Goal: Task Accomplishment & Management: Use online tool/utility

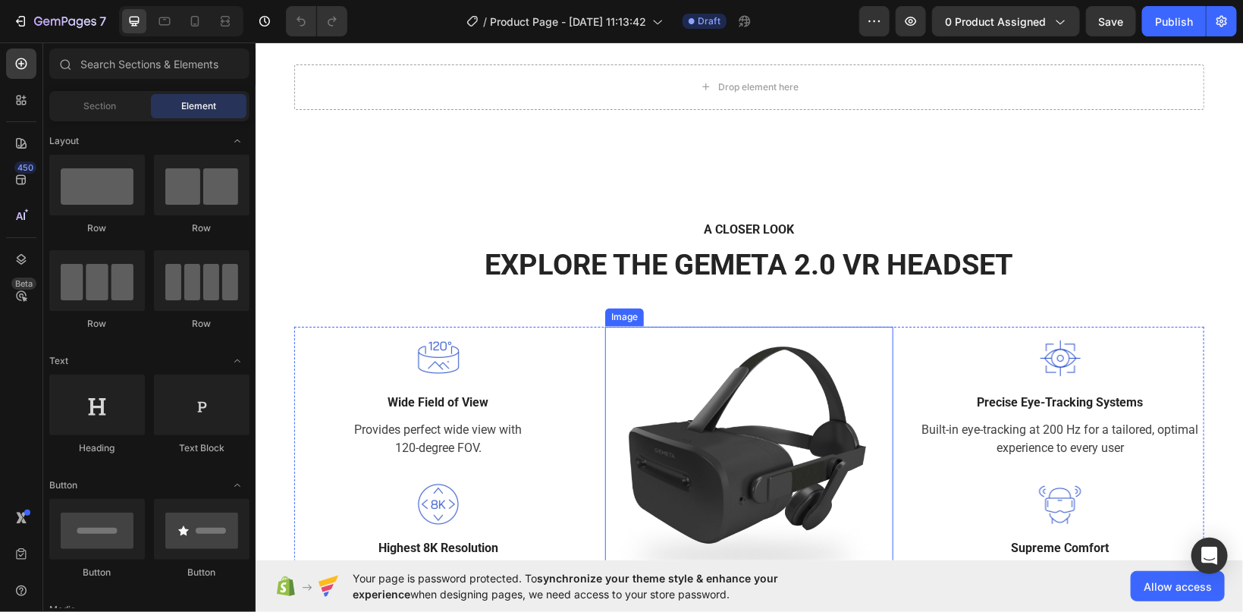
scroll to position [885, 0]
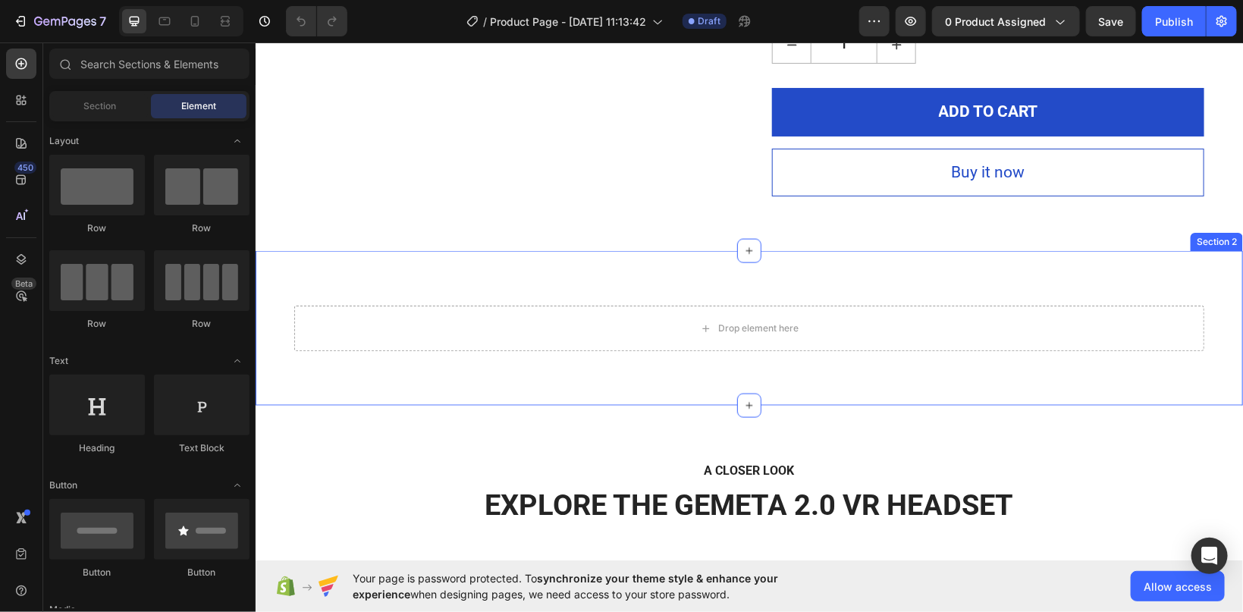
click at [707, 275] on div "Drop element here Row Section 2" at bounding box center [749, 327] width 988 height 155
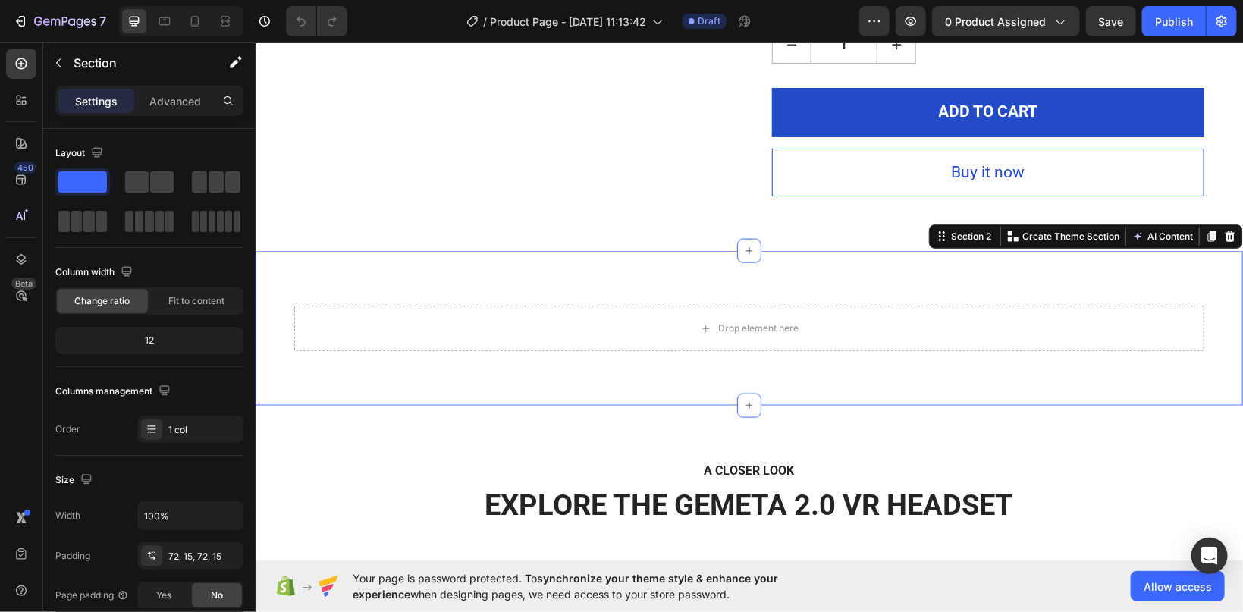
click at [296, 300] on div "Drop element here Row Section 2 You can create reusable sections Create Theme S…" at bounding box center [749, 327] width 988 height 155
click at [476, 269] on div "Drop element here Row Section 2 You can create reusable sections Create Theme S…" at bounding box center [749, 327] width 988 height 155
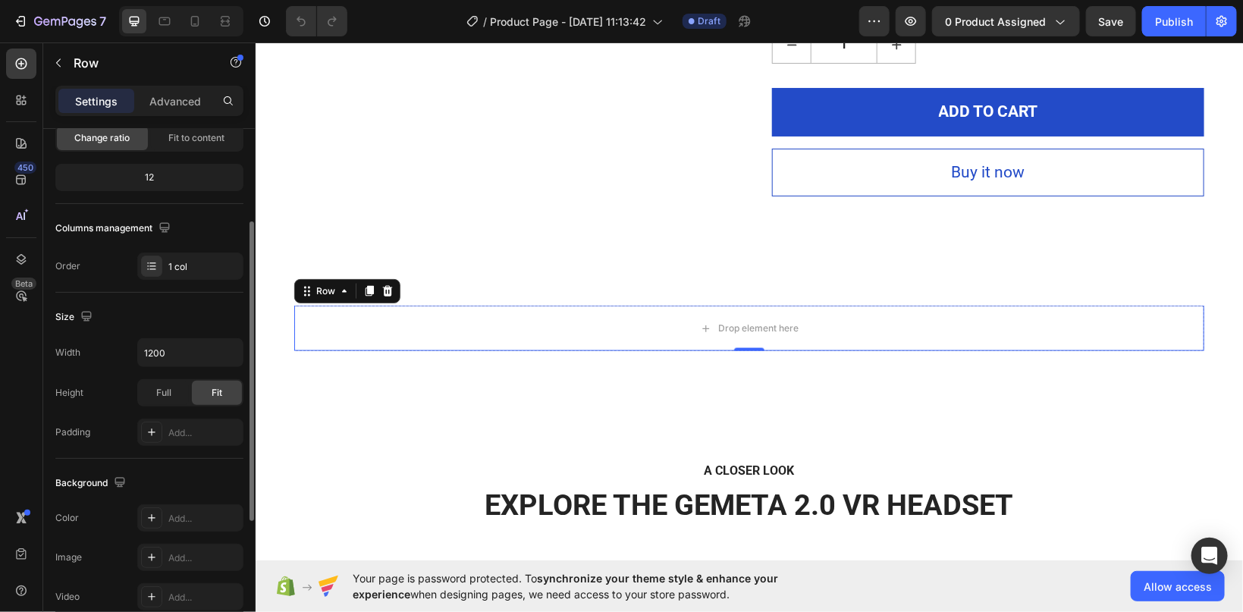
scroll to position [0, 0]
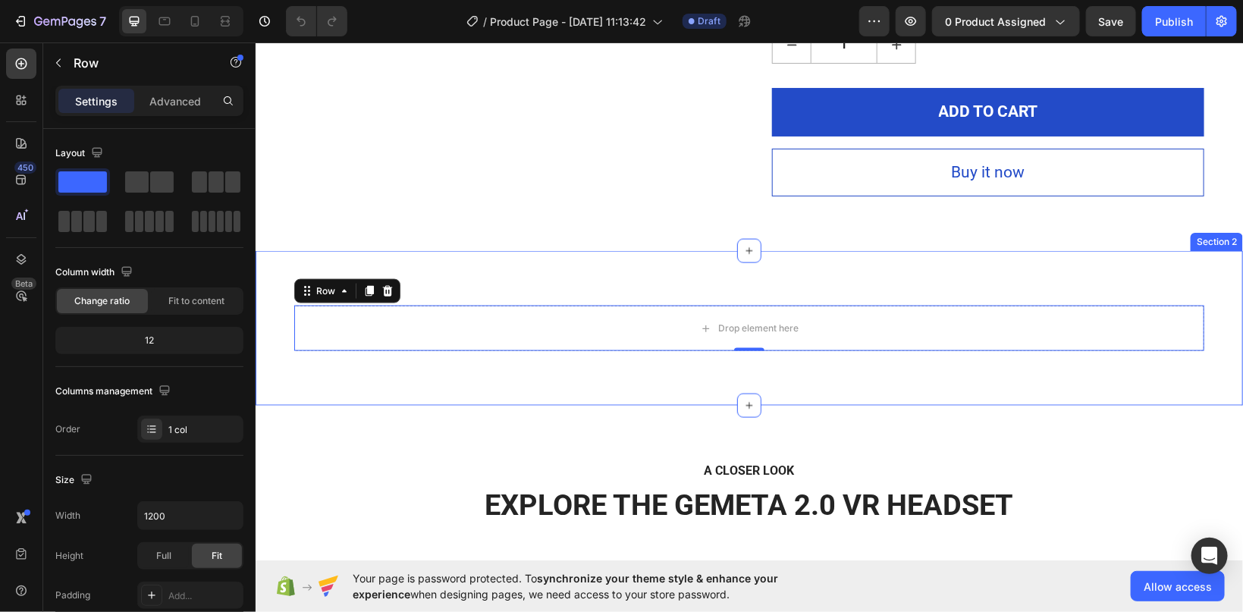
click at [276, 254] on div "Drop element here Row 0 Section 2" at bounding box center [749, 327] width 988 height 155
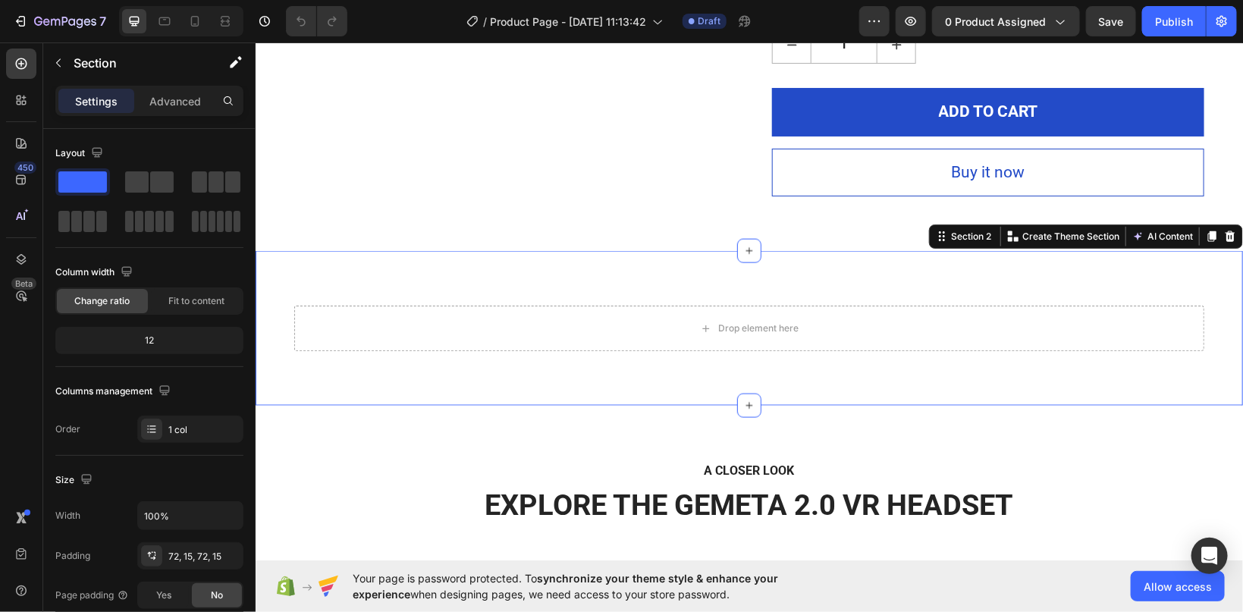
click at [960, 245] on div "Section 2 You can create reusable sections Create Theme Section AI Content Writ…" at bounding box center [1086, 236] width 314 height 24
click at [958, 234] on div "Section 2" at bounding box center [971, 236] width 46 height 14
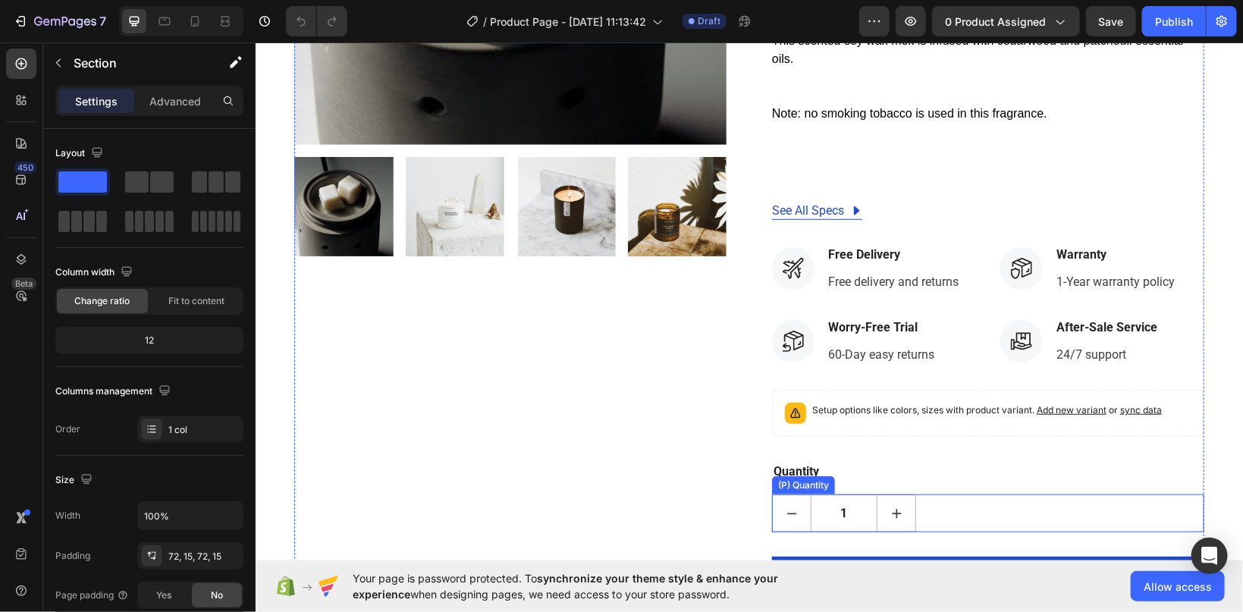
scroll to position [402, 0]
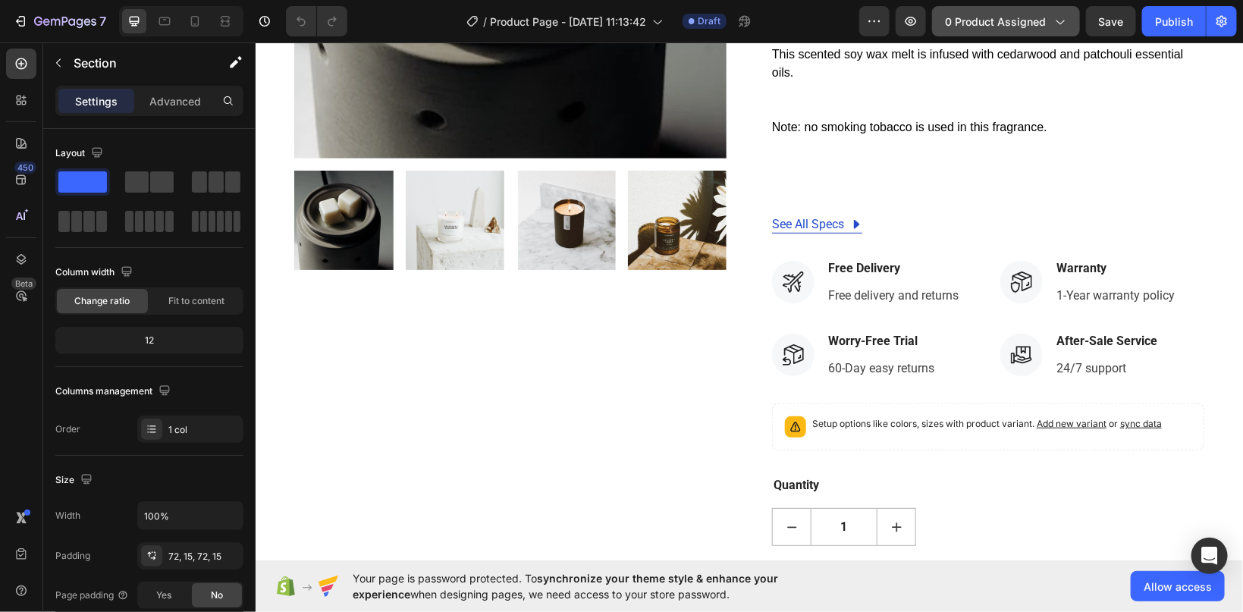
click at [1004, 20] on span "0 product assigned" at bounding box center [995, 22] width 101 height 16
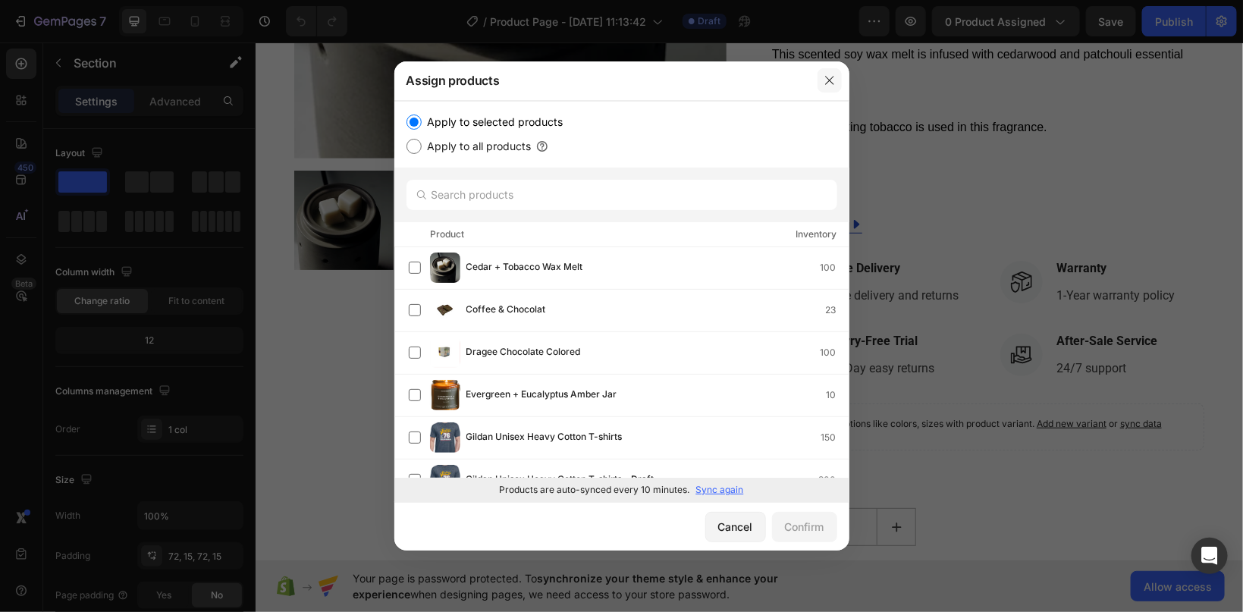
click at [825, 78] on icon "button" at bounding box center [830, 80] width 12 height 12
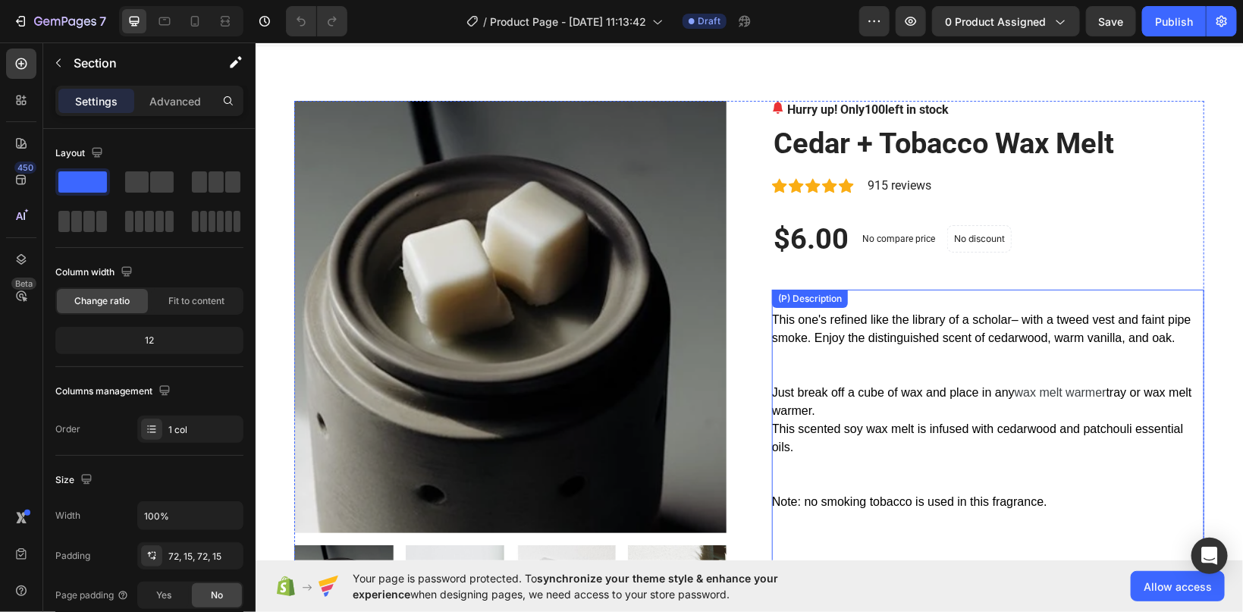
scroll to position [0, 0]
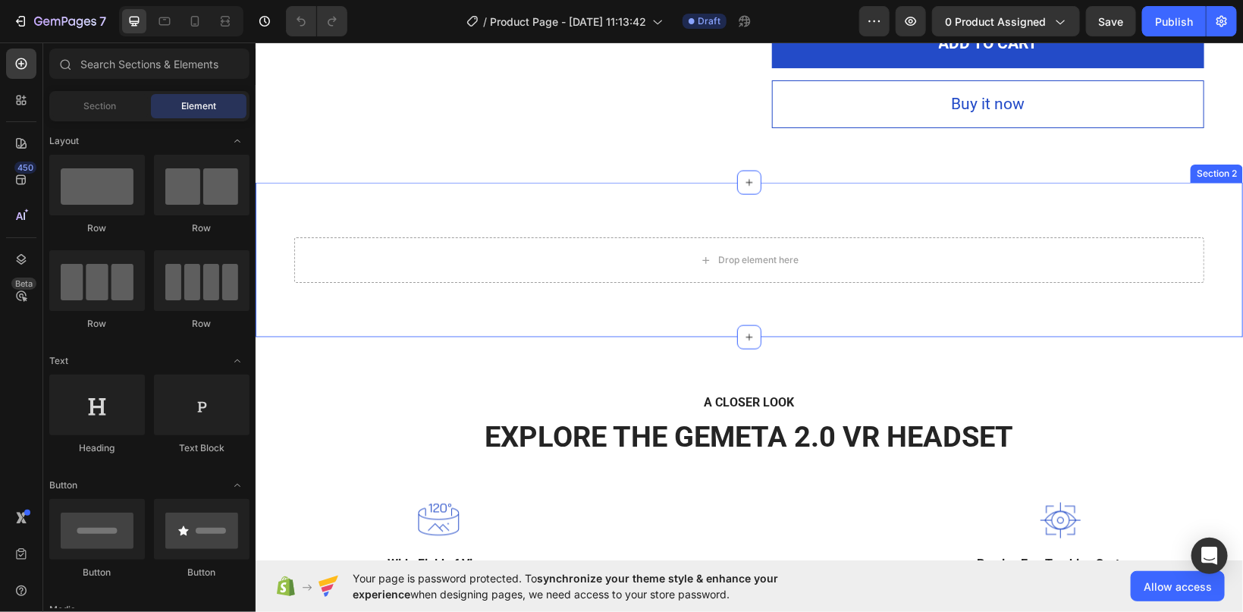
scroll to position [965, 0]
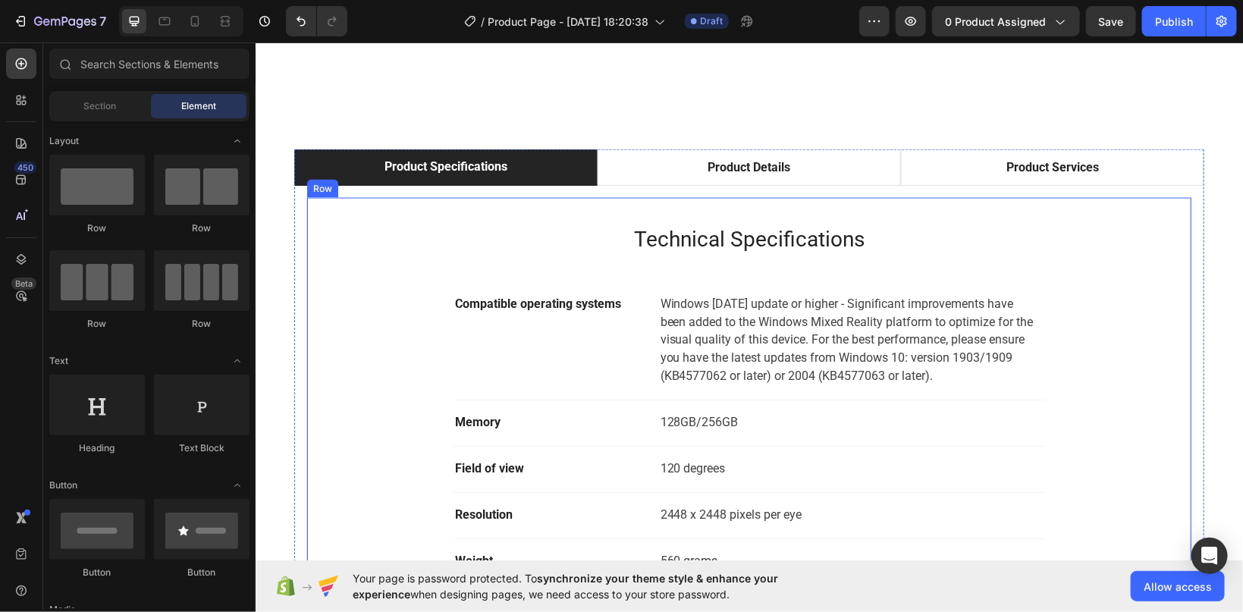
scroll to position [1045, 0]
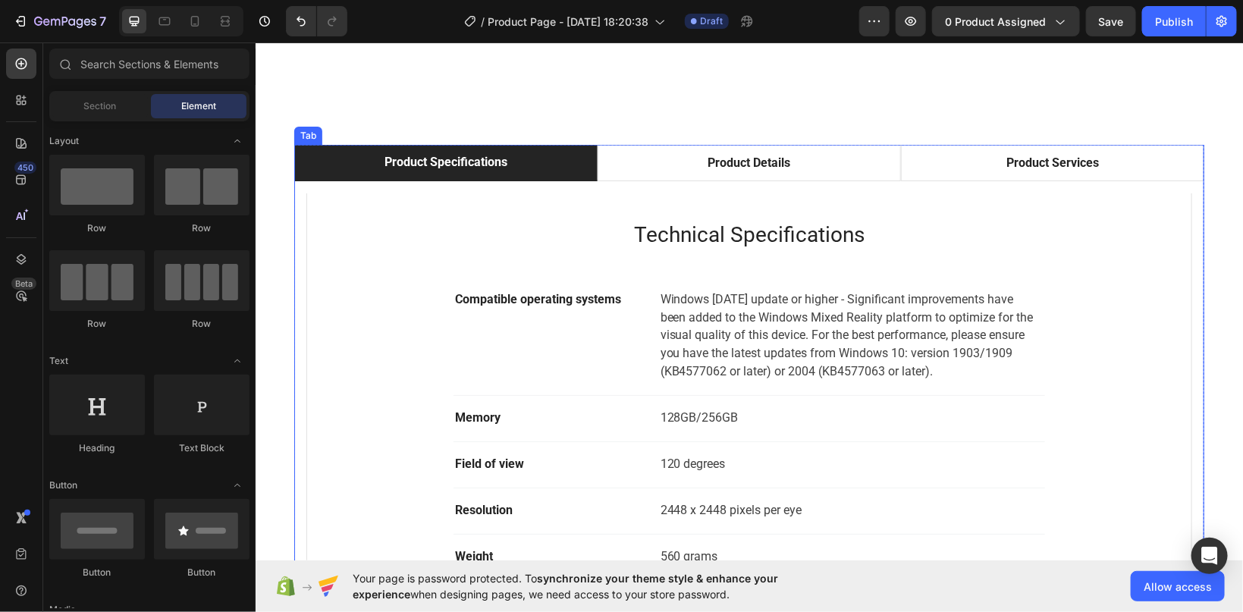
click at [423, 157] on div "Product Specifications" at bounding box center [445, 161] width 127 height 23
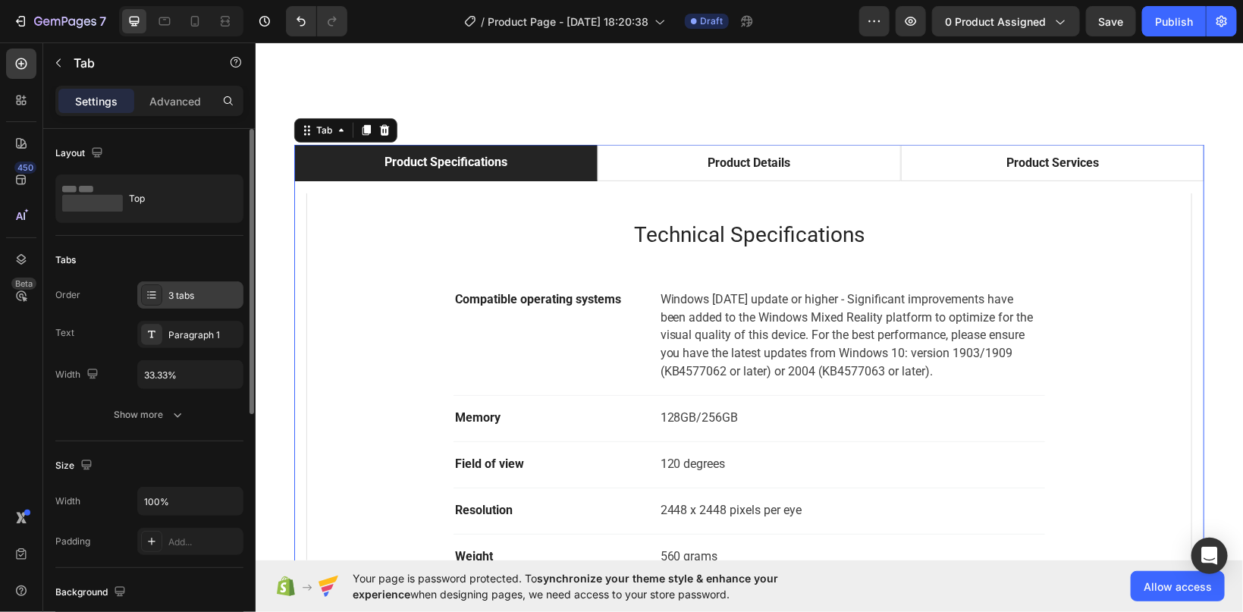
click at [152, 296] on icon at bounding box center [152, 295] width 12 height 12
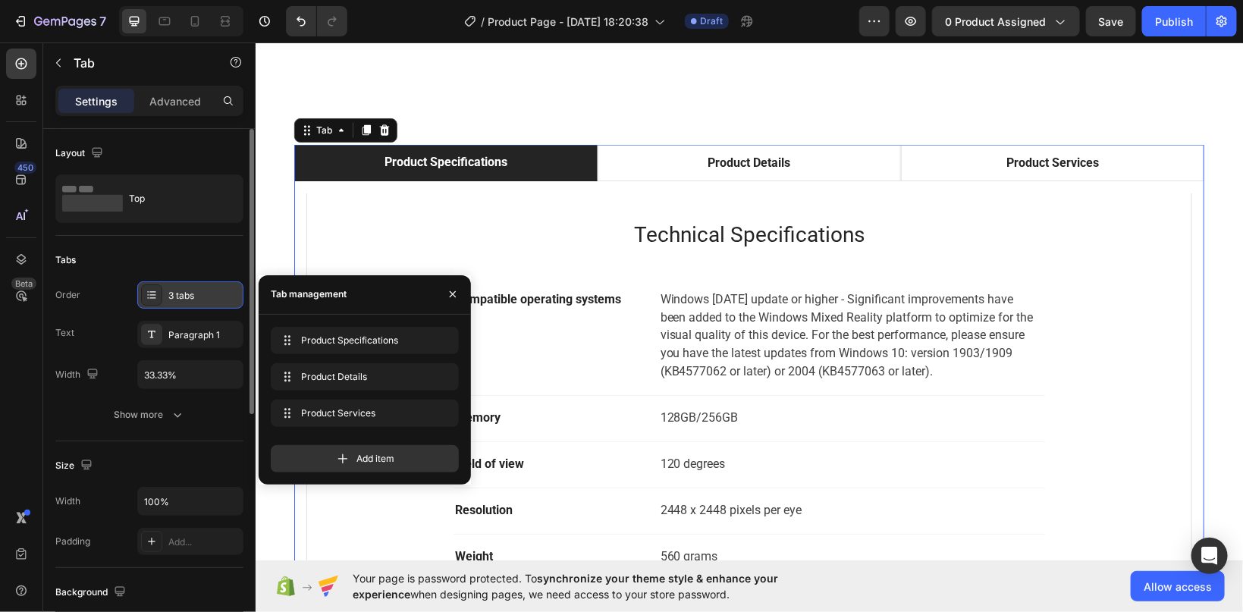
click at [181, 291] on div "3 tabs" at bounding box center [203, 296] width 71 height 14
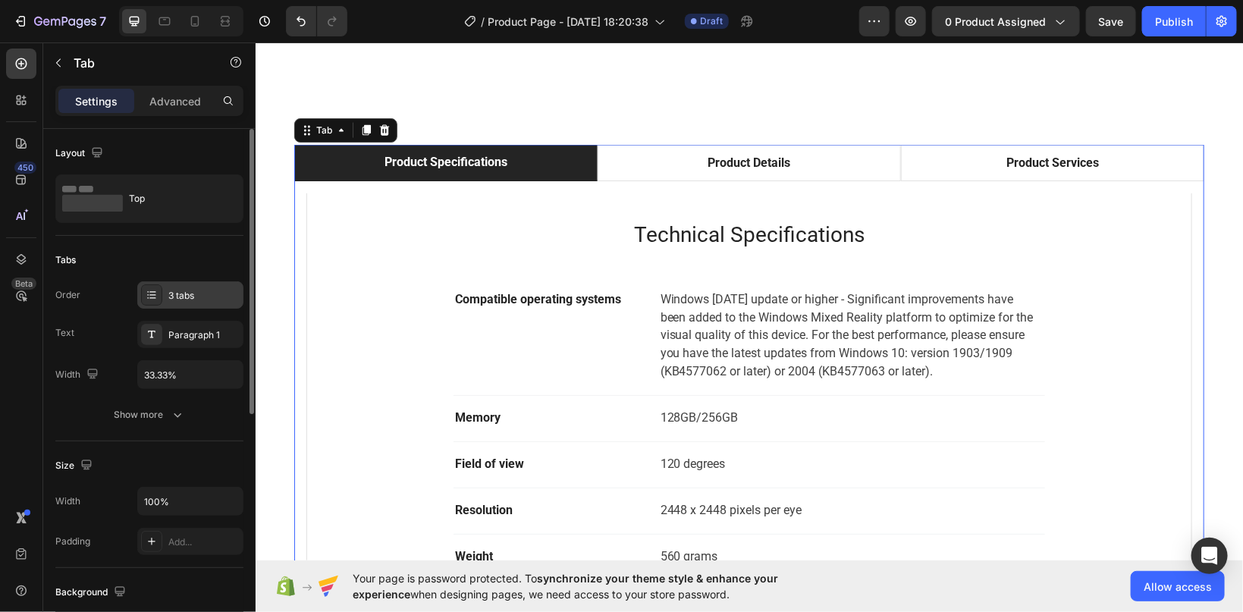
click at [181, 291] on div "3 tabs" at bounding box center [203, 296] width 71 height 14
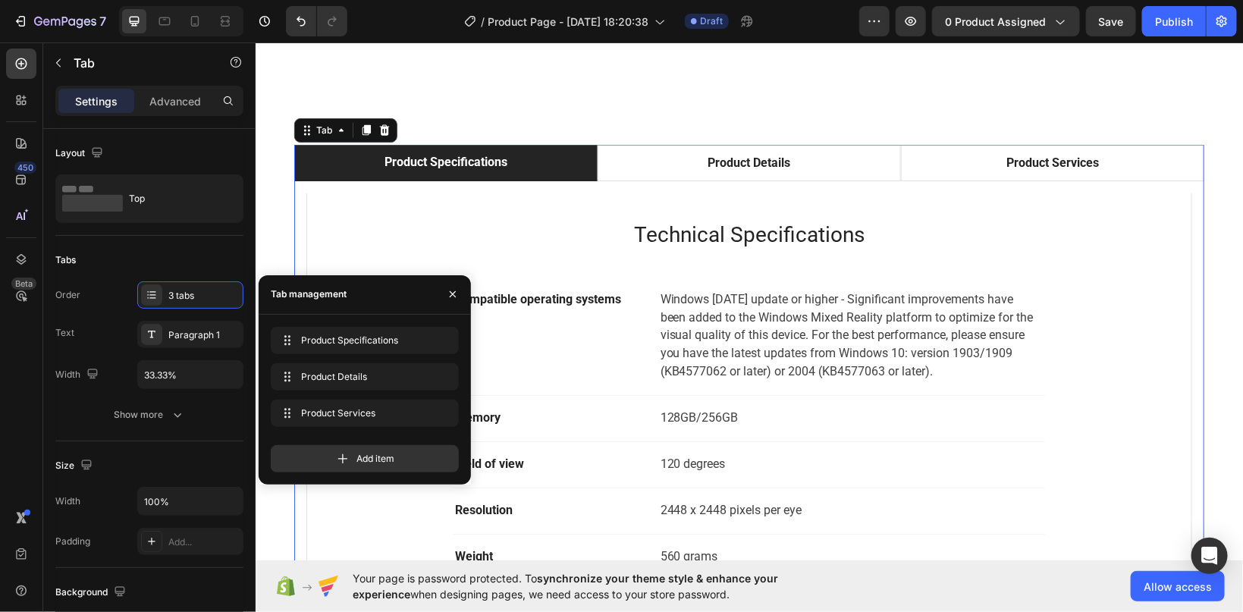
click at [285, 291] on div "Tab management" at bounding box center [309, 295] width 76 height 14
click at [154, 292] on icon at bounding box center [152, 291] width 6 height 1
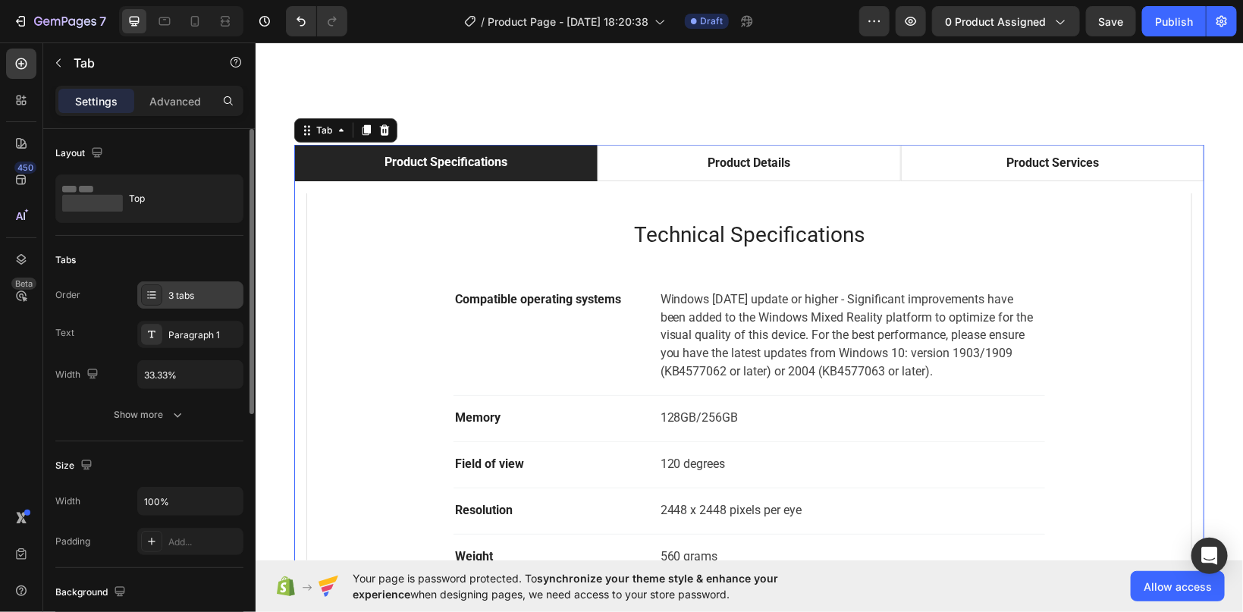
click at [153, 292] on icon at bounding box center [152, 291] width 6 height 1
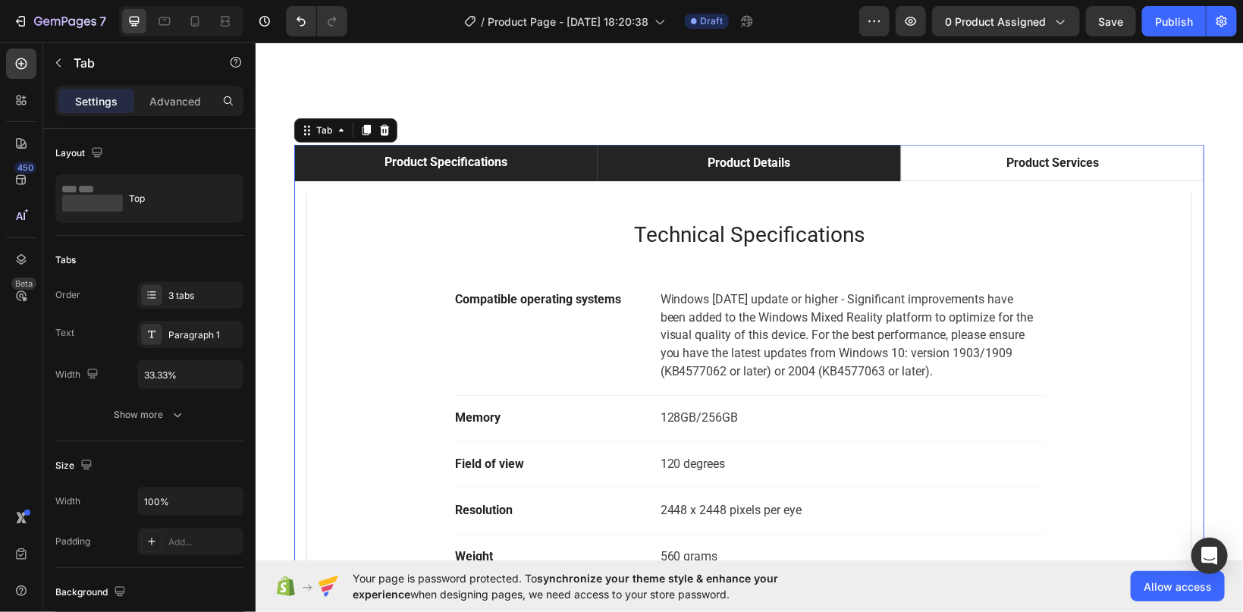
click at [622, 164] on li "Product Details" at bounding box center [748, 162] width 303 height 36
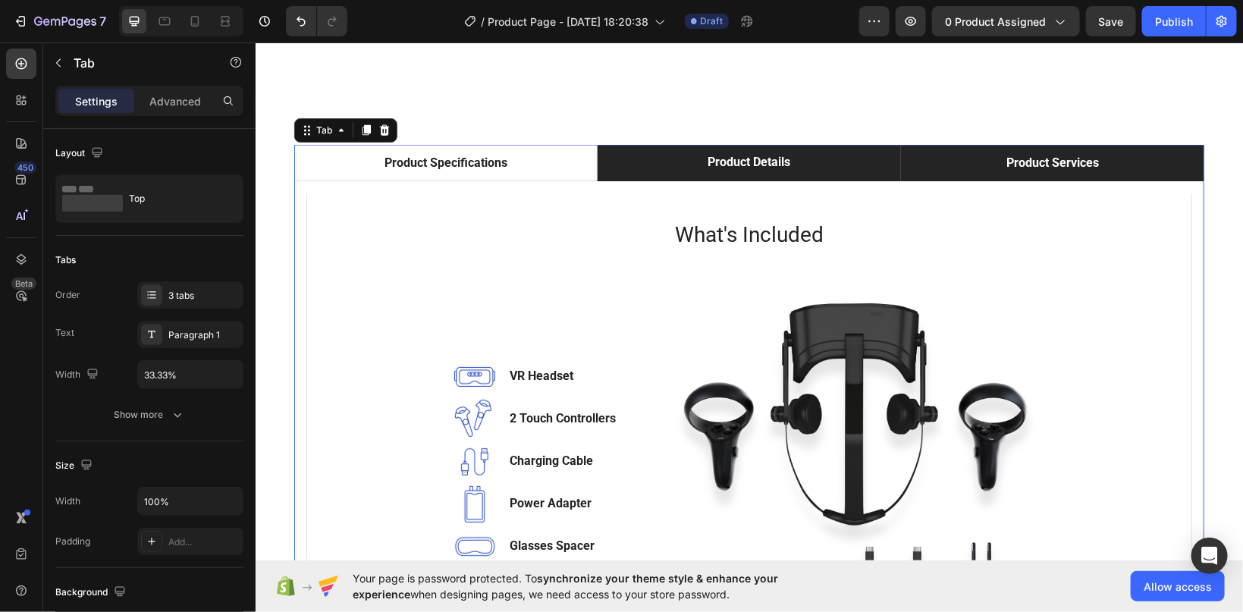
click at [1080, 176] on div "Product Specifications Product Details Product Services Technical Specification…" at bounding box center [749, 413] width 910 height 539
click at [1068, 157] on div "Product Services" at bounding box center [1052, 162] width 97 height 23
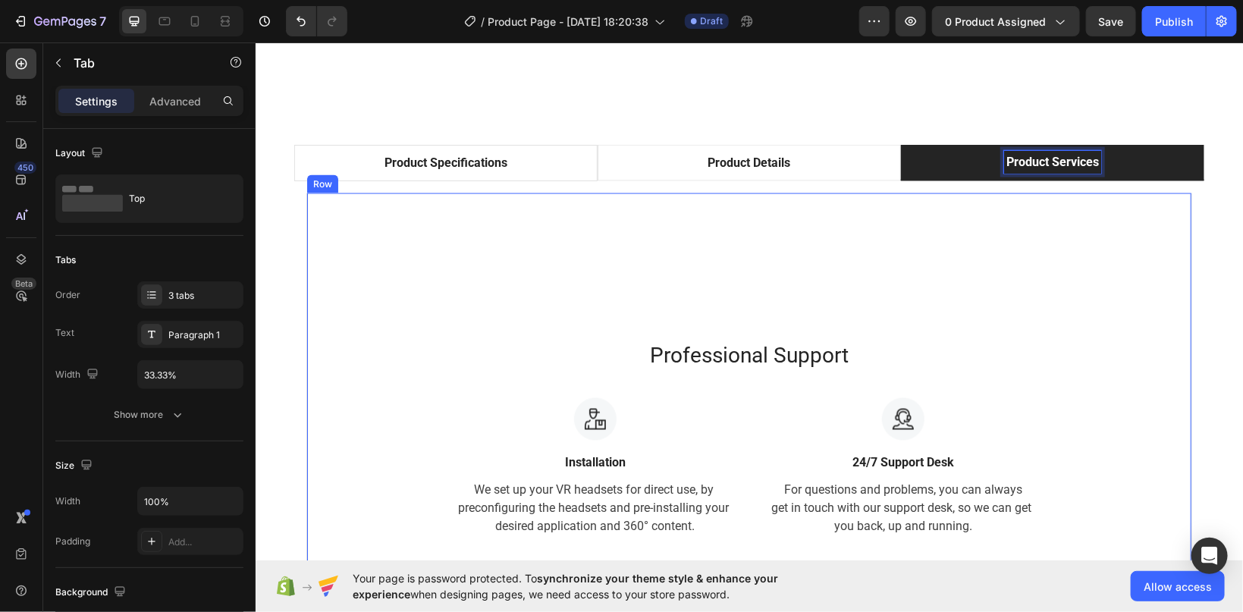
click at [683, 247] on div "Professional Support Heading Image Installation Text block We set up your VR he…" at bounding box center [749, 438] width 886 height 491
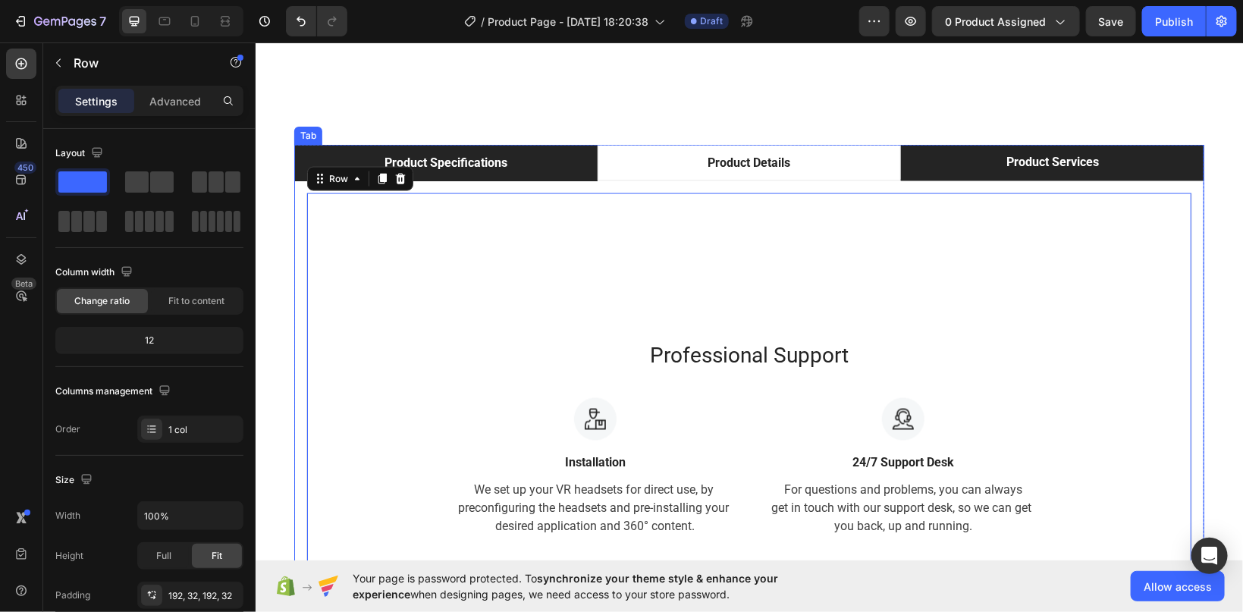
click at [462, 150] on li "Product Specifications" at bounding box center [445, 162] width 303 height 36
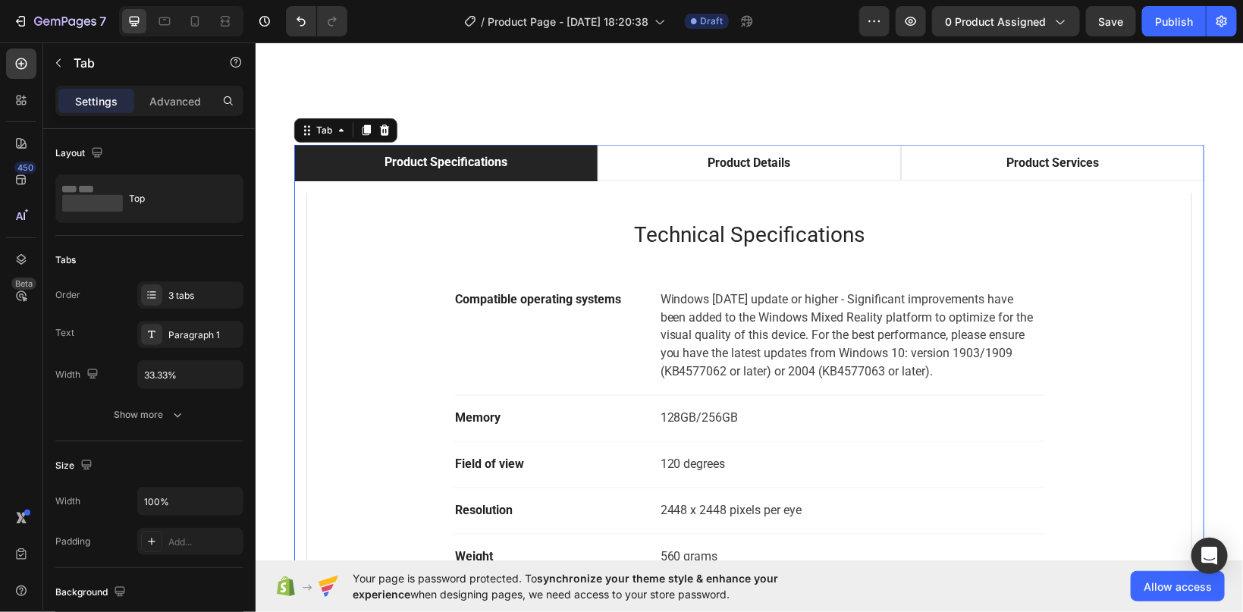
click at [445, 149] on li "Product Specifications" at bounding box center [445, 162] width 303 height 36
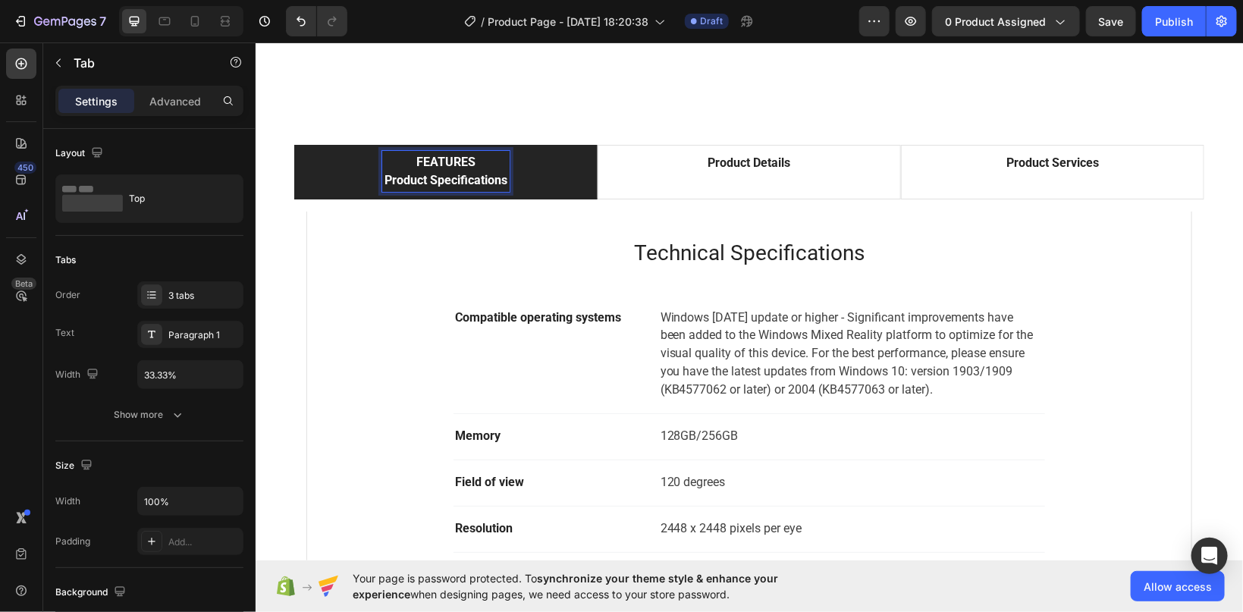
click at [503, 180] on p "FEATURES Product Specifications" at bounding box center [445, 170] width 123 height 36
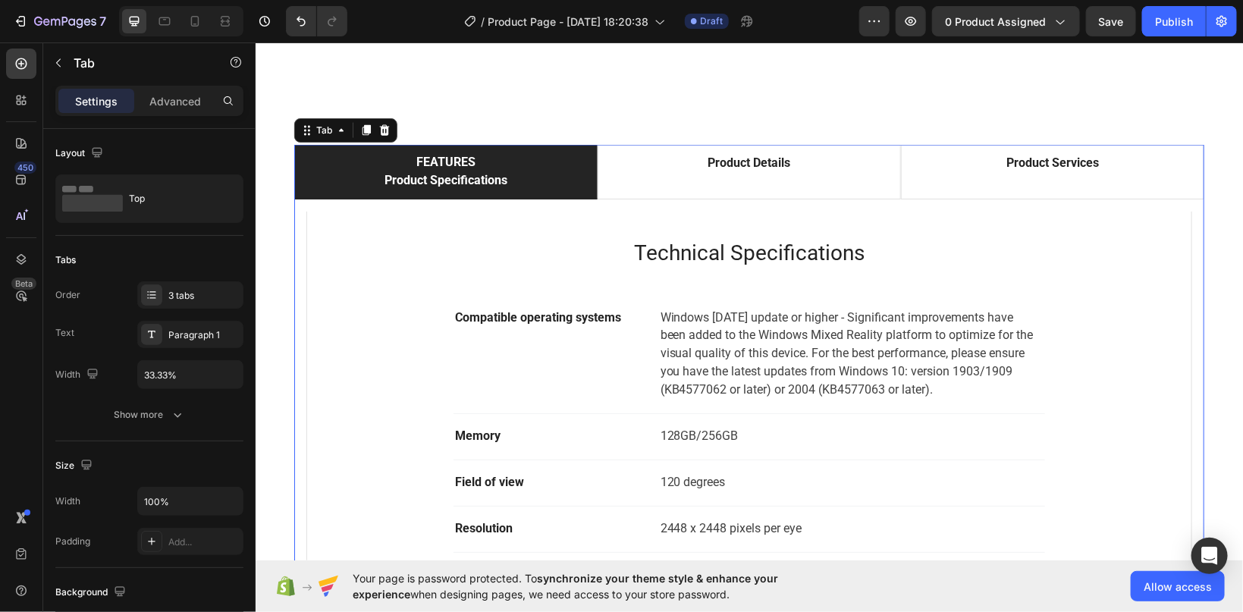
click at [511, 178] on li "FEATURES Product Specifications" at bounding box center [445, 171] width 303 height 55
click at [508, 178] on div "FEATURES Product Specifications" at bounding box center [445, 170] width 127 height 41
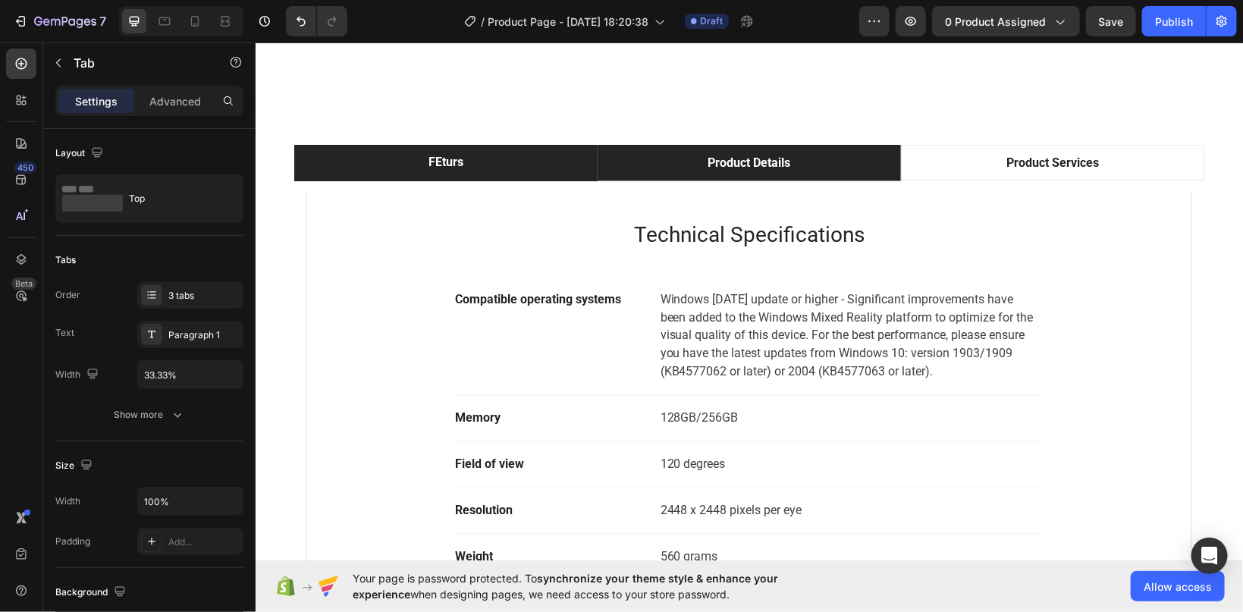
click at [673, 154] on li "Product Details" at bounding box center [748, 162] width 303 height 36
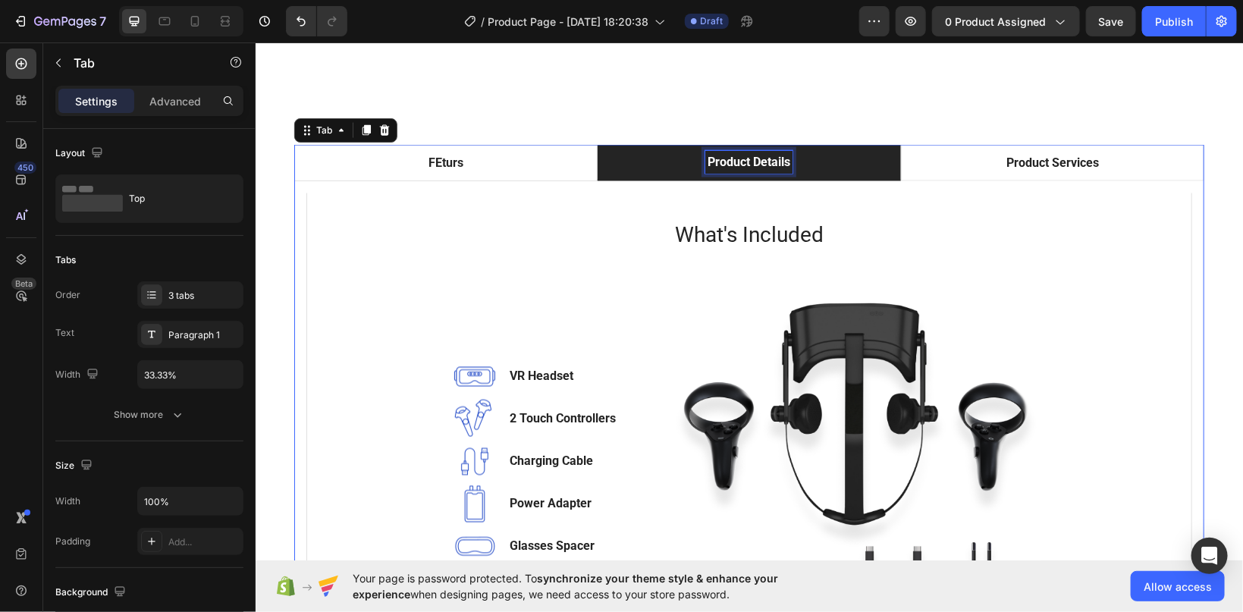
click at [742, 158] on p "Product Details" at bounding box center [748, 161] width 83 height 18
click at [796, 158] on div "ProduVct Details" at bounding box center [748, 161] width 95 height 23
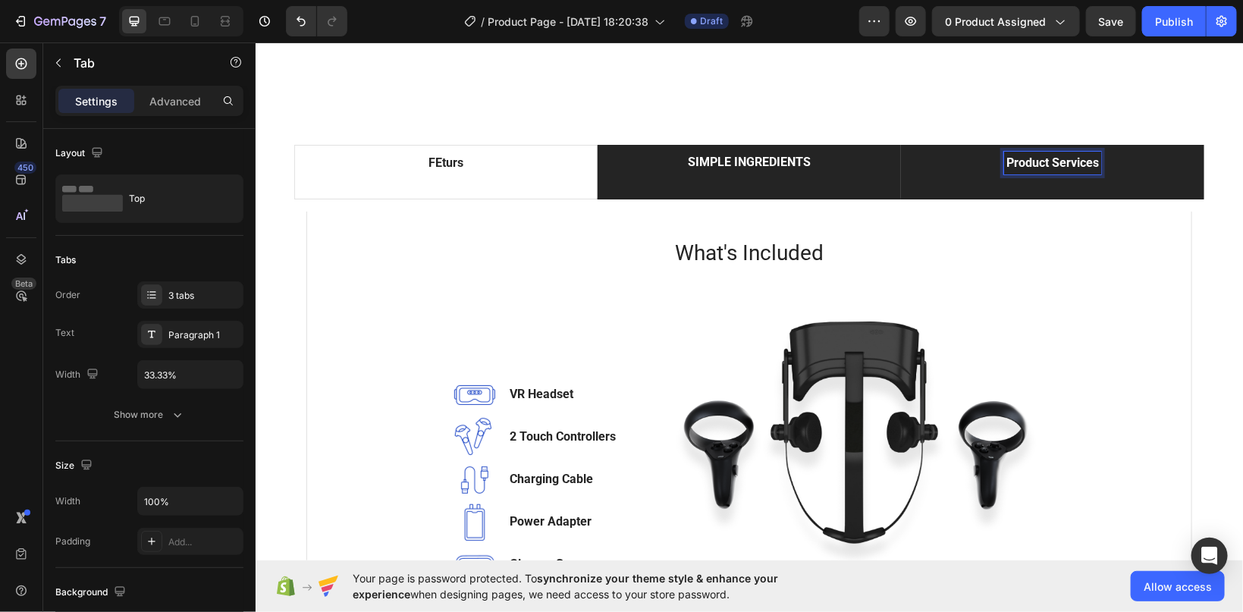
click at [1017, 171] on p "Product Services" at bounding box center [1052, 162] width 93 height 18
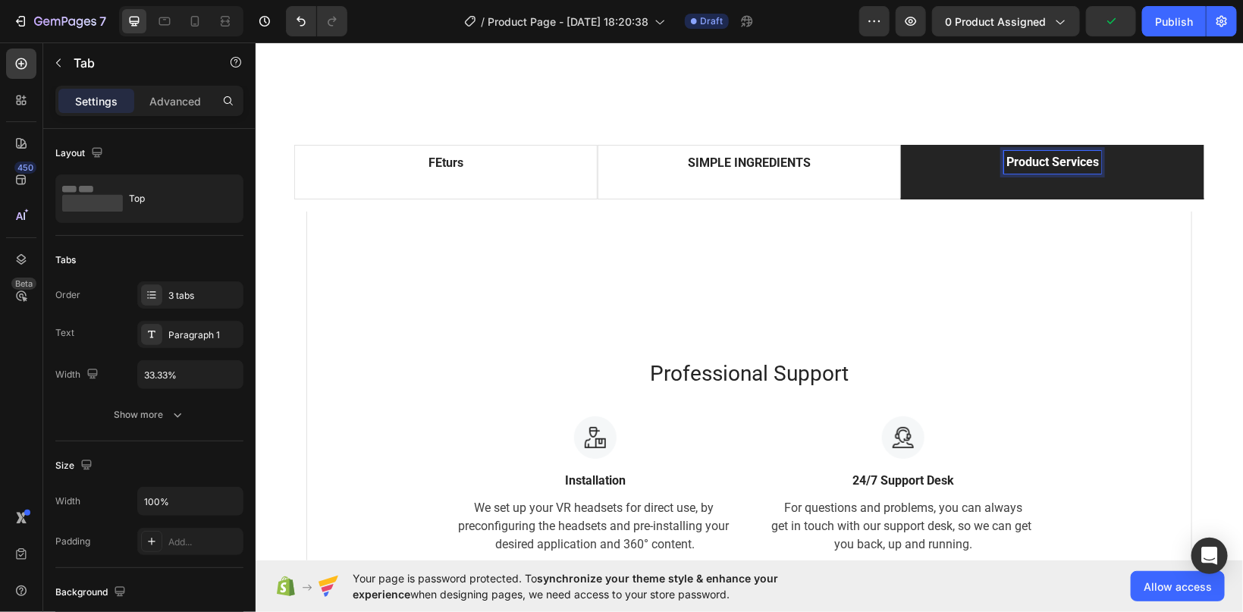
click at [1048, 165] on p "Product Services" at bounding box center [1052, 161] width 93 height 18
click at [1095, 159] on p "Product Services" at bounding box center [1052, 161] width 93 height 18
click at [1098, 160] on p "Product Services" at bounding box center [1052, 161] width 93 height 18
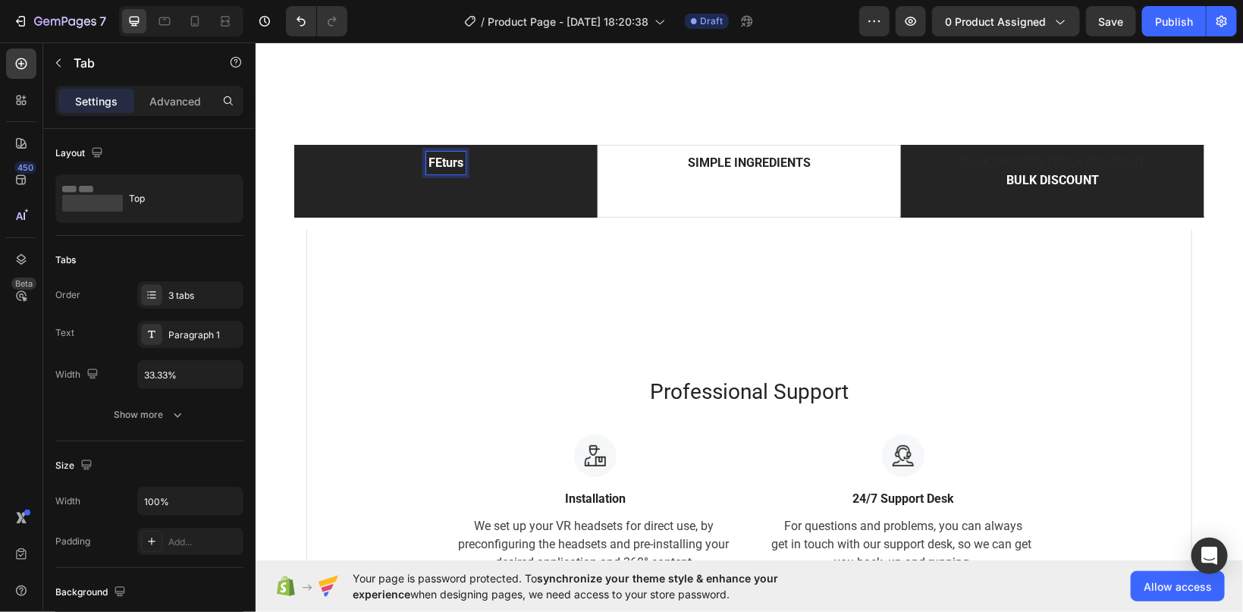
click at [435, 162] on p "FEturs" at bounding box center [445, 162] width 35 height 18
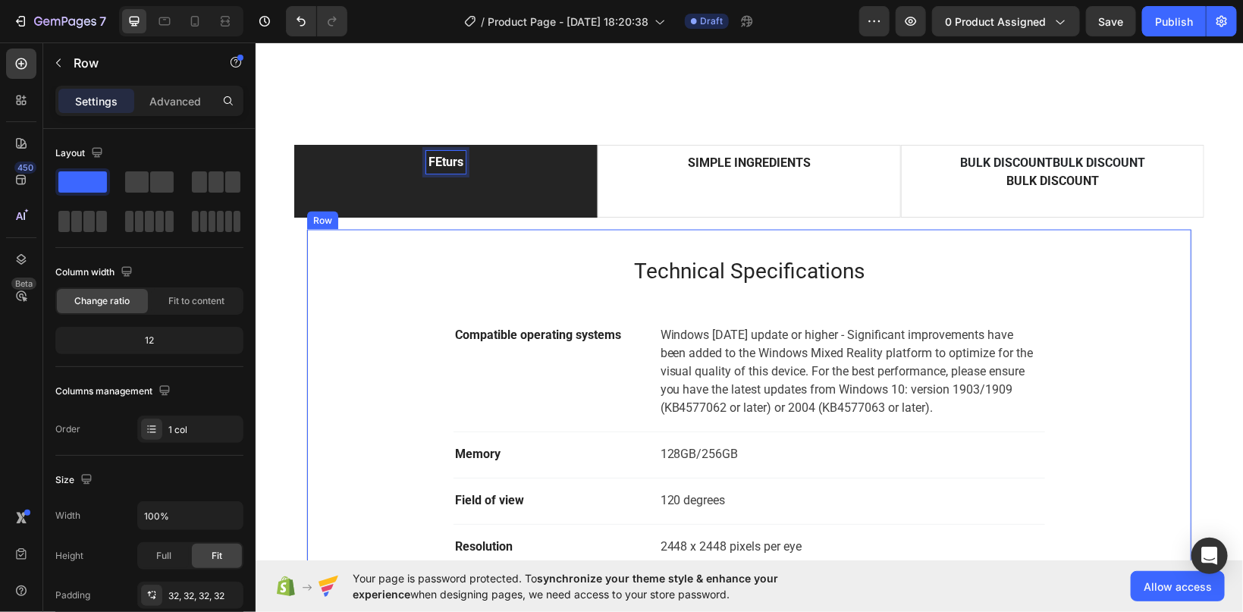
click at [353, 337] on div "Technical Specifications Heading Compatible operating systems Text block Window…" at bounding box center [749, 480] width 836 height 455
click at [399, 215] on icon at bounding box center [400, 214] width 10 height 11
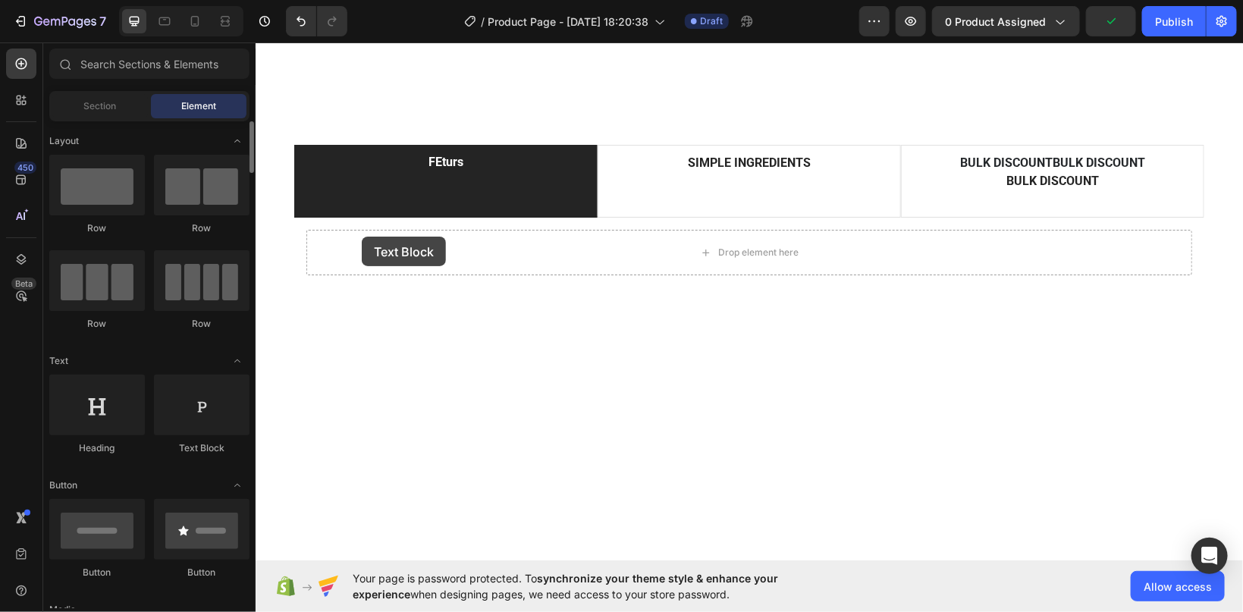
drag, startPoint x: 184, startPoint y: 437, endPoint x: 362, endPoint y: 237, distance: 268.1
click at [256, 237] on div "Layout Row Row Row Row Text Heading Text Block Button Button Button Media Image…" at bounding box center [149, 364] width 212 height 487
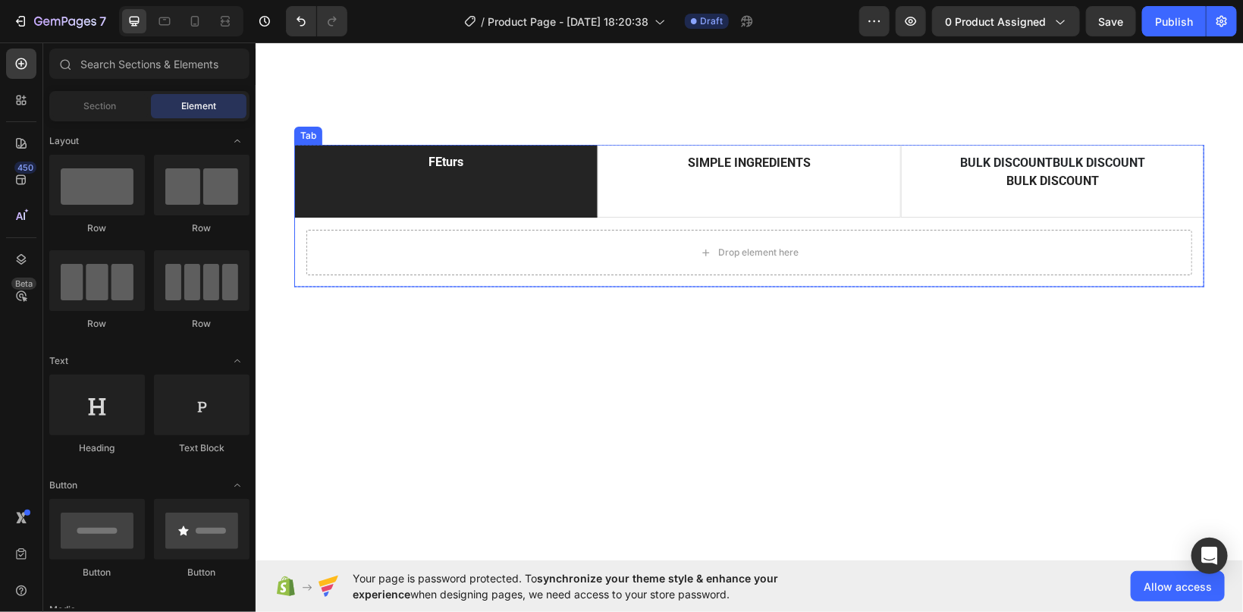
click at [377, 222] on div "Drop element here What's Included Heading Image VR Headset Text block Image 2 T…" at bounding box center [749, 252] width 910 height 70
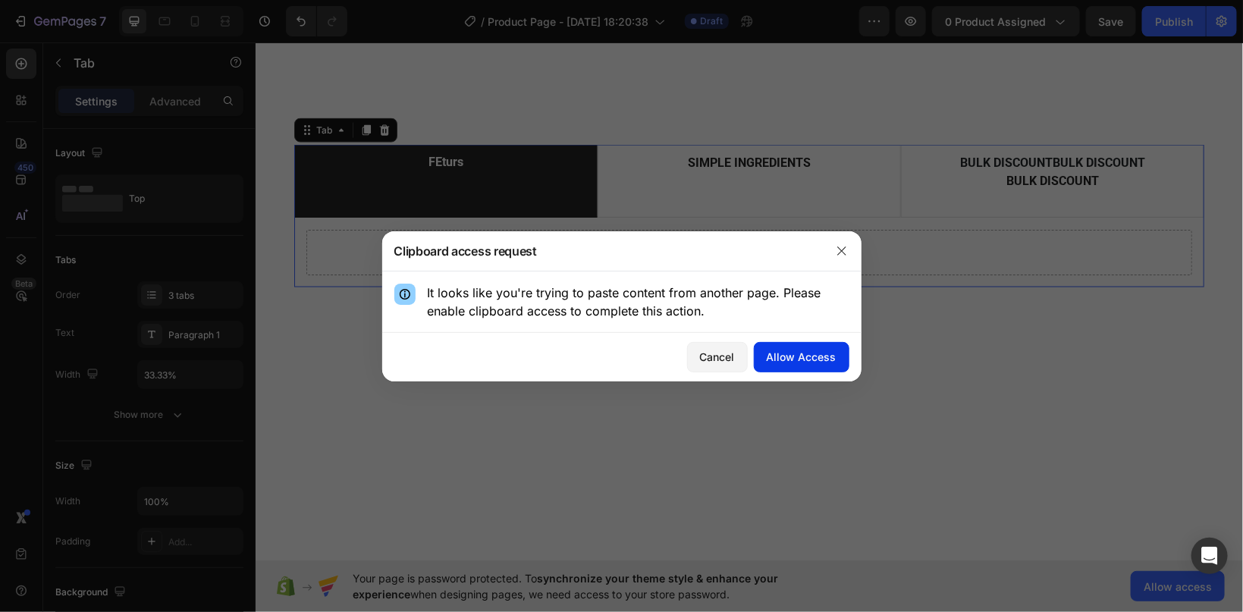
click at [778, 348] on button "Allow Access" at bounding box center [802, 357] width 96 height 30
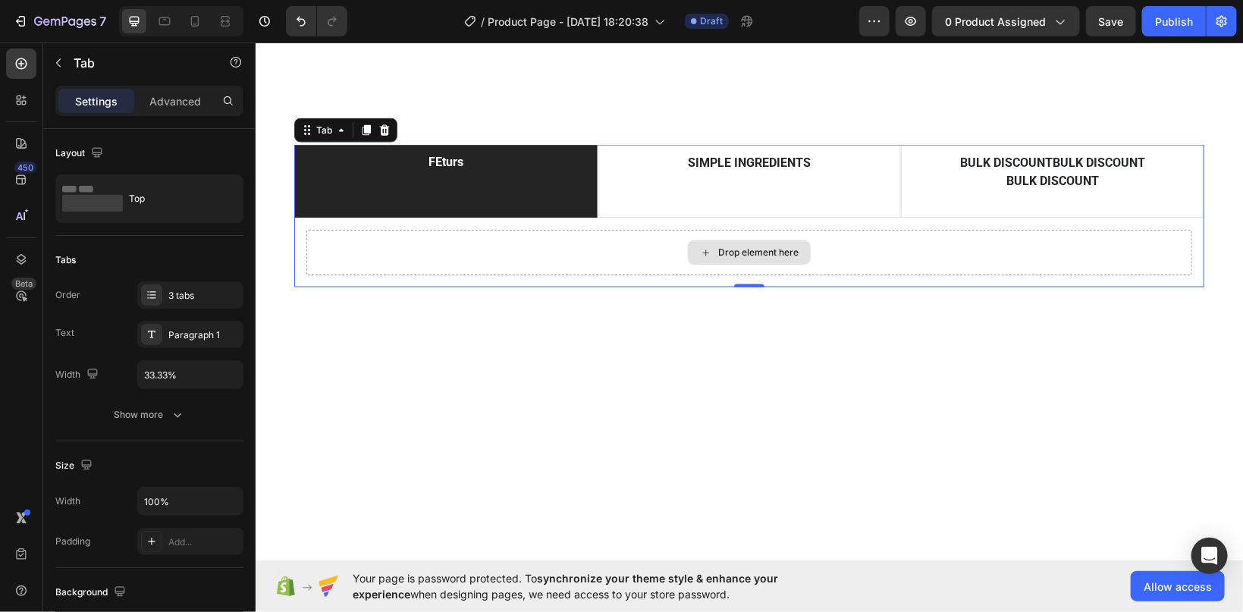
click at [407, 259] on div "Drop element here" at bounding box center [749, 252] width 886 height 46
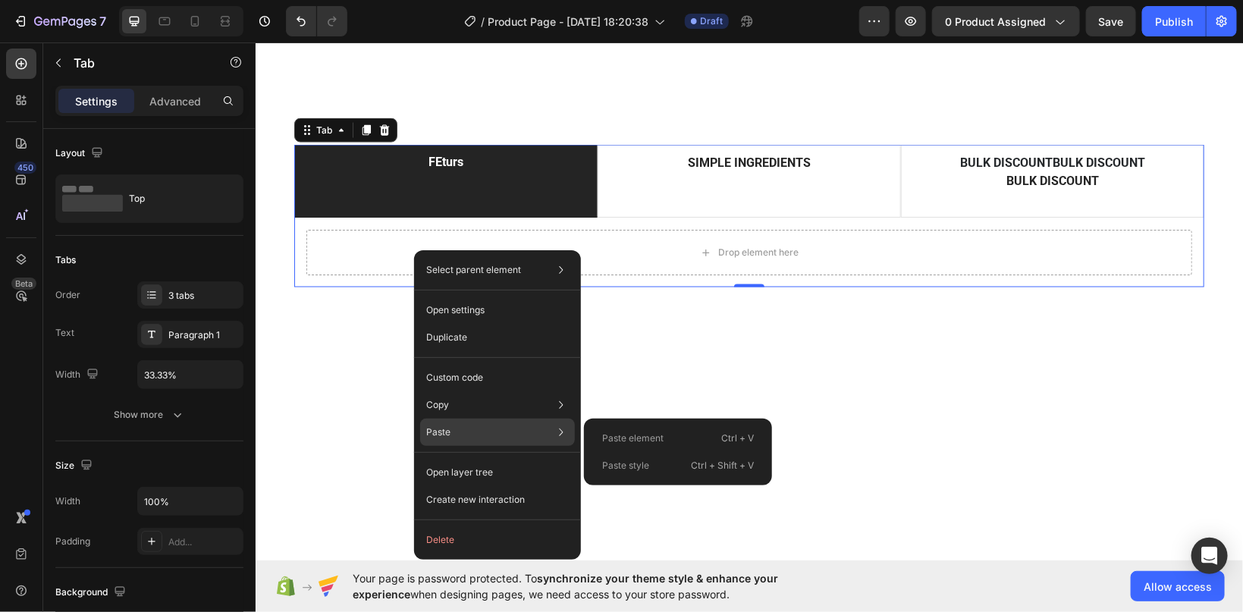
click at [435, 434] on p "Paste" at bounding box center [438, 433] width 24 height 14
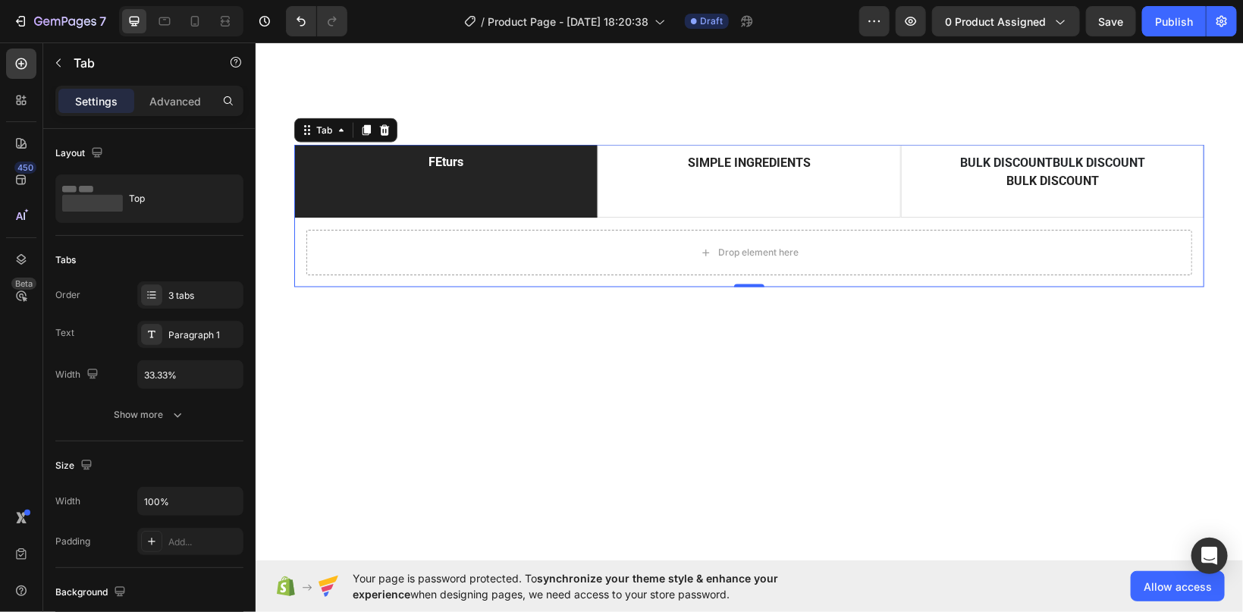
drag, startPoint x: 351, startPoint y: 216, endPoint x: 351, endPoint y: 225, distance: 8.3
click at [351, 225] on div "FEturs SIMPLE INGREDIENTS BULK DISCOUNTBULK DISCOUNT BULK DISCOUNT Drop element…" at bounding box center [749, 215] width 910 height 143
click at [396, 249] on div "Drop element here" at bounding box center [749, 252] width 886 height 46
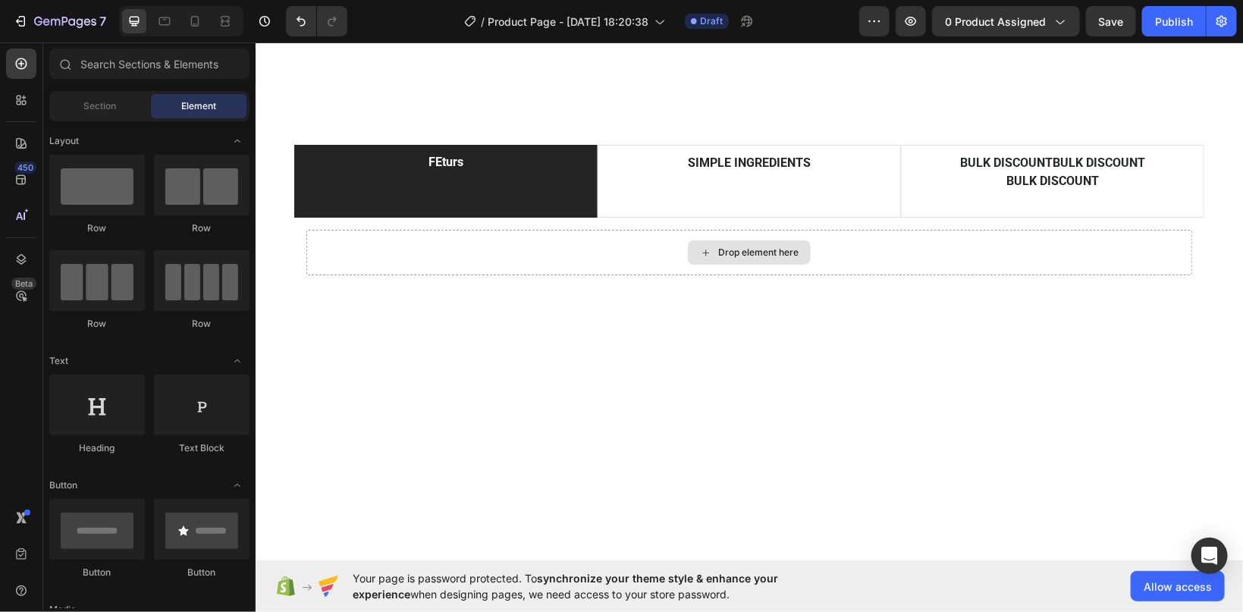
click at [697, 248] on div "Drop element here" at bounding box center [748, 252] width 123 height 24
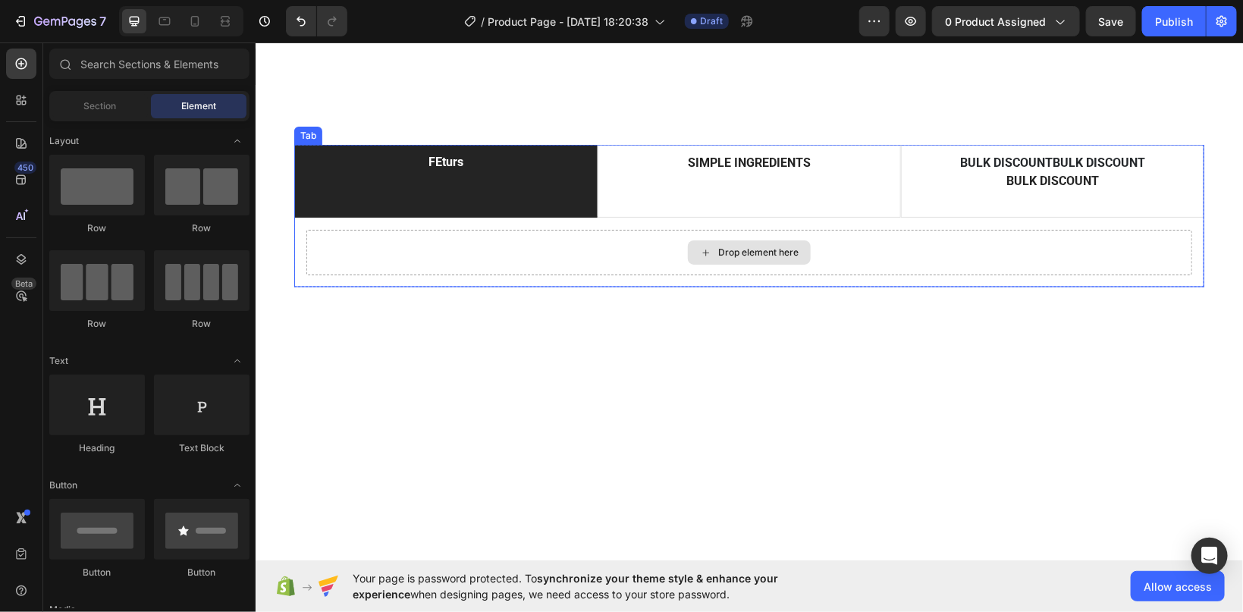
click at [580, 252] on div "Drop element here" at bounding box center [749, 252] width 886 height 46
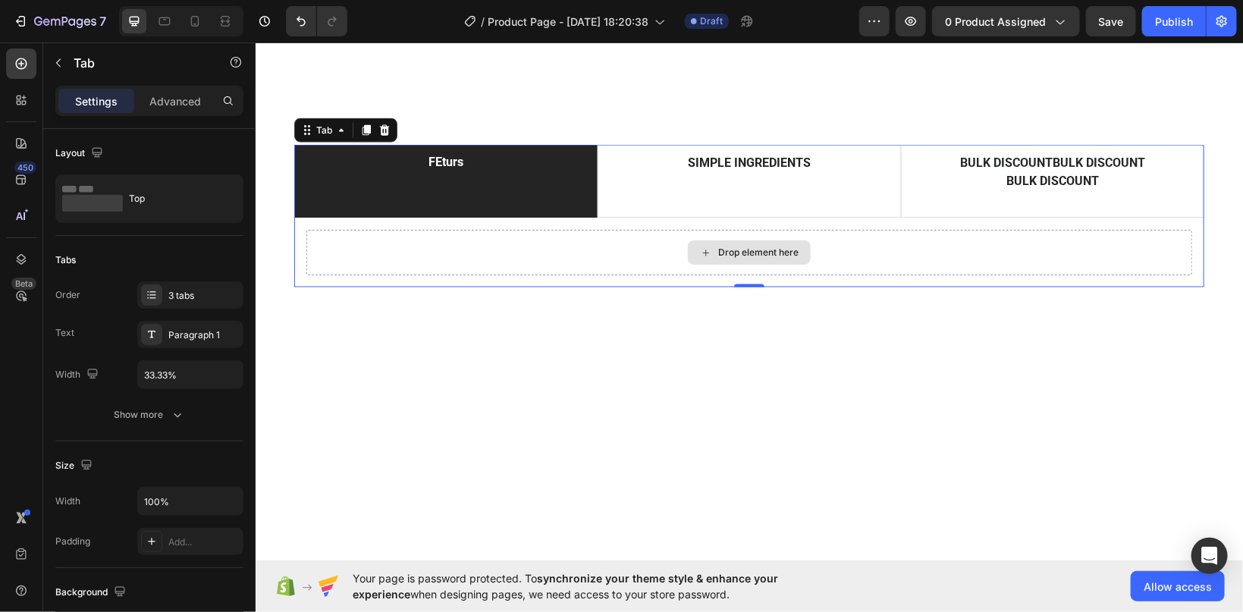
click at [467, 251] on div "Drop element here" at bounding box center [749, 252] width 886 height 46
click at [426, 245] on div "Drop element here" at bounding box center [749, 252] width 886 height 46
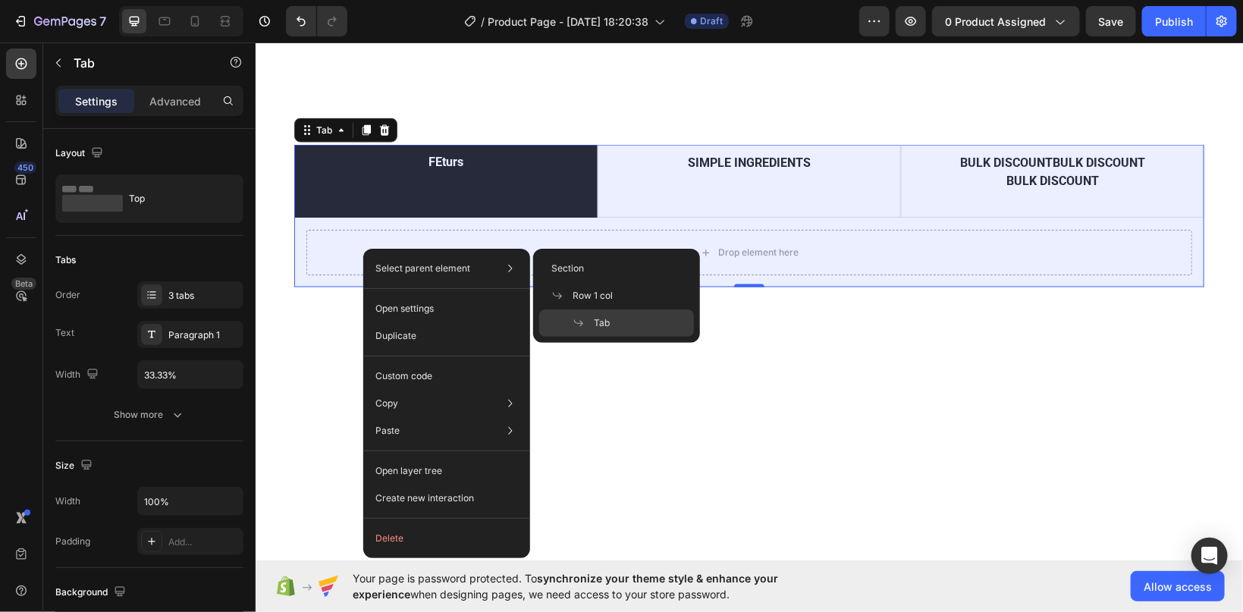
click at [605, 319] on span "Tab" at bounding box center [602, 323] width 16 height 14
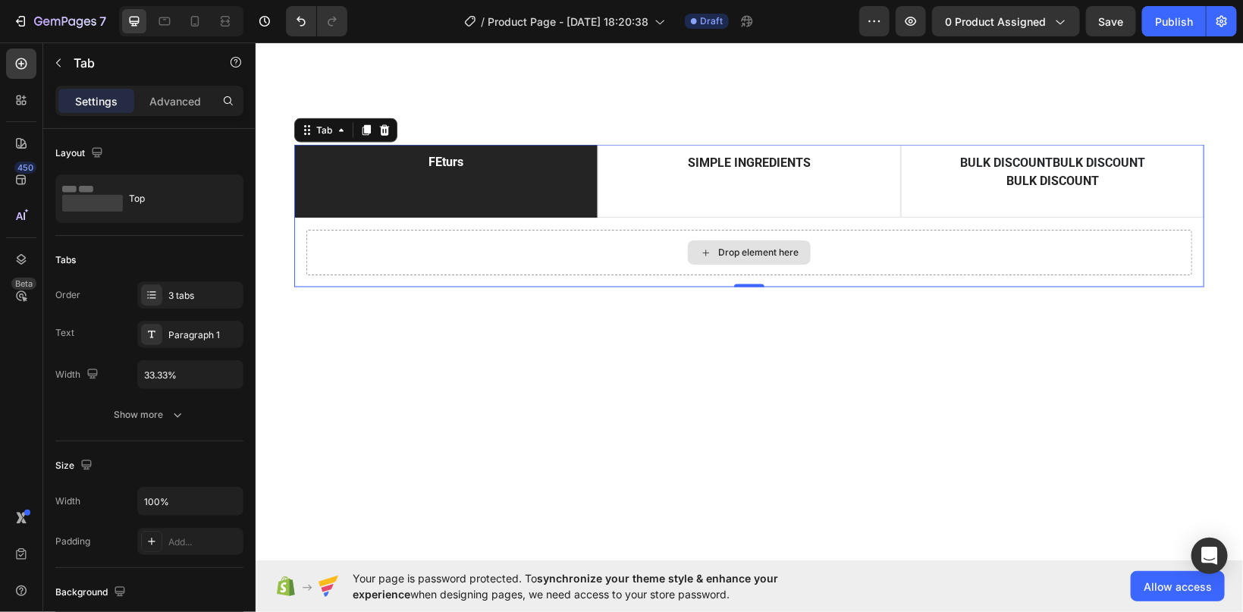
click at [432, 250] on div "Drop element here" at bounding box center [749, 252] width 886 height 46
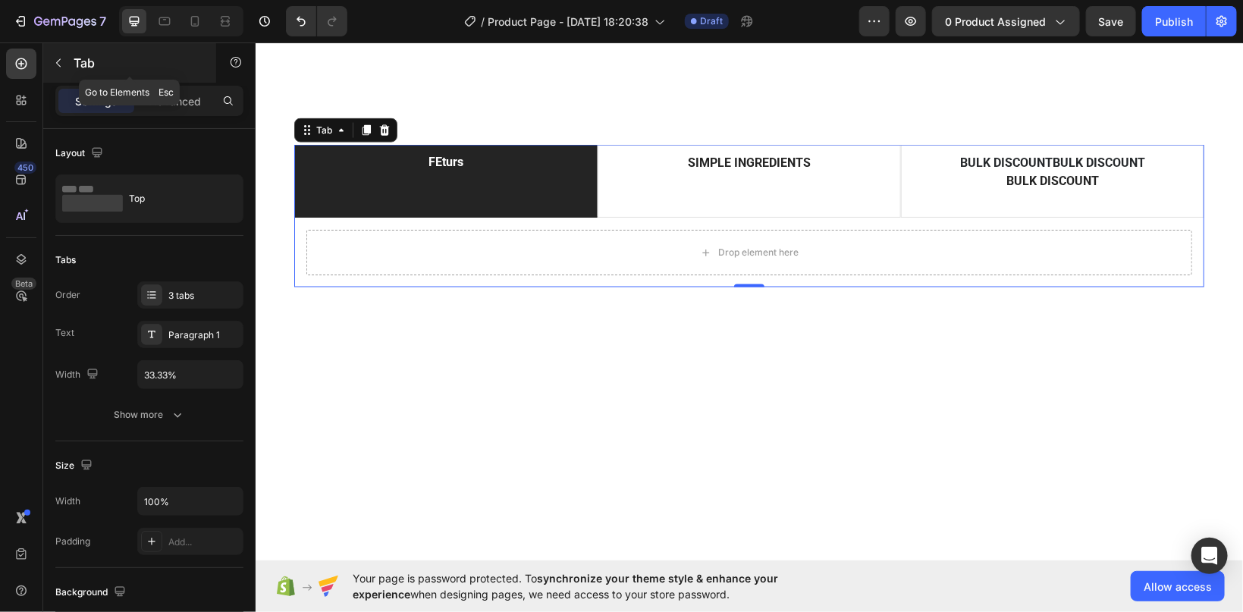
click at [52, 61] on button "button" at bounding box center [58, 63] width 24 height 24
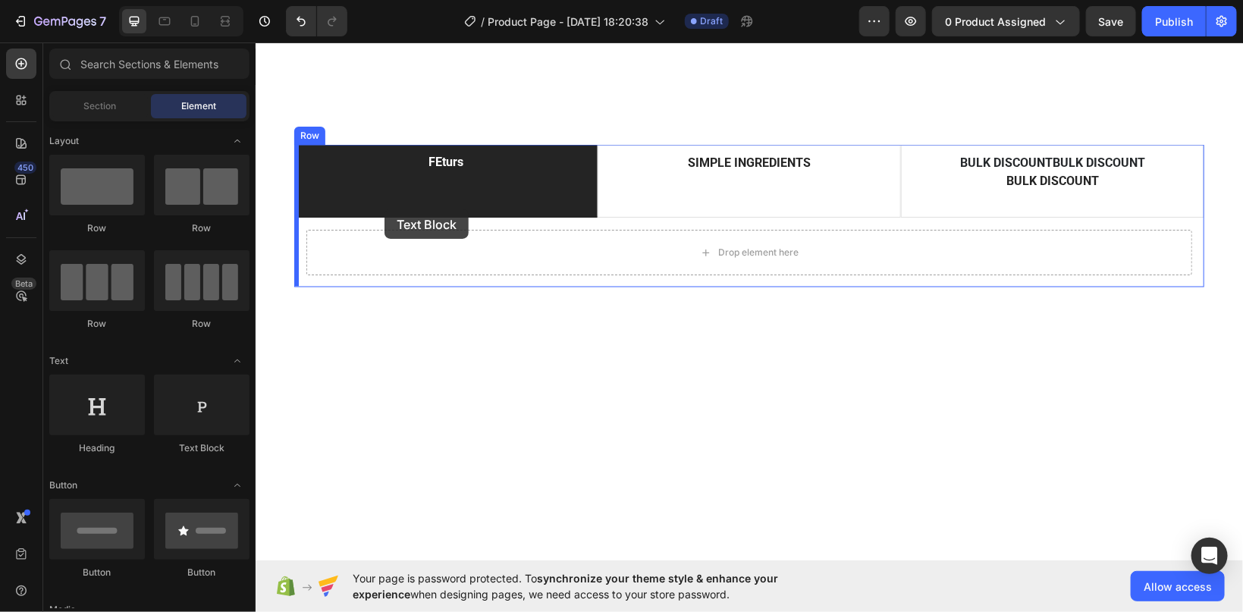
drag, startPoint x: 445, startPoint y: 434, endPoint x: 383, endPoint y: 212, distance: 230.1
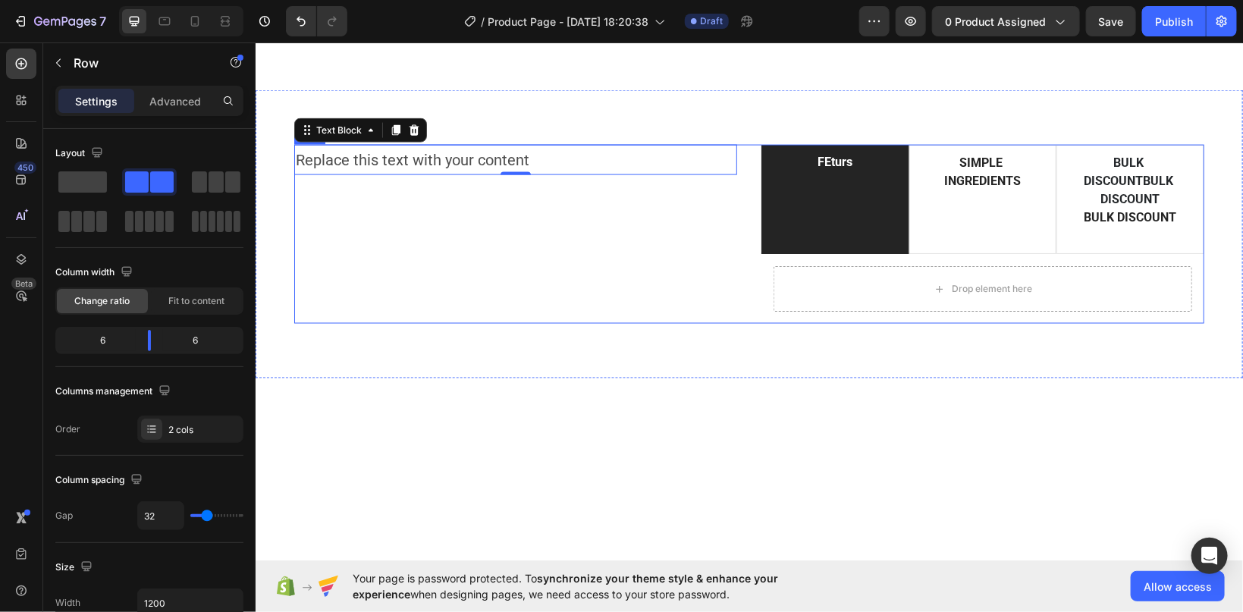
click at [479, 203] on div "Replace this text with your content Text Block 0" at bounding box center [515, 233] width 443 height 179
click at [405, 235] on div "Replace this text with your content Text Block" at bounding box center [515, 233] width 443 height 179
click at [300, 225] on div "Replace this text with your content Text Block" at bounding box center [515, 233] width 443 height 179
click at [722, 318] on div "Replace this text with your content Text Block FEturs SIMPLE INGREDIENTS BULK D…" at bounding box center [748, 233] width 965 height 179
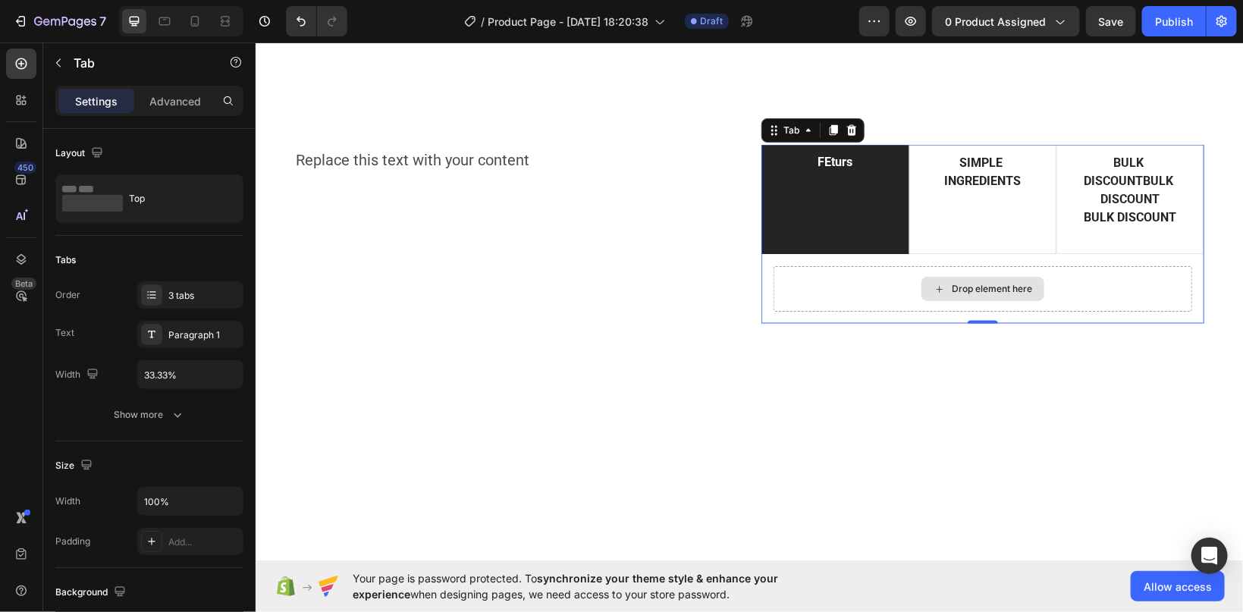
click at [839, 301] on div "Drop element here" at bounding box center [982, 289] width 419 height 46
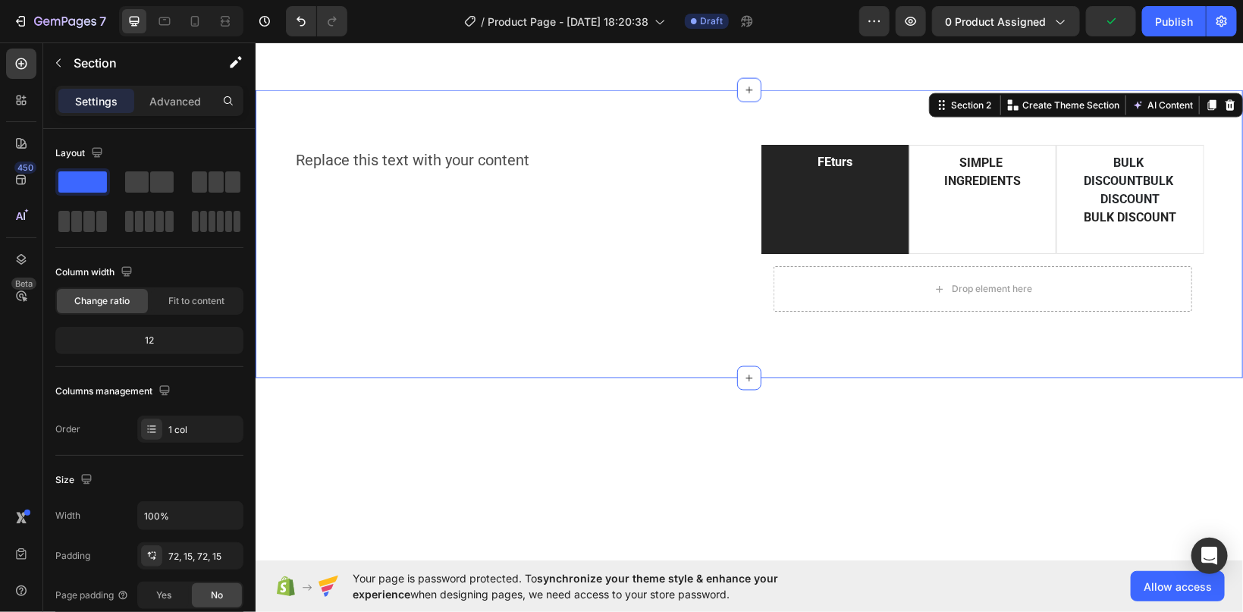
click at [284, 362] on section "Replace this text with your content Text Block FEturs SIMPLE INGREDIENTS BULK D…" at bounding box center [749, 234] width 988 height 288
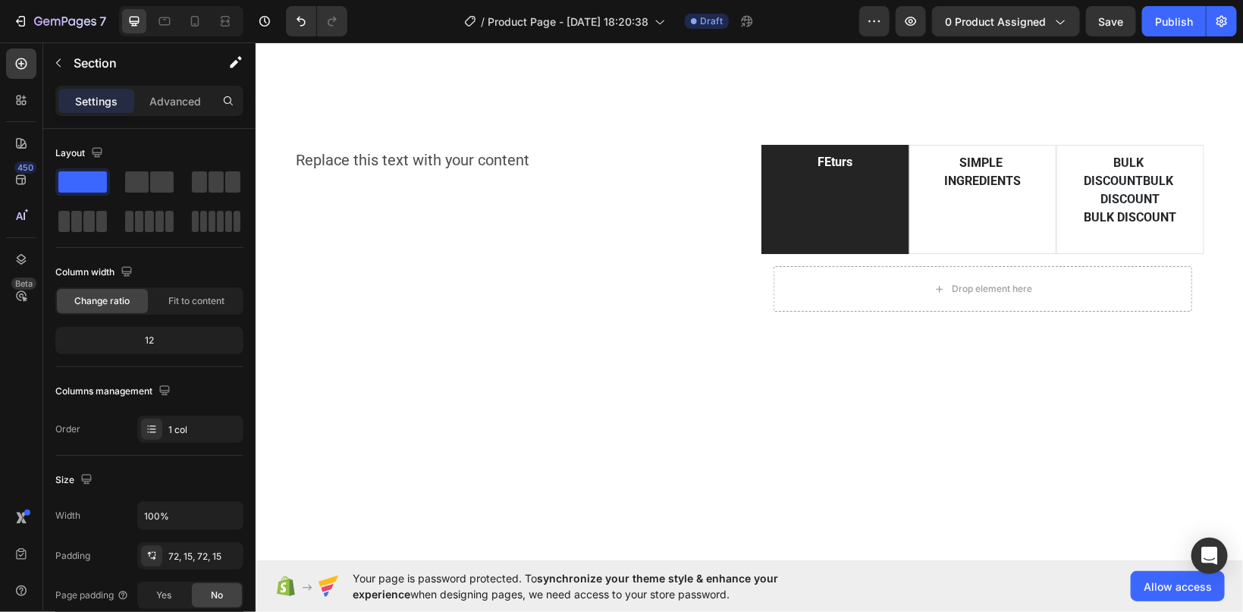
click at [296, 373] on div "Replace this text with your content Text Block FEturs SIMPLE INGREDIENTS BULK D…" at bounding box center [749, 234] width 988 height 288
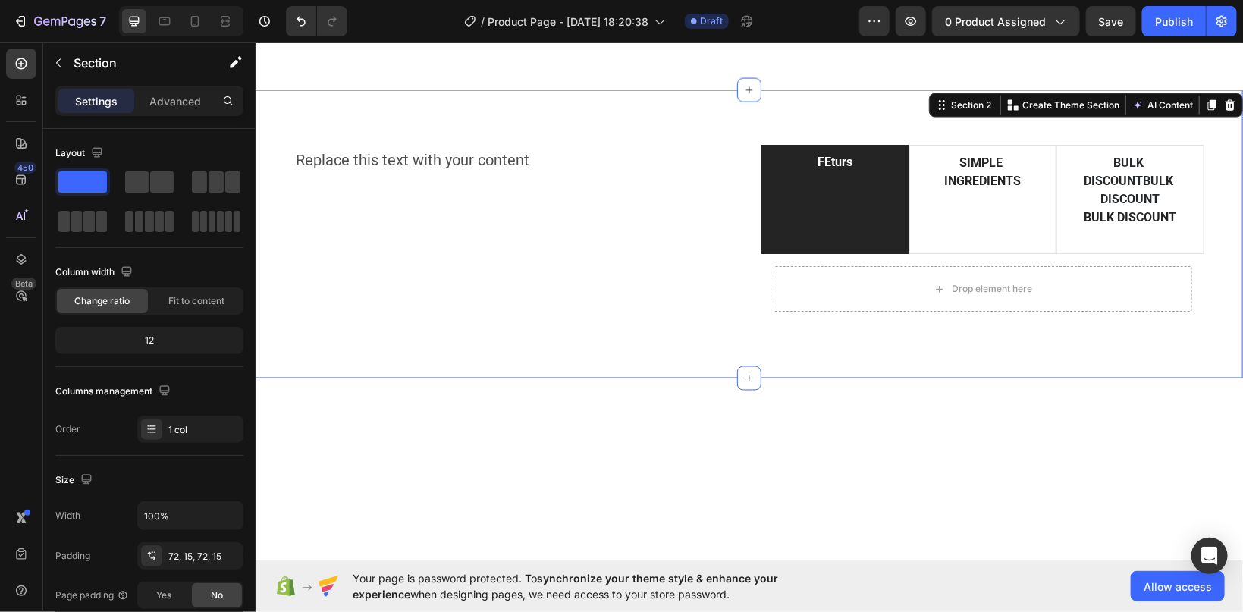
click at [296, 373] on div "Replace this text with your content Text Block FEturs SIMPLE INGREDIENTS BULK D…" at bounding box center [749, 234] width 988 height 288
click at [278, 250] on section "Replace this text with your content Text Block FEturs SIMPLE INGREDIENTS BULK D…" at bounding box center [749, 234] width 988 height 288
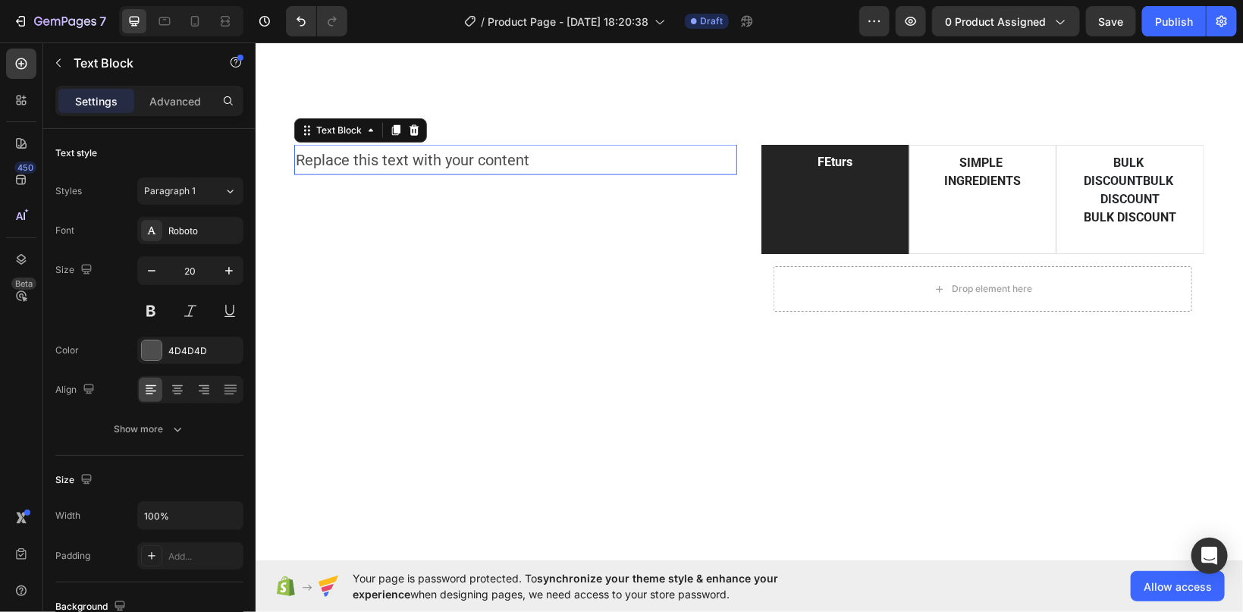
click at [381, 168] on div "Replace this text with your content Text Block 0" at bounding box center [515, 233] width 443 height 179
click at [410, 129] on icon at bounding box center [414, 129] width 10 height 11
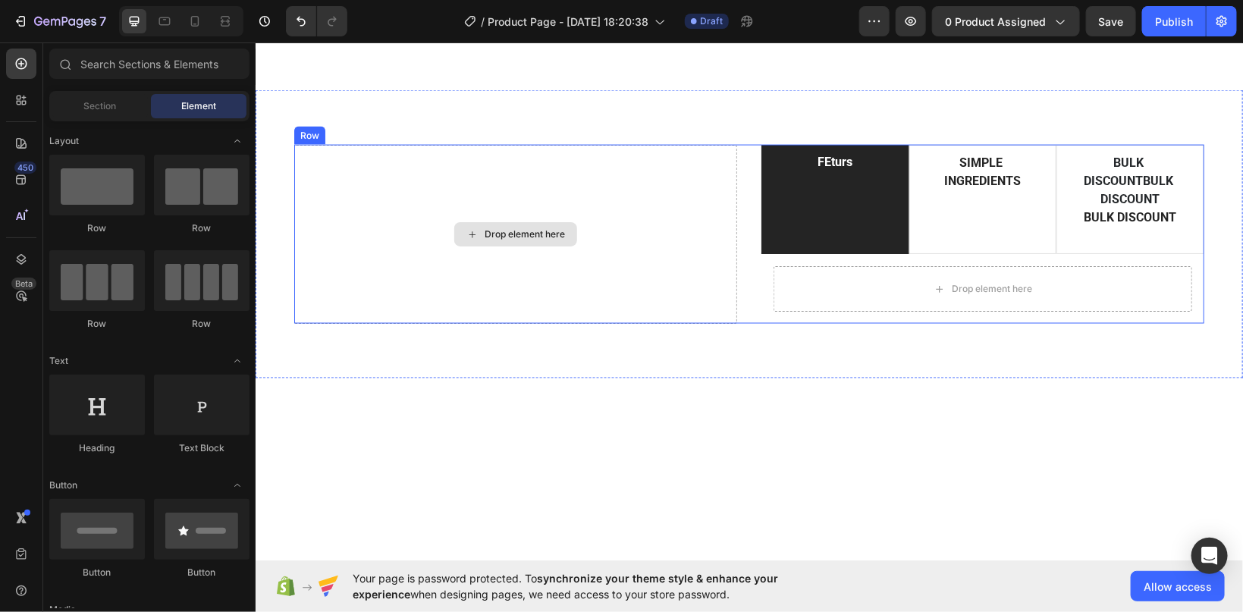
click at [512, 237] on div "Drop element here" at bounding box center [524, 234] width 80 height 12
click at [512, 234] on div "Drop element here" at bounding box center [524, 234] width 80 height 12
click at [384, 156] on div "Drop element here FEturs SIMPLE INGREDIENTS BULK DISCOUNTBULK DISCOUNT BULK DIS…" at bounding box center [748, 233] width 965 height 179
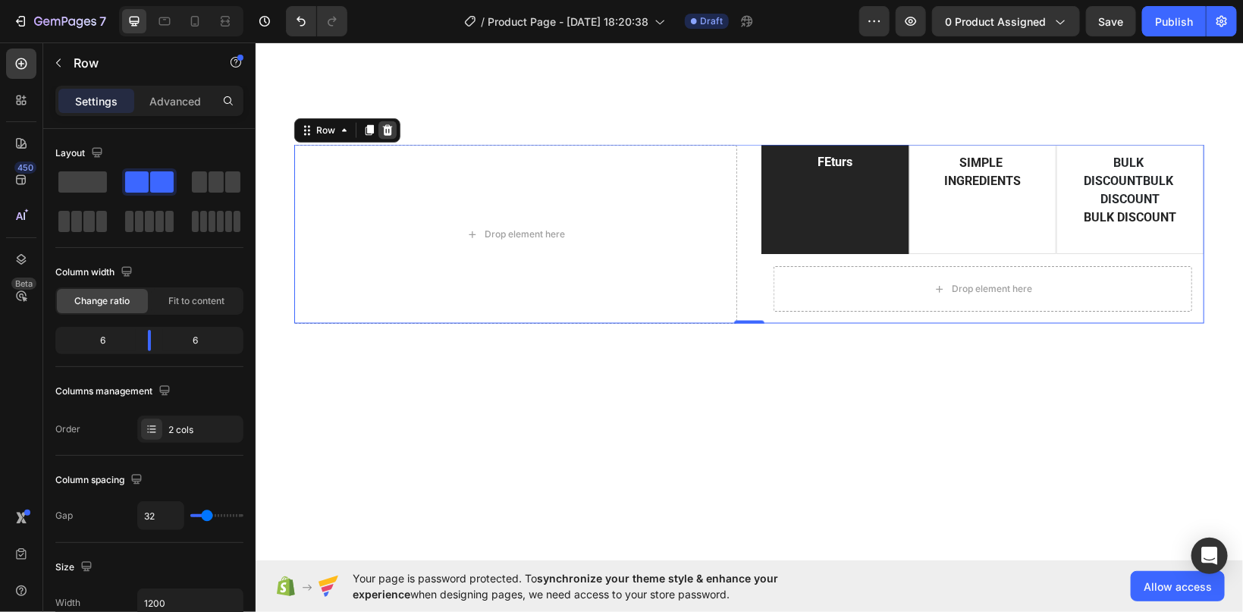
click at [385, 133] on icon at bounding box center [387, 129] width 10 height 11
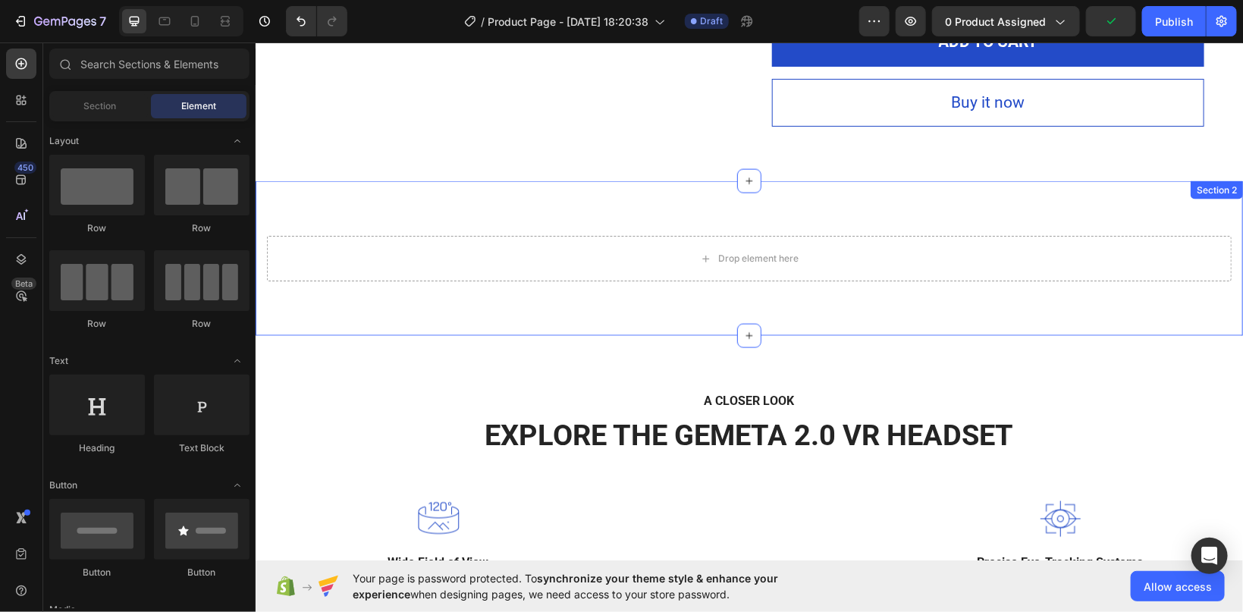
scroll to position [885, 0]
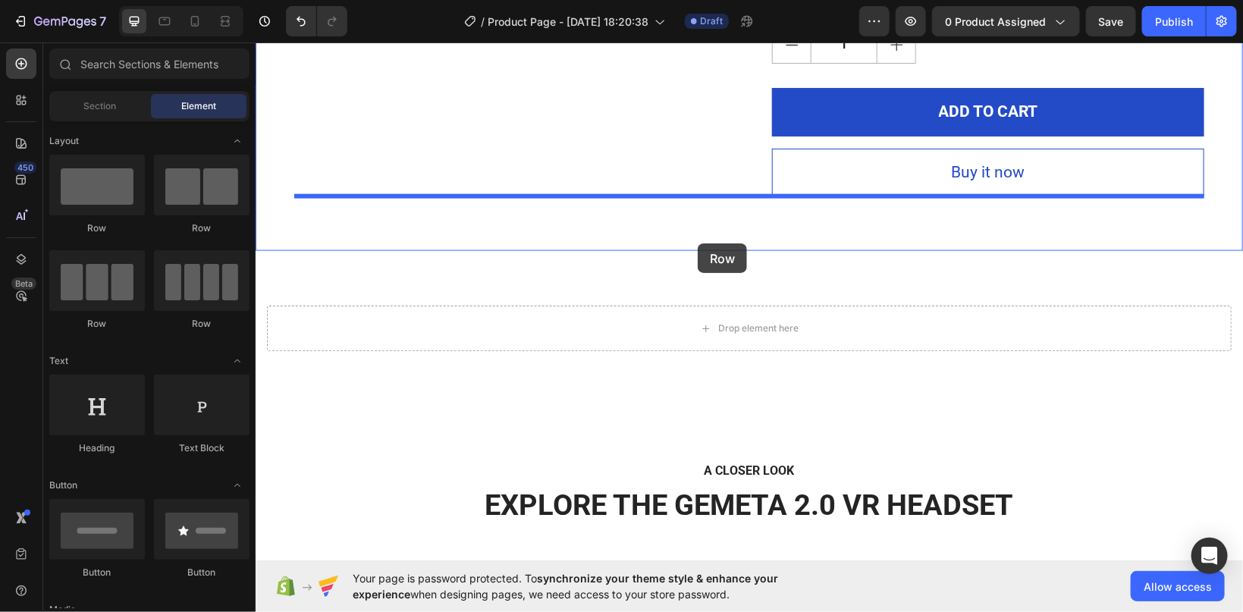
drag, startPoint x: 438, startPoint y: 237, endPoint x: 697, endPoint y: 243, distance: 259.5
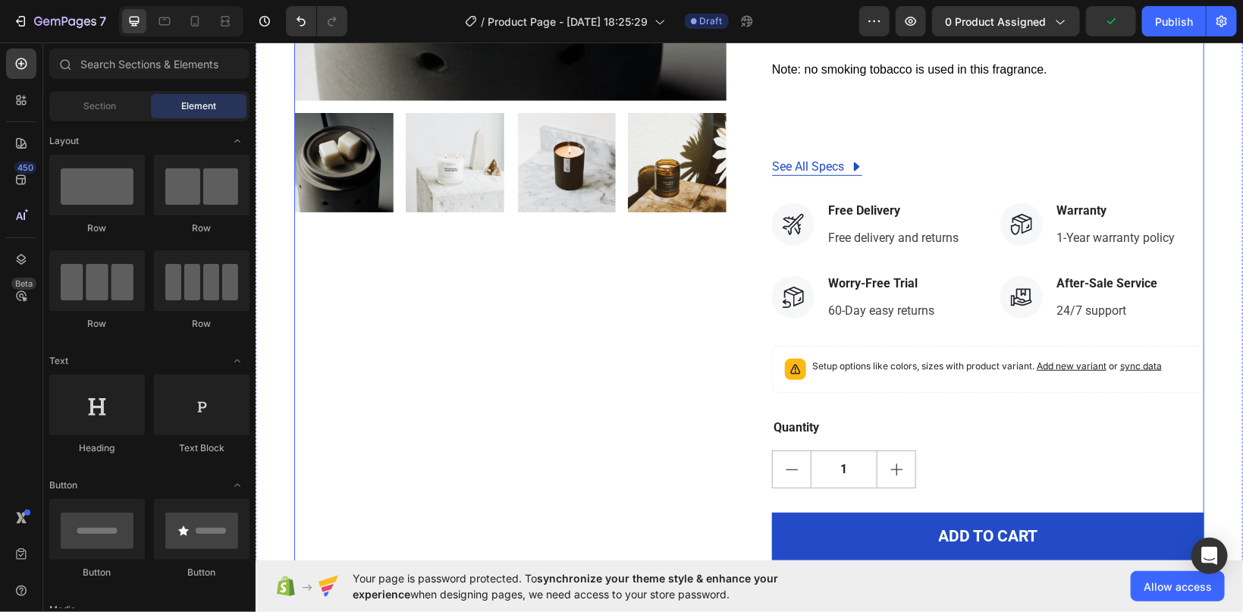
scroll to position [804, 0]
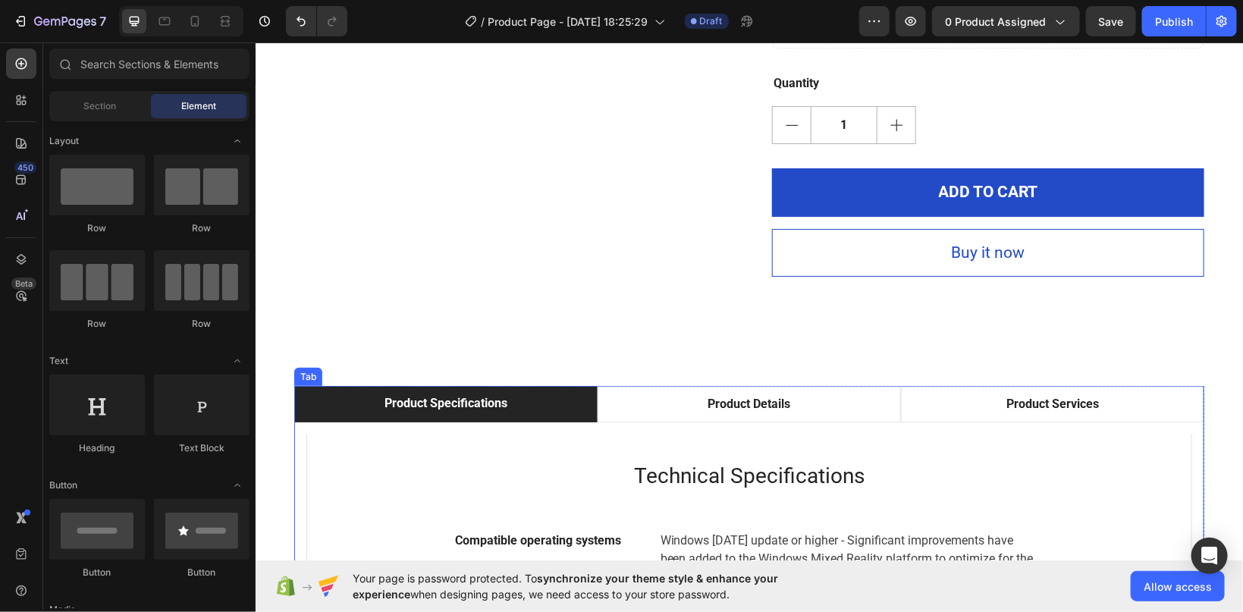
click at [420, 398] on div "Product Specifications" at bounding box center [445, 402] width 127 height 23
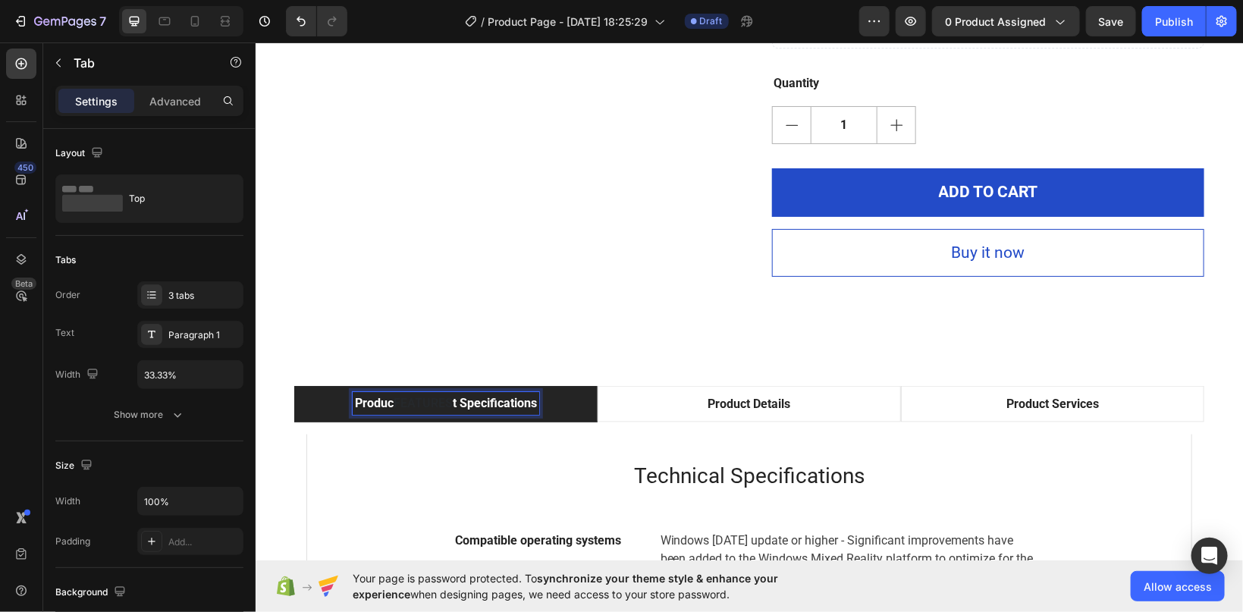
click at [535, 396] on p "Produc FEATURES t Specifications" at bounding box center [445, 403] width 182 height 18
click at [530, 404] on p "Produc FEATURES t Specifications" at bounding box center [445, 403] width 182 height 18
click at [535, 397] on p "Produc FEATURES t Specifications" at bounding box center [445, 403] width 182 height 18
click at [443, 400] on li at bounding box center [445, 403] width 303 height 36
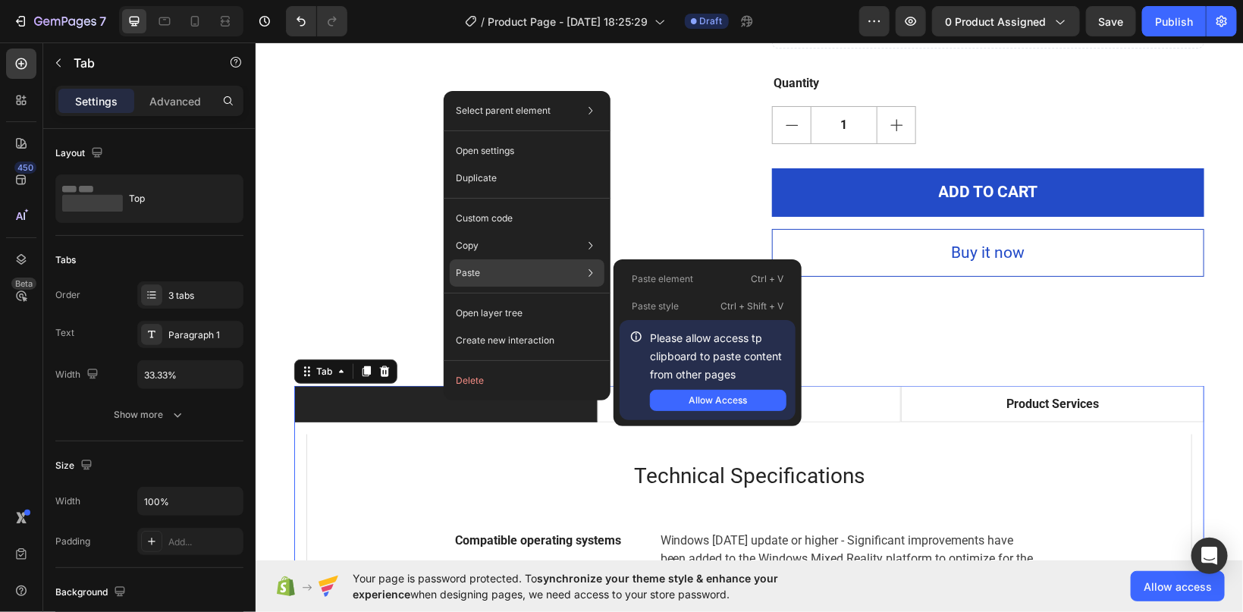
click at [471, 269] on p "Paste" at bounding box center [468, 273] width 24 height 14
click at [472, 267] on p "Paste" at bounding box center [468, 273] width 24 height 14
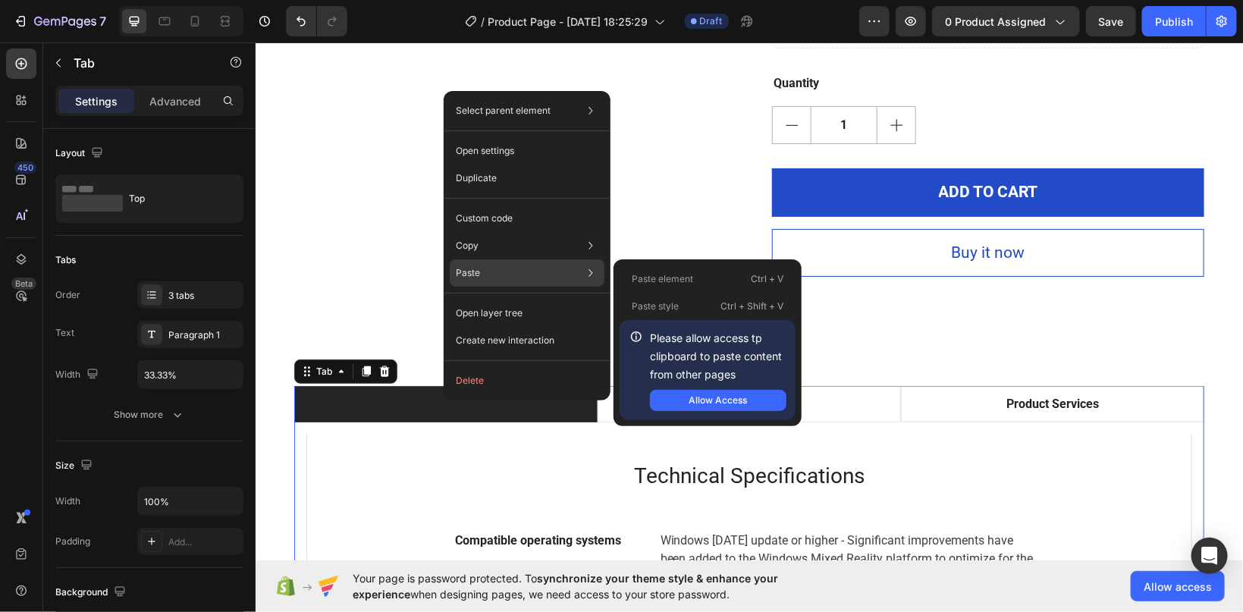
click at [474, 300] on div "Paste Paste element Ctrl + V Paste style Ctrl + Shift + V Please allow access t…" at bounding box center [527, 313] width 155 height 27
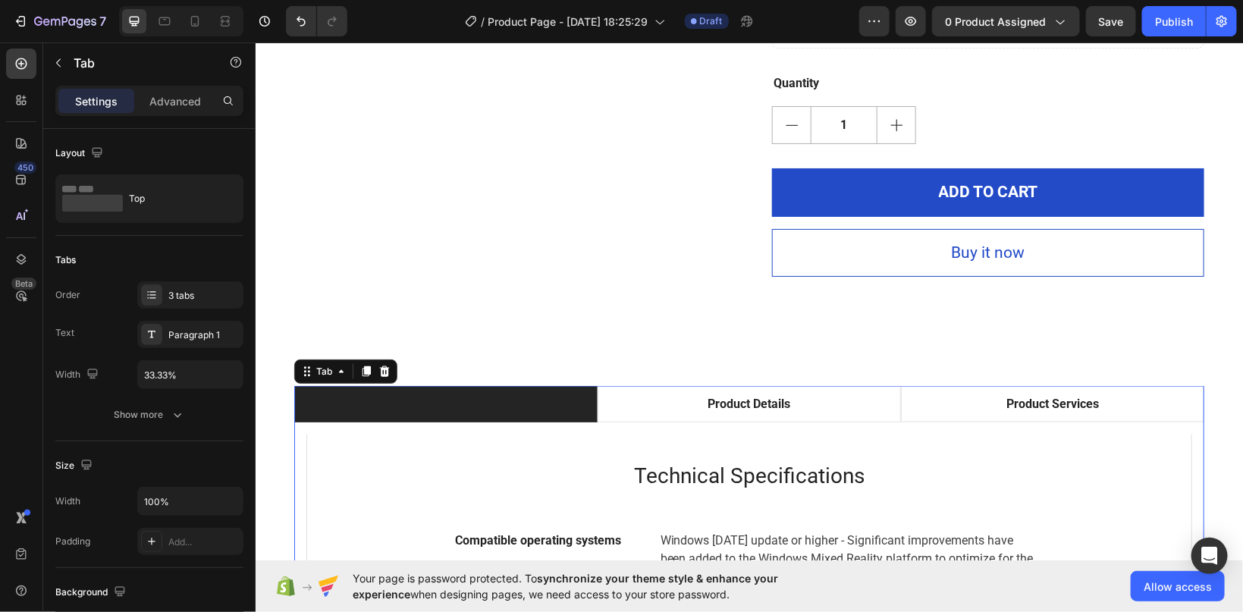
click at [416, 395] on li at bounding box center [445, 403] width 303 height 36
click at [417, 394] on li at bounding box center [445, 403] width 303 height 36
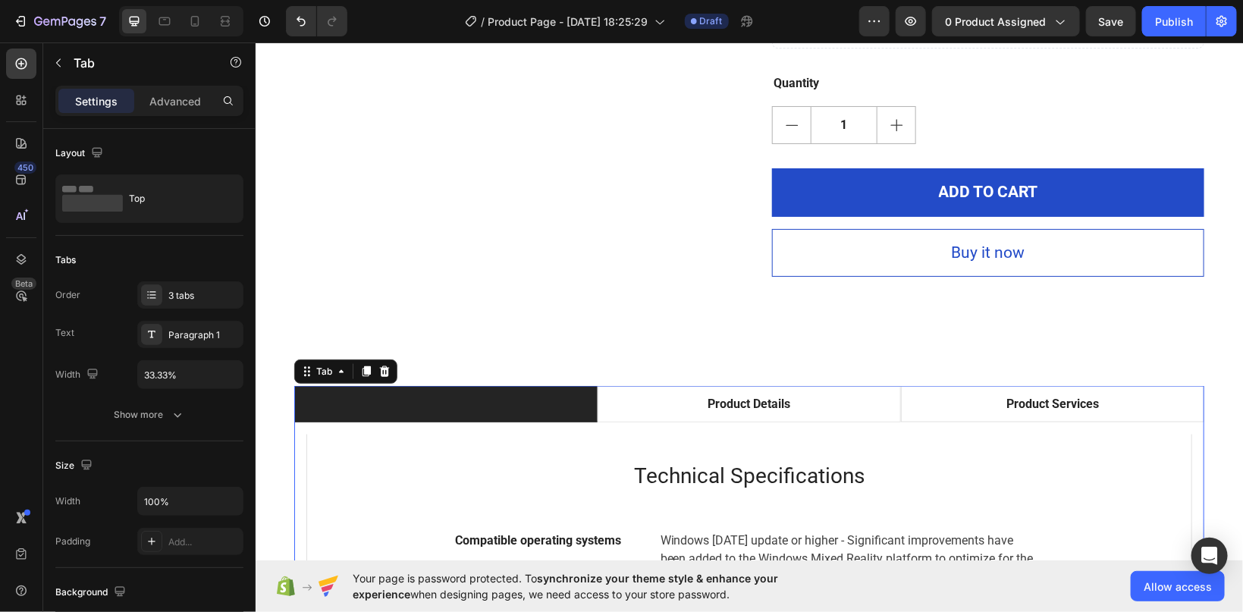
click at [373, 398] on li at bounding box center [445, 403] width 303 height 36
click at [563, 410] on li at bounding box center [445, 403] width 303 height 36
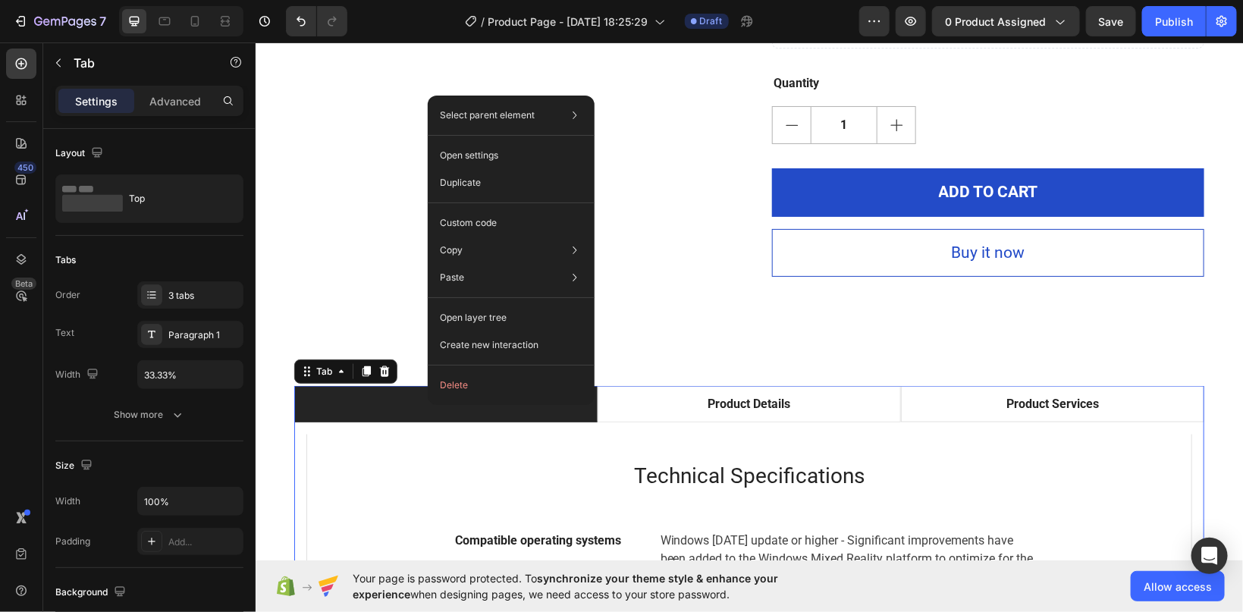
click at [445, 405] on div "Select parent element Section Row 1 col Tab Open settings Duplicate Custom code…" at bounding box center [511, 251] width 167 height 310
drag, startPoint x: 379, startPoint y: 233, endPoint x: 385, endPoint y: 244, distance: 11.9
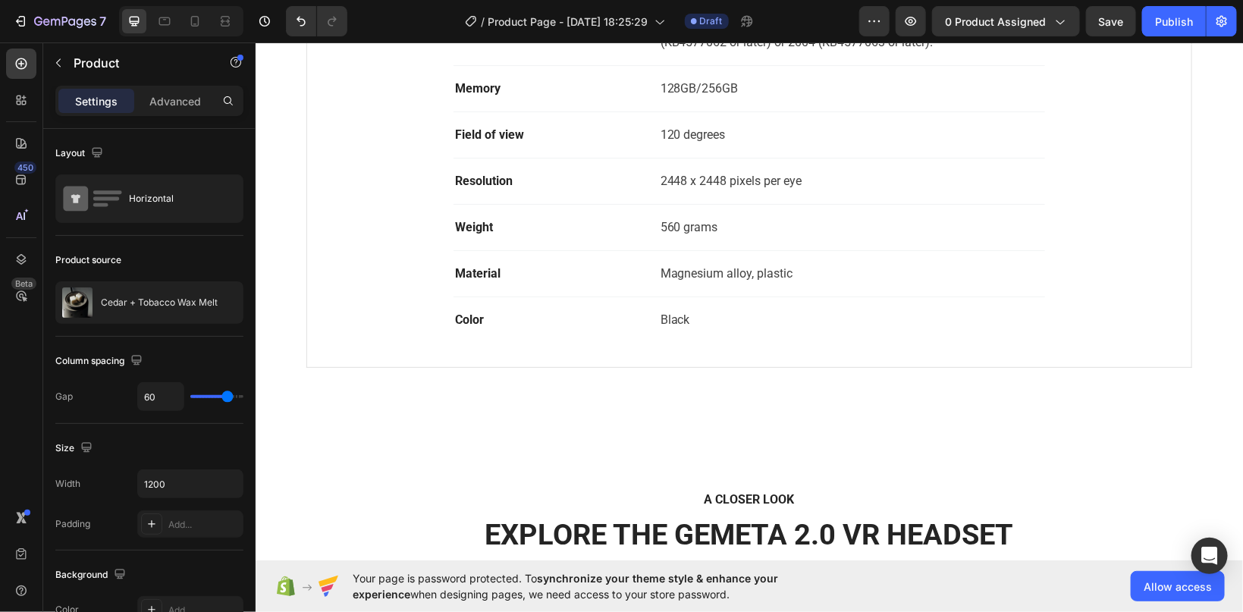
scroll to position [1342, 0]
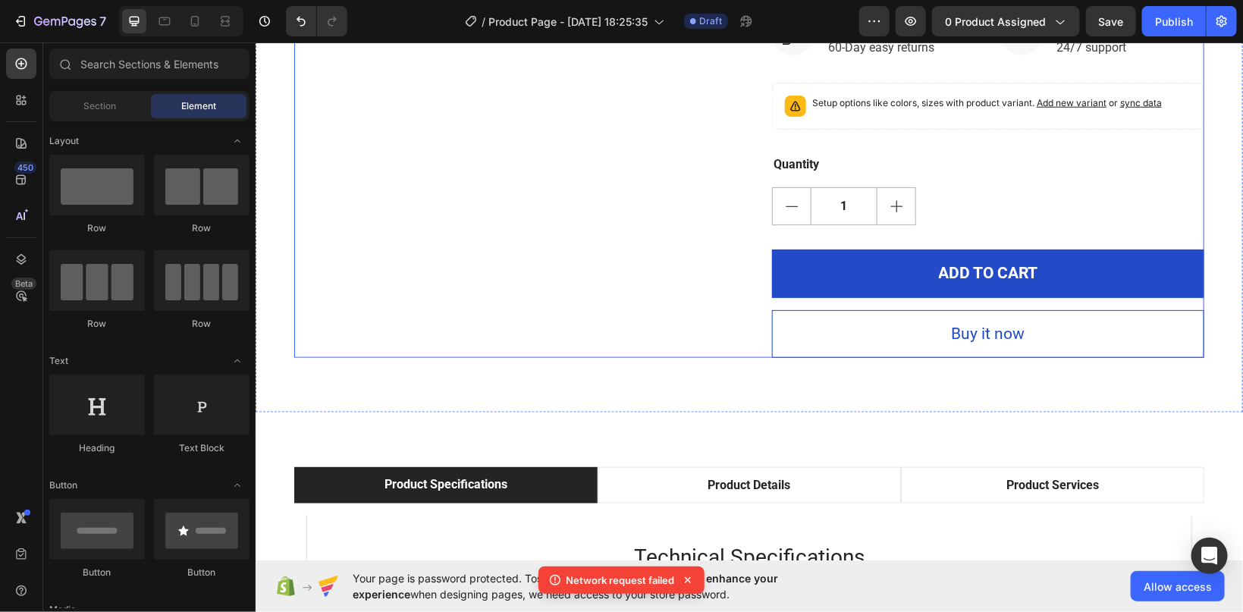
scroll to position [724, 0]
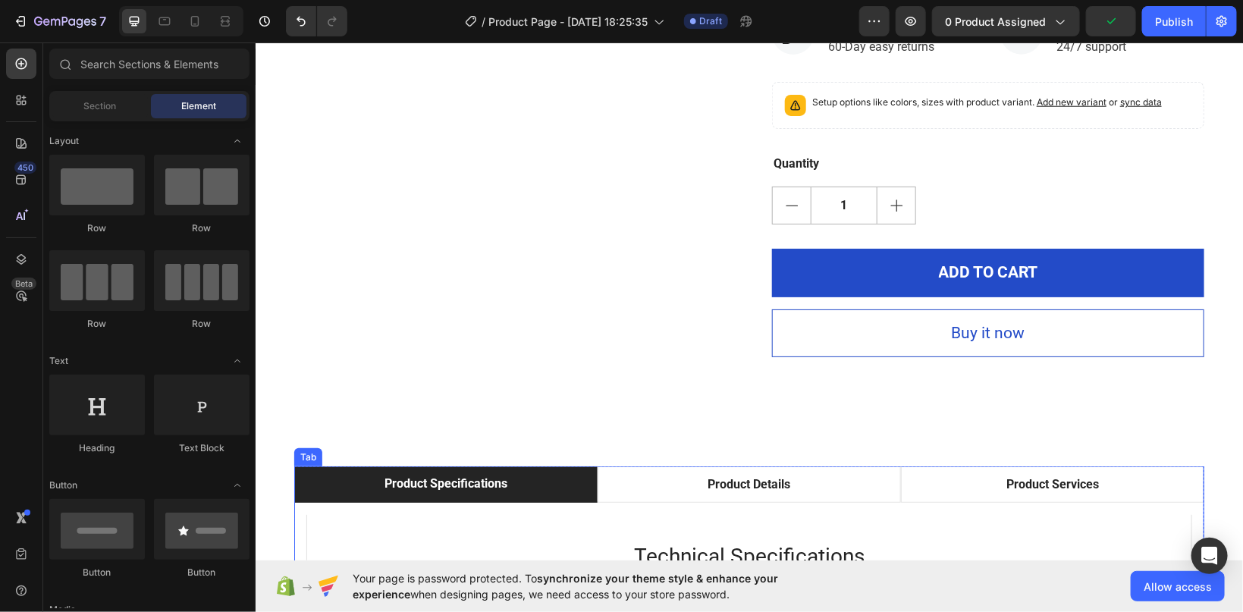
click at [501, 477] on div "Product Specifications" at bounding box center [445, 483] width 127 height 23
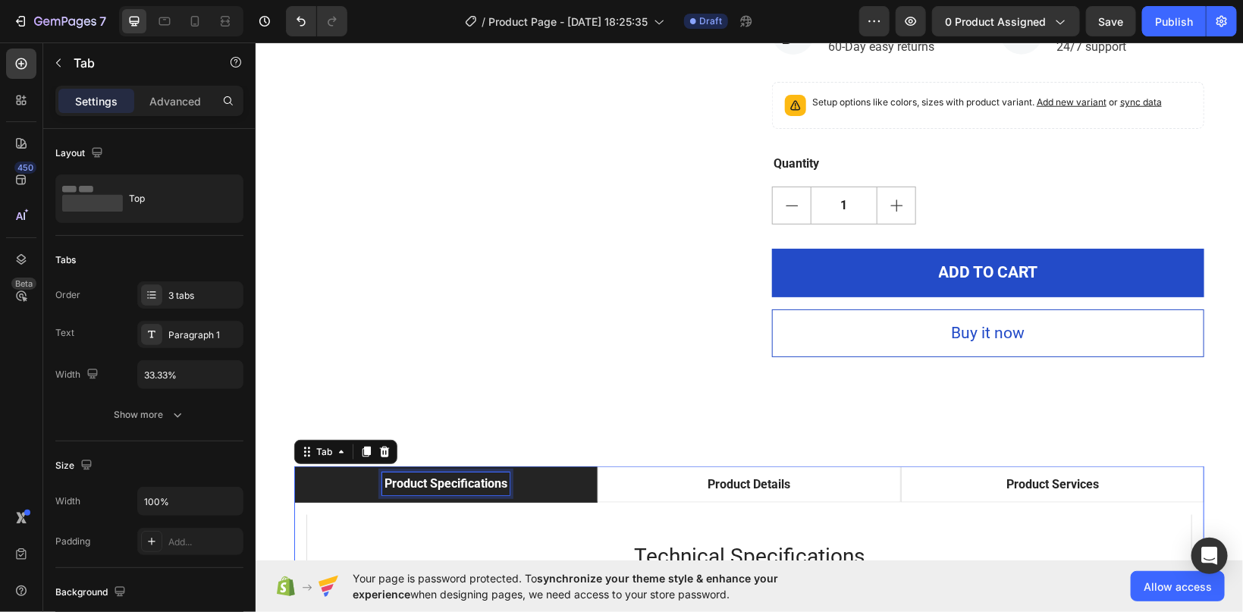
click at [504, 480] on p "Product Specifications" at bounding box center [445, 483] width 123 height 18
click at [479, 478] on div "Prodfuturss" at bounding box center [444, 483] width 69 height 23
click at [439, 477] on p "Prodfuturs" at bounding box center [445, 483] width 58 height 18
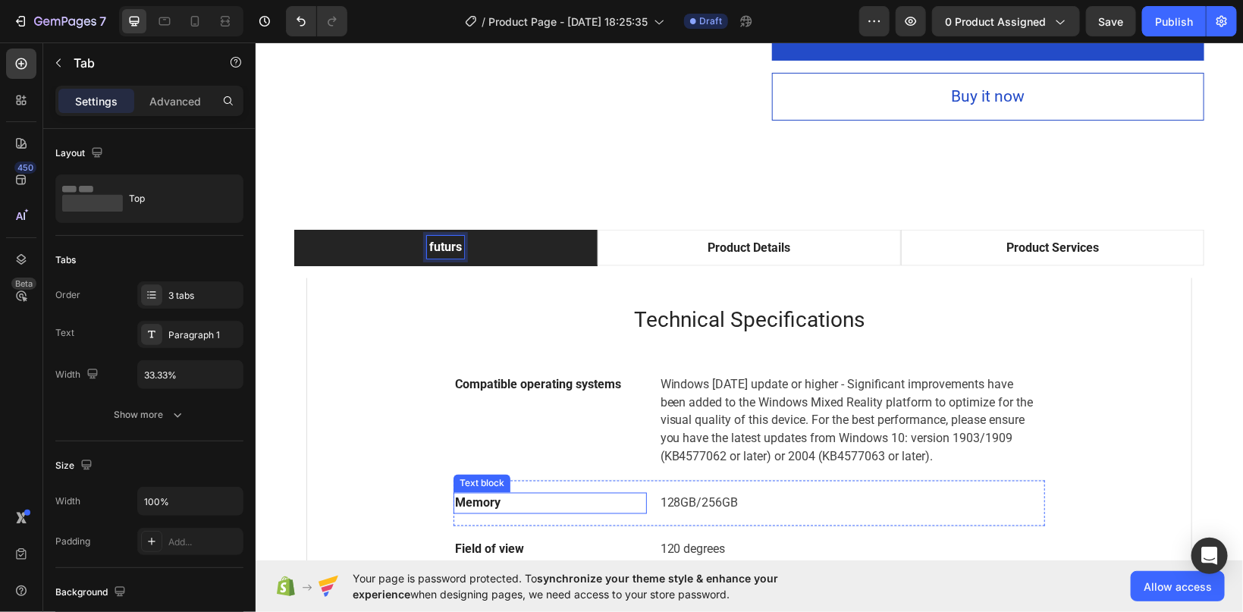
scroll to position [965, 0]
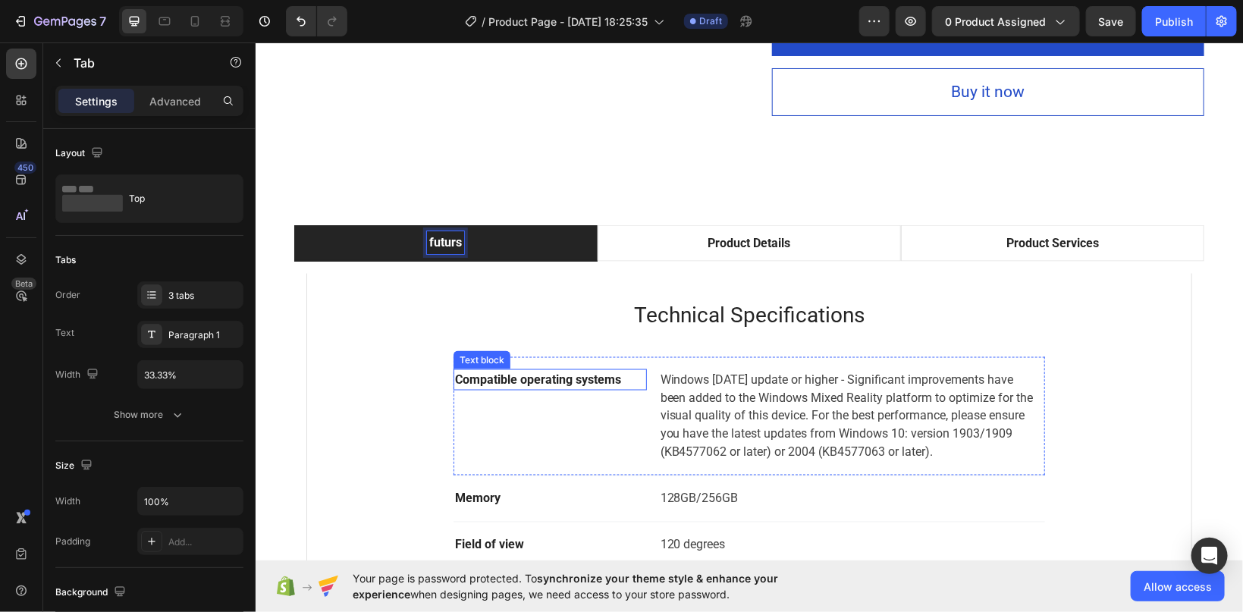
click at [569, 388] on div "Compatible operating systems" at bounding box center [549, 379] width 193 height 21
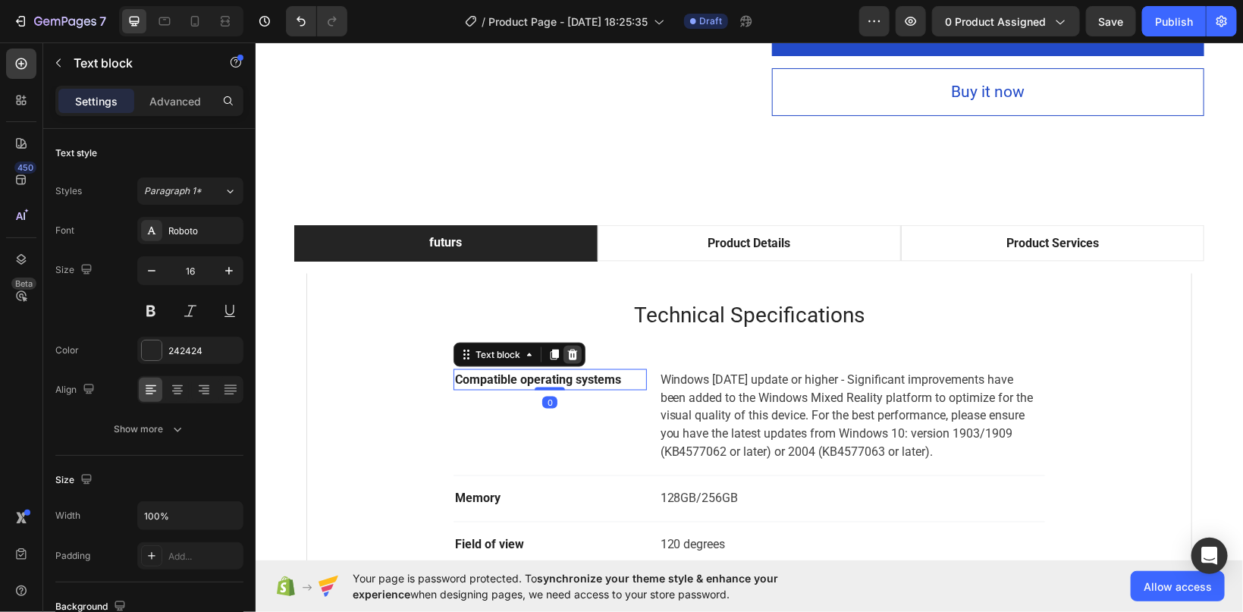
click at [571, 354] on icon at bounding box center [572, 354] width 10 height 11
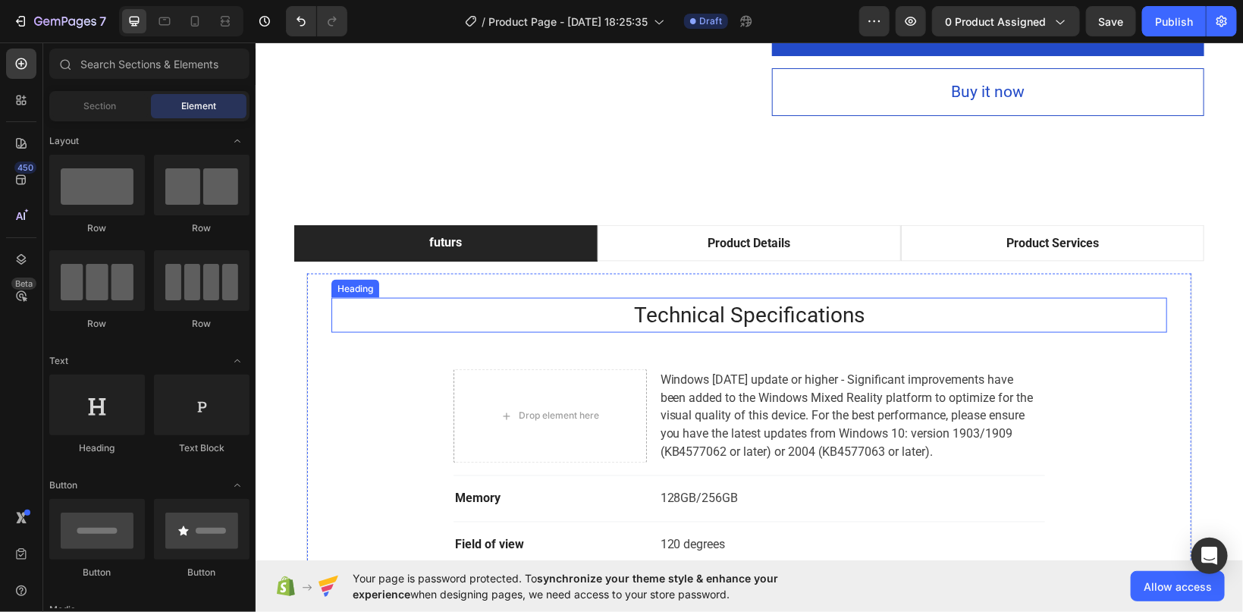
click at [667, 316] on p "Technical Specifications" at bounding box center [748, 315] width 833 height 32
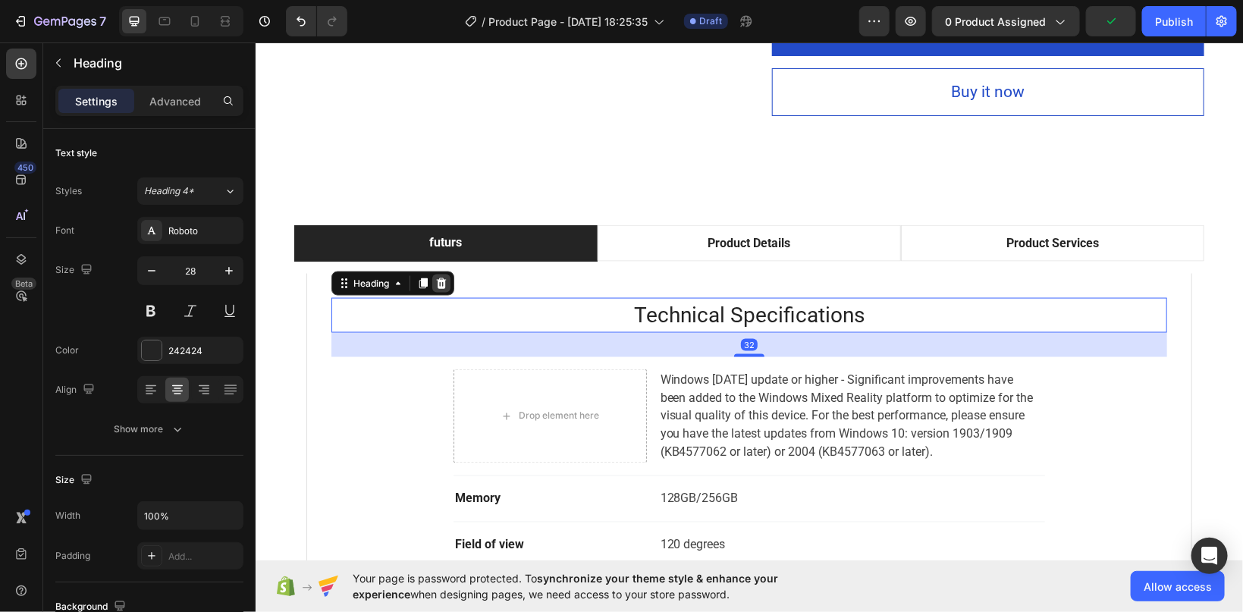
click at [443, 287] on icon at bounding box center [441, 283] width 10 height 11
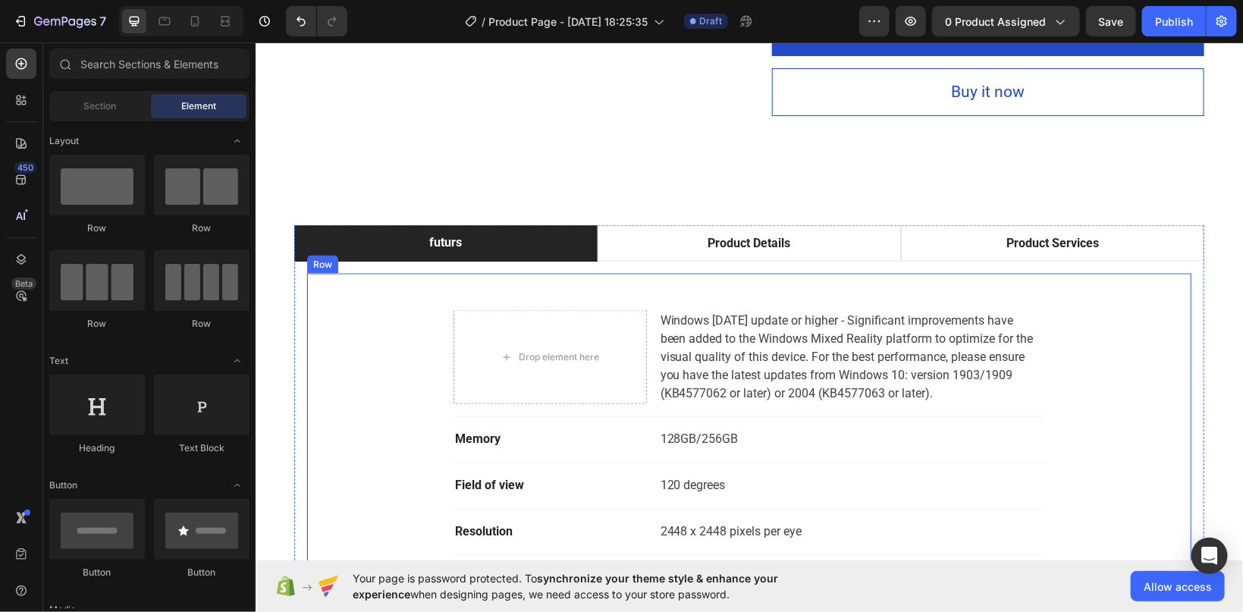
click at [451, 364] on div "Drop element here Windows 10 May 2019 update or higher - Significant improvemen…" at bounding box center [749, 495] width 836 height 396
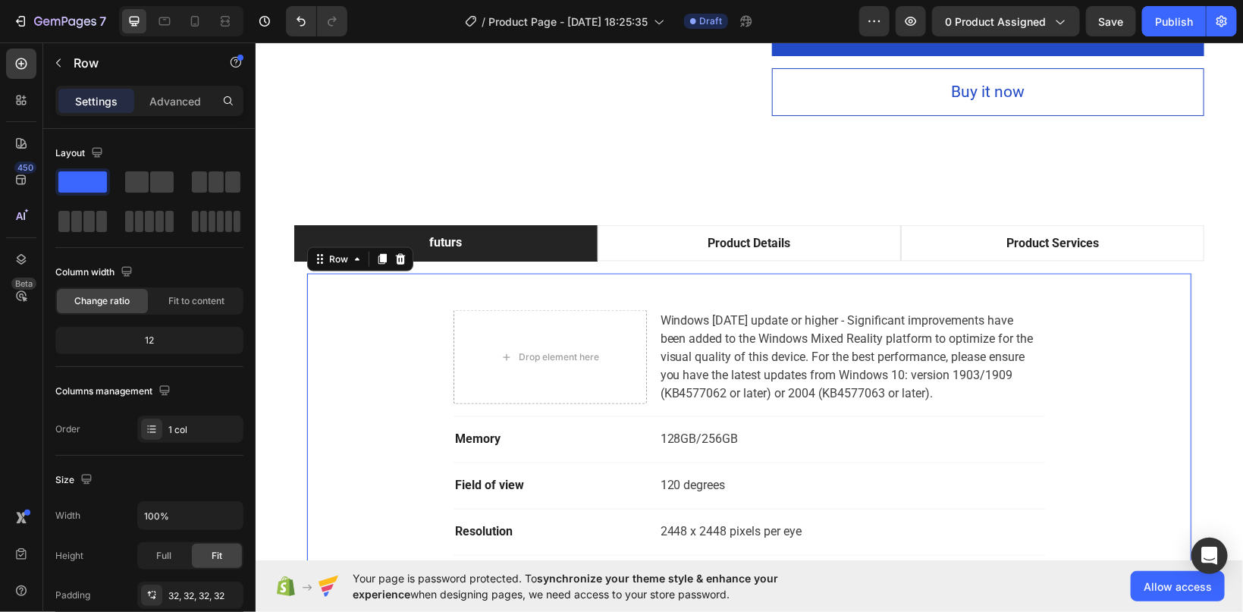
click at [401, 262] on icon at bounding box center [400, 259] width 12 height 12
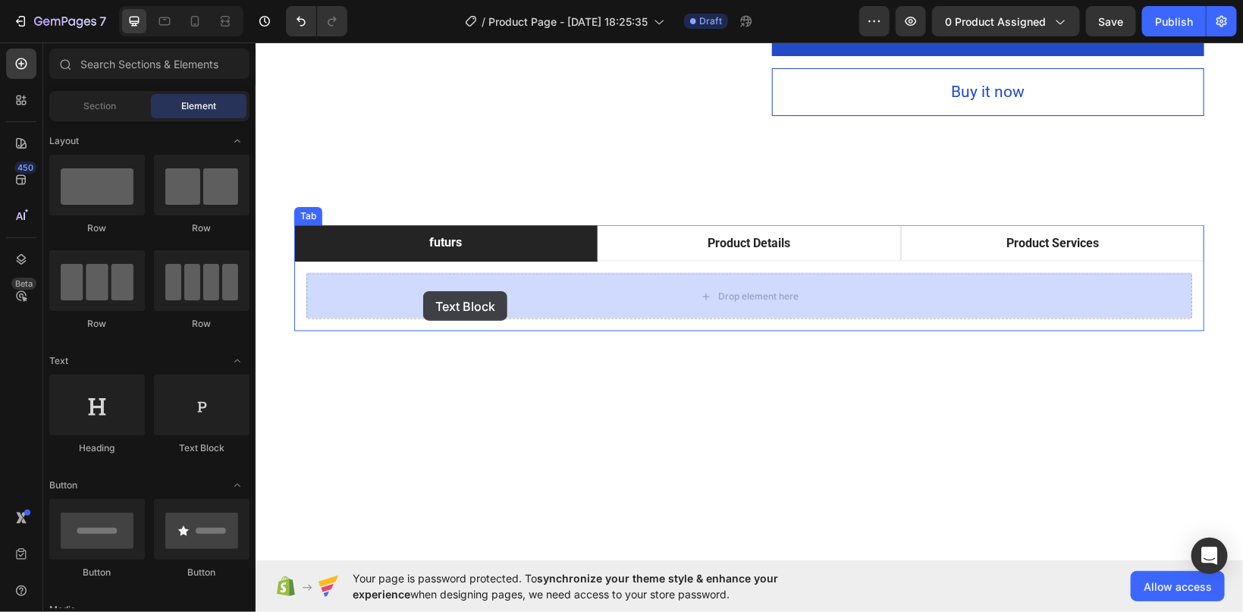
drag, startPoint x: 447, startPoint y: 444, endPoint x: 423, endPoint y: 291, distance: 155.2
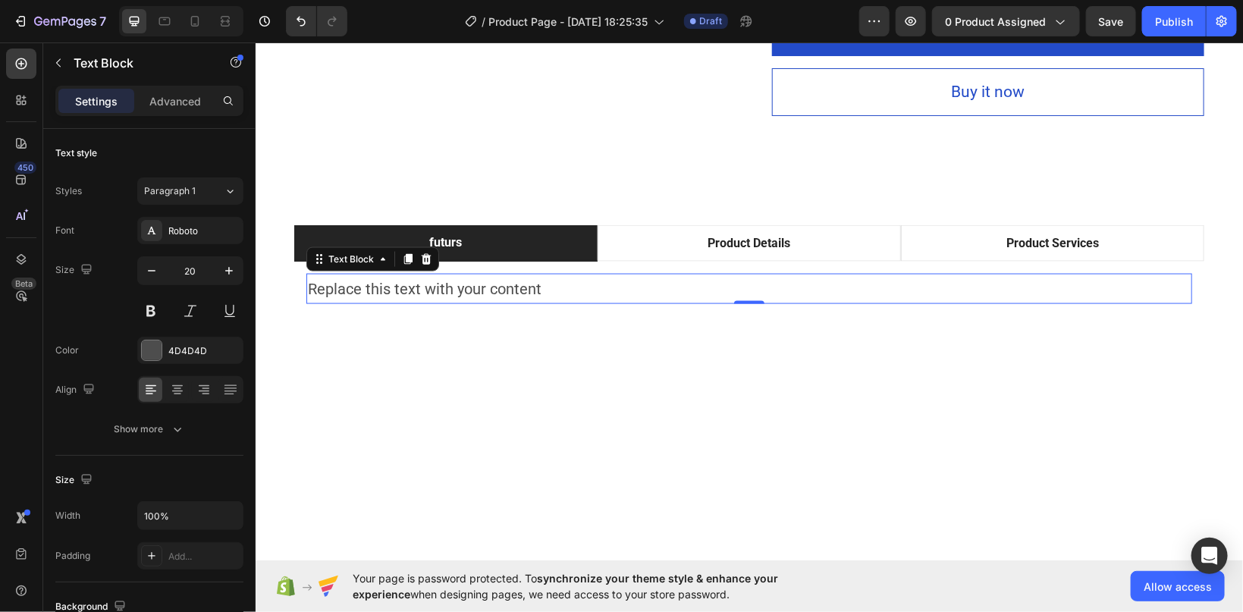
click at [431, 286] on div "Replace this text with your content" at bounding box center [749, 288] width 886 height 30
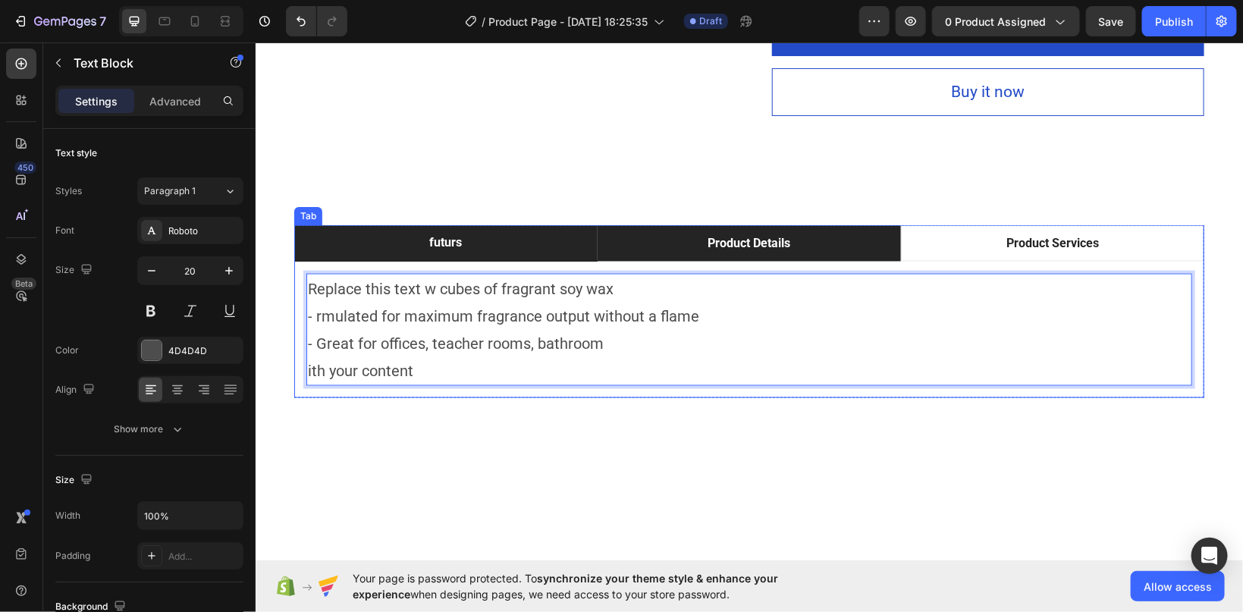
click at [756, 237] on p "Product Details" at bounding box center [748, 243] width 83 height 18
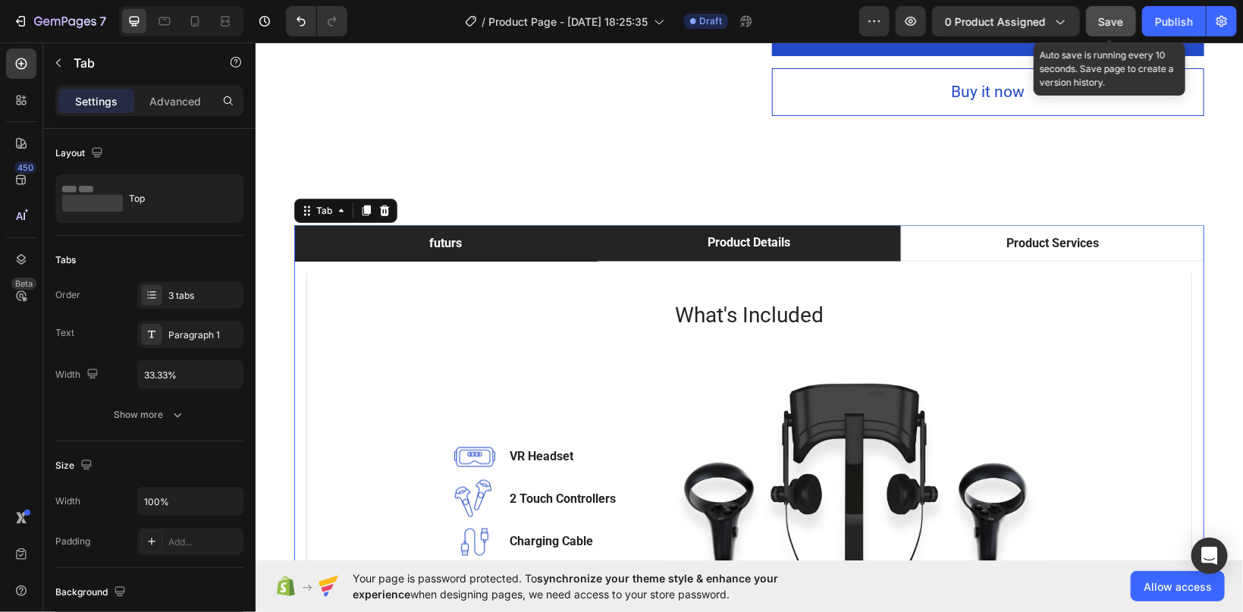
click at [1102, 14] on div "Save" at bounding box center [1111, 22] width 25 height 16
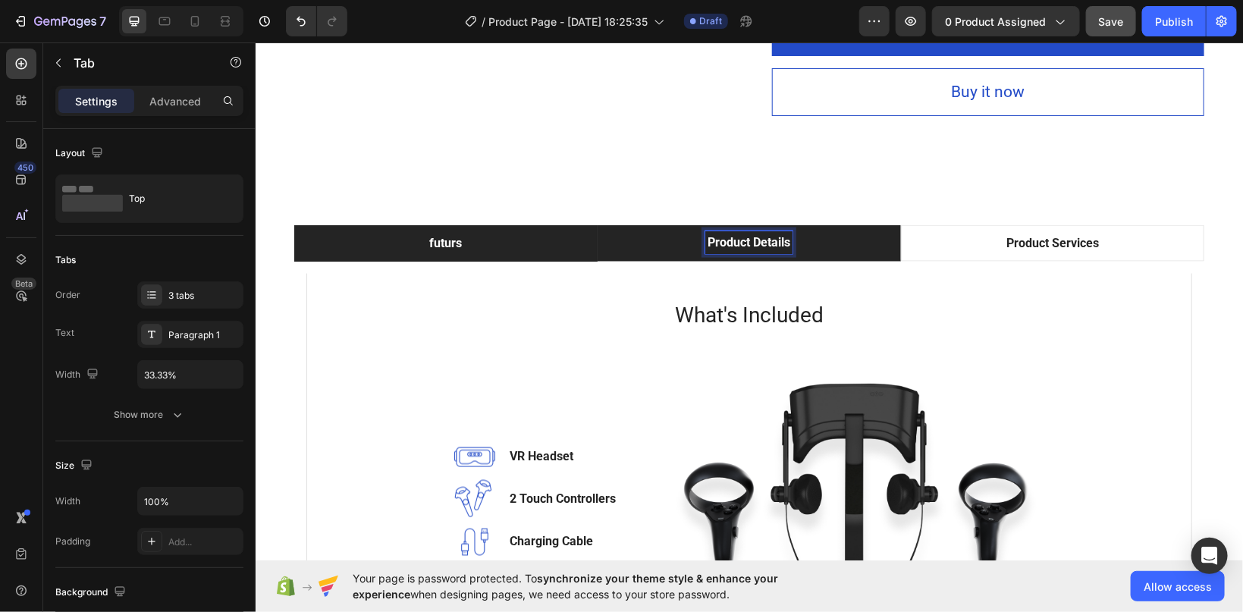
click at [773, 240] on p "Product Details" at bounding box center [748, 242] width 83 height 18
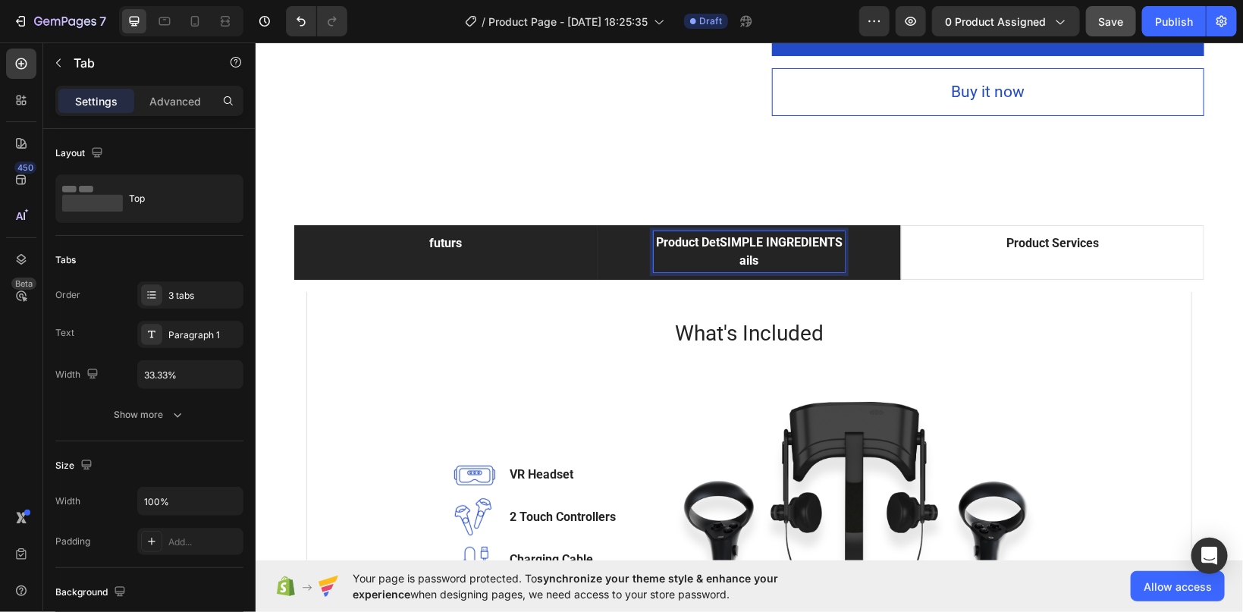
click at [720, 237] on p "Product DetSIMPLE INGREDIENTS ails" at bounding box center [748, 251] width 187 height 36
click at [764, 256] on p "SIMPLE INGREDIENTS ails" at bounding box center [748, 251] width 123 height 36
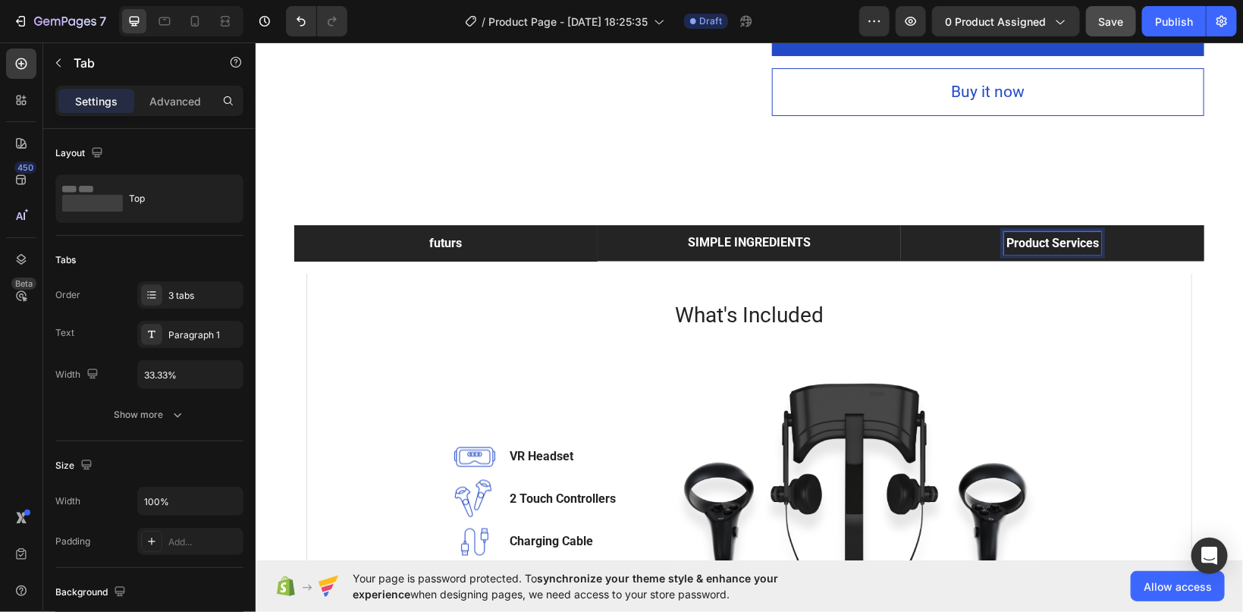
drag, startPoint x: 1093, startPoint y: 234, endPoint x: 1097, endPoint y: 245, distance: 12.0
click at [1092, 235] on p "Product Services" at bounding box center [1052, 243] width 93 height 18
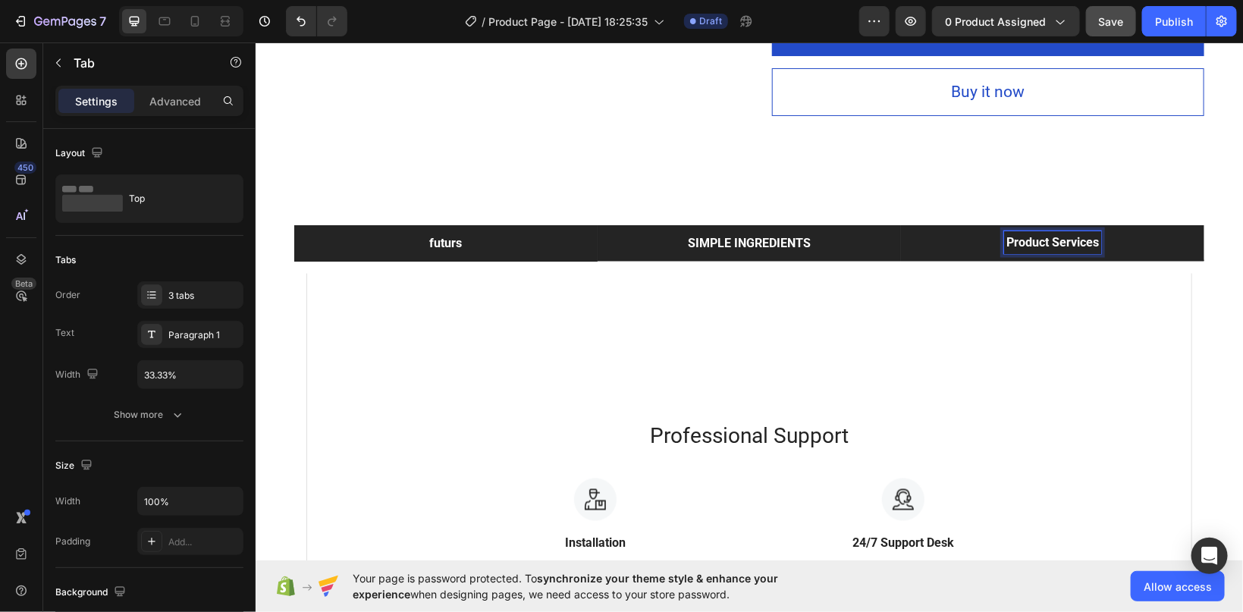
click at [1043, 249] on p "Product Services" at bounding box center [1052, 242] width 93 height 18
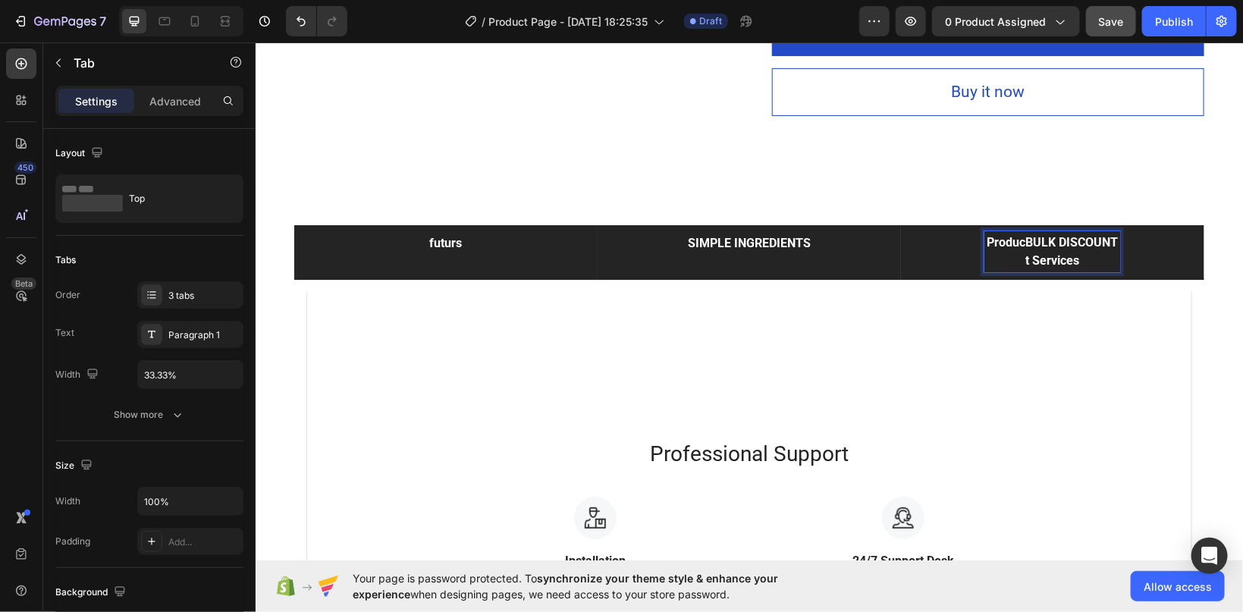
click at [1097, 263] on p "ProducBULK DISCOUNT t Services" at bounding box center [1051, 251] width 131 height 36
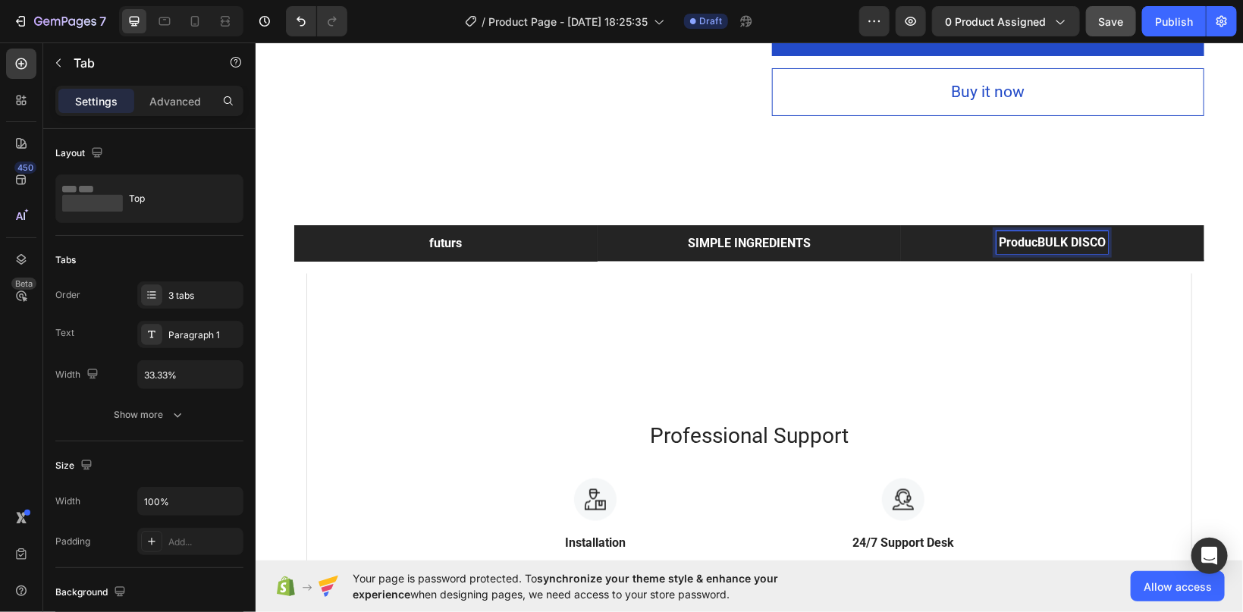
click at [1035, 235] on p "ProducBULK DISCO" at bounding box center [1051, 242] width 107 height 18
click at [1086, 240] on div "BULK DISCO" at bounding box center [1052, 242] width 73 height 23
click at [774, 250] on p "SIMPLE INGREDIENTS" at bounding box center [748, 243] width 123 height 18
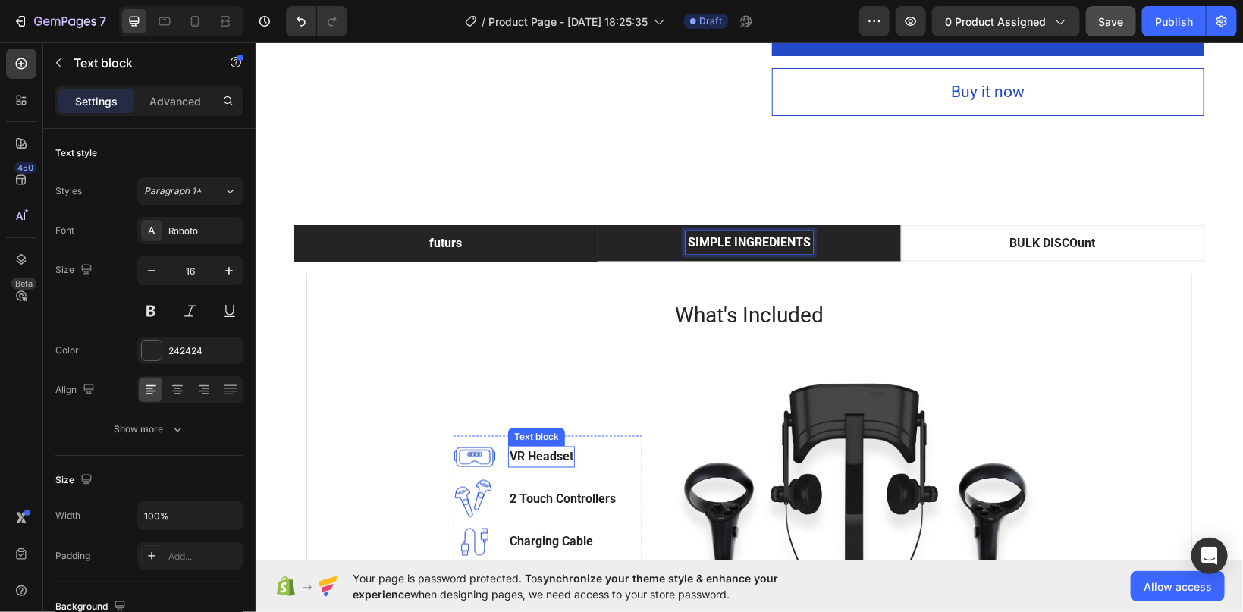
click at [522, 451] on p "VR Headset" at bounding box center [541, 457] width 64 height 18
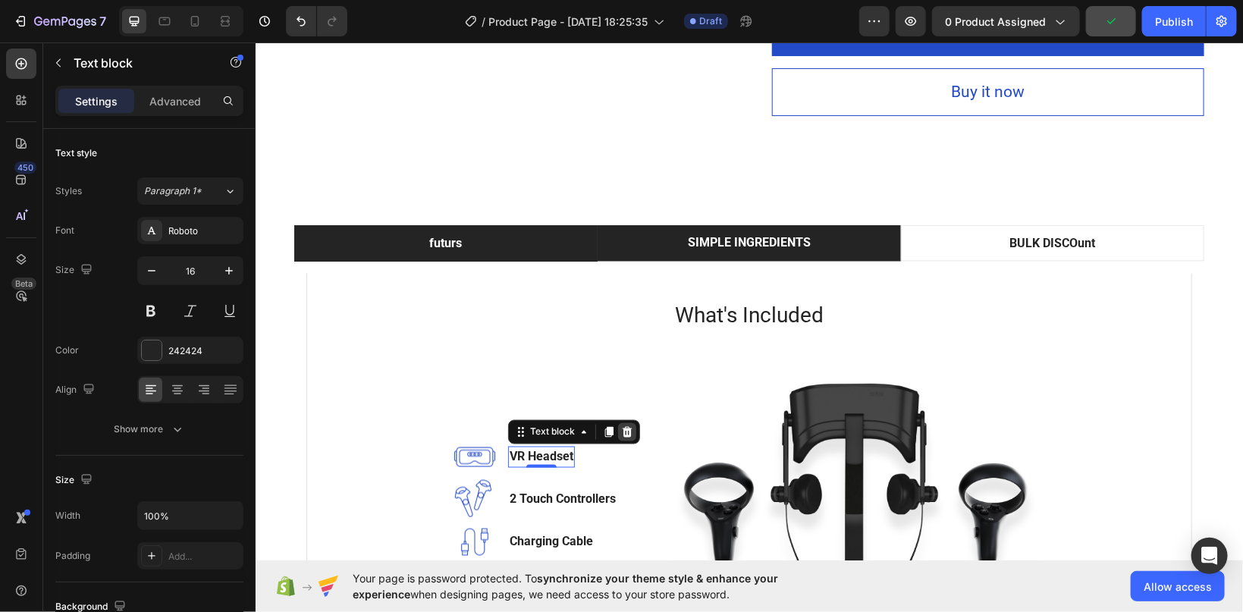
click at [632, 434] on icon at bounding box center [627, 432] width 12 height 12
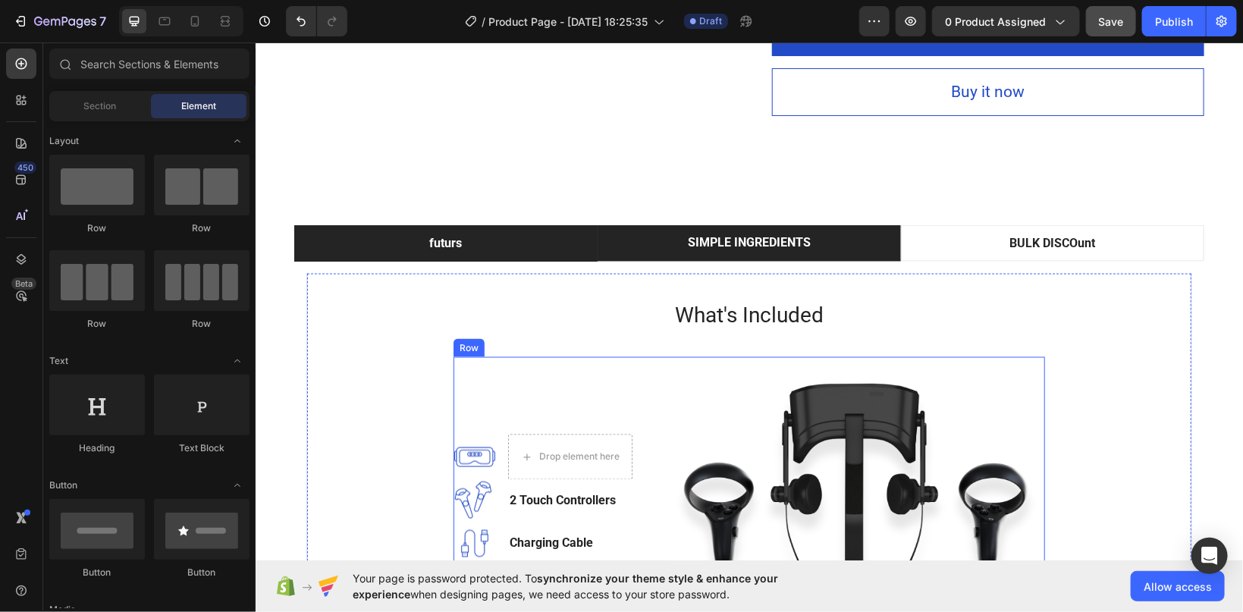
click at [535, 379] on div "Image Drop element here Image 2 Touch Controllers Text block Image Charging Cab…" at bounding box center [547, 542] width 189 height 370
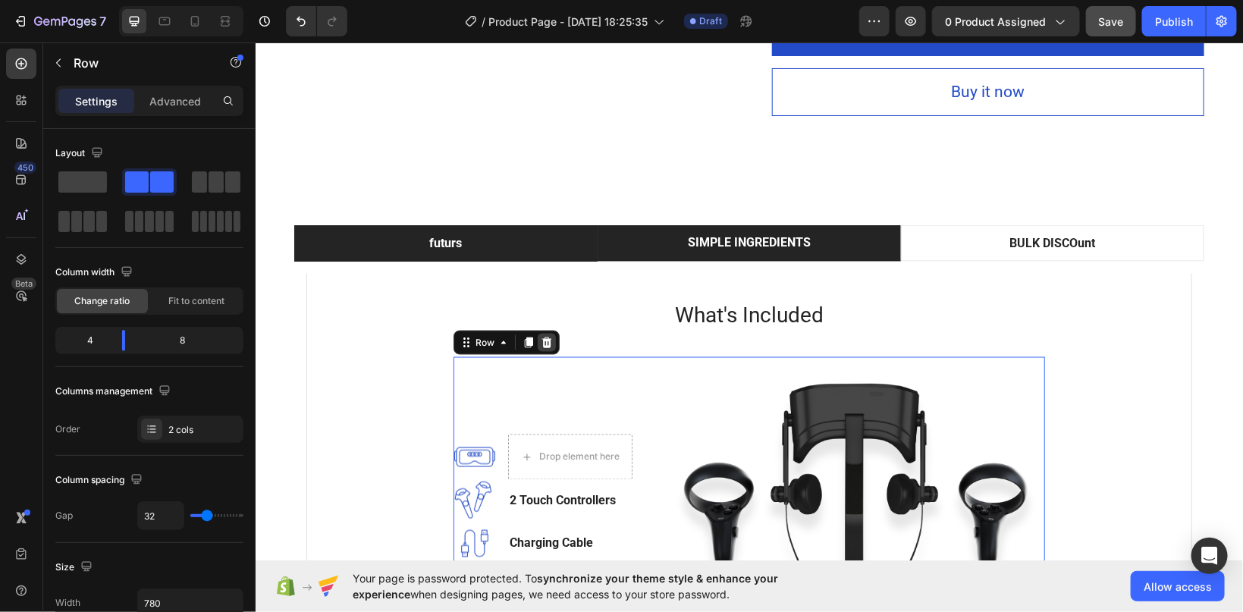
click at [541, 338] on icon at bounding box center [546, 342] width 12 height 12
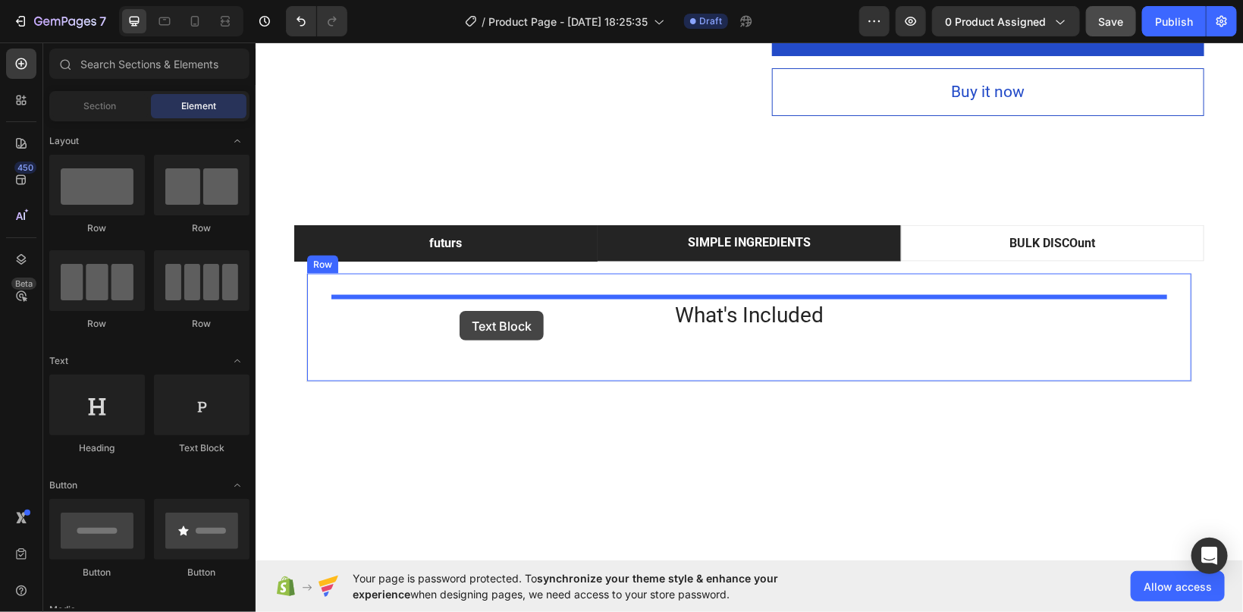
drag, startPoint x: 436, startPoint y: 460, endPoint x: 460, endPoint y: 315, distance: 146.8
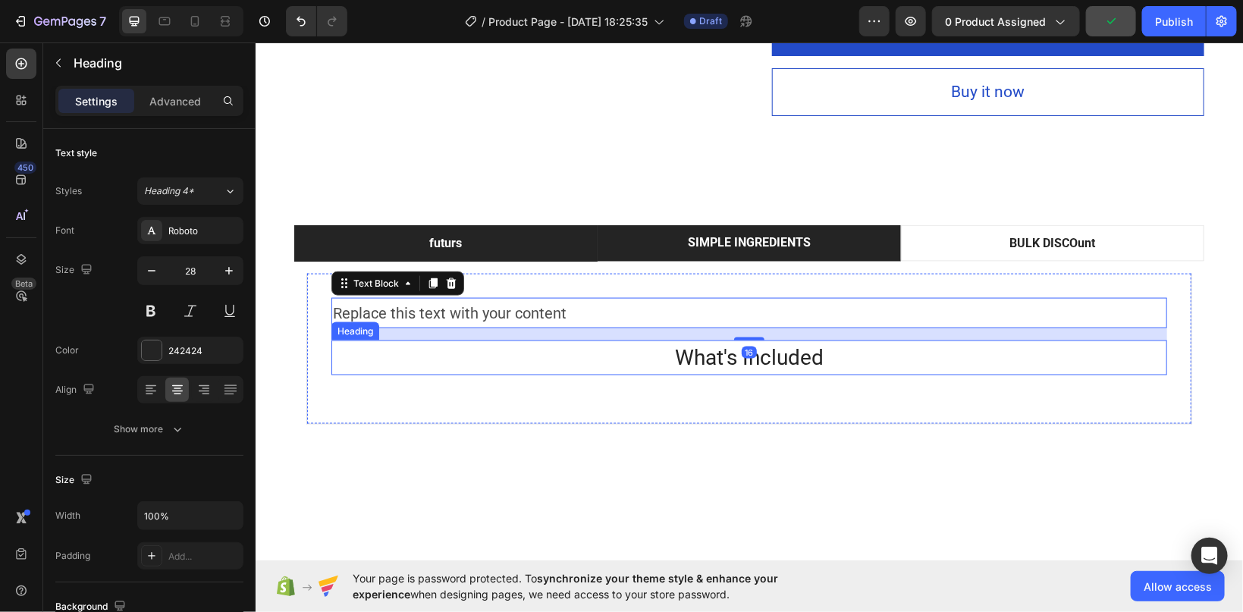
click at [726, 358] on p "What's Included" at bounding box center [748, 357] width 833 height 32
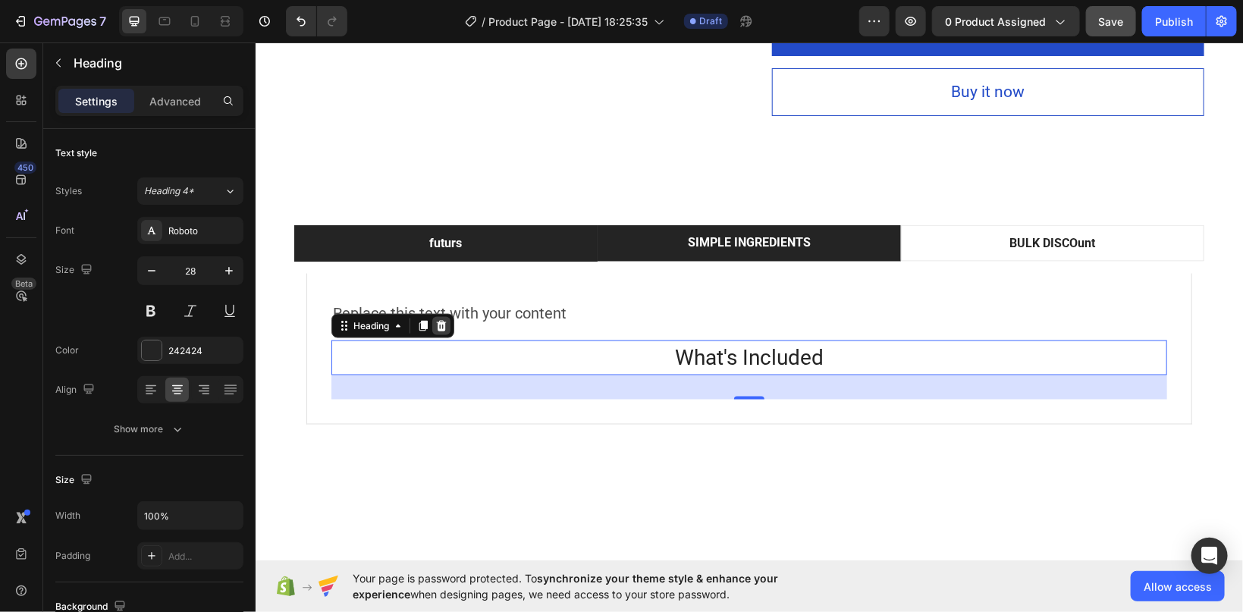
click at [444, 325] on icon at bounding box center [441, 325] width 10 height 11
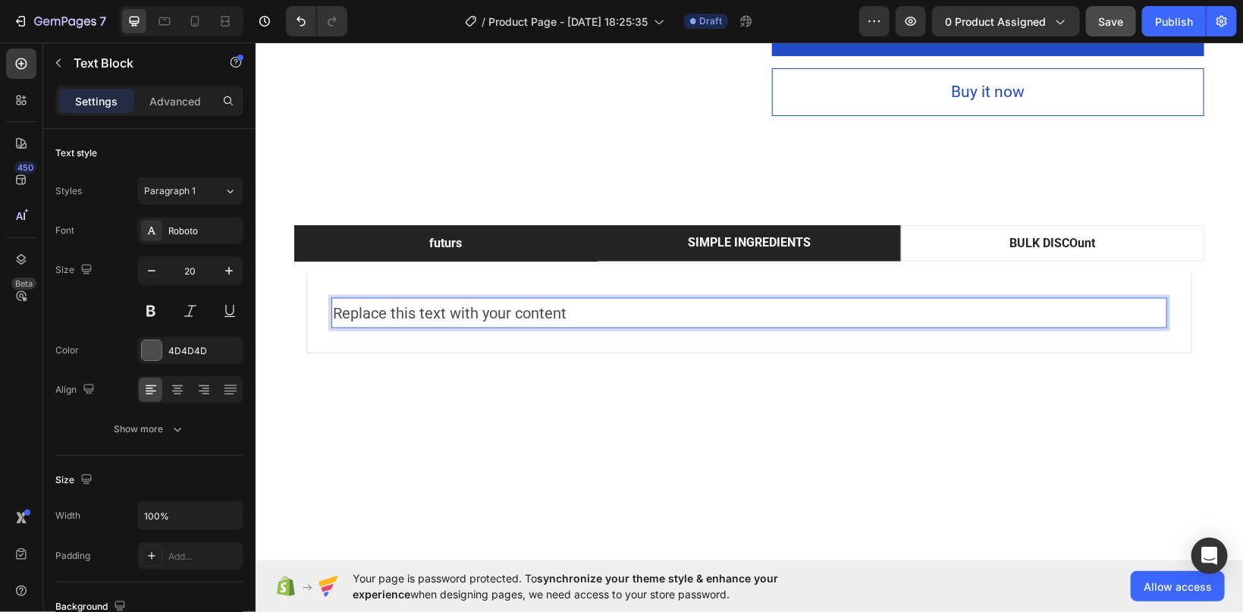
drag, startPoint x: 431, startPoint y: 313, endPoint x: 432, endPoint y: 305, distance: 7.6
click at [431, 313] on div "Replace this text with your content" at bounding box center [749, 312] width 836 height 30
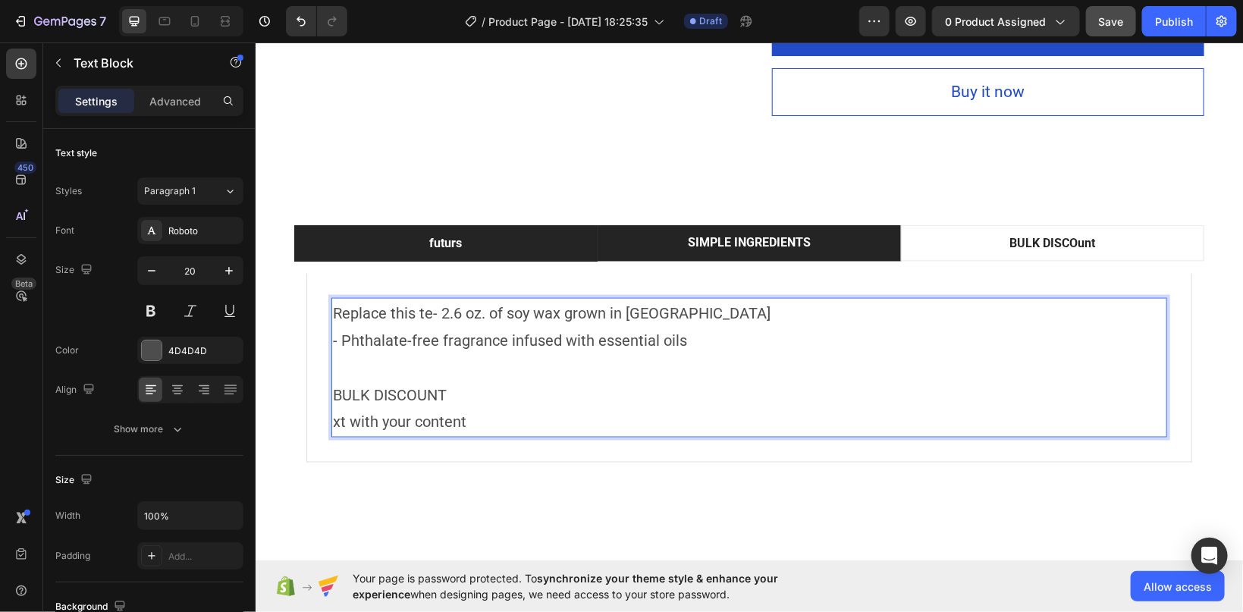
click at [475, 412] on p "BULK DISCOUNT xt with your content" at bounding box center [748, 395] width 833 height 82
click at [468, 420] on p "BULK DISCOUNT xt with your content" at bounding box center [748, 395] width 833 height 82
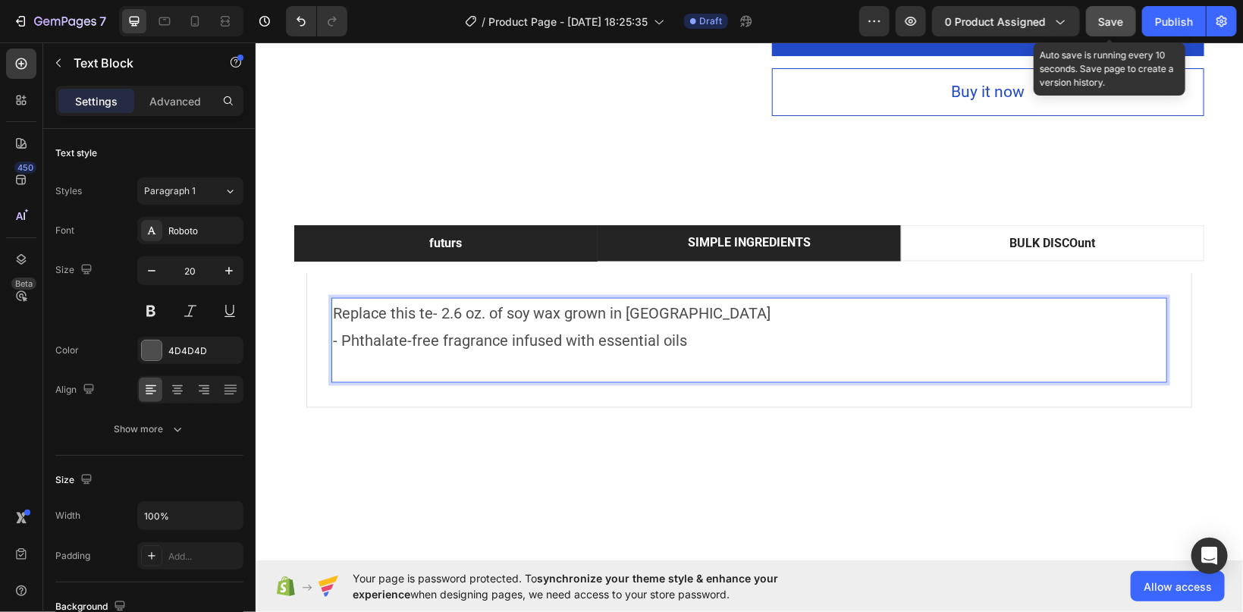
click at [1114, 17] on span "Save" at bounding box center [1111, 21] width 25 height 13
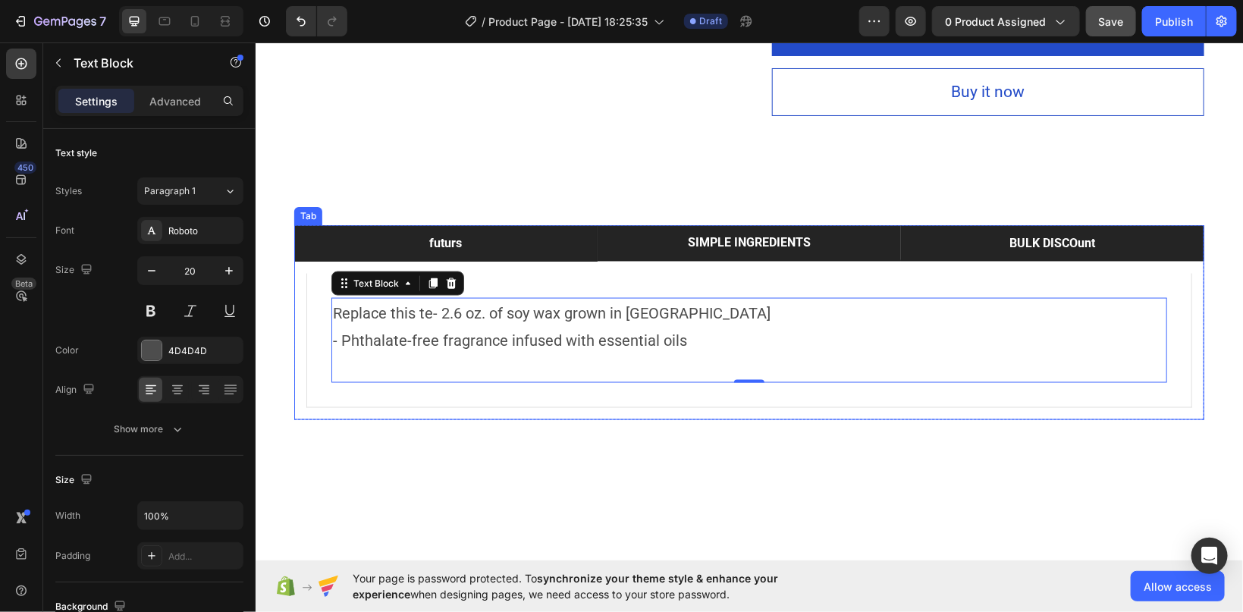
click at [1022, 233] on div "BULK DISCOunt" at bounding box center [1052, 242] width 90 height 23
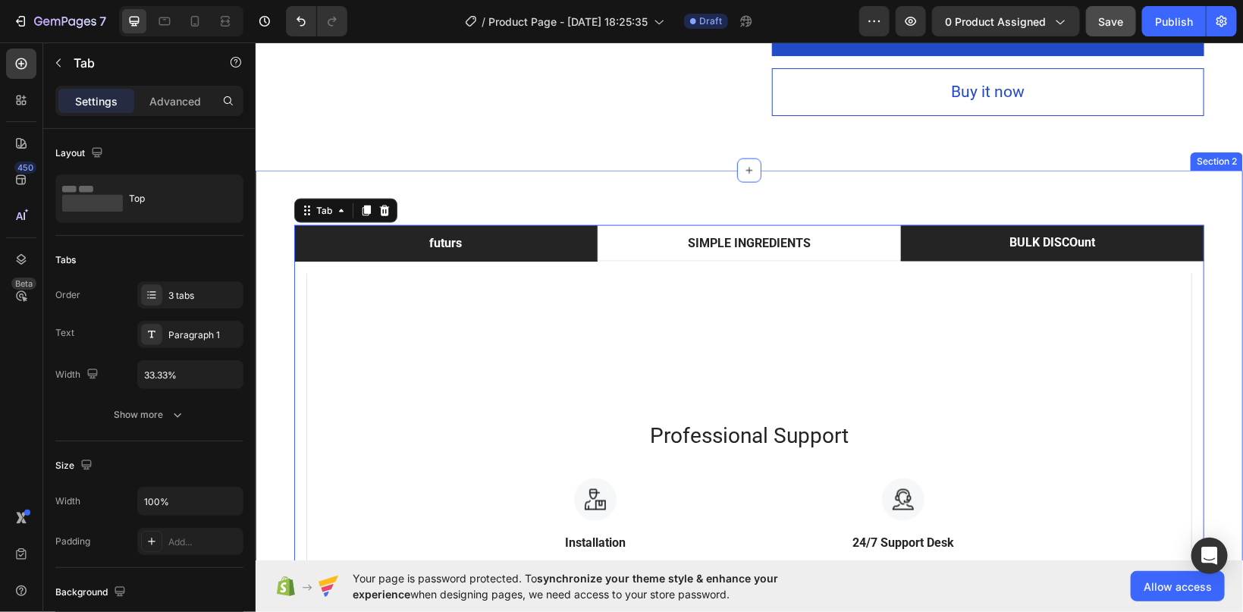
click at [290, 364] on div "futurs SIMPLE INGREDIENTS BULK DISCOunt Replace this text w cubes of fragrant s…" at bounding box center [748, 501] width 965 height 552
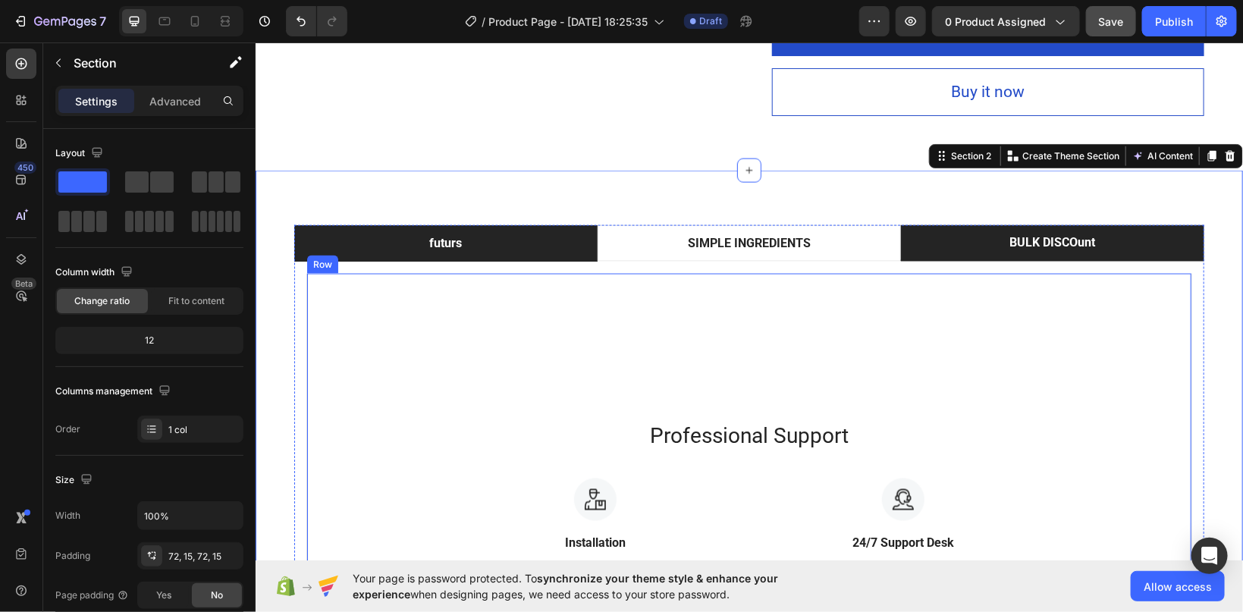
click at [624, 423] on div "Professional Support Heading Image Installation Text block We set up your VR he…" at bounding box center [749, 518] width 836 height 199
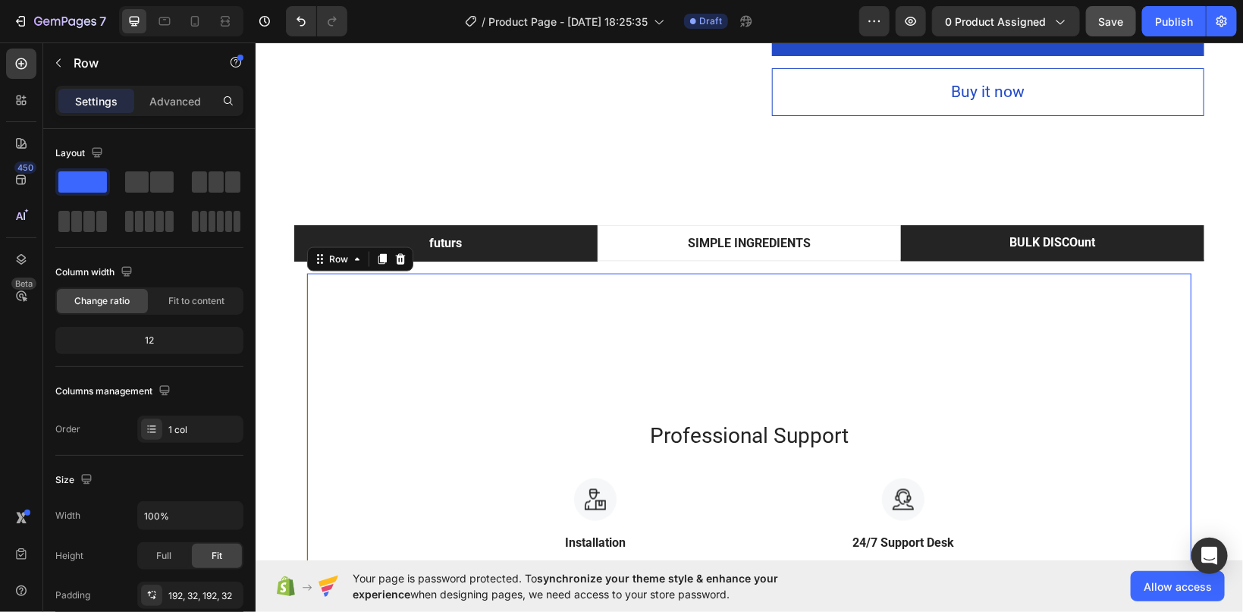
click at [552, 409] on div "Professional Support Heading Image Installation Text block We set up your VR he…" at bounding box center [749, 518] width 886 height 491
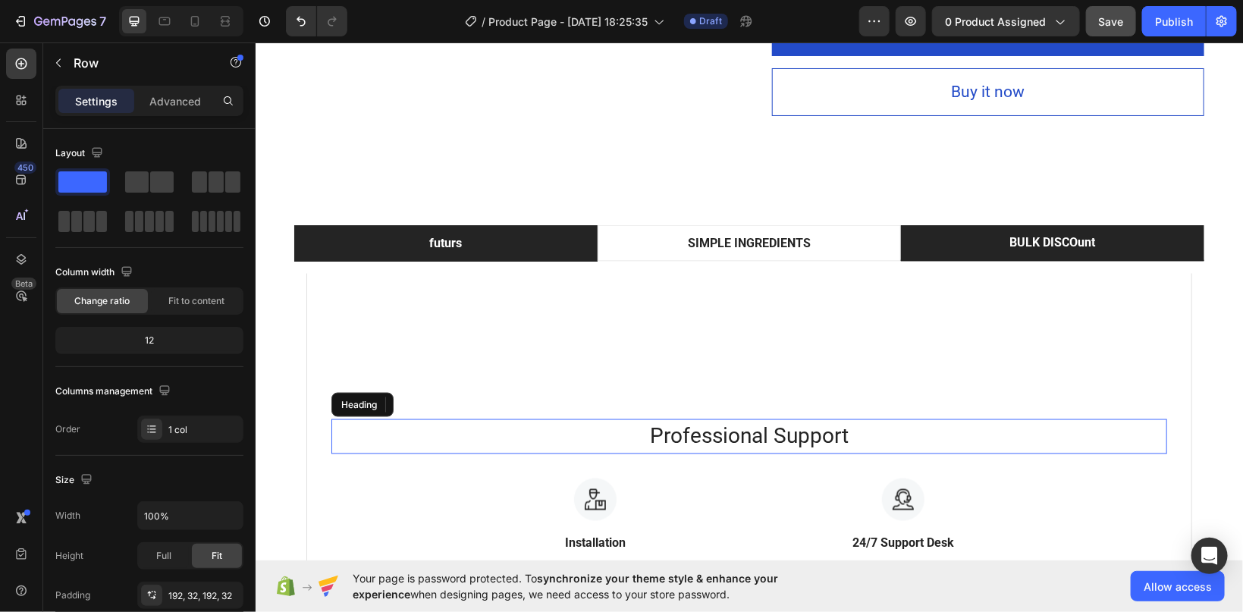
click at [649, 427] on p "Professional Support" at bounding box center [748, 436] width 833 height 32
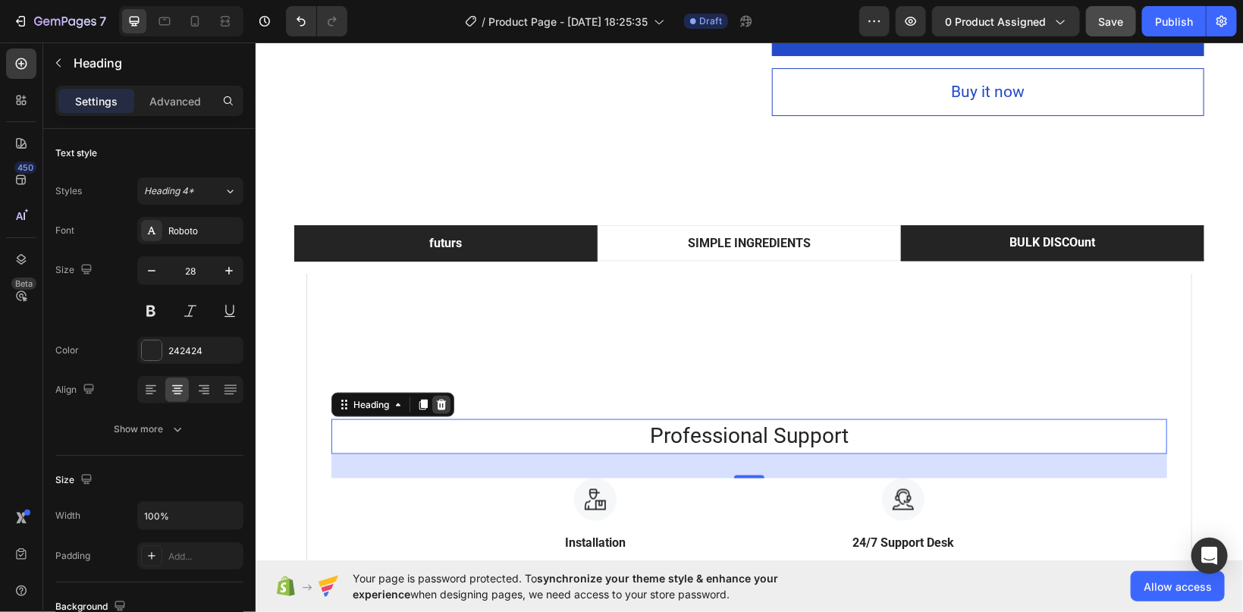
click at [439, 400] on icon at bounding box center [441, 404] width 10 height 11
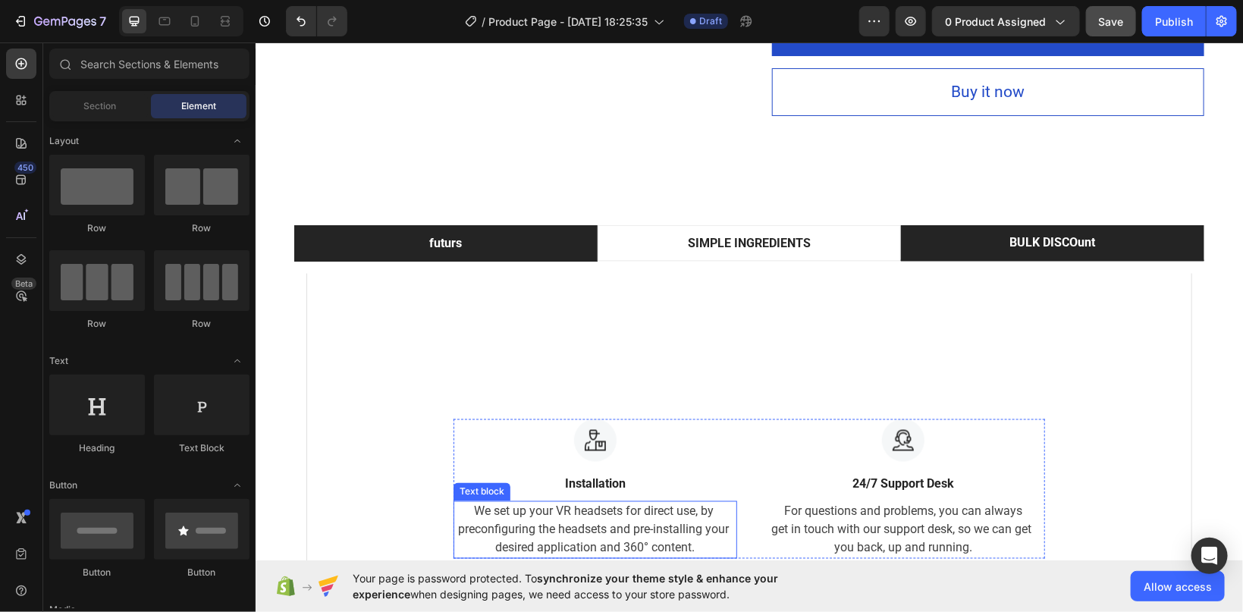
click at [542, 508] on p "We set up your VR headsets for direct use, by preconfiguring the headsets and p…" at bounding box center [594, 529] width 281 height 55
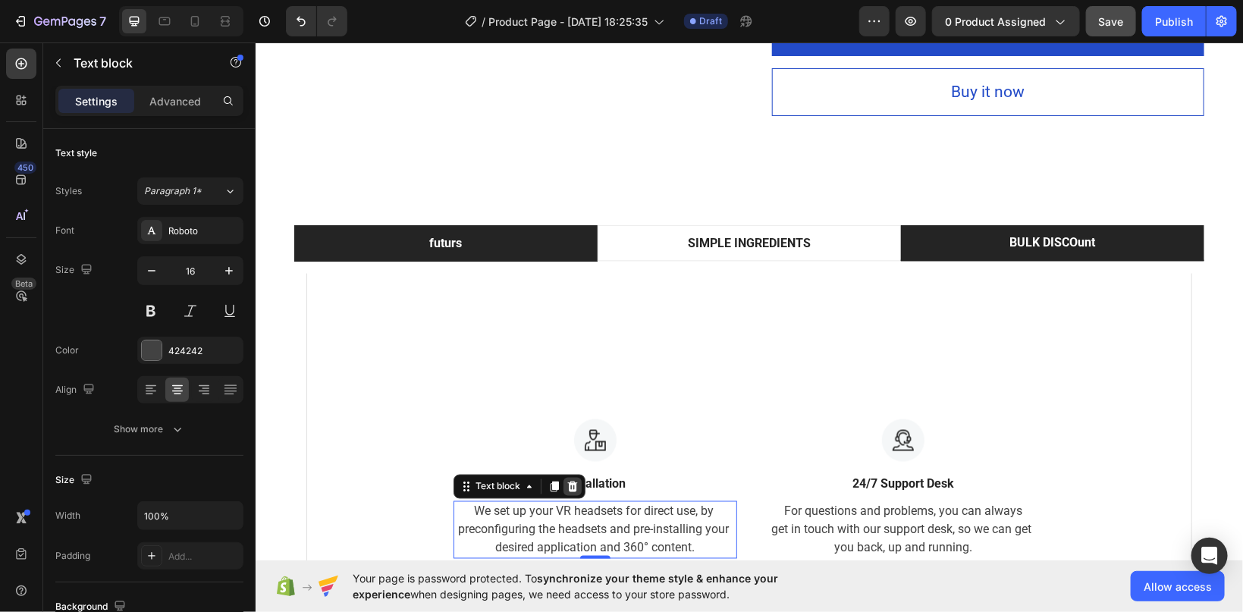
click at [569, 486] on icon at bounding box center [572, 486] width 10 height 11
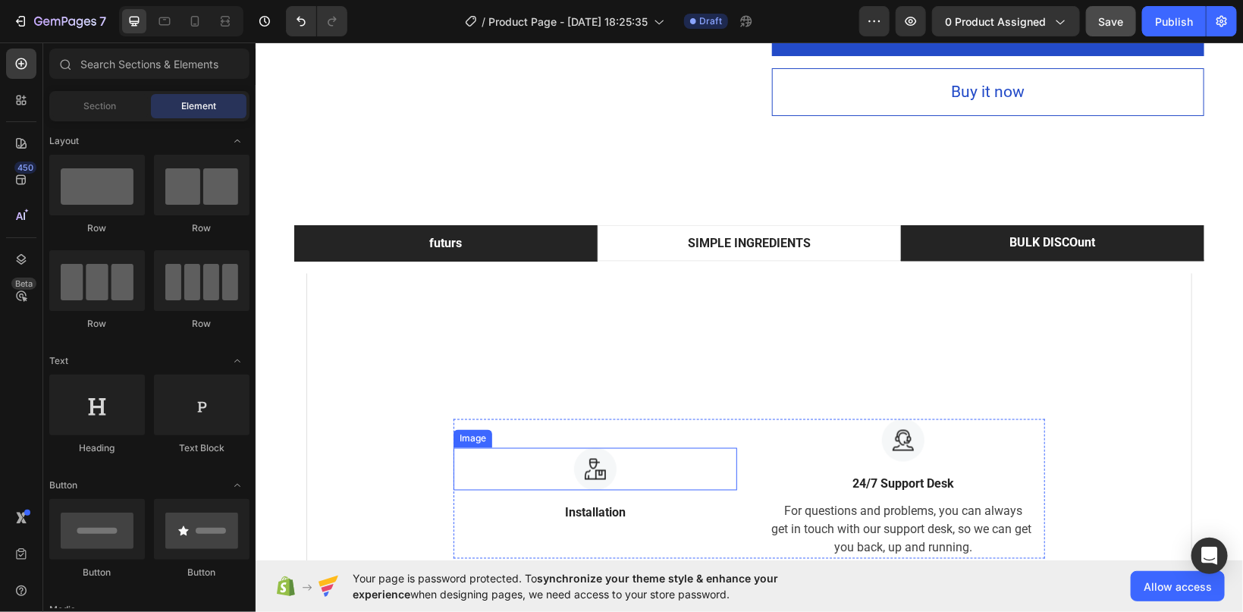
click at [604, 471] on img at bounding box center [595, 469] width 42 height 42
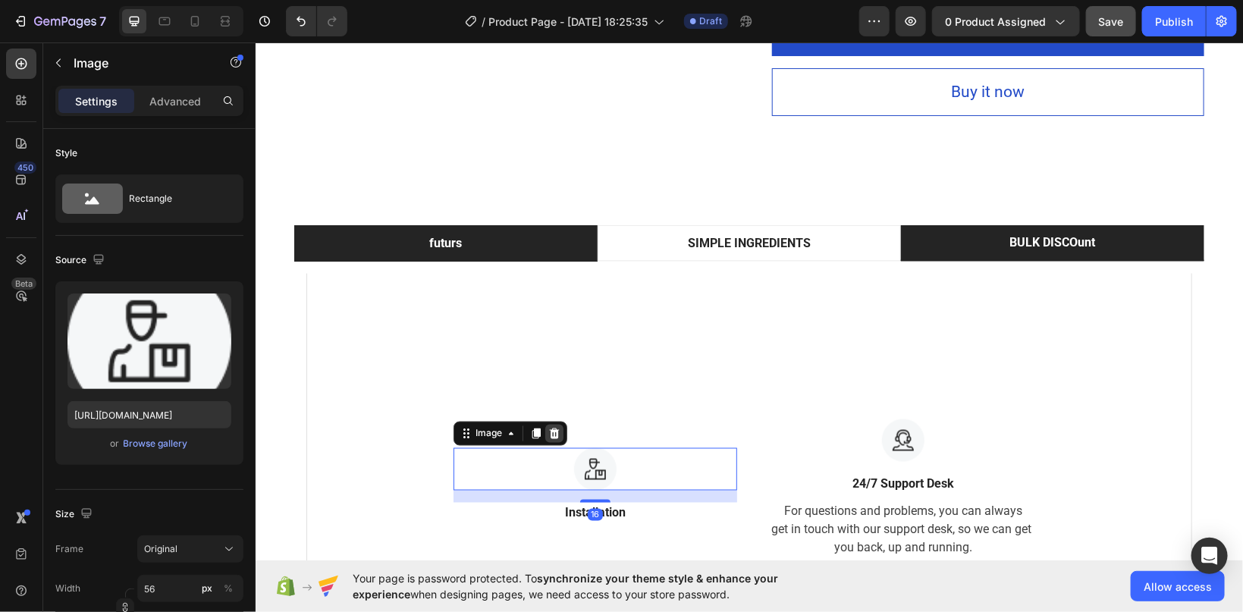
click at [551, 433] on icon at bounding box center [554, 433] width 10 height 11
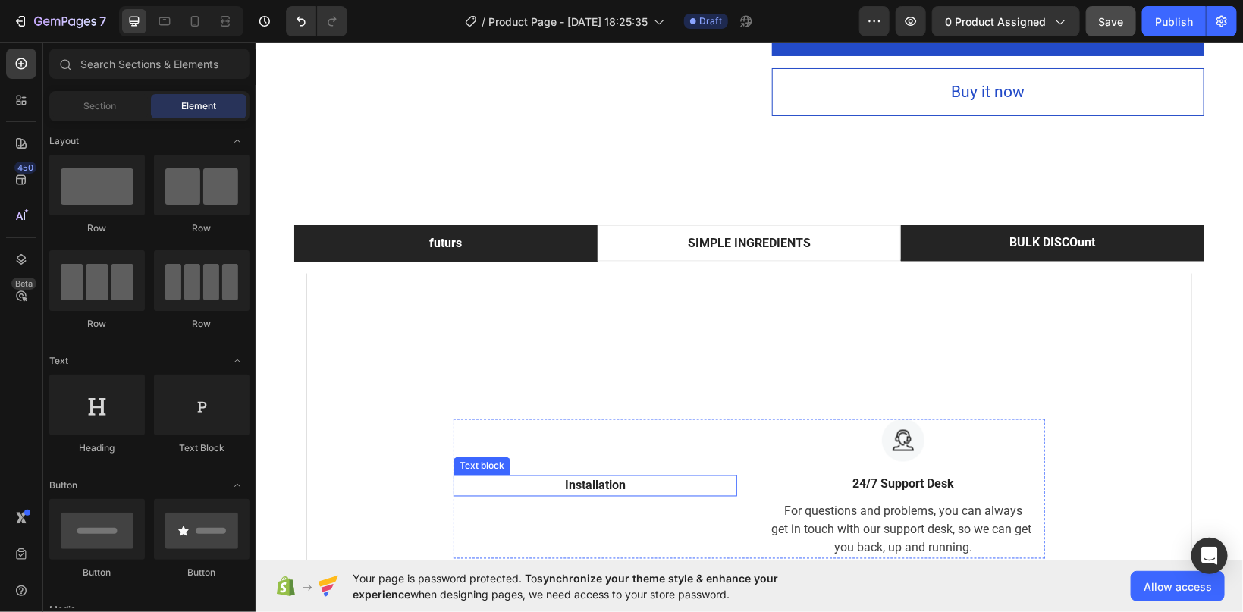
click at [575, 483] on p "Installation" at bounding box center [594, 485] width 281 height 18
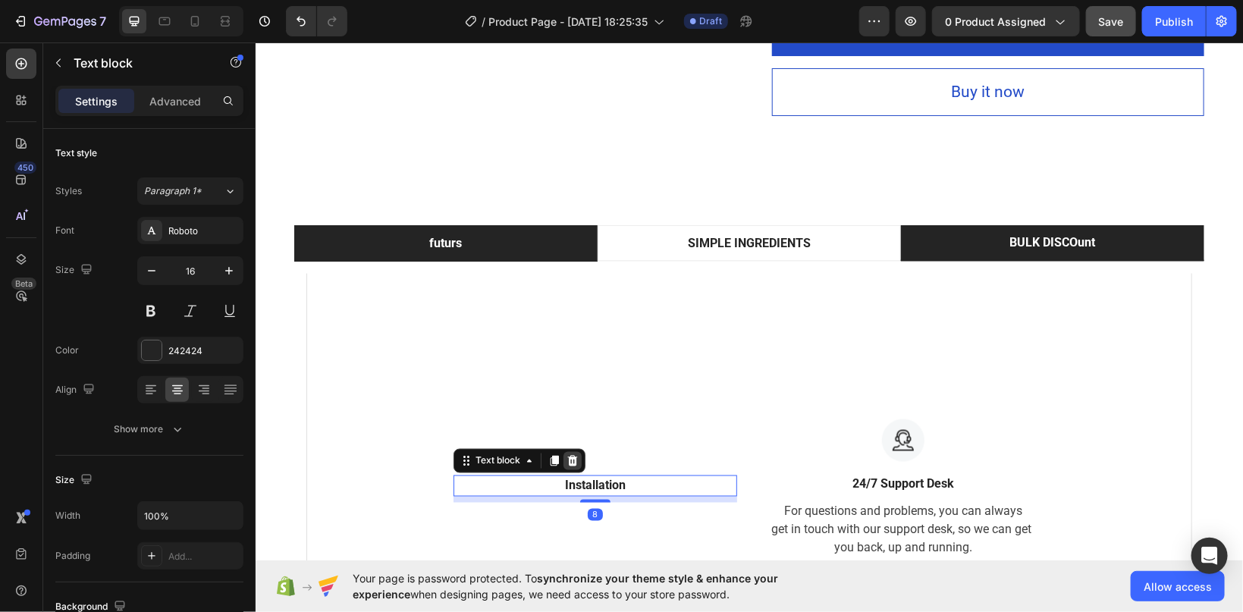
click at [571, 467] on div at bounding box center [572, 460] width 18 height 18
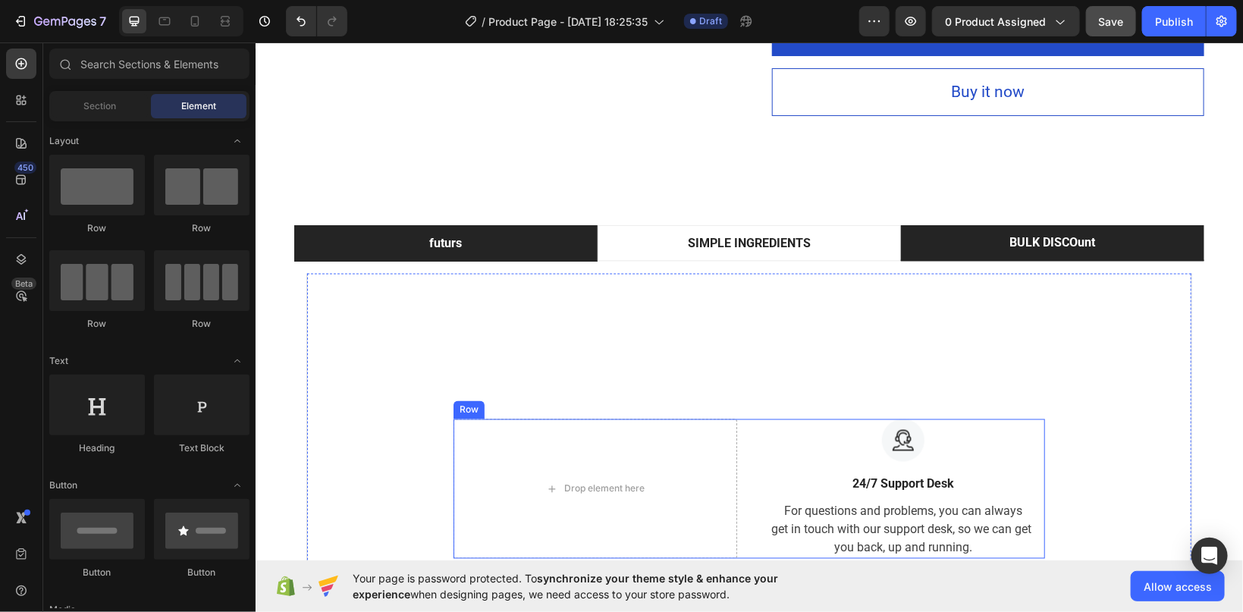
click at [572, 456] on div "Drop element here" at bounding box center [595, 489] width 284 height 140
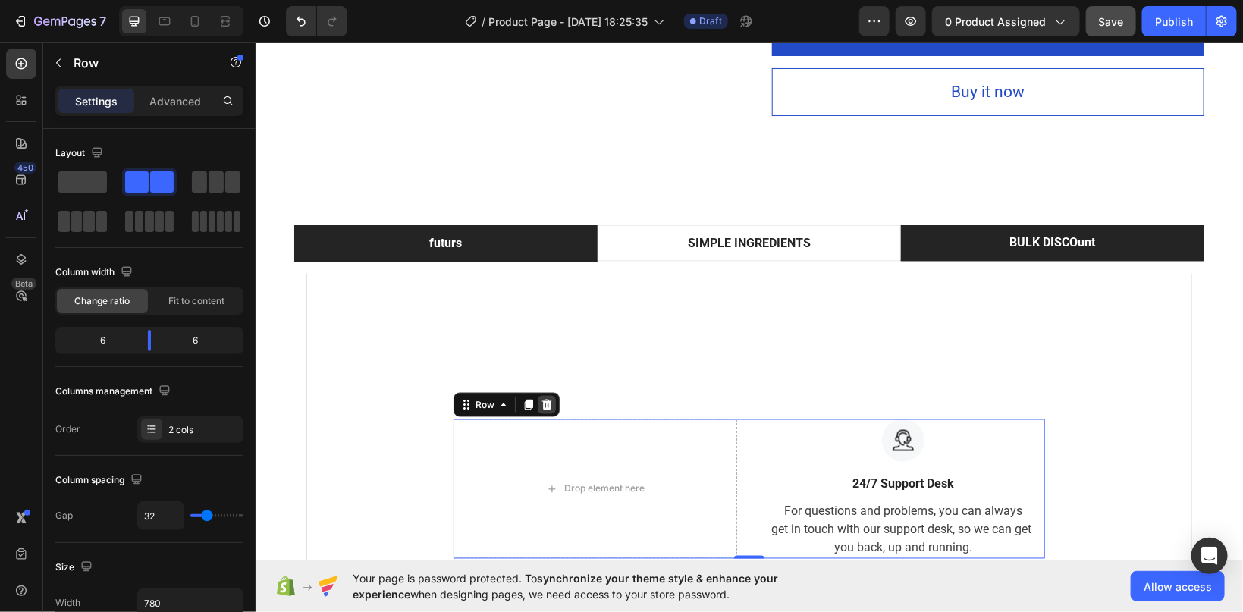
click at [540, 403] on div at bounding box center [546, 404] width 18 height 18
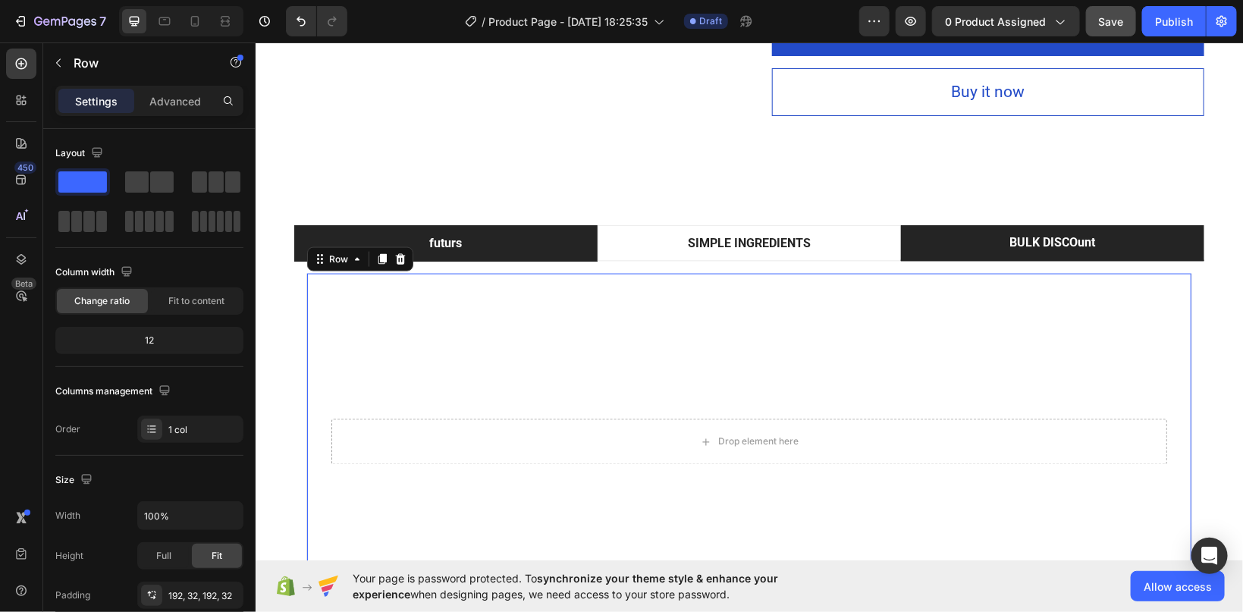
click at [306, 461] on div "Drop element here Row 0" at bounding box center [749, 442] width 886 height 338
click at [394, 259] on icon at bounding box center [400, 259] width 12 height 12
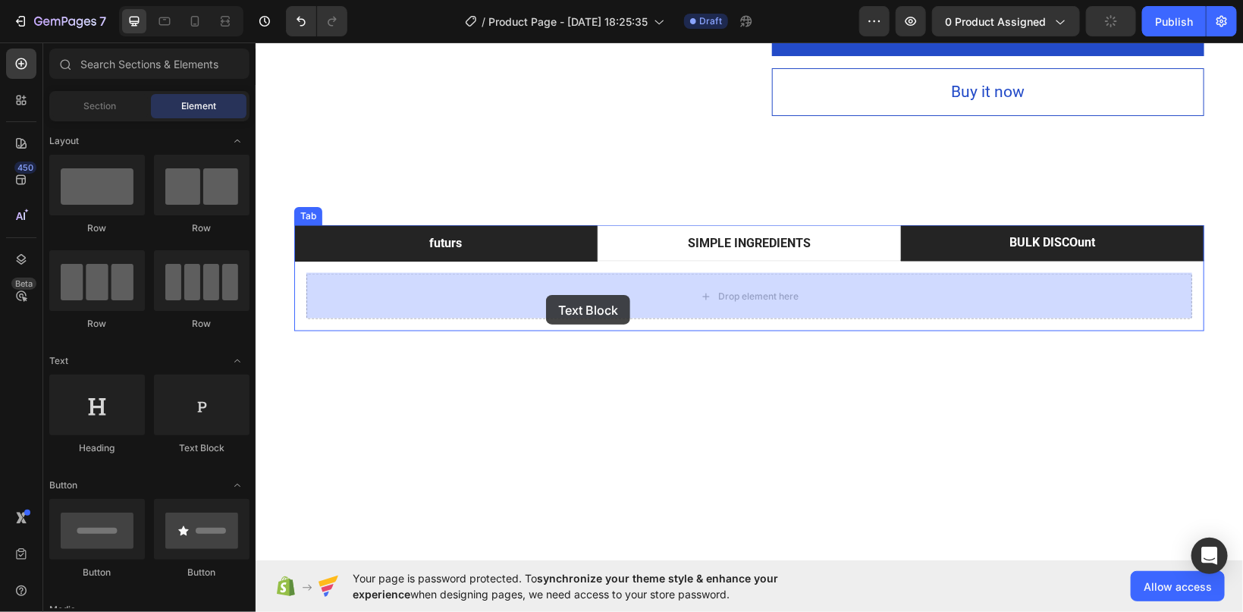
drag, startPoint x: 435, startPoint y: 445, endPoint x: 545, endPoint y: 294, distance: 186.8
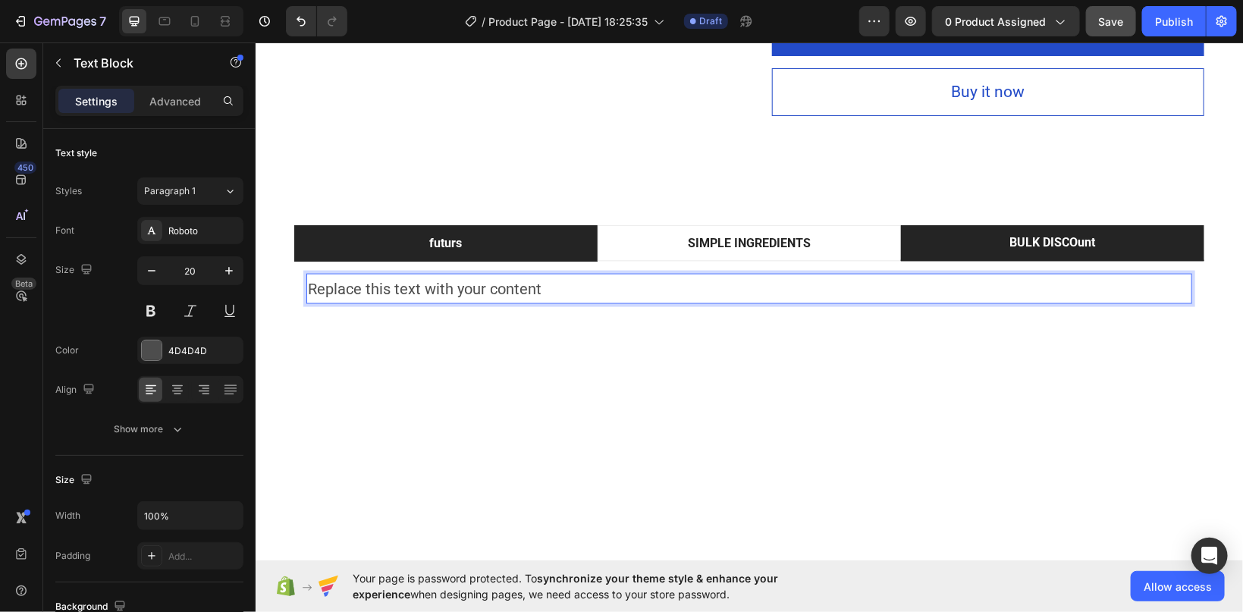
click at [375, 288] on div "Replace this text with your content" at bounding box center [749, 288] width 886 height 30
click at [463, 289] on p "Replace this text with your content" at bounding box center [748, 288] width 883 height 27
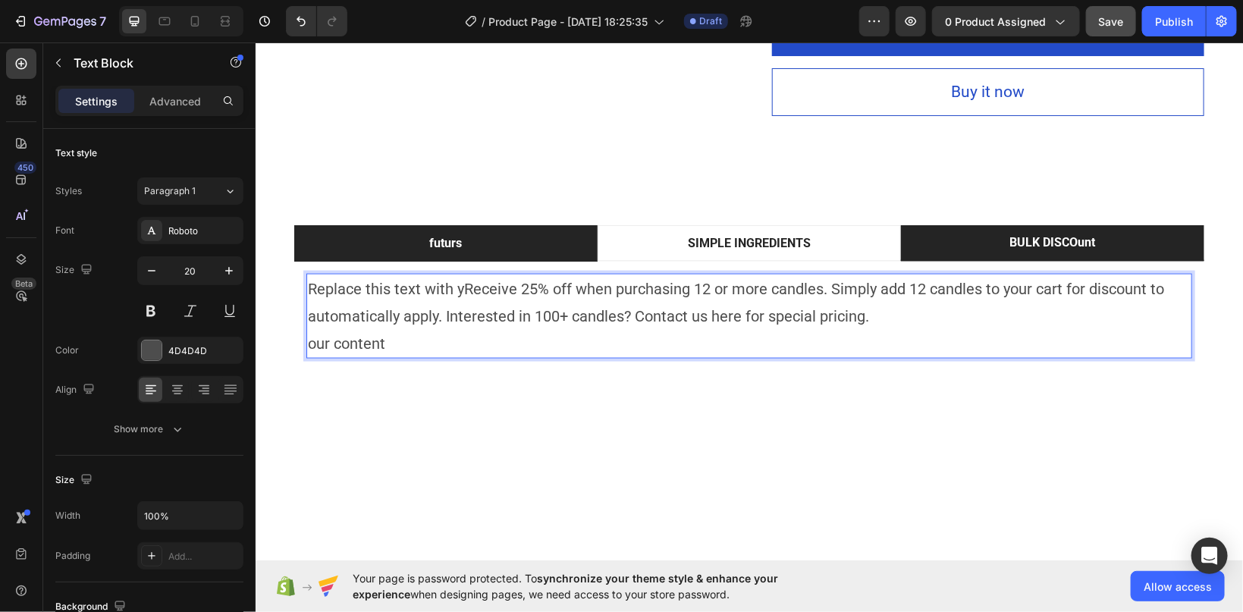
click at [828, 279] on p "Replace this text with yReceive 25% off when purchasing 12 or more candles. Sim…" at bounding box center [748, 302] width 883 height 55
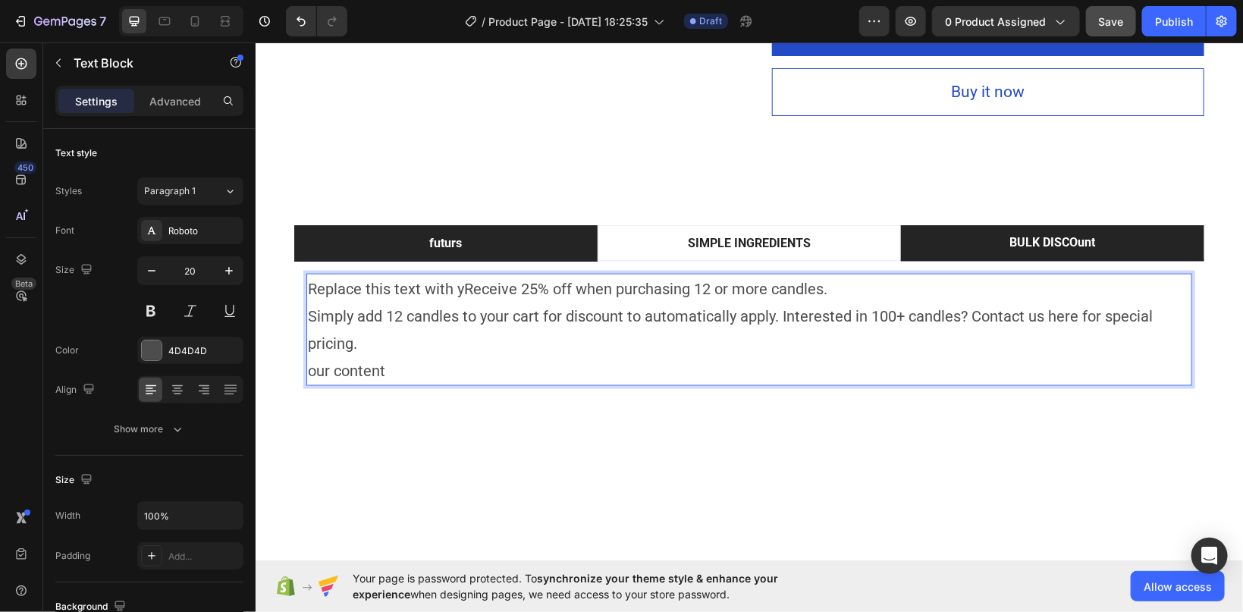
click at [970, 310] on p "Simply add 12 candles to your cart for discount to automatically apply. Interes…" at bounding box center [748, 329] width 883 height 55
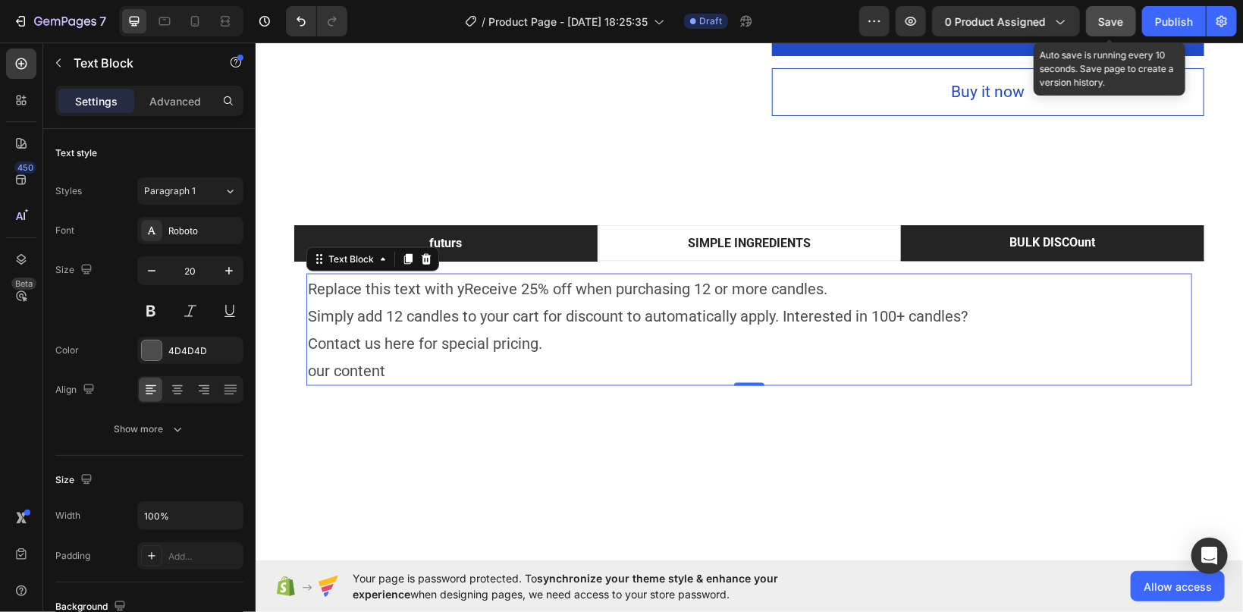
click at [1106, 24] on span "Save" at bounding box center [1111, 21] width 25 height 13
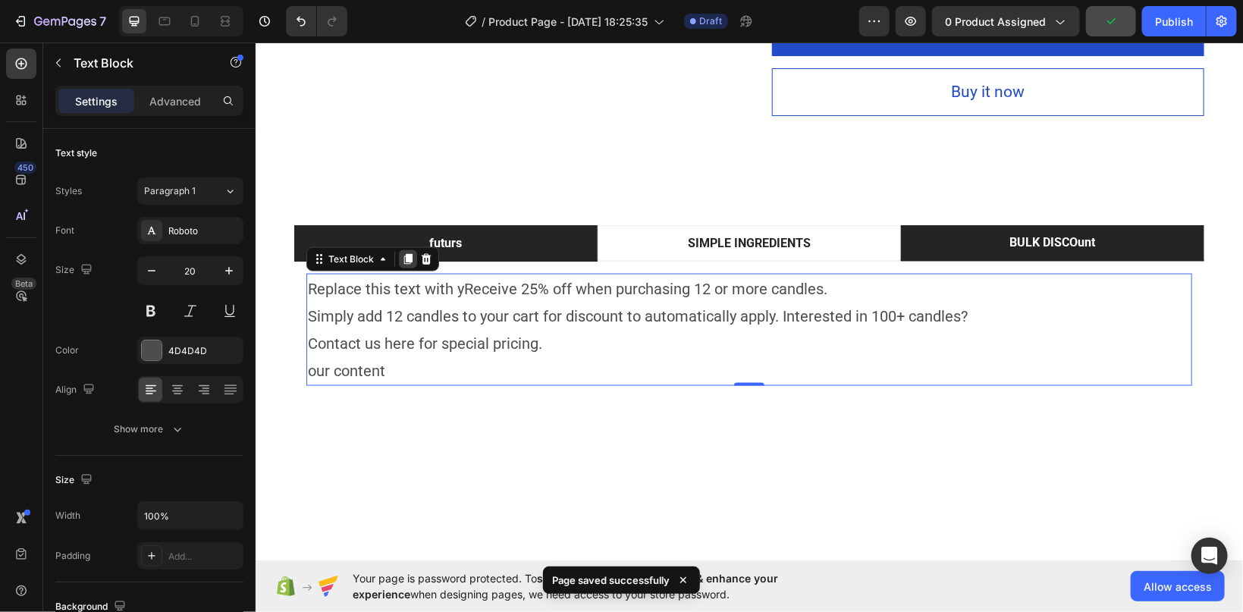
scroll to position [804, 0]
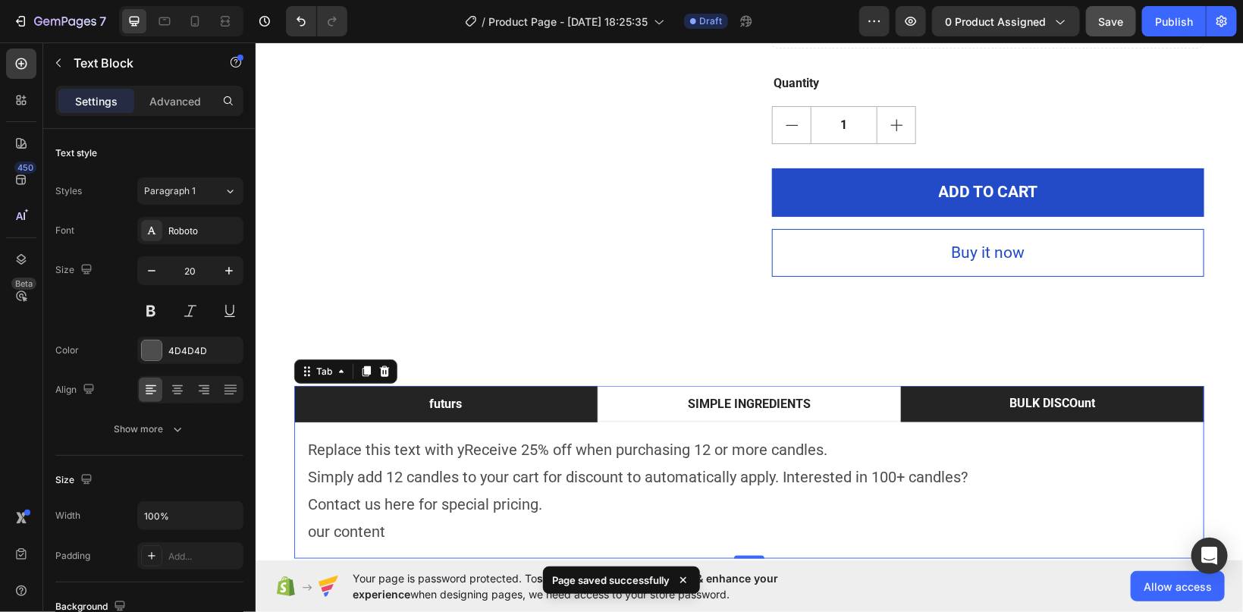
click at [448, 393] on div "futurs SIMPLE INGREDIENTS BULK DISCOunt Replace this text w cubes of fragrant s…" at bounding box center [749, 471] width 910 height 173
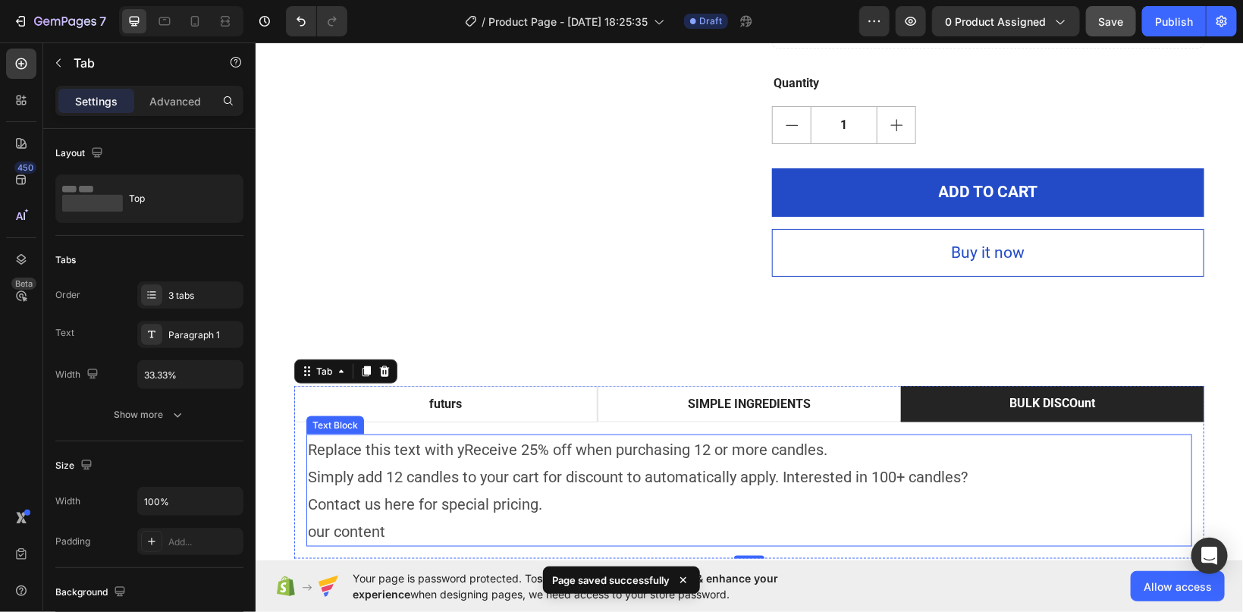
click at [368, 457] on p "Replace this text with yReceive 25% off when purchasing 12 or more candles." at bounding box center [748, 448] width 883 height 27
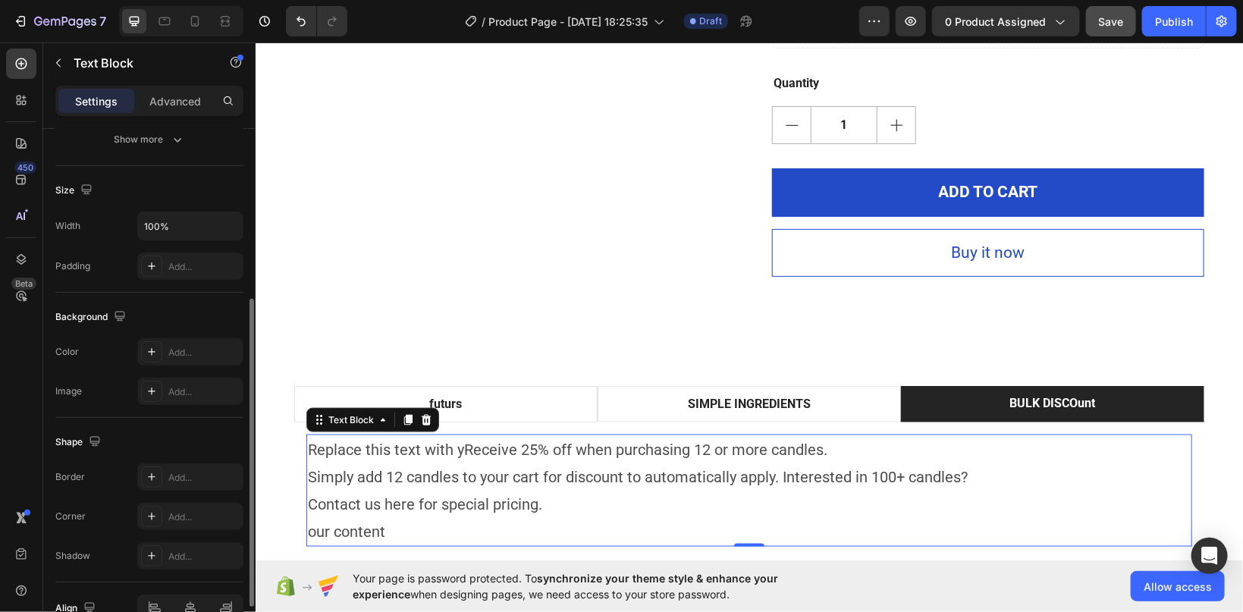
scroll to position [126, 0]
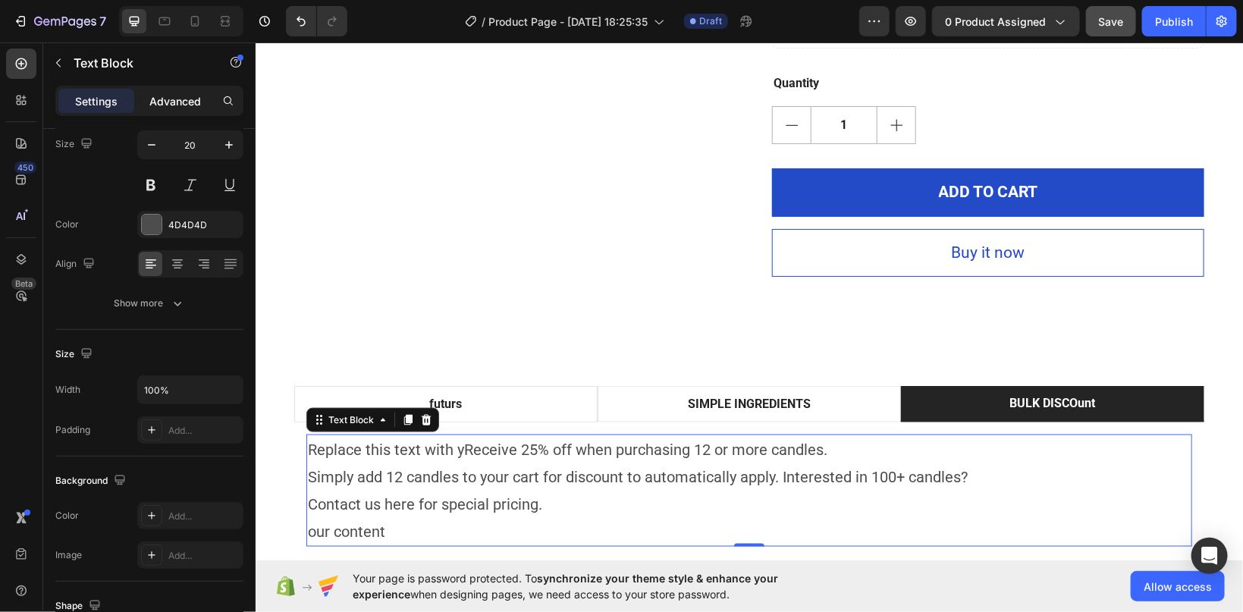
click at [186, 106] on p "Advanced" at bounding box center [175, 101] width 52 height 16
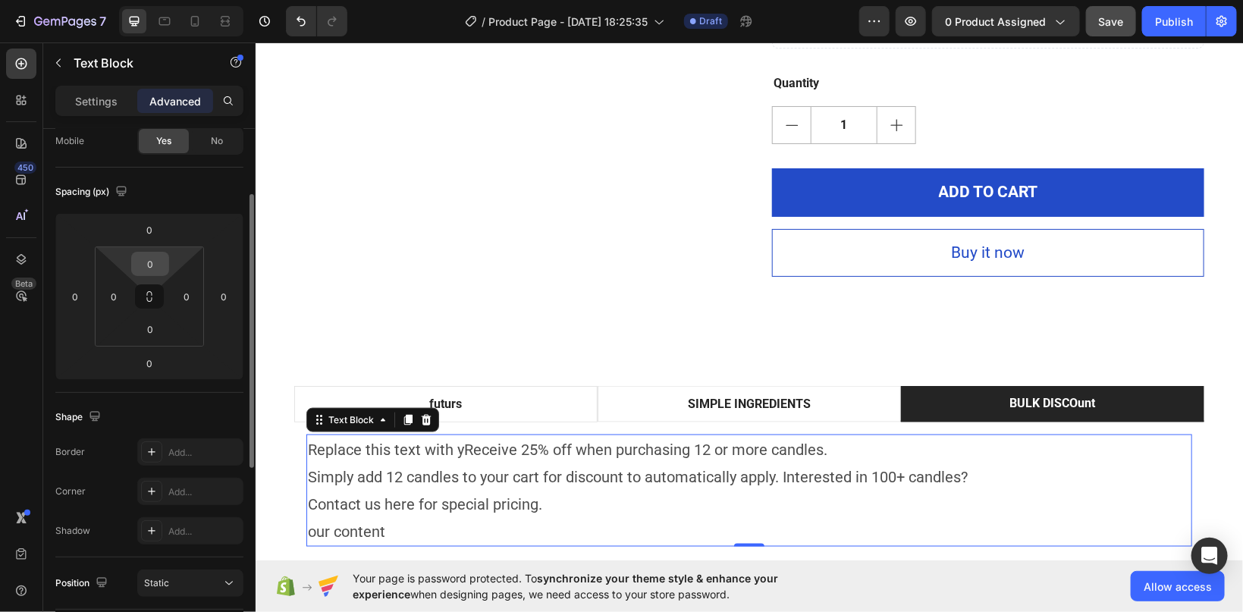
click at [144, 258] on input "0" at bounding box center [150, 264] width 30 height 23
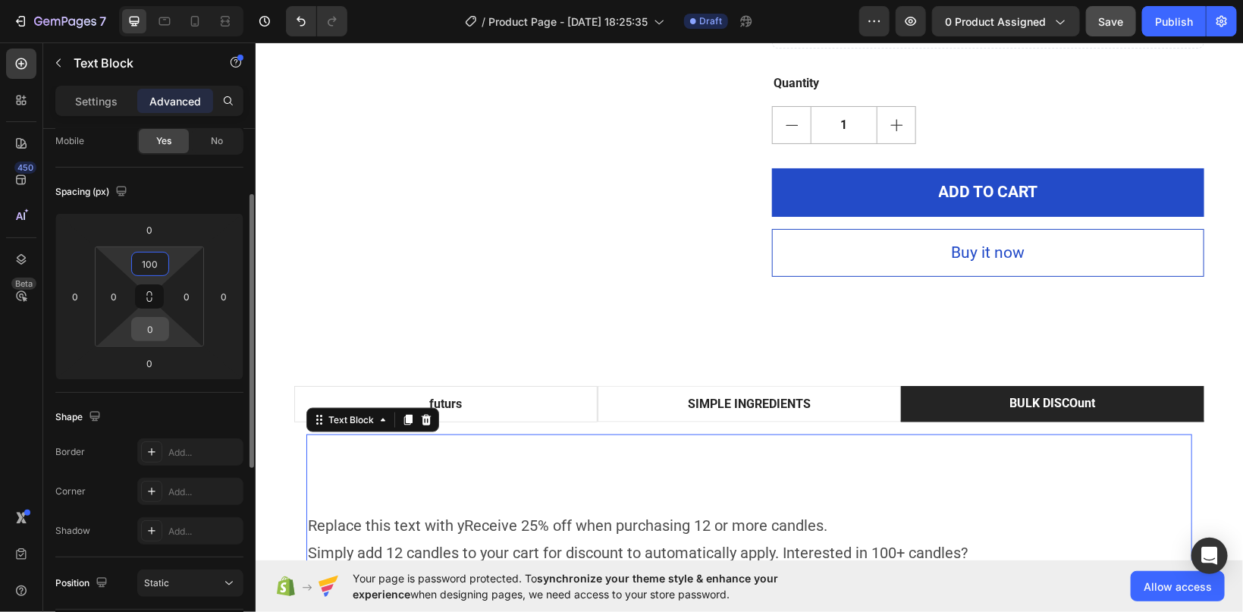
type input "100"
click at [155, 332] on input "0" at bounding box center [150, 329] width 30 height 23
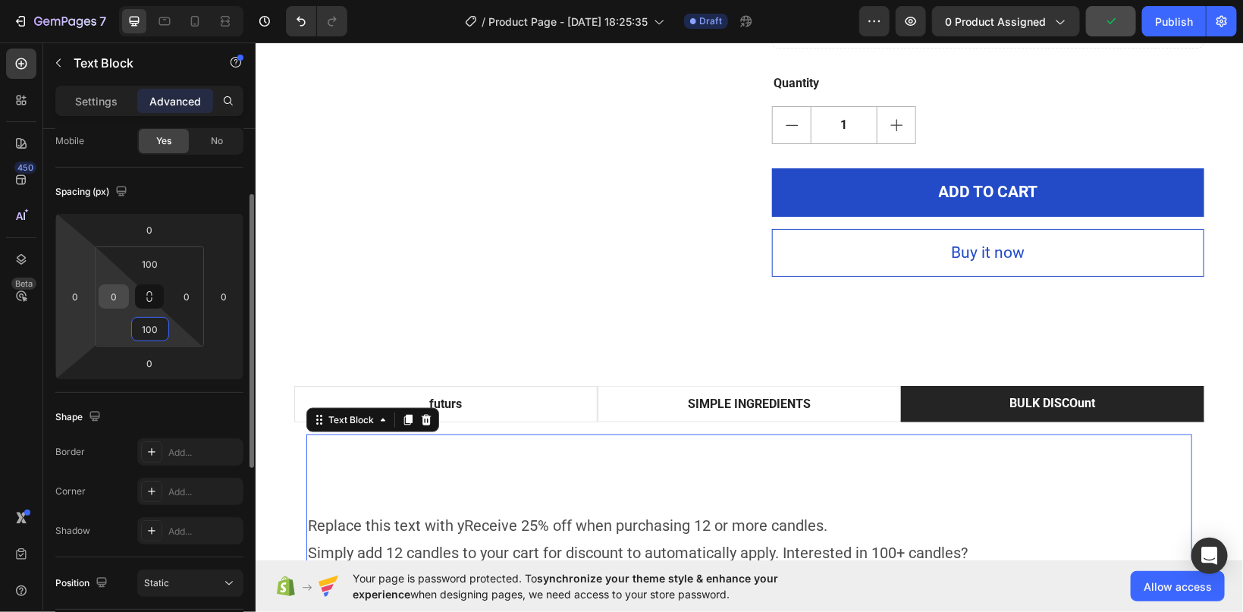
type input "100"
click at [115, 294] on input "0" at bounding box center [113, 296] width 23 height 23
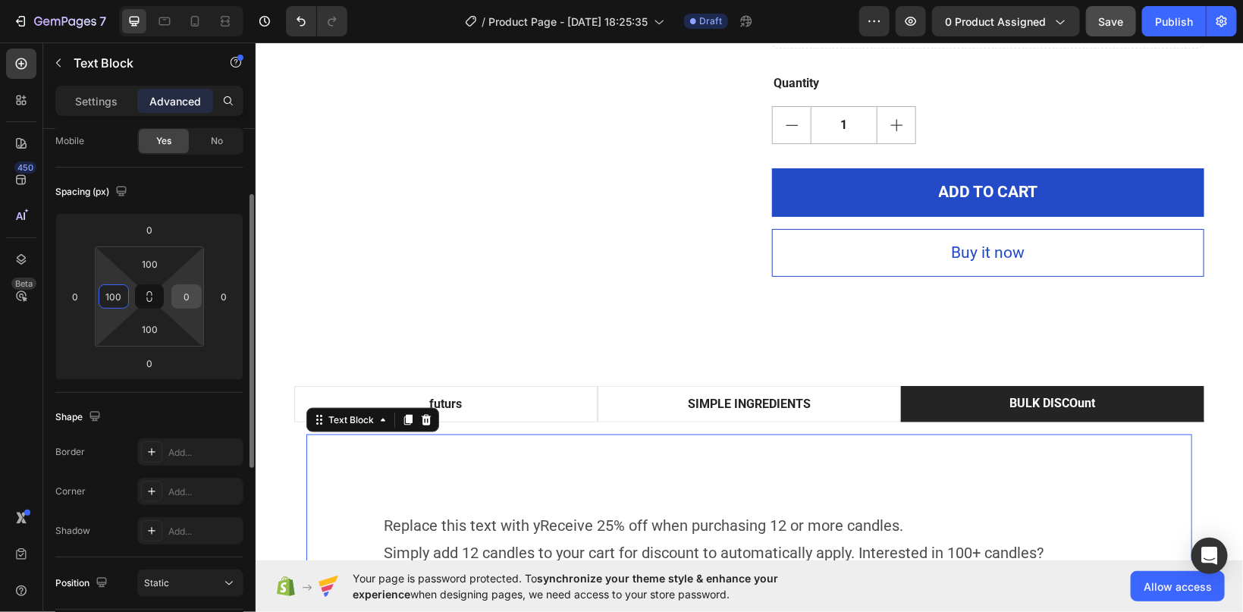
type input "100"
click at [181, 295] on input "0" at bounding box center [186, 296] width 23 height 23
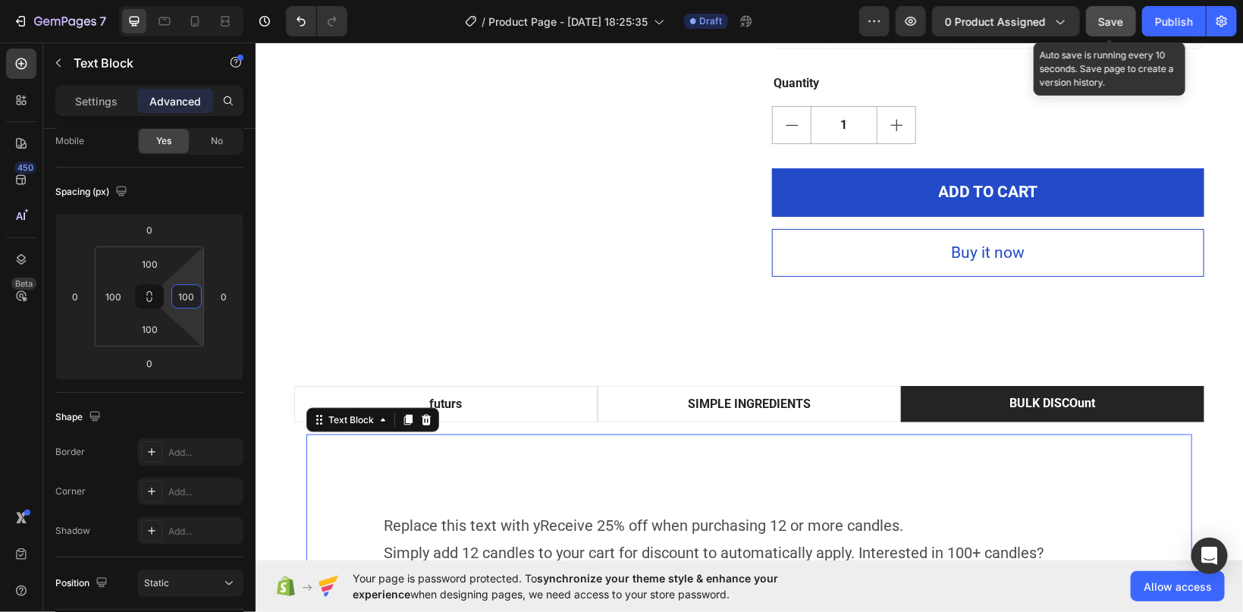
type input "100"
click at [1120, 12] on button "Save" at bounding box center [1111, 21] width 50 height 30
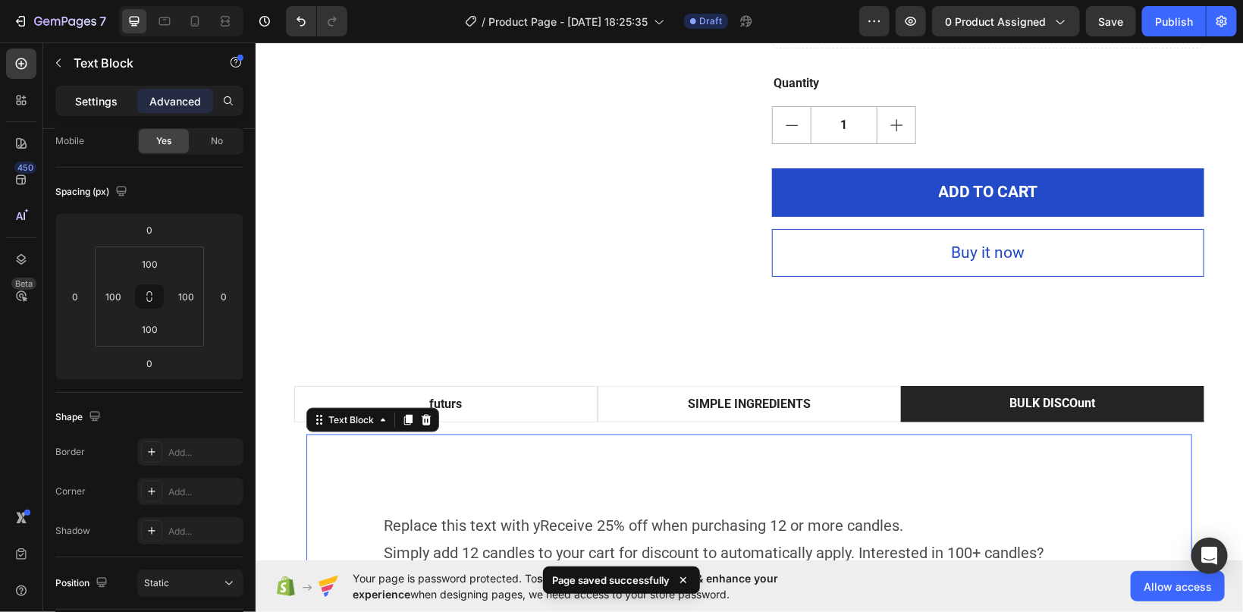
click at [94, 102] on p "Settings" at bounding box center [96, 101] width 42 height 16
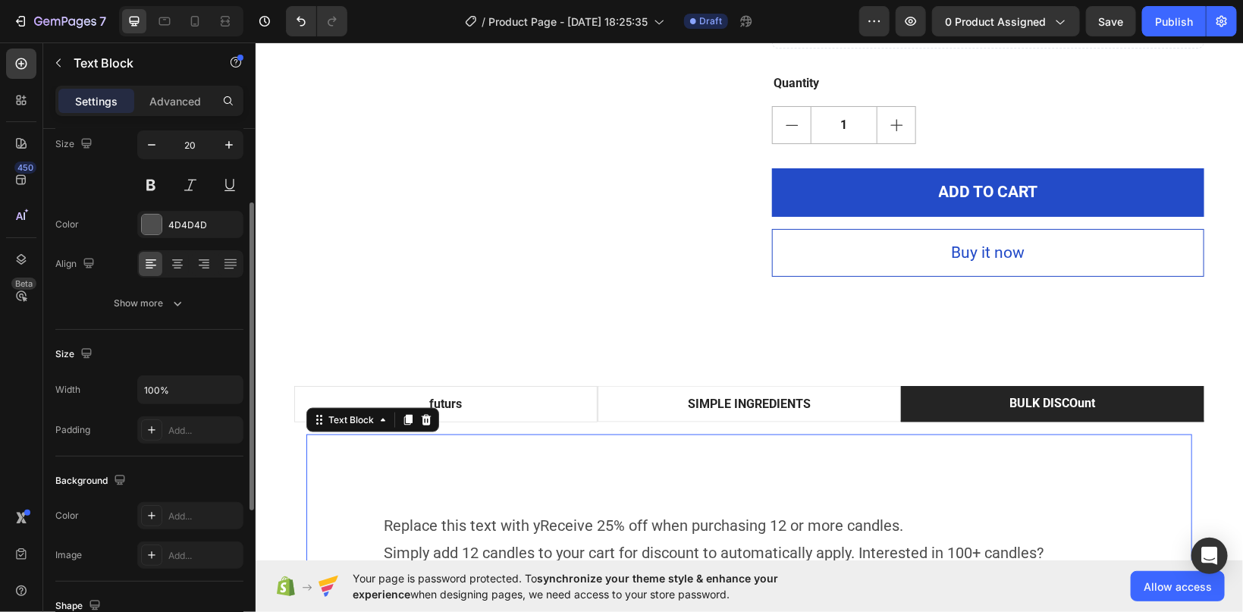
click at [93, 508] on div "Color Add..." at bounding box center [149, 515] width 188 height 27
click at [152, 510] on icon at bounding box center [152, 516] width 12 height 12
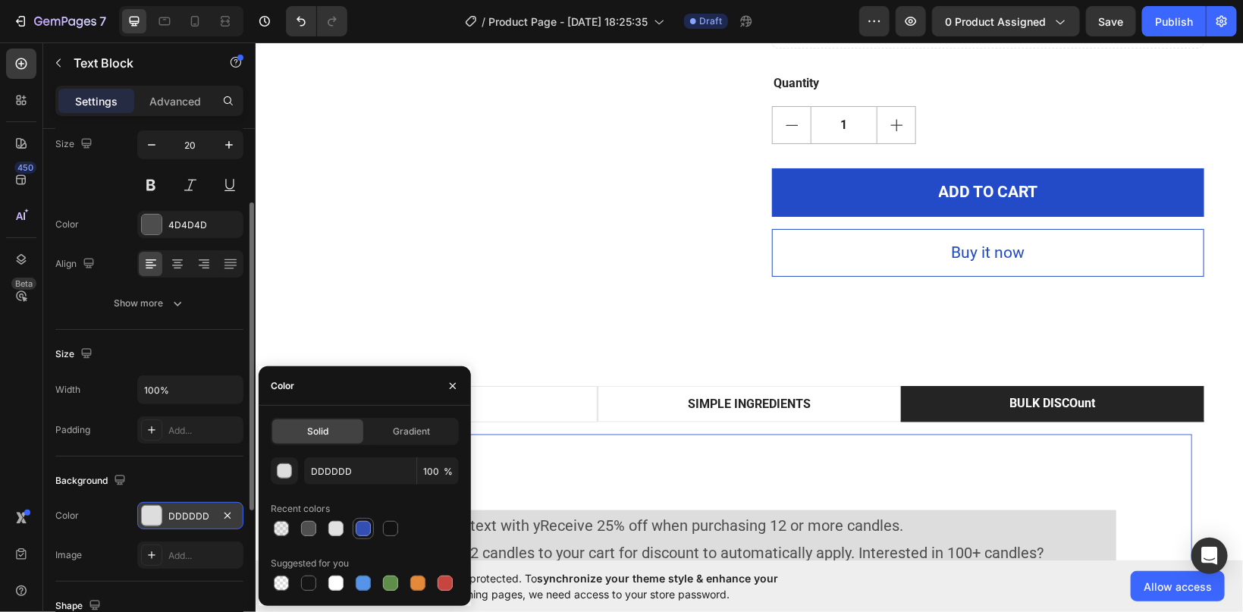
click at [363, 530] on div at bounding box center [363, 528] width 15 height 15
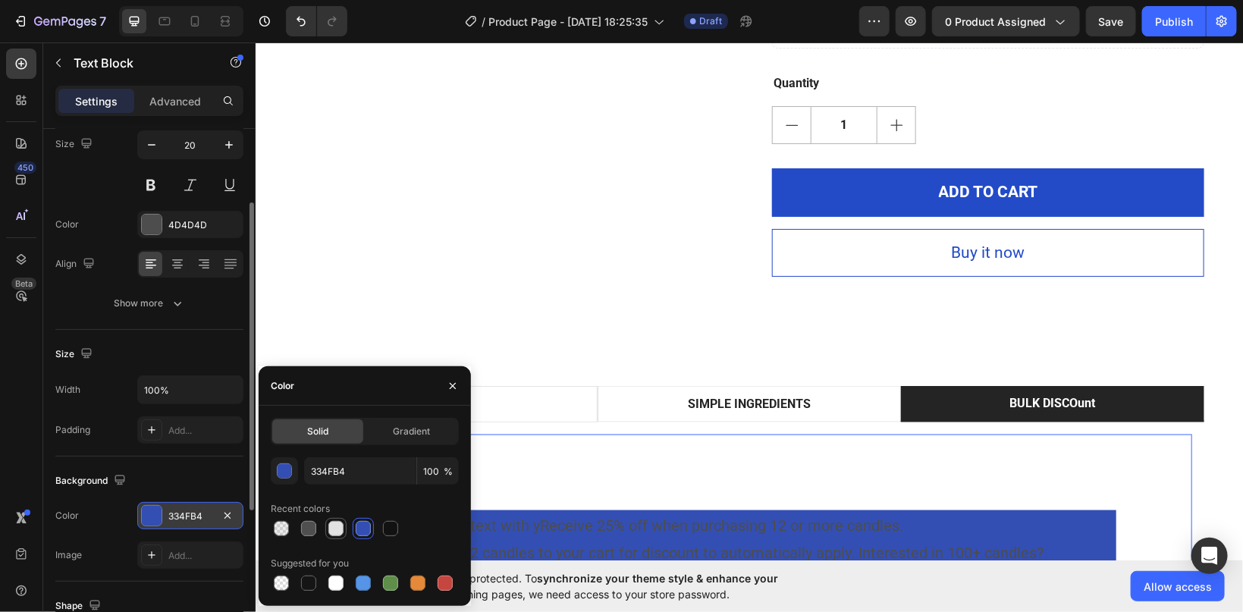
click at [340, 525] on div at bounding box center [336, 528] width 15 height 15
type input "E2E2E2"
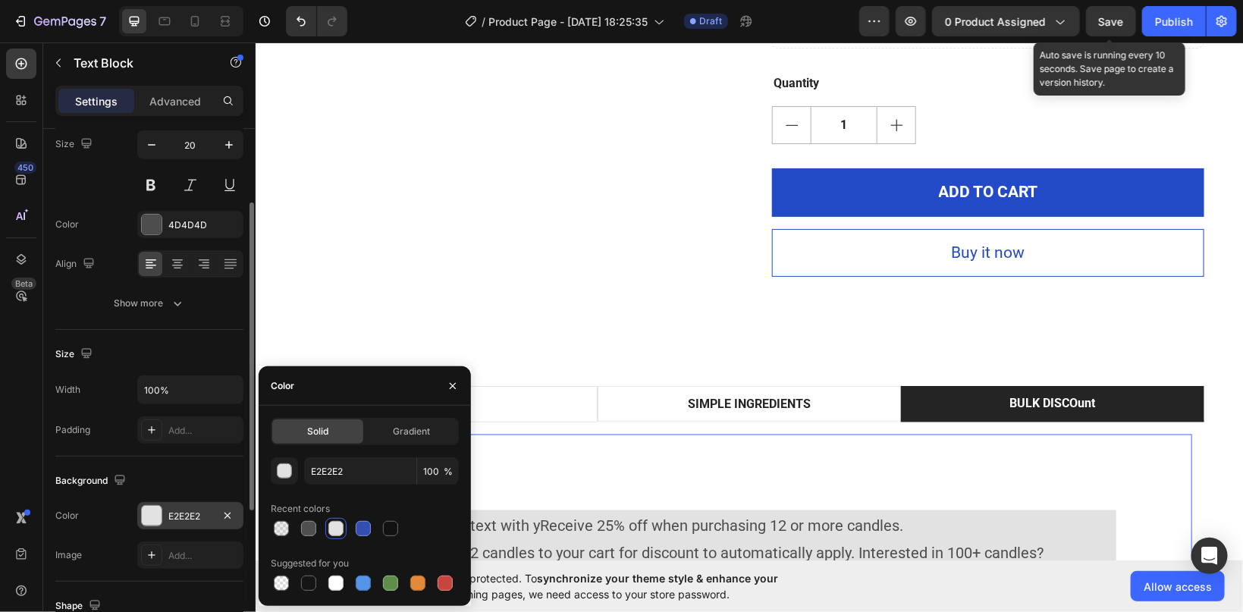
click at [1114, 27] on span "Save" at bounding box center [1111, 21] width 25 height 13
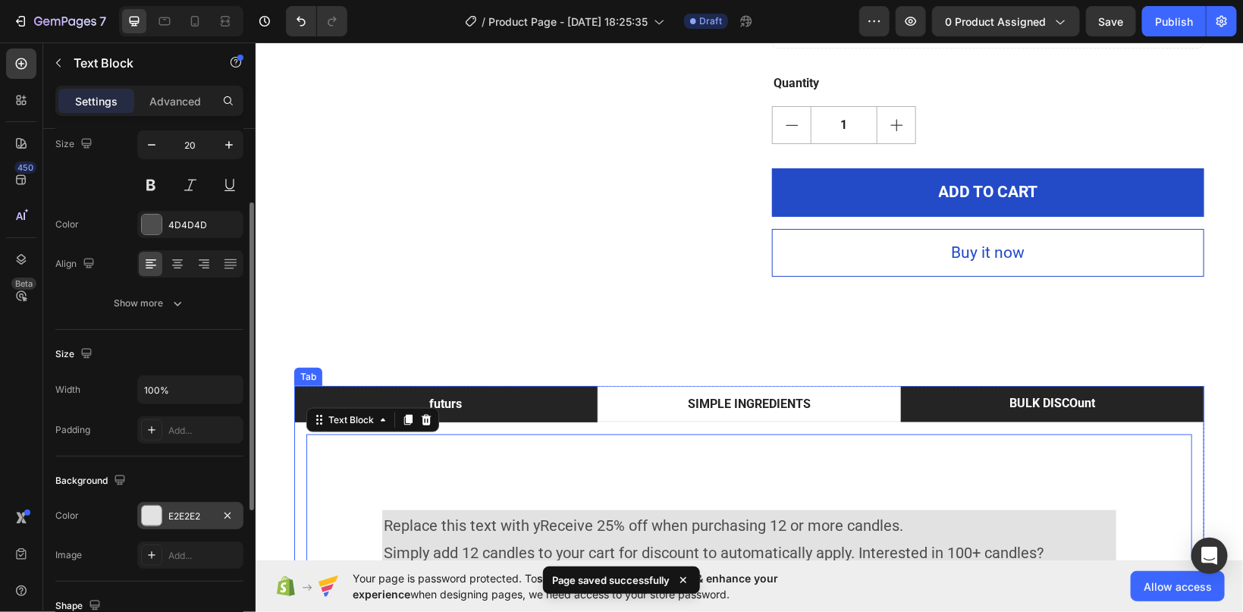
click at [376, 403] on li "futurs" at bounding box center [445, 403] width 303 height 36
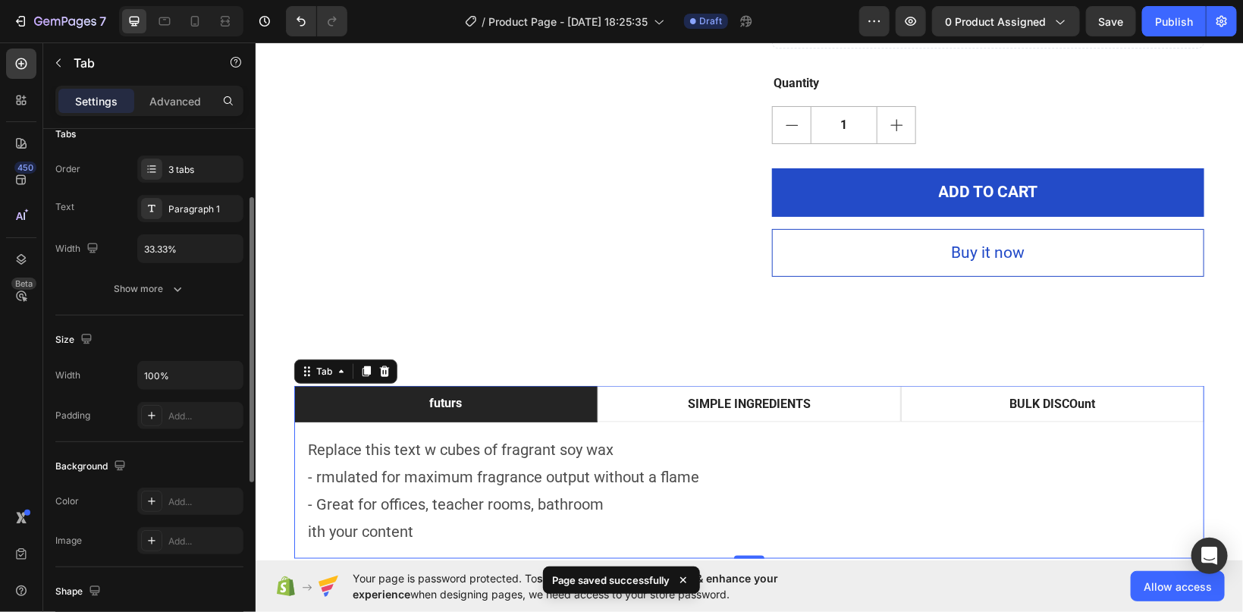
scroll to position [0, 0]
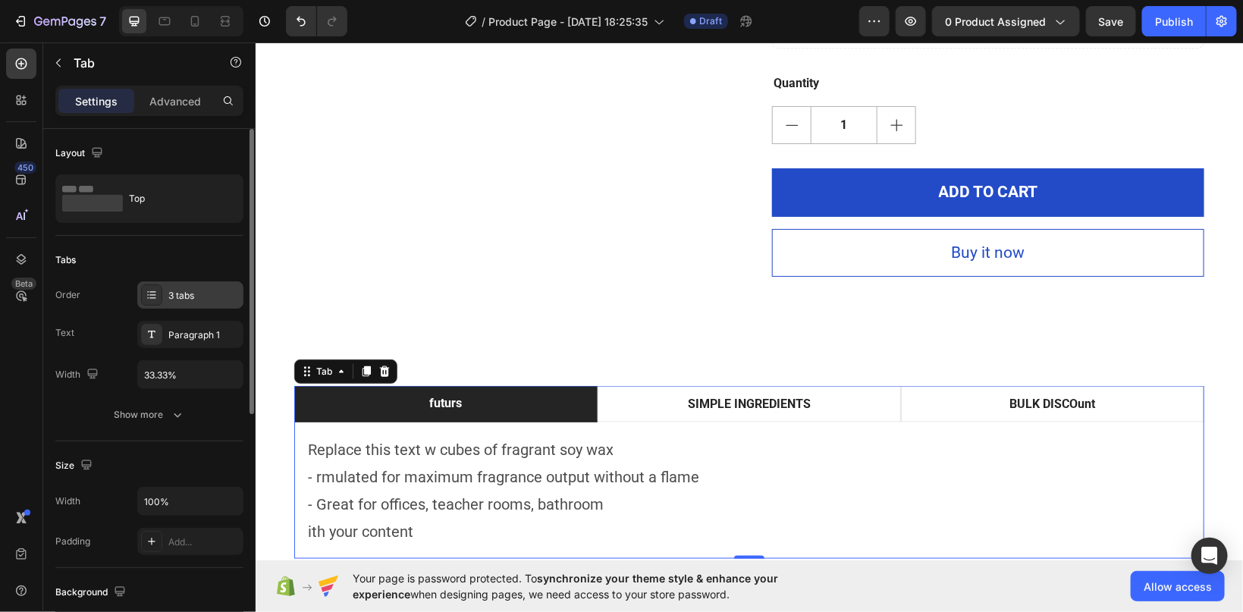
click at [152, 296] on icon at bounding box center [152, 295] width 12 height 12
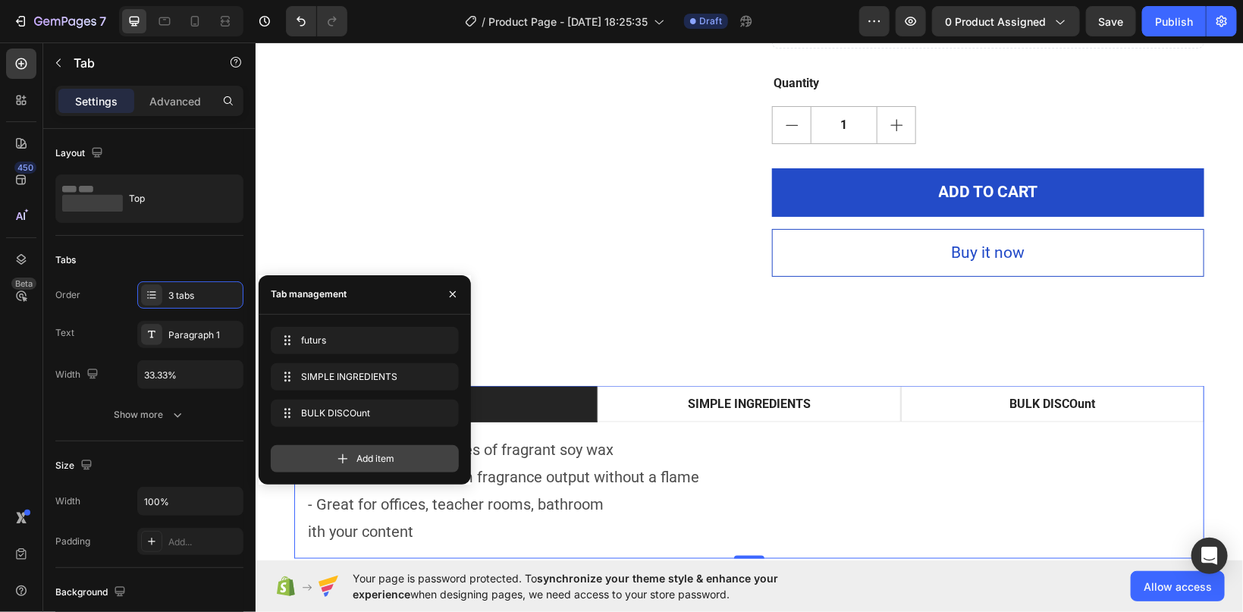
click at [341, 458] on icon at bounding box center [343, 459] width 10 height 10
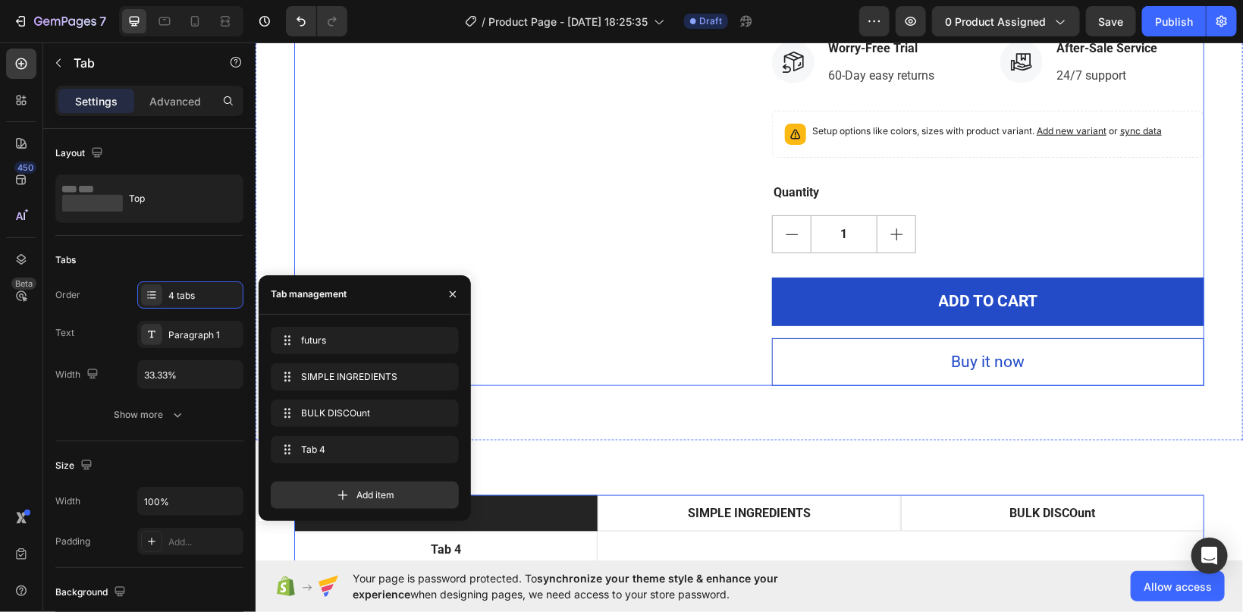
scroll to position [643, 0]
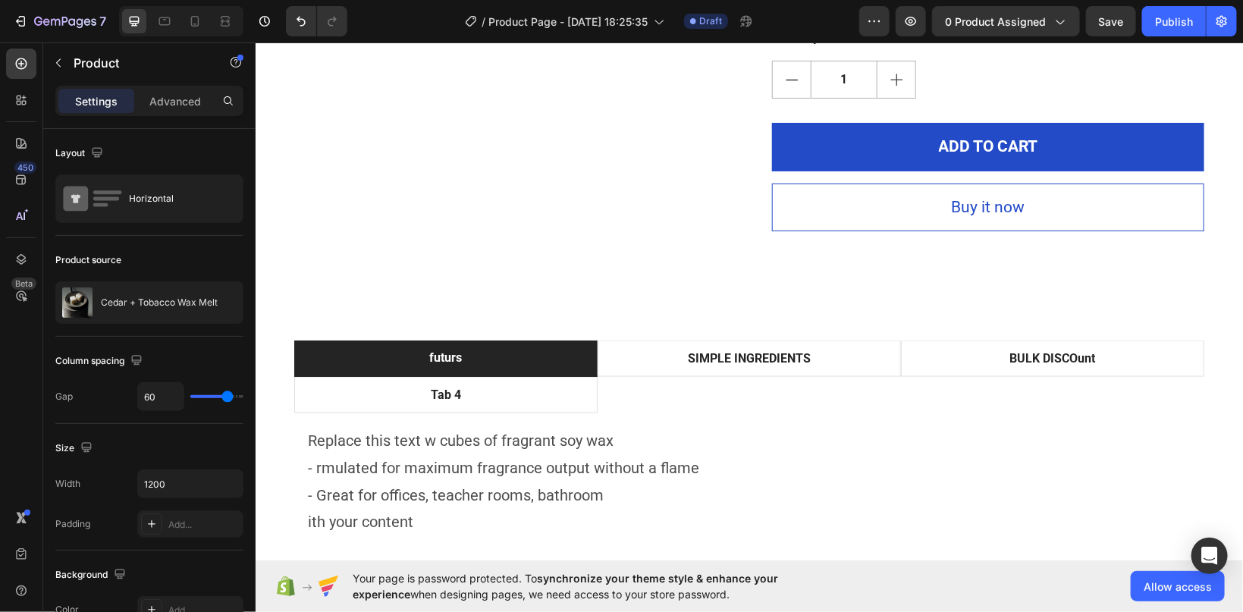
scroll to position [885, 0]
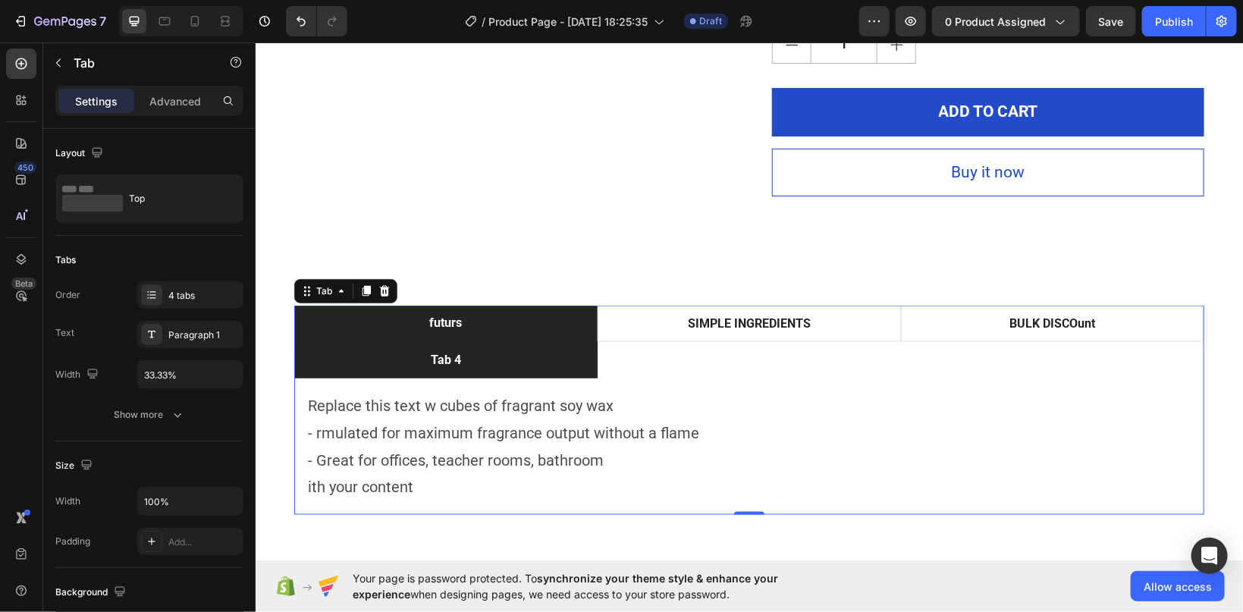
click at [448, 359] on div "Tab 4" at bounding box center [445, 359] width 35 height 23
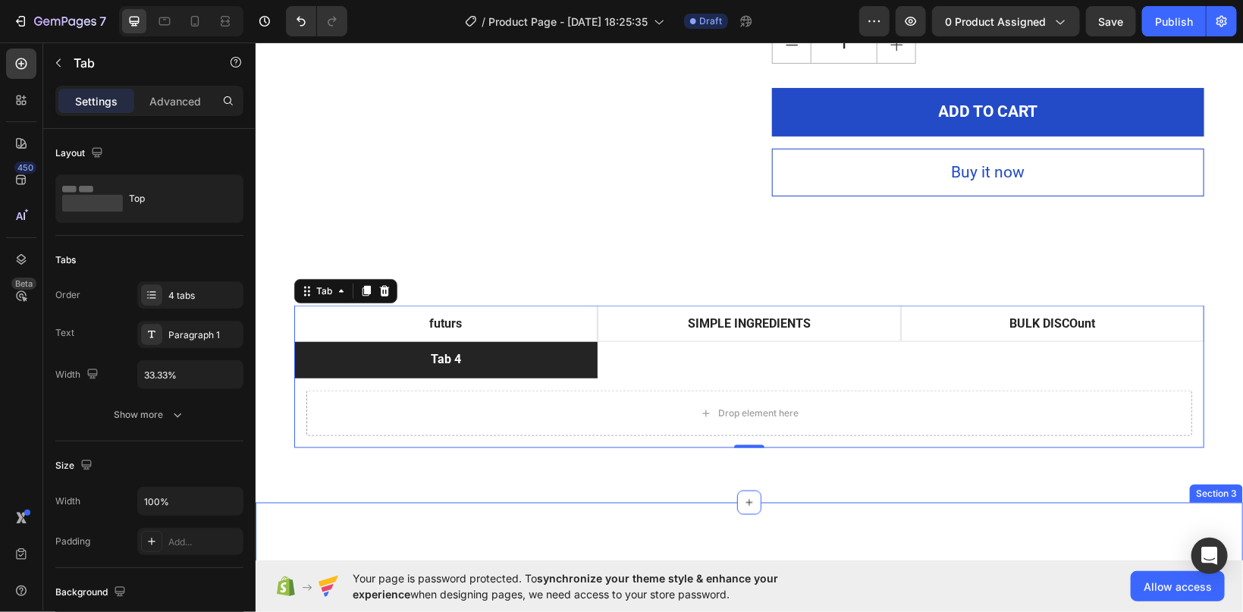
scroll to position [1126, 0]
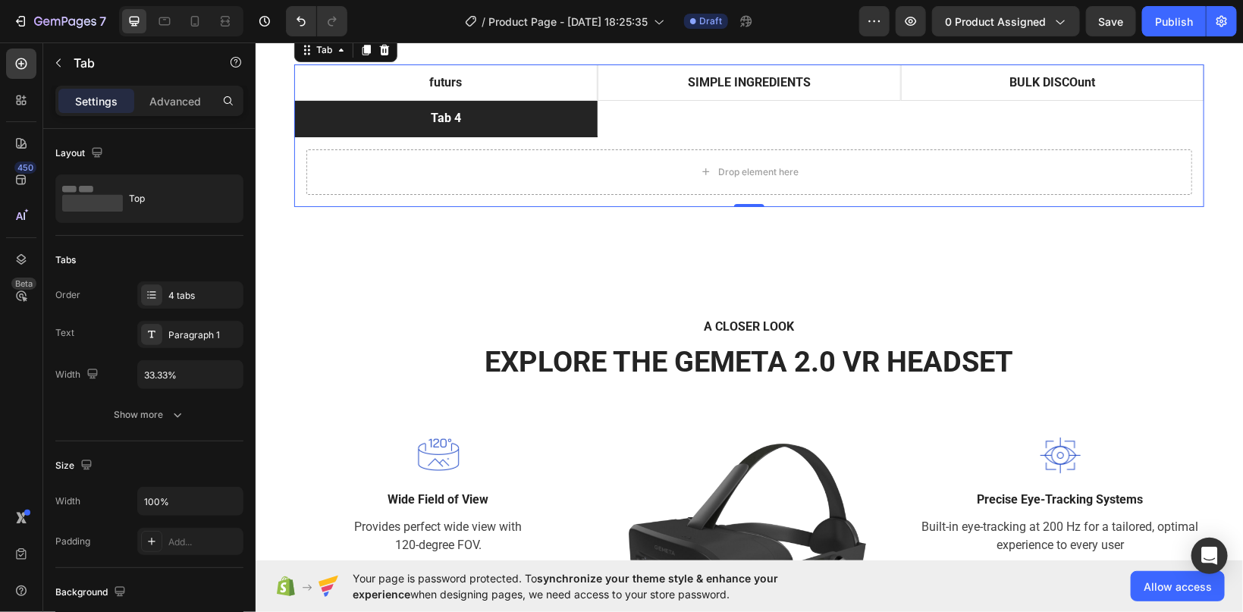
click at [458, 127] on div "Tab 4" at bounding box center [445, 117] width 35 height 23
click at [451, 111] on p "Tab 4" at bounding box center [445, 117] width 30 height 18
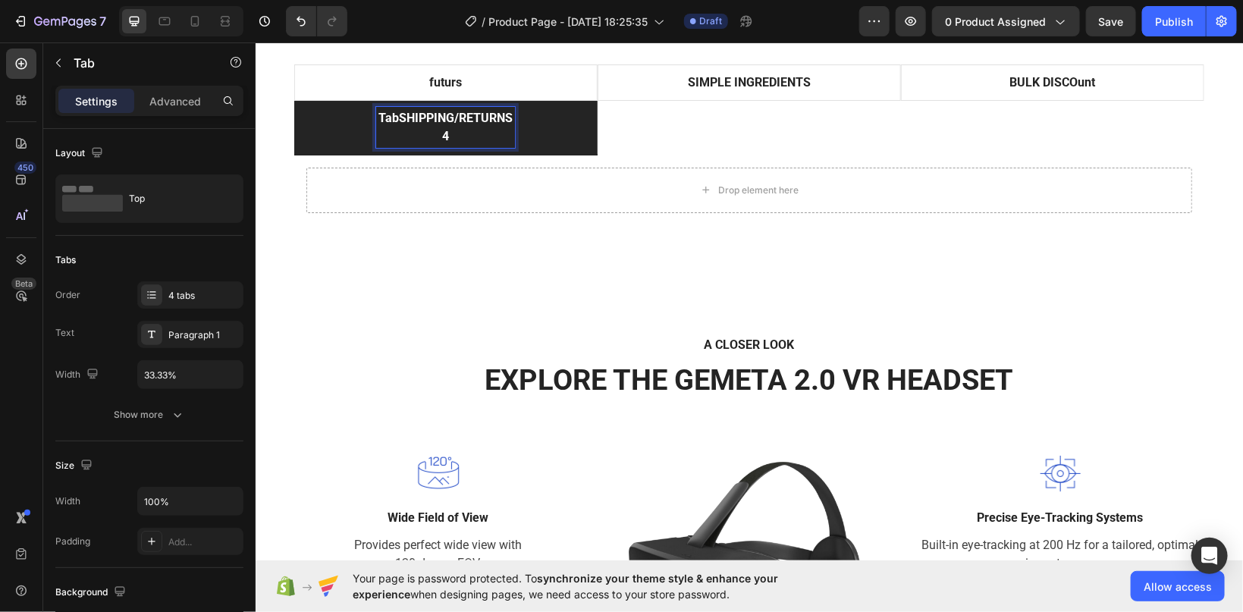
click at [401, 112] on p "TabSHIPPING/RETURNS 4" at bounding box center [445, 126] width 134 height 36
click at [458, 135] on p "SHIPPING/RETURNS 4" at bounding box center [445, 126] width 114 height 36
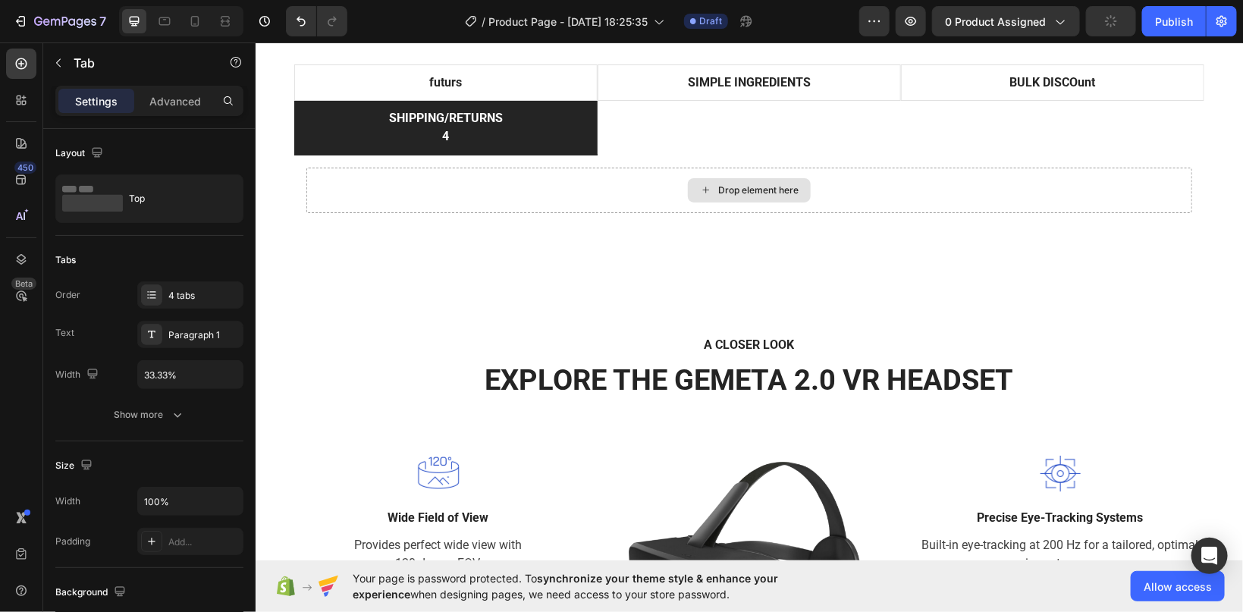
click at [447, 179] on div "Drop element here" at bounding box center [749, 190] width 886 height 46
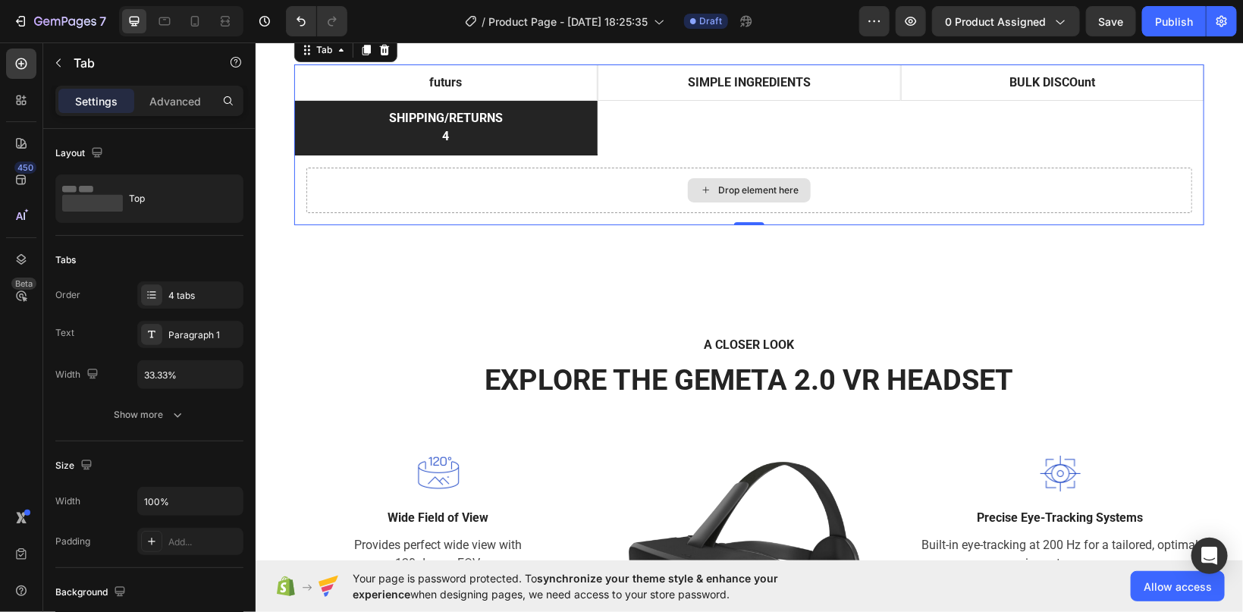
click at [368, 178] on div "futurs SIMPLE INGREDIENTS BULK DISCOunt SHIPPING/RETURNS 4 Replace this text w …" at bounding box center [749, 144] width 910 height 161
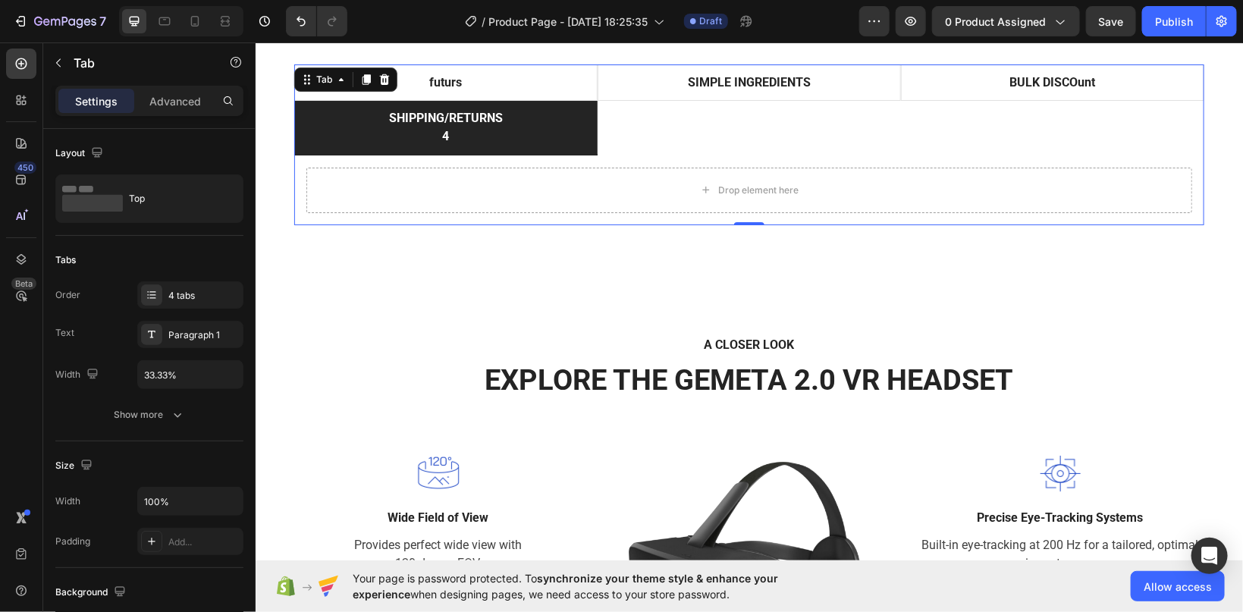
click at [370, 178] on div "Drop element here" at bounding box center [749, 190] width 886 height 46
click at [56, 61] on icon "button" at bounding box center [58, 63] width 12 height 12
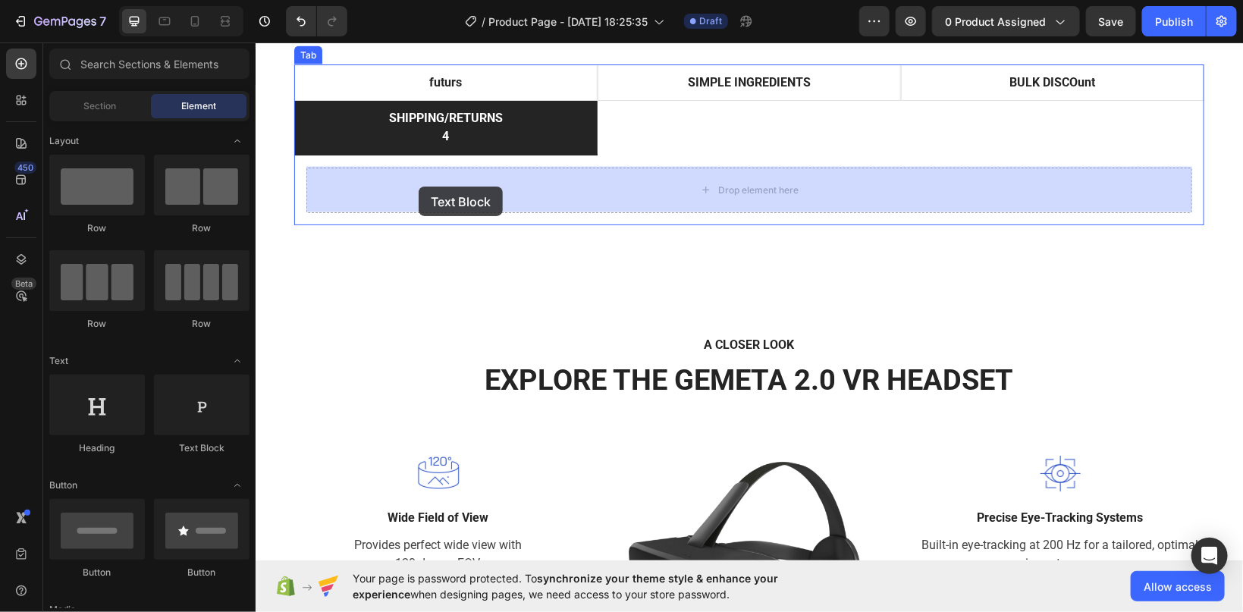
drag, startPoint x: 433, startPoint y: 443, endPoint x: 416, endPoint y: 186, distance: 257.8
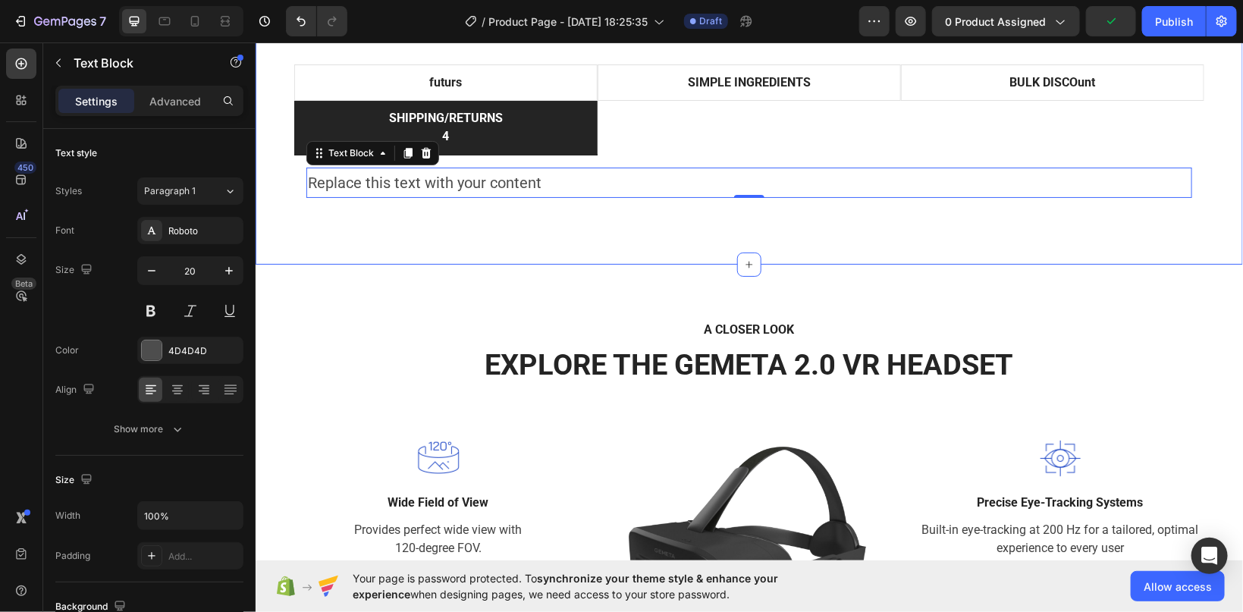
click at [365, 253] on div "futurs SIMPLE INGREDIENTS BULK DISCOunt SHIPPING/RETURNS 4 Replace this text w …" at bounding box center [749, 136] width 988 height 255
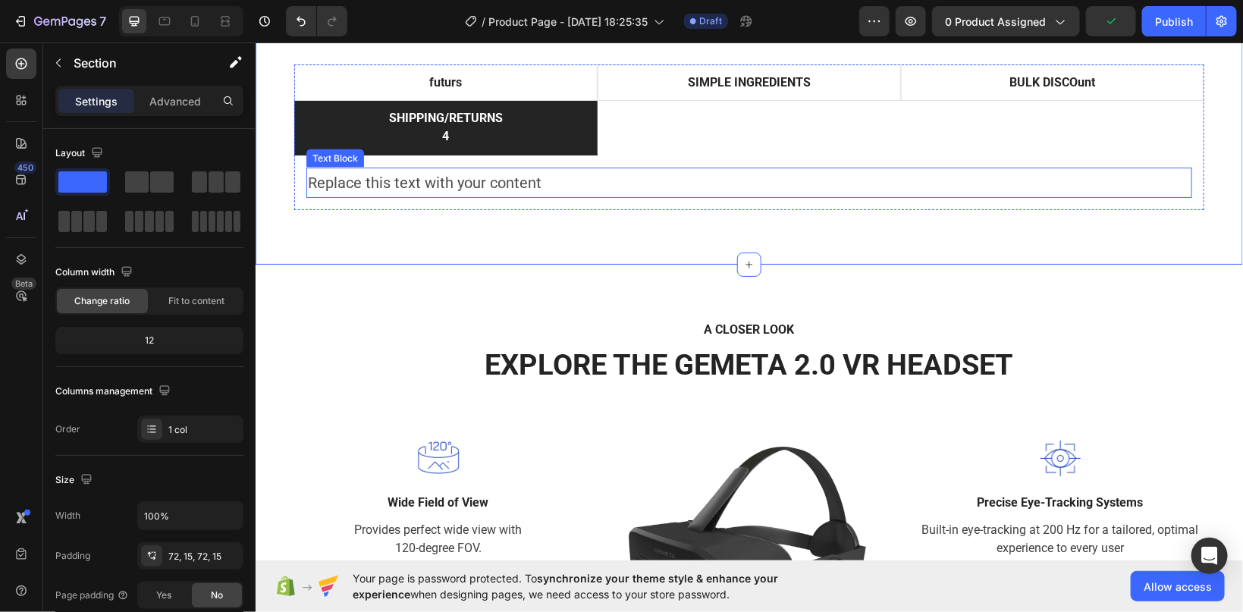
click at [379, 174] on div "Replace this text with your content" at bounding box center [749, 182] width 886 height 30
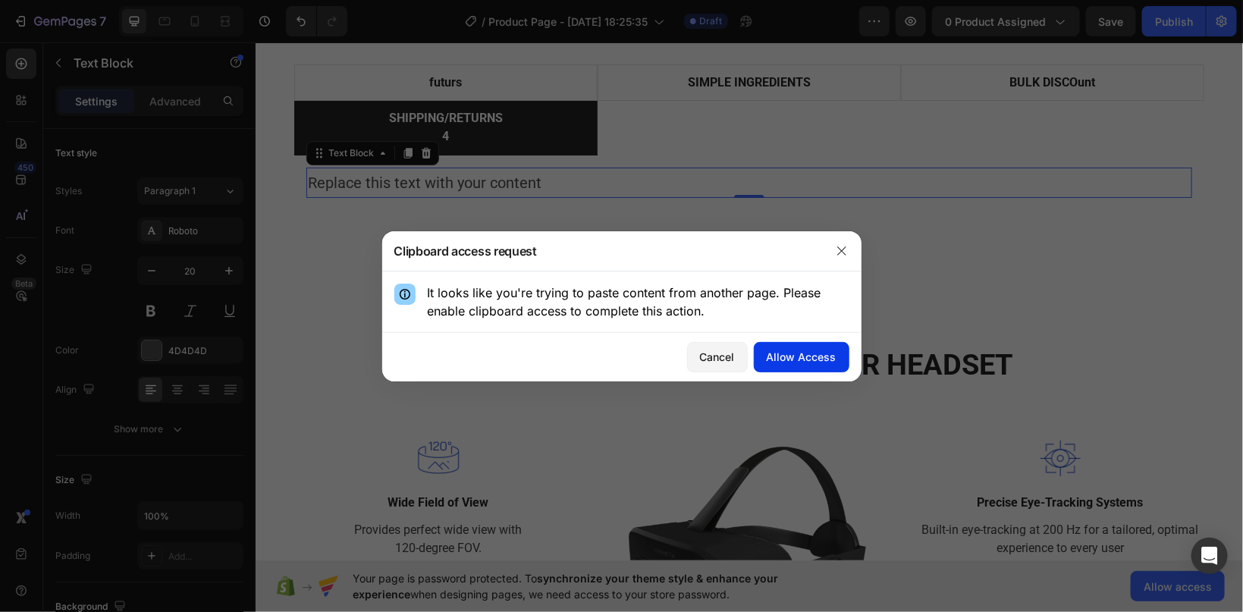
click at [775, 354] on div "Allow Access" at bounding box center [802, 357] width 70 height 16
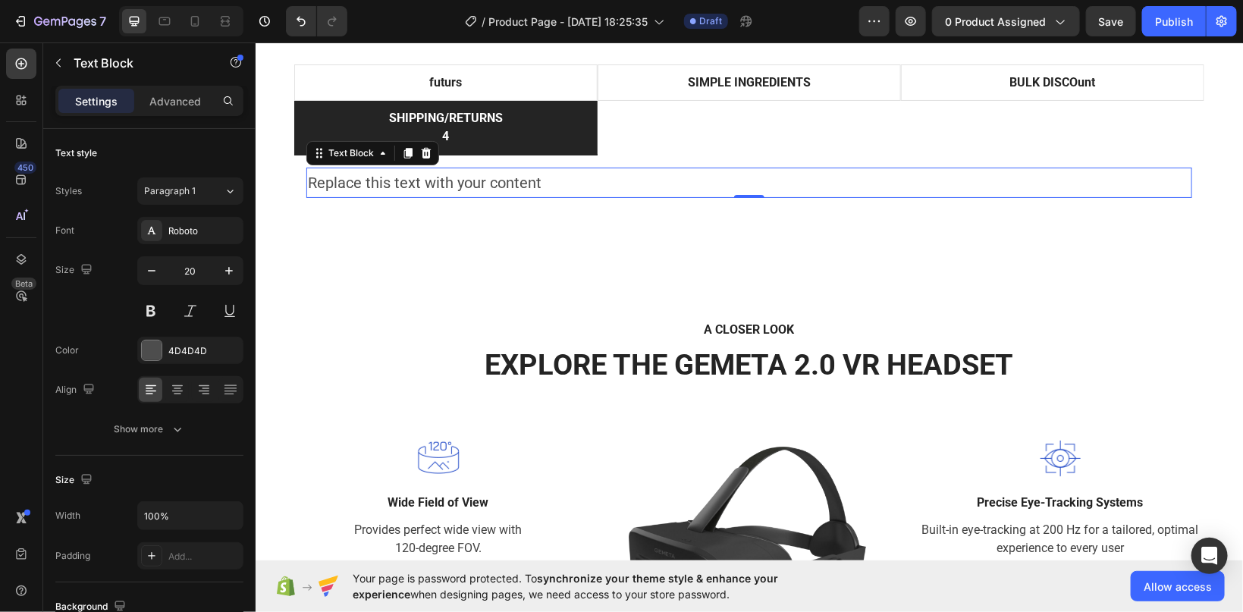
click at [417, 178] on div "Replace this text with your content" at bounding box center [749, 182] width 886 height 30
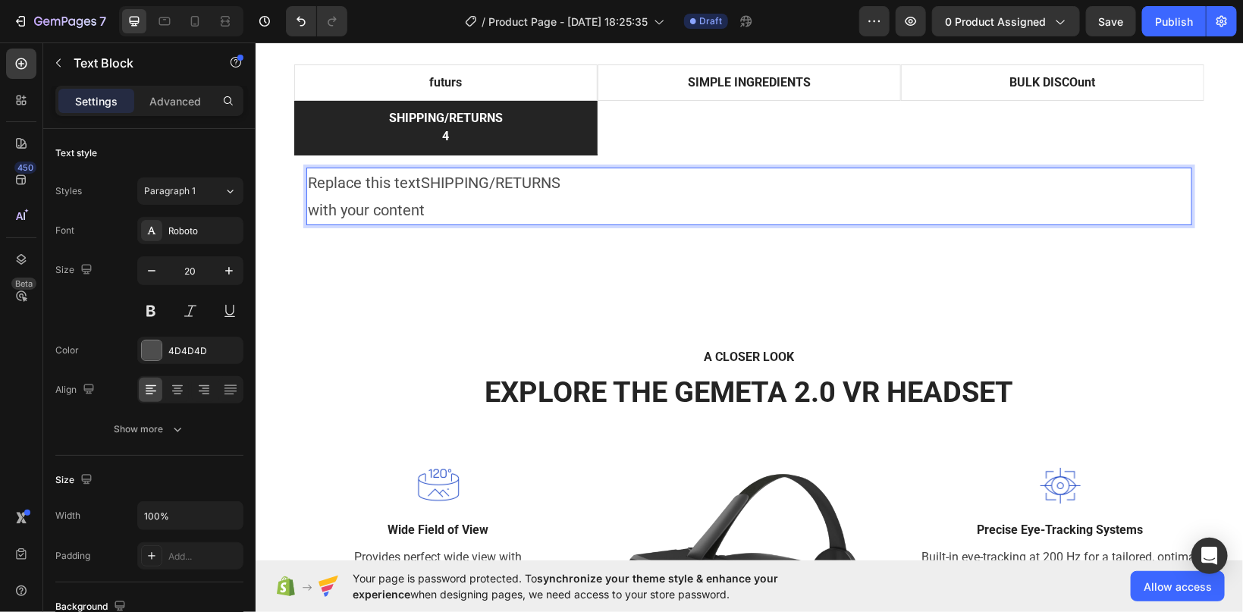
click at [430, 203] on p "Replace this textSHIPPING/RETURNS with your content" at bounding box center [748, 195] width 883 height 55
click at [476, 182] on p "Replace this textSHIPPING/RETURNS with your content" at bounding box center [748, 195] width 883 height 55
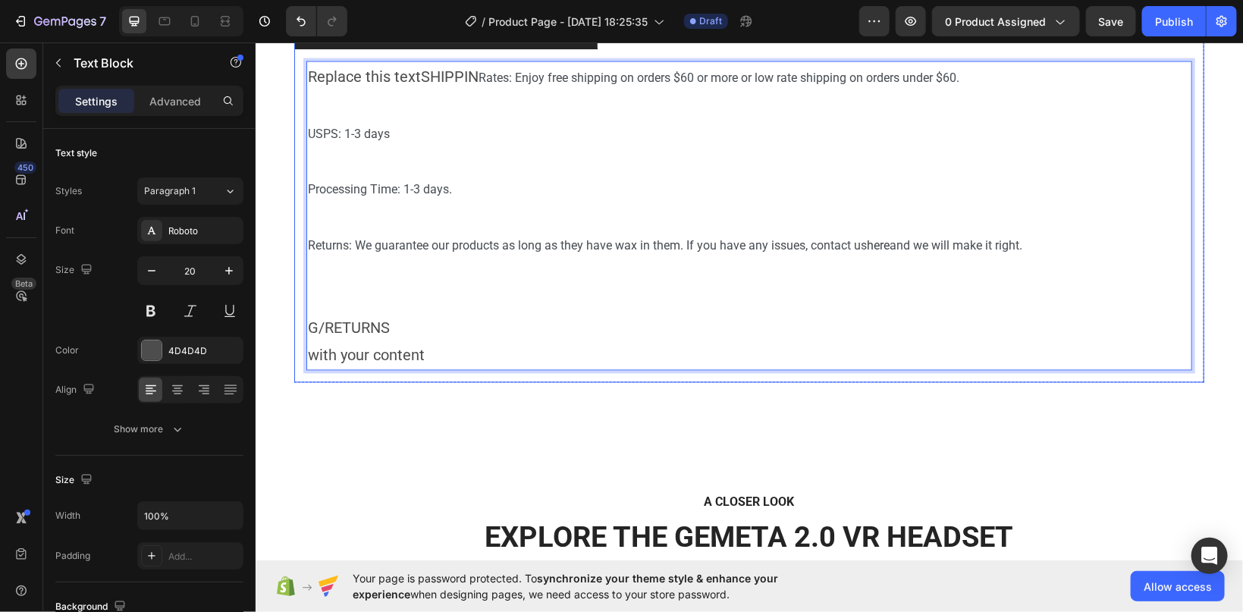
scroll to position [1287, 0]
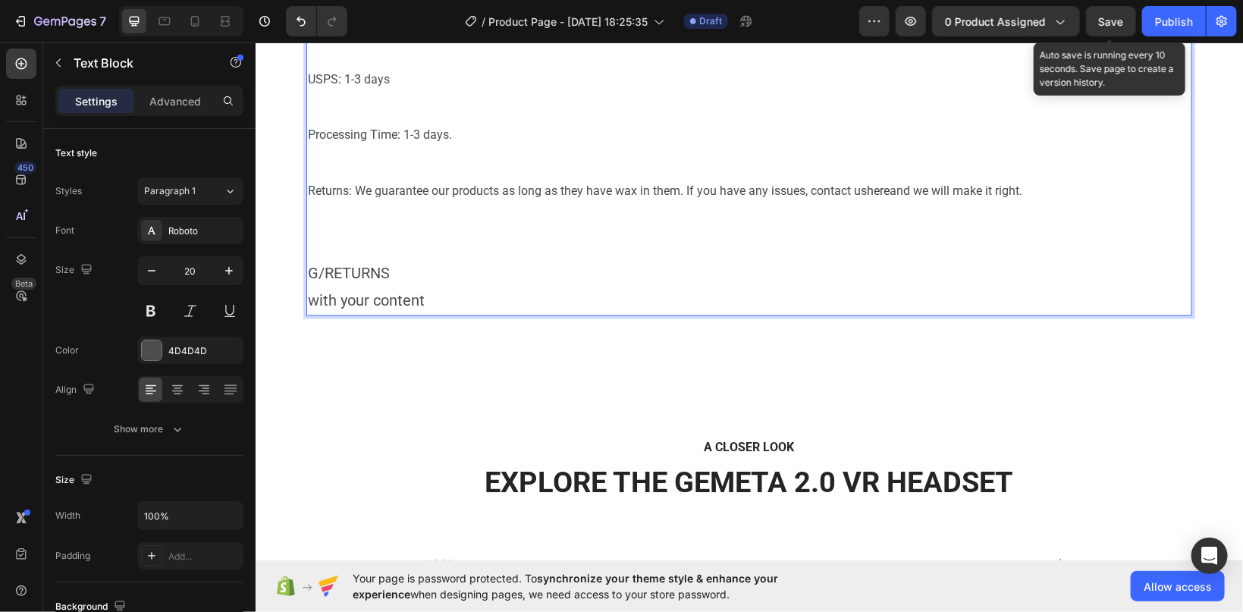
click at [1114, 25] on span "Save" at bounding box center [1111, 21] width 25 height 13
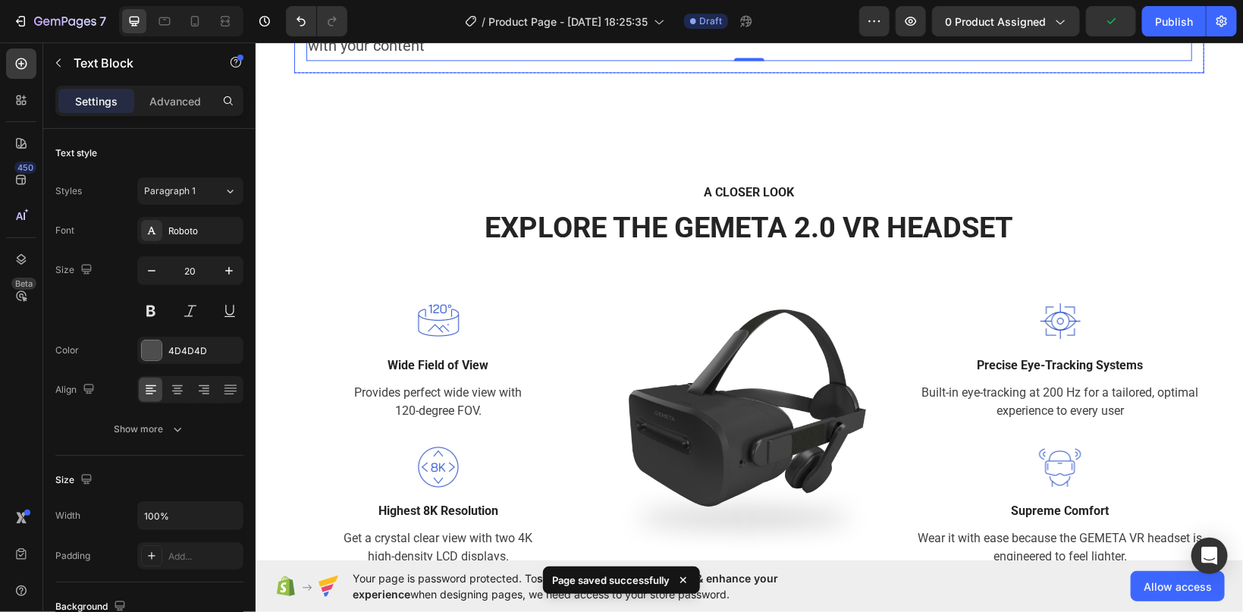
scroll to position [1608, 0]
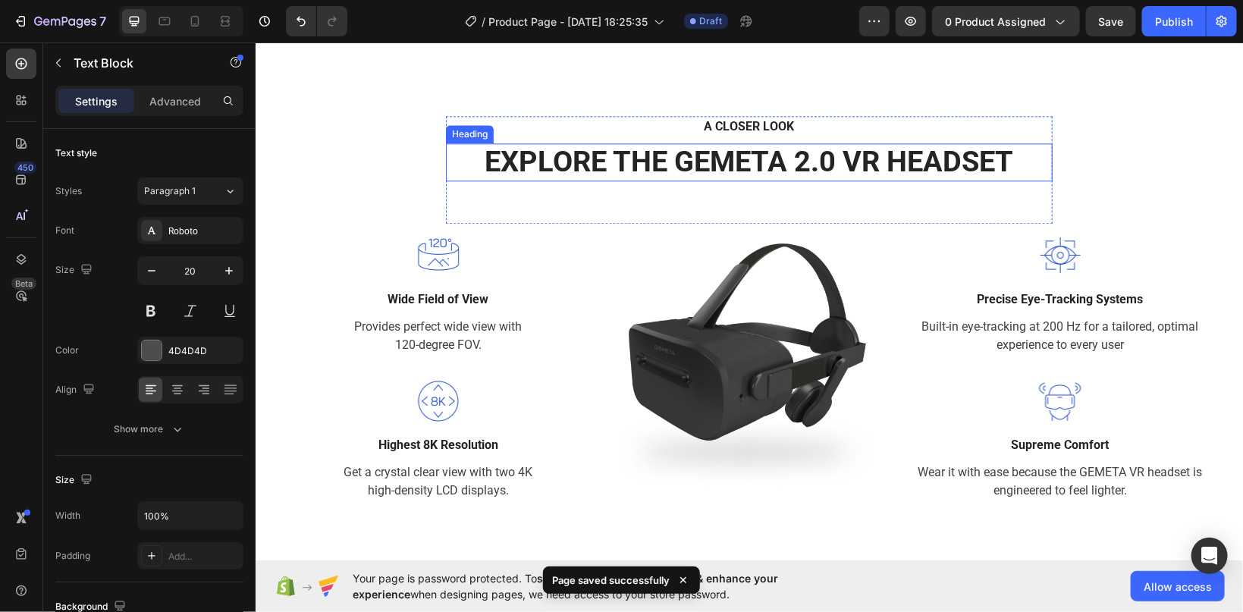
click at [678, 149] on p "EXPLORE THE GEMETA 2.0 VR HEADSET" at bounding box center [749, 161] width 604 height 35
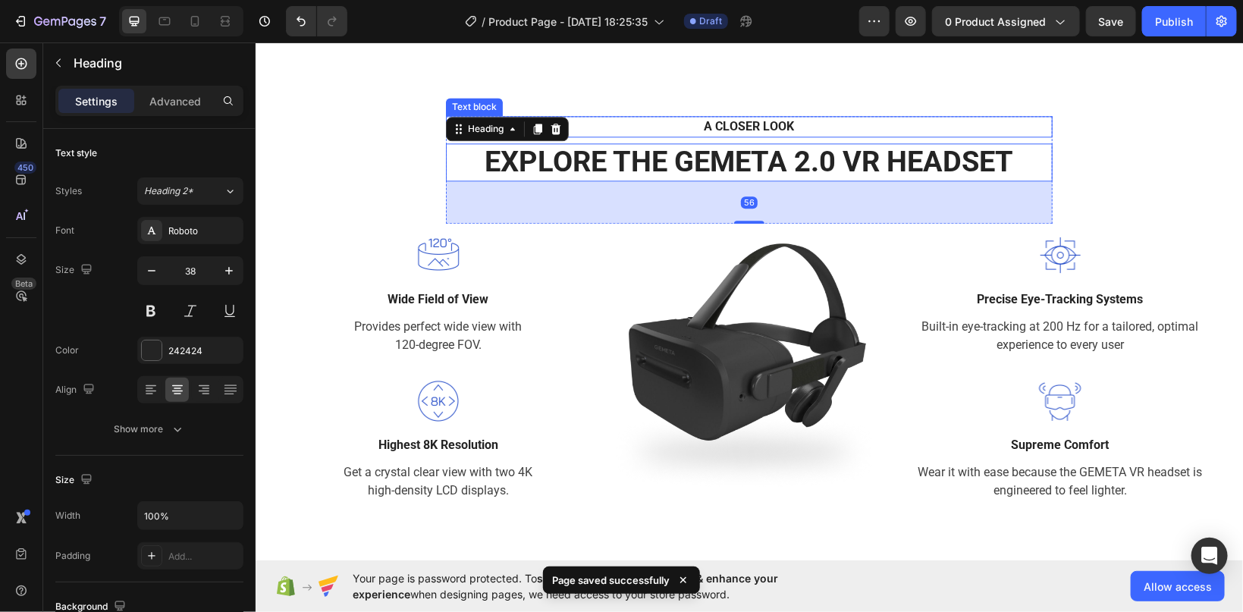
click at [703, 117] on p "A CLOSER LOOK" at bounding box center [749, 126] width 580 height 18
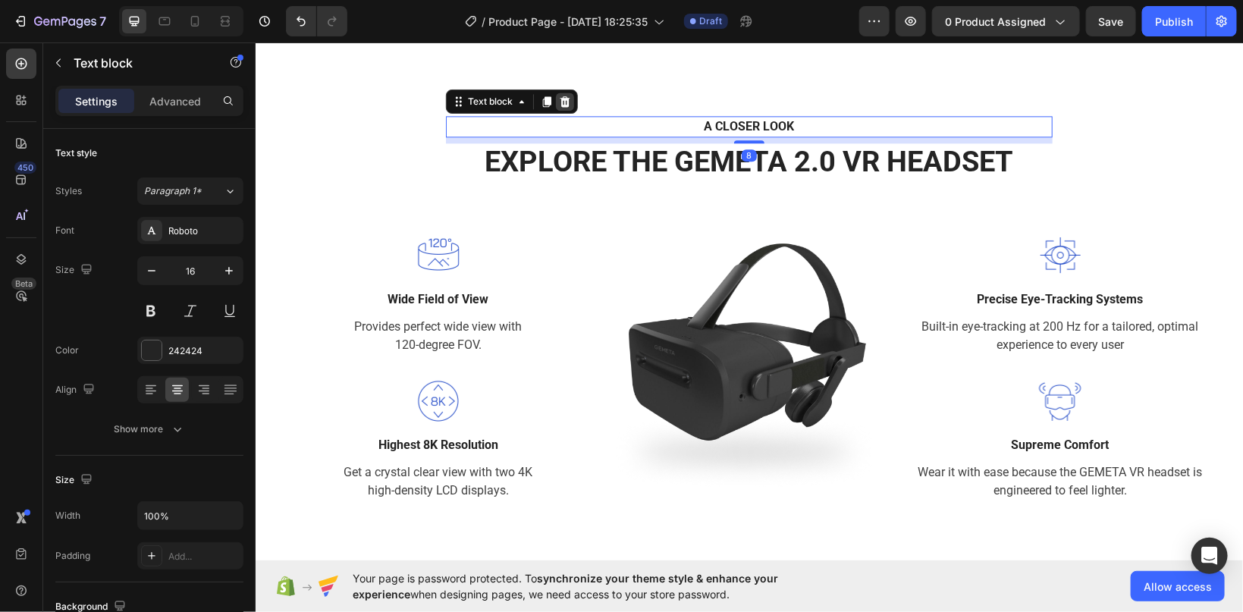
click at [564, 105] on icon at bounding box center [565, 101] width 10 height 11
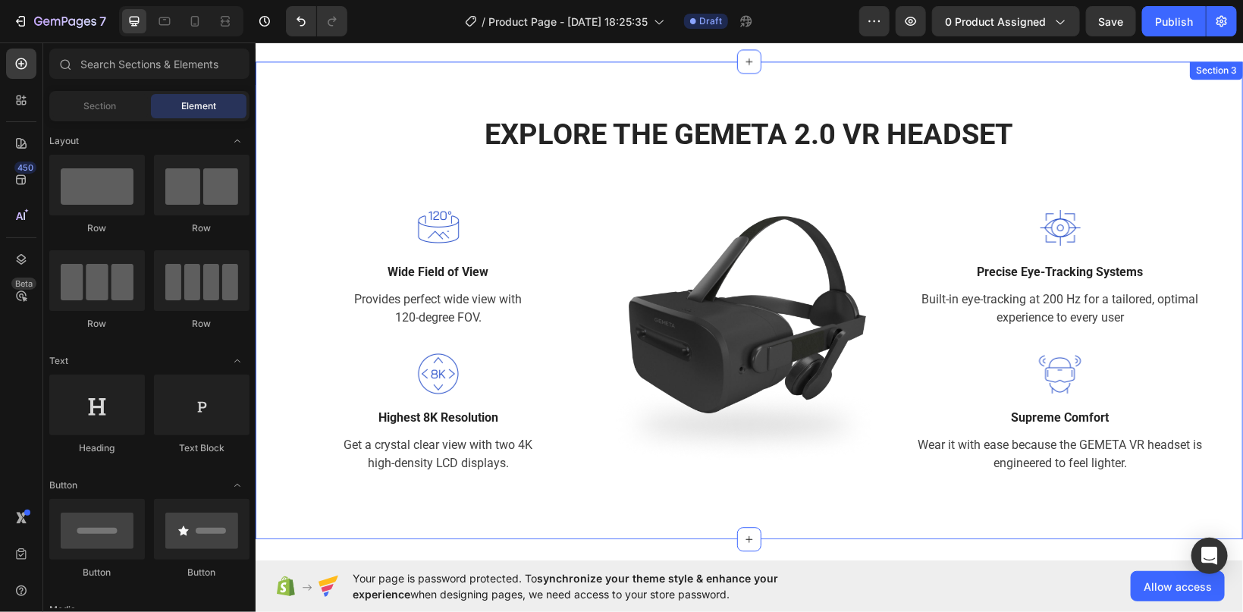
click at [411, 181] on div "EXPLORE THE GEMETA 2.0 VR HEADSET Heading Row Image Wide Field of View Text blo…" at bounding box center [748, 299] width 965 height 369
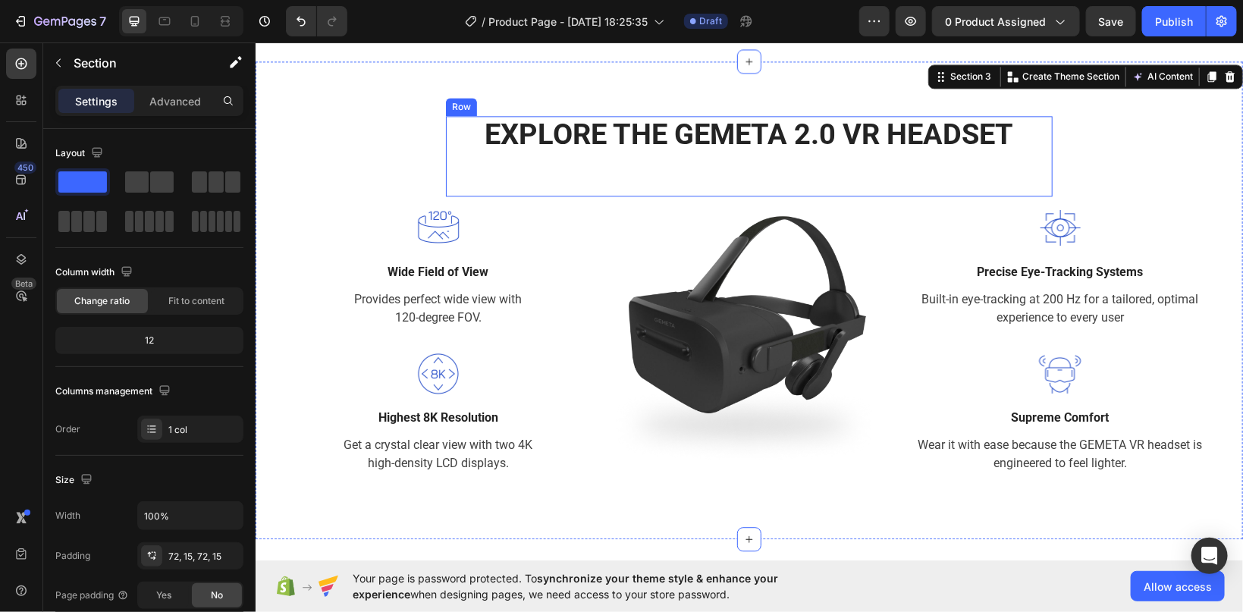
click at [582, 161] on div "EXPLORE THE GEMETA 2.0 VR HEADSET Heading" at bounding box center [748, 155] width 607 height 80
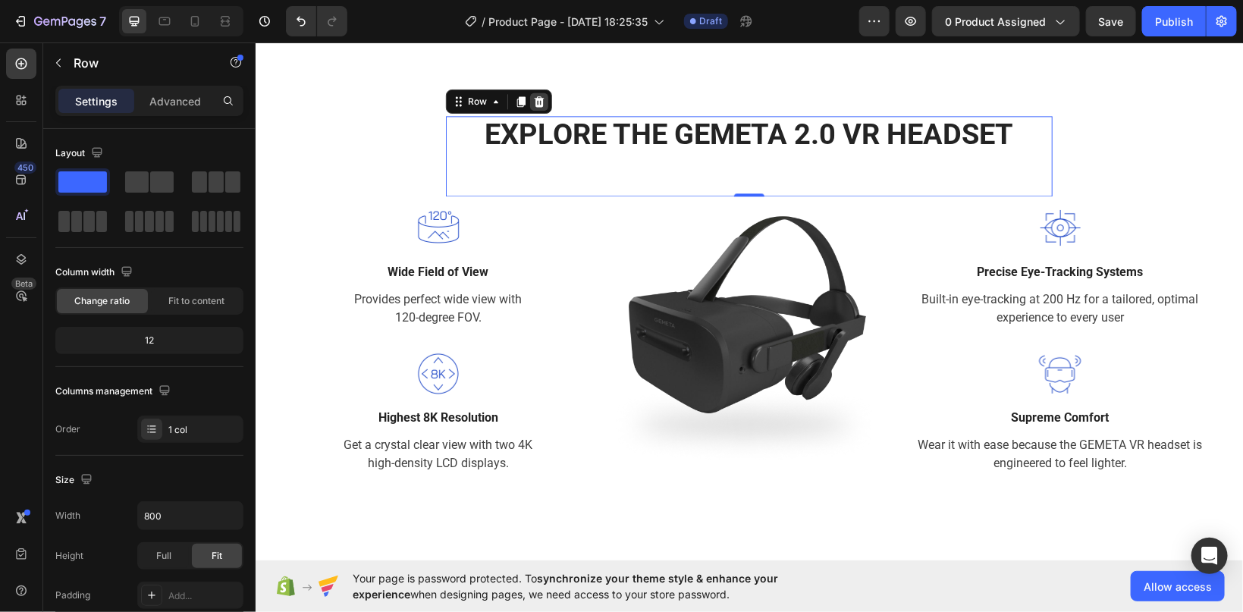
click at [538, 102] on icon at bounding box center [539, 101] width 10 height 11
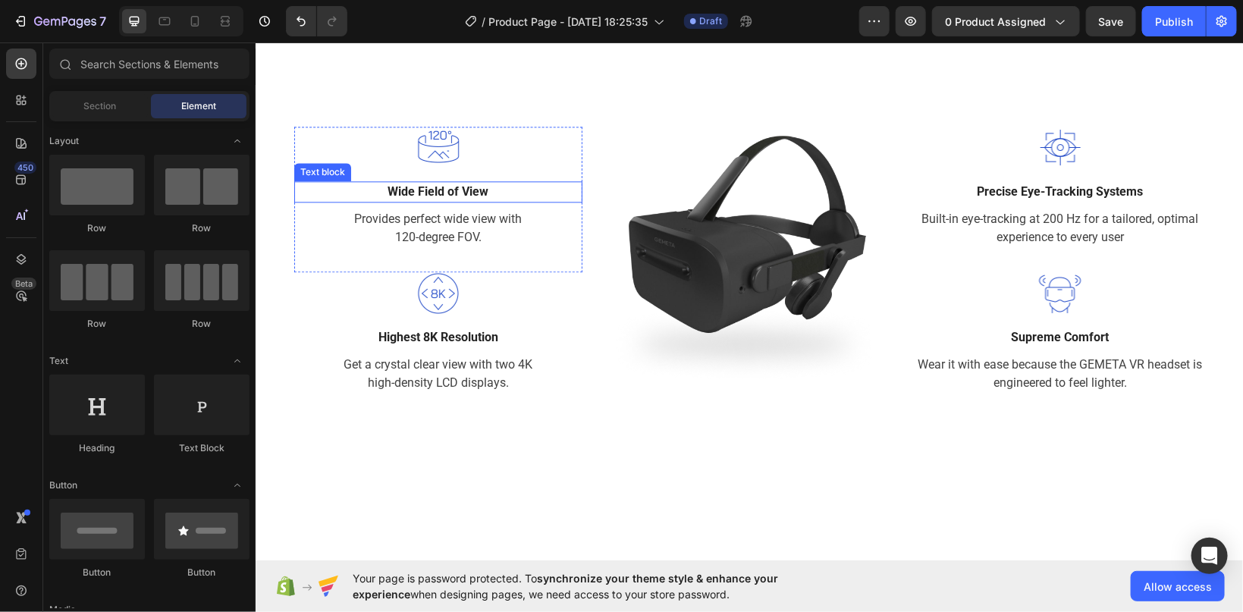
click at [449, 198] on p "Wide Field of View" at bounding box center [437, 191] width 285 height 18
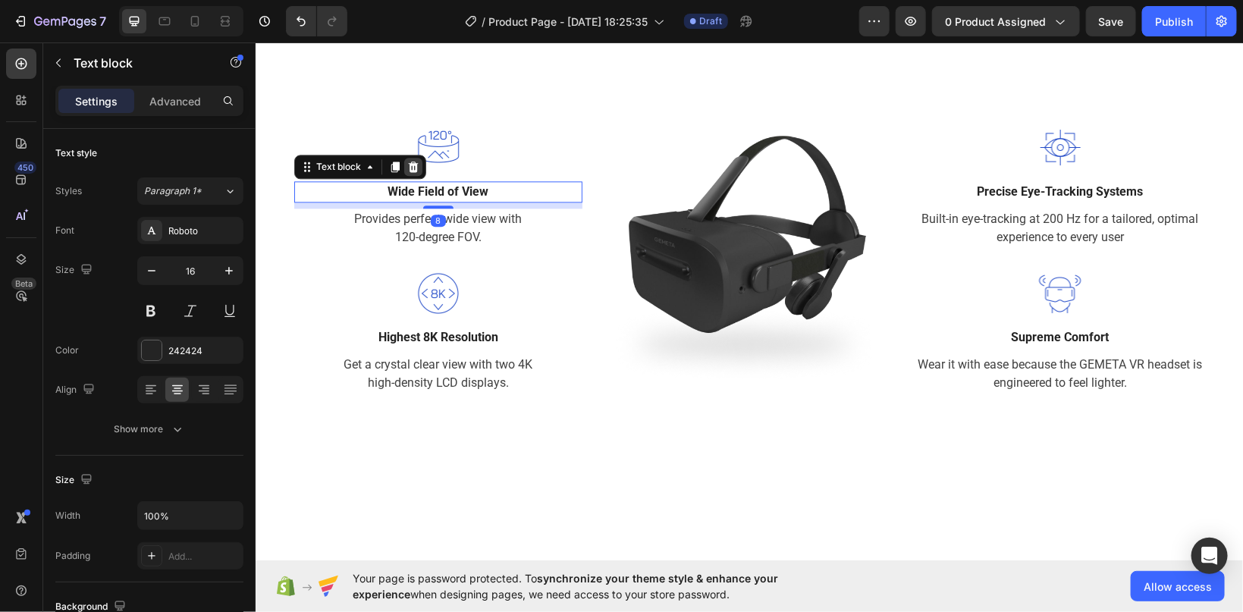
click at [411, 169] on icon at bounding box center [413, 166] width 10 height 11
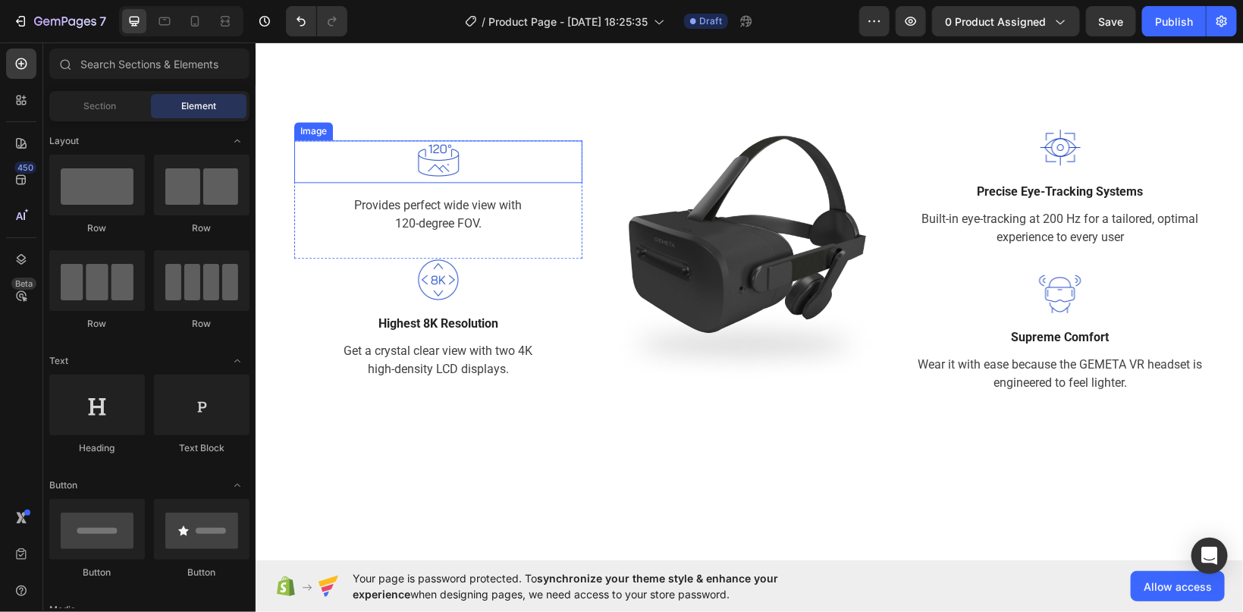
click at [430, 161] on img at bounding box center [438, 161] width 42 height 42
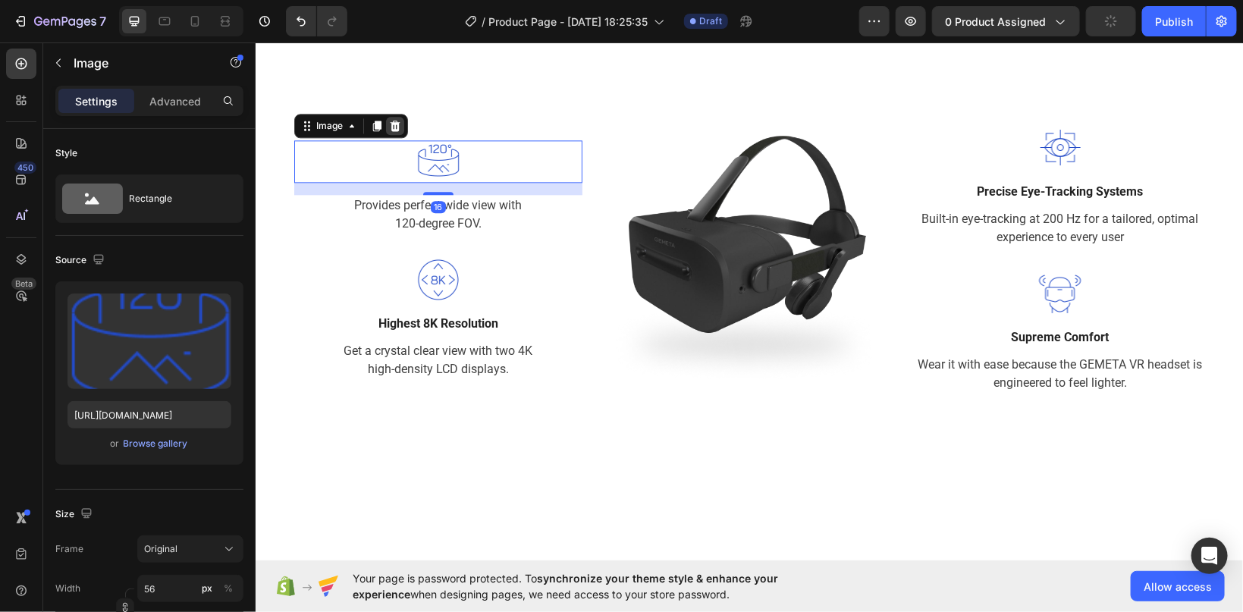
click at [395, 122] on icon at bounding box center [395, 125] width 10 height 11
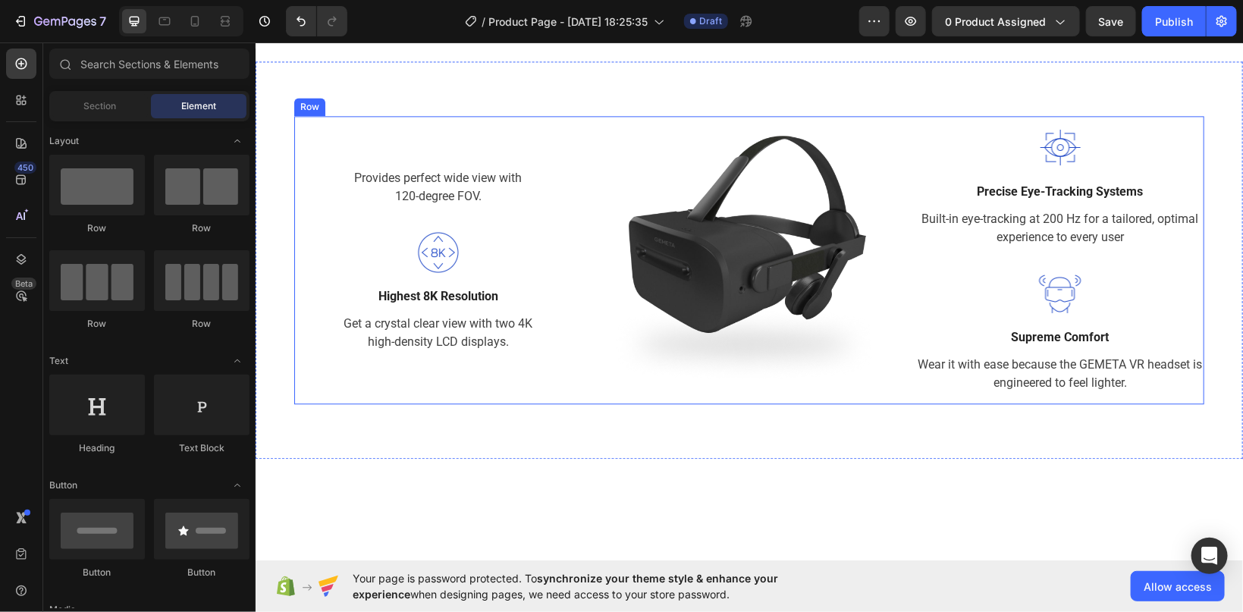
click at [414, 163] on div "Provides perfect wide view with 120-degree FOV. Text block Row Image Highest 8K…" at bounding box center [438, 259] width 288 height 288
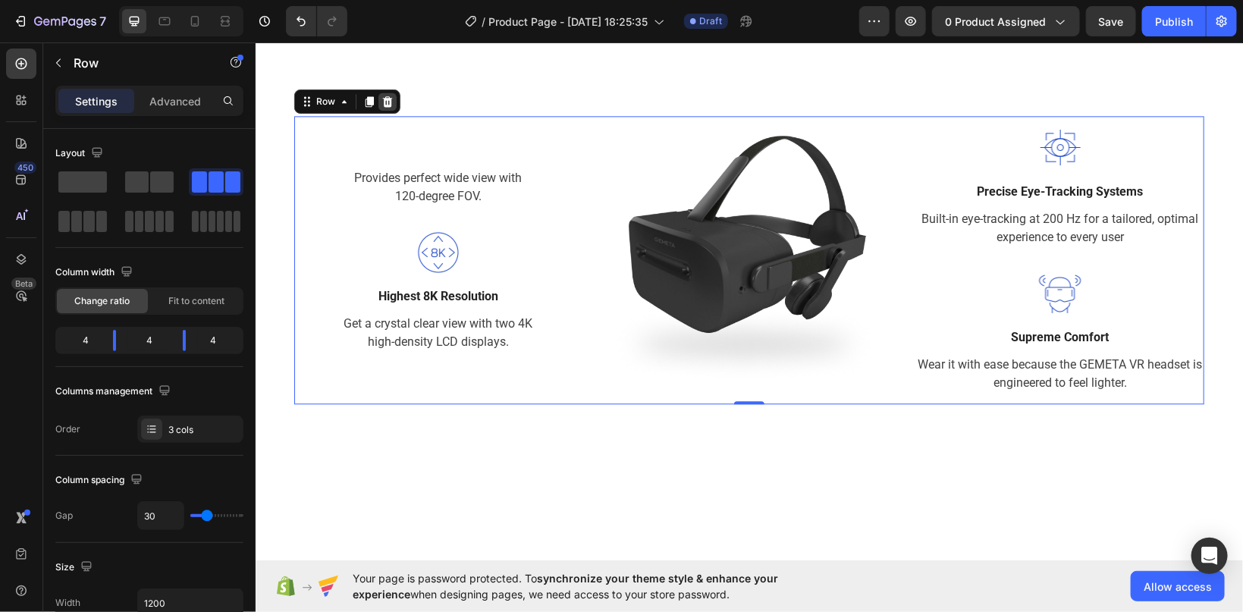
click at [381, 101] on icon at bounding box center [387, 101] width 12 height 12
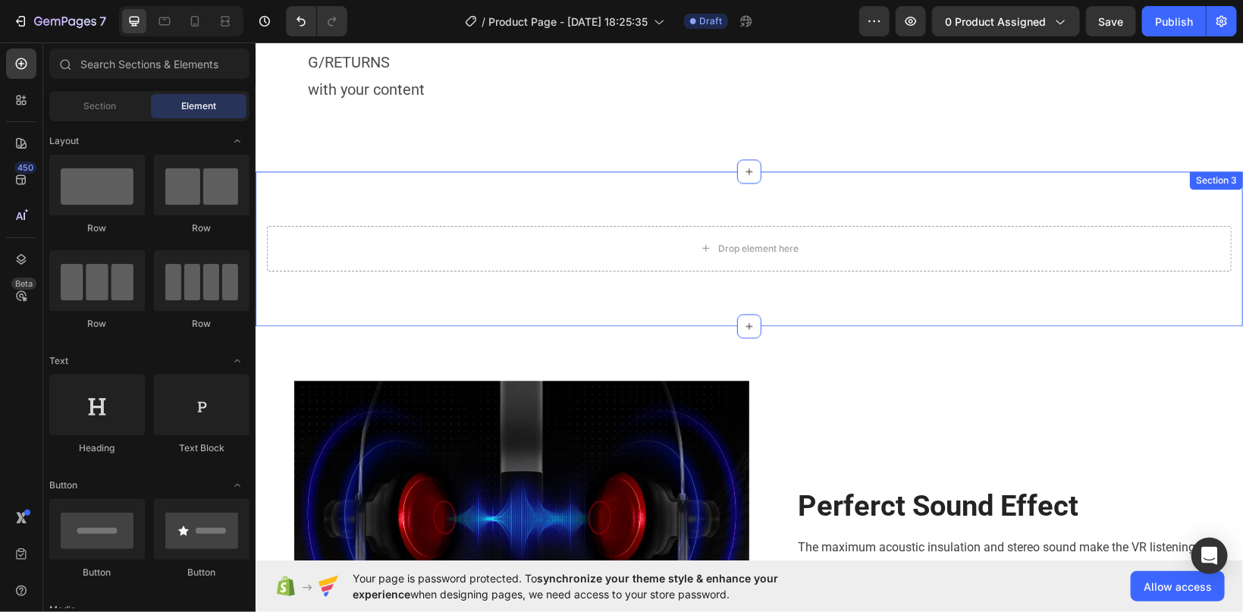
scroll to position [1528, 0]
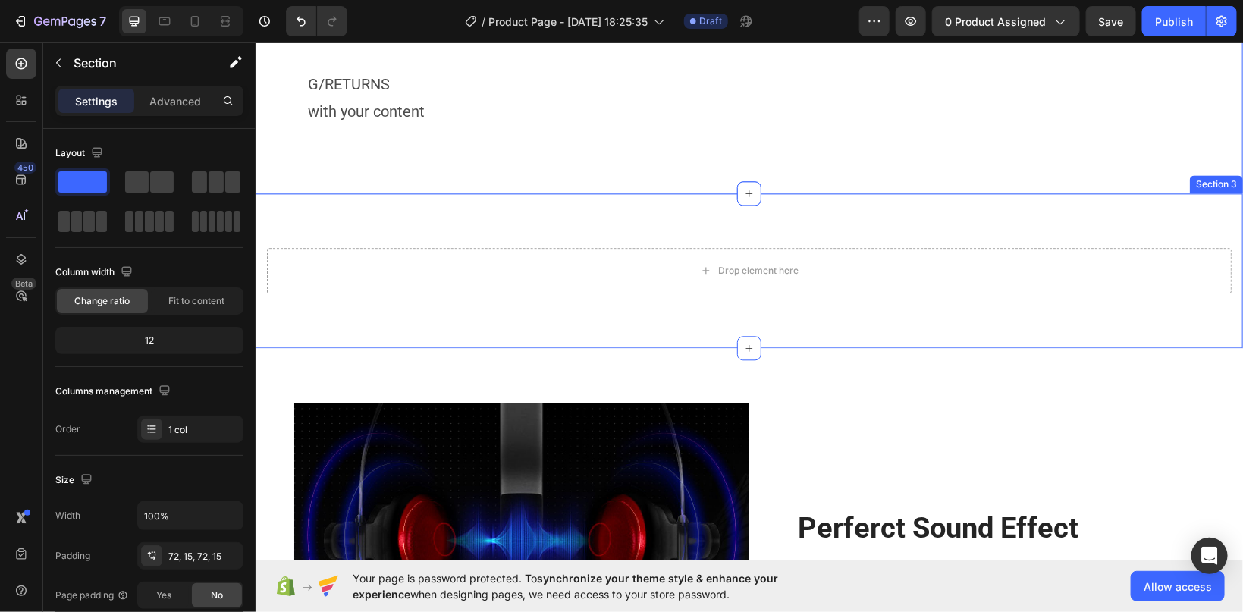
scroll to position [1477, 0]
click at [632, 255] on div "Drop element here" at bounding box center [748, 270] width 965 height 46
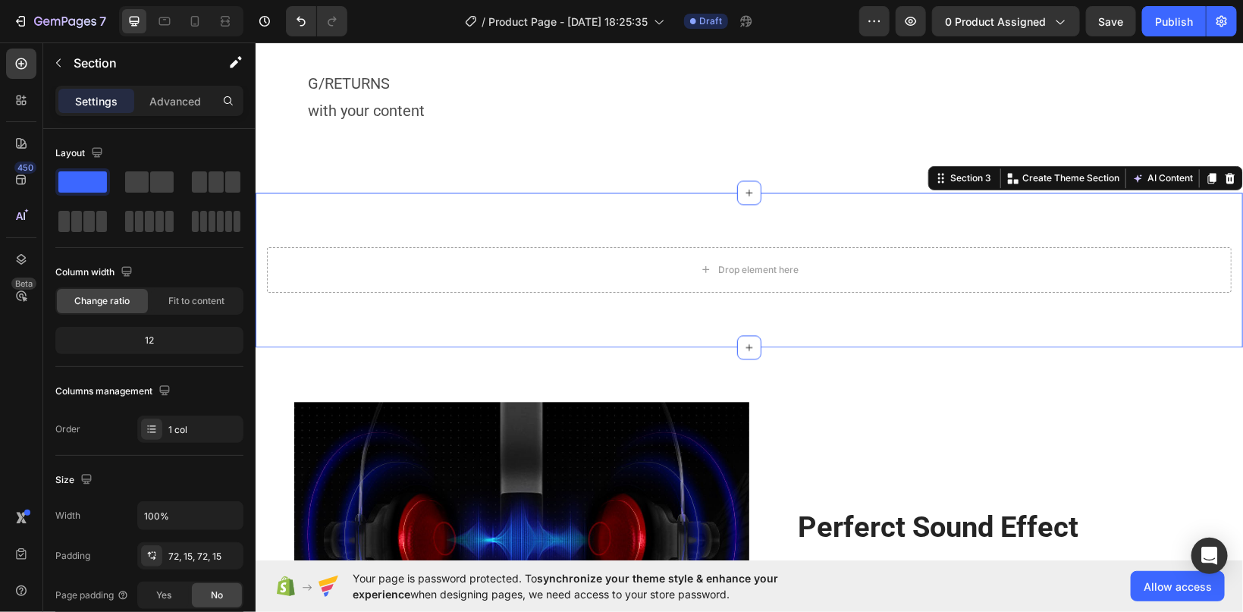
click at [678, 322] on section "Drop element here Section 3 You can create reusable sections Create Theme Secti…" at bounding box center [749, 269] width 988 height 155
click at [679, 336] on section "Drop element here Section 3 You can create reusable sections Create Theme Secti…" at bounding box center [749, 269] width 988 height 155
click at [1229, 174] on icon at bounding box center [1230, 177] width 12 height 12
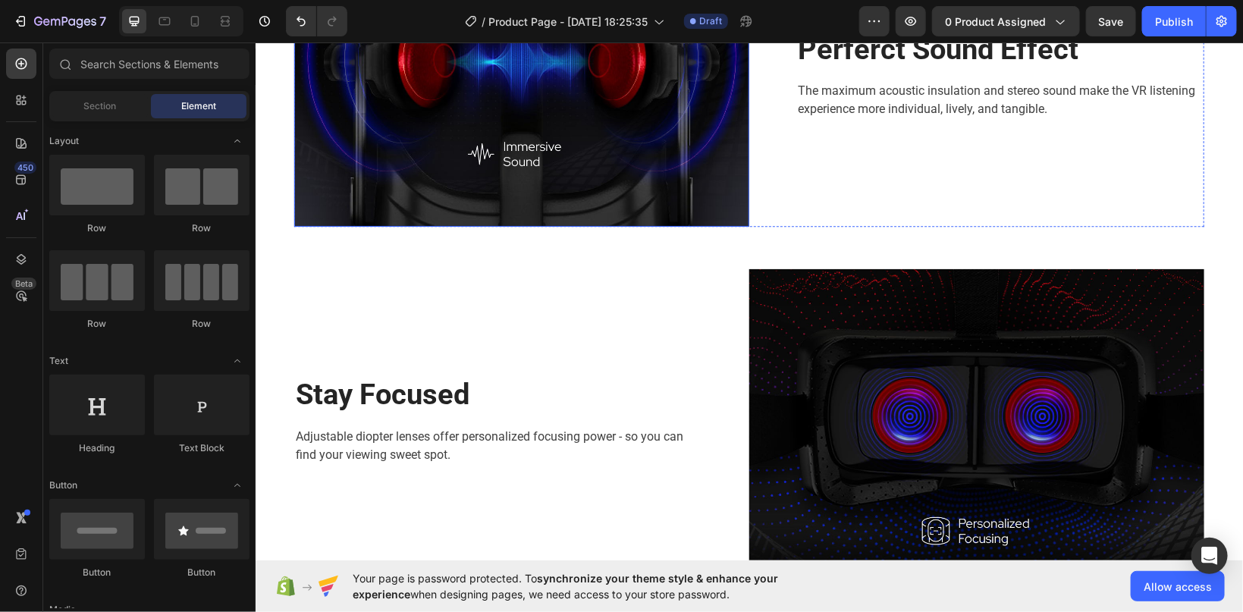
scroll to position [1718, 0]
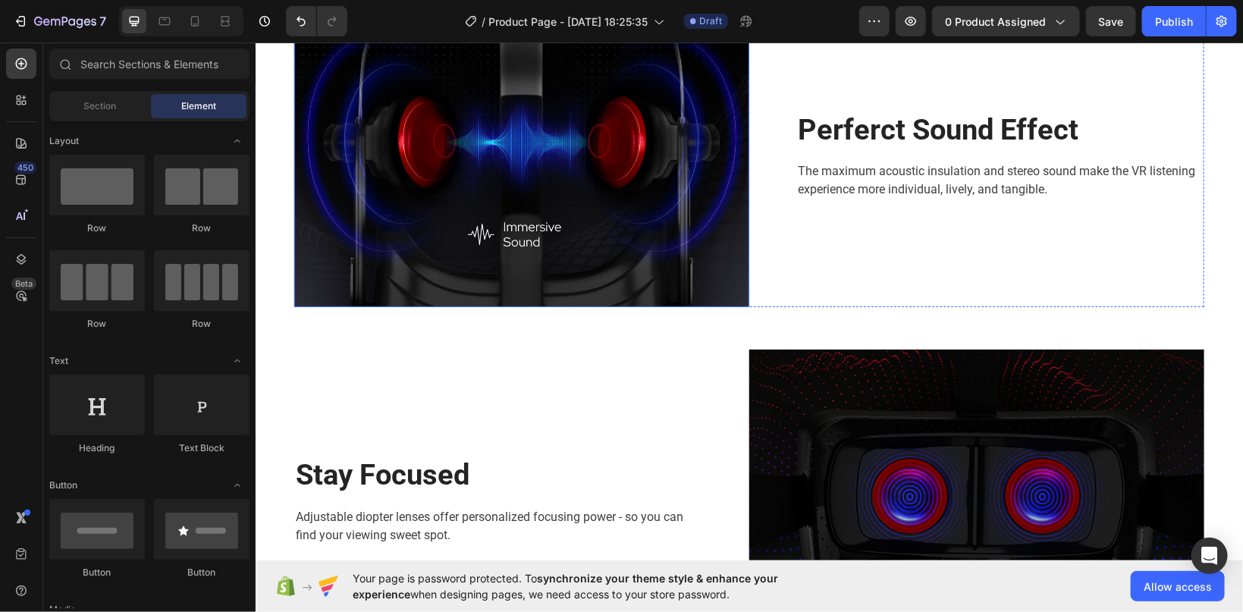
click at [488, 133] on img at bounding box center [521, 155] width 455 height 303
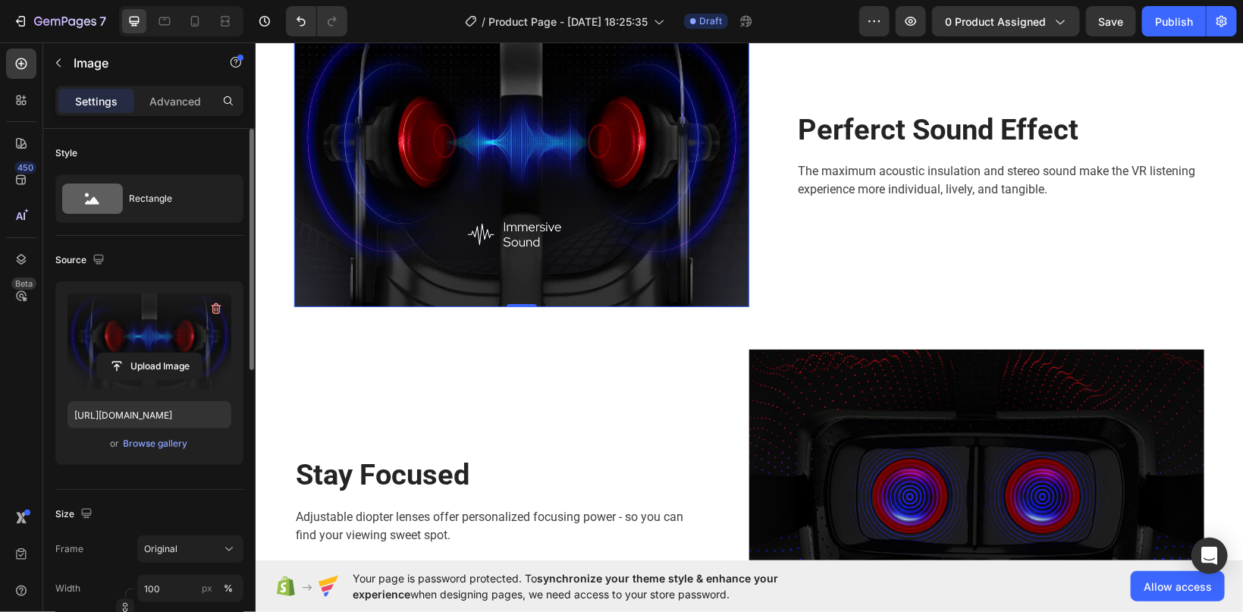
click at [124, 345] on label at bounding box center [150, 342] width 164 height 96
click at [124, 354] on input "file" at bounding box center [149, 367] width 105 height 26
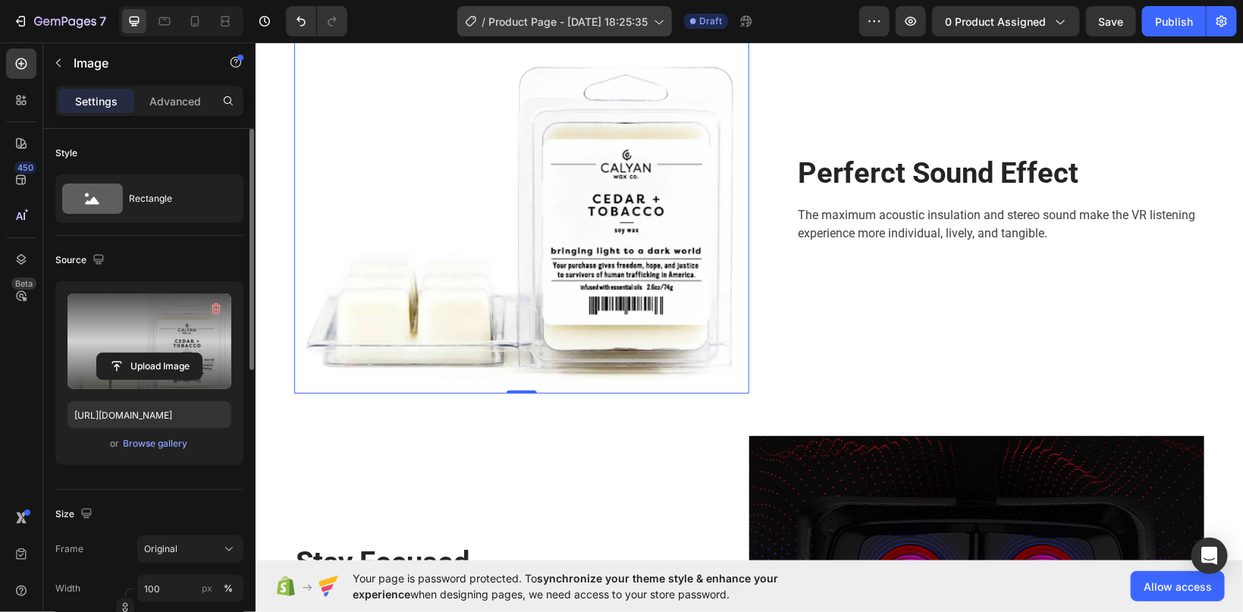
type input "https://cdn.shopify.com/s/files/1/0600/7069/0879/files/gempages_577595405051626…"
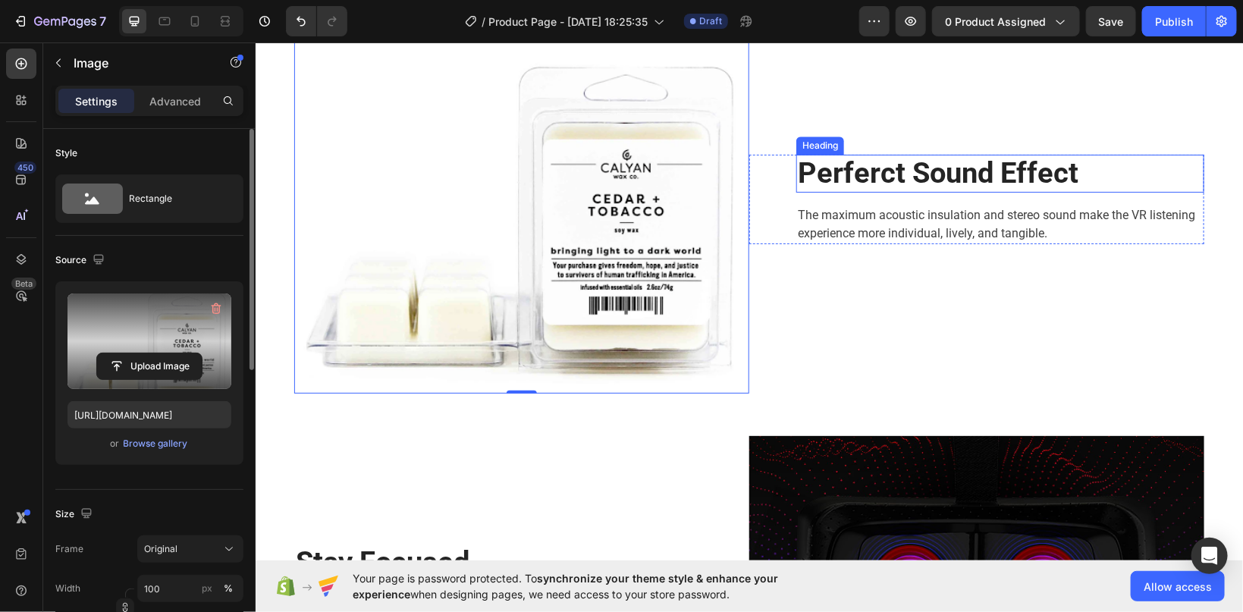
click at [839, 168] on p "Perferct Sound Effect" at bounding box center [999, 173] width 405 height 35
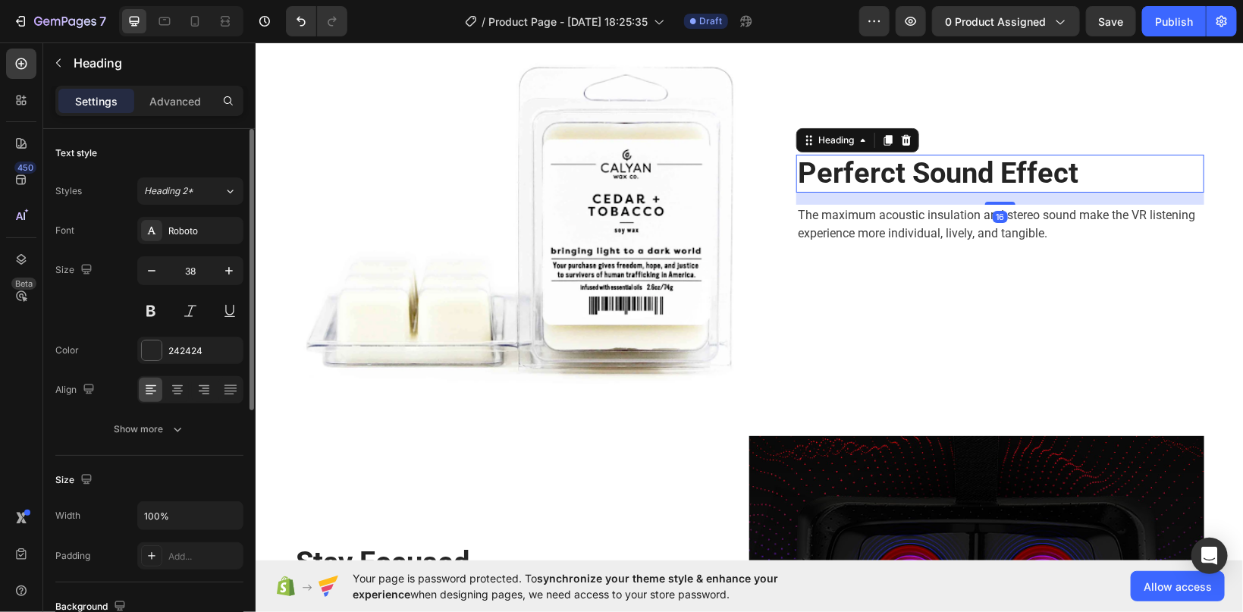
click at [1088, 158] on div "Perferct Sound Effect Heading 16 The maximum acoustic insulation and stereo sou…" at bounding box center [1000, 199] width 408 height 90
click at [1080, 166] on p "Perferct Sound Effect" at bounding box center [999, 173] width 405 height 35
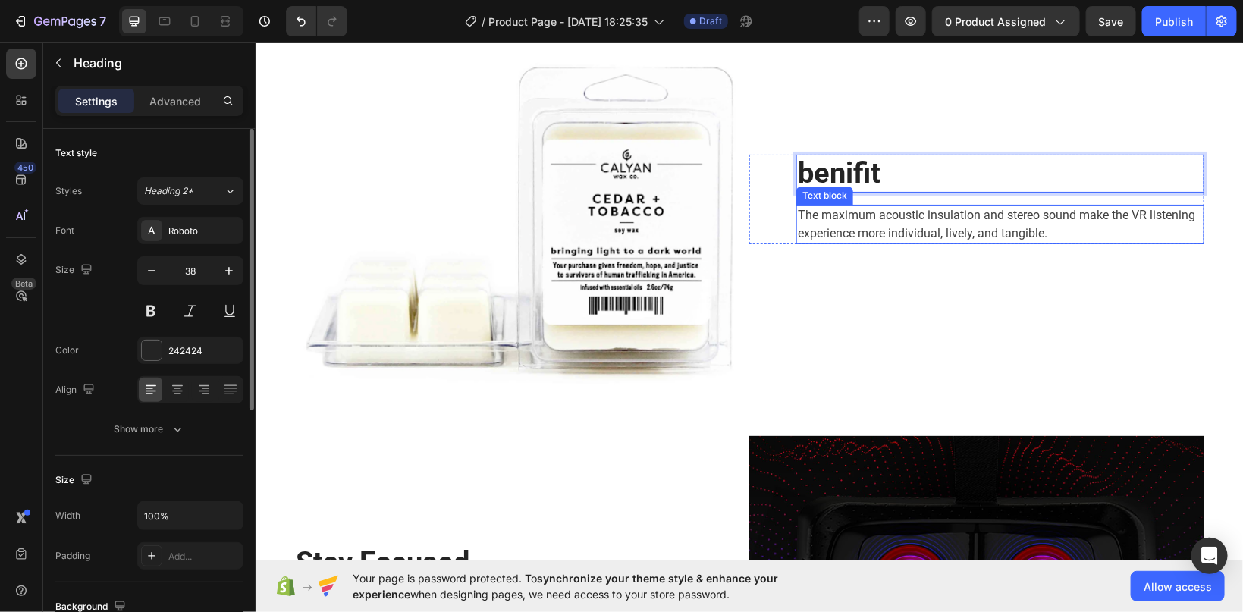
click at [908, 209] on p "The maximum acoustic insulation and stereo sound make the VR listening experien…" at bounding box center [999, 224] width 405 height 36
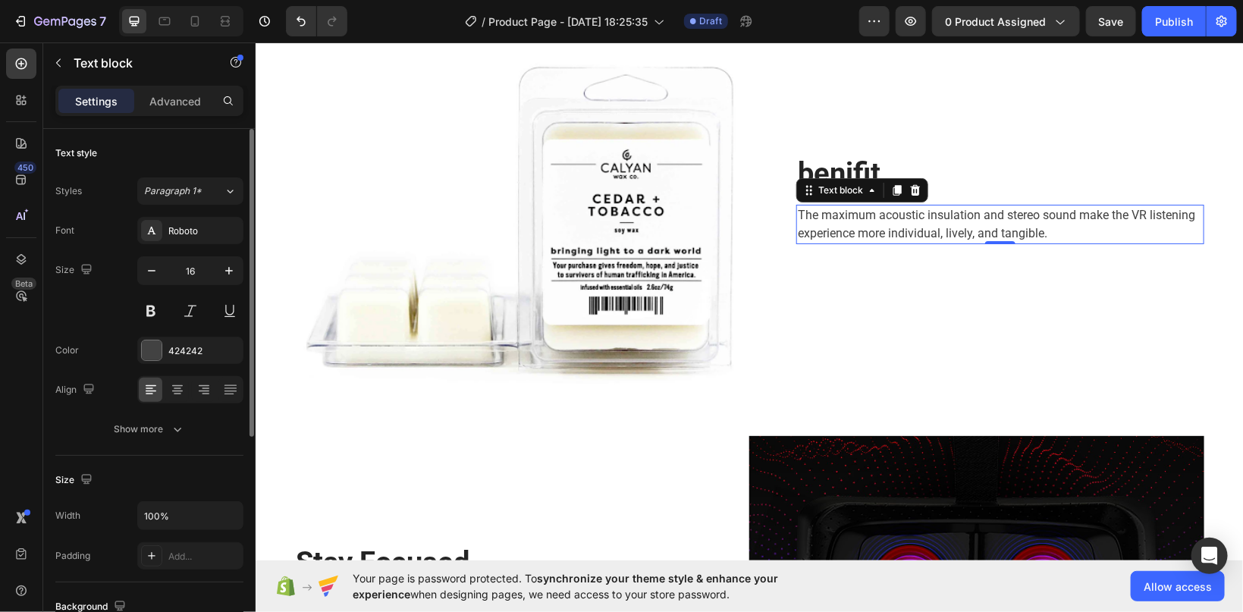
click at [1055, 229] on p "The maximum acoustic insulation and stereo sound make the VR listening experien…" at bounding box center [999, 224] width 405 height 36
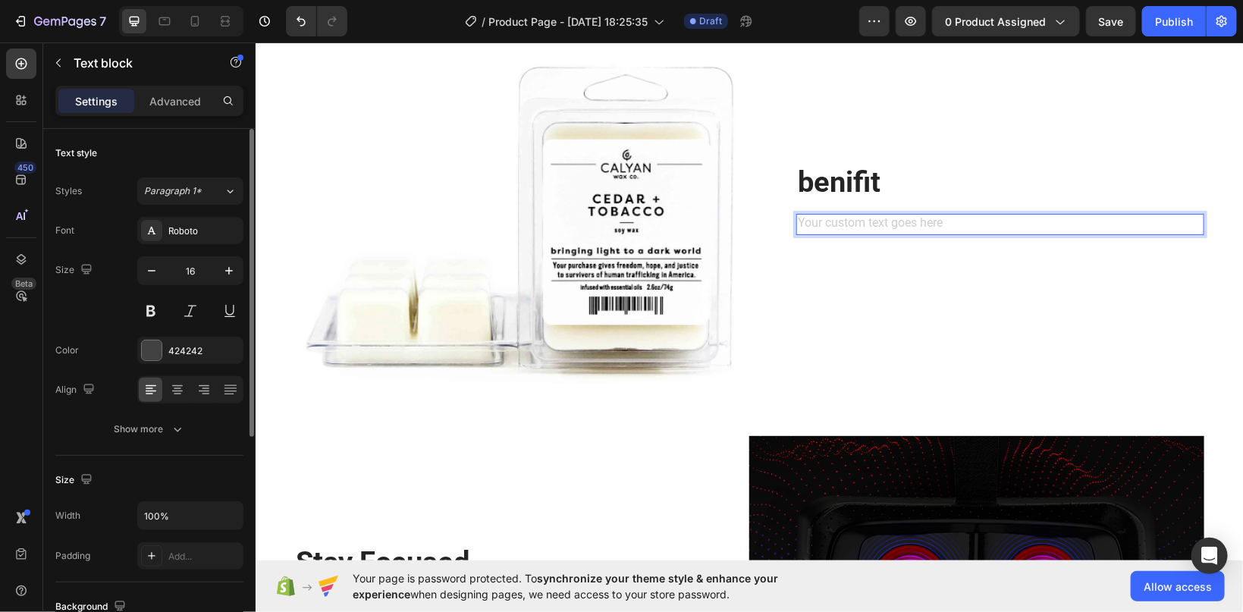
click at [1031, 221] on div "Rich Text Editor. Editing area: main" at bounding box center [1000, 223] width 408 height 21
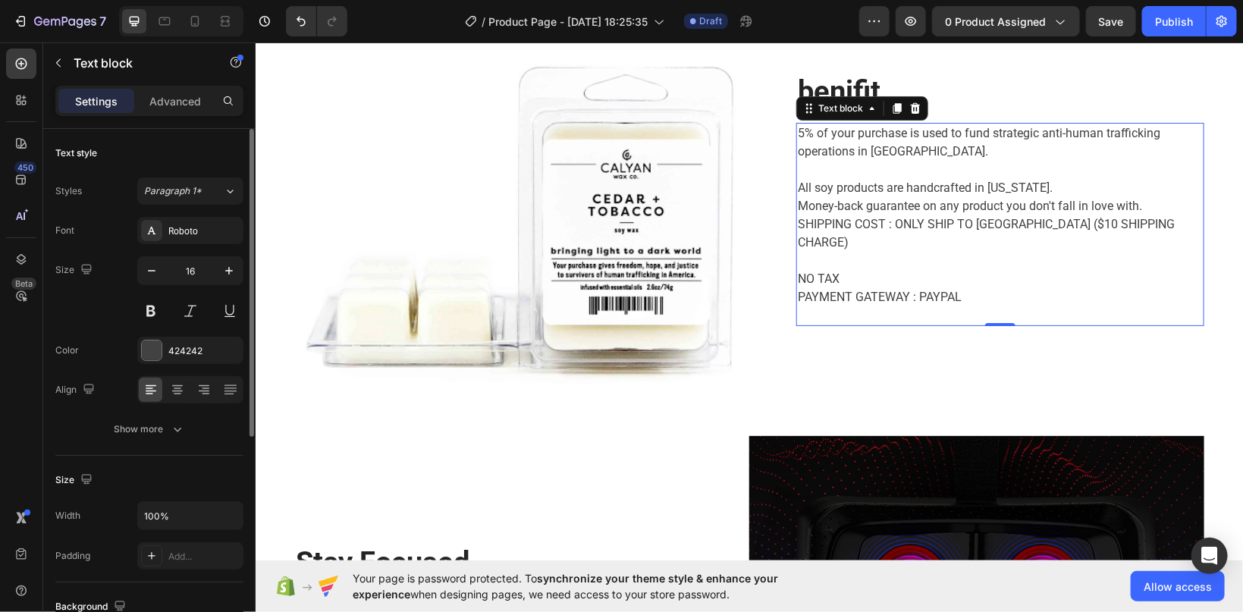
click at [931, 175] on p "All soy products are handcrafted in Texas. Money-back guarantee on any product …" at bounding box center [999, 205] width 405 height 91
click at [192, 271] on input "16" at bounding box center [190, 270] width 50 height 27
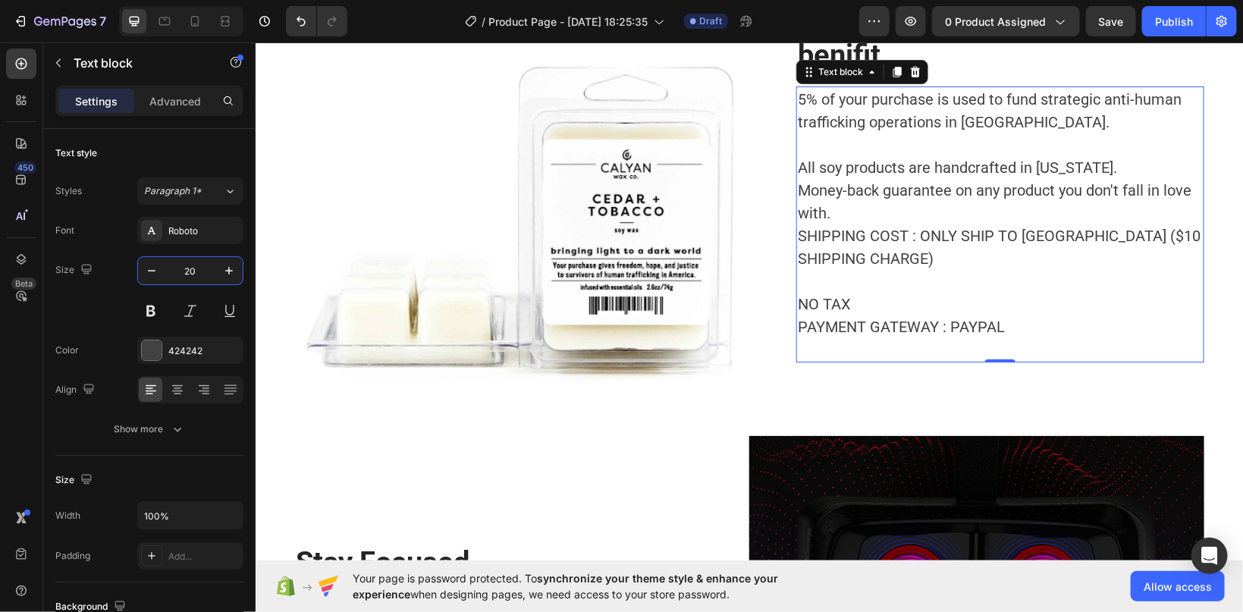
type input "20"
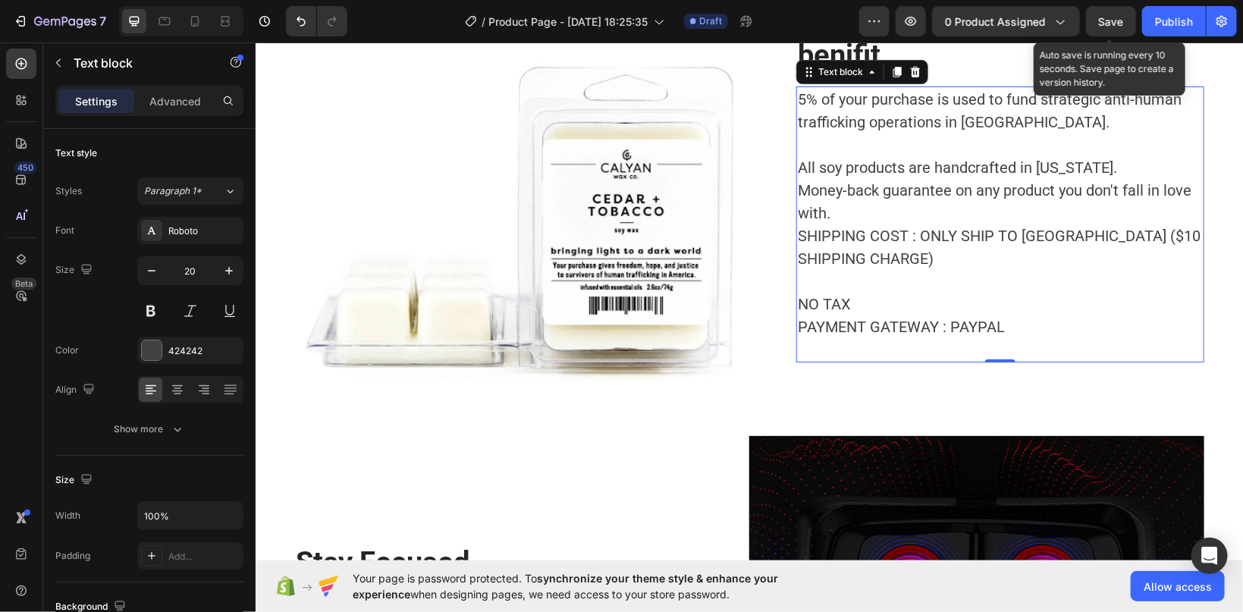
drag, startPoint x: 1108, startPoint y: 18, endPoint x: 595, endPoint y: 198, distance: 544.2
click at [1108, 18] on span "Save" at bounding box center [1111, 21] width 25 height 13
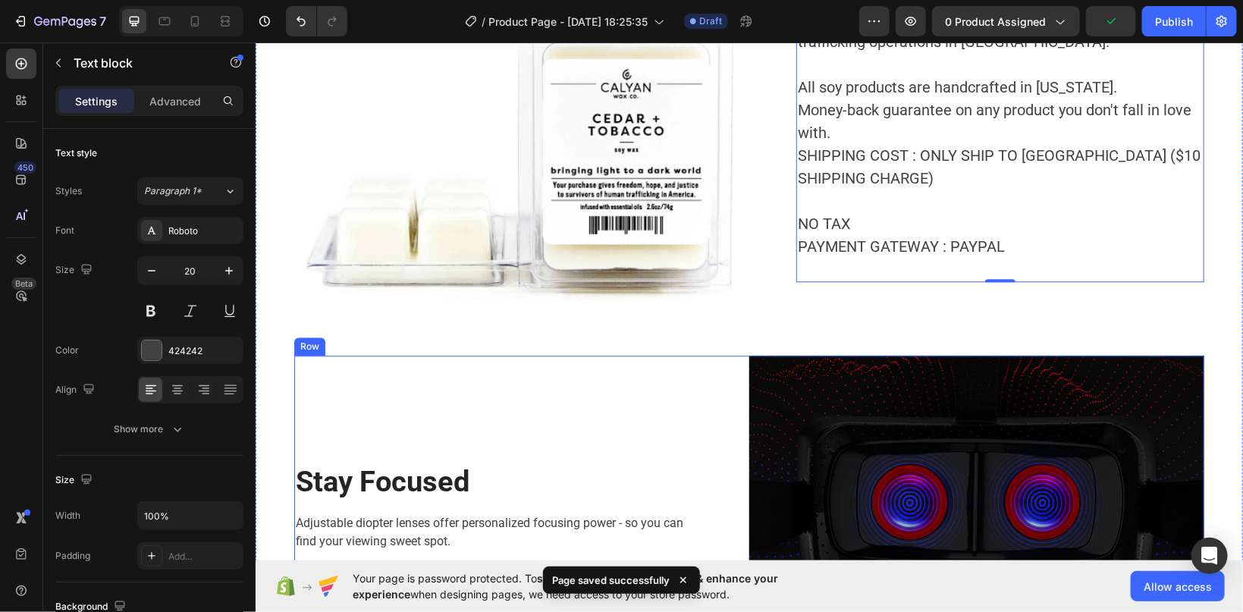
scroll to position [1879, 0]
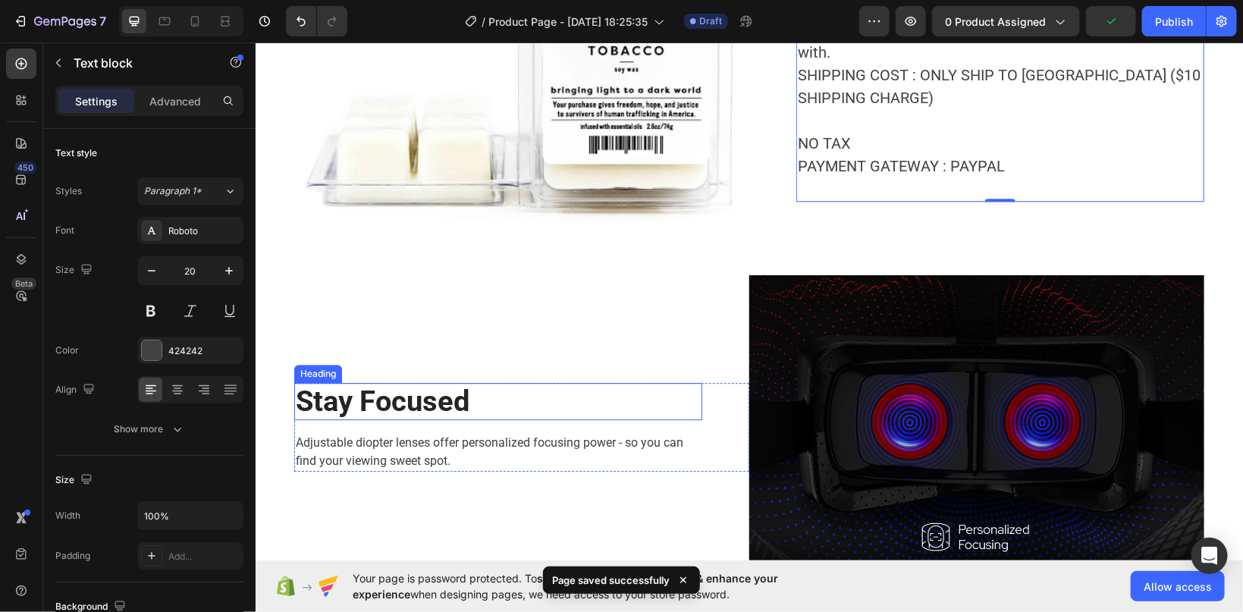
click at [511, 384] on p "Stay Focused" at bounding box center [497, 401] width 405 height 35
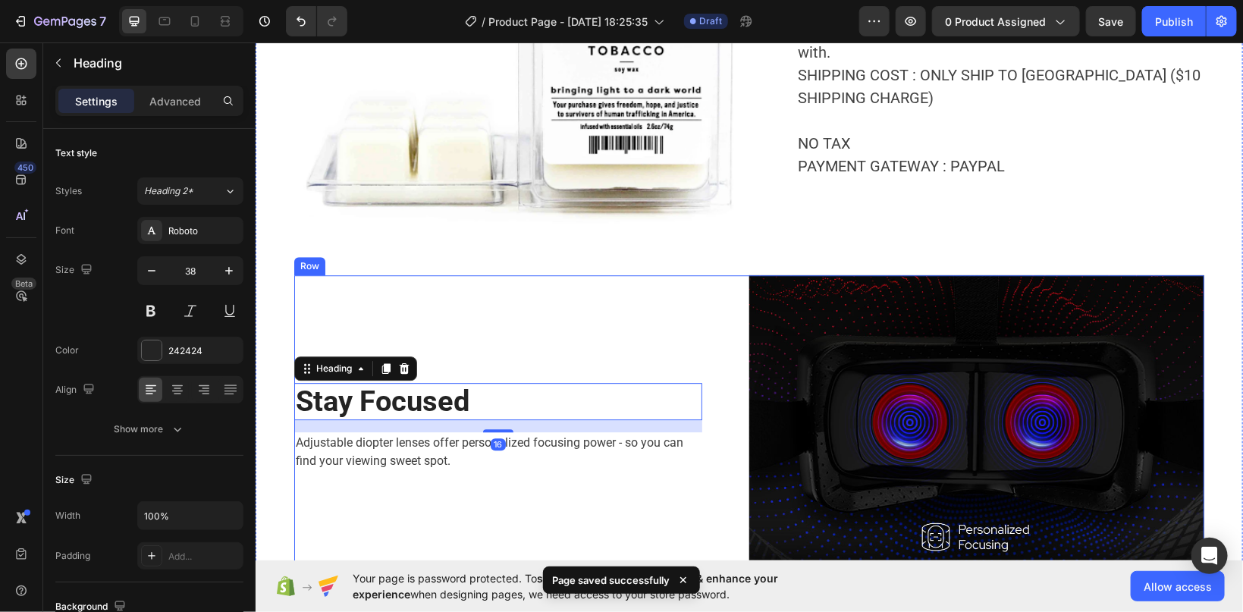
click at [486, 277] on div "Stay Focused Heading 16 Adjustable diopter lenses offer personalized focusing p…" at bounding box center [521, 426] width 455 height 303
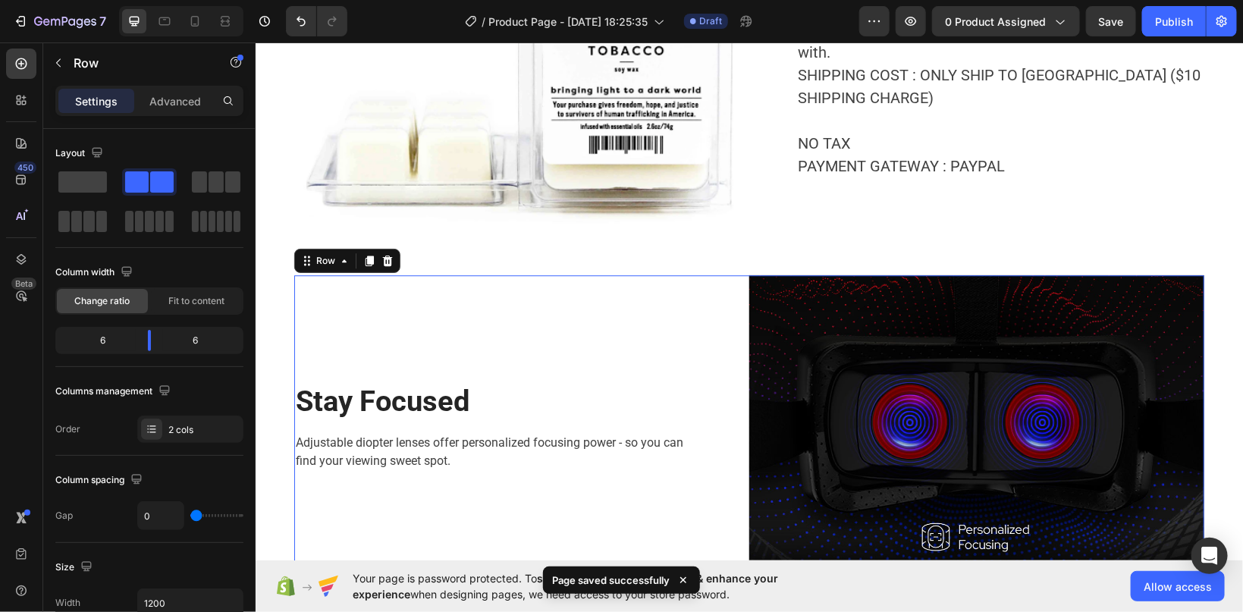
drag, startPoint x: 385, startPoint y: 255, endPoint x: 393, endPoint y: 275, distance: 21.8
click at [385, 254] on icon at bounding box center [387, 260] width 12 height 12
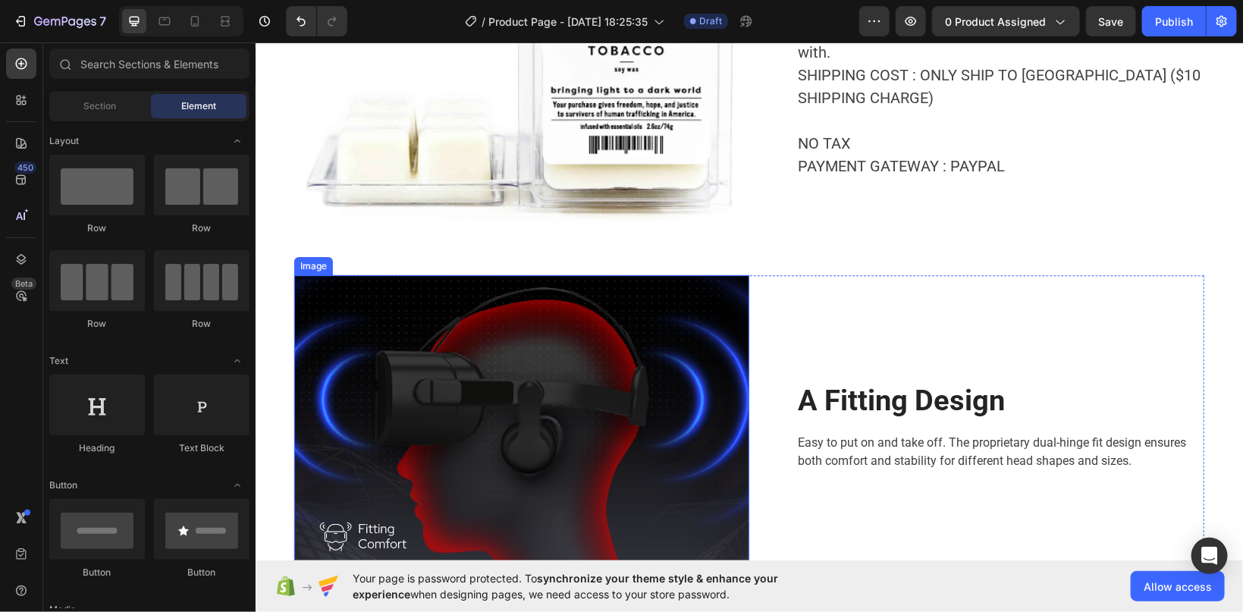
click at [489, 315] on img at bounding box center [521, 426] width 455 height 303
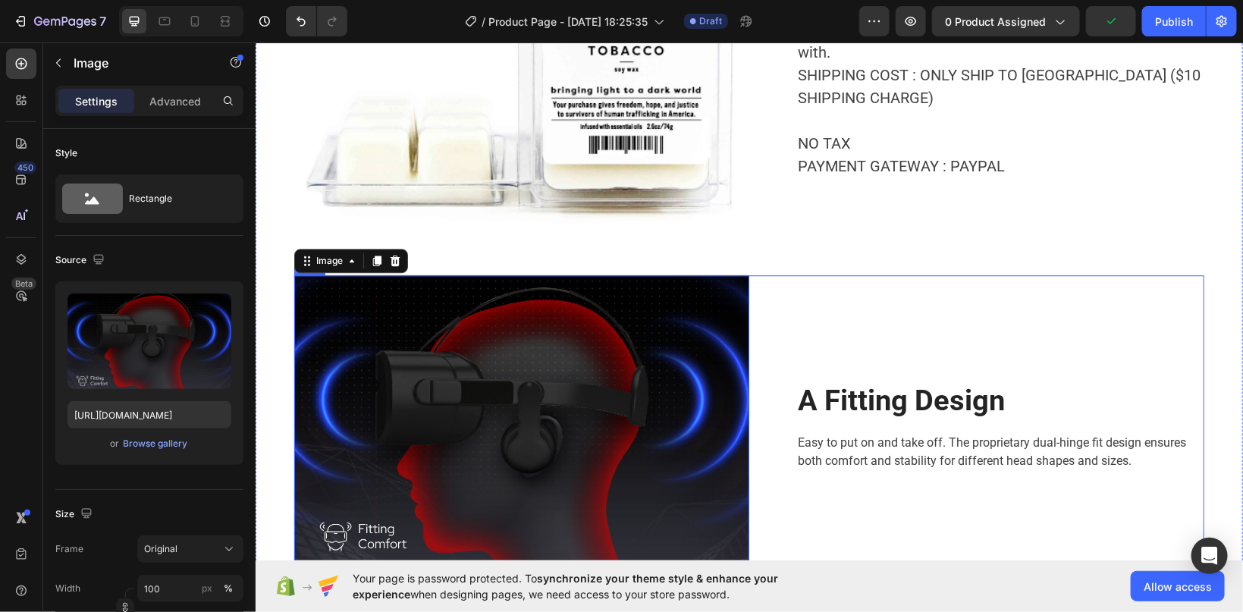
click at [762, 326] on div "A Fitting Design Heading Easy to put on and take off. The proprietary dual-hing…" at bounding box center [976, 426] width 455 height 303
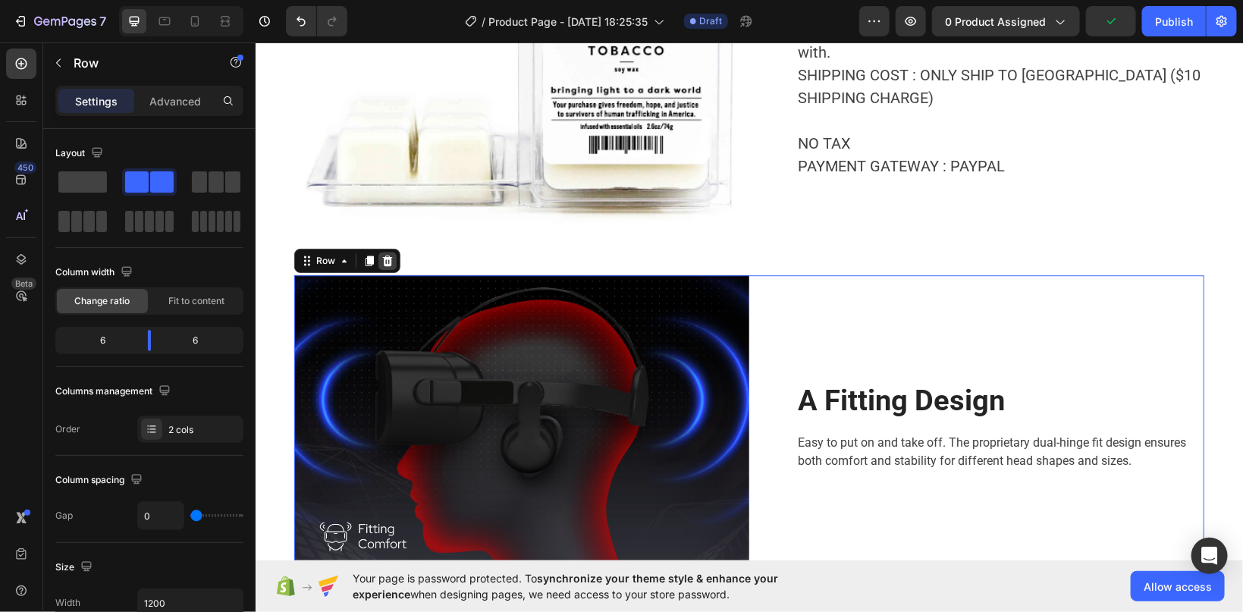
click at [380, 259] on div at bounding box center [387, 260] width 18 height 18
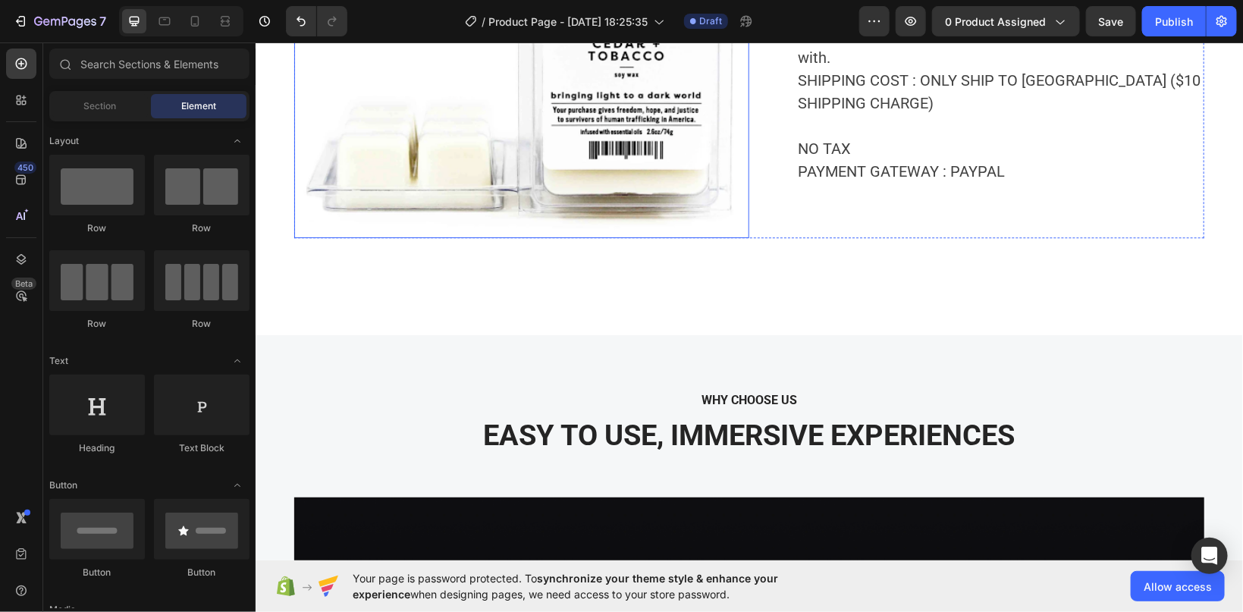
scroll to position [1960, 0]
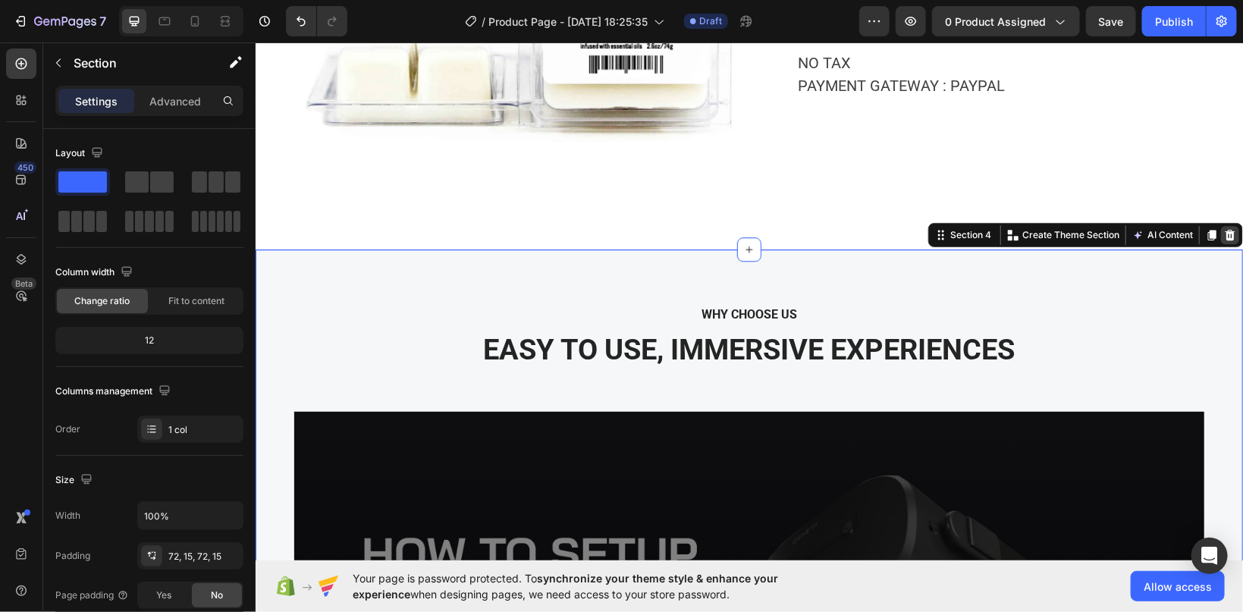
click at [1225, 233] on icon at bounding box center [1230, 234] width 12 height 12
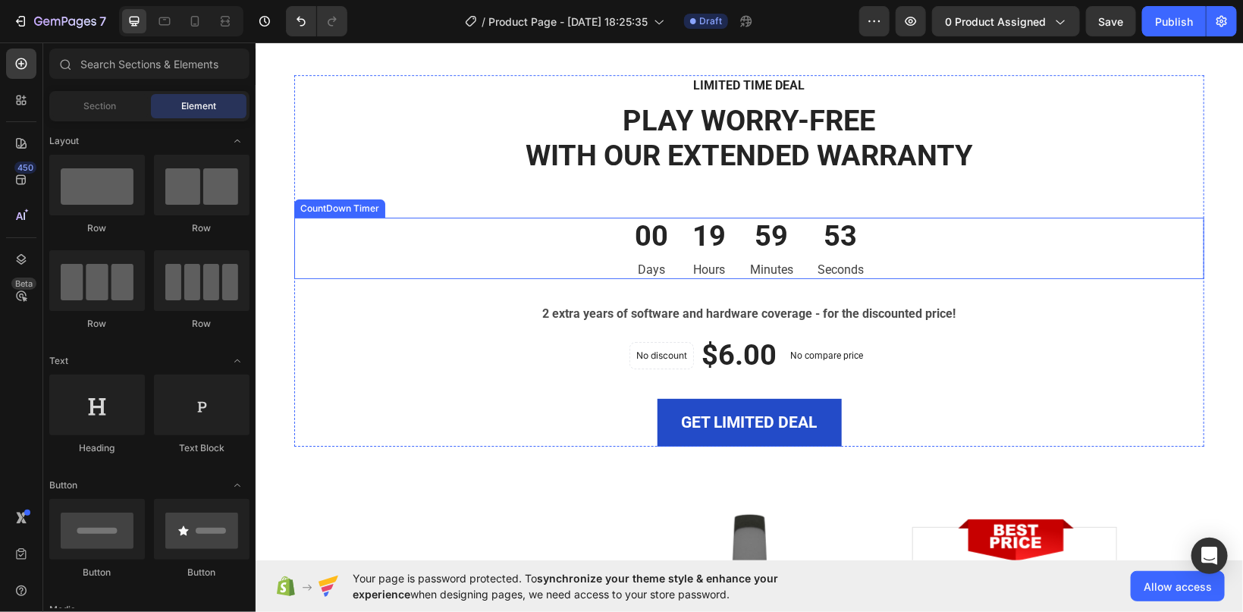
scroll to position [2040, 0]
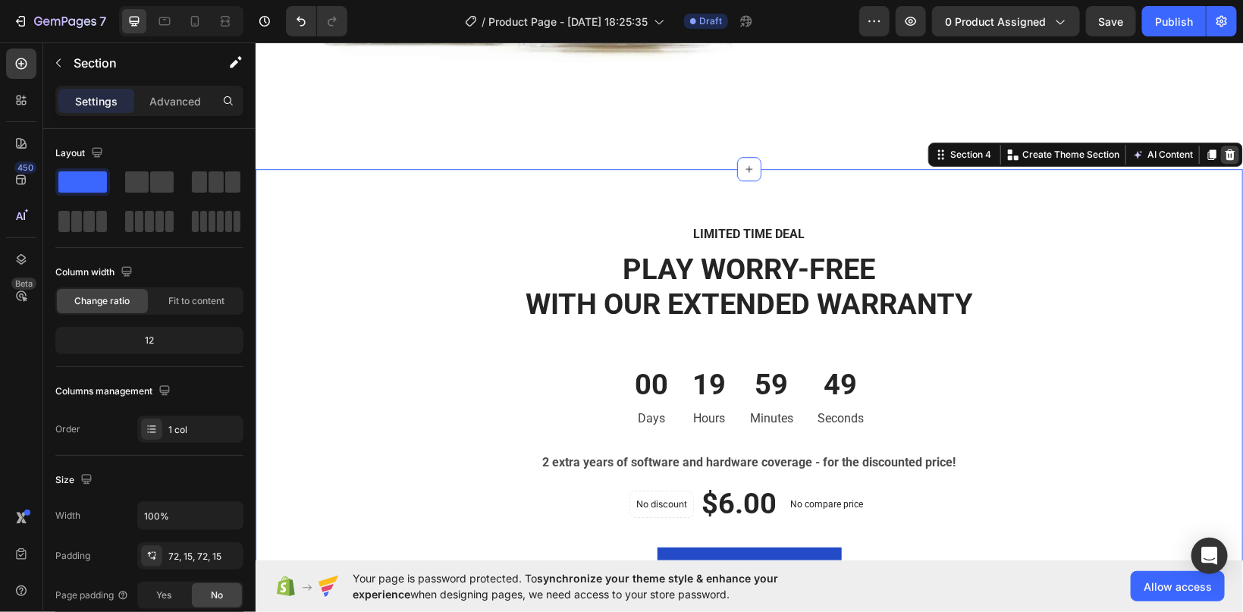
click at [1226, 156] on icon at bounding box center [1230, 154] width 12 height 12
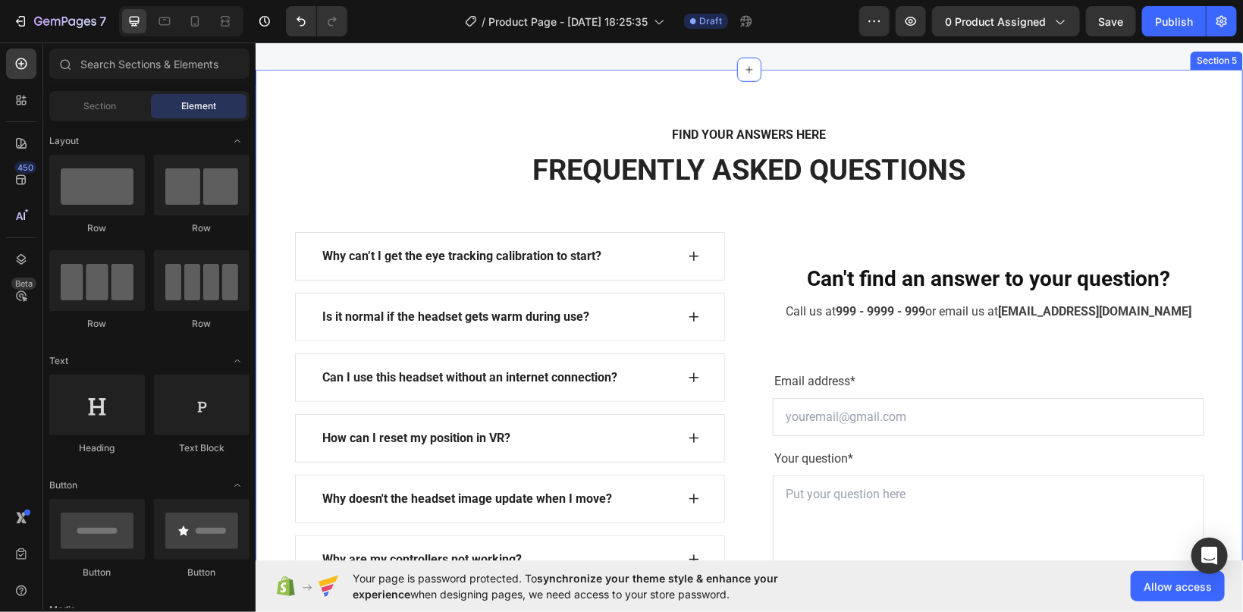
scroll to position [3224, 0]
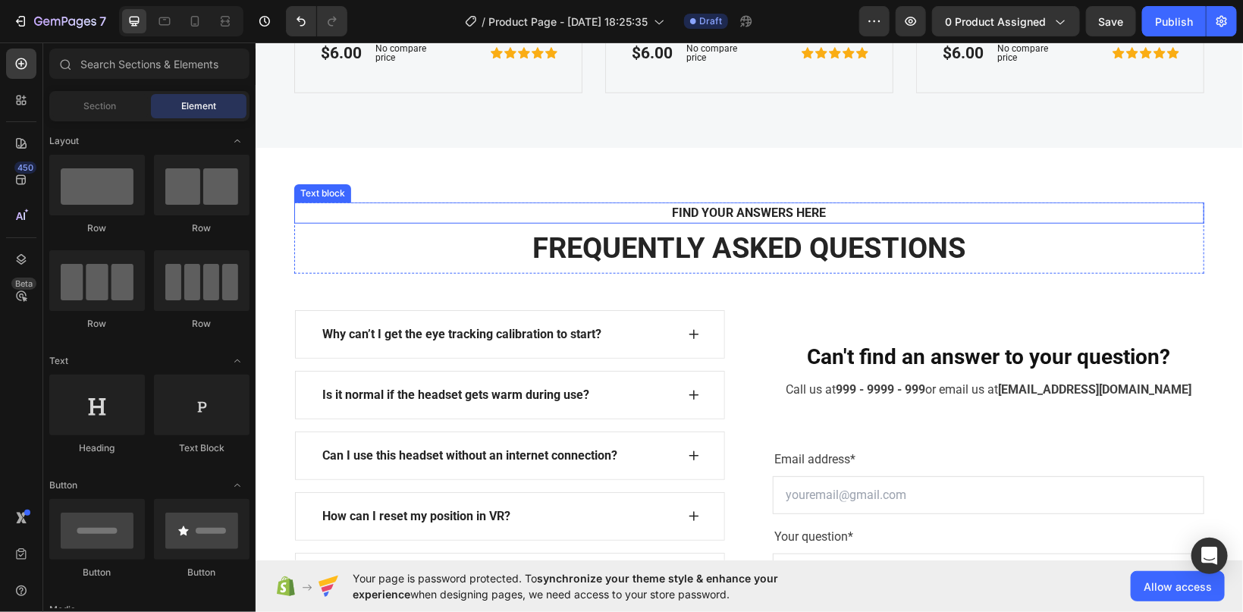
click at [753, 215] on p "FIND YOUR ANSWERS HERE" at bounding box center [748, 212] width 883 height 18
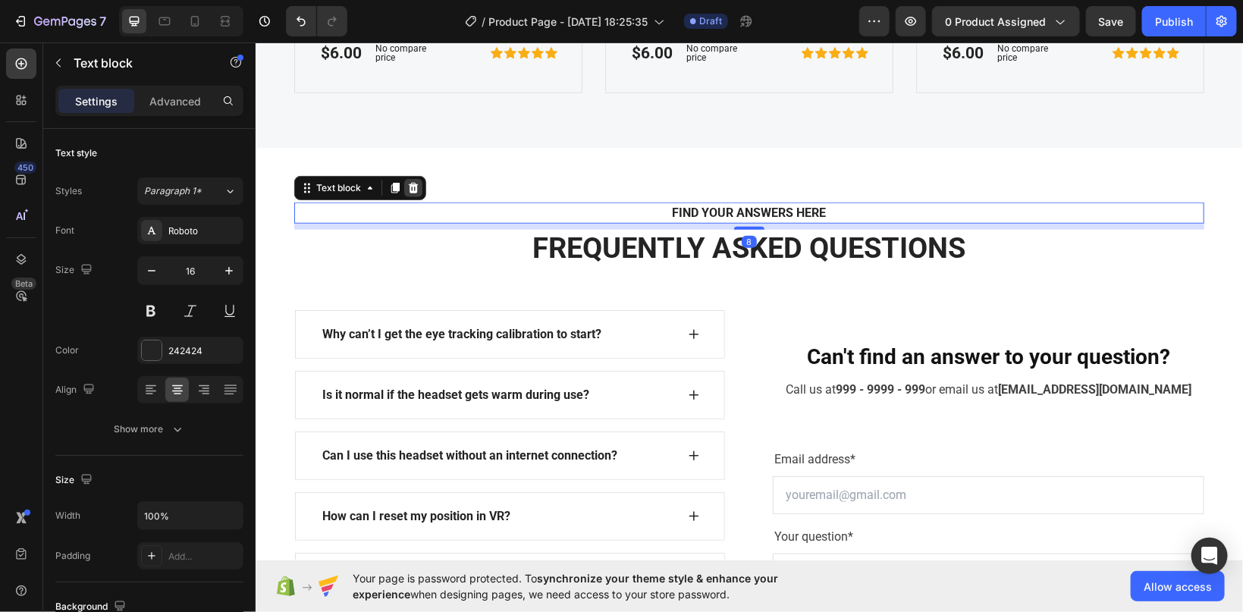
click at [414, 185] on icon at bounding box center [413, 187] width 10 height 11
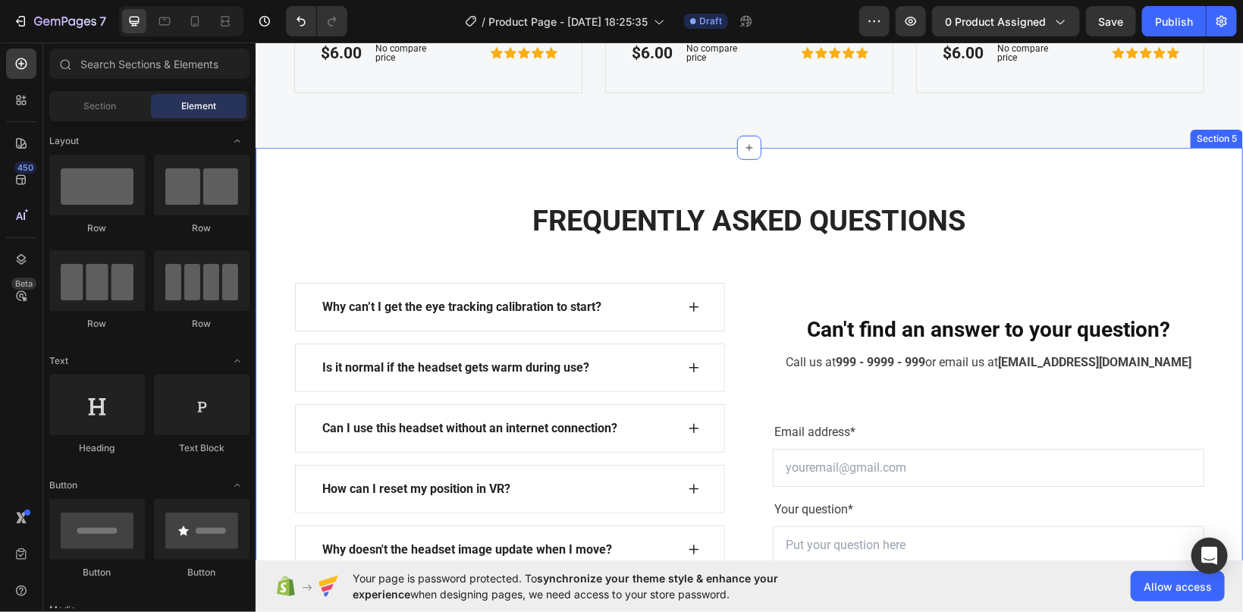
drag, startPoint x: 448, startPoint y: 287, endPoint x: 454, endPoint y: 275, distance: 13.2
click at [448, 288] on div "Why can’t I get the eye tracking calibration to start?" at bounding box center [509, 306] width 430 height 49
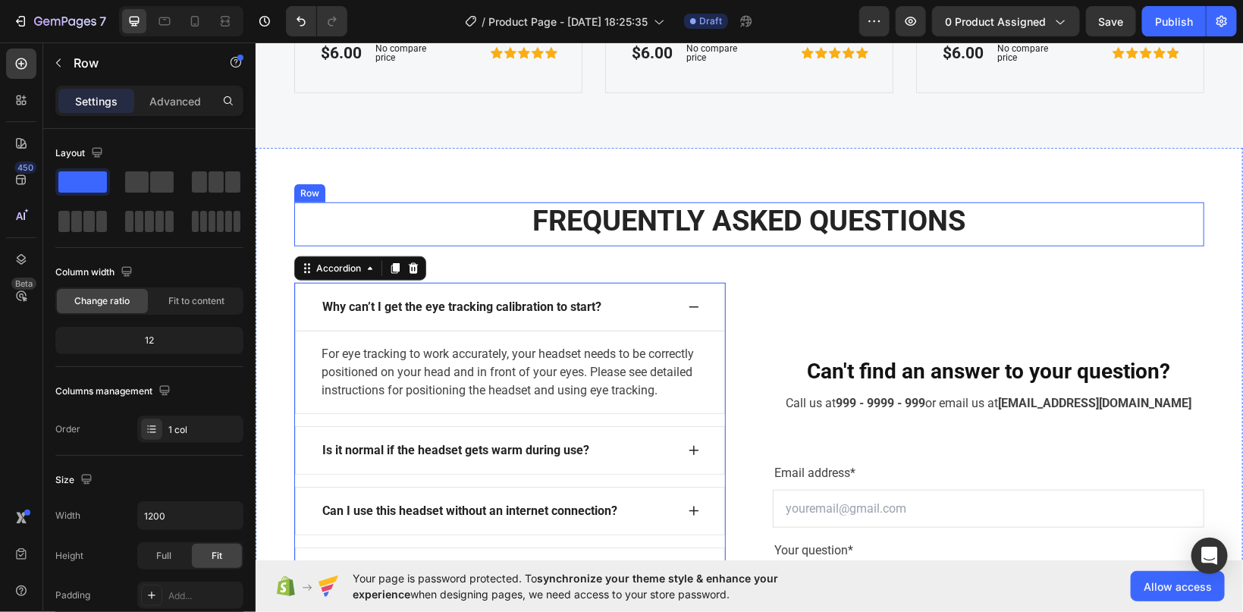
click at [473, 240] on div "FREQUENTLY ASKED QUESTIONS Heading" at bounding box center [749, 224] width 910 height 44
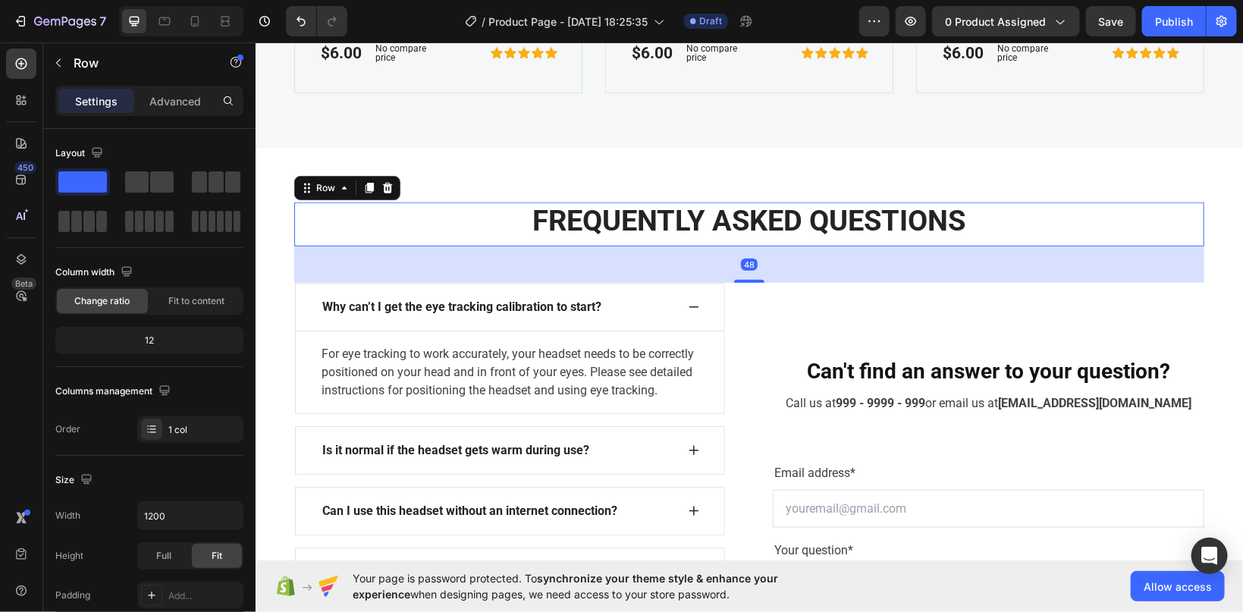
click at [385, 190] on icon at bounding box center [387, 187] width 10 height 11
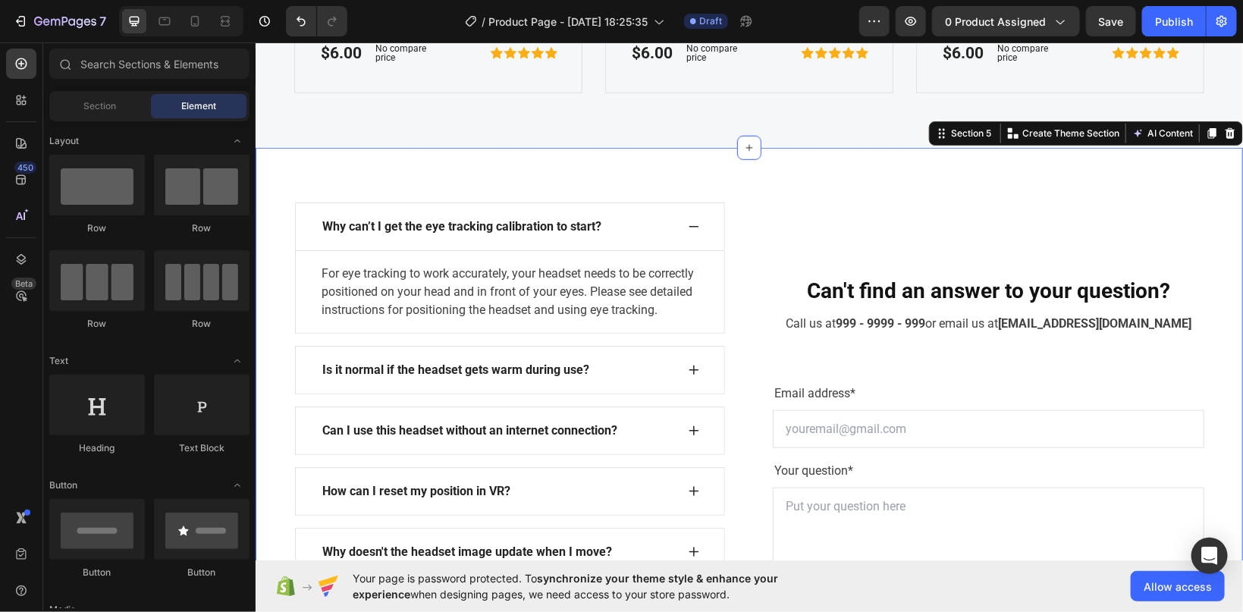
click at [555, 181] on section "Why can’t I get the eye tracking calibration to start? For eye tracking to work…" at bounding box center [749, 470] width 988 height 647
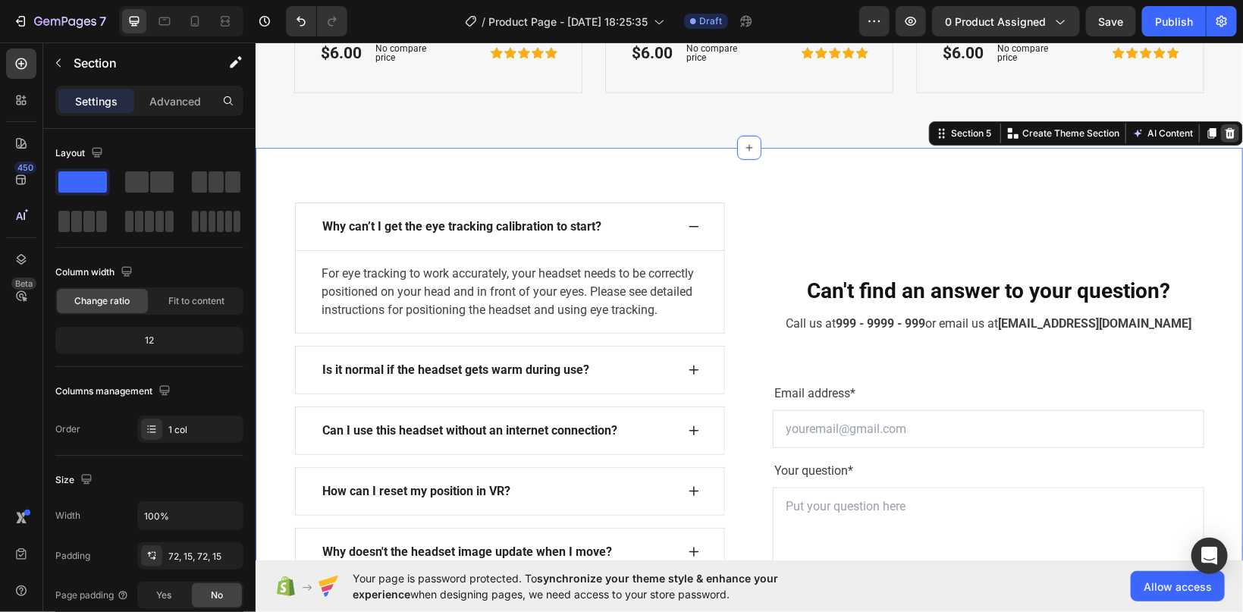
click at [1227, 131] on icon at bounding box center [1230, 132] width 10 height 11
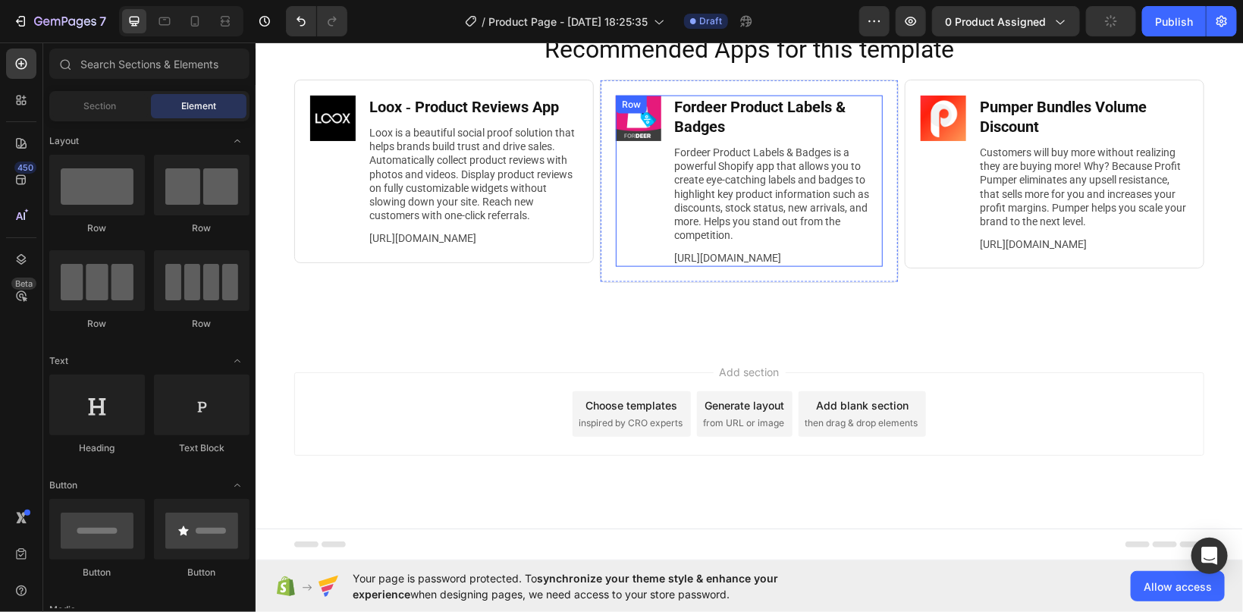
scroll to position [3118, 0]
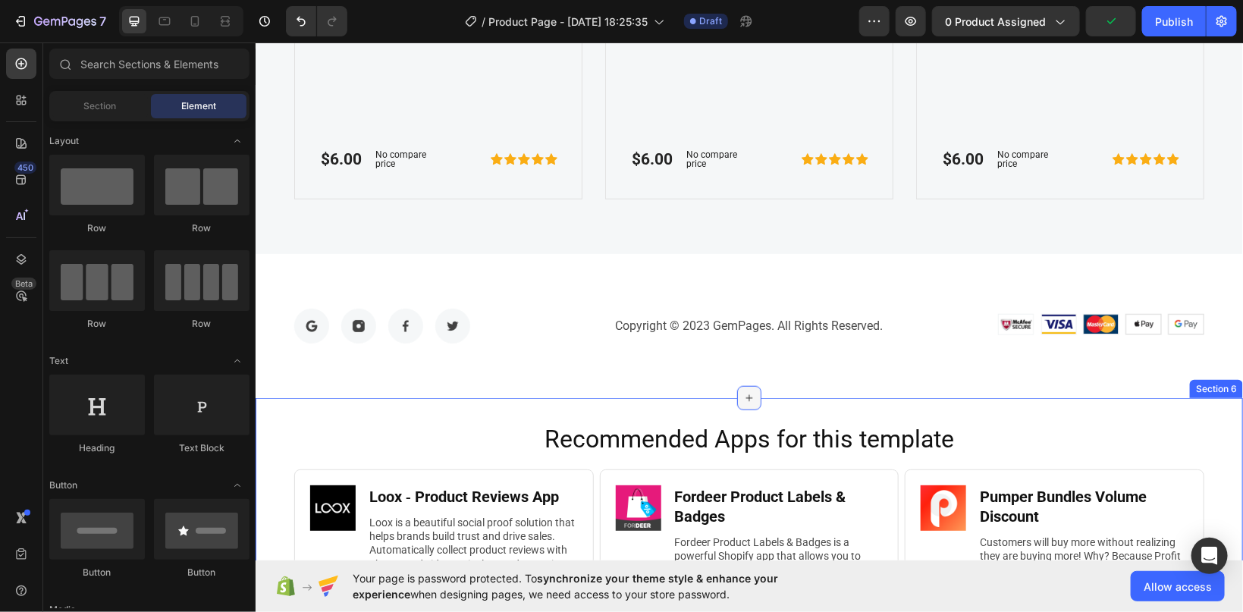
click at [742, 394] on div at bounding box center [749, 397] width 24 height 24
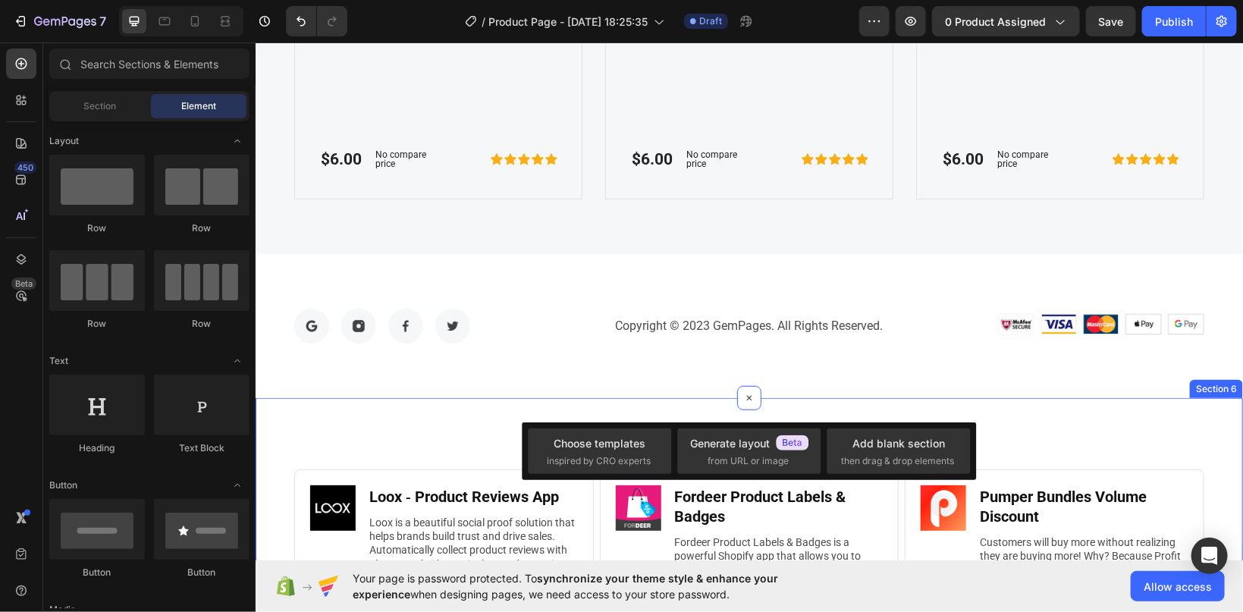
click at [1036, 398] on section "Recommended Apps for this template Heading Image Loox ‑ Product Reviews App Hea…" at bounding box center [749, 564] width 988 height 333
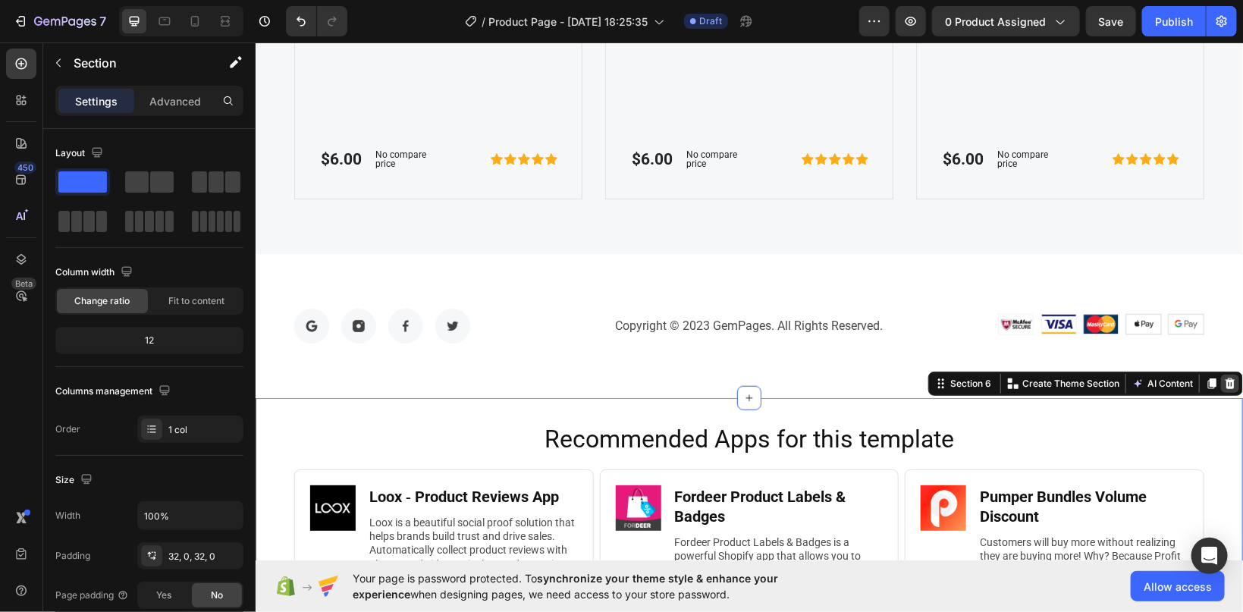
click at [1224, 379] on icon at bounding box center [1230, 383] width 12 height 12
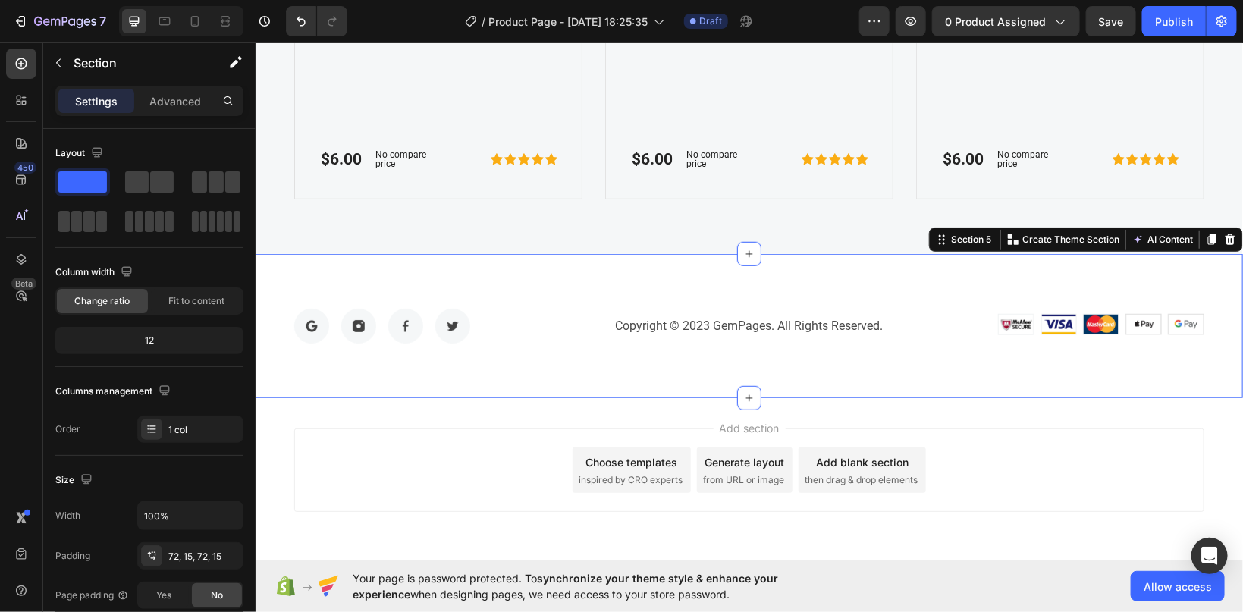
click at [769, 278] on div "Image Image Image Image Row Copyright © 2023 GemPages. All Rights Reserved. Tex…" at bounding box center [749, 325] width 988 height 144
click at [1227, 236] on icon at bounding box center [1230, 239] width 10 height 11
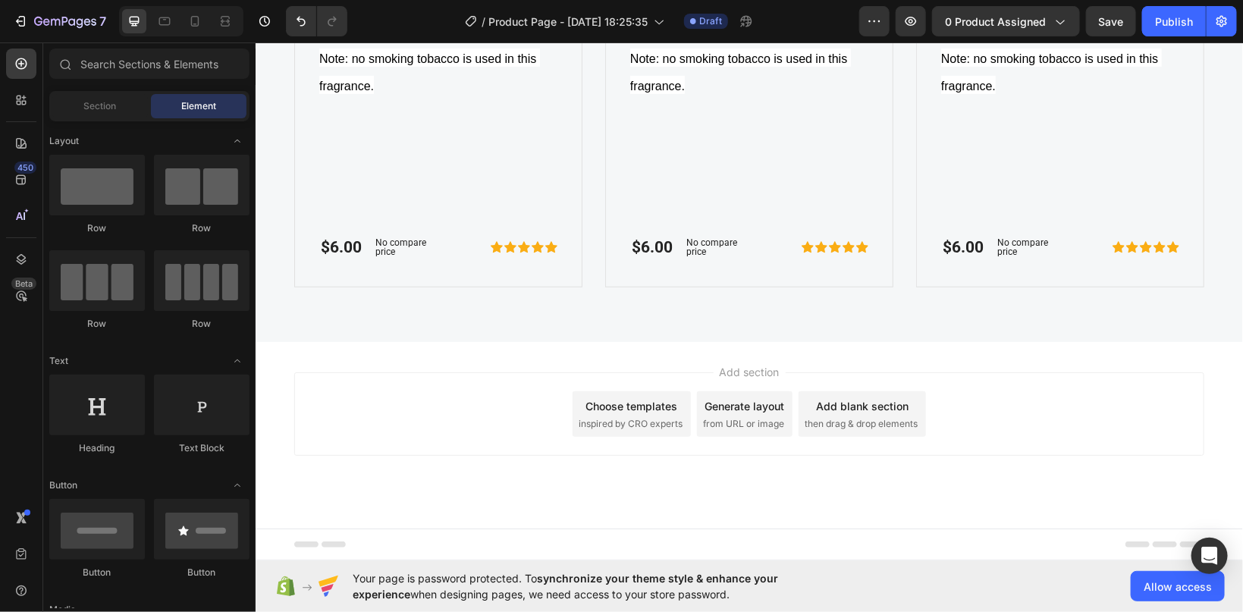
scroll to position [3029, 0]
click at [618, 401] on div "Choose templates" at bounding box center [632, 406] width 92 height 16
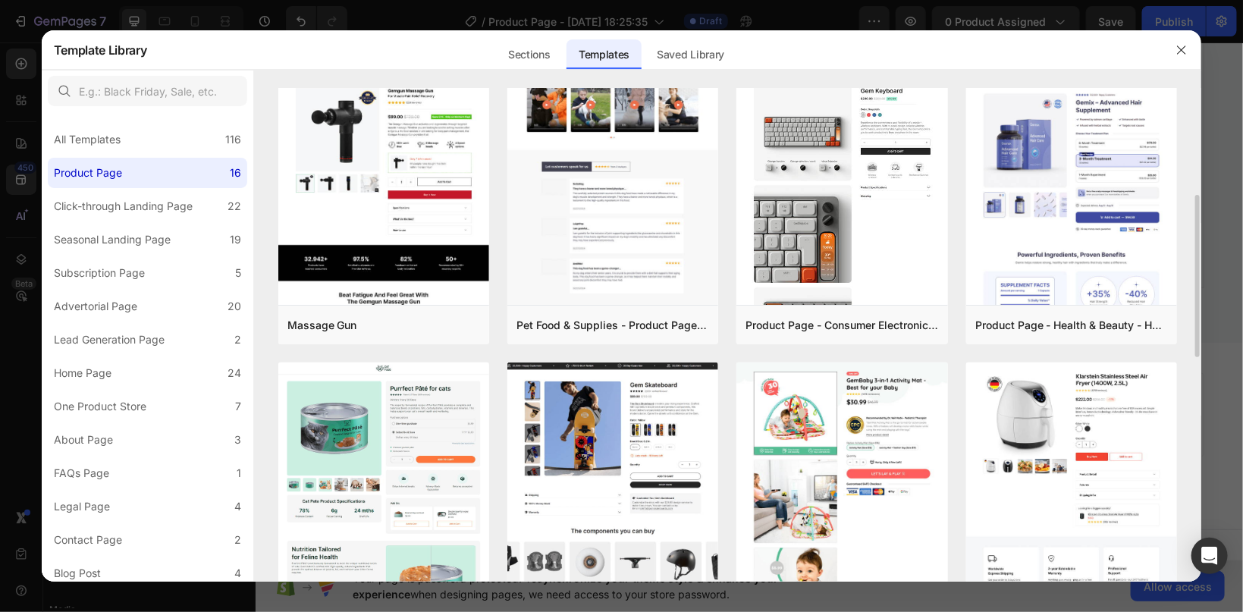
scroll to position [245, 0]
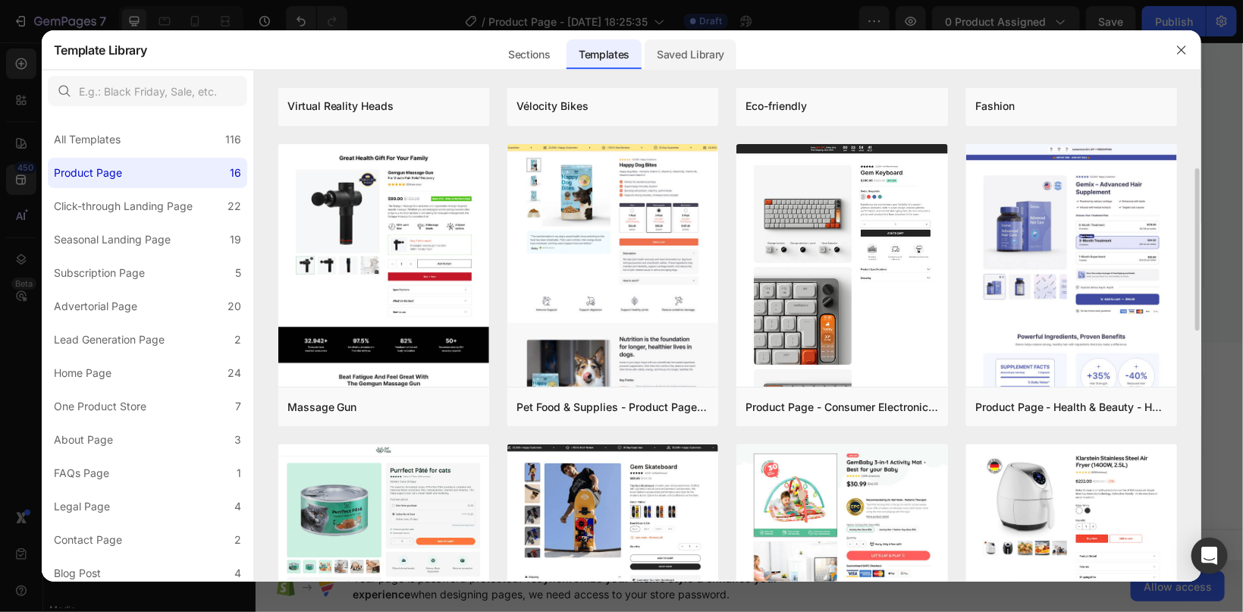
click at [675, 46] on div "Saved Library" at bounding box center [691, 54] width 92 height 30
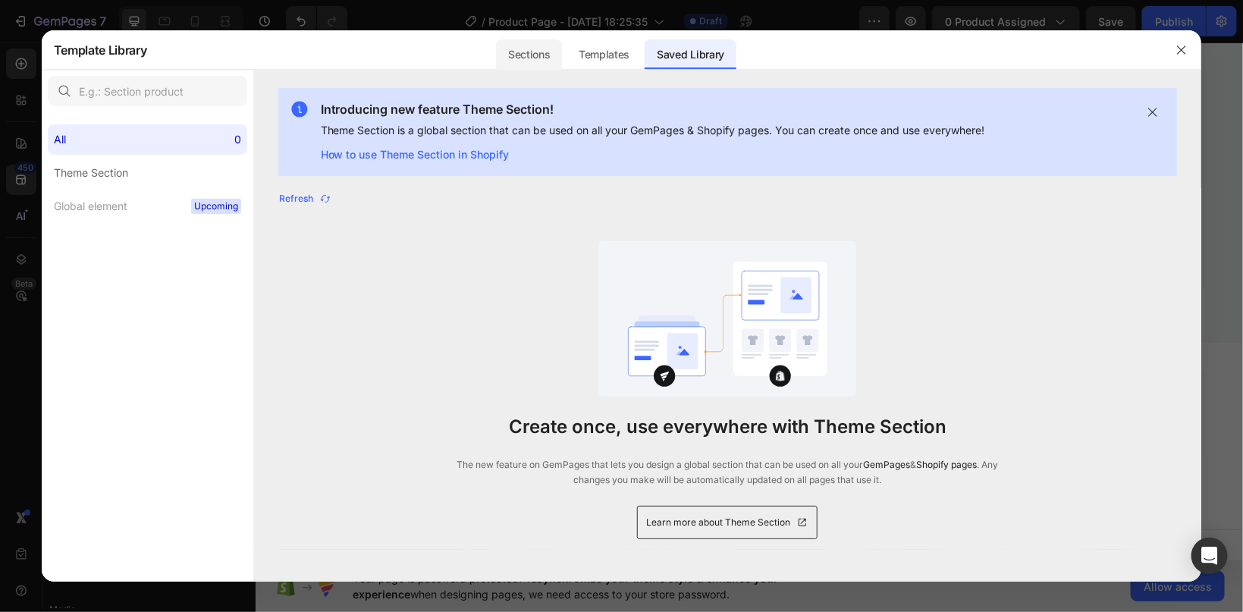
click at [548, 51] on div "Sections" at bounding box center [529, 54] width 66 height 30
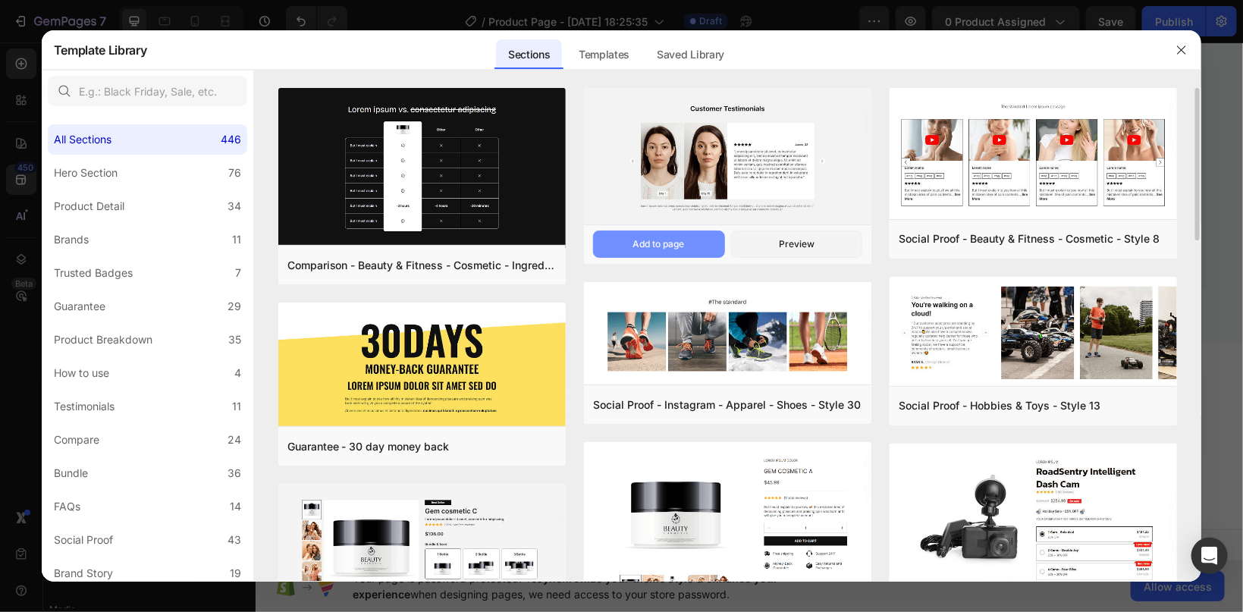
click at [664, 253] on button "Add to page" at bounding box center [659, 244] width 132 height 27
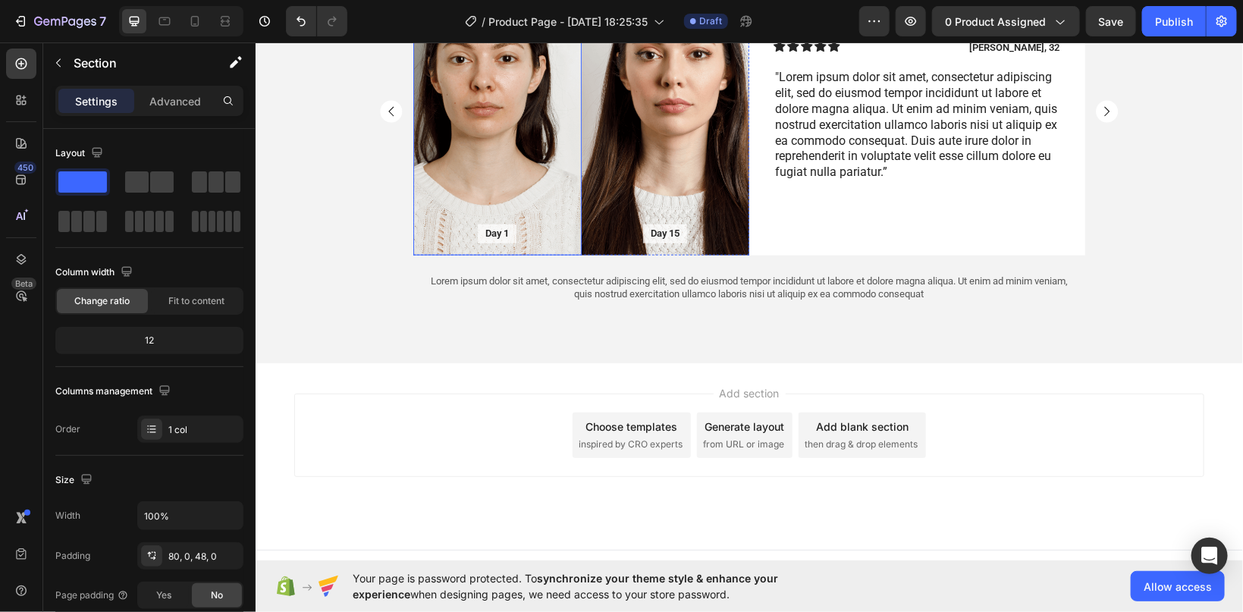
scroll to position [3362, 0]
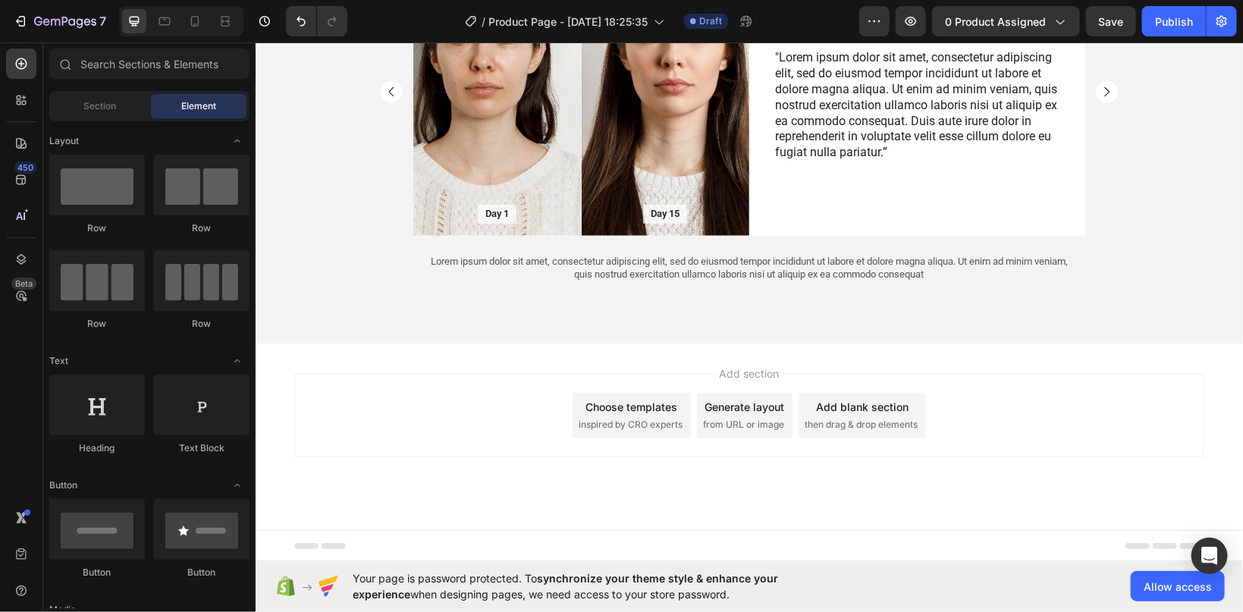
click at [642, 398] on div "Choose templates" at bounding box center [632, 406] width 92 height 16
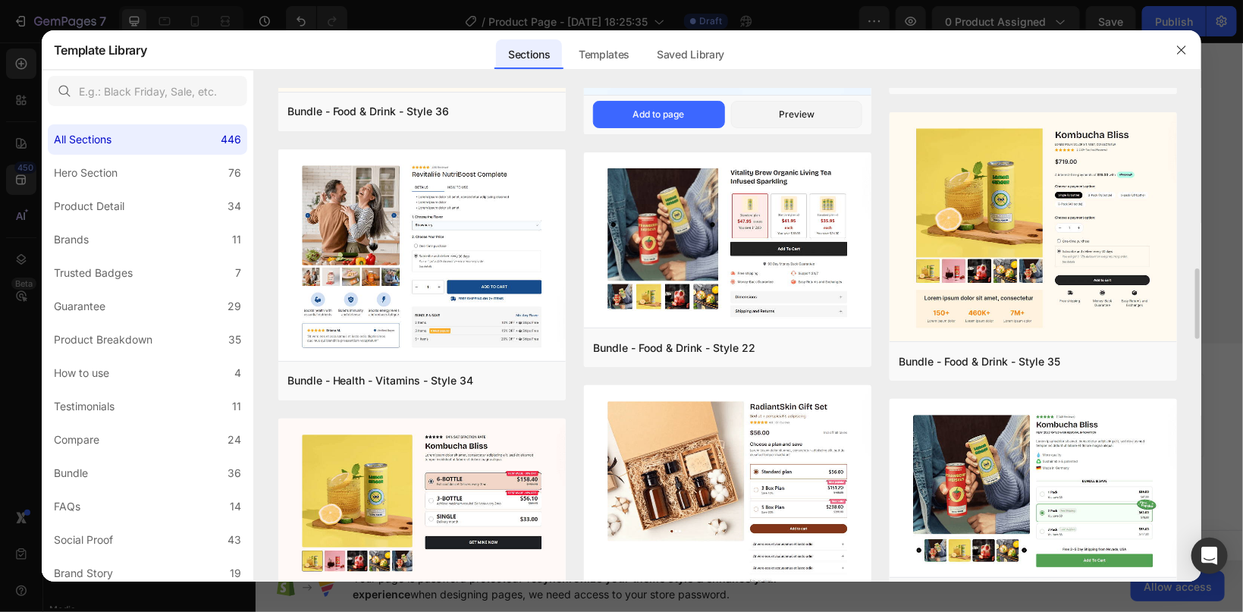
scroll to position [960, 0]
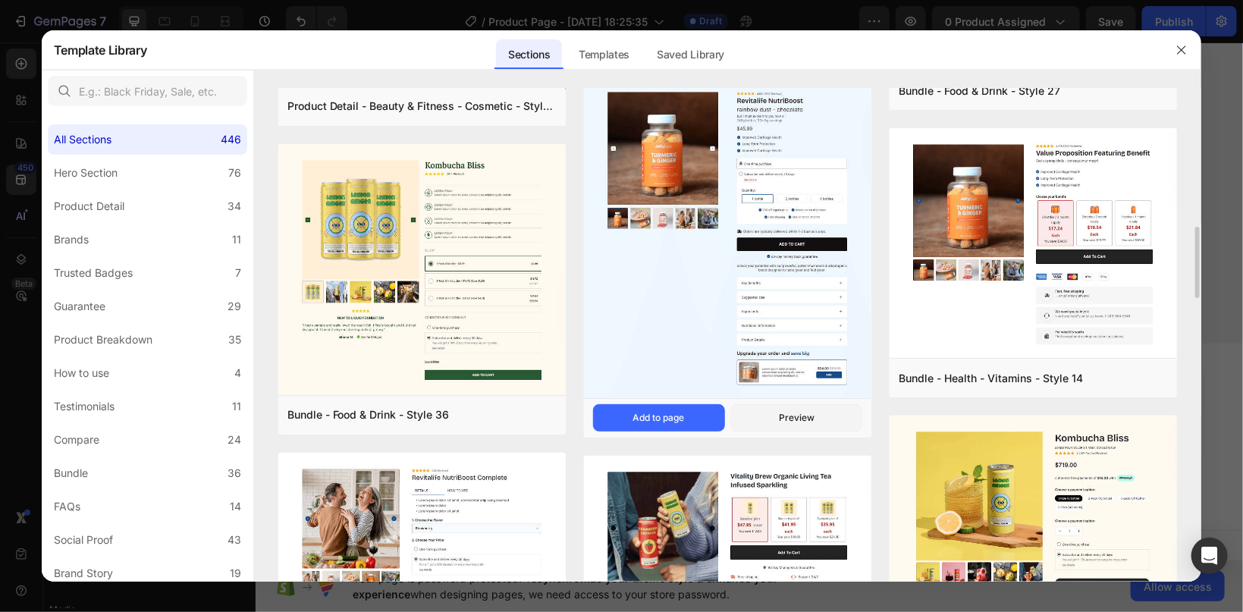
drag, startPoint x: 591, startPoint y: 209, endPoint x: 593, endPoint y: 191, distance: 17.5
click at [593, 191] on img at bounding box center [728, 238] width 288 height 325
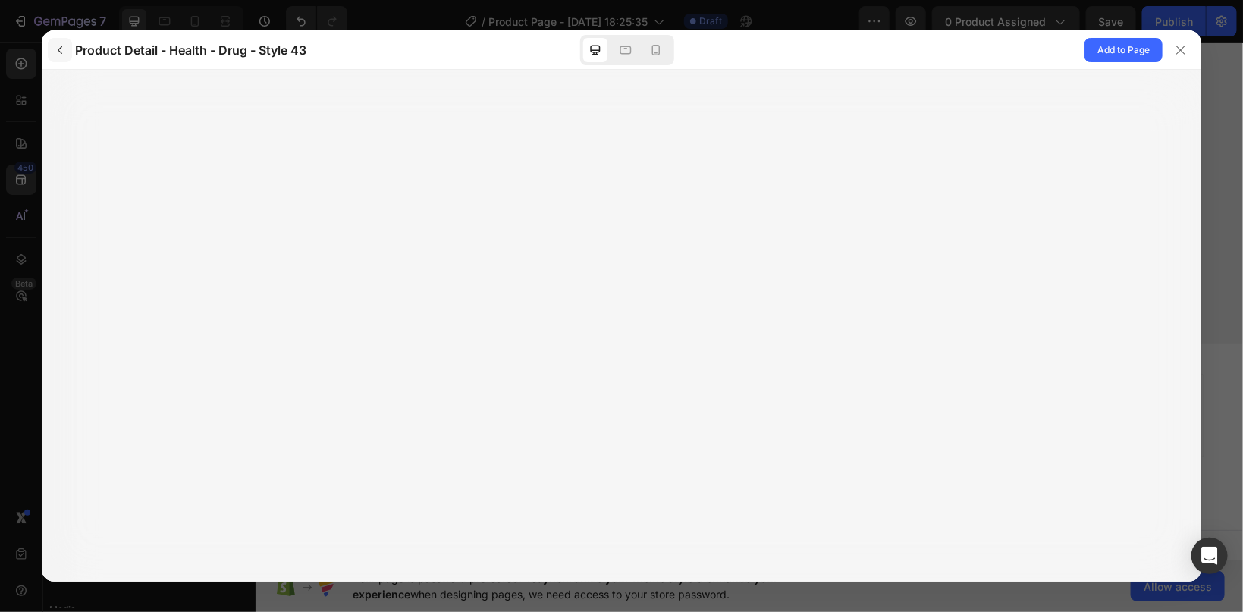
click at [61, 51] on icon "button" at bounding box center [60, 50] width 12 height 12
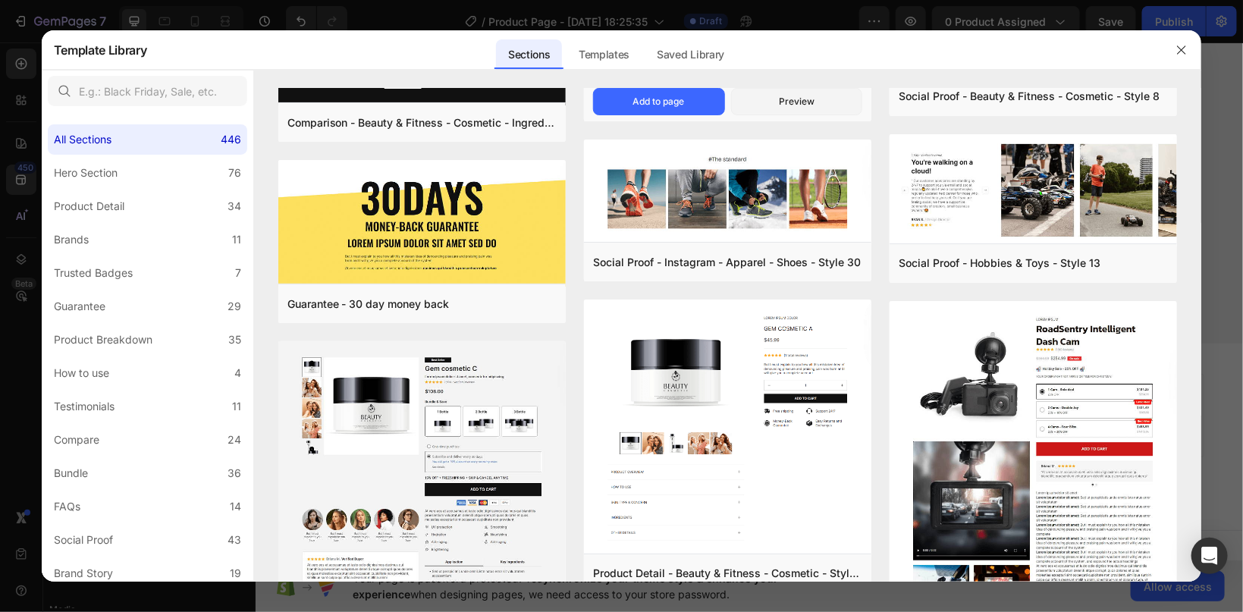
scroll to position [0, 0]
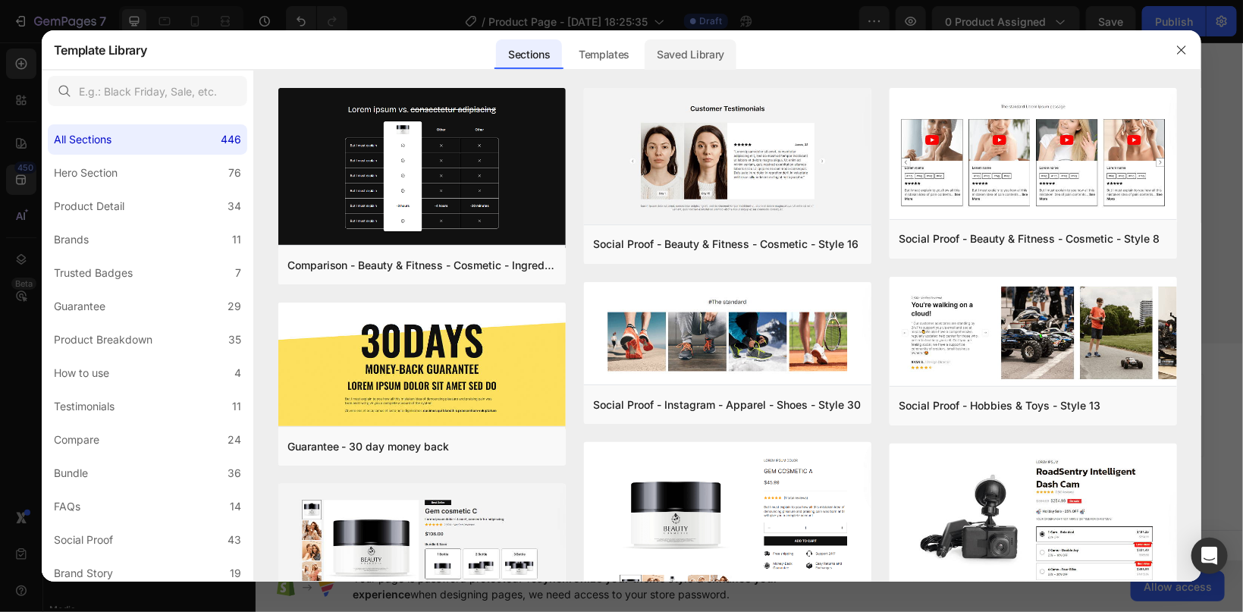
click at [684, 54] on div "Saved Library" at bounding box center [691, 54] width 92 height 30
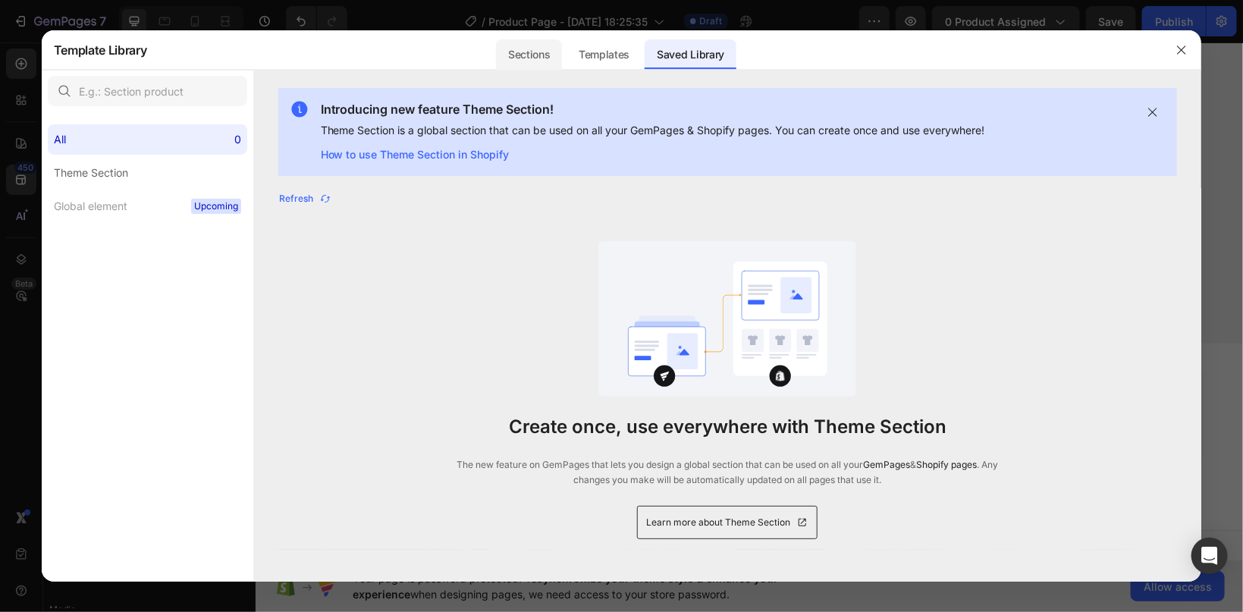
click at [536, 54] on div "Sections" at bounding box center [529, 54] width 66 height 30
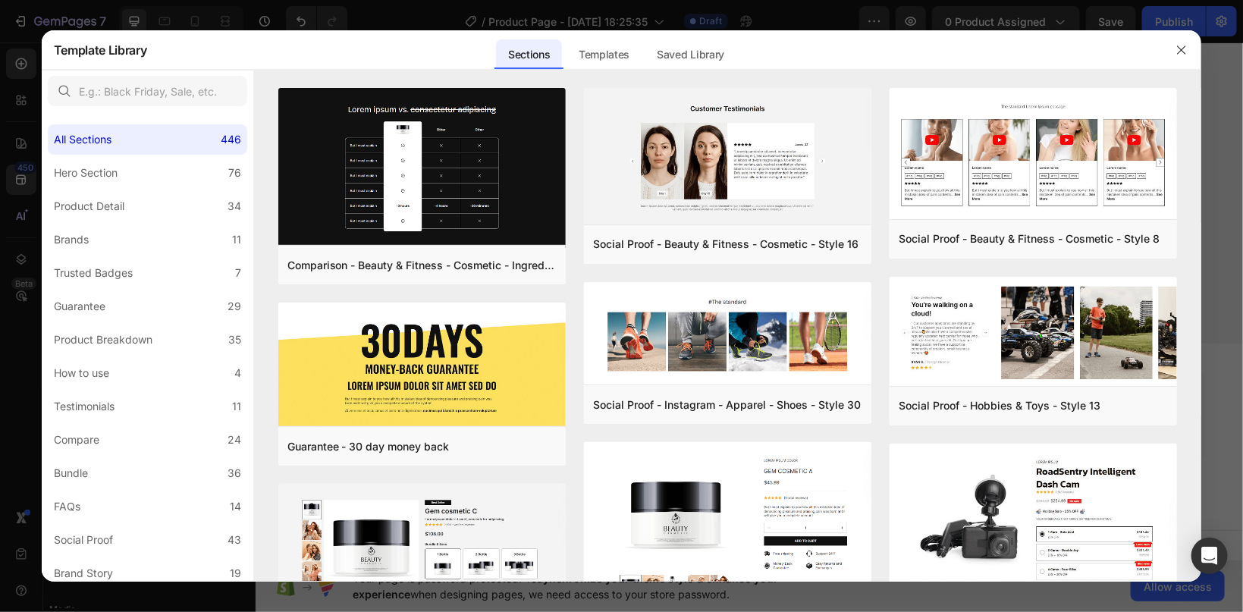
click at [535, 54] on div "Sections" at bounding box center [529, 54] width 66 height 30
click at [1178, 46] on icon "button" at bounding box center [1182, 50] width 12 height 12
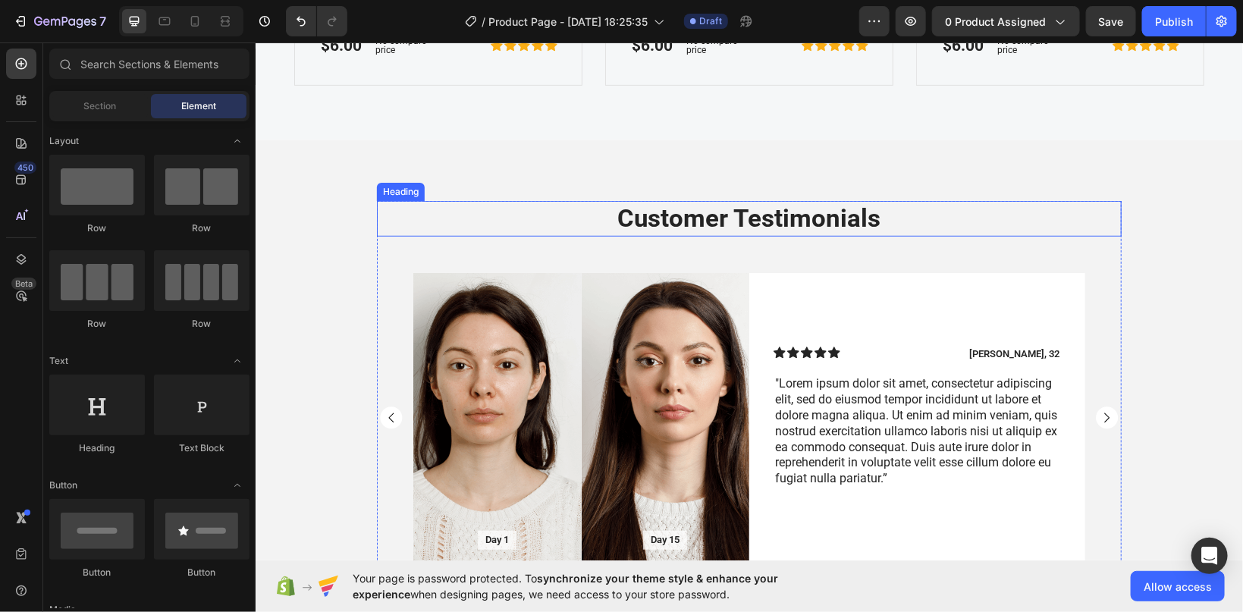
scroll to position [3040, 0]
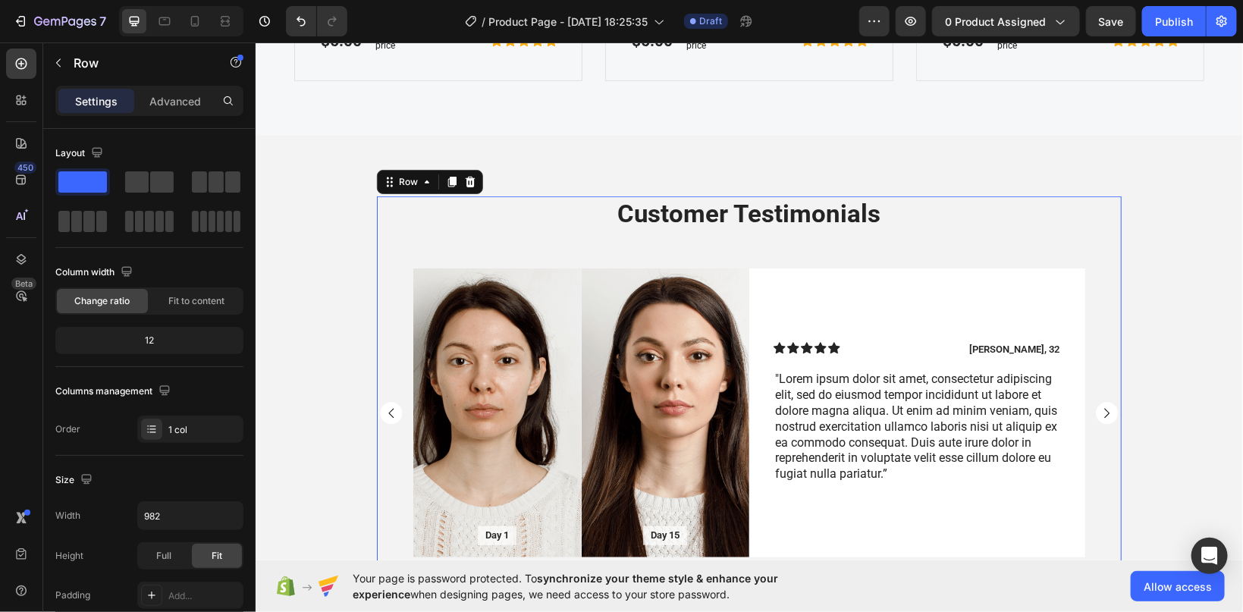
click at [691, 239] on div "Customer Testimonials Heading Day 1 Text Block Hero Banner Day 15 Text Block He…" at bounding box center [749, 412] width 988 height 432
click at [470, 196] on div "Customer Testimonials Heading Day 1 Text Block Hero Banner Day 15 Text Block He…" at bounding box center [749, 412] width 988 height 432
click at [469, 181] on icon at bounding box center [470, 181] width 10 height 11
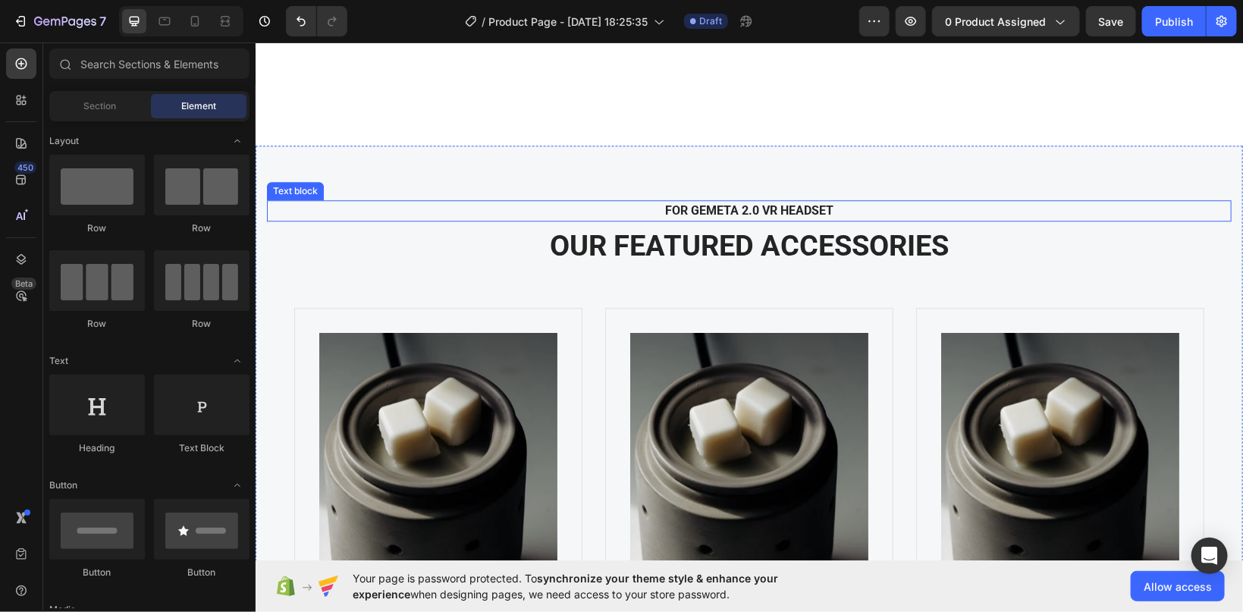
scroll to position [1850, 0]
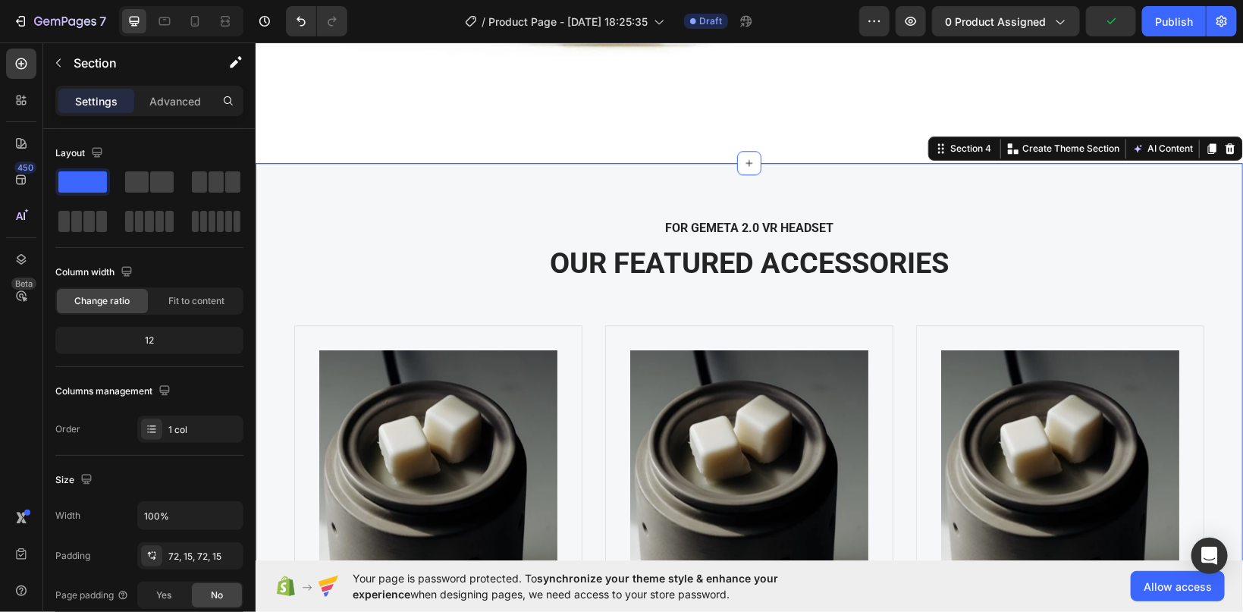
click at [1231, 154] on div at bounding box center [1230, 148] width 18 height 18
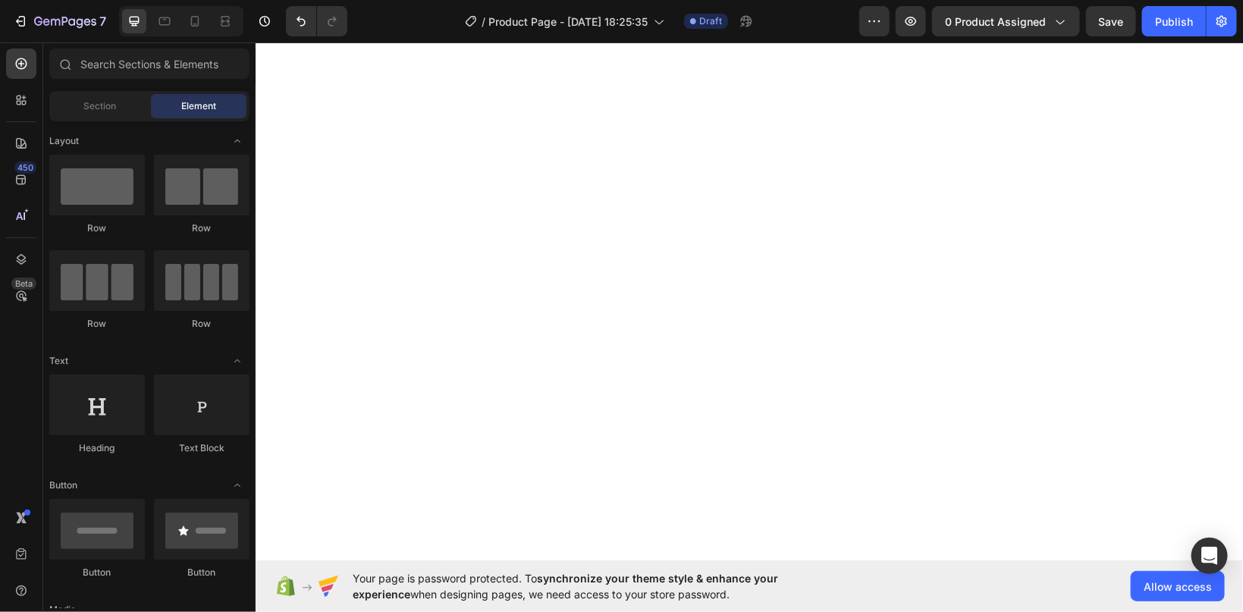
scroll to position [0, 0]
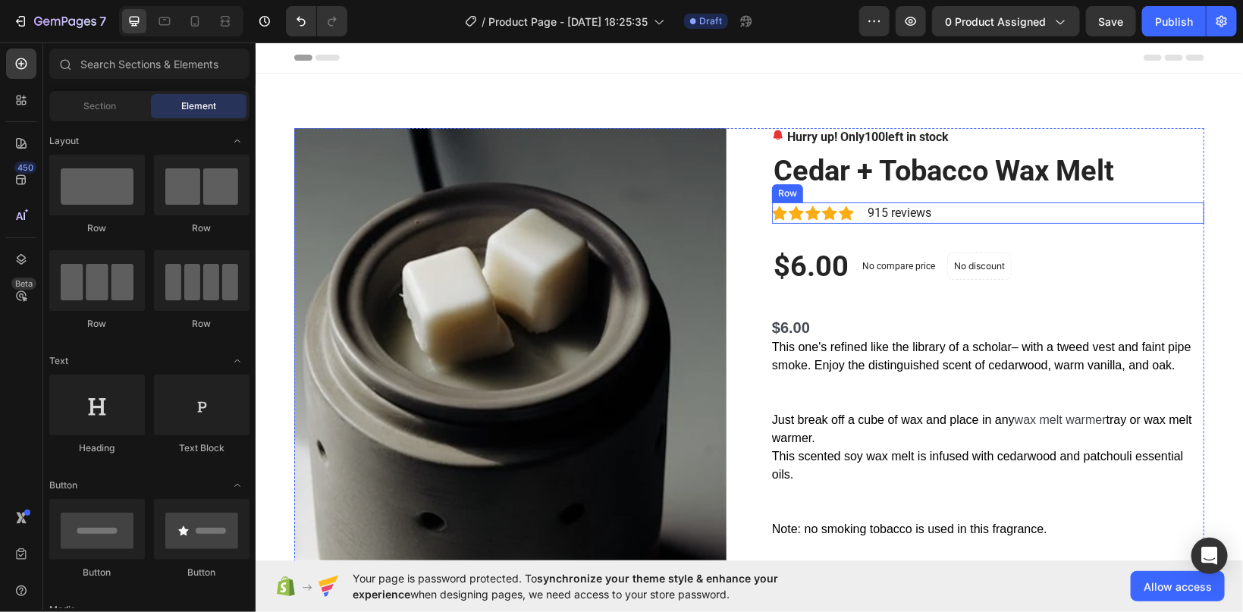
click at [863, 209] on div "Icon Icon Icon Icon Icon Icon List Hoz 915 reviews Text block Row" at bounding box center [988, 212] width 432 height 21
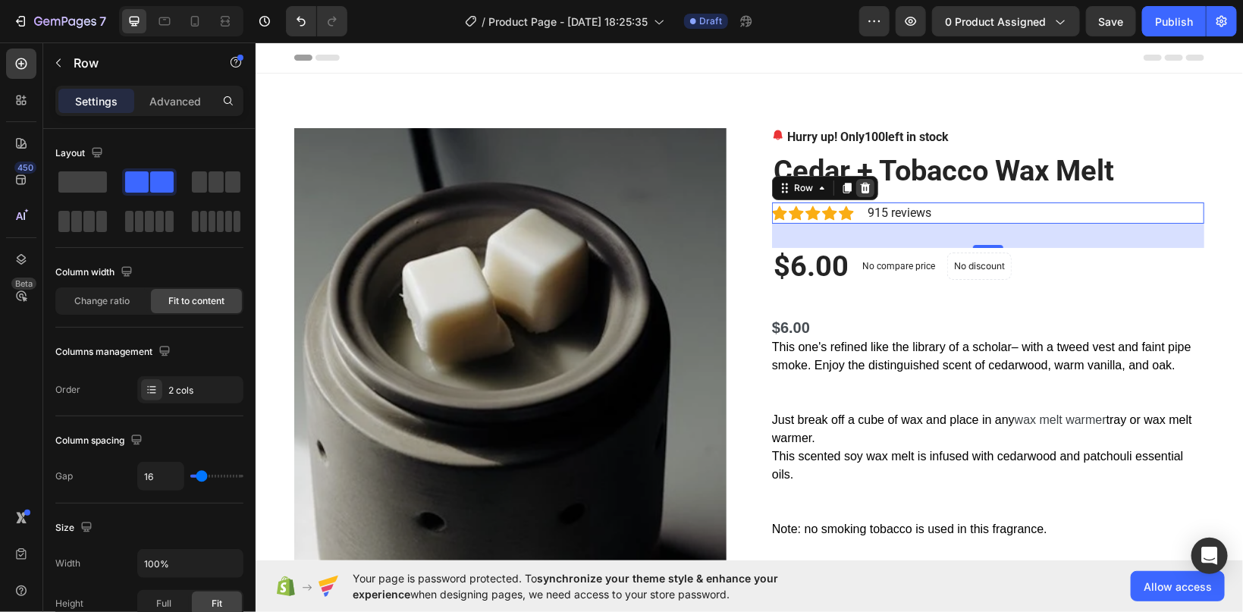
click at [863, 188] on icon at bounding box center [865, 186] width 10 height 11
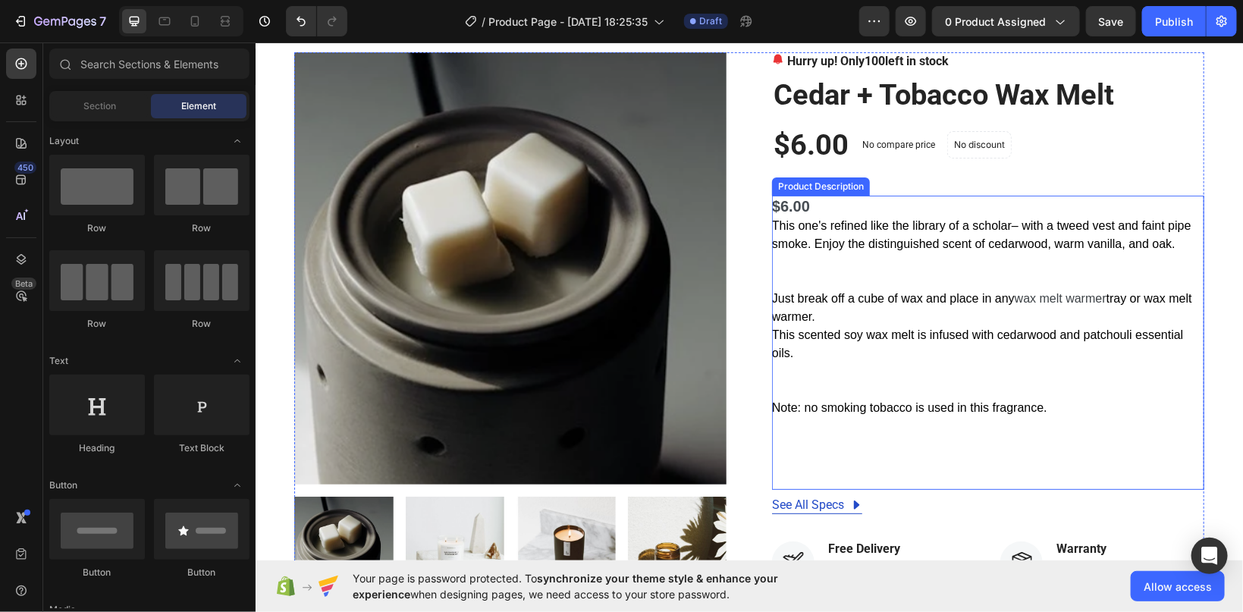
scroll to position [161, 0]
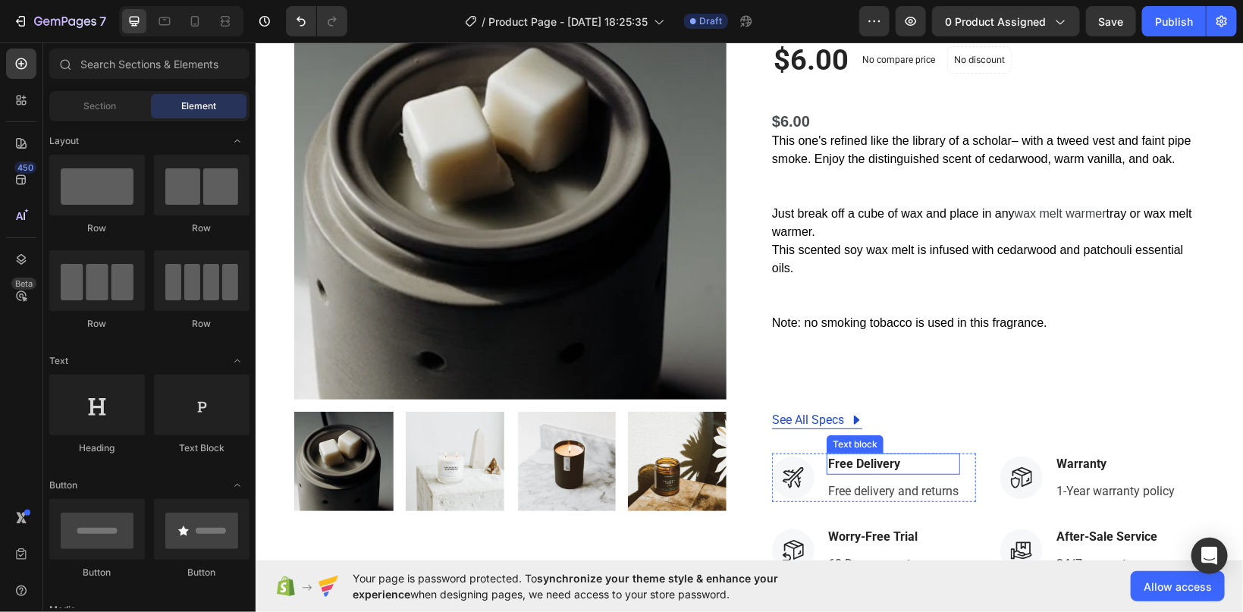
click at [850, 453] on div "Free Delivery Text block" at bounding box center [893, 463] width 134 height 21
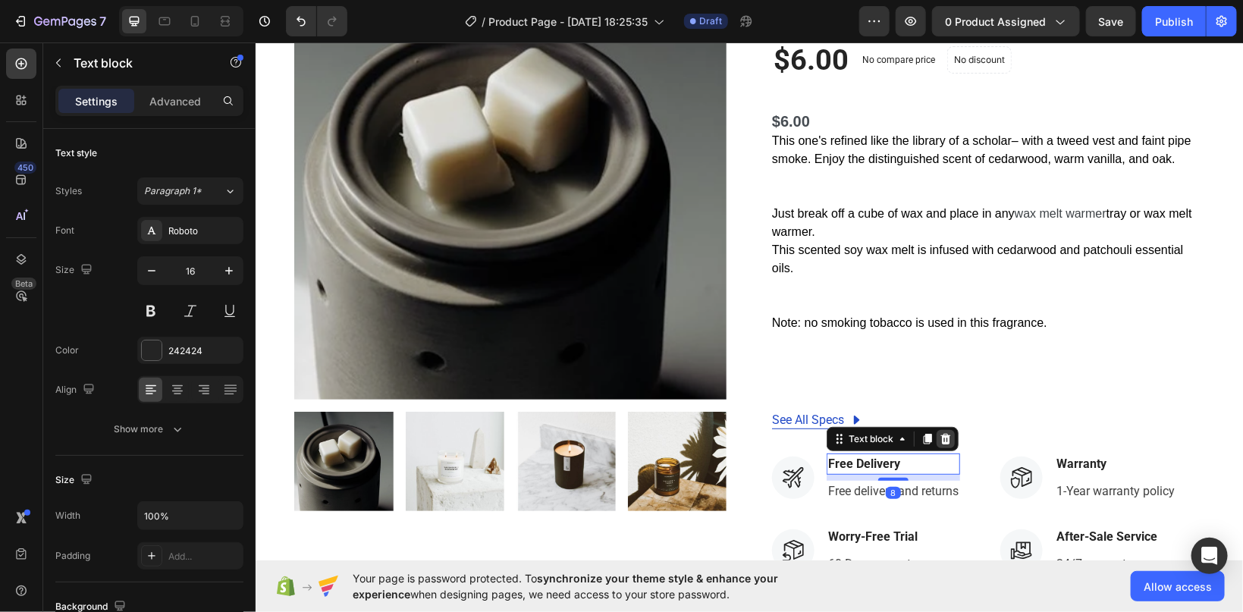
click at [945, 432] on div at bounding box center [945, 438] width 18 height 18
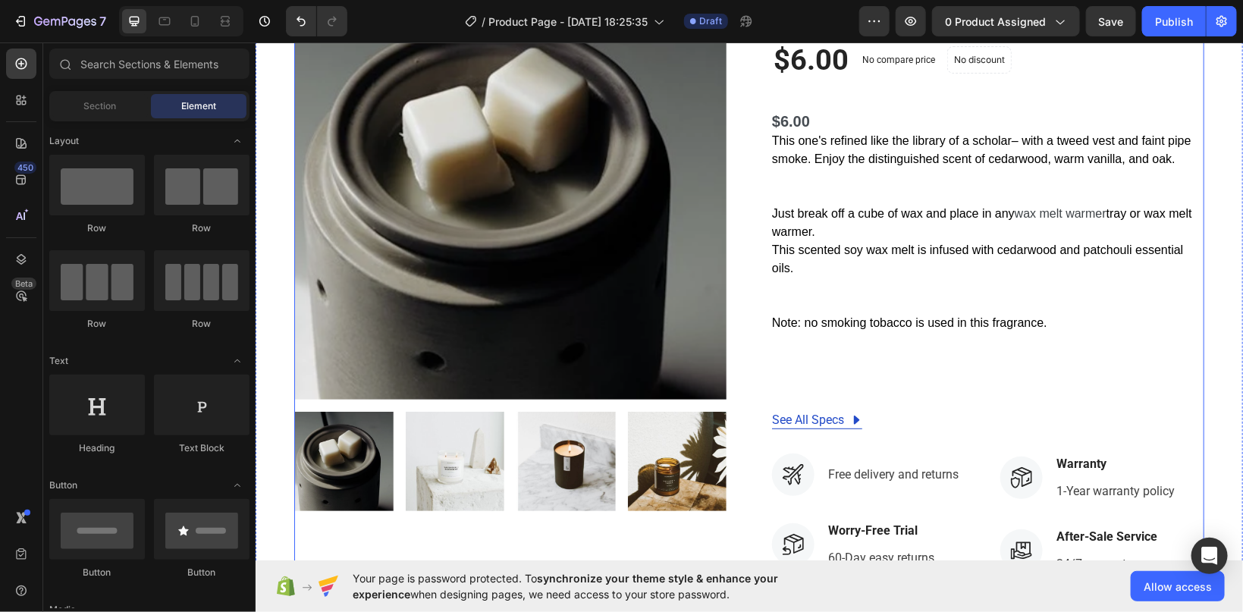
click at [881, 435] on div "Hurry up! Only 100 left in stock Stock Counter Cedar + Tobacco Wax Melt Product…" at bounding box center [988, 420] width 432 height 907
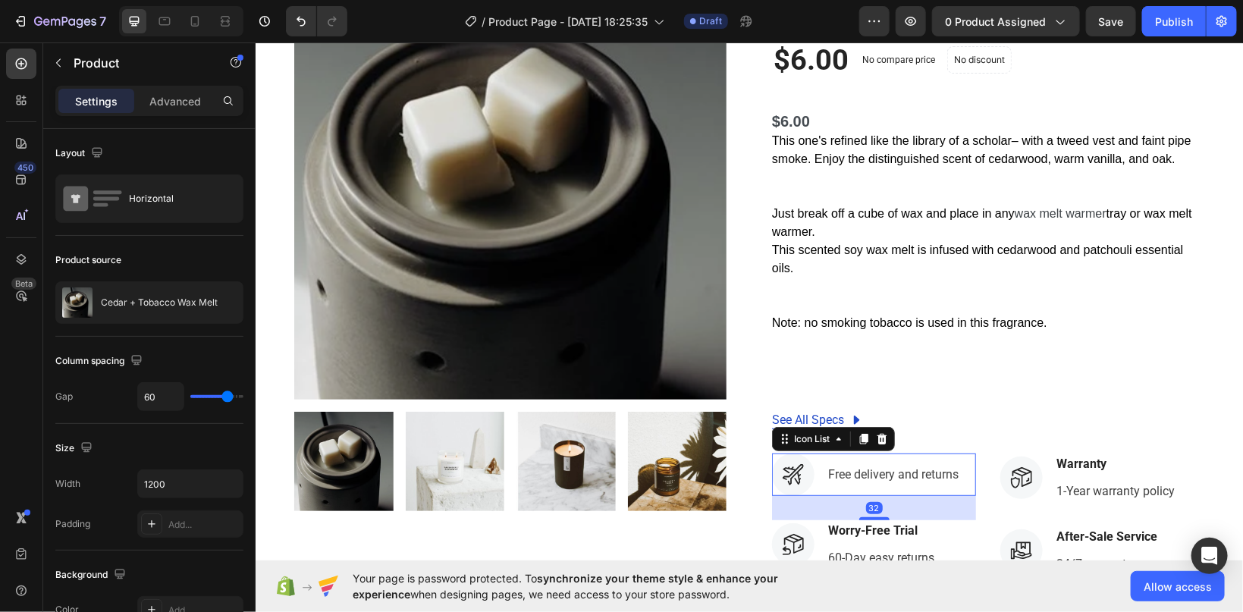
click at [879, 453] on div "Icon Free delivery and returns Text block Icon List 32 Icon Worry-Free Trial Te…" at bounding box center [874, 526] width 204 height 146
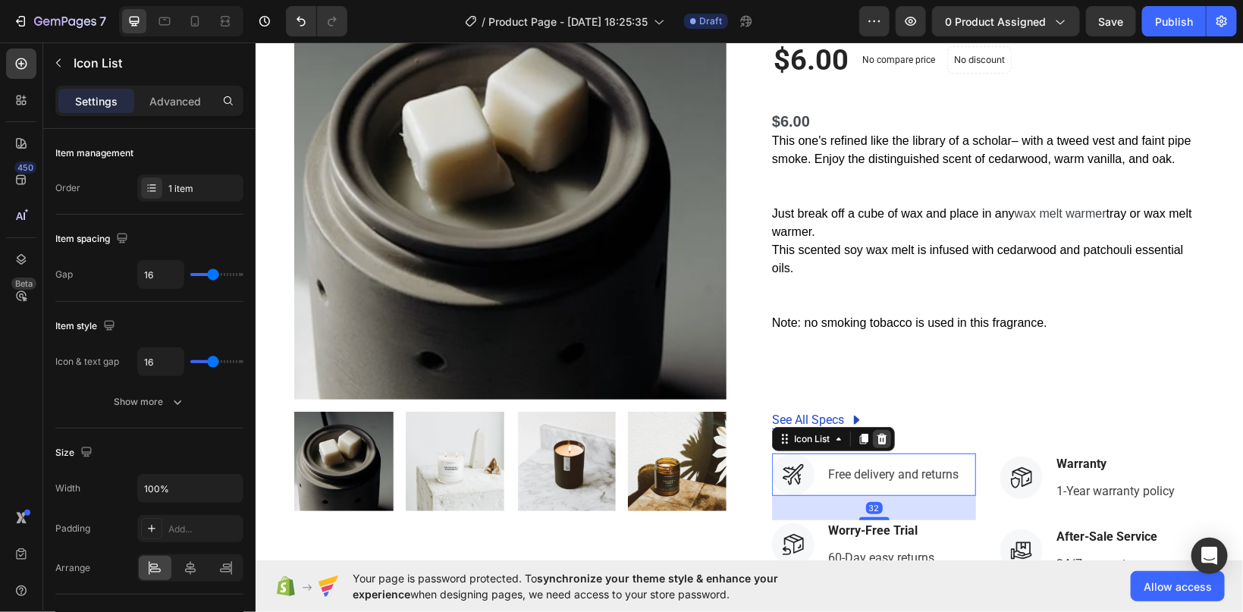
click at [881, 443] on icon at bounding box center [882, 438] width 10 height 11
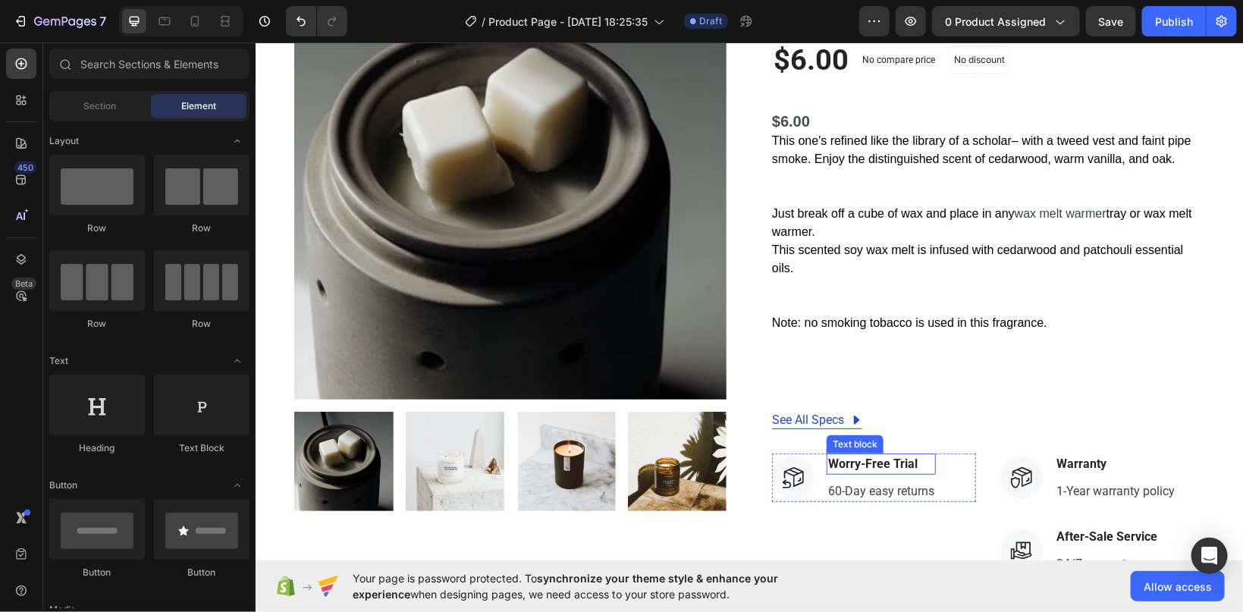
click at [885, 464] on p "Worry-Free Trial" at bounding box center [881, 463] width 106 height 18
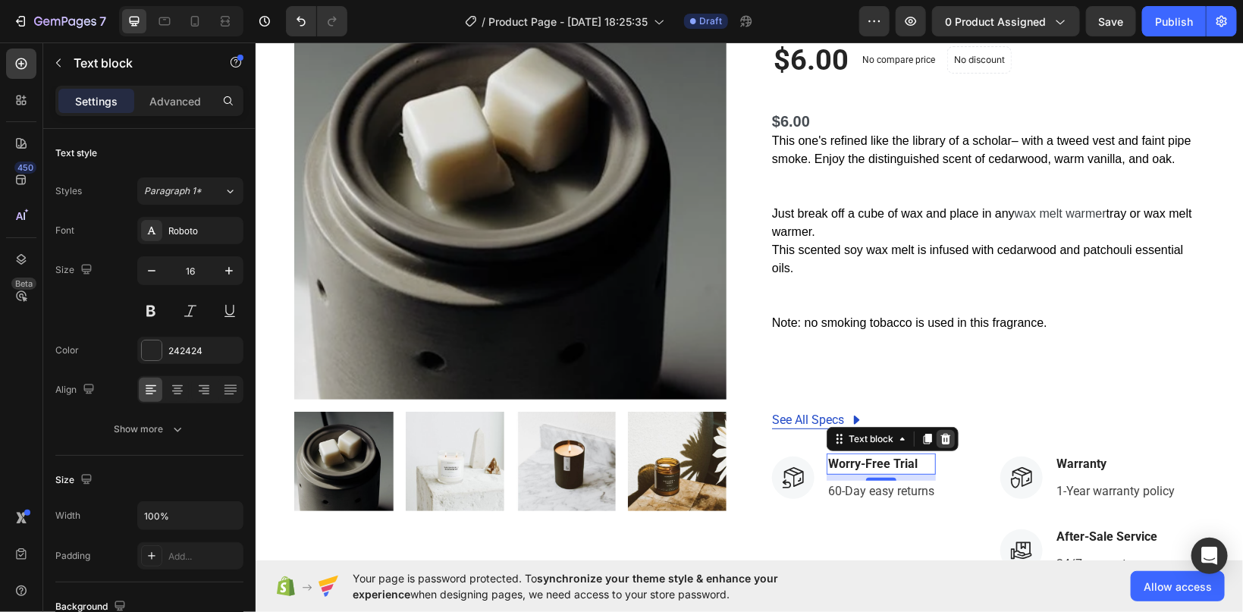
click at [938, 438] on div at bounding box center [945, 438] width 18 height 18
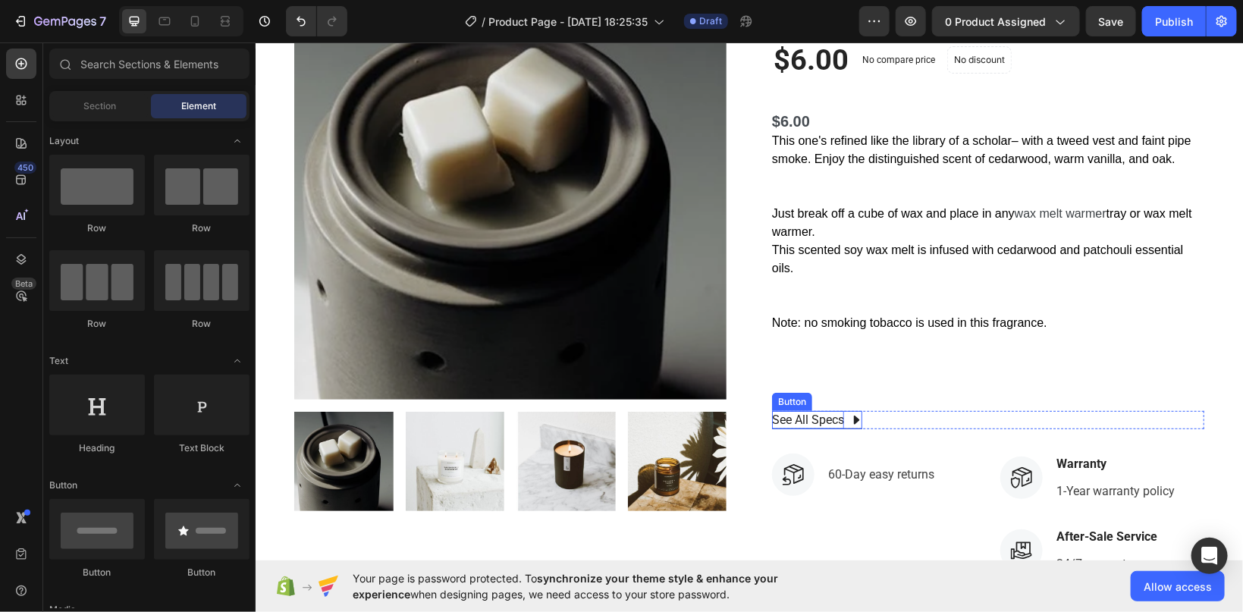
click at [825, 421] on div "See All Specs" at bounding box center [808, 419] width 72 height 18
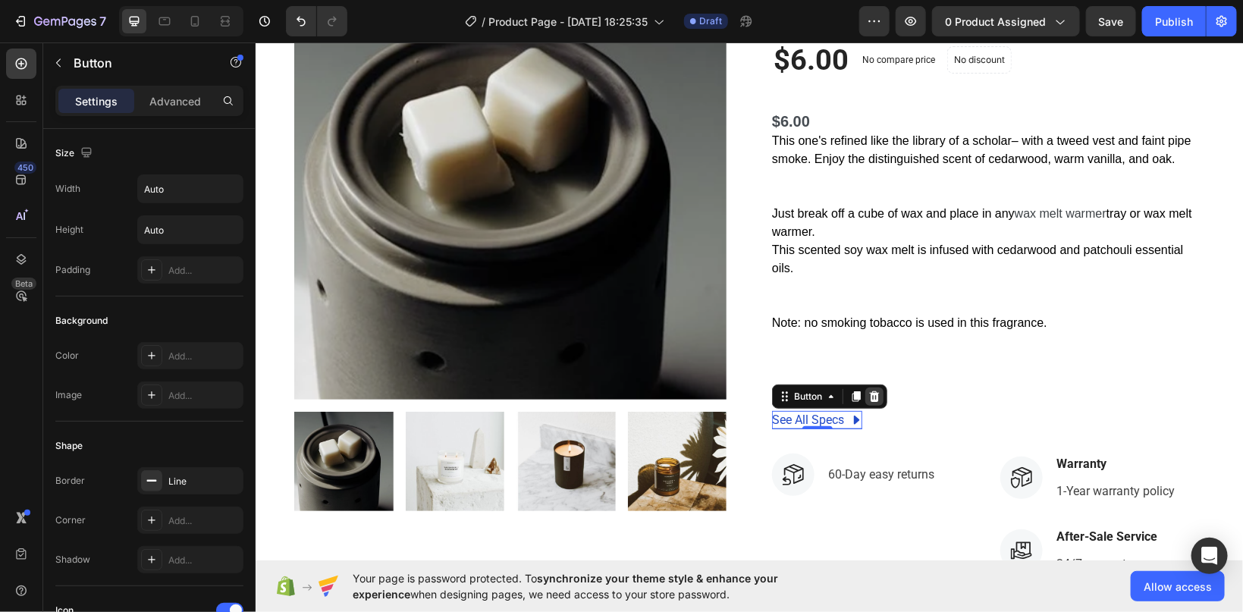
click at [874, 388] on div at bounding box center [874, 396] width 18 height 18
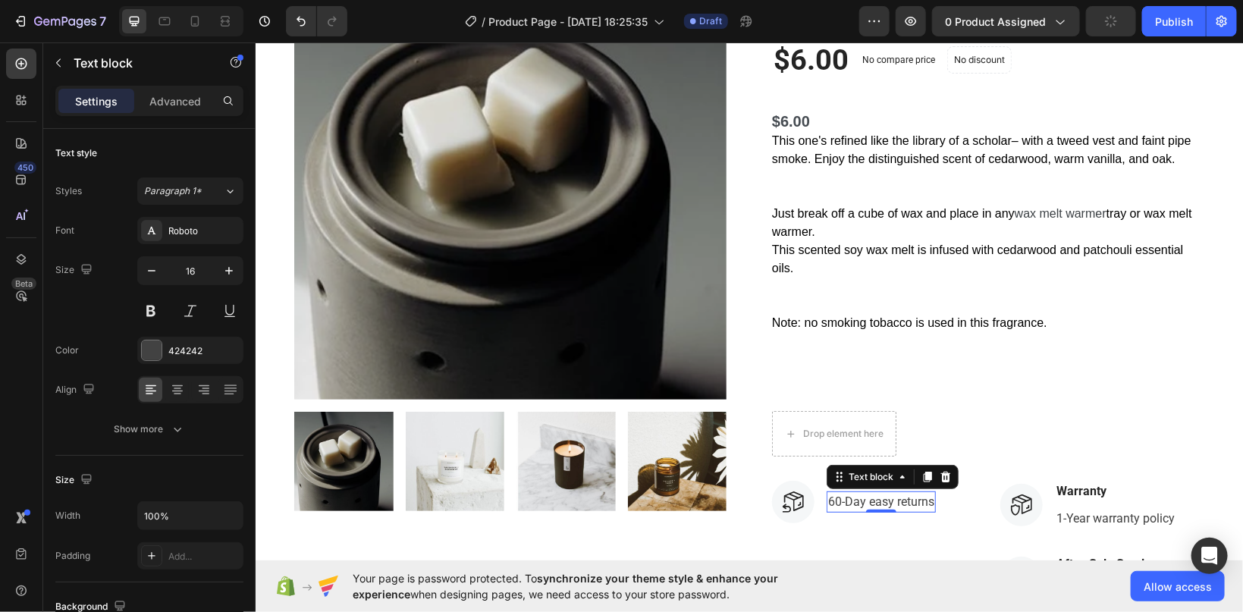
click at [890, 505] on p "60-Day easy returns" at bounding box center [881, 501] width 106 height 18
click at [942, 476] on icon at bounding box center [946, 476] width 10 height 11
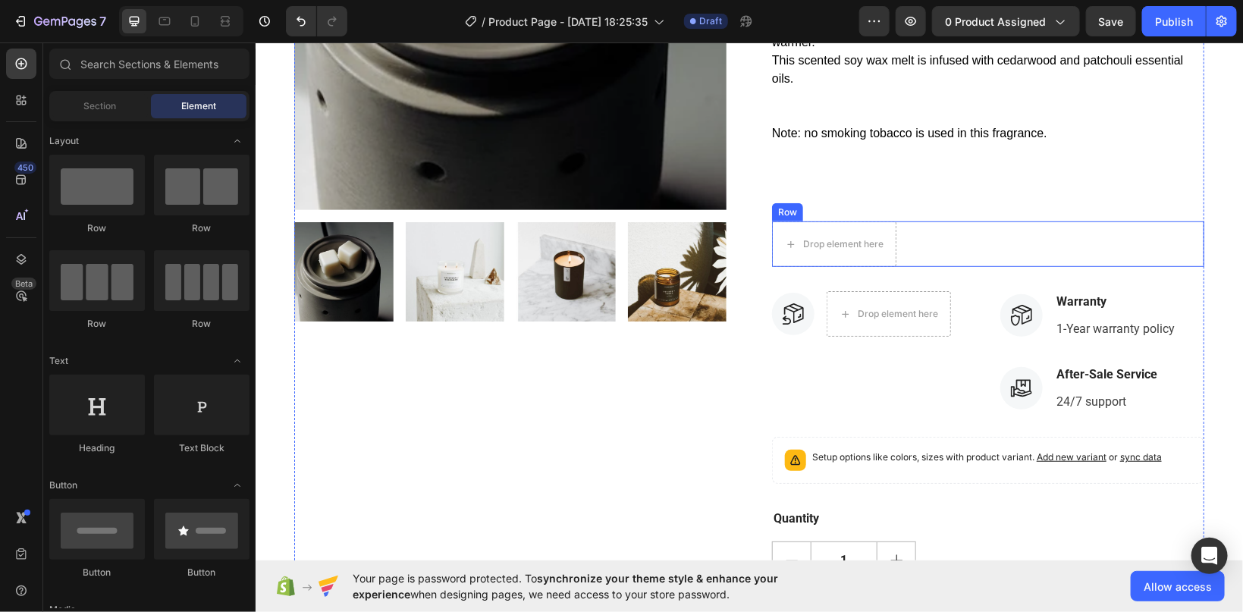
scroll to position [322, 0]
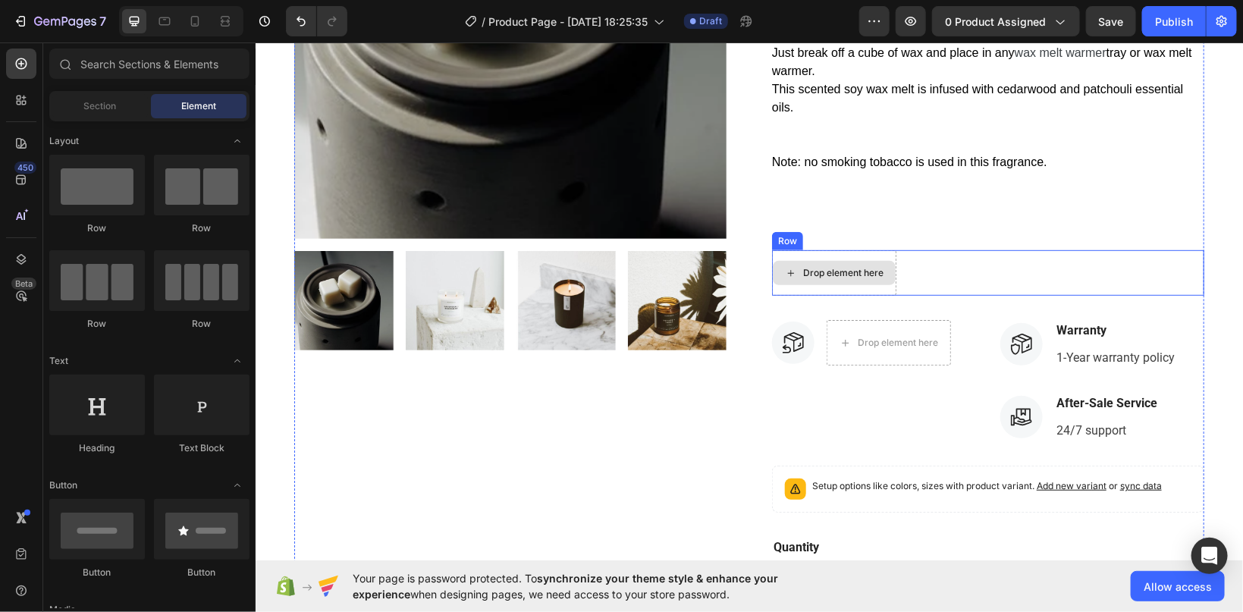
click at [891, 281] on div "Drop element here" at bounding box center [833, 272] width 123 height 24
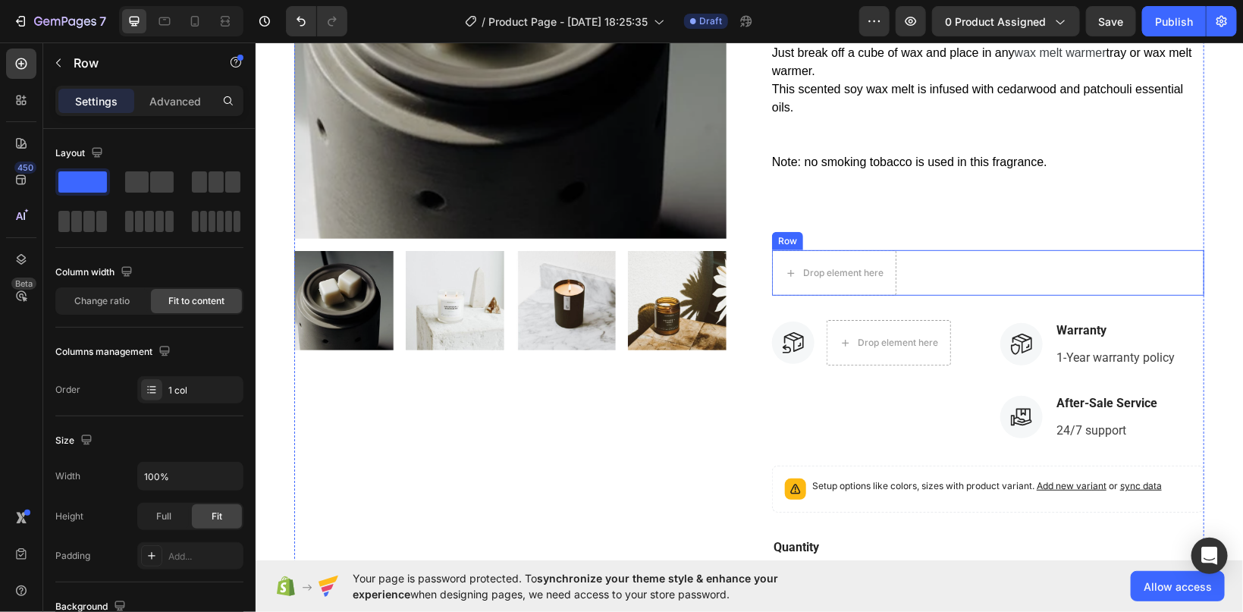
click at [907, 251] on div "Drop element here Row" at bounding box center [988, 273] width 432 height 46
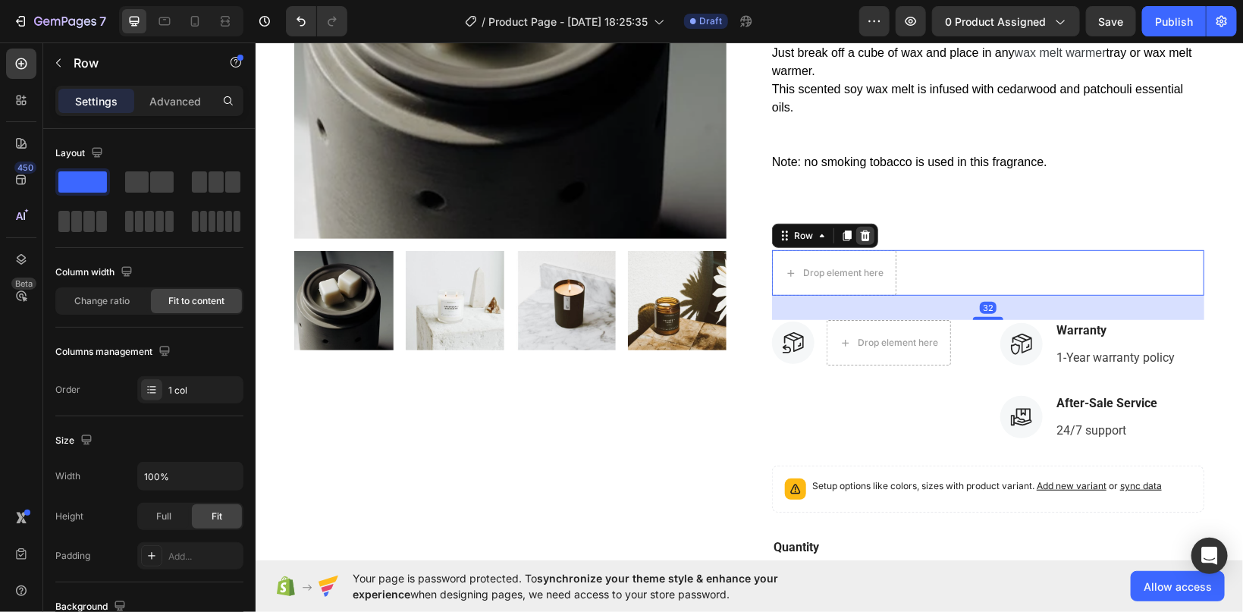
click at [860, 237] on icon at bounding box center [865, 235] width 12 height 12
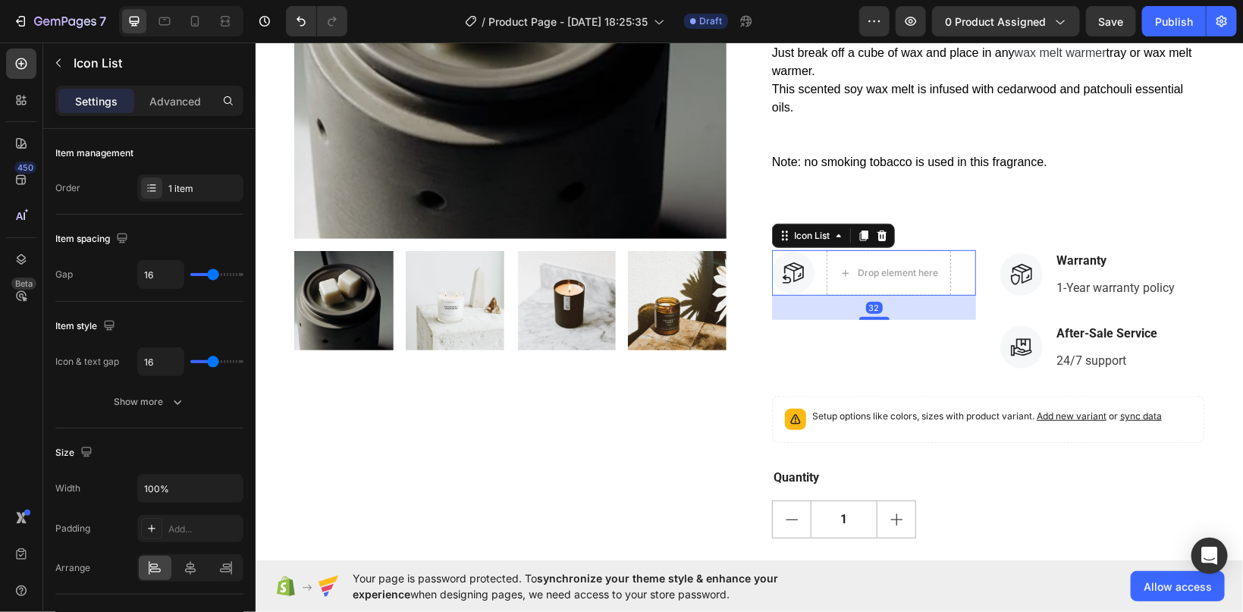
click at [956, 256] on div "Icon Drop element here" at bounding box center [874, 273] width 204 height 46
click at [879, 237] on icon at bounding box center [882, 235] width 10 height 11
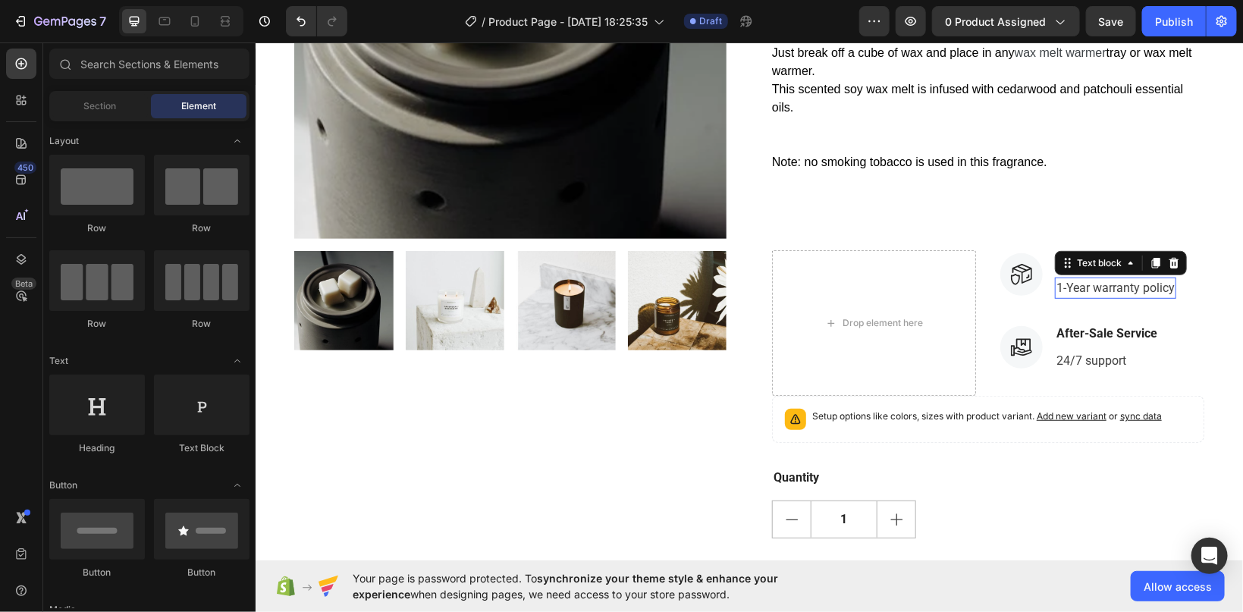
click at [1061, 281] on p "1-Year warranty policy" at bounding box center [1115, 287] width 118 height 18
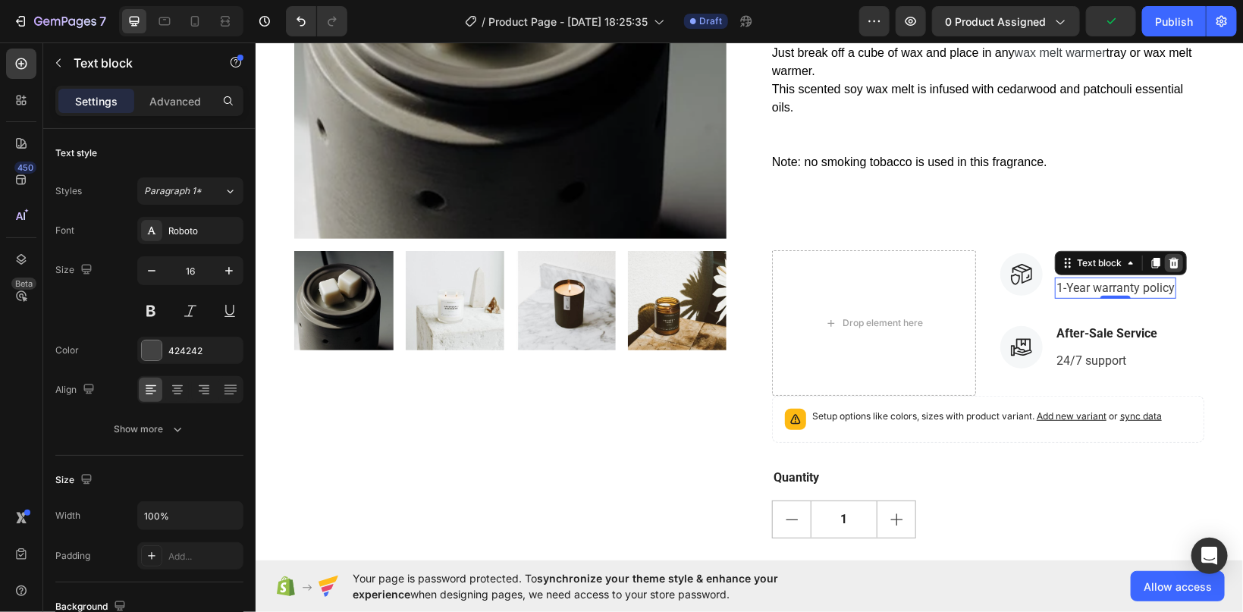
click at [1171, 259] on icon at bounding box center [1174, 262] width 10 height 11
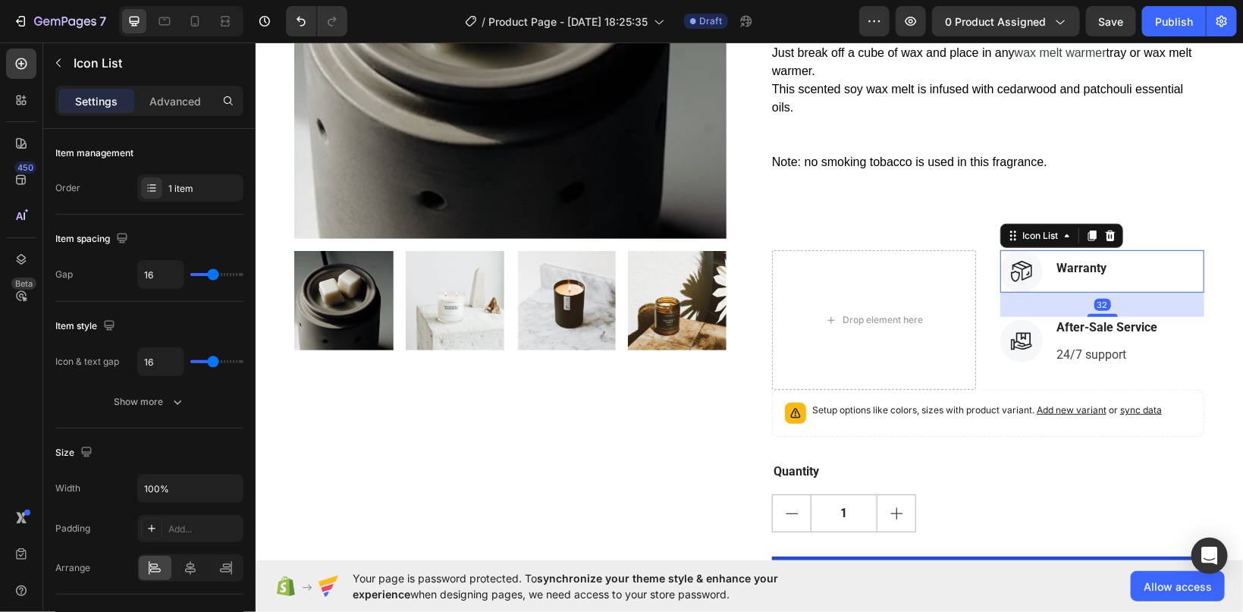
click at [1144, 272] on div "Icon Warranty Text block Icon List 32 Icon After-Sale Service Text block 24/7 s…" at bounding box center [1102, 320] width 204 height 140
click at [1112, 237] on icon at bounding box center [1110, 235] width 12 height 12
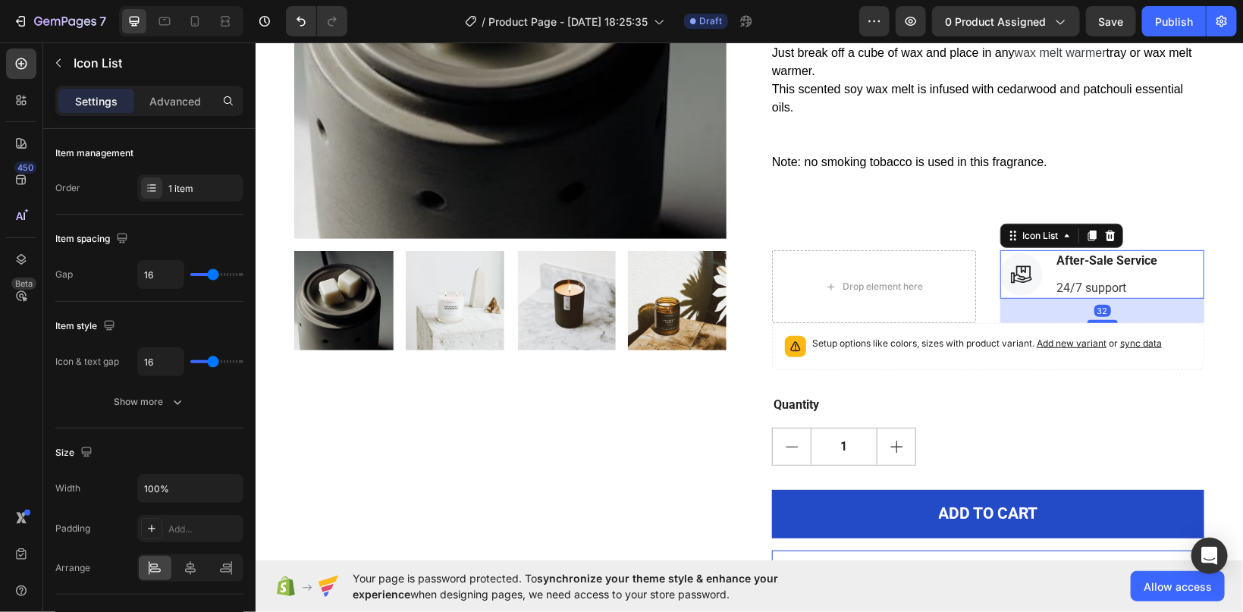
click at [1091, 272] on div "After-Sale Service Text block 24/7 support Text block" at bounding box center [1107, 274] width 104 height 49
click at [1108, 239] on icon at bounding box center [1110, 235] width 10 height 11
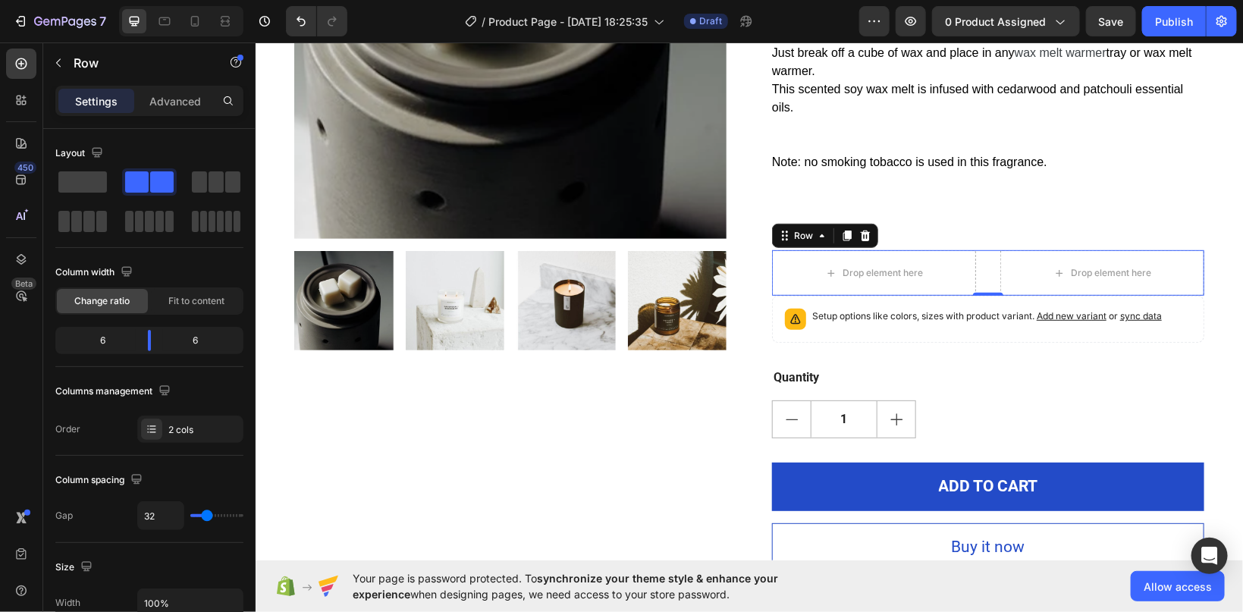
click at [980, 259] on div "Drop element here Drop element here Row 0" at bounding box center [988, 273] width 432 height 46
click at [866, 227] on div at bounding box center [865, 235] width 18 height 18
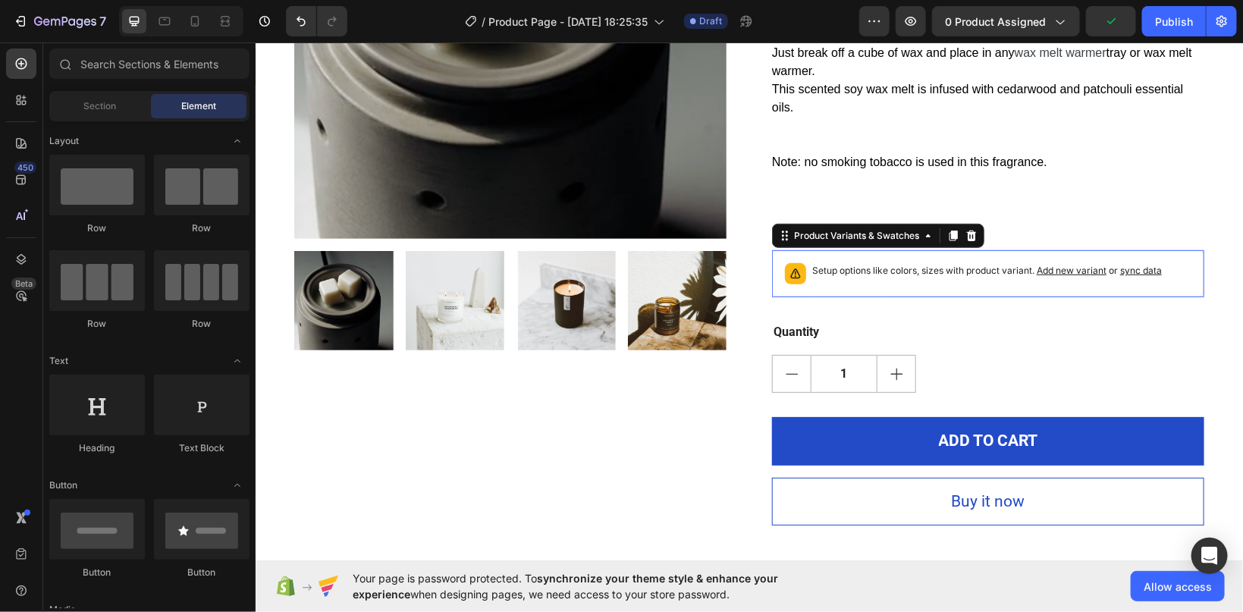
click at [935, 275] on p "Setup options like colors, sizes with product variant. Add new variant or sync …" at bounding box center [987, 269] width 350 height 15
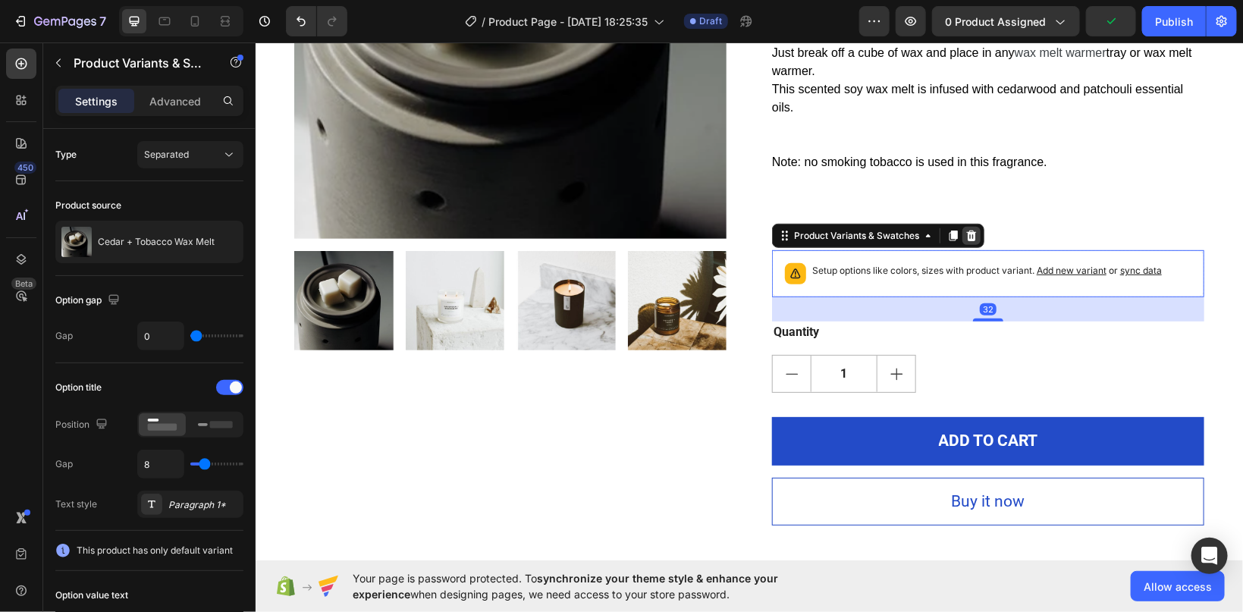
click at [975, 234] on icon at bounding box center [972, 235] width 10 height 11
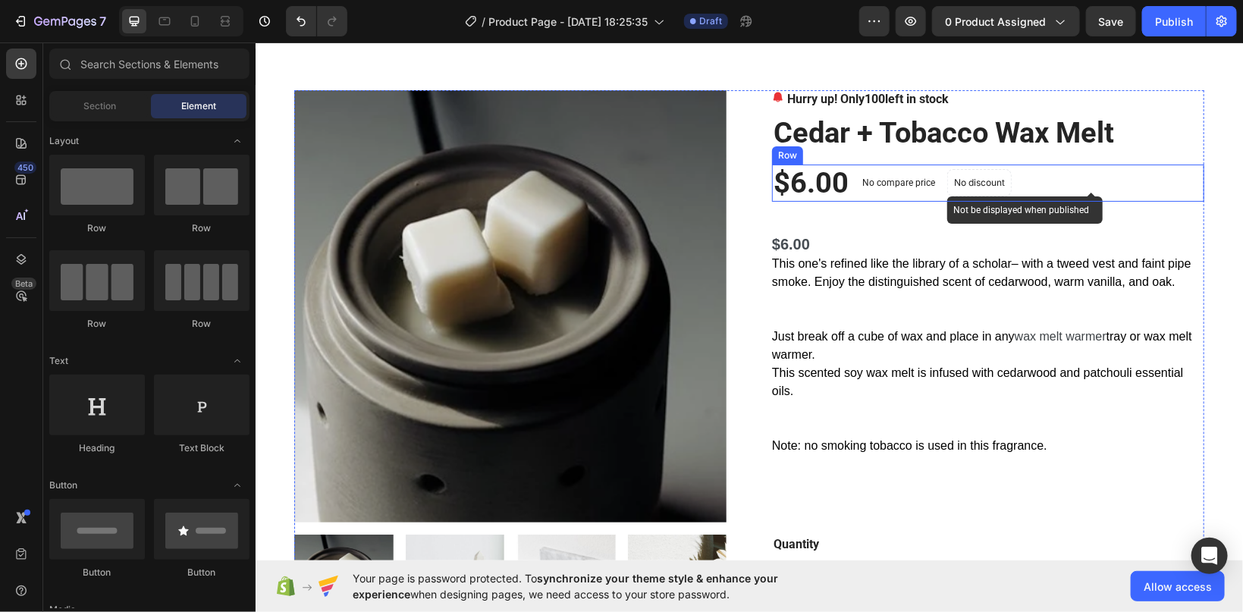
scroll to position [0, 0]
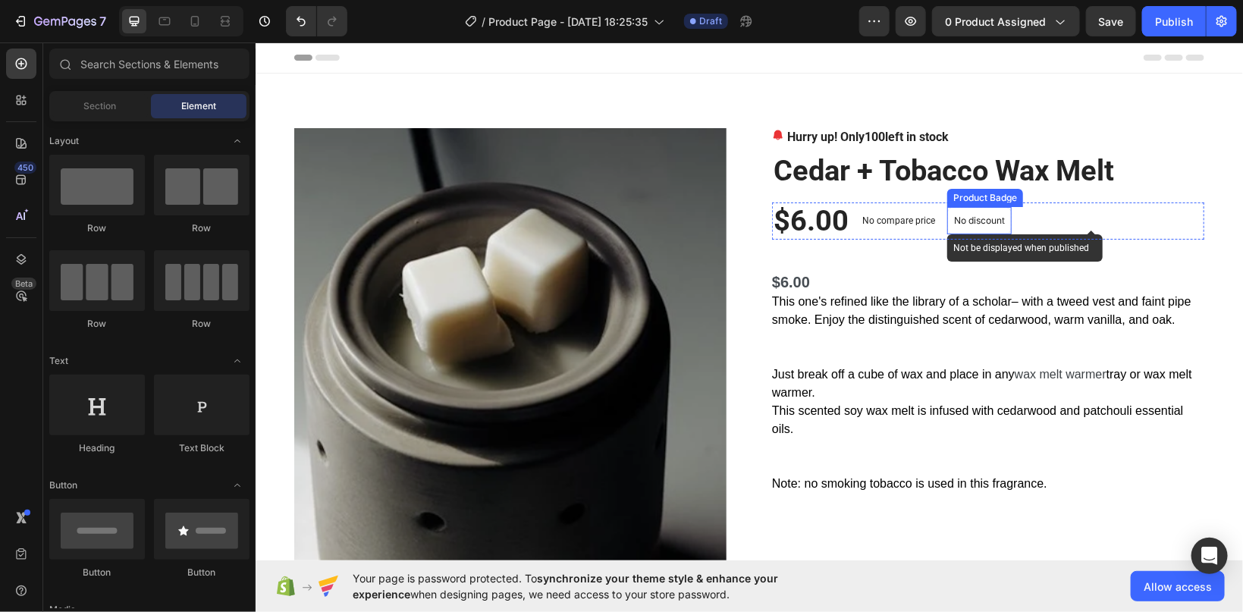
click at [968, 219] on p "No discount" at bounding box center [979, 220] width 51 height 14
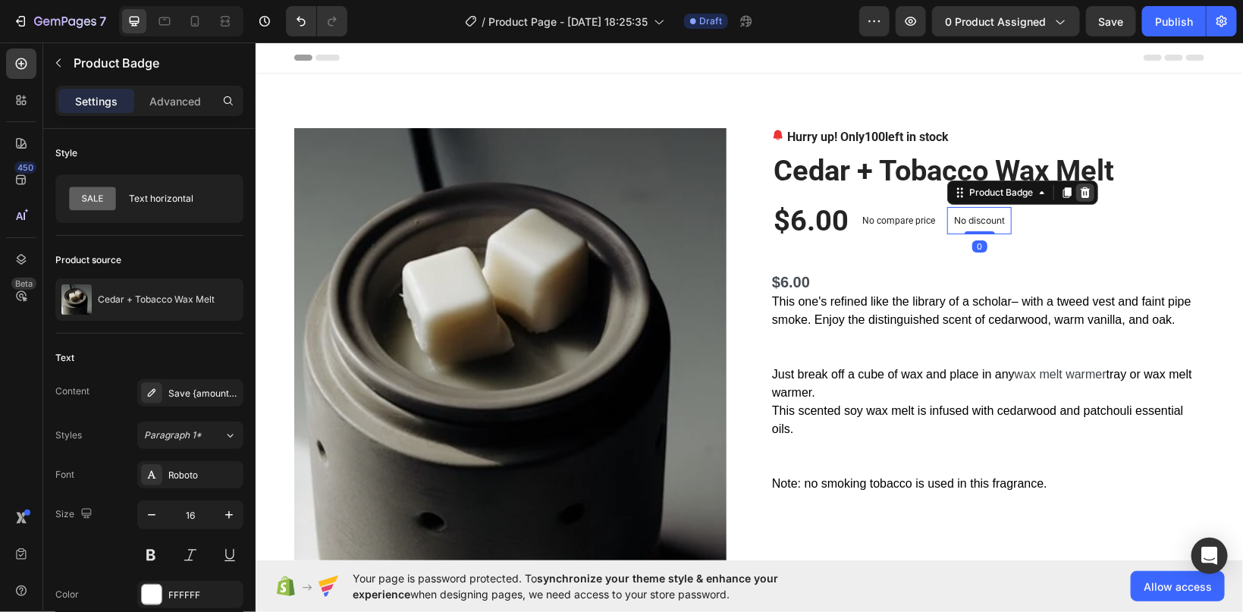
click at [1086, 190] on icon at bounding box center [1085, 192] width 10 height 11
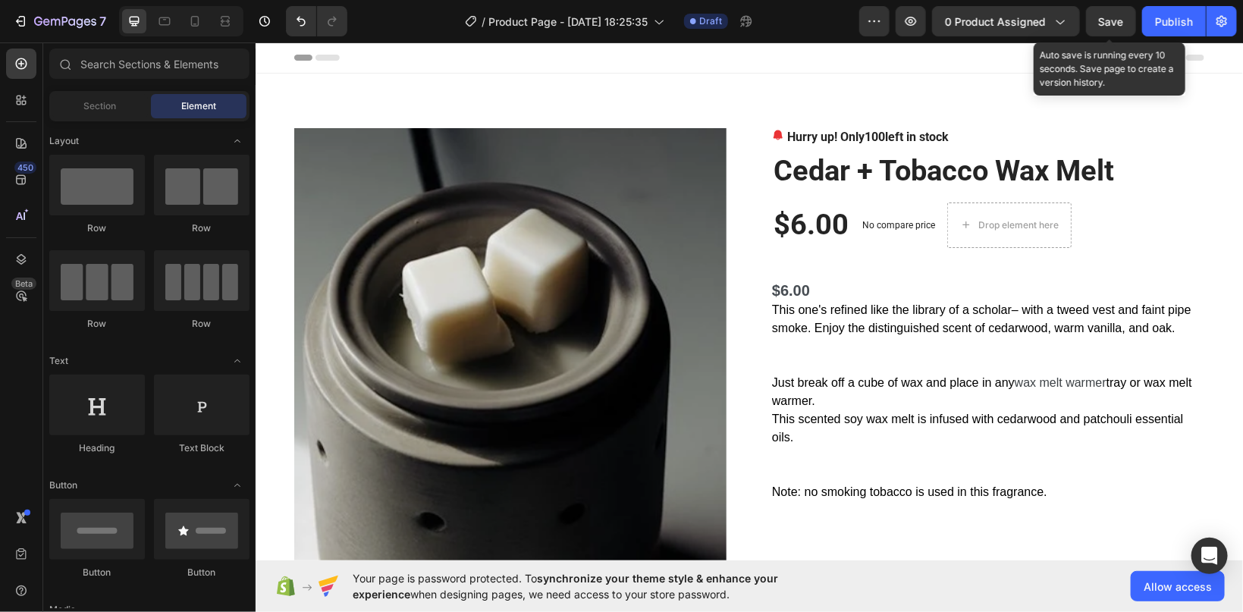
click at [1106, 26] on span "Save" at bounding box center [1111, 21] width 25 height 13
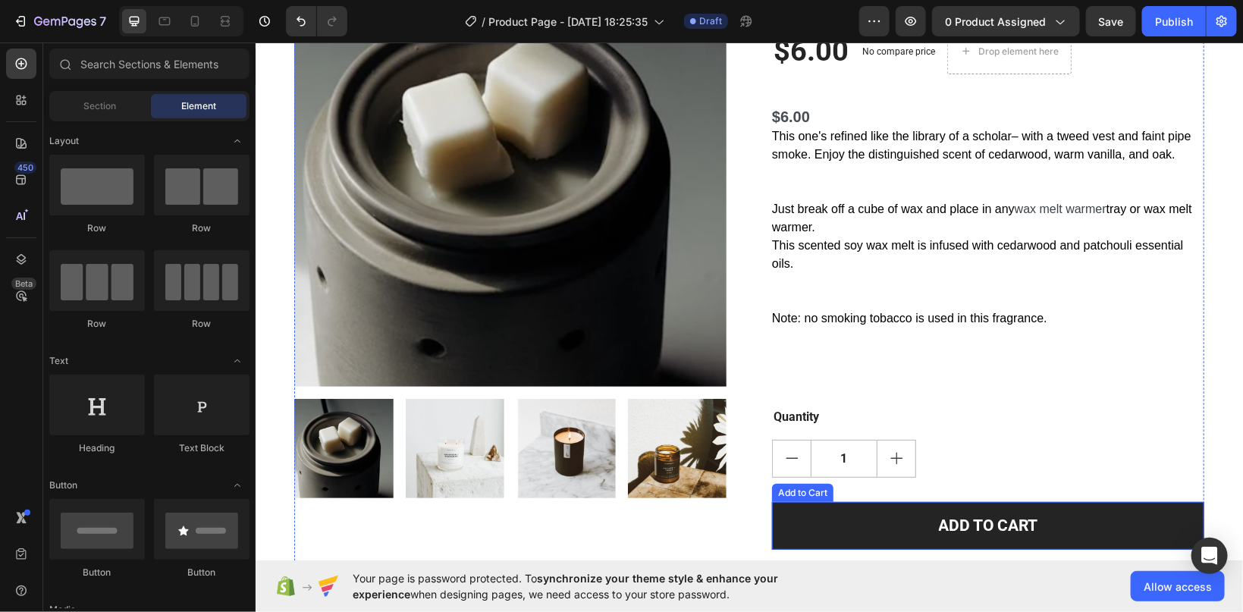
scroll to position [322, 0]
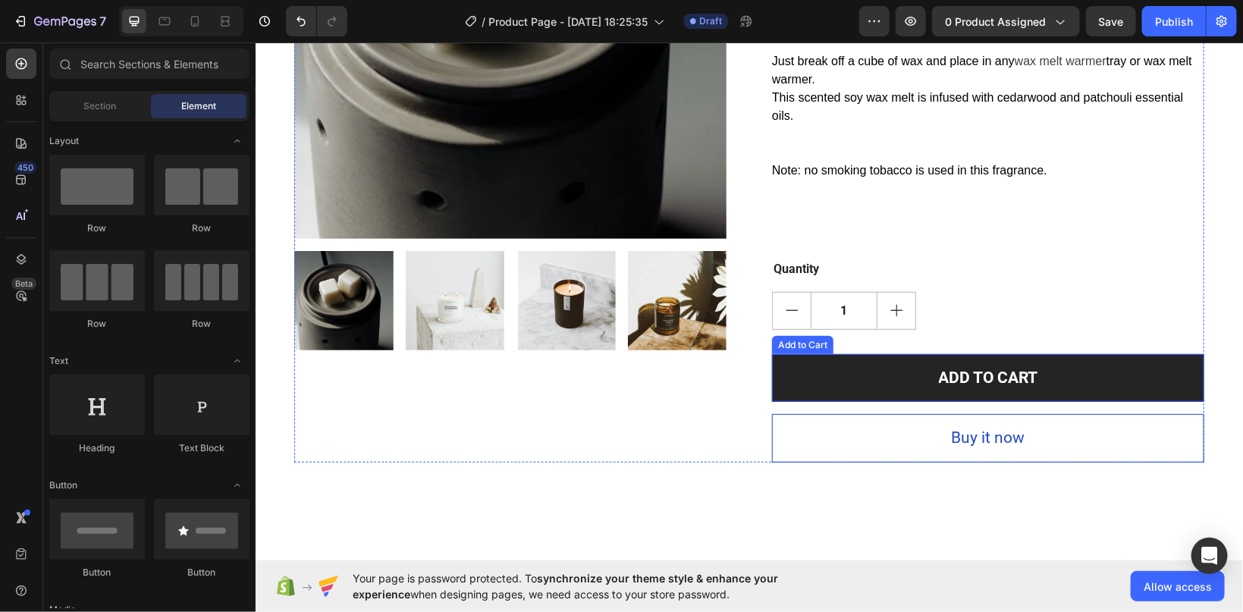
click at [819, 375] on button "ADD TO CART" at bounding box center [988, 378] width 432 height 49
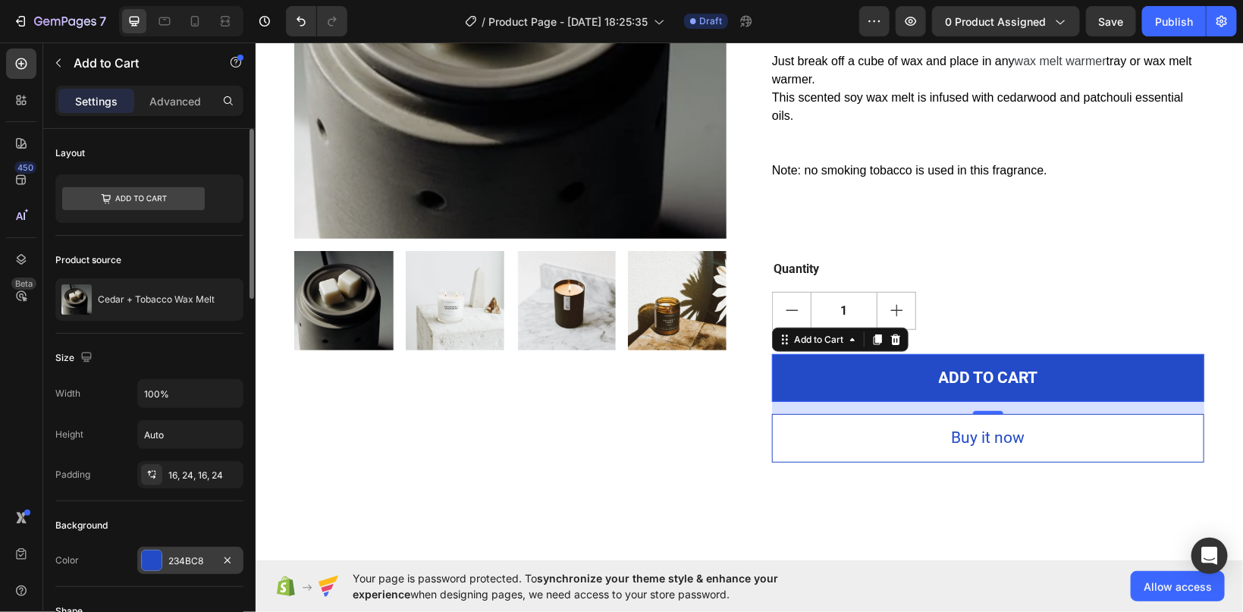
click at [143, 557] on div at bounding box center [152, 561] width 20 height 20
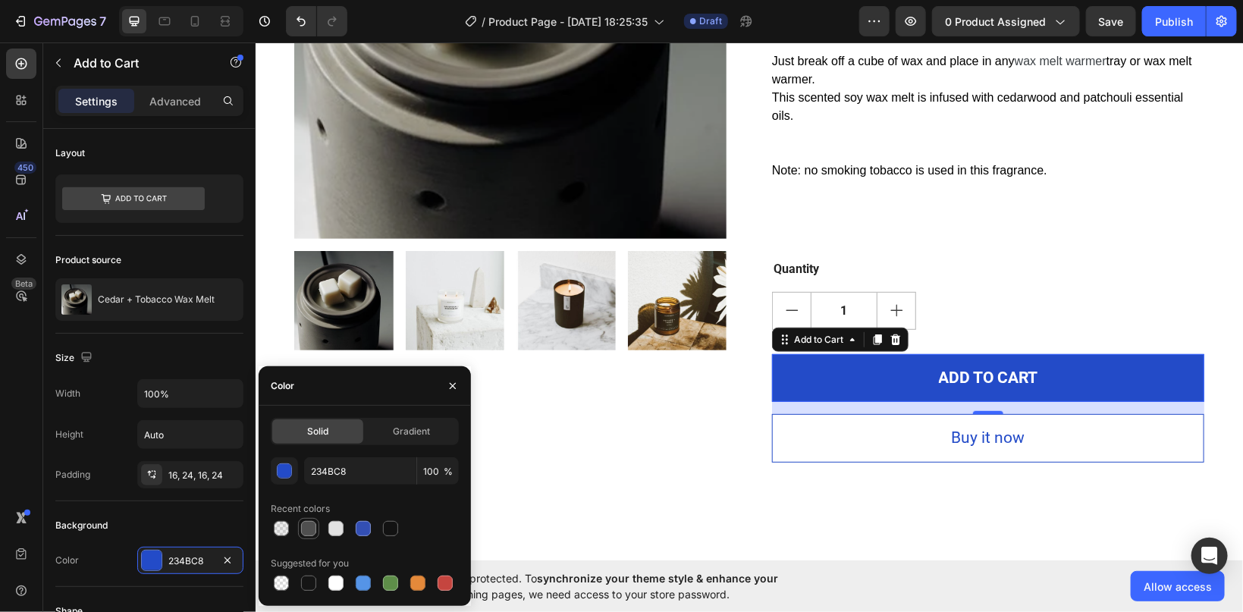
click at [312, 527] on div at bounding box center [308, 528] width 15 height 15
type input "4F4F4F"
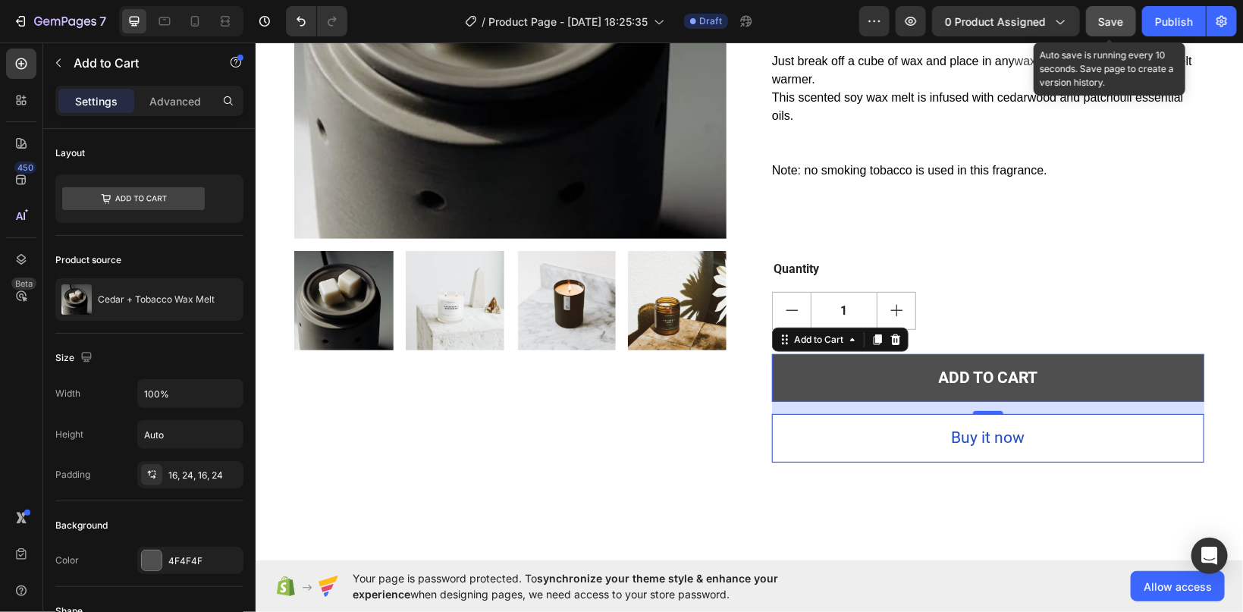
click at [1106, 9] on button "Save" at bounding box center [1111, 21] width 50 height 30
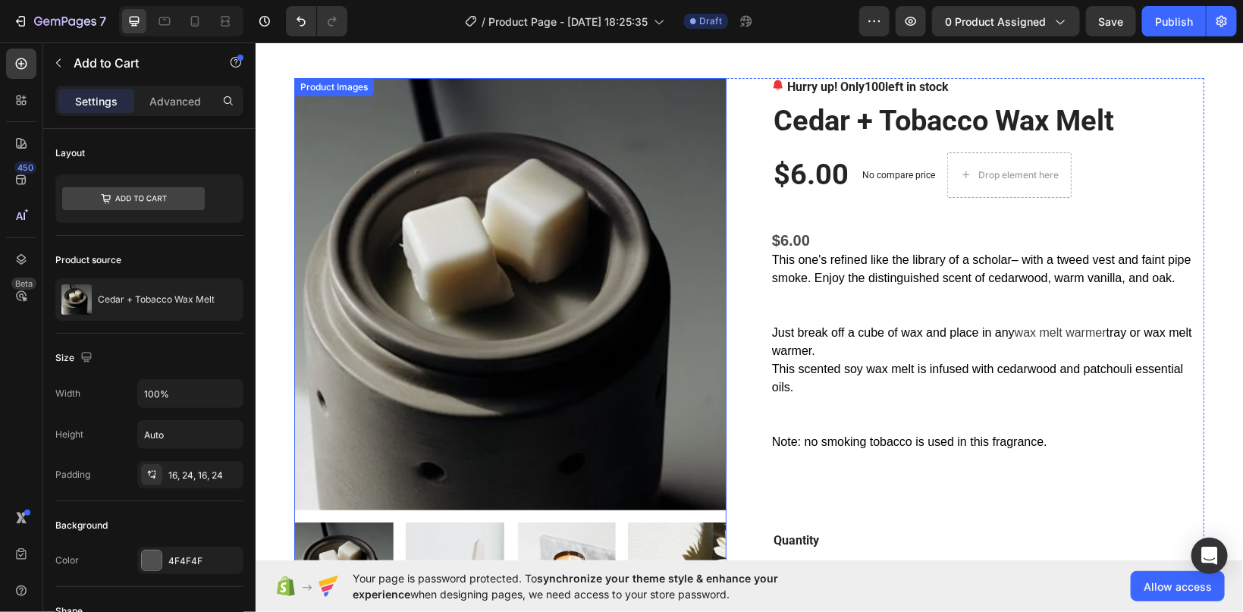
scroll to position [0, 0]
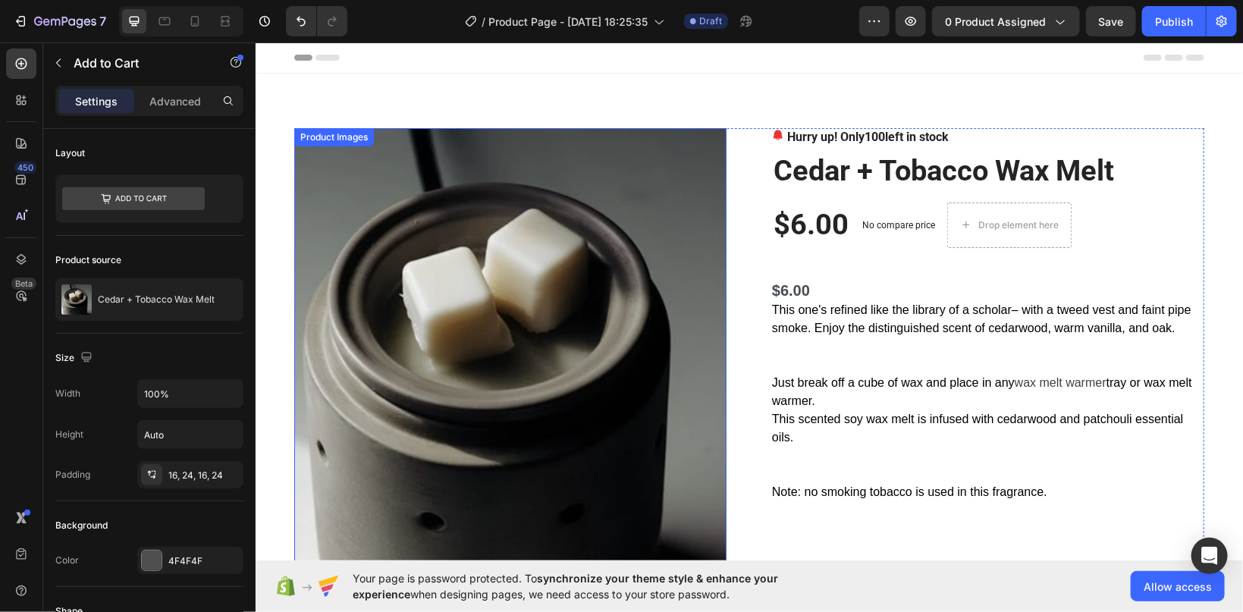
click at [605, 144] on img at bounding box center [510, 343] width 432 height 432
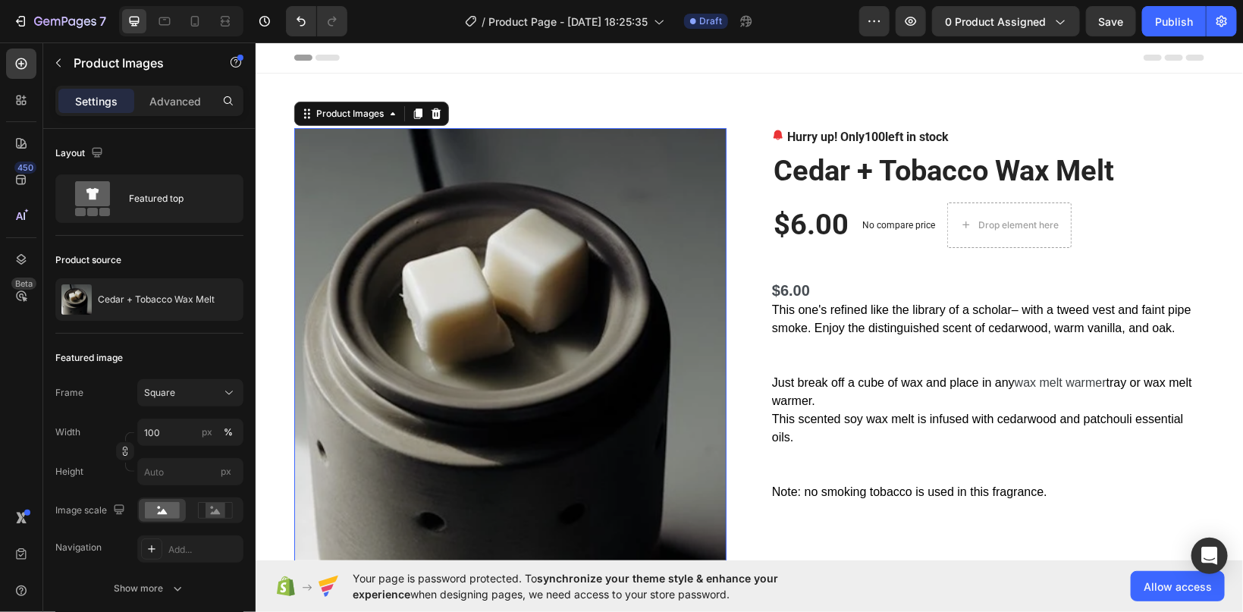
click at [605, 144] on img at bounding box center [510, 343] width 432 height 432
click at [605, 144] on div "Product Images 0" at bounding box center [510, 455] width 432 height 656
click at [605, 144] on img at bounding box center [510, 343] width 432 height 432
click at [158, 101] on p "Advanced" at bounding box center [175, 101] width 52 height 16
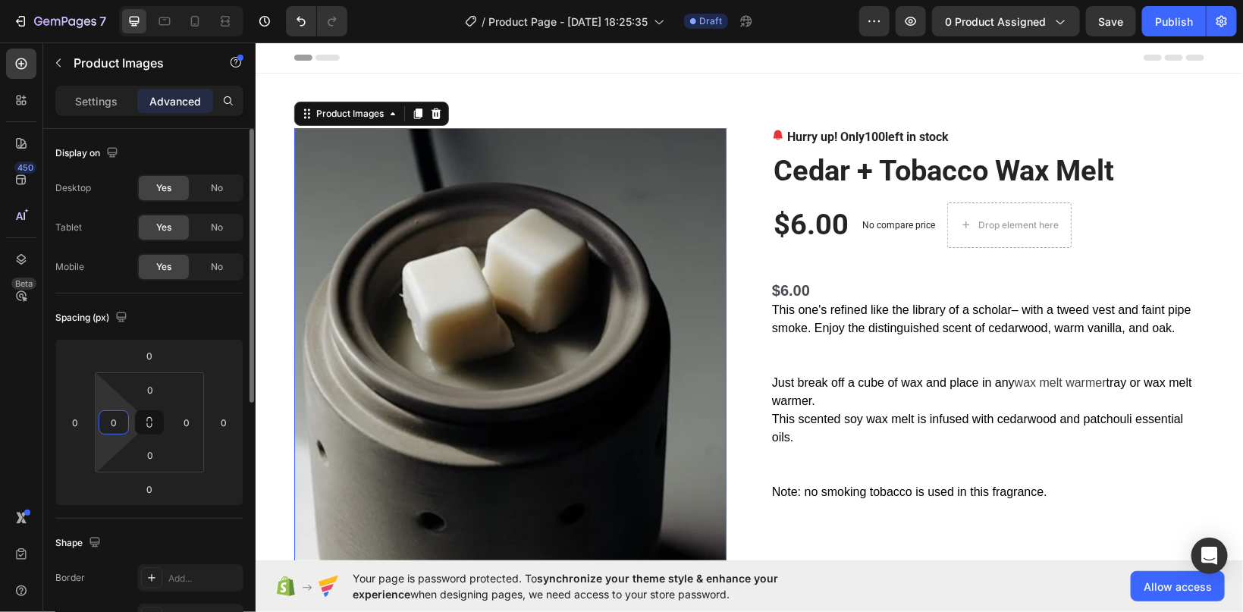
click at [116, 415] on input "0" at bounding box center [113, 422] width 23 height 23
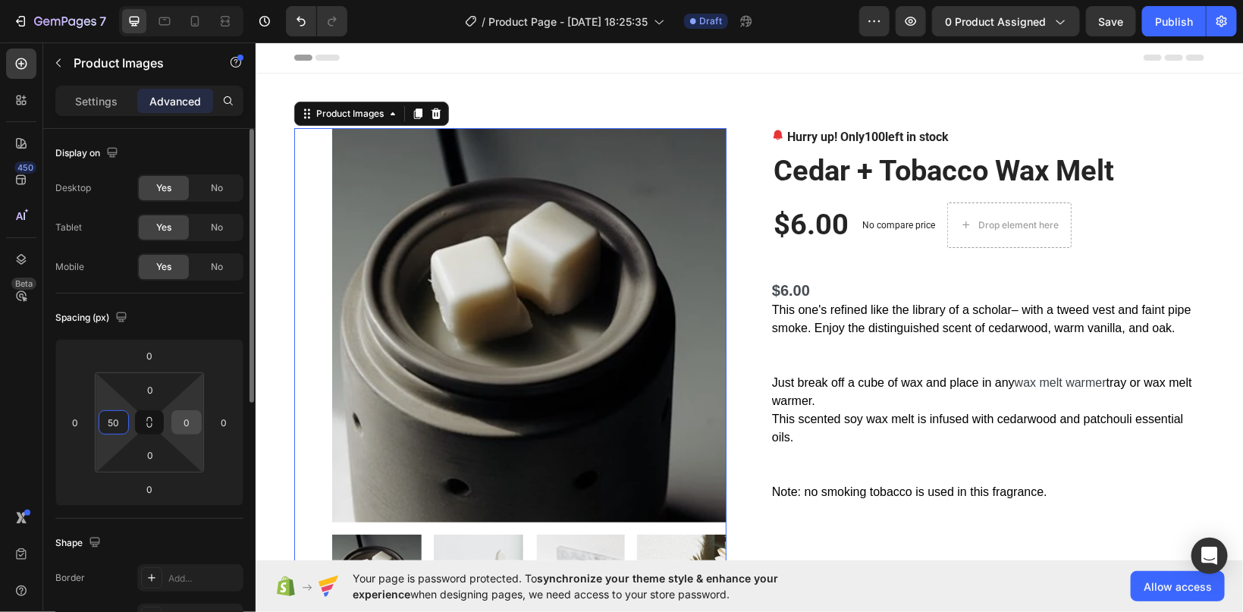
type input "50"
click at [199, 426] on div "0" at bounding box center [186, 422] width 30 height 24
click at [197, 419] on input "0" at bounding box center [186, 422] width 23 height 23
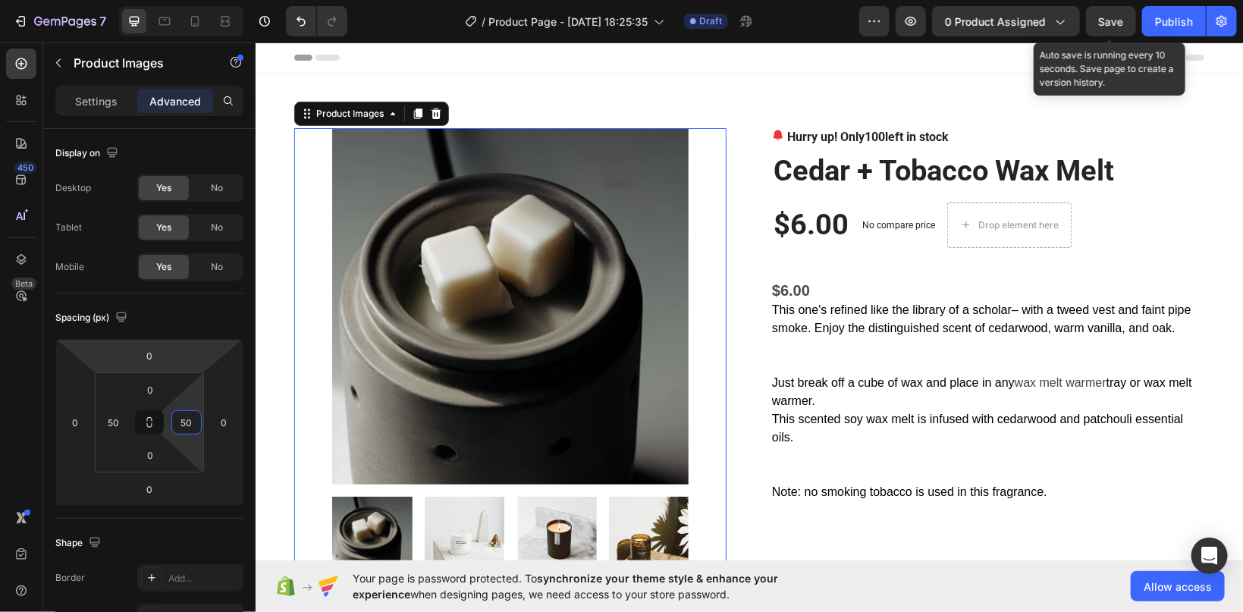
type input "50"
click at [1114, 19] on span "Save" at bounding box center [1111, 21] width 25 height 13
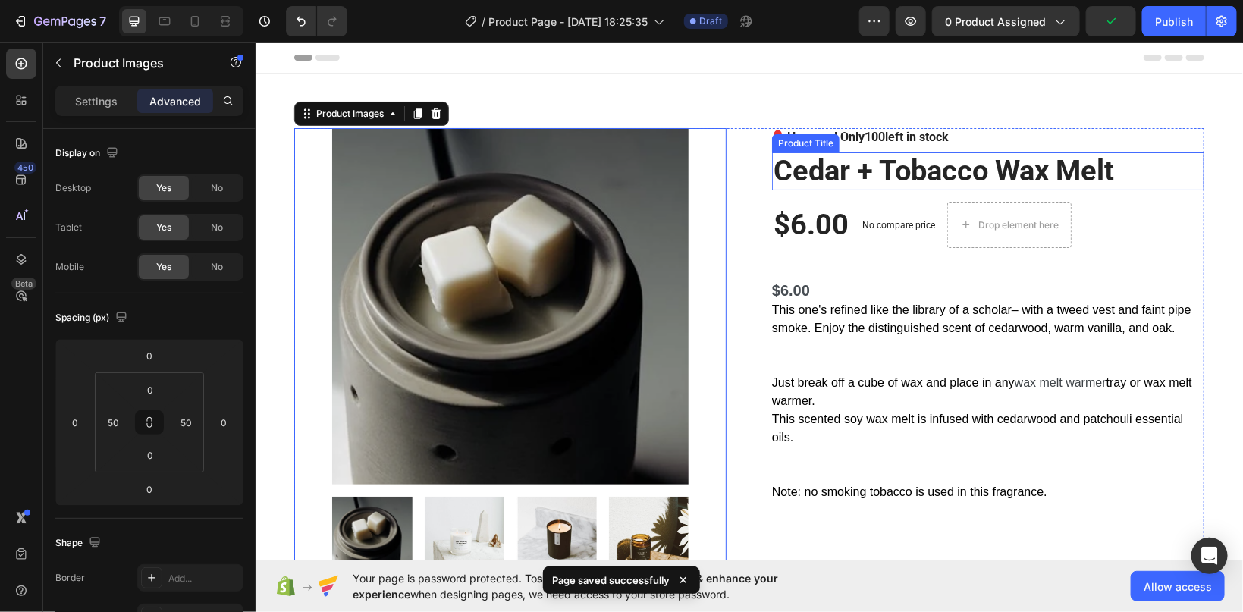
click at [869, 174] on h2 "Cedar + Tobacco Wax Melt" at bounding box center [988, 171] width 432 height 38
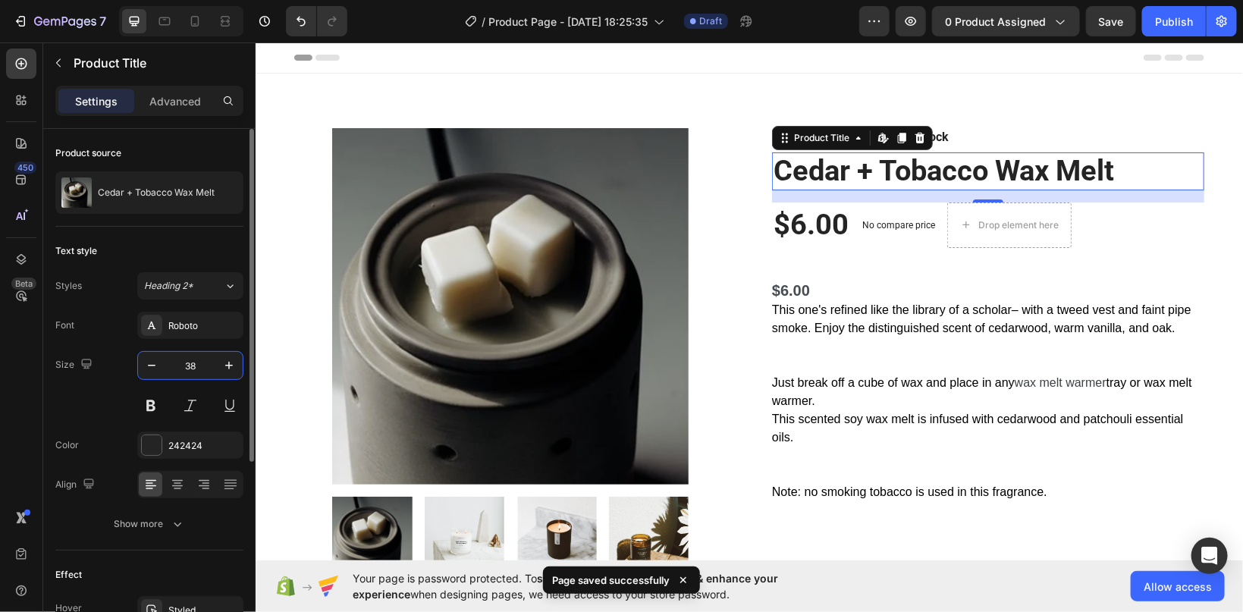
click at [198, 365] on input "38" at bounding box center [190, 365] width 50 height 27
click at [181, 360] on input "38" at bounding box center [190, 365] width 50 height 27
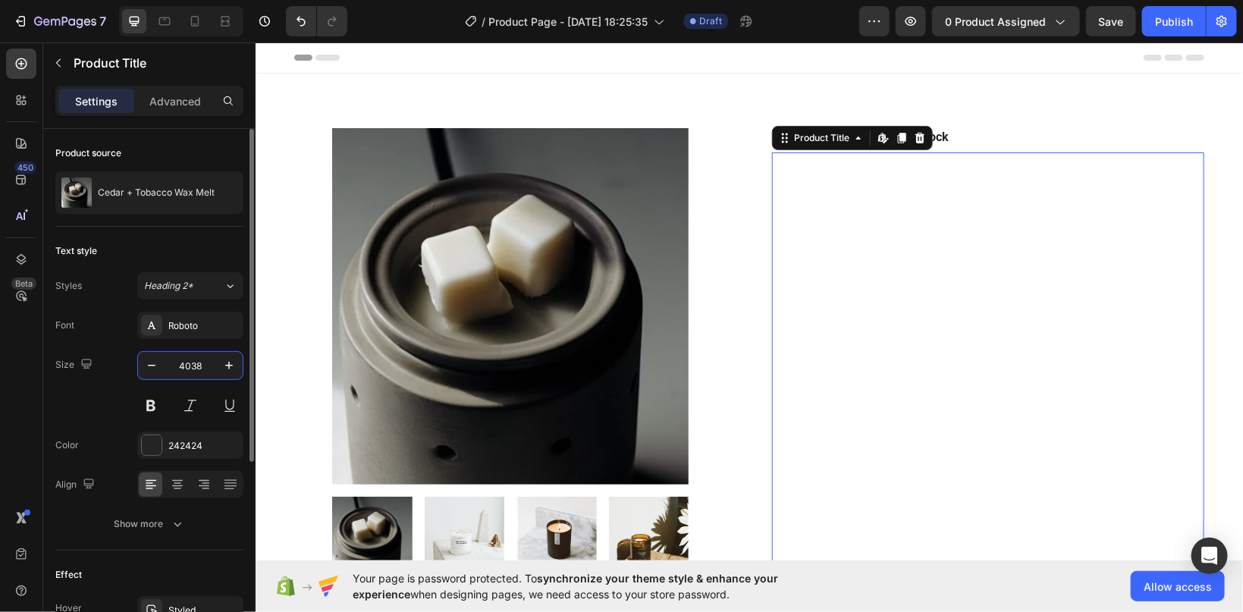
click at [209, 365] on input "4038" at bounding box center [190, 365] width 50 height 27
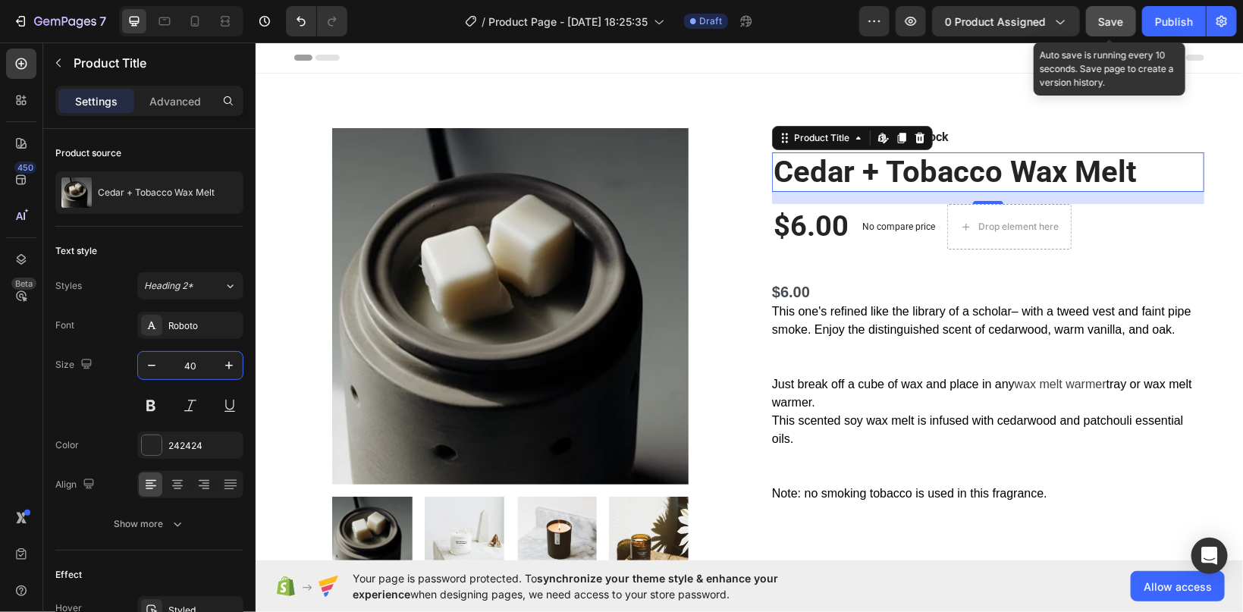
type input "40"
click at [1098, 11] on button "Save" at bounding box center [1111, 21] width 50 height 30
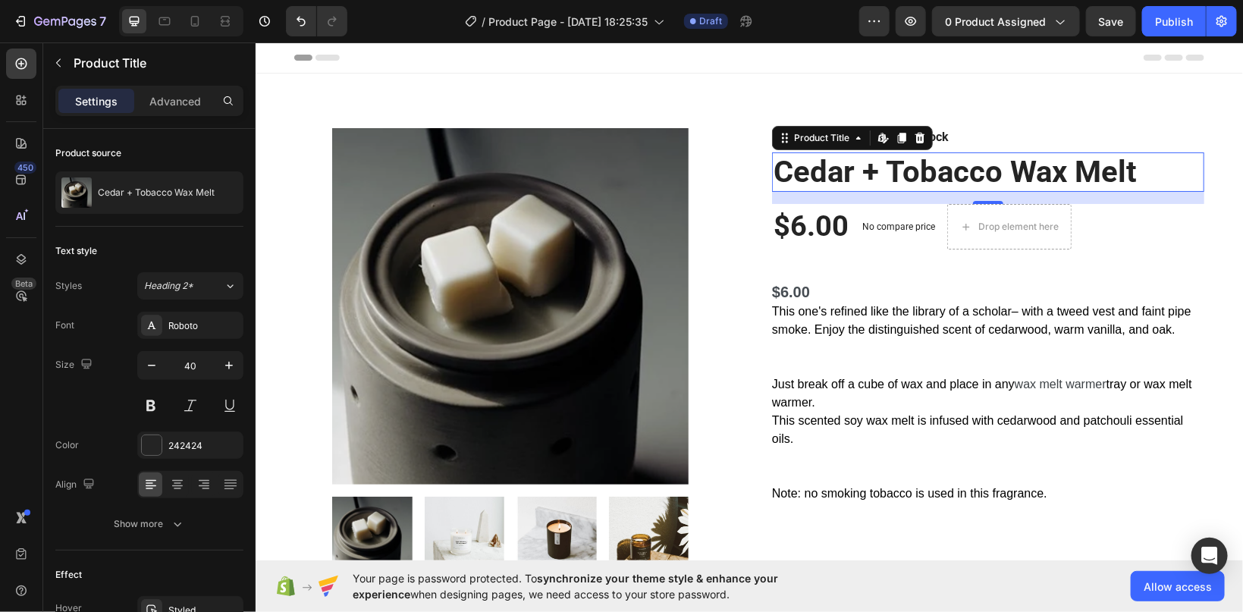
click at [1118, 20] on span "Save" at bounding box center [1111, 21] width 25 height 13
click at [1218, 24] on icon "button" at bounding box center [1222, 21] width 11 height 11
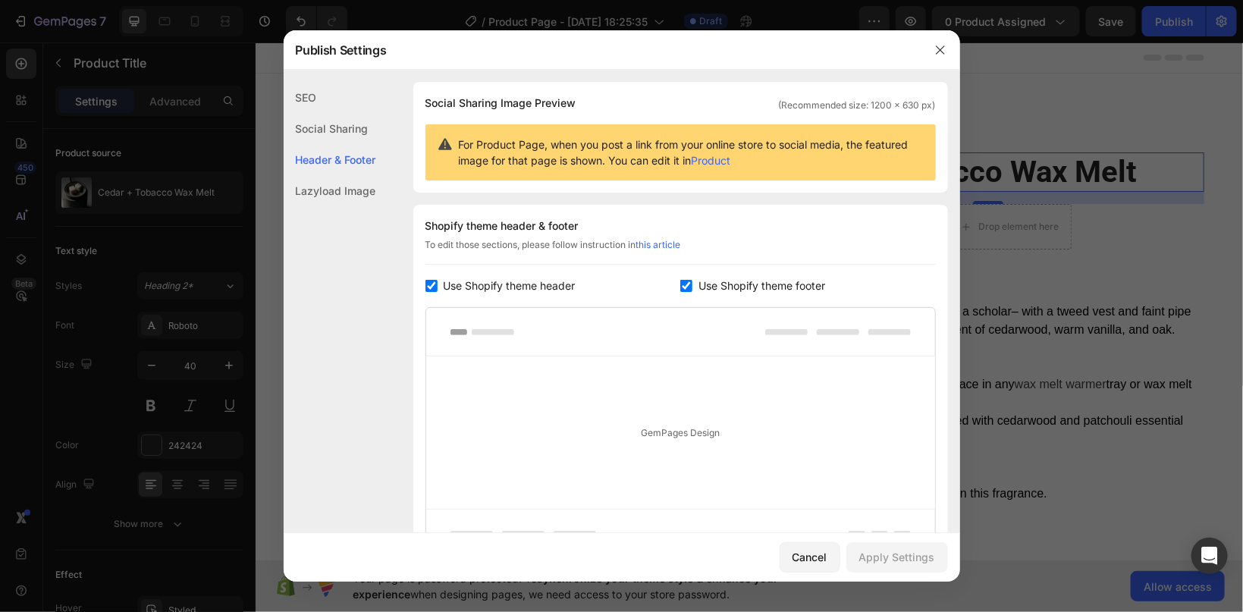
scroll to position [177, 0]
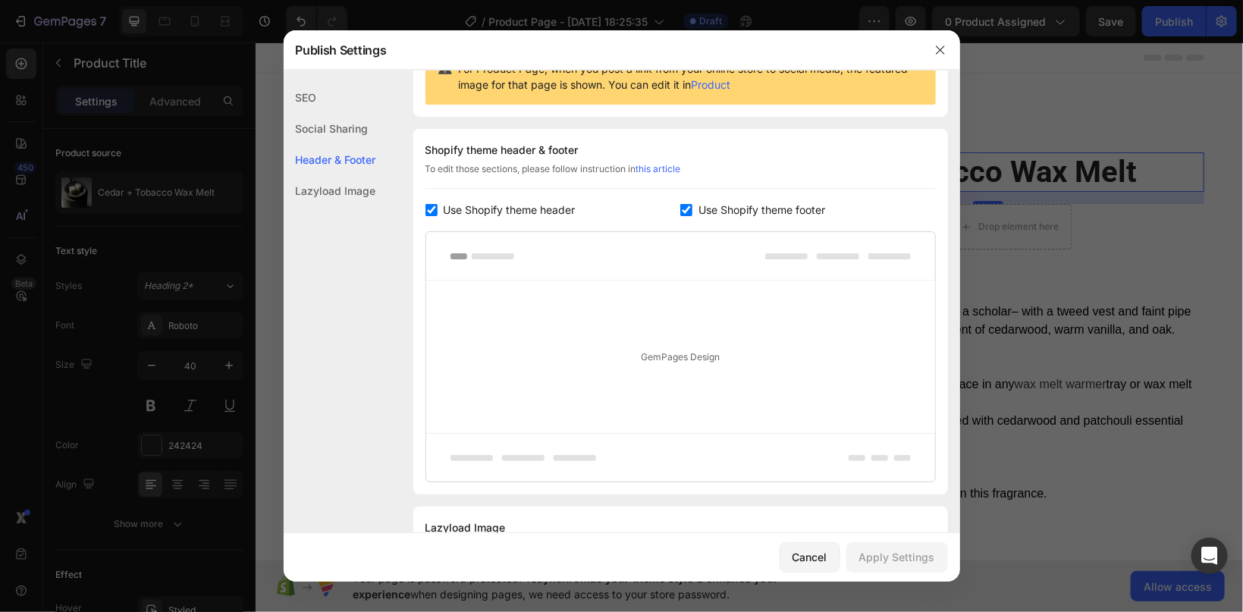
drag, startPoint x: 612, startPoint y: 207, endPoint x: 516, endPoint y: 211, distance: 96.4
click at [516, 211] on div "Use Shopify theme header" at bounding box center [554, 210] width 256 height 18
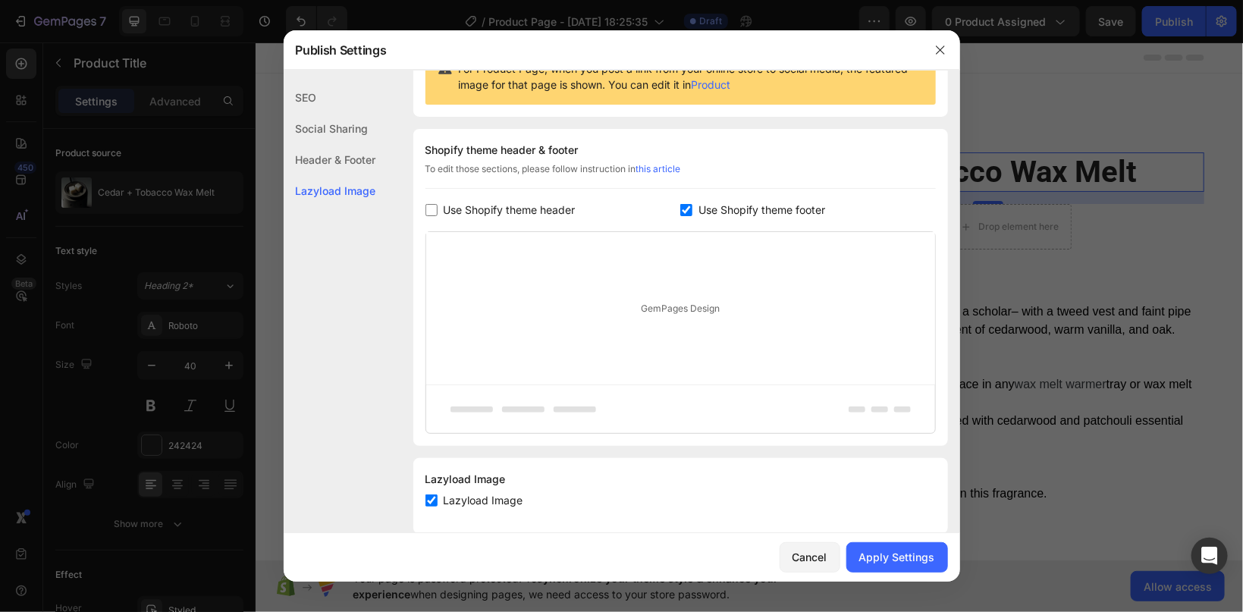
click at [436, 209] on input "checkbox" at bounding box center [432, 210] width 12 height 12
checkbox input "true"
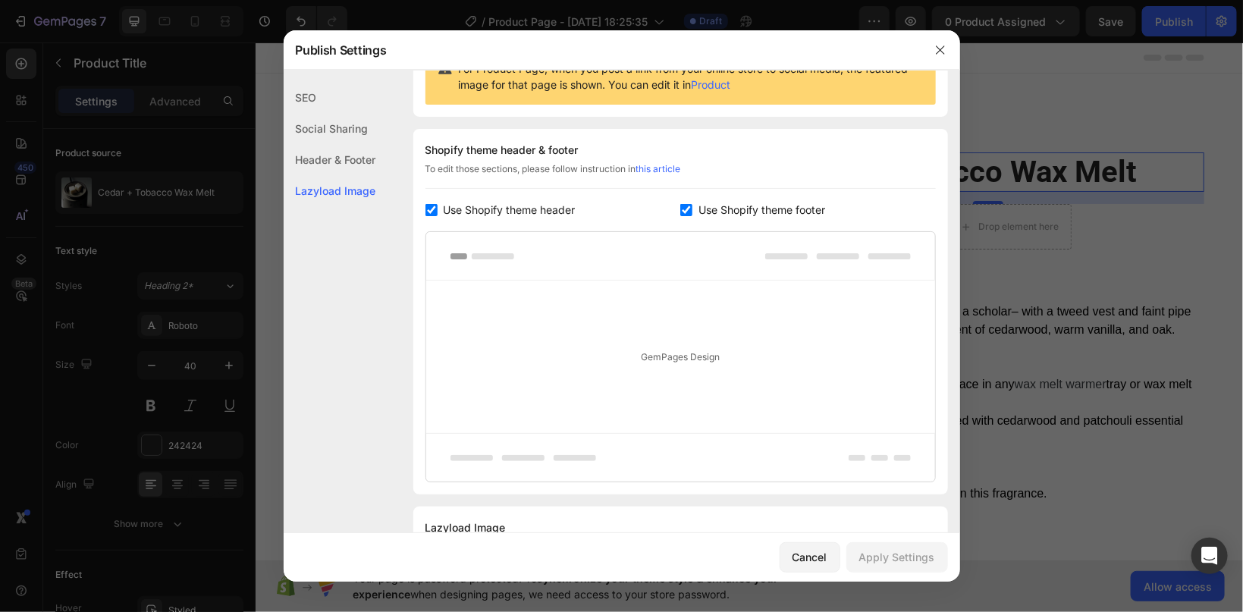
drag, startPoint x: 595, startPoint y: 248, endPoint x: 636, endPoint y: 291, distance: 59.0
click at [608, 197] on div "Shopify theme header & footer To edit those sections, please follow instruction…" at bounding box center [680, 312] width 535 height 366
drag, startPoint x: 687, startPoint y: 211, endPoint x: 413, endPoint y: 278, distance: 282.6
click at [687, 208] on input "checkbox" at bounding box center [687, 210] width 12 height 12
checkbox input "false"
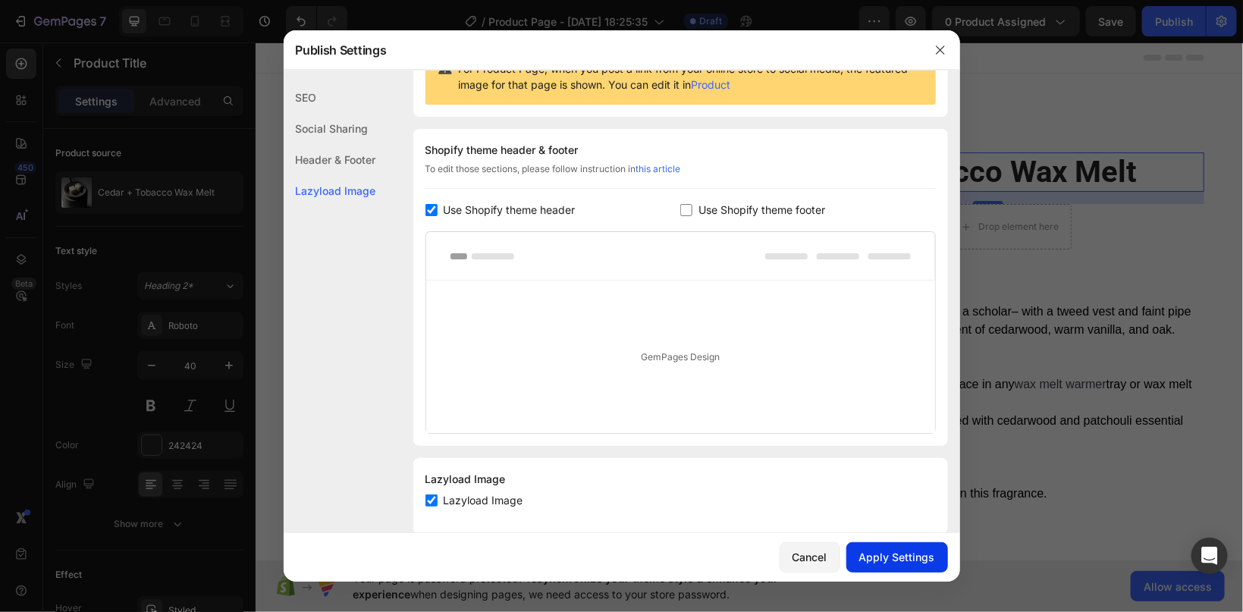
click at [910, 558] on div "Apply Settings" at bounding box center [898, 557] width 76 height 16
click at [328, 175] on div "Header & Footer" at bounding box center [330, 190] width 93 height 31
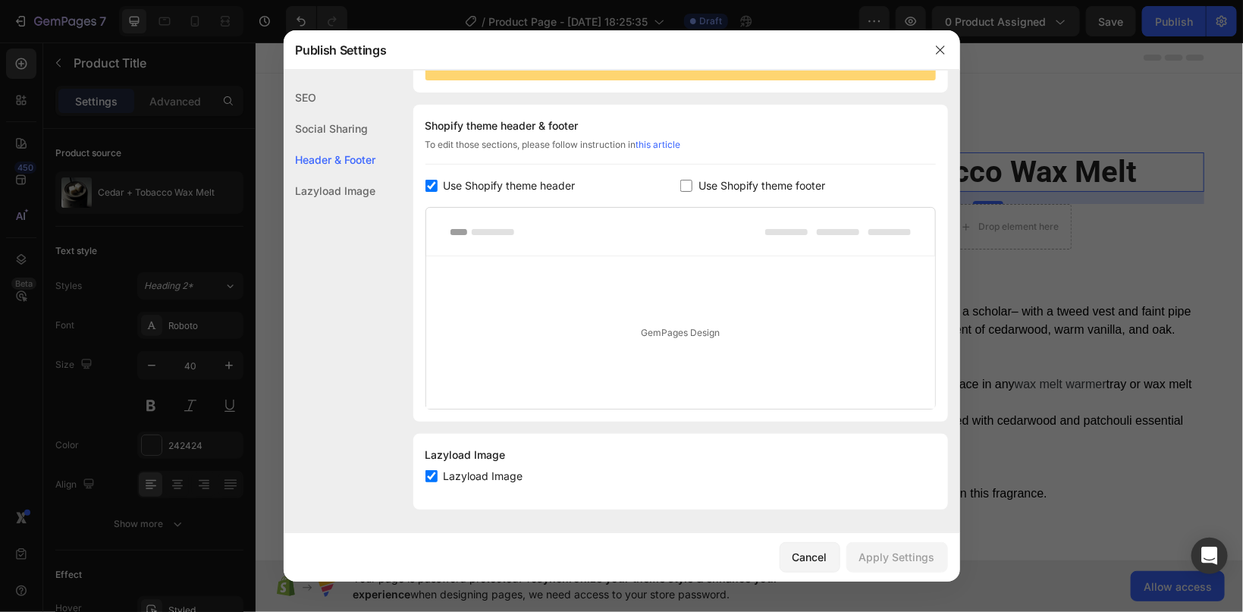
click at [319, 144] on div "Social Sharing" at bounding box center [330, 159] width 93 height 31
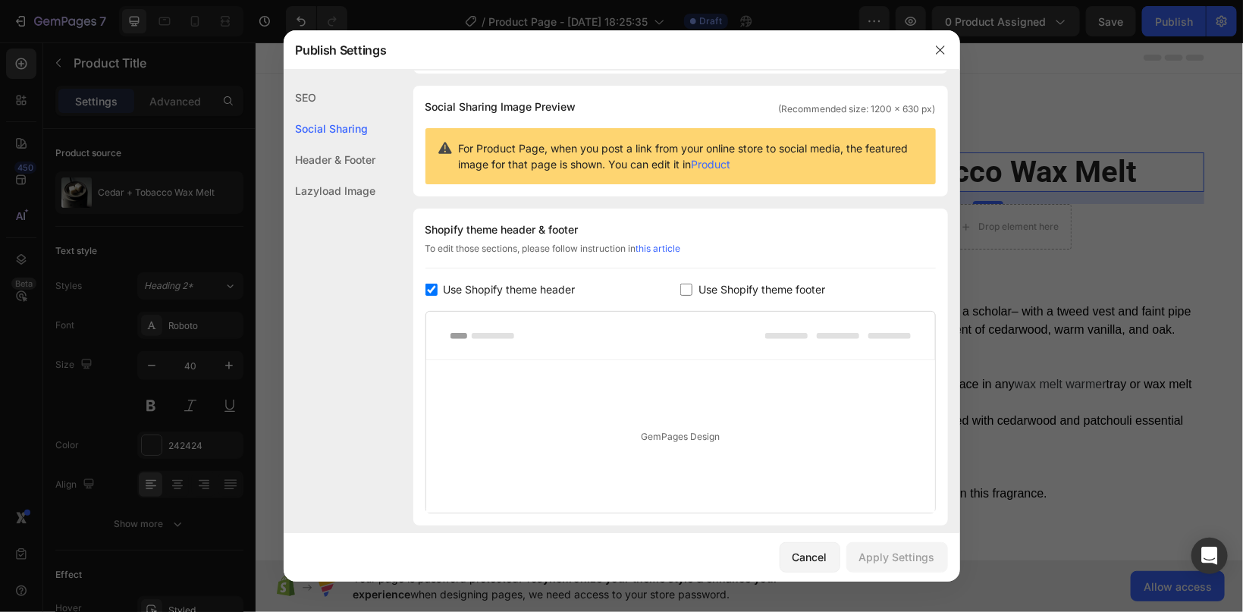
click at [304, 113] on div "SEO" at bounding box center [330, 128] width 93 height 31
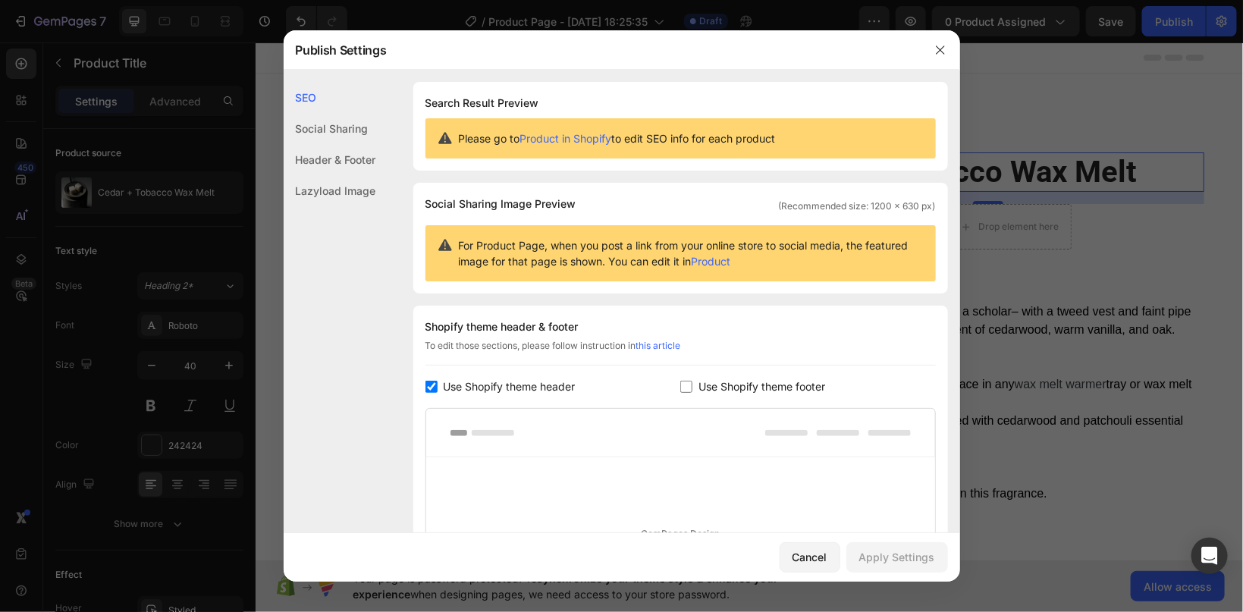
scroll to position [0, 0]
click at [315, 193] on div "Lazyload Image" at bounding box center [330, 190] width 93 height 31
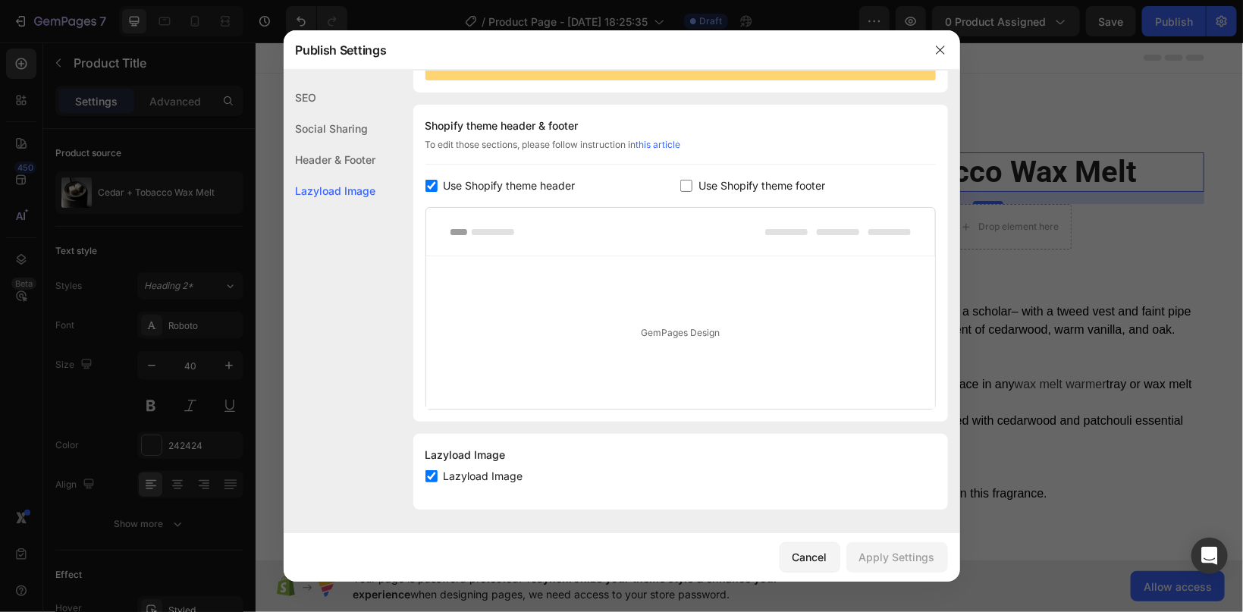
scroll to position [201, 0]
drag, startPoint x: 621, startPoint y: 174, endPoint x: 450, endPoint y: 174, distance: 171.5
click at [450, 174] on div "Shopify theme header & footer To edit those sections, please follow instruction…" at bounding box center [680, 263] width 535 height 317
click at [797, 563] on div "Cancel" at bounding box center [810, 557] width 35 height 16
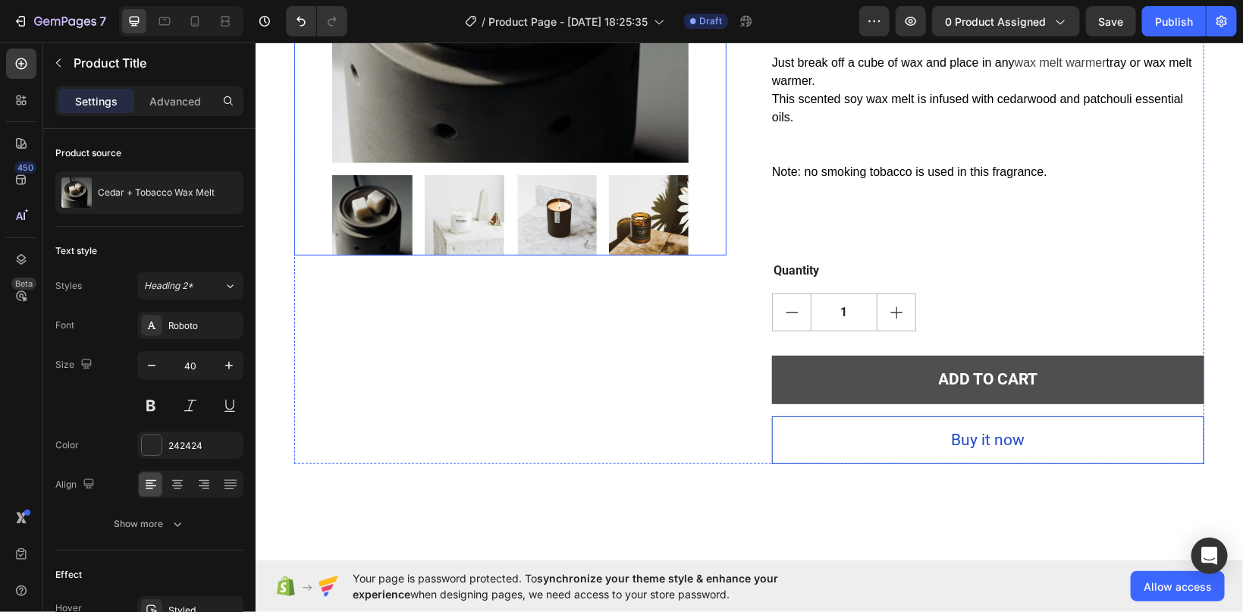
scroll to position [0, 0]
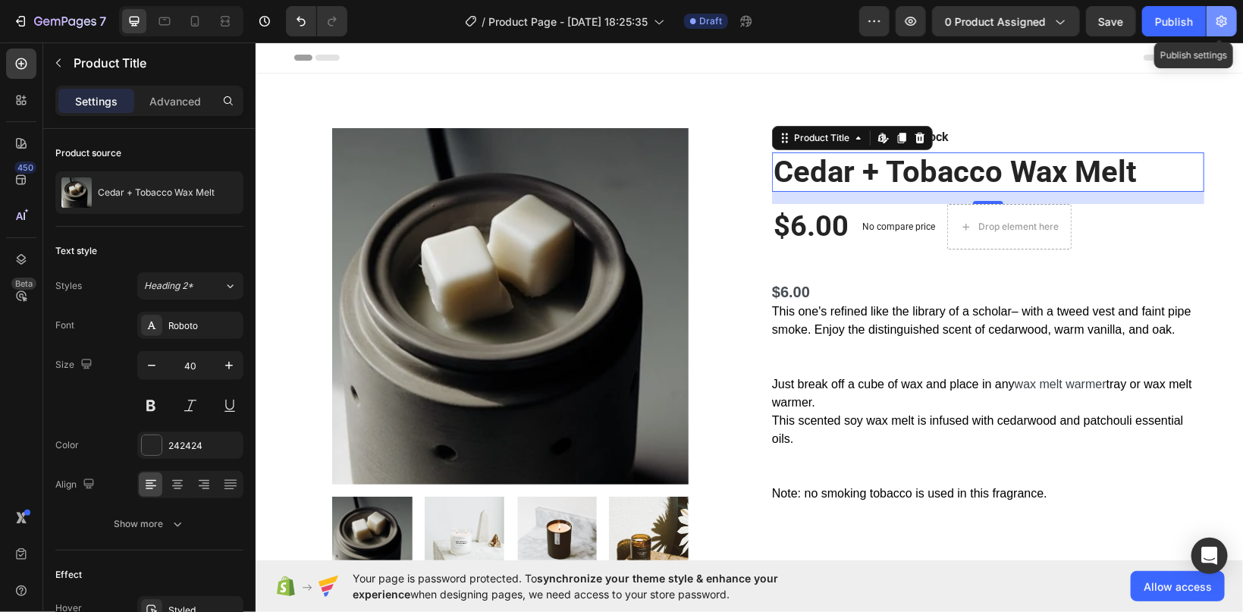
click at [1224, 20] on icon "button" at bounding box center [1222, 21] width 15 height 15
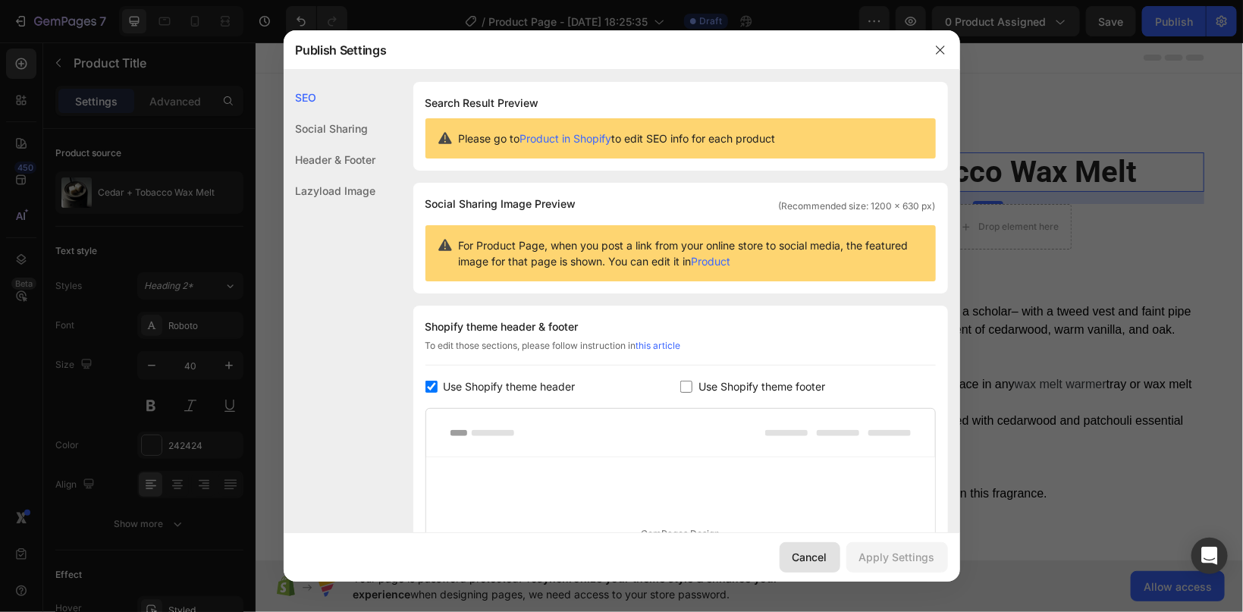
click at [794, 548] on button "Cancel" at bounding box center [810, 557] width 61 height 30
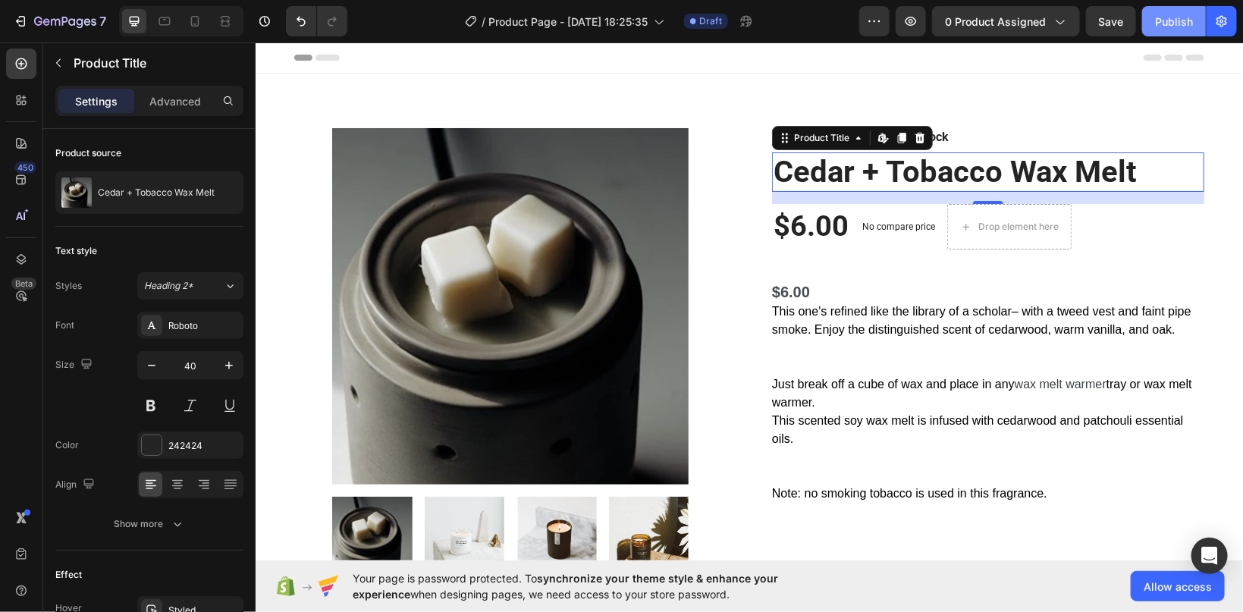
click at [1169, 23] on div "Publish" at bounding box center [1174, 22] width 38 height 16
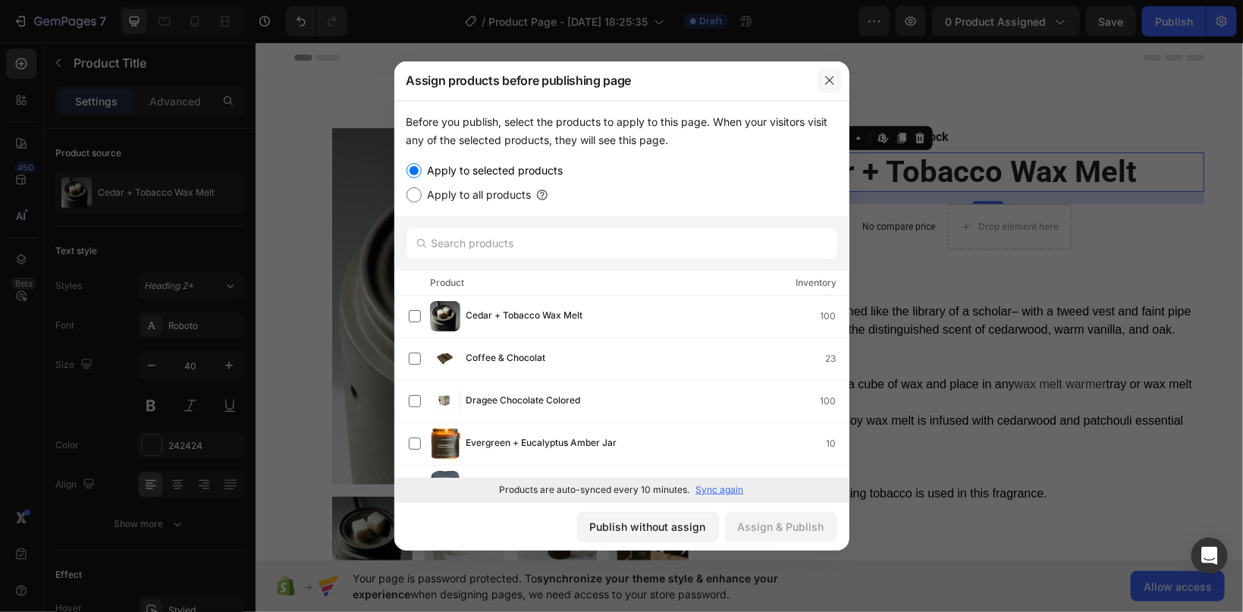
click at [831, 80] on icon "button" at bounding box center [830, 80] width 12 height 12
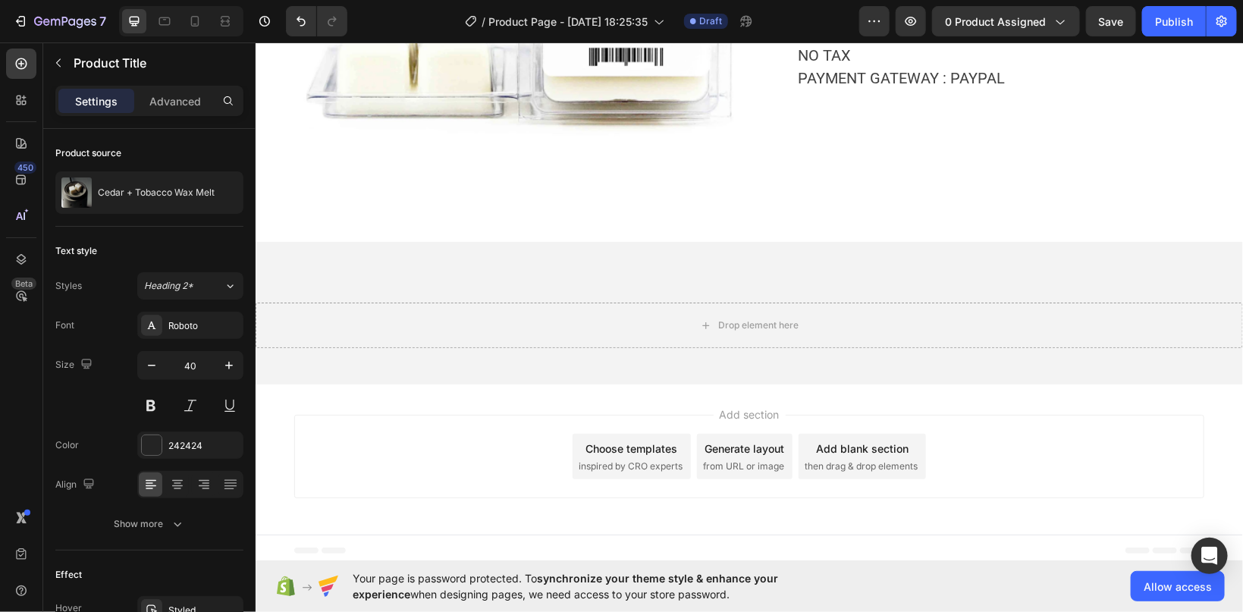
scroll to position [1481, 0]
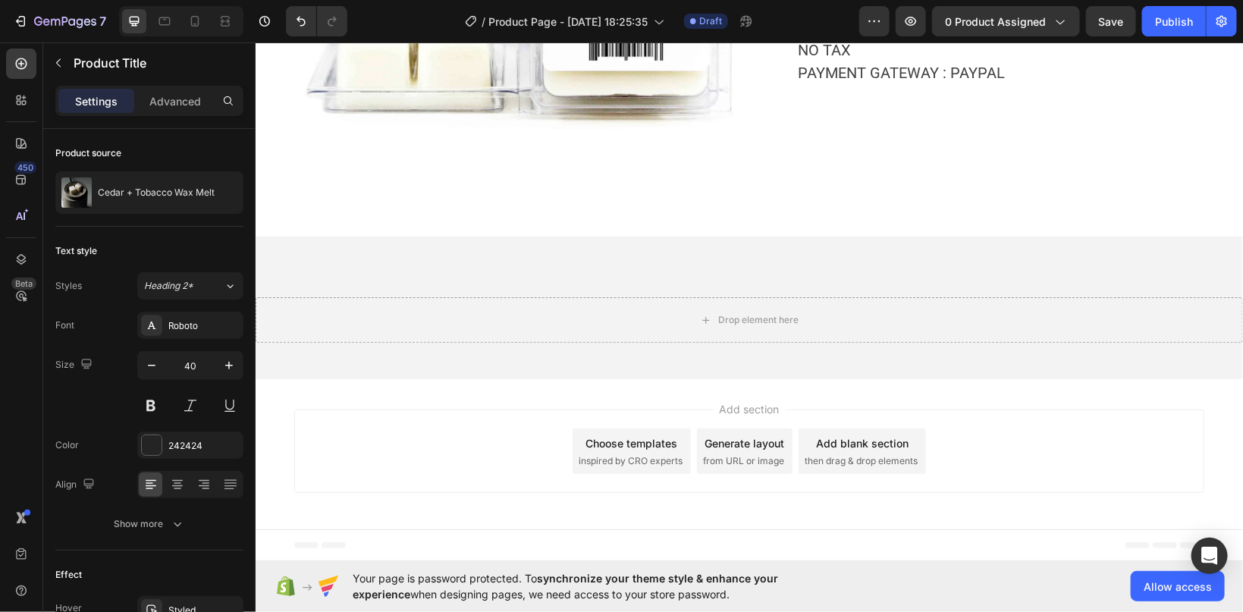
click at [618, 448] on div "Choose templates" at bounding box center [632, 443] width 92 height 16
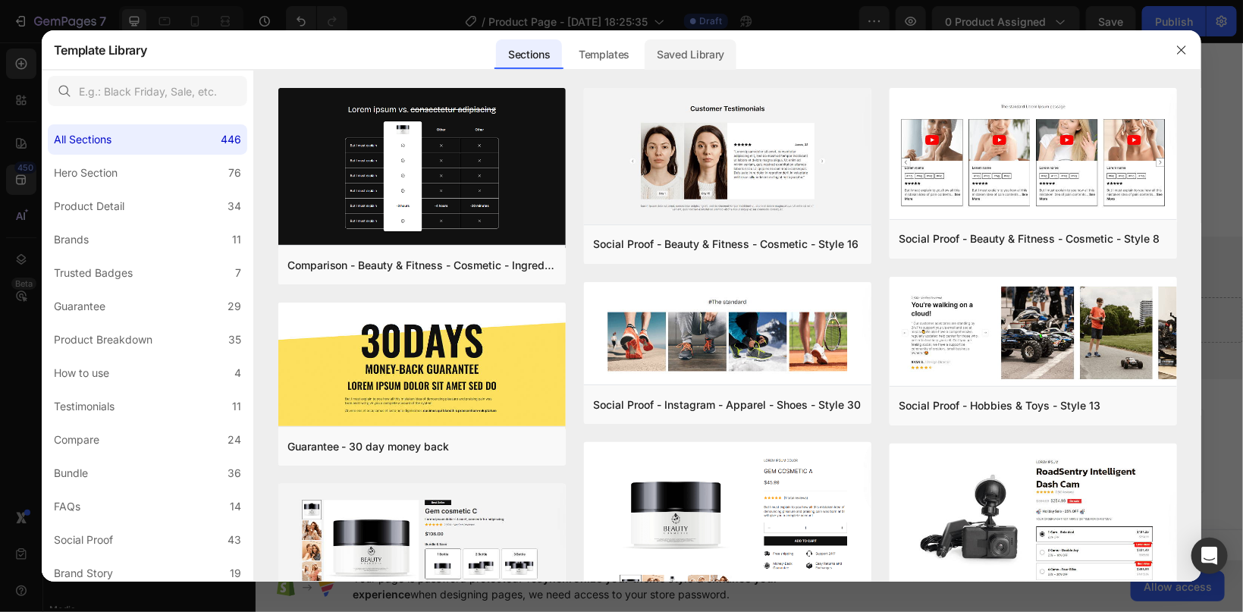
click at [714, 59] on div "Saved Library" at bounding box center [691, 54] width 92 height 30
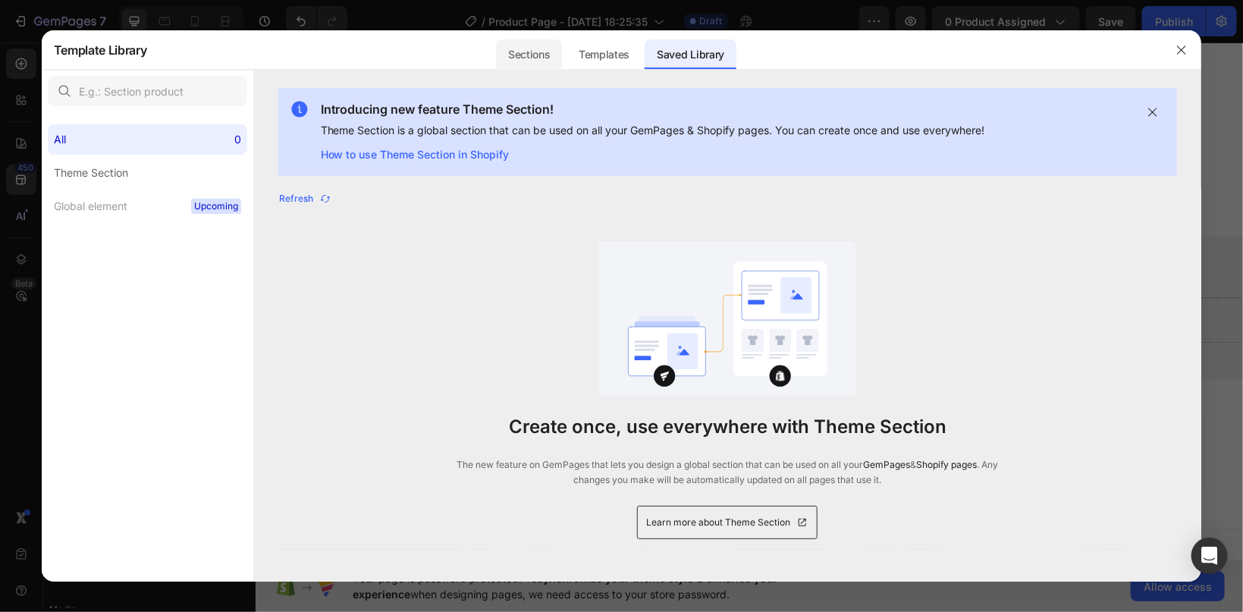
click at [531, 51] on div "Sections" at bounding box center [529, 54] width 66 height 30
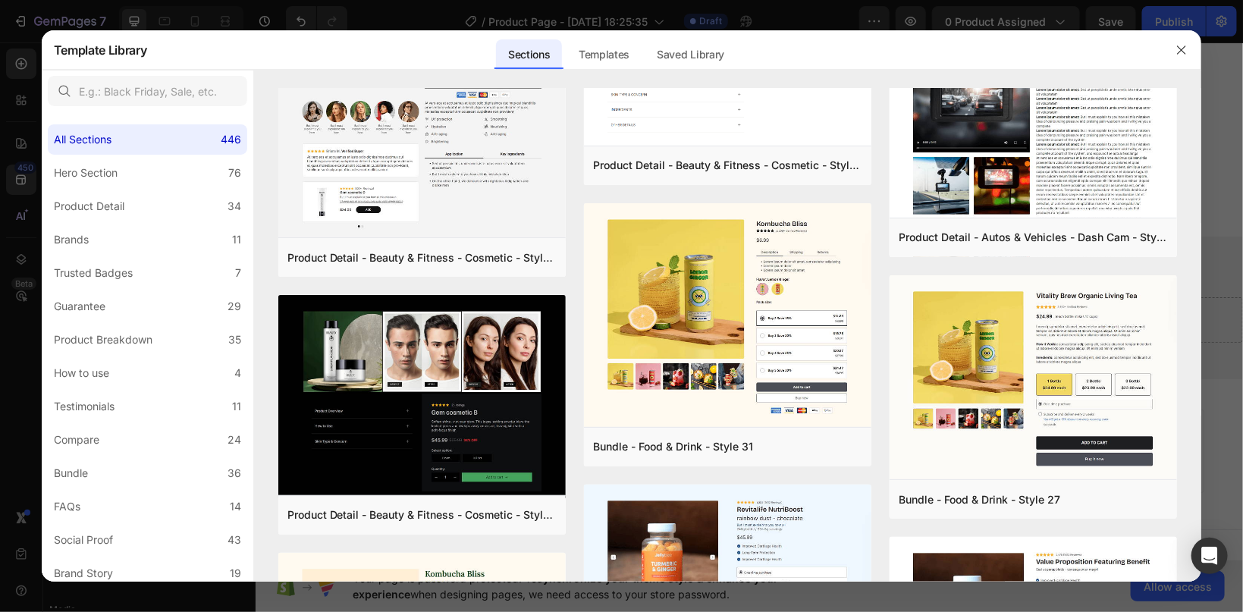
scroll to position [305, 0]
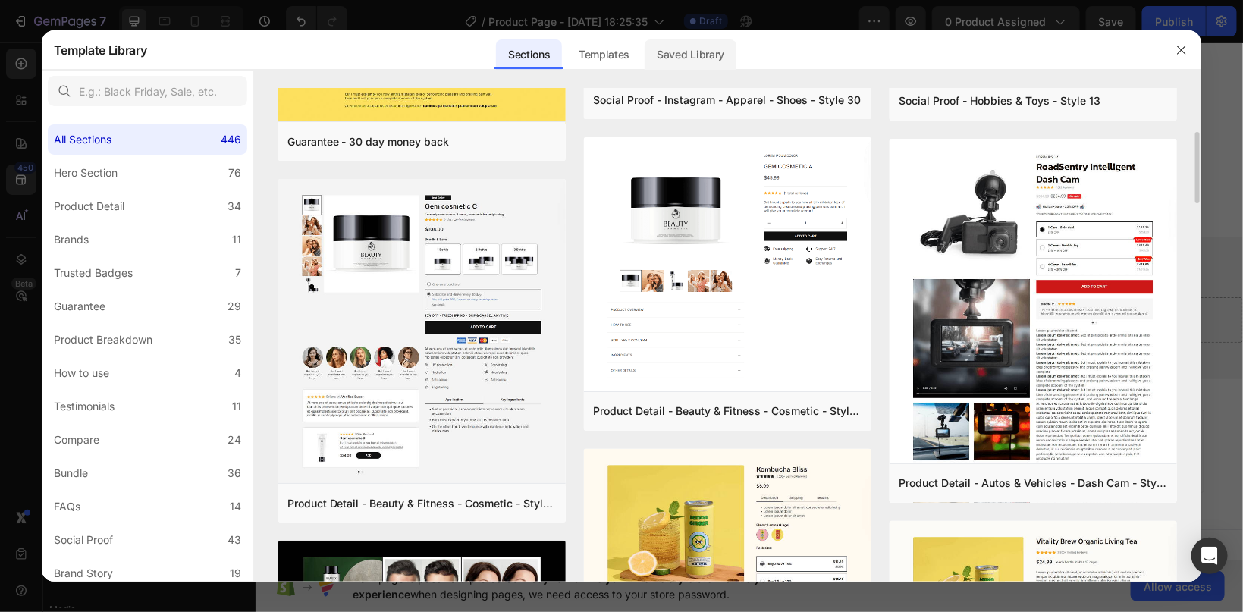
click at [683, 61] on div "Saved Library" at bounding box center [691, 54] width 92 height 30
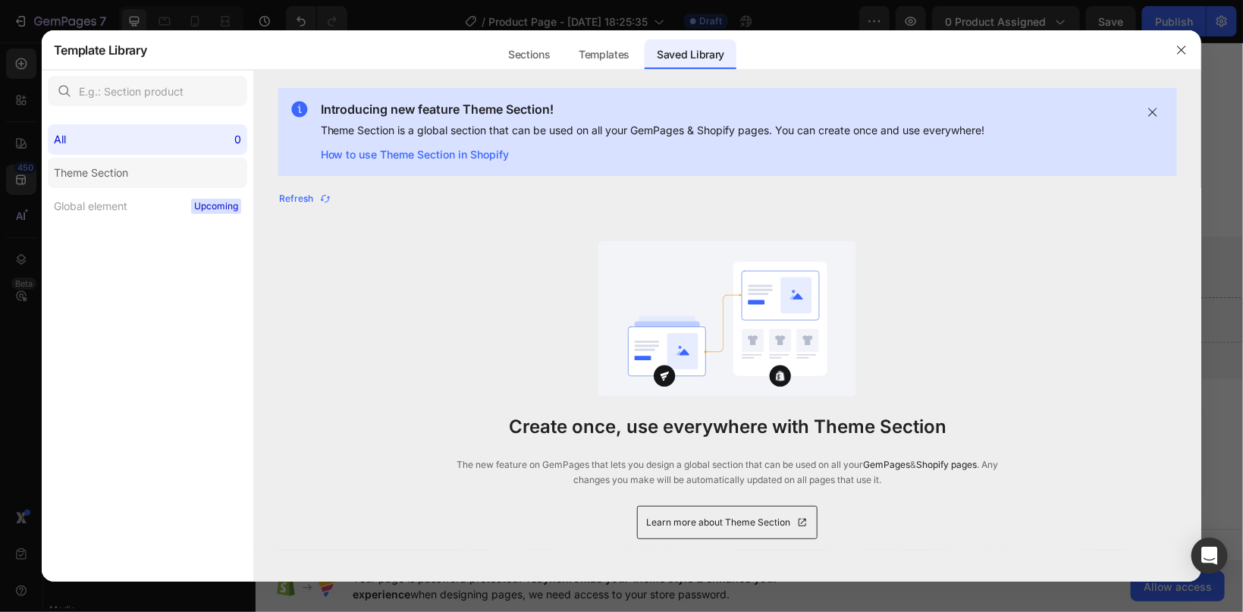
click at [96, 169] on div "Theme Section" at bounding box center [91, 173] width 74 height 18
drag, startPoint x: 80, startPoint y: 146, endPoint x: 114, endPoint y: 149, distance: 33.5
click at [80, 145] on div "All 0" at bounding box center [148, 139] width 200 height 30
click at [624, 56] on div "Templates" at bounding box center [604, 54] width 75 height 30
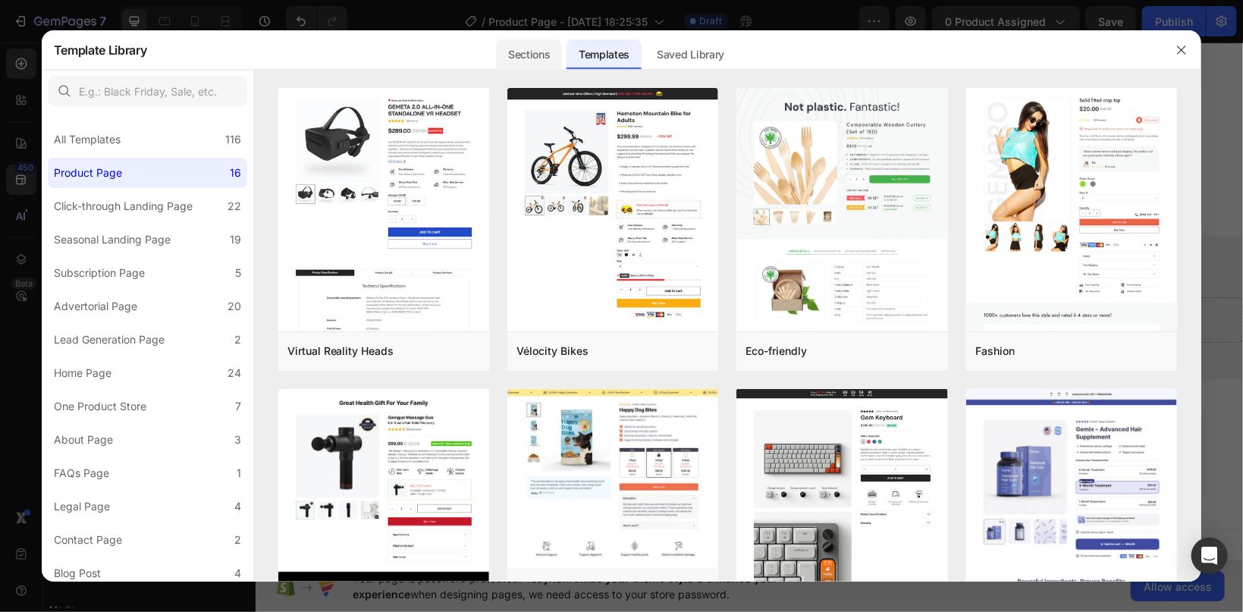
click at [527, 59] on div "Sections" at bounding box center [529, 54] width 66 height 30
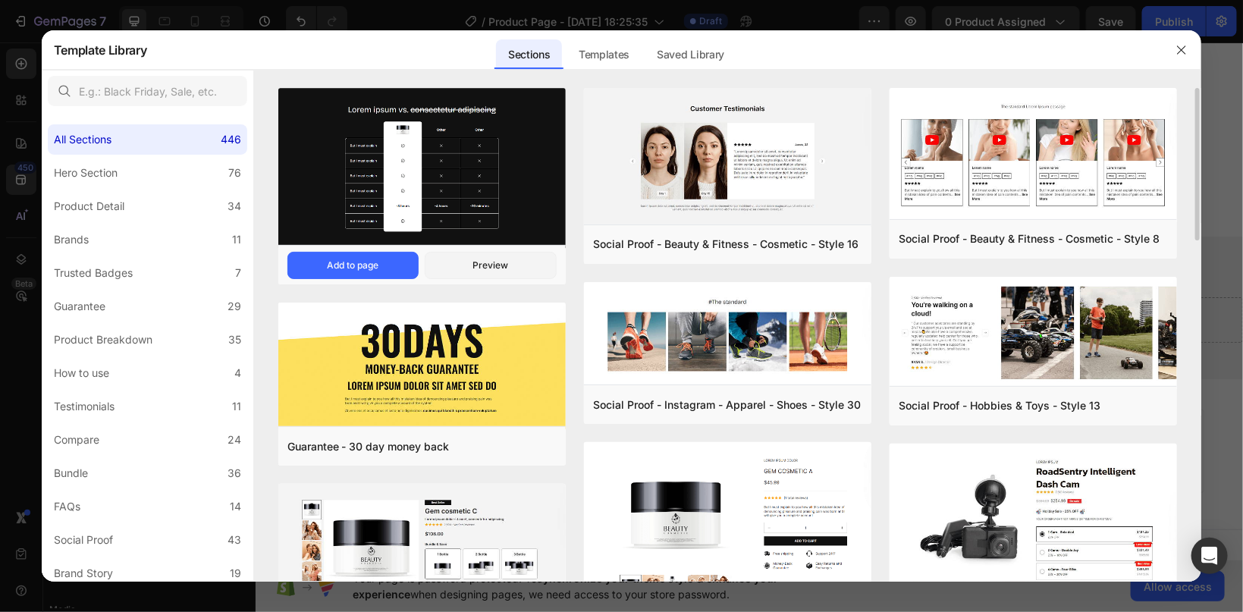
click at [483, 162] on img at bounding box center [422, 169] width 288 height 160
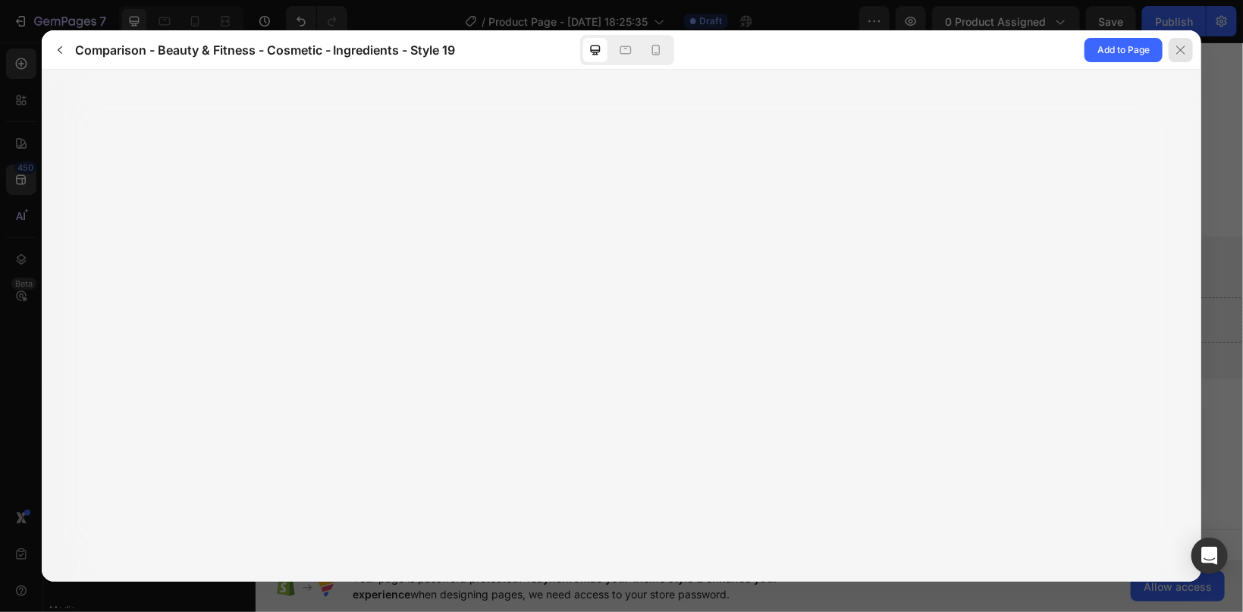
drag, startPoint x: 1184, startPoint y: 52, endPoint x: 286, endPoint y: 212, distance: 912.5
click at [1184, 52] on icon at bounding box center [1181, 50] width 12 height 12
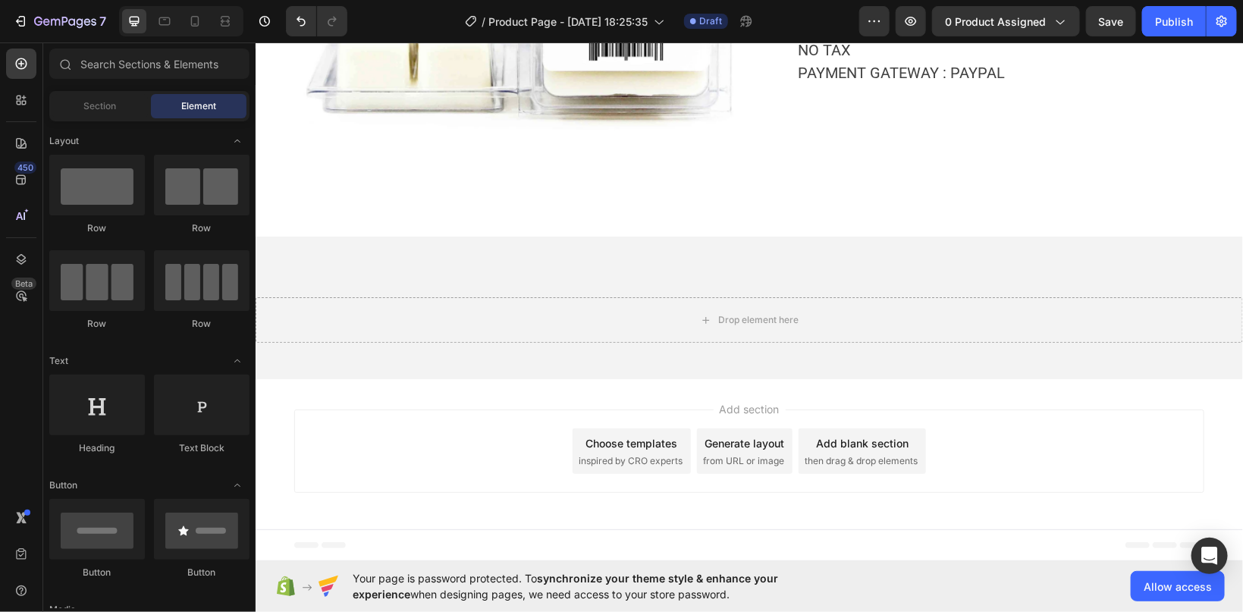
drag, startPoint x: 614, startPoint y: 433, endPoint x: 460, endPoint y: 222, distance: 261.2
click at [614, 433] on div "Choose templates inspired by CRO experts" at bounding box center [631, 451] width 118 height 46
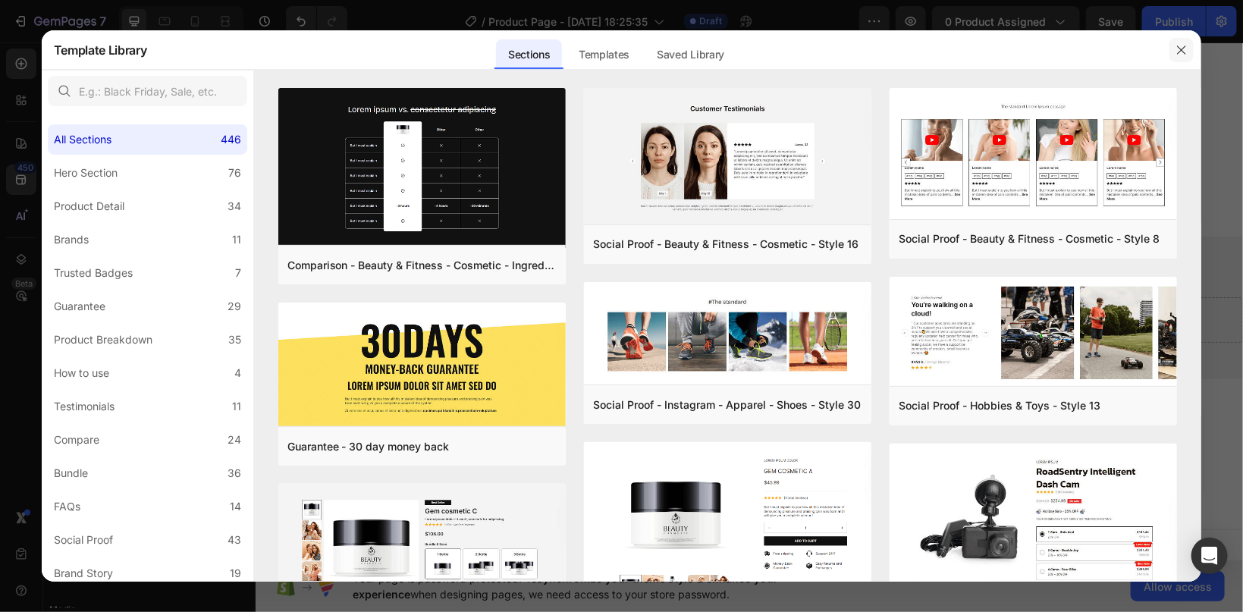
click at [1183, 48] on icon "button" at bounding box center [1182, 50] width 12 height 12
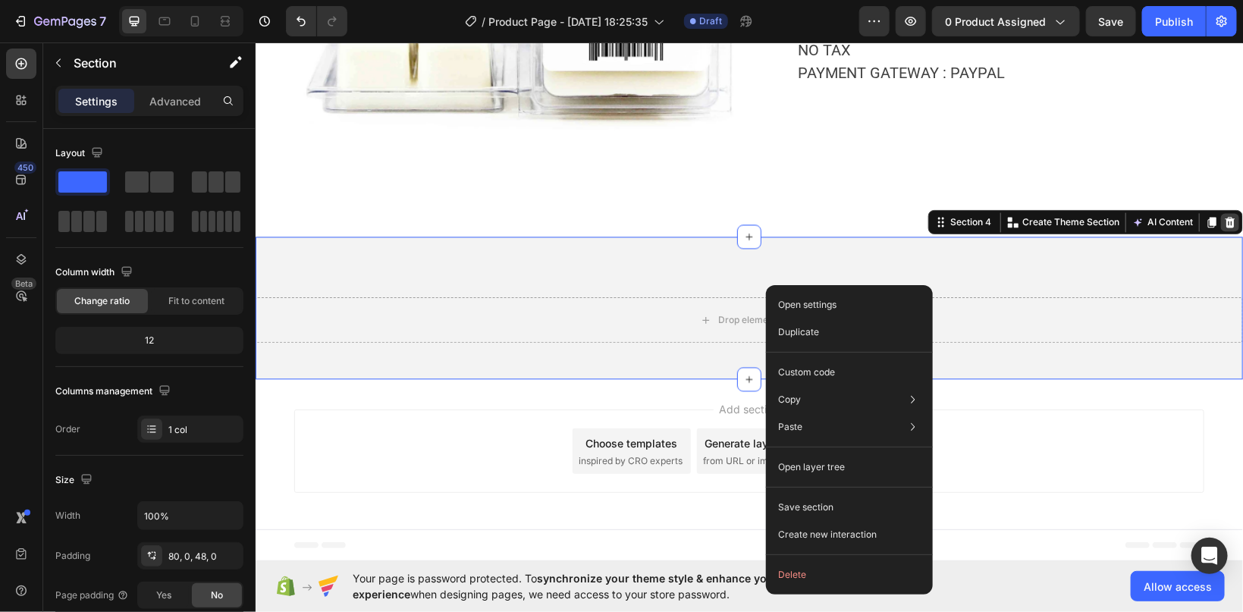
click at [1229, 221] on icon at bounding box center [1230, 221] width 12 height 12
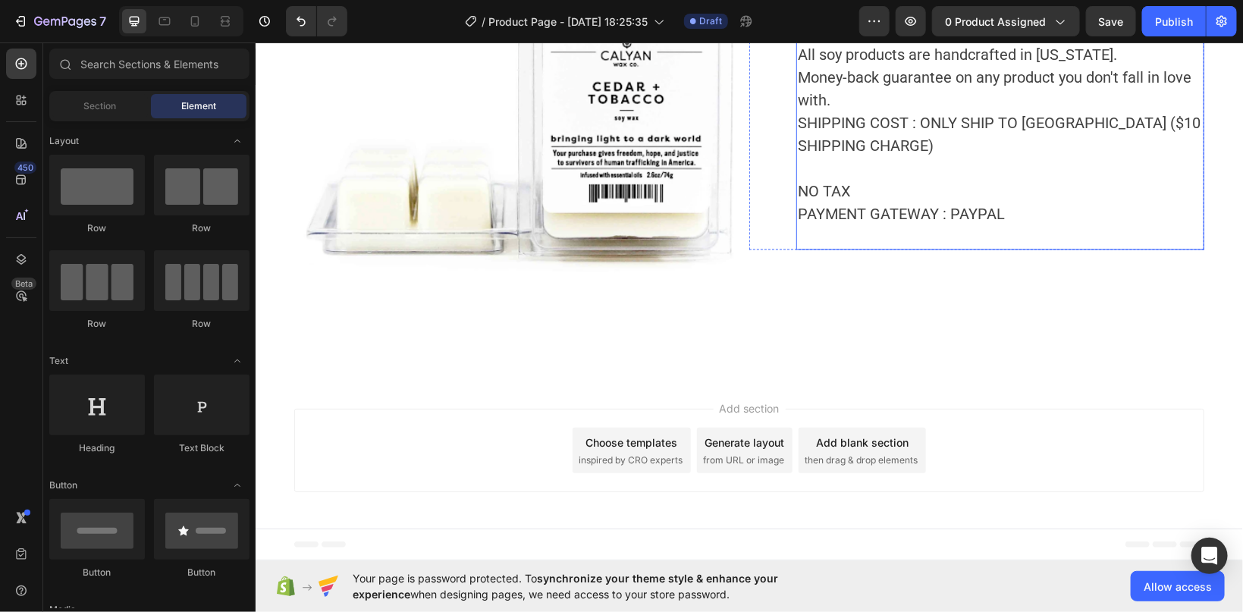
scroll to position [1338, 0]
click at [653, 454] on span "inspired by CRO experts" at bounding box center [630, 461] width 104 height 14
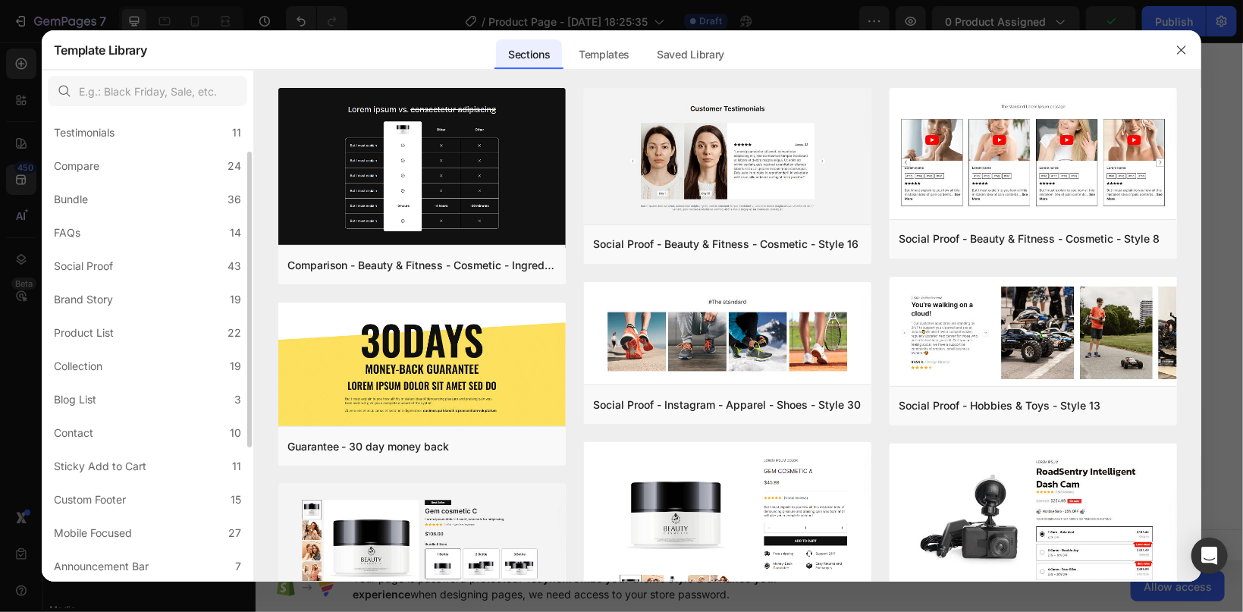
scroll to position [0, 0]
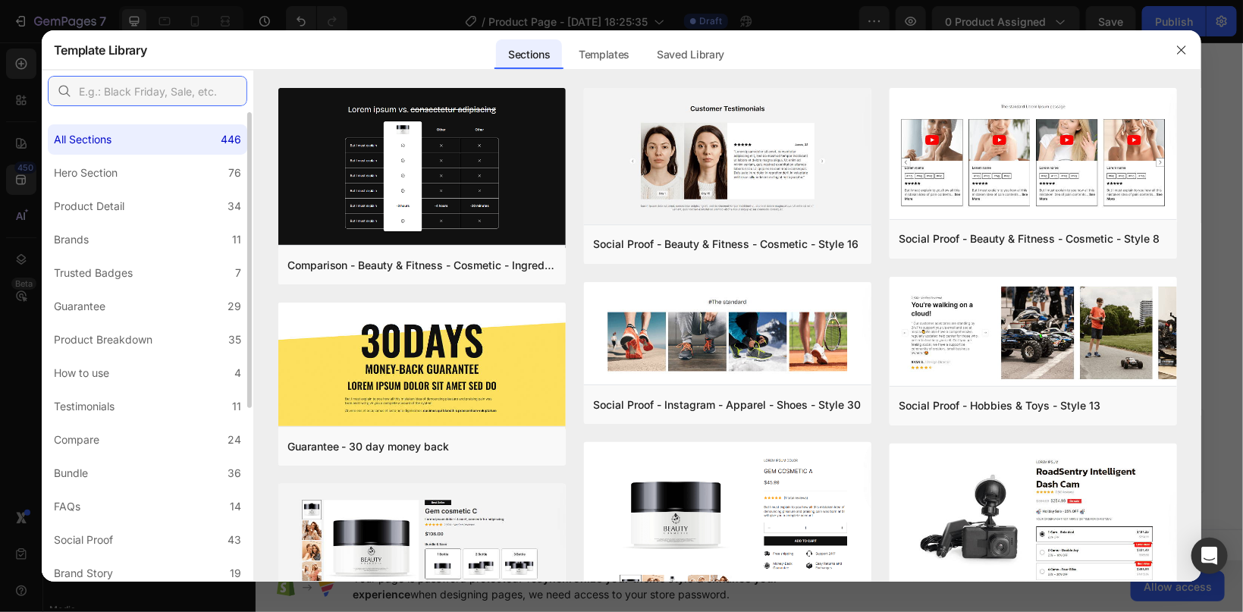
click at [120, 91] on input "text" at bounding box center [148, 91] width 200 height 30
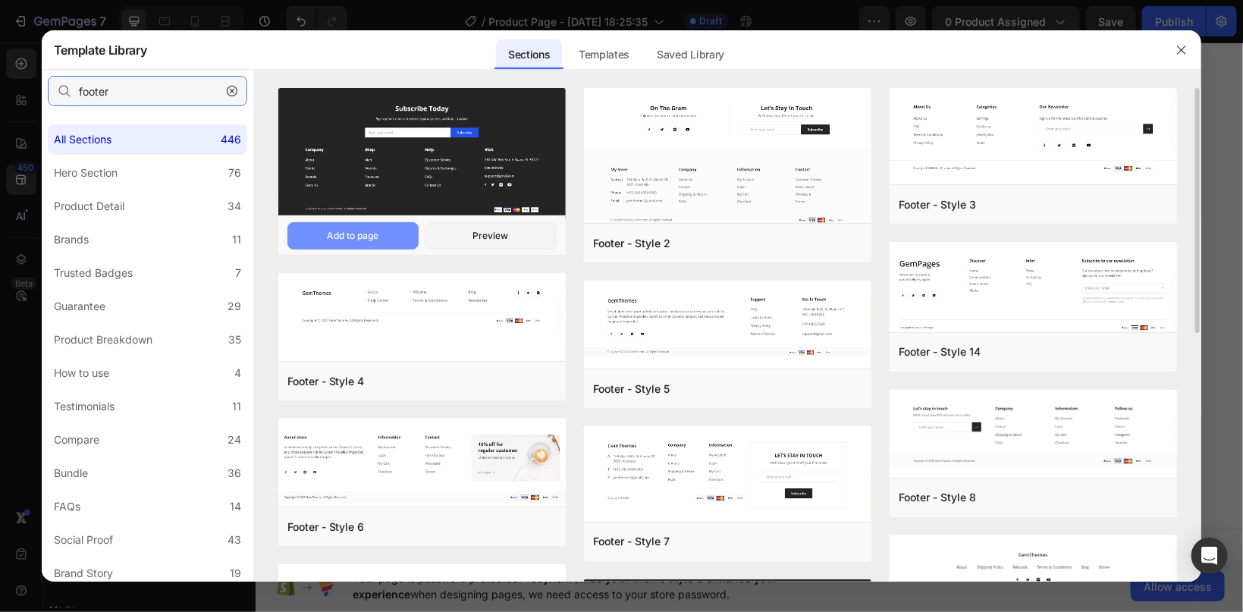
type input "footer"
drag, startPoint x: 347, startPoint y: 234, endPoint x: 332, endPoint y: 236, distance: 16.0
click at [347, 234] on div "Add to page" at bounding box center [353, 236] width 52 height 14
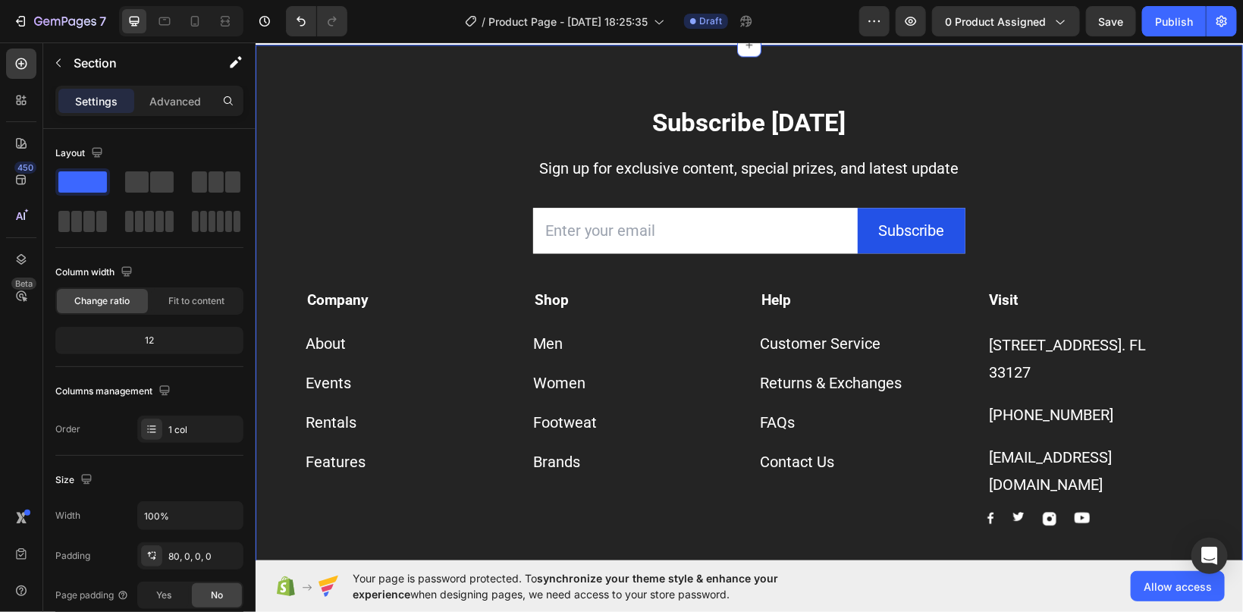
scroll to position [1675, 0]
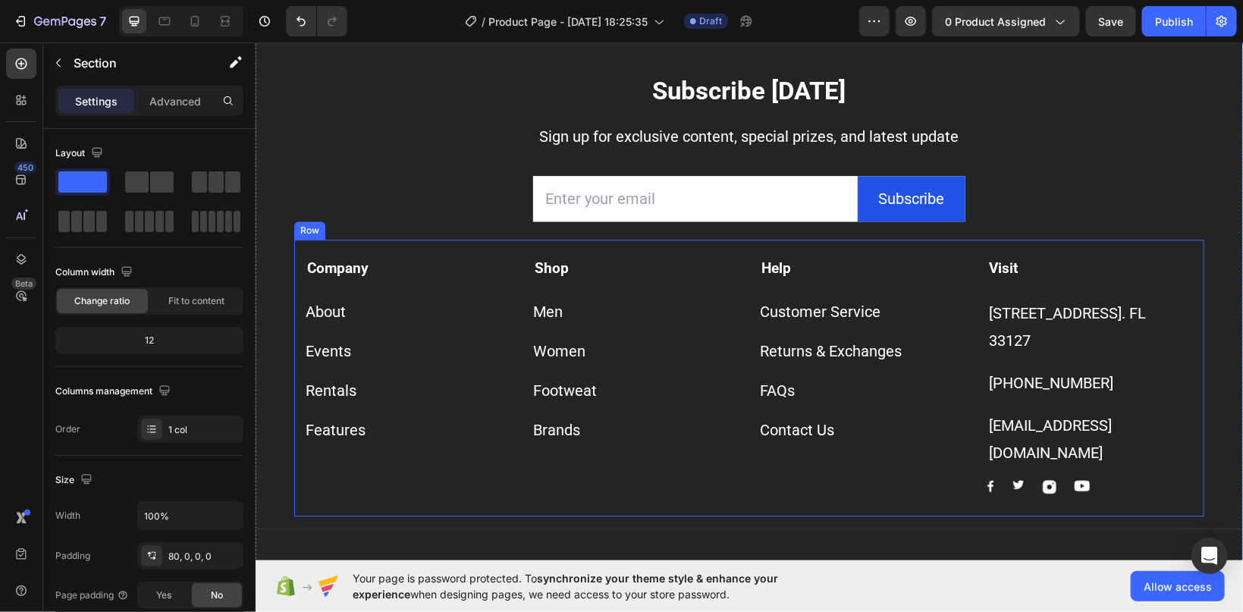
scroll to position [1741, 0]
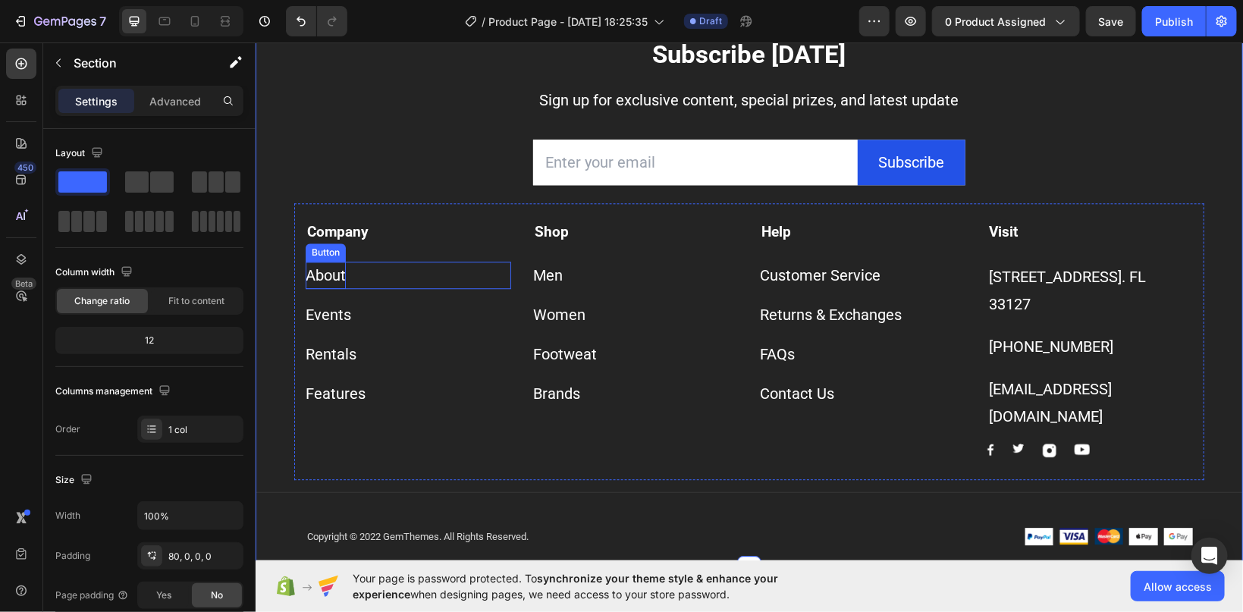
click at [316, 277] on div "About" at bounding box center [325, 274] width 40 height 27
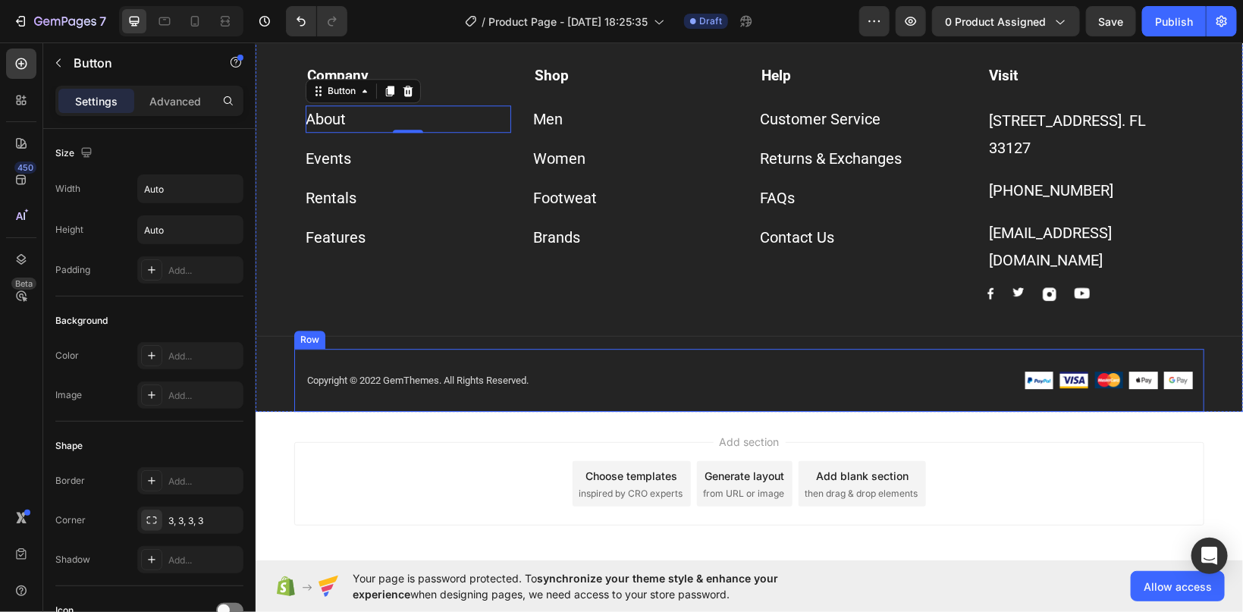
scroll to position [1902, 0]
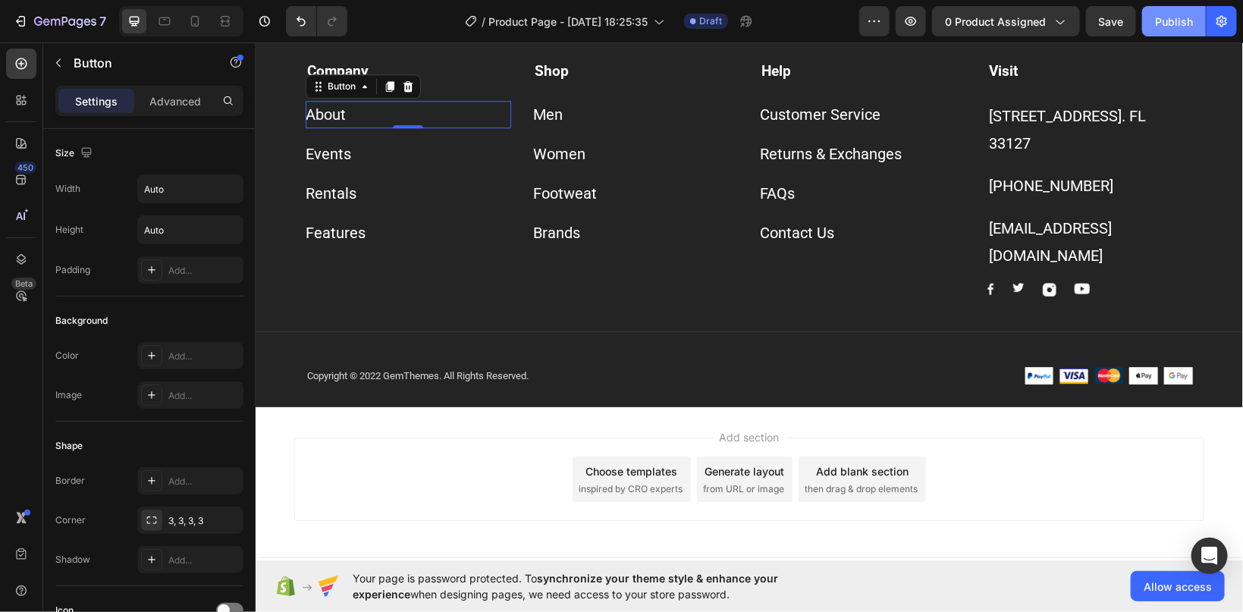
drag, startPoint x: 1168, startPoint y: 26, endPoint x: 1059, endPoint y: 20, distance: 109.4
click at [1164, 24] on div "Publish" at bounding box center [1174, 22] width 38 height 16
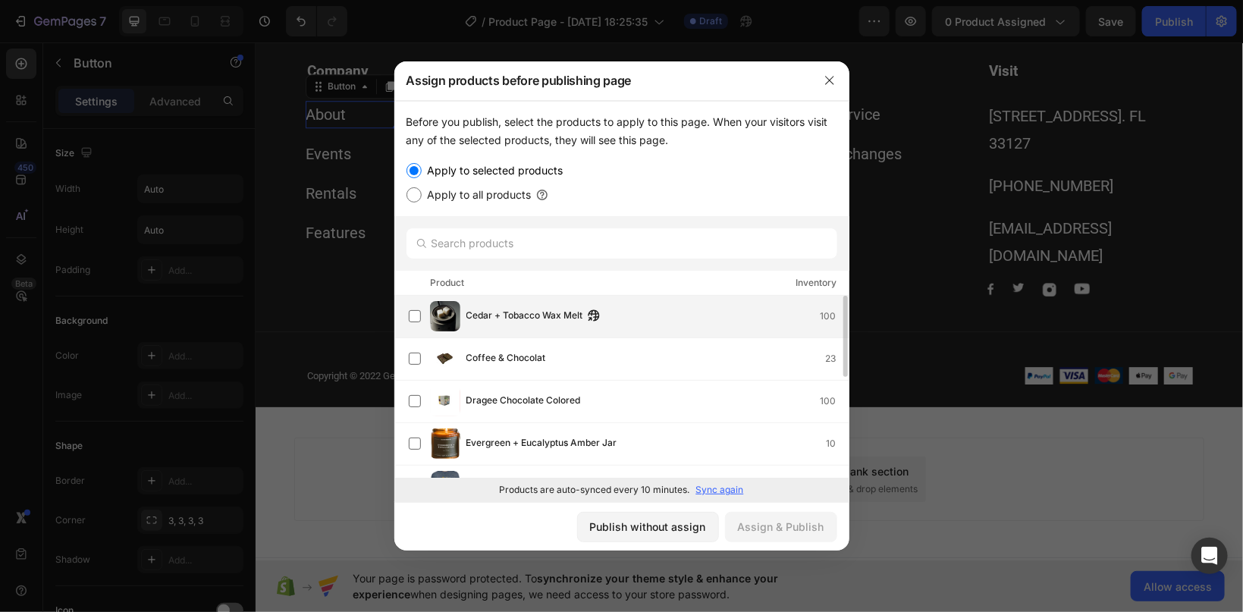
click at [501, 319] on span "Cedar + Tobacco Wax Melt" at bounding box center [525, 316] width 117 height 17
click at [770, 529] on div "Assign & Publish" at bounding box center [781, 527] width 86 height 16
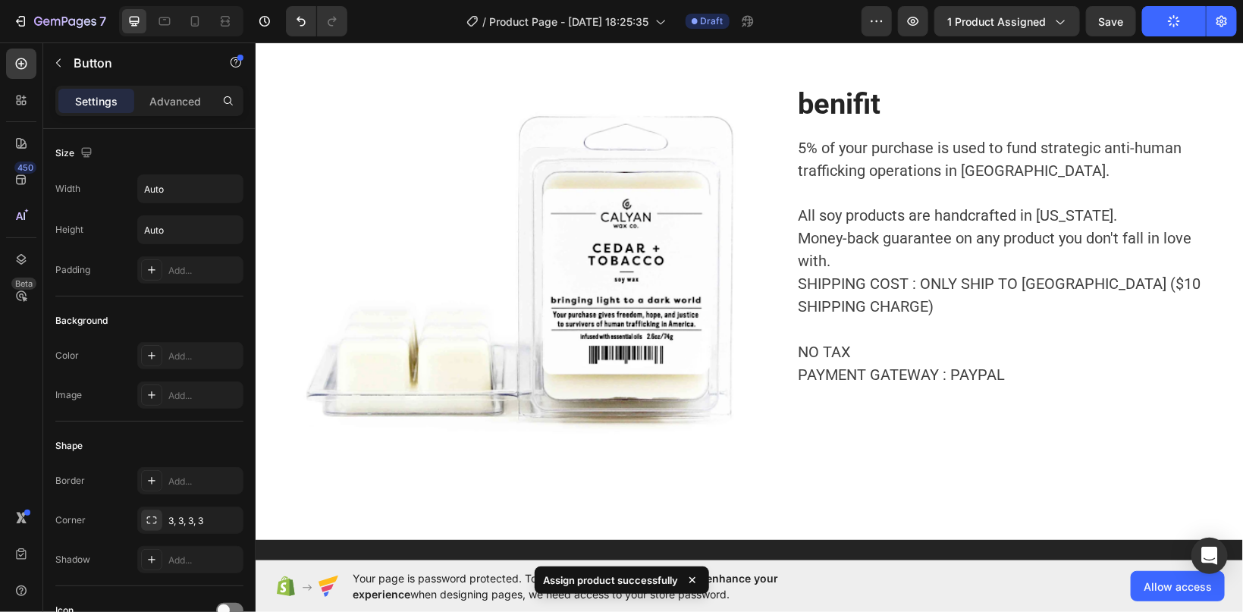
scroll to position [454, 0]
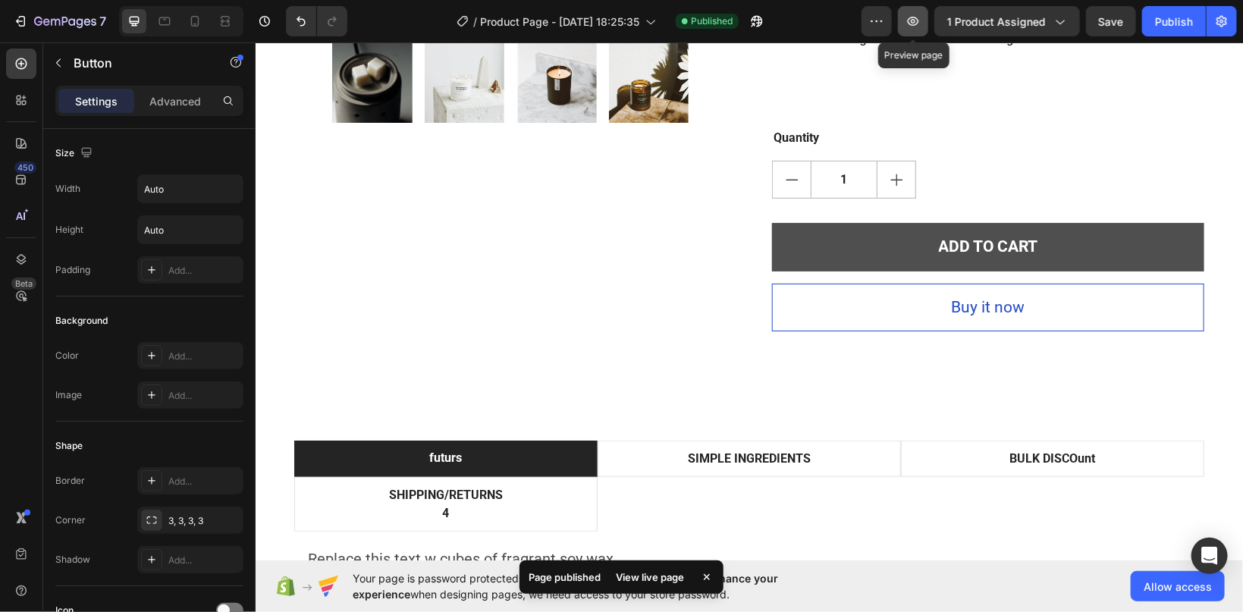
click at [914, 24] on icon "button" at bounding box center [913, 21] width 11 height 9
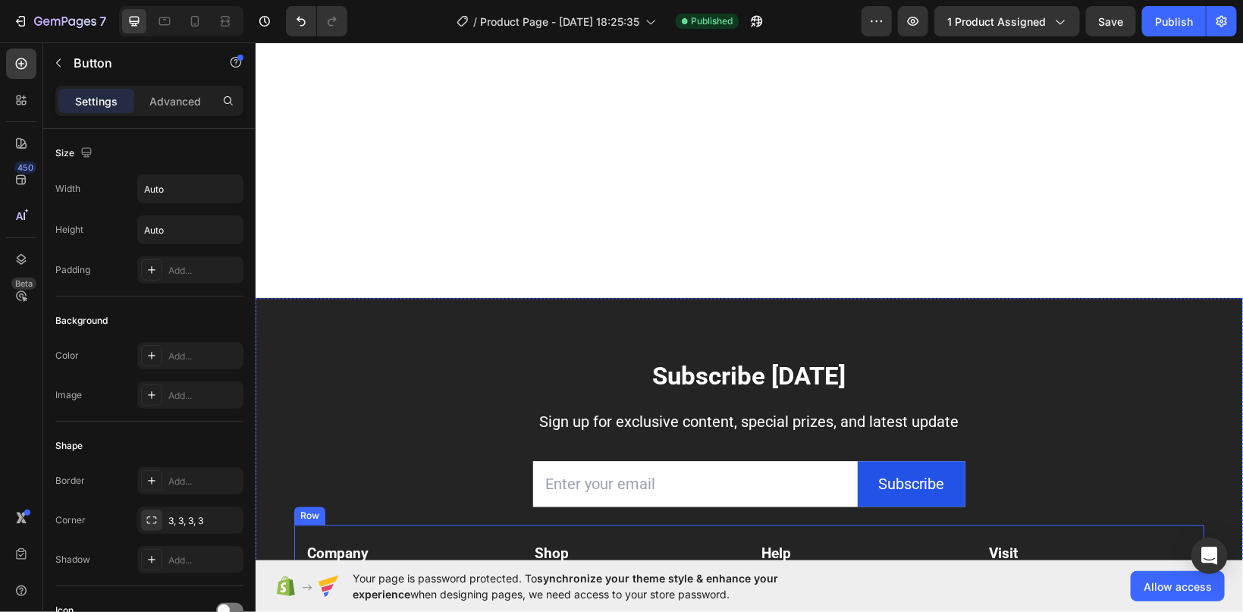
scroll to position [1822, 0]
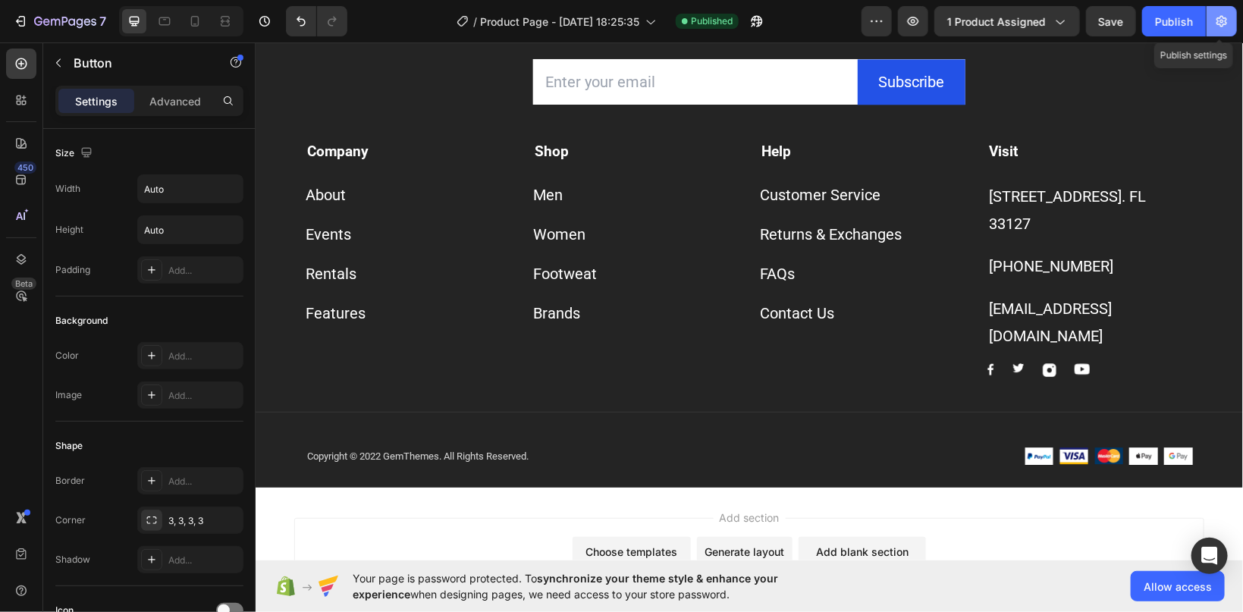
click at [1221, 29] on button "button" at bounding box center [1222, 21] width 30 height 30
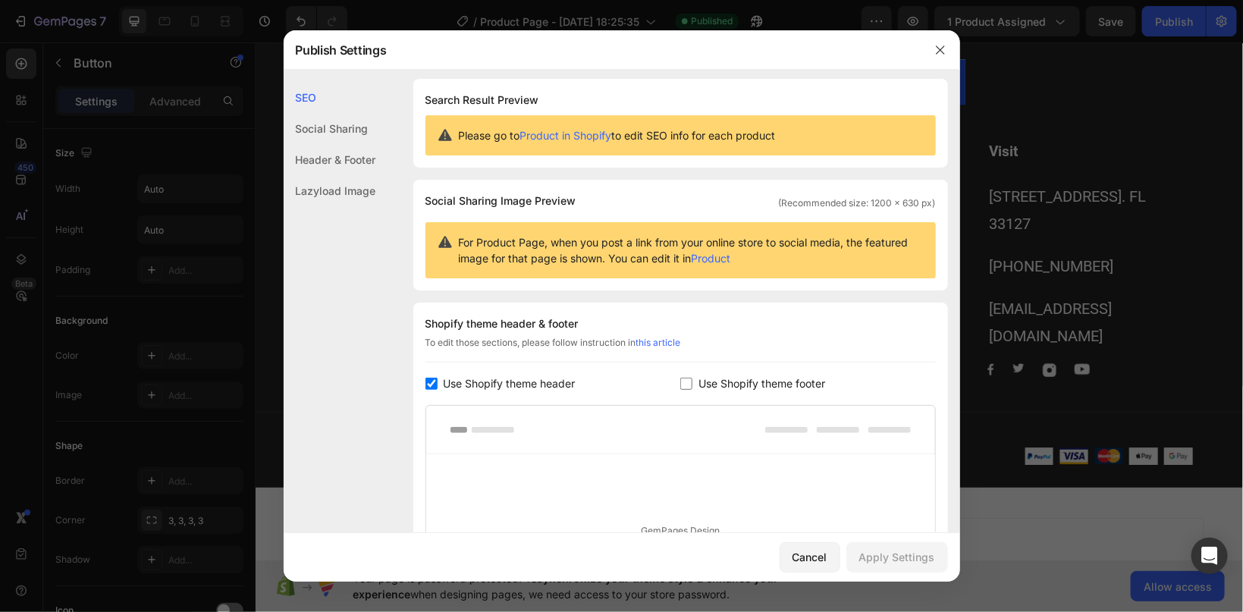
scroll to position [0, 0]
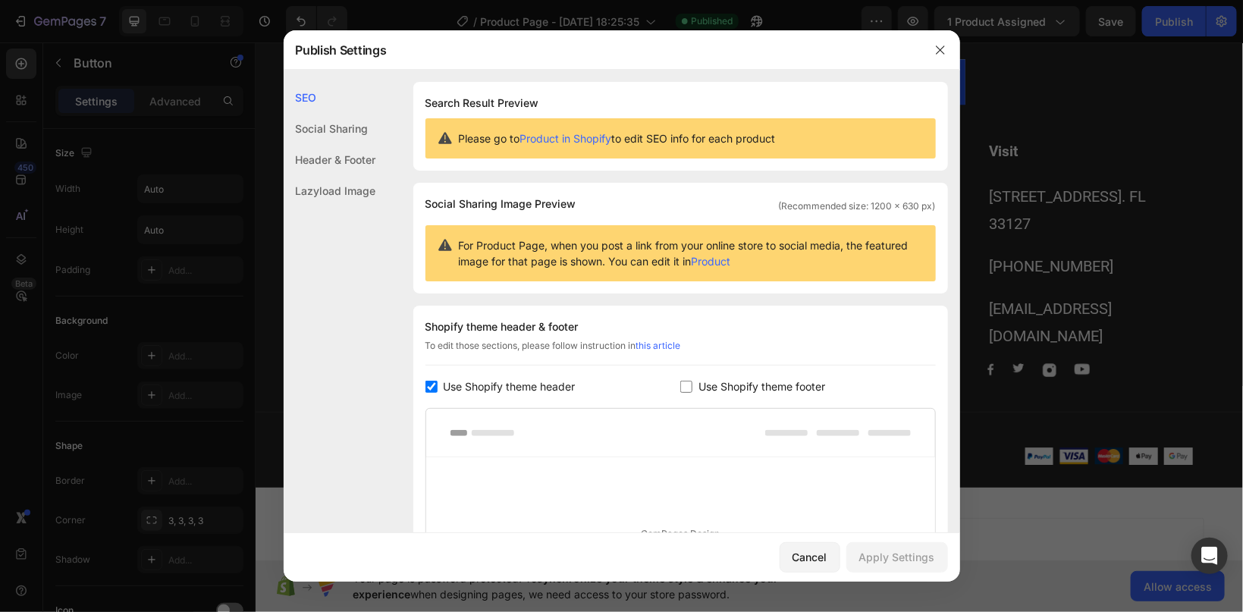
click at [687, 385] on input "checkbox" at bounding box center [687, 387] width 12 height 12
checkbox input "true"
drag, startPoint x: 879, startPoint y: 555, endPoint x: 859, endPoint y: 552, distance: 20.1
click at [860, 553] on button "Apply Settings" at bounding box center [898, 557] width 102 height 30
click at [804, 559] on div "Cancel" at bounding box center [810, 557] width 35 height 16
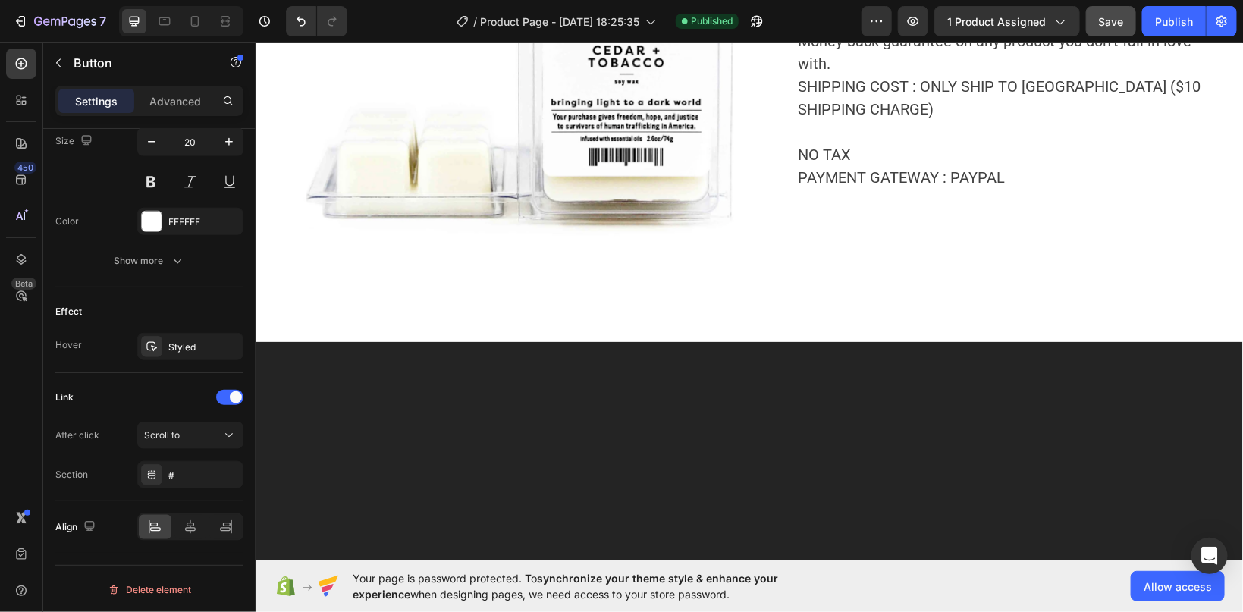
scroll to position [894, 0]
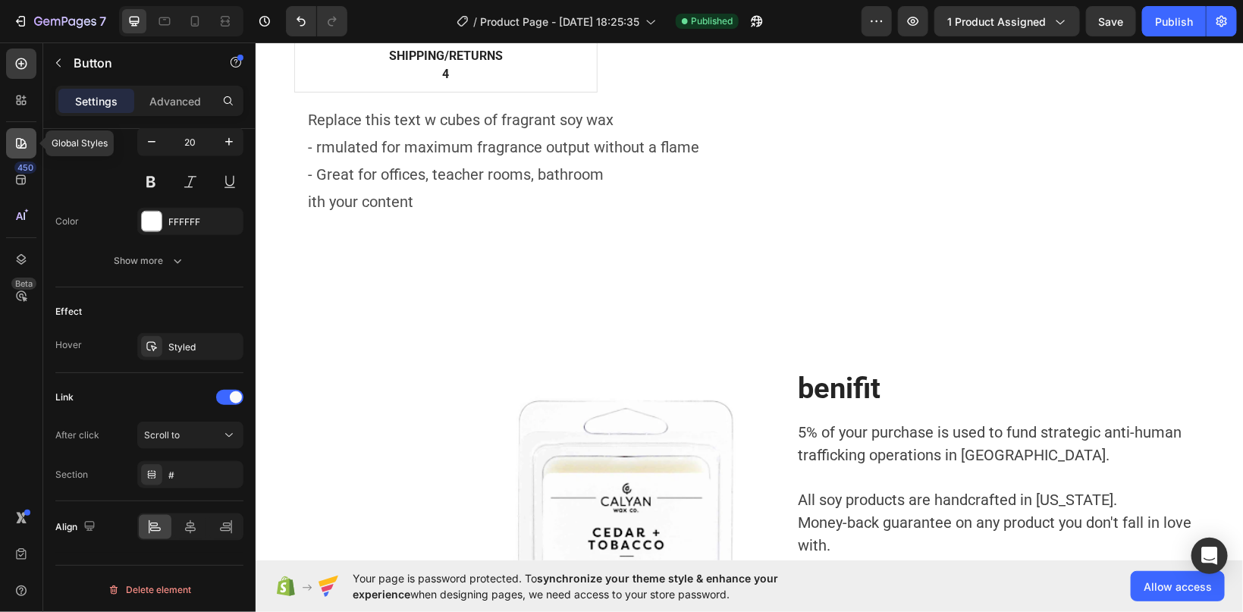
click at [26, 143] on icon at bounding box center [21, 143] width 15 height 15
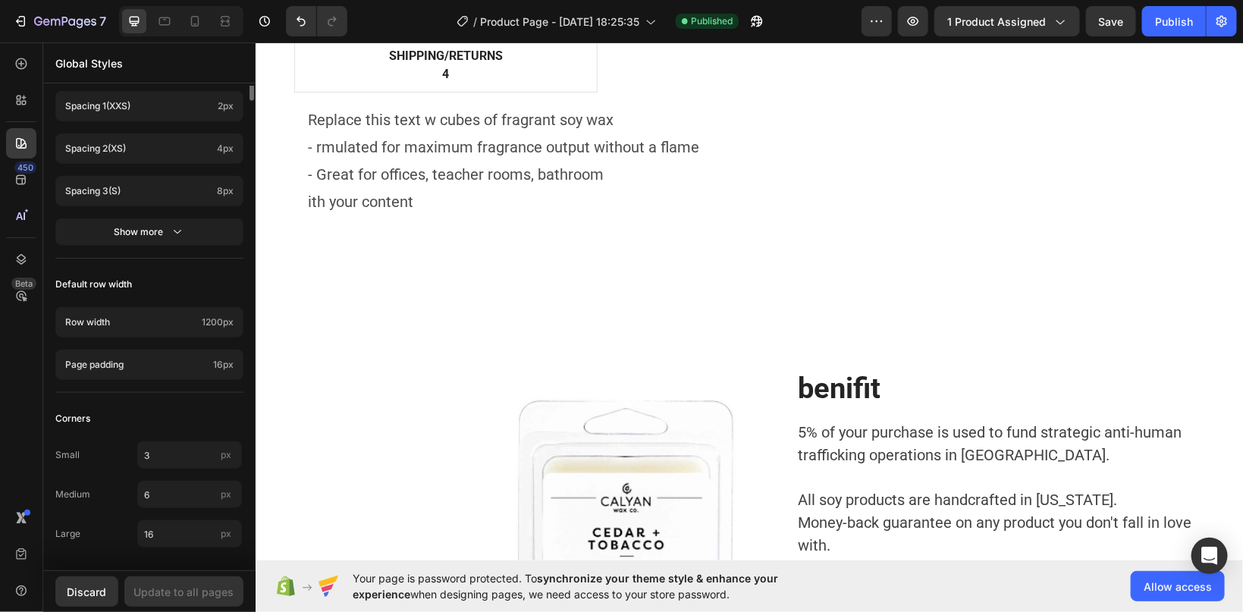
scroll to position [299, 0]
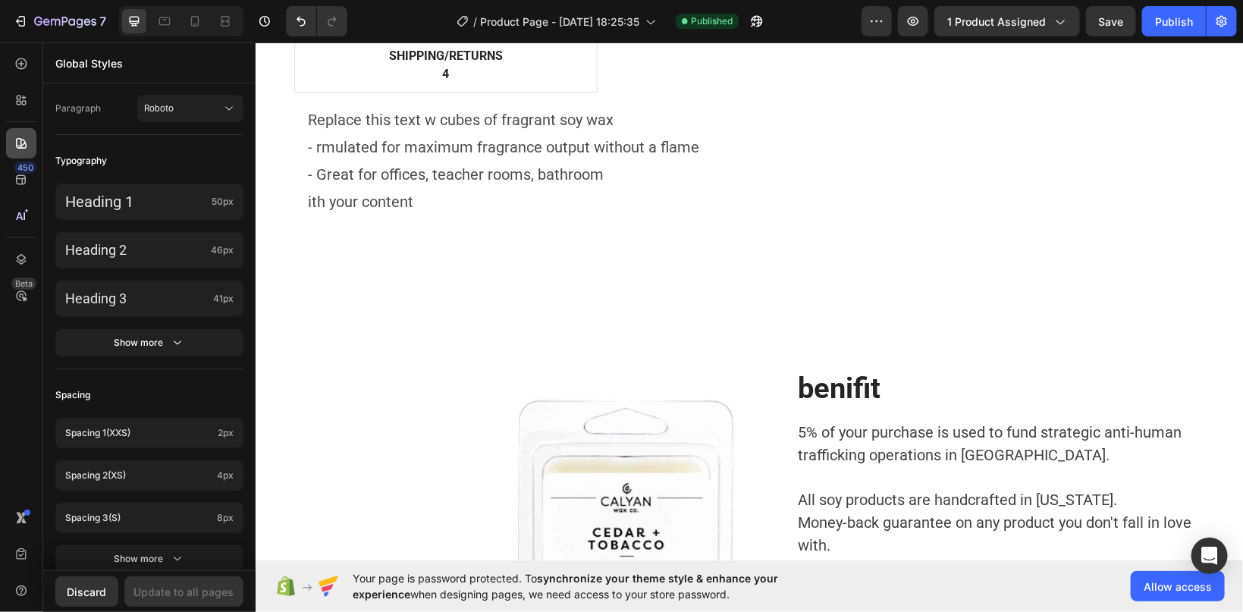
click at [15, 139] on icon at bounding box center [21, 143] width 15 height 15
click at [15, 174] on icon at bounding box center [21, 179] width 15 height 15
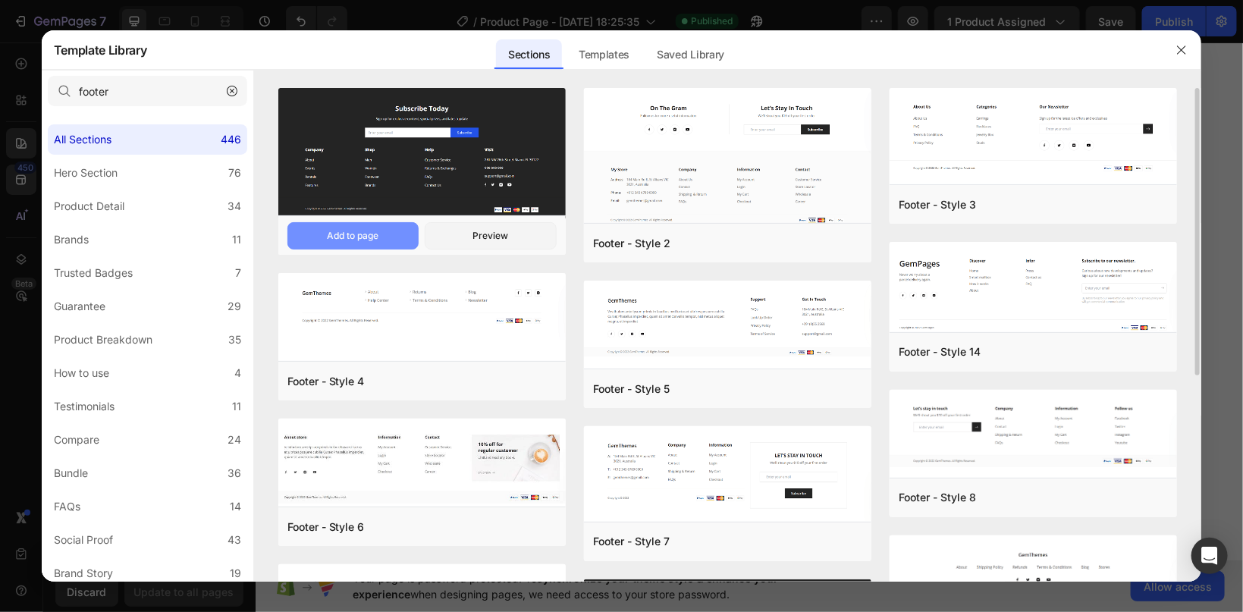
click at [362, 234] on div "Add to page" at bounding box center [353, 236] width 52 height 14
click at [486, 237] on div "Preview" at bounding box center [491, 236] width 36 height 14
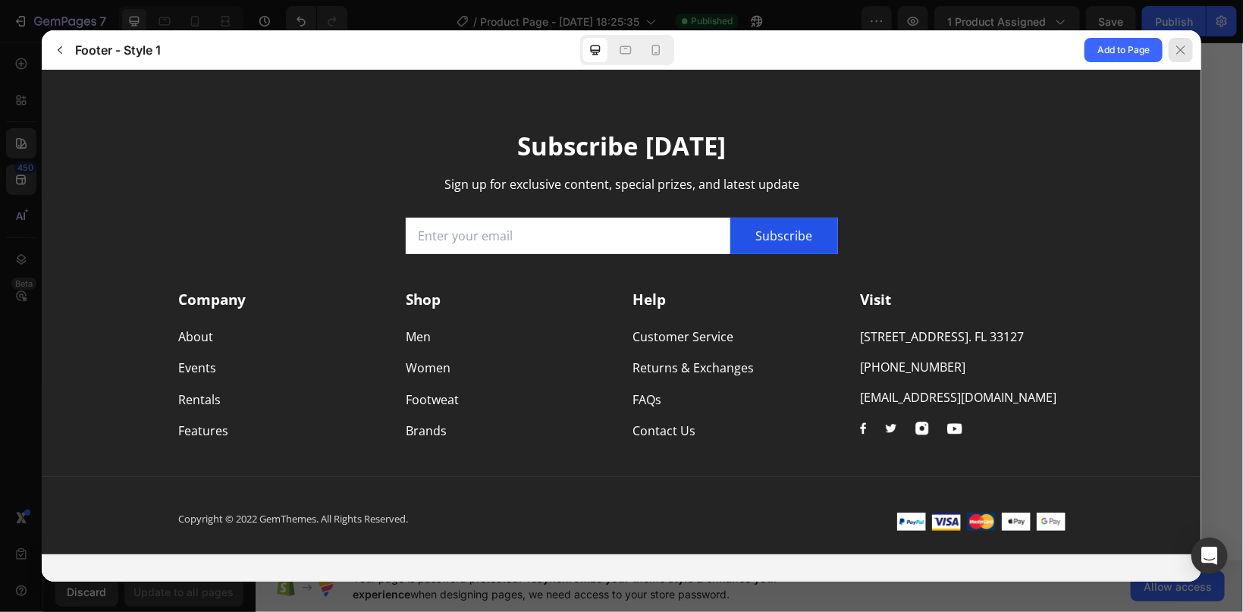
scroll to position [0, 0]
drag, startPoint x: 1180, startPoint y: 45, endPoint x: 843, endPoint y: 5, distance: 339.9
click at [1180, 45] on icon at bounding box center [1181, 50] width 12 height 12
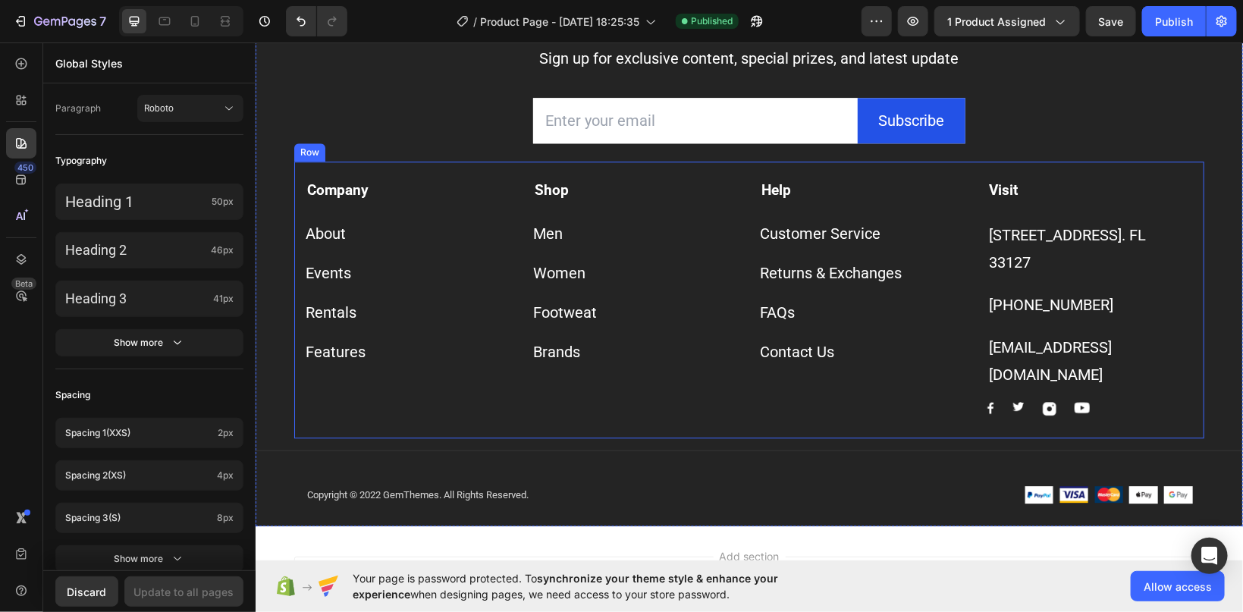
scroll to position [1778, 0]
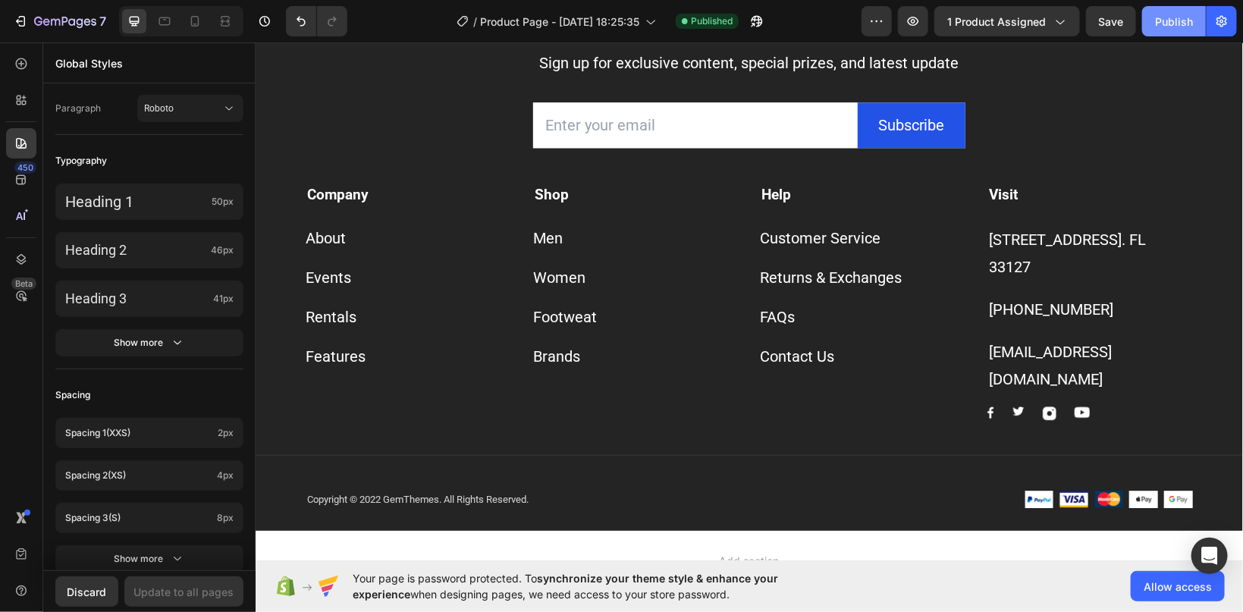
click at [1165, 19] on div "Publish" at bounding box center [1174, 22] width 38 height 16
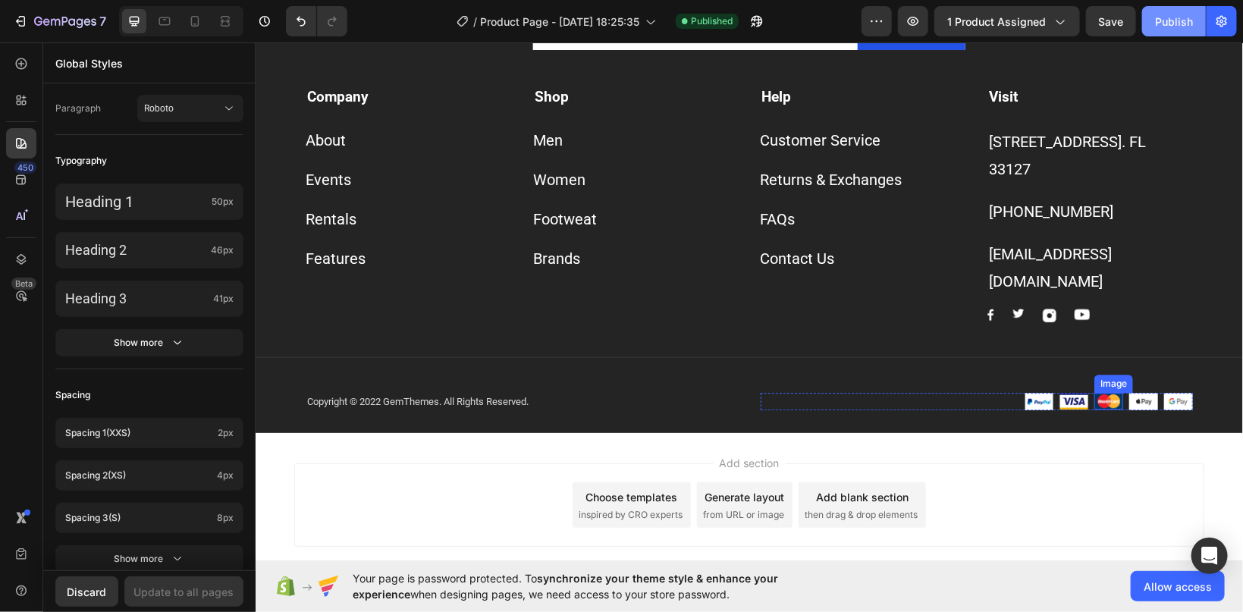
scroll to position [1859, 0]
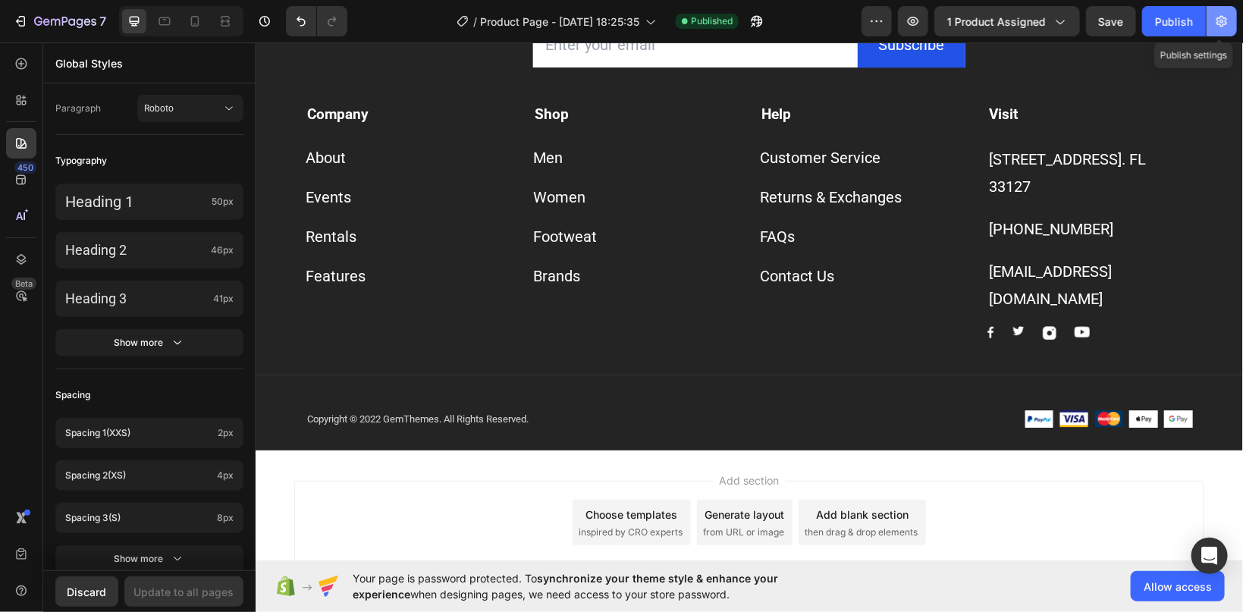
click at [1226, 25] on icon "button" at bounding box center [1222, 21] width 15 height 15
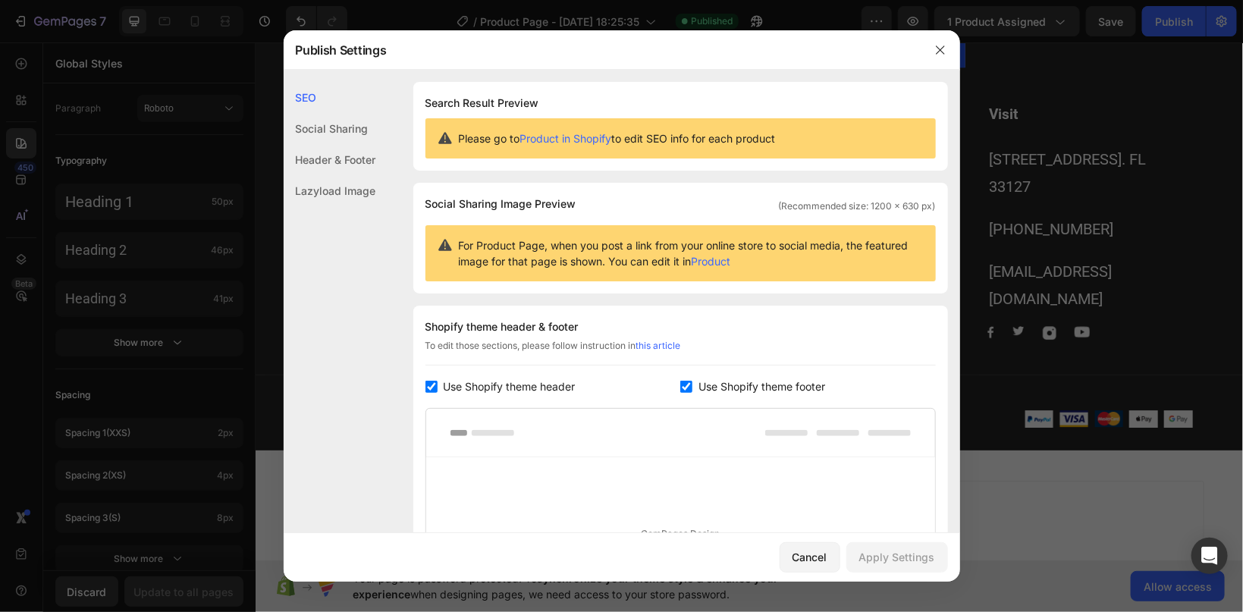
click at [743, 394] on span "Use Shopify theme footer" at bounding box center [762, 387] width 127 height 18
checkbox input "false"
click at [901, 557] on div "Apply Settings" at bounding box center [898, 557] width 76 height 16
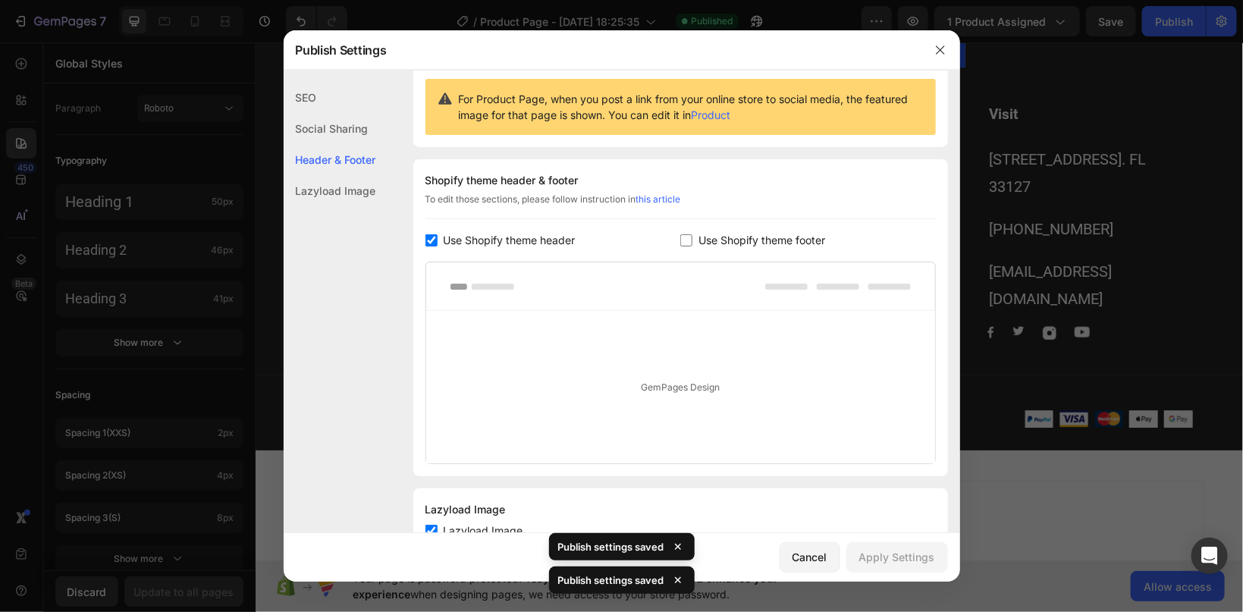
scroll to position [201, 0]
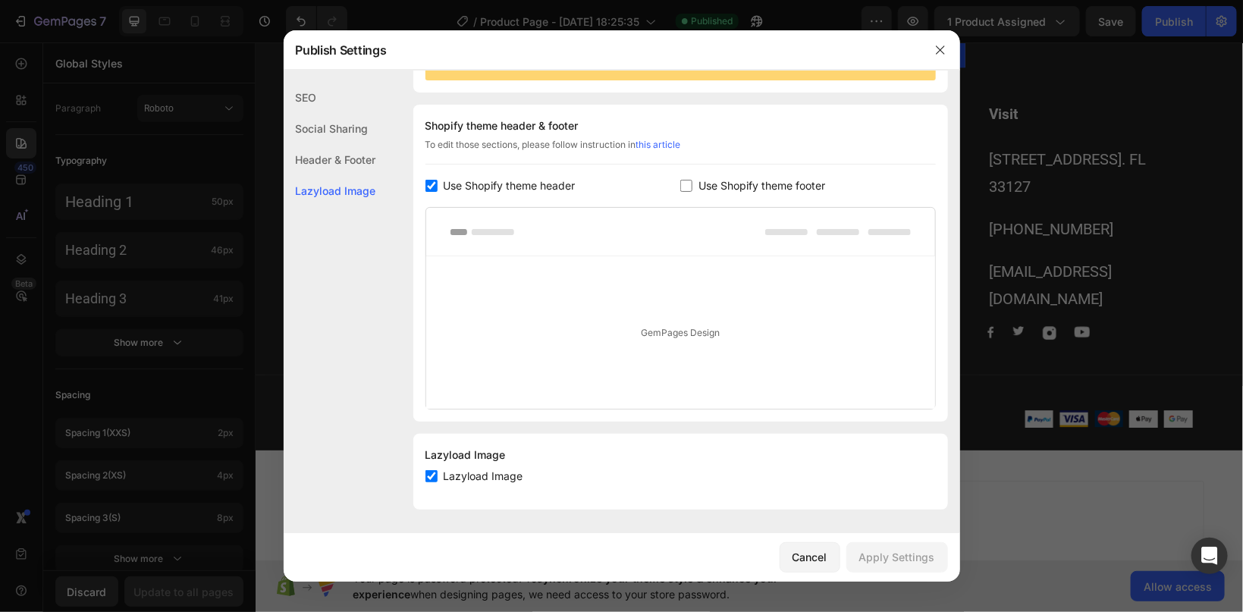
click at [451, 472] on span "Lazyload Image" at bounding box center [484, 476] width 80 height 18
checkbox input "false"
click at [872, 566] on button "Apply Settings" at bounding box center [898, 557] width 102 height 30
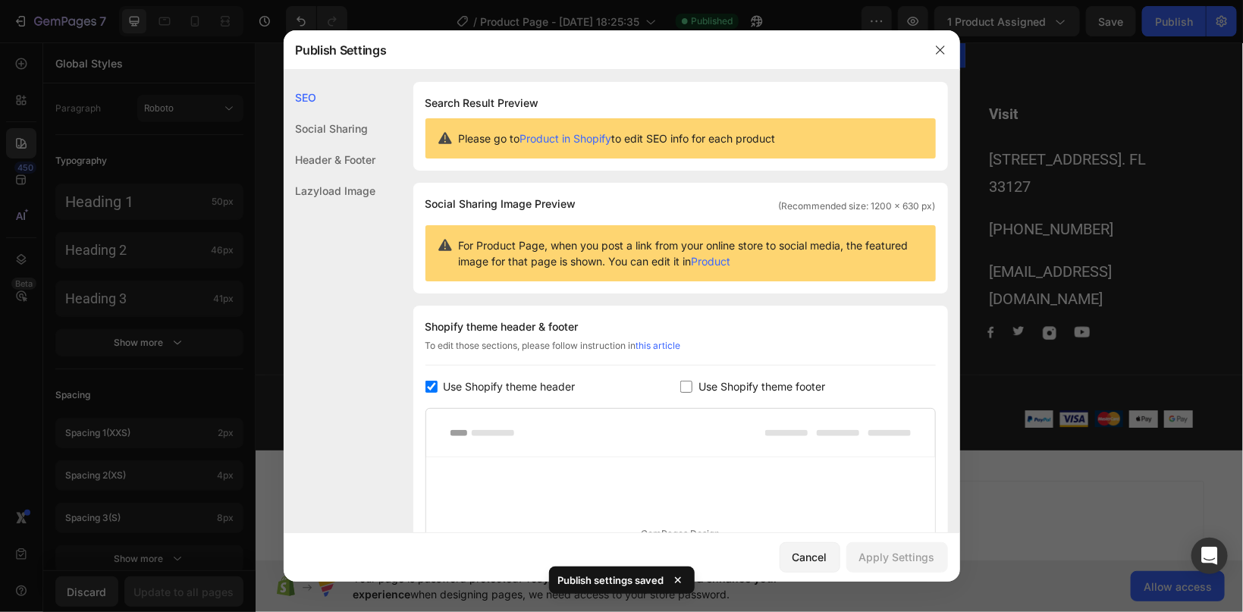
click at [342, 175] on div "Header & Footer" at bounding box center [330, 190] width 93 height 31
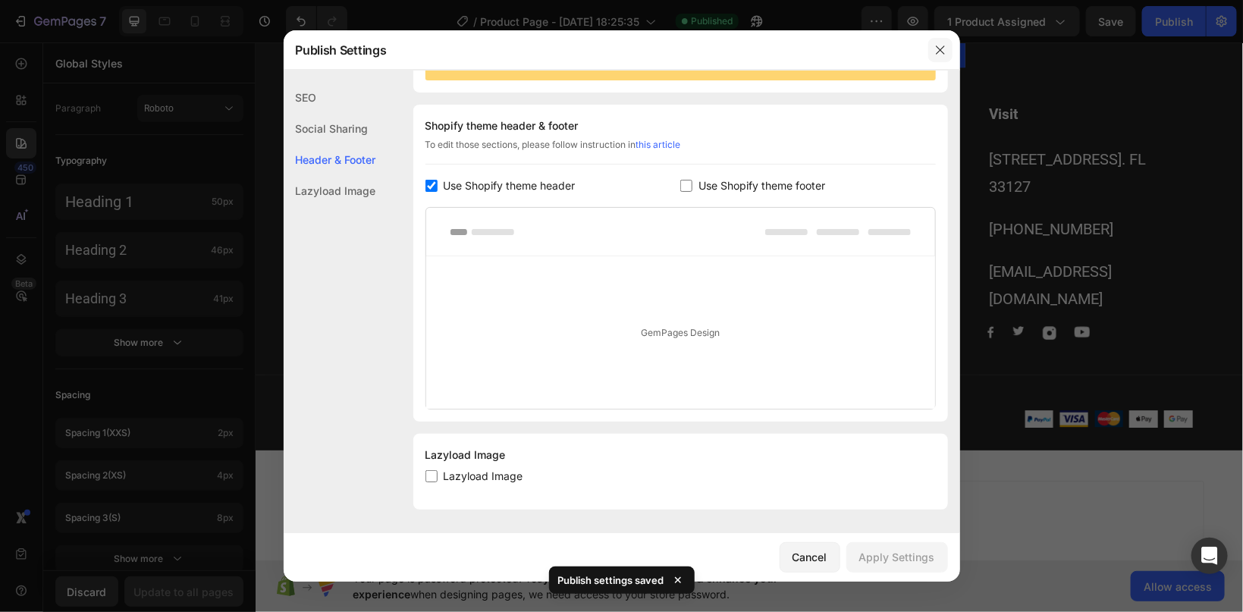
scroll to position [24, 0]
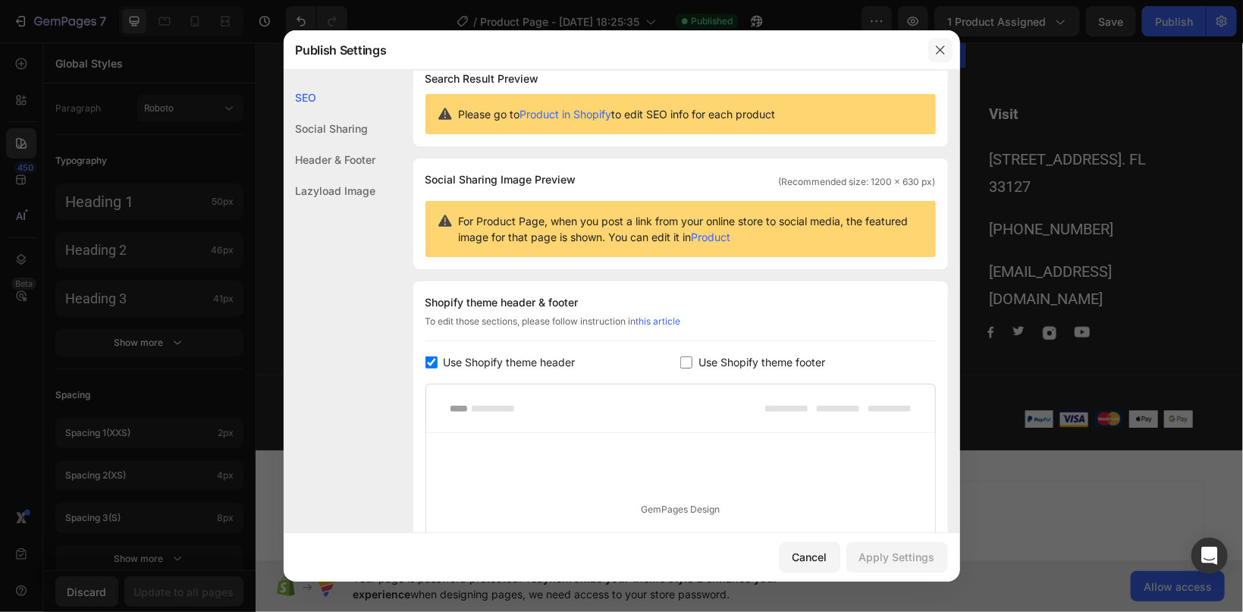
click at [942, 46] on icon "button" at bounding box center [941, 50] width 12 height 12
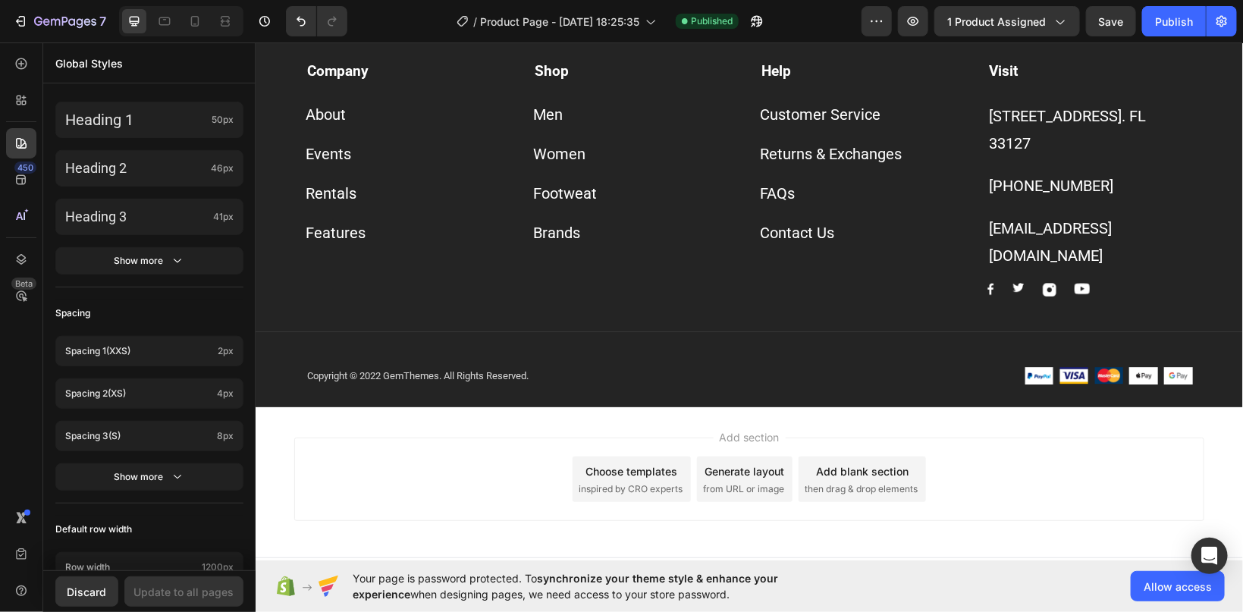
scroll to position [1580, 0]
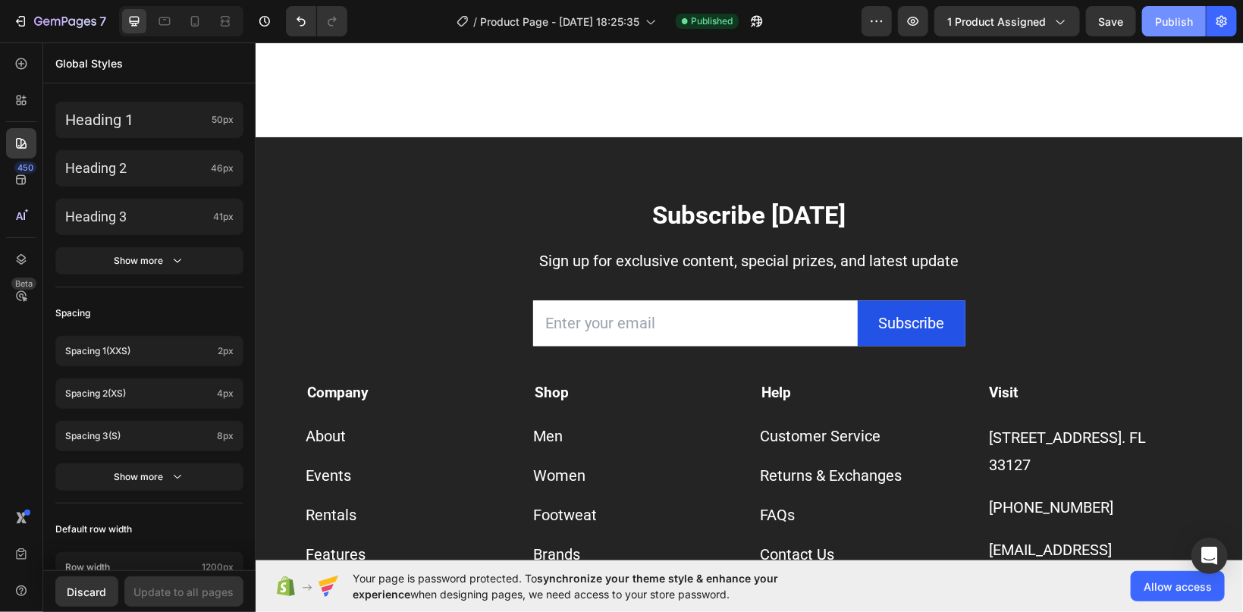
drag, startPoint x: 1169, startPoint y: 20, endPoint x: 1152, endPoint y: 24, distance: 17.3
click at [1168, 22] on div "Publish" at bounding box center [1174, 22] width 38 height 16
click at [1227, 21] on icon "button" at bounding box center [1222, 21] width 15 height 15
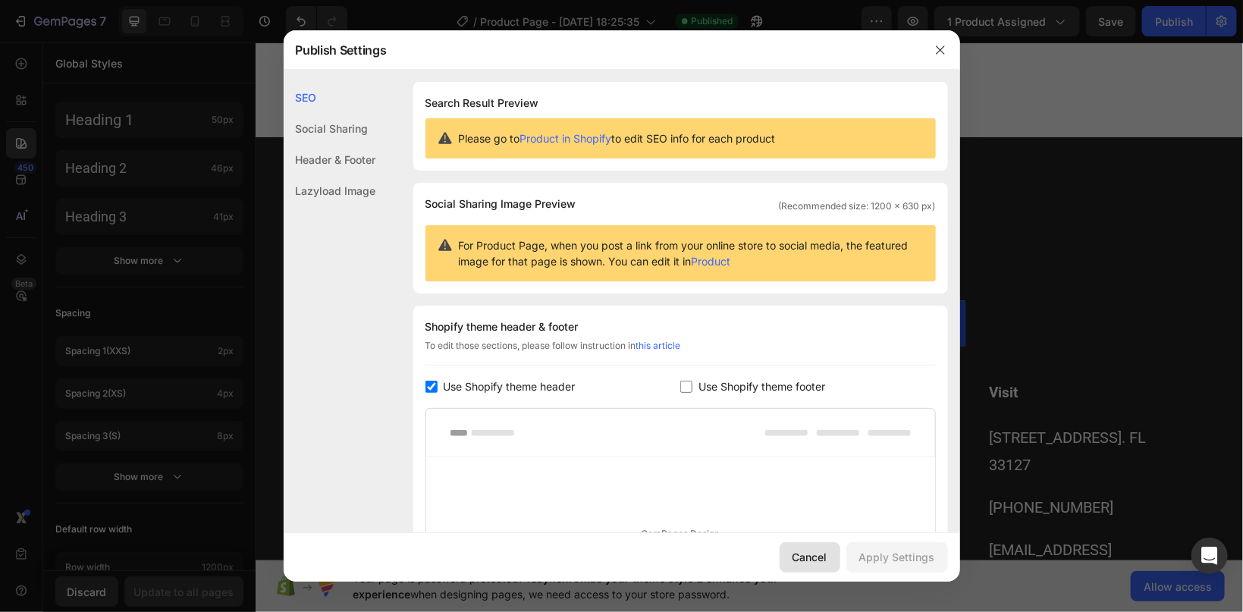
click at [818, 550] on button "Cancel" at bounding box center [810, 557] width 61 height 30
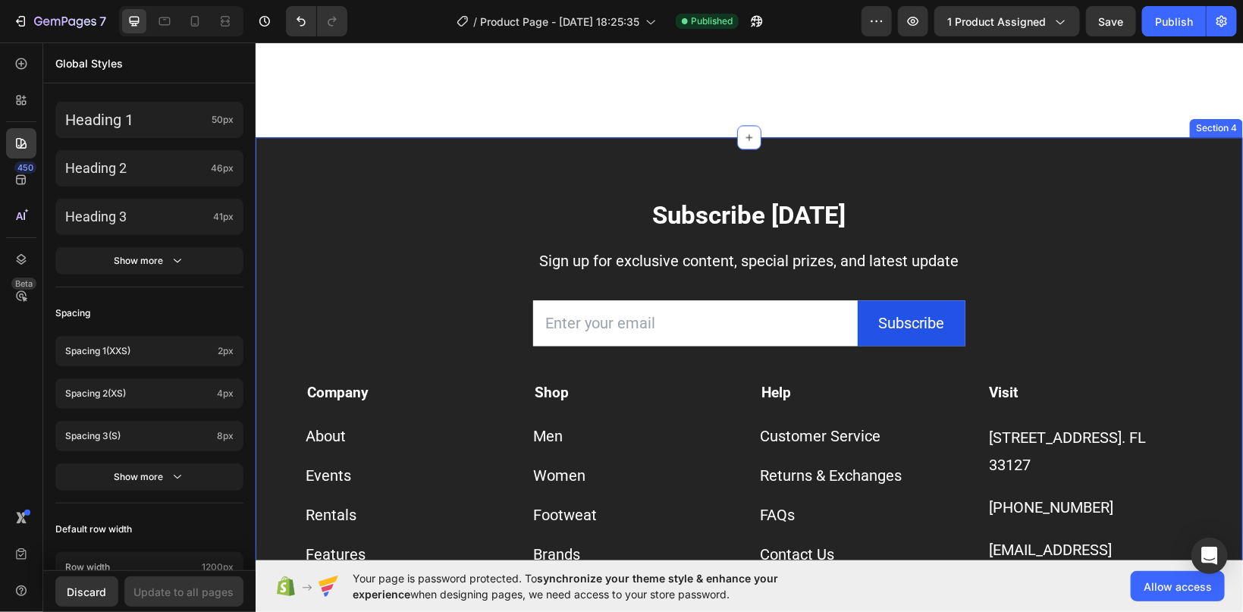
click at [311, 154] on div "Subscribe Today Heading Sign up for exclusive content, special prizes, and late…" at bounding box center [749, 433] width 988 height 592
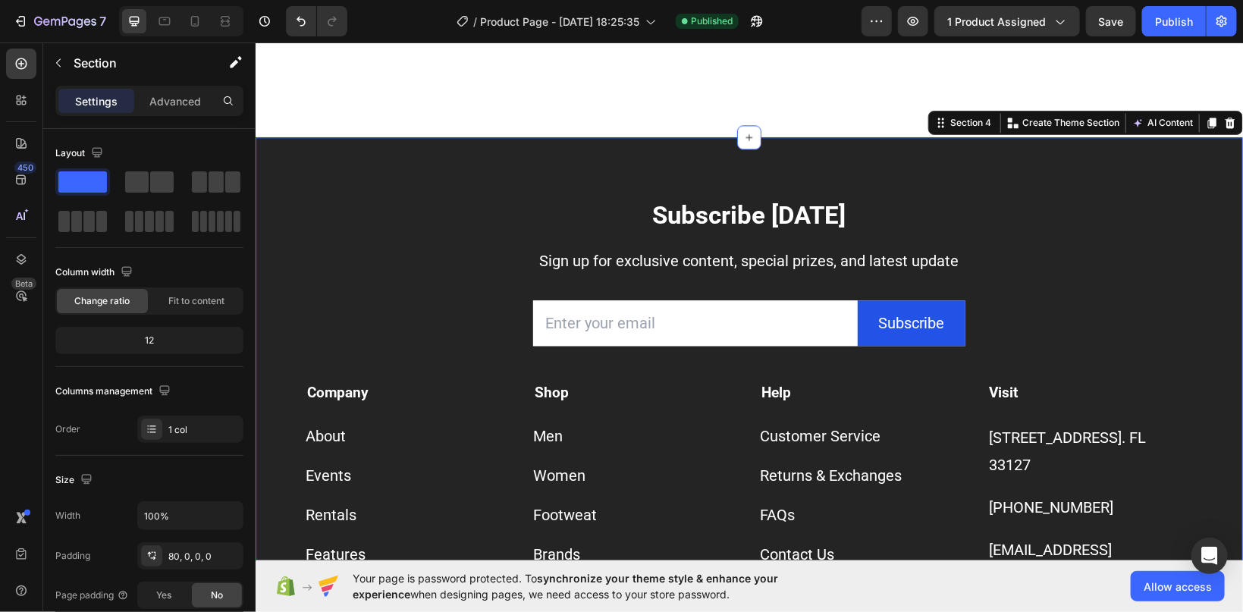
click at [1227, 115] on div at bounding box center [1230, 122] width 18 height 18
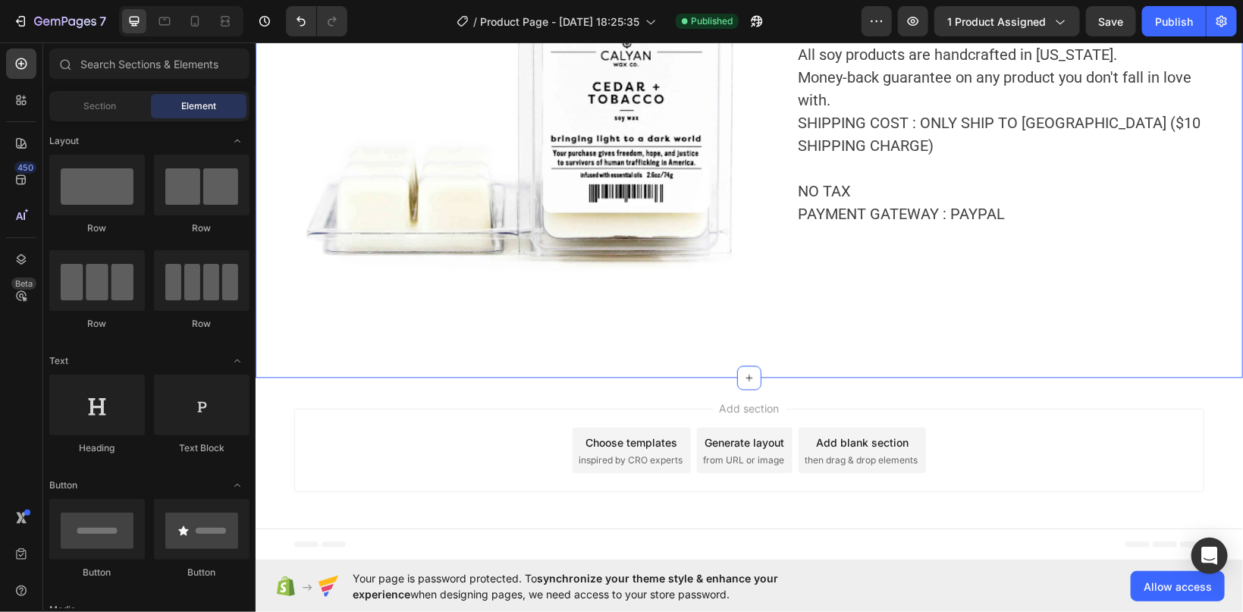
scroll to position [1338, 0]
click at [1164, 19] on div "Publish" at bounding box center [1174, 22] width 38 height 16
drag, startPoint x: 875, startPoint y: 51, endPoint x: 602, endPoint y: 449, distance: 482.5
click at [602, 449] on div "Choose templates inspired by CRO experts" at bounding box center [631, 451] width 118 height 46
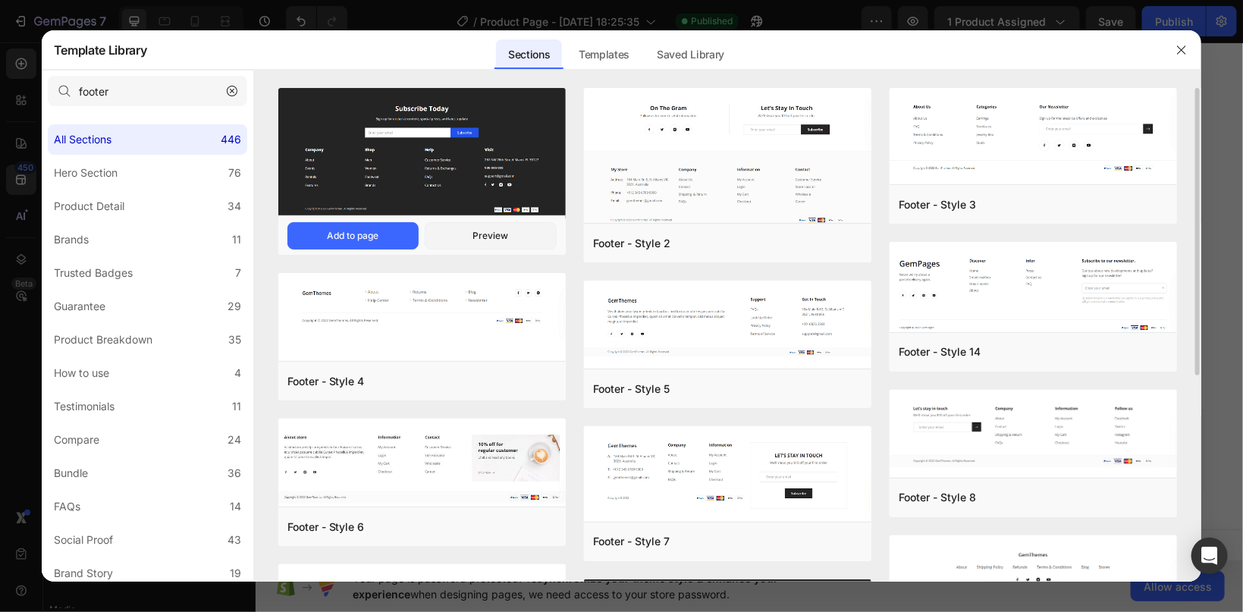
click at [396, 159] on img at bounding box center [422, 153] width 288 height 130
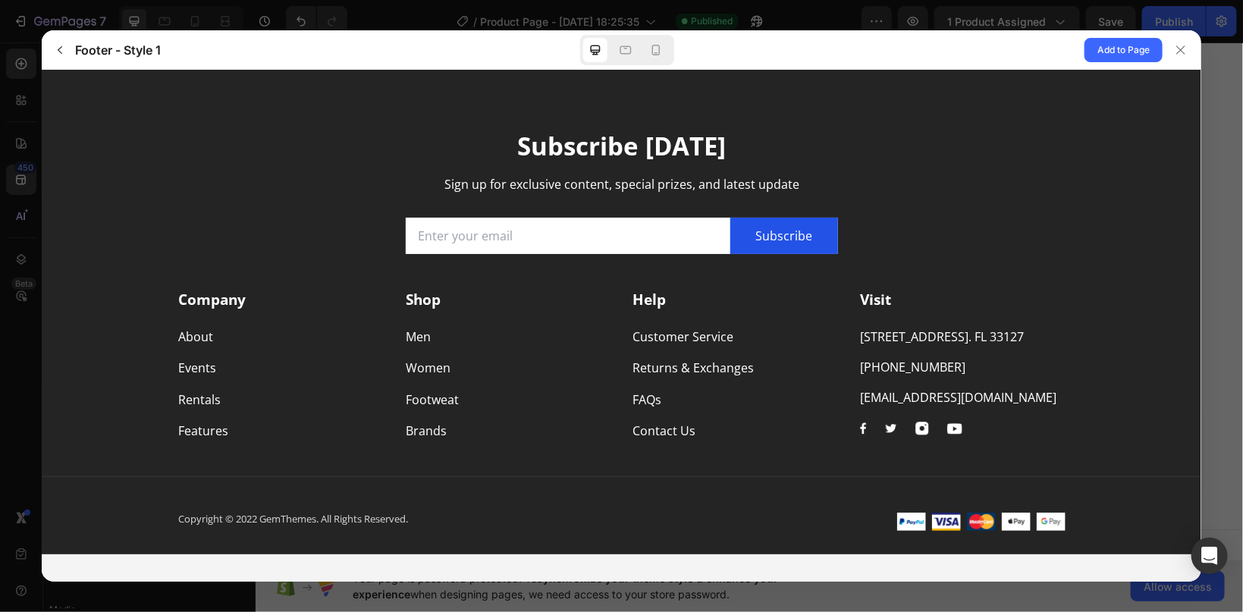
scroll to position [0, 0]
click at [1124, 31] on div "Add to Page" at bounding box center [961, 49] width 480 height 39
click at [1121, 49] on span "Add to Page" at bounding box center [1124, 50] width 52 height 18
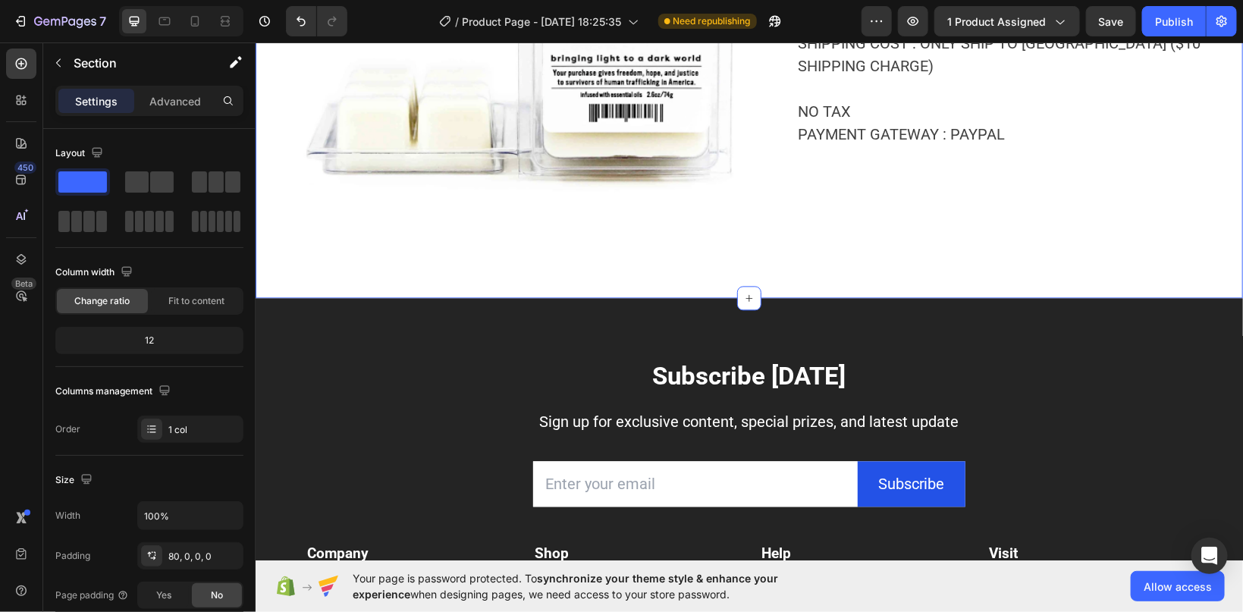
scroll to position [1339, 0]
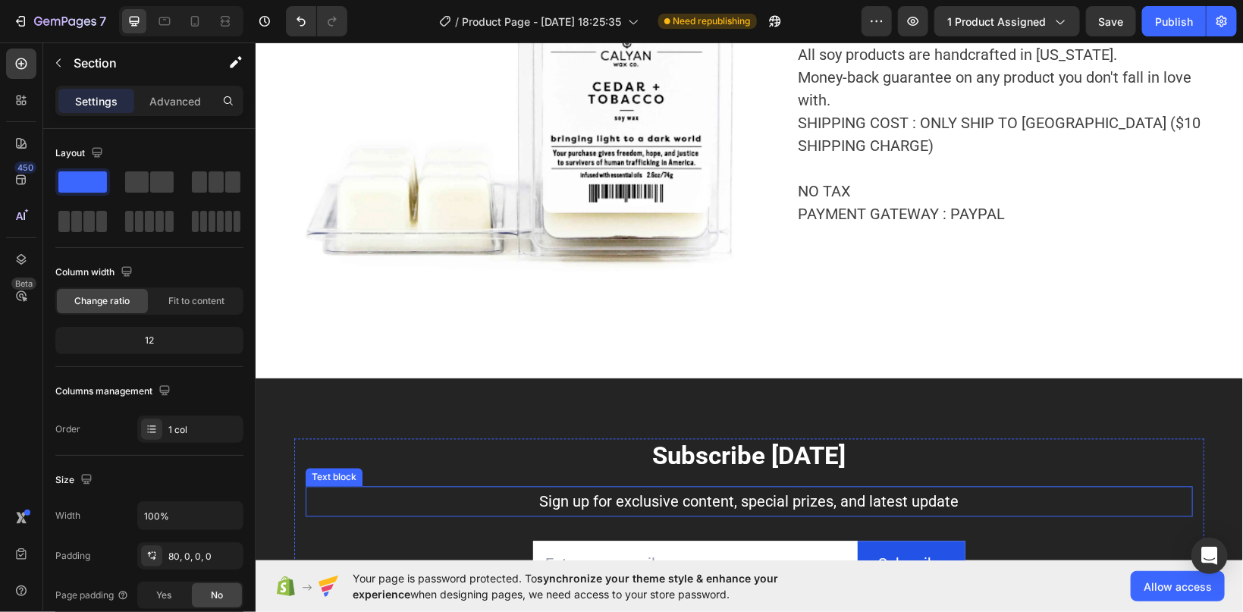
click at [742, 473] on div "Subscribe Today Heading Sign up for exclusive content, special prizes, and late…" at bounding box center [749, 522] width 888 height 166
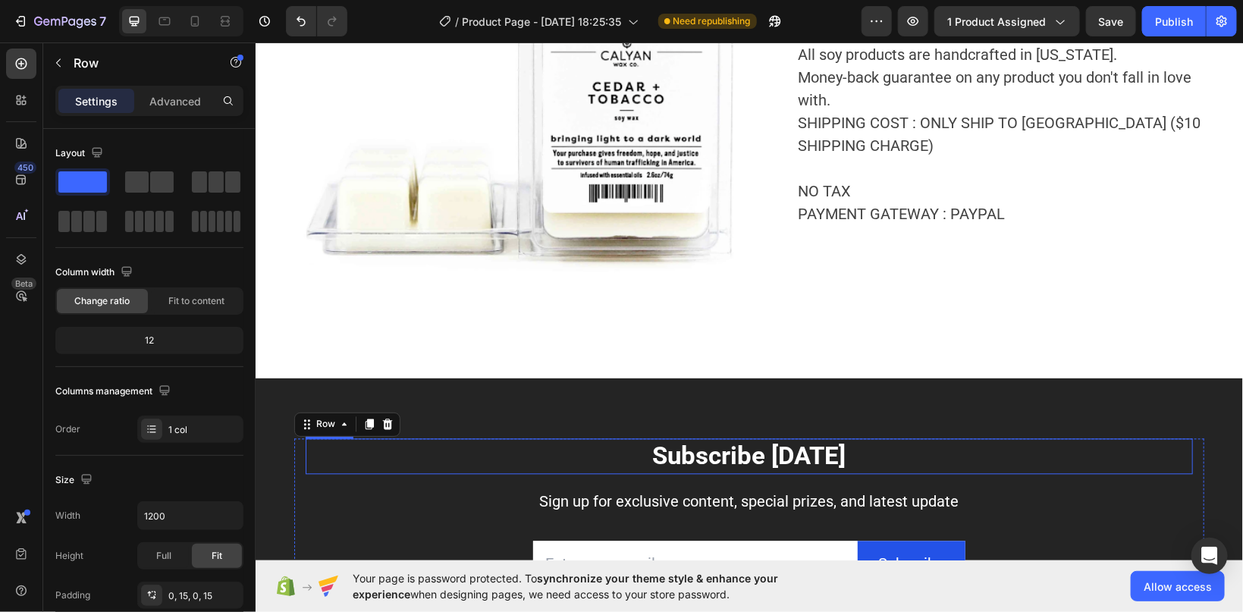
click at [653, 451] on p "Subscribe Today" at bounding box center [748, 456] width 885 height 33
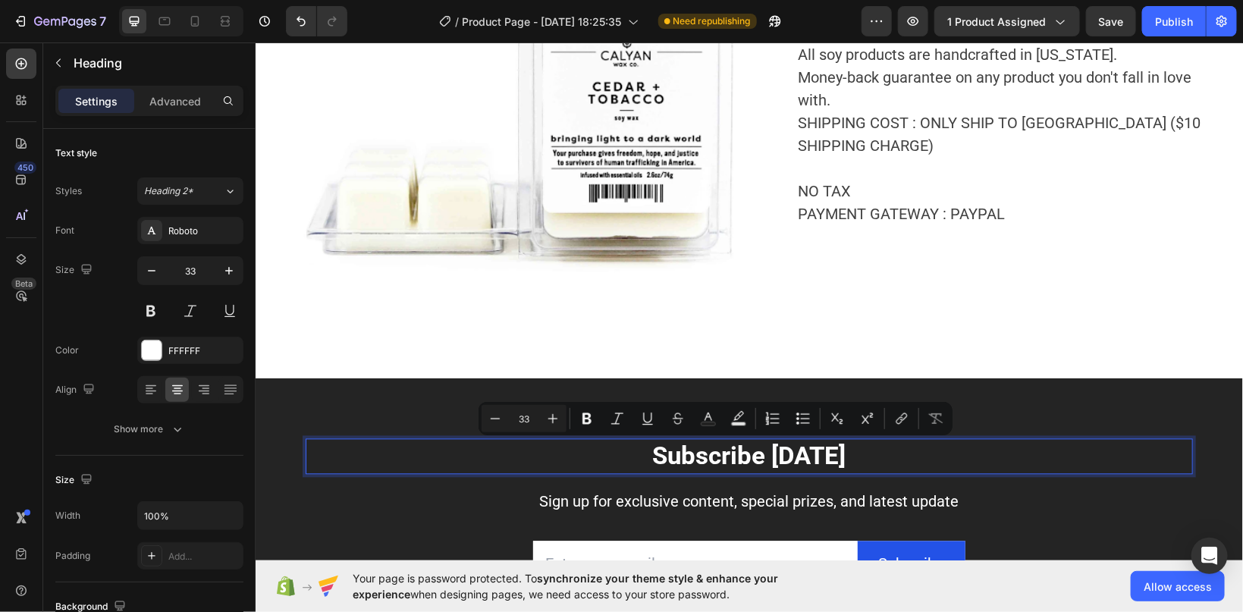
click at [652, 451] on p "Subscribe Today" at bounding box center [748, 456] width 885 height 33
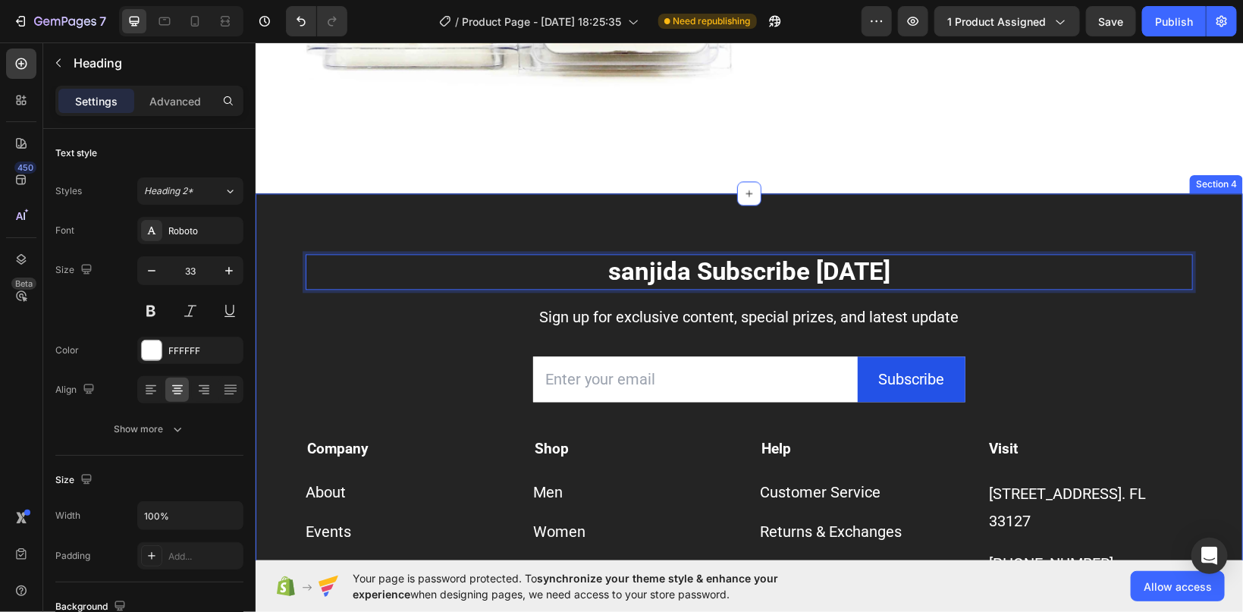
scroll to position [1419, 0]
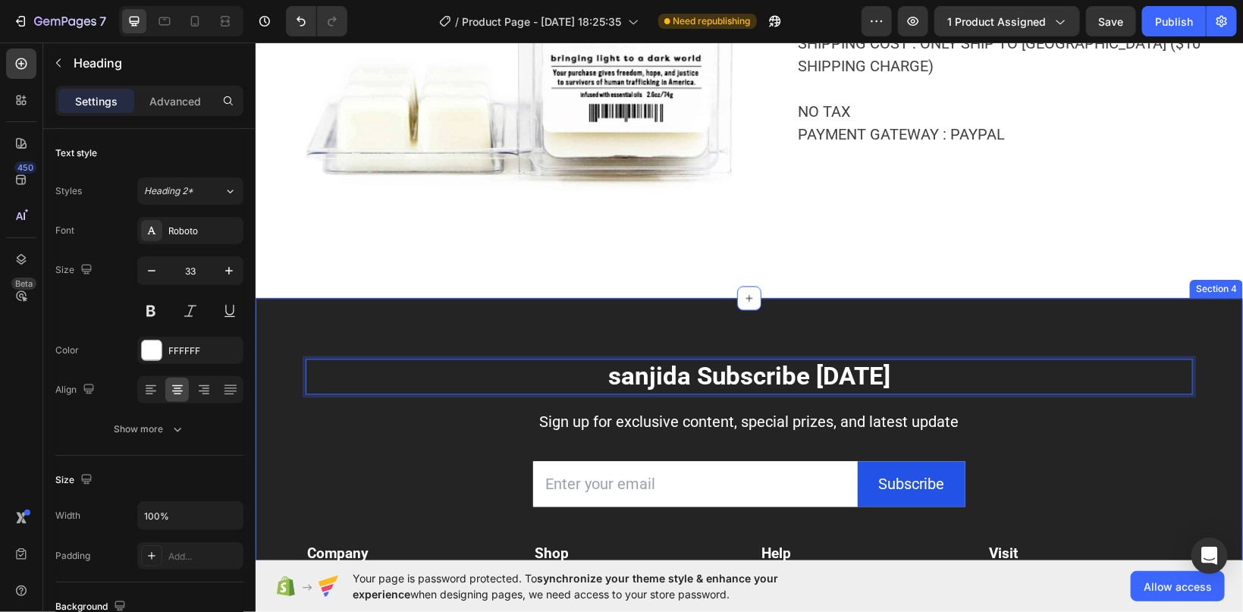
click at [1115, 324] on div "sanjida Subscribe Today Heading 0 Sign up for exclusive content, special prizes…" at bounding box center [749, 593] width 988 height 592
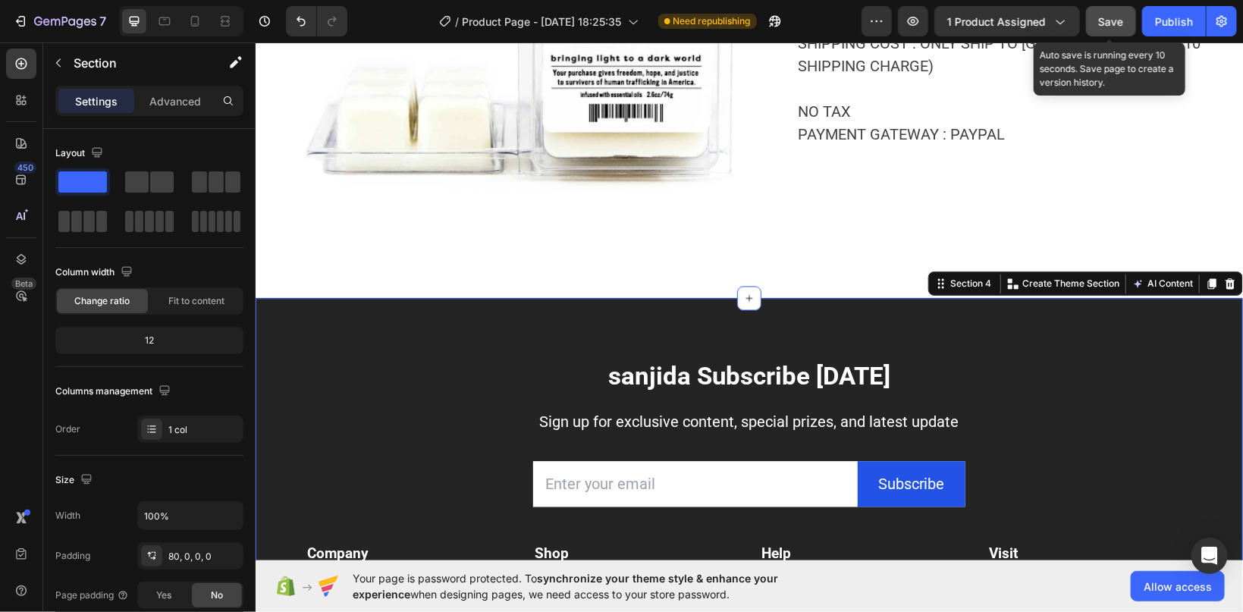
click at [1115, 19] on span "Save" at bounding box center [1111, 21] width 25 height 13
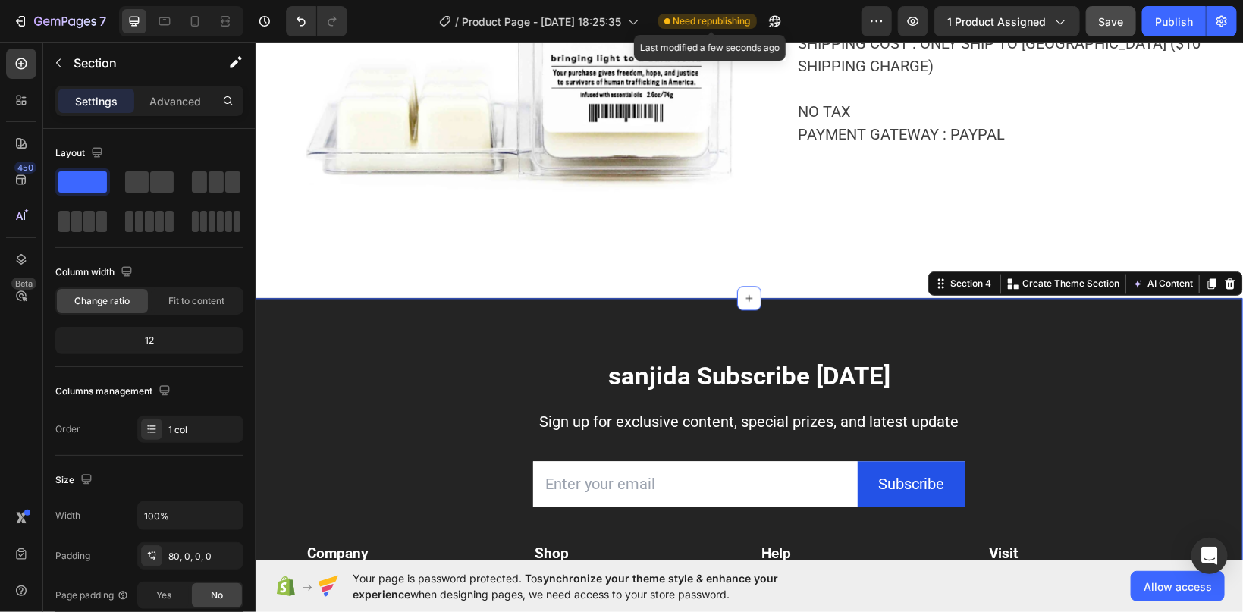
click at [709, 23] on span "Need republishing" at bounding box center [712, 21] width 77 height 14
click at [769, 25] on button "button" at bounding box center [775, 21] width 30 height 30
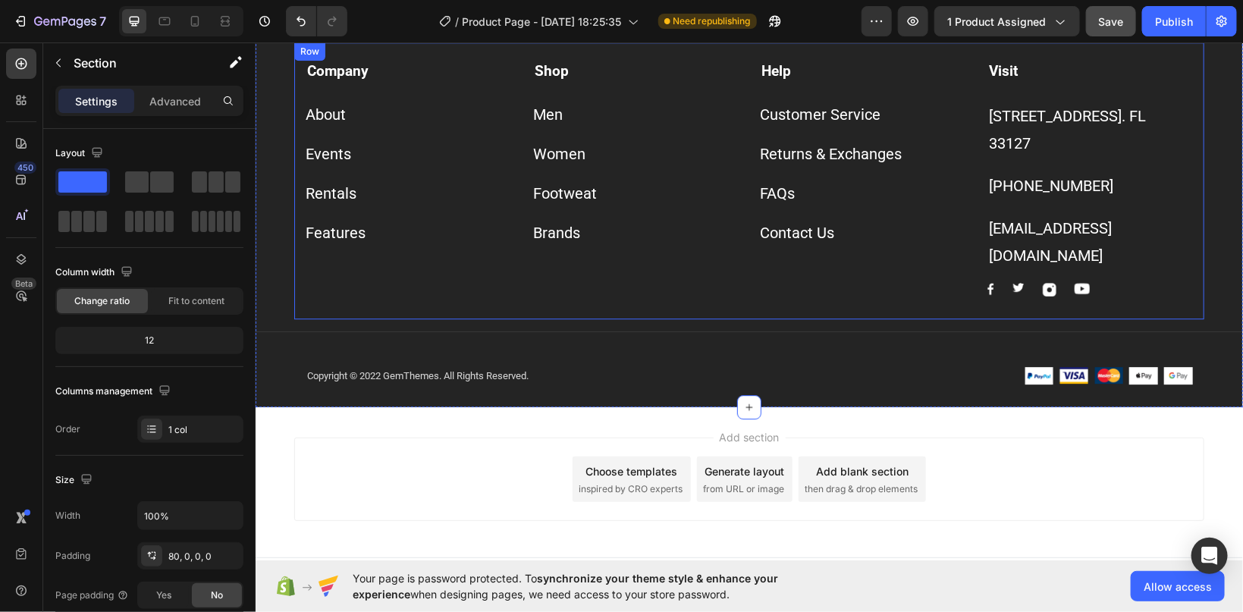
scroll to position [1500, 0]
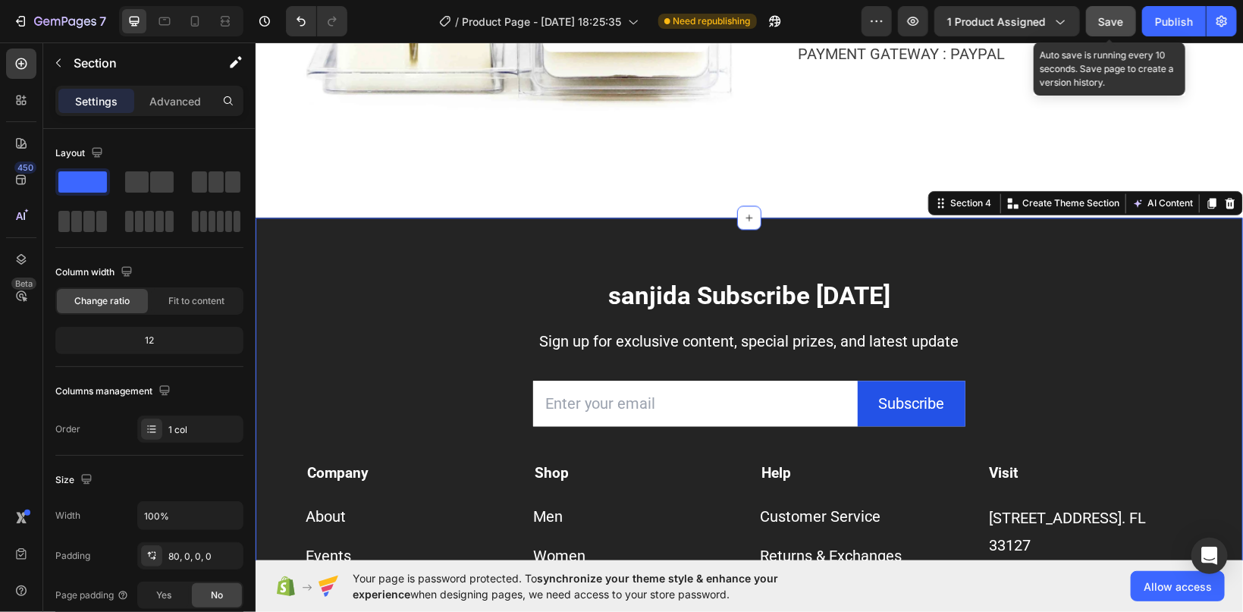
click at [1111, 24] on span "Save" at bounding box center [1111, 21] width 25 height 13
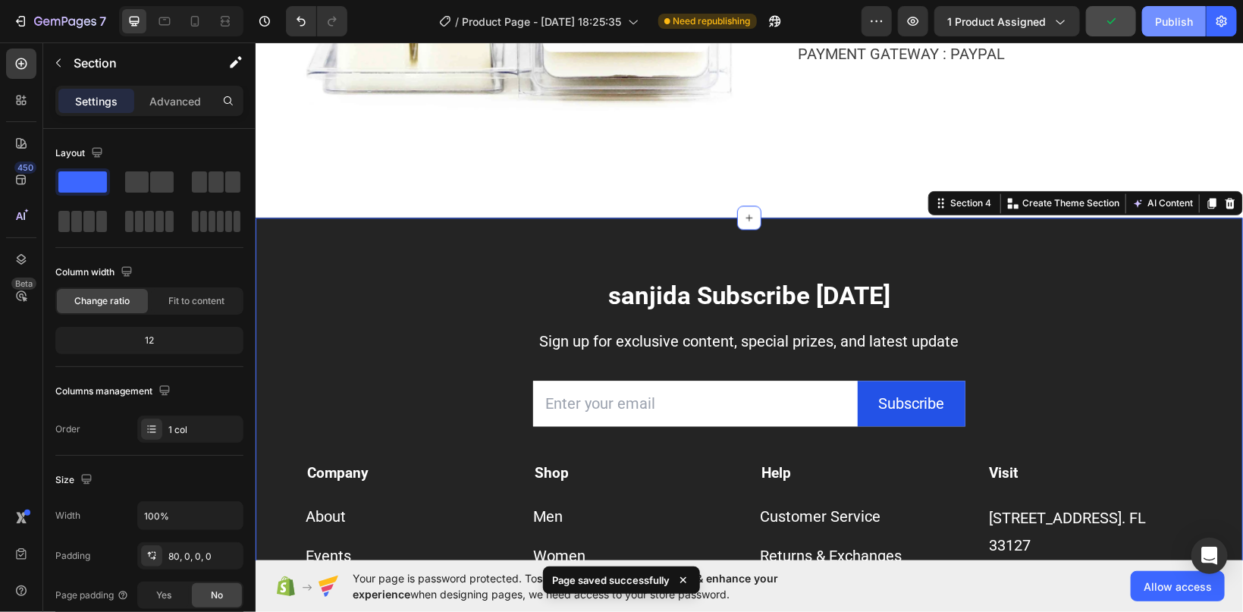
click at [1168, 18] on div "Publish" at bounding box center [1174, 22] width 38 height 16
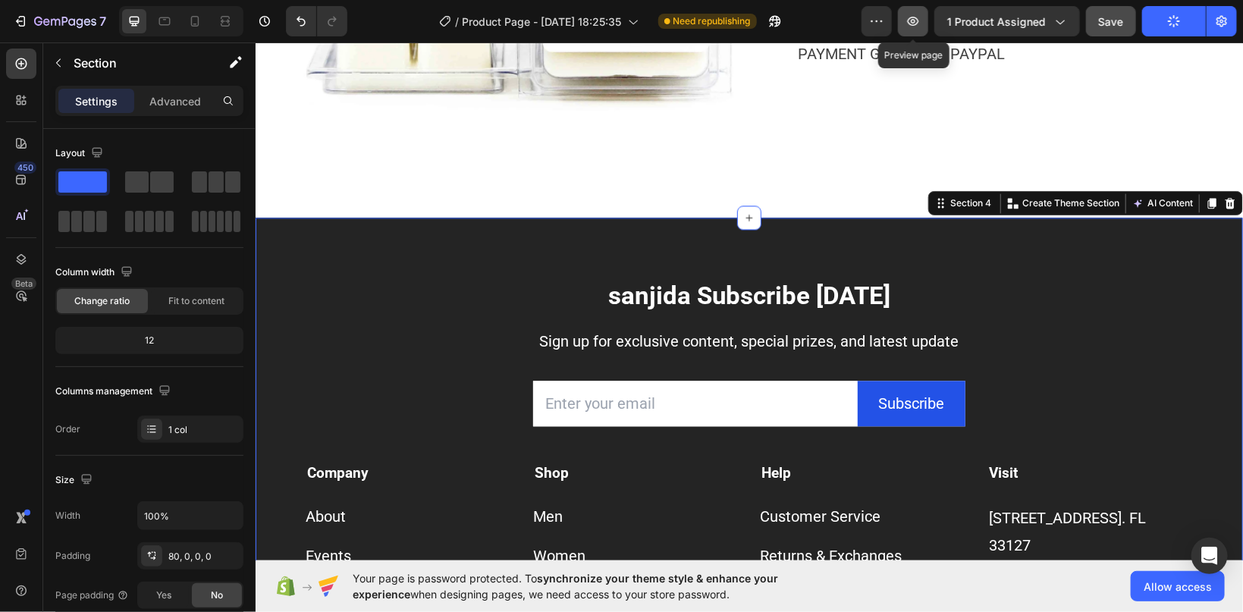
click at [917, 20] on icon "button" at bounding box center [913, 21] width 11 height 9
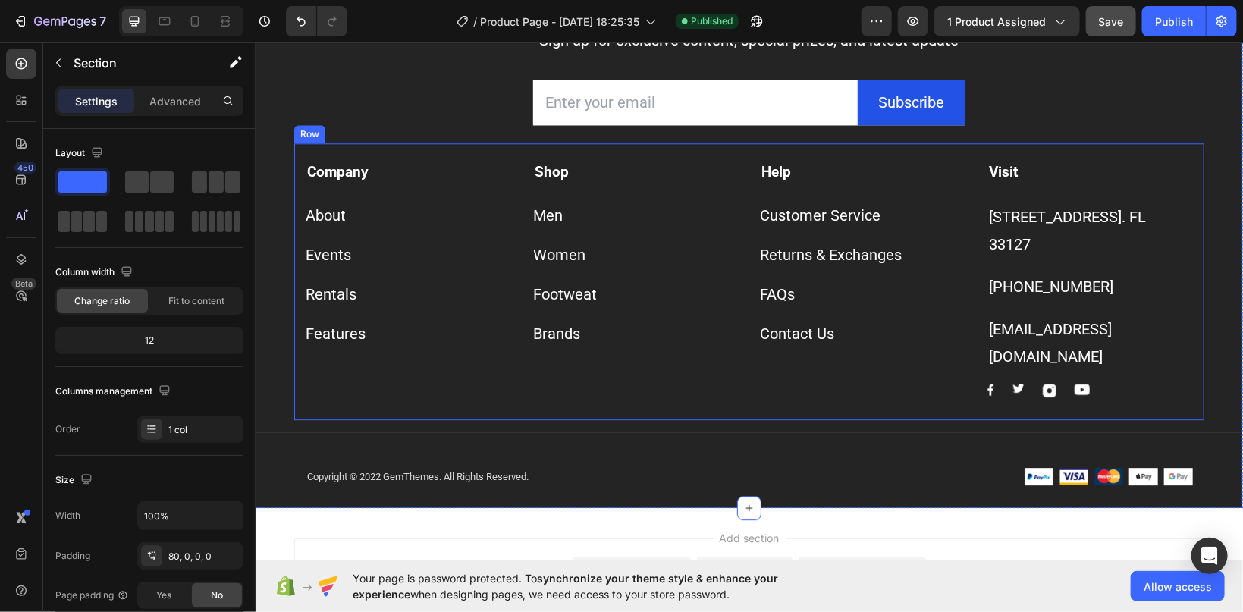
scroll to position [1741, 0]
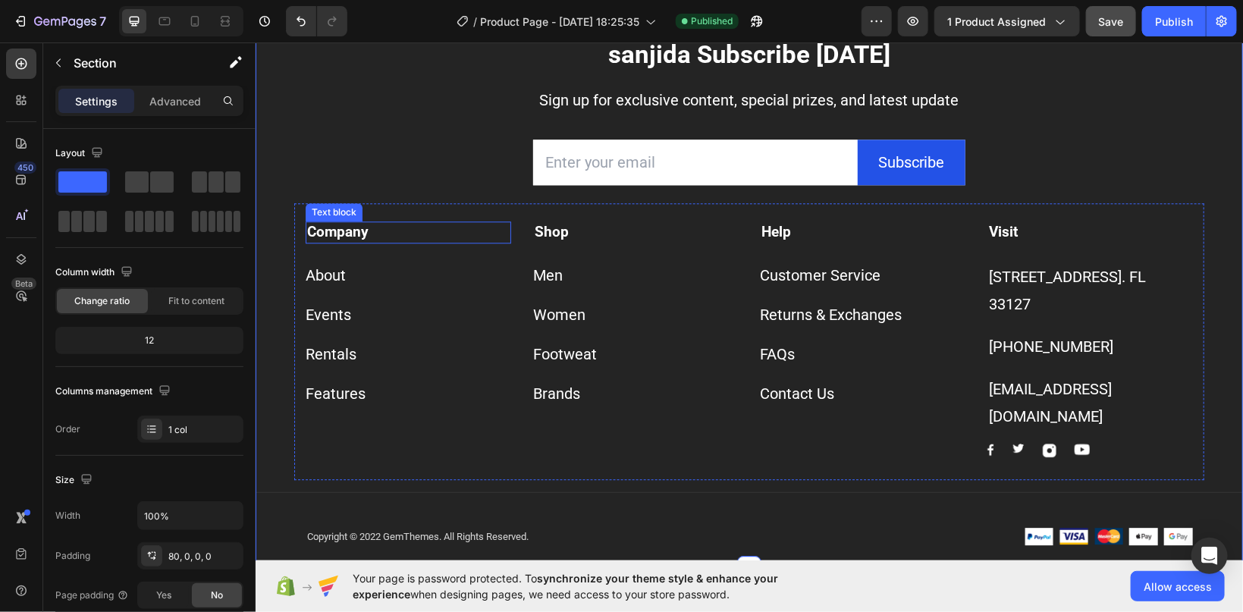
click at [350, 228] on strong "Company" at bounding box center [336, 230] width 61 height 17
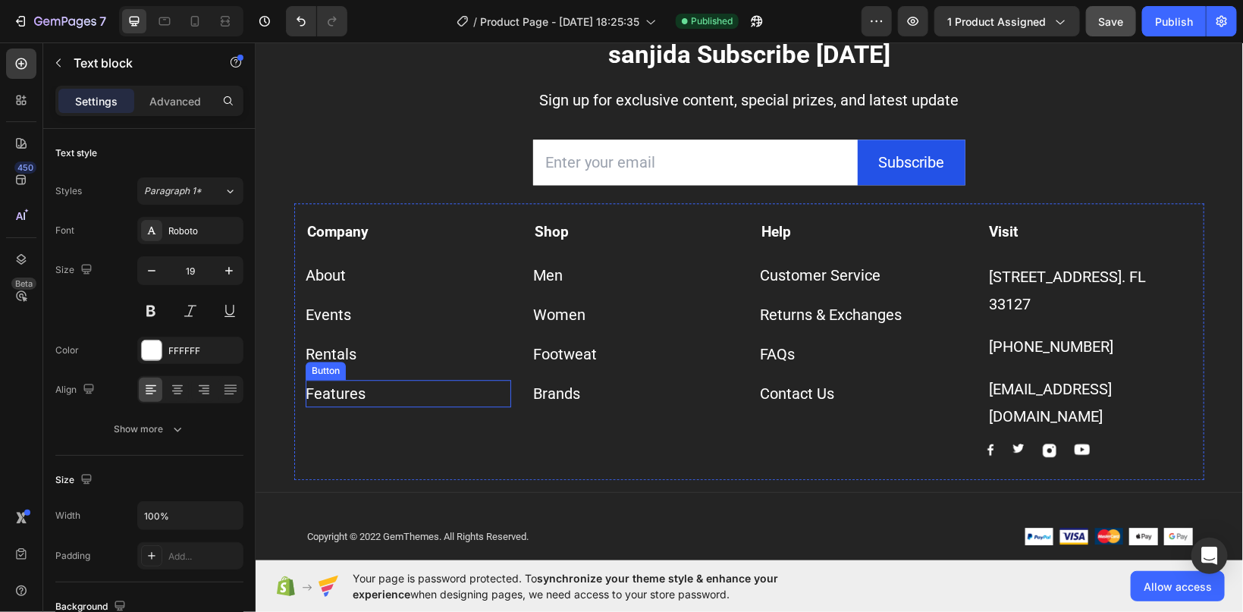
scroll to position [1902, 0]
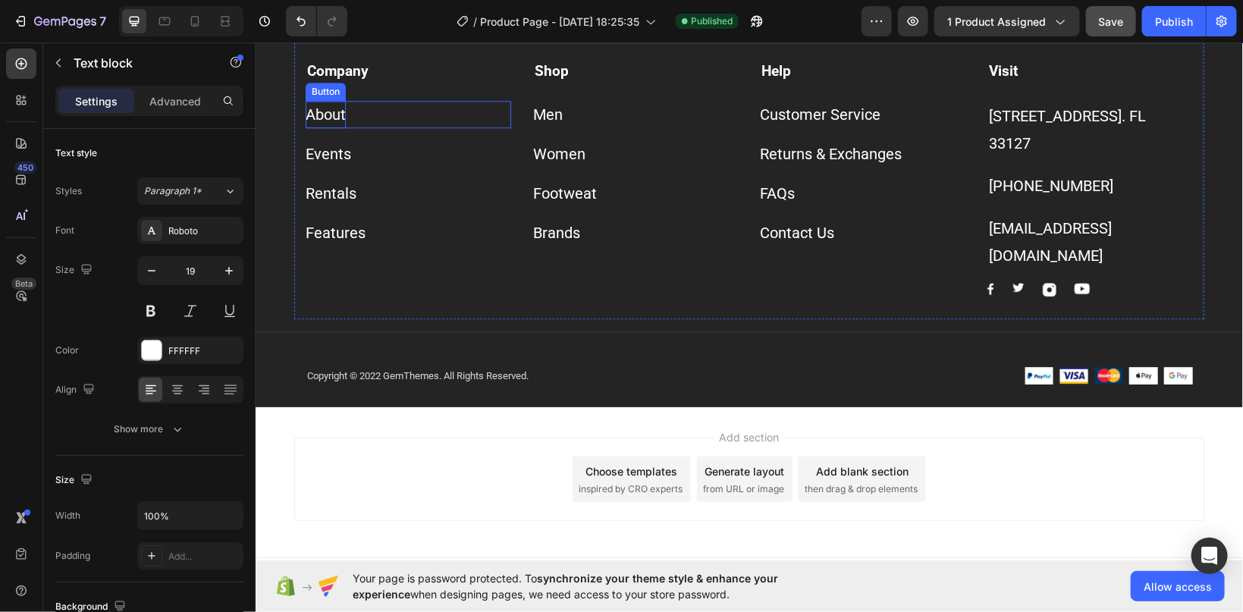
click at [335, 115] on div "About" at bounding box center [325, 113] width 40 height 27
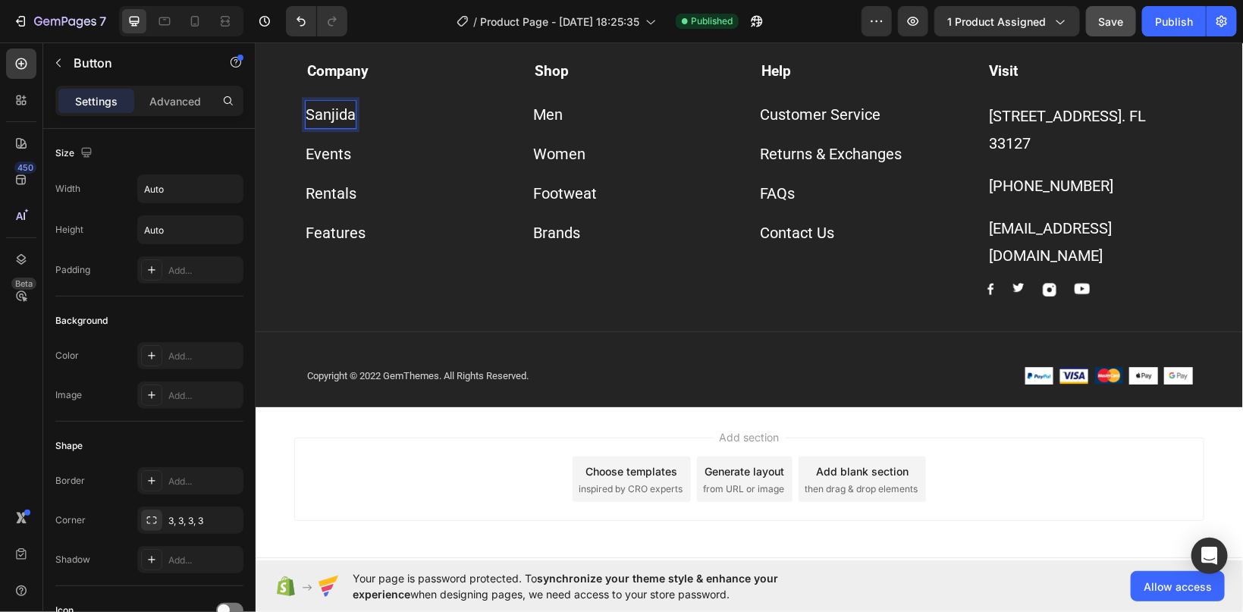
click at [343, 117] on p "Sanjida" at bounding box center [330, 113] width 50 height 27
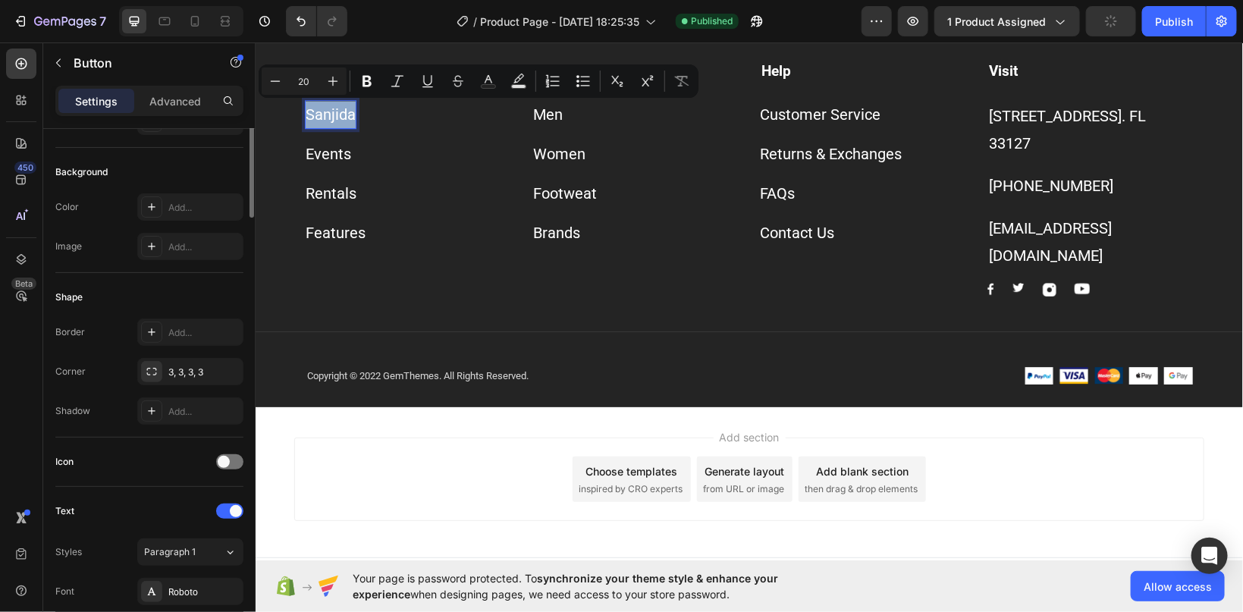
scroll to position [0, 0]
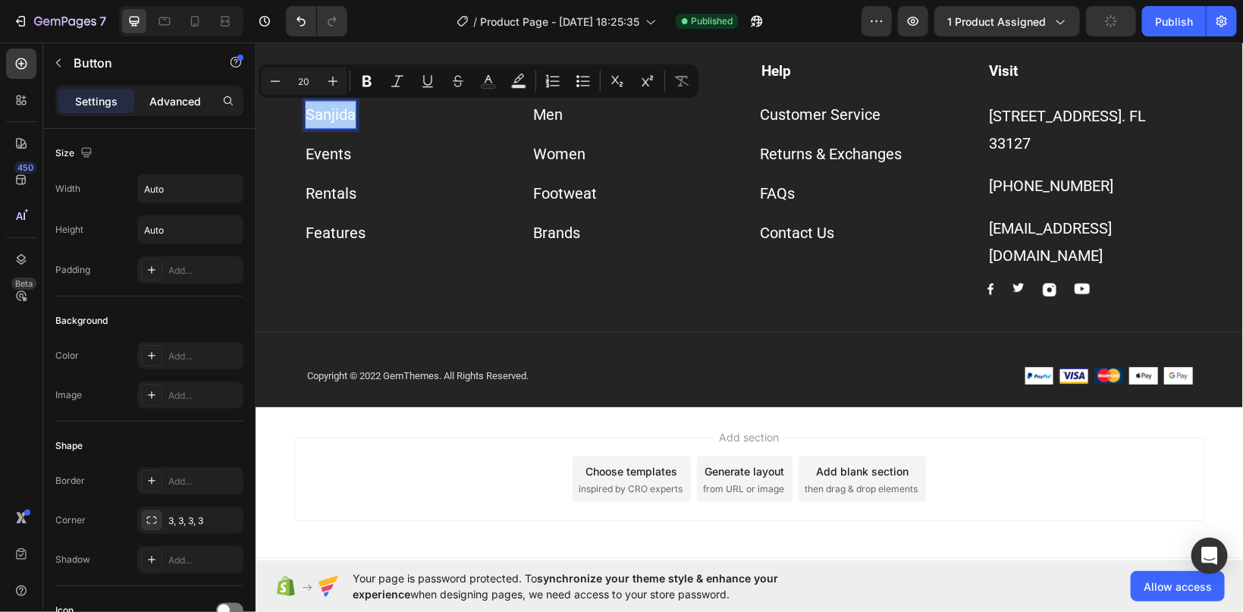
click at [162, 99] on p "Advanced" at bounding box center [175, 101] width 52 height 16
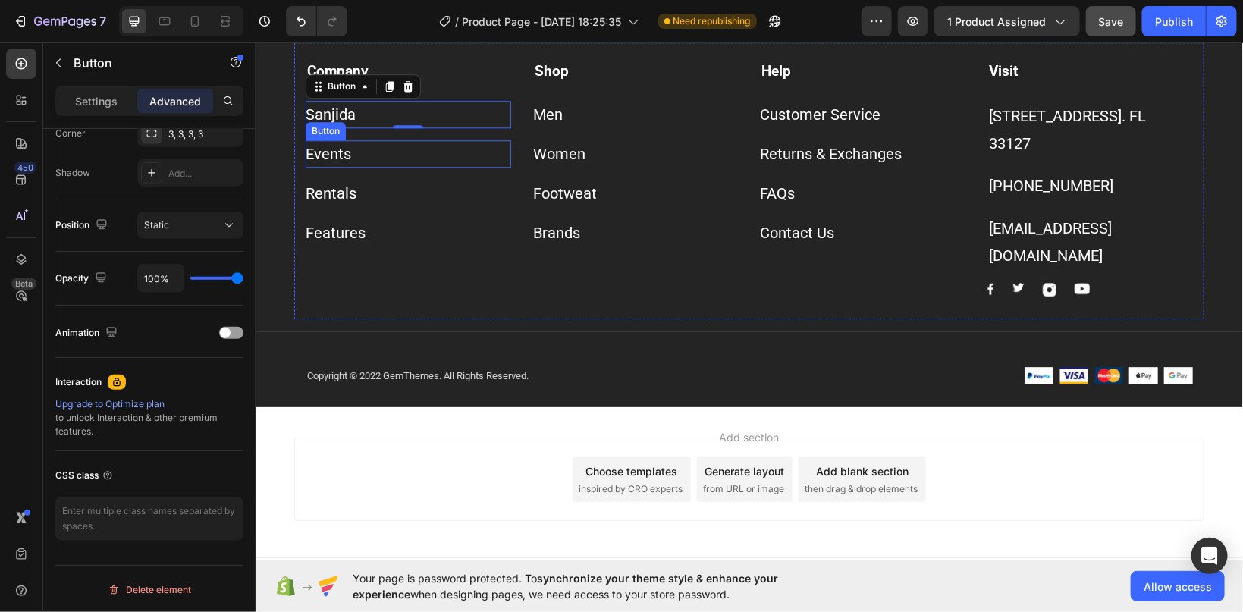
scroll to position [1741, 0]
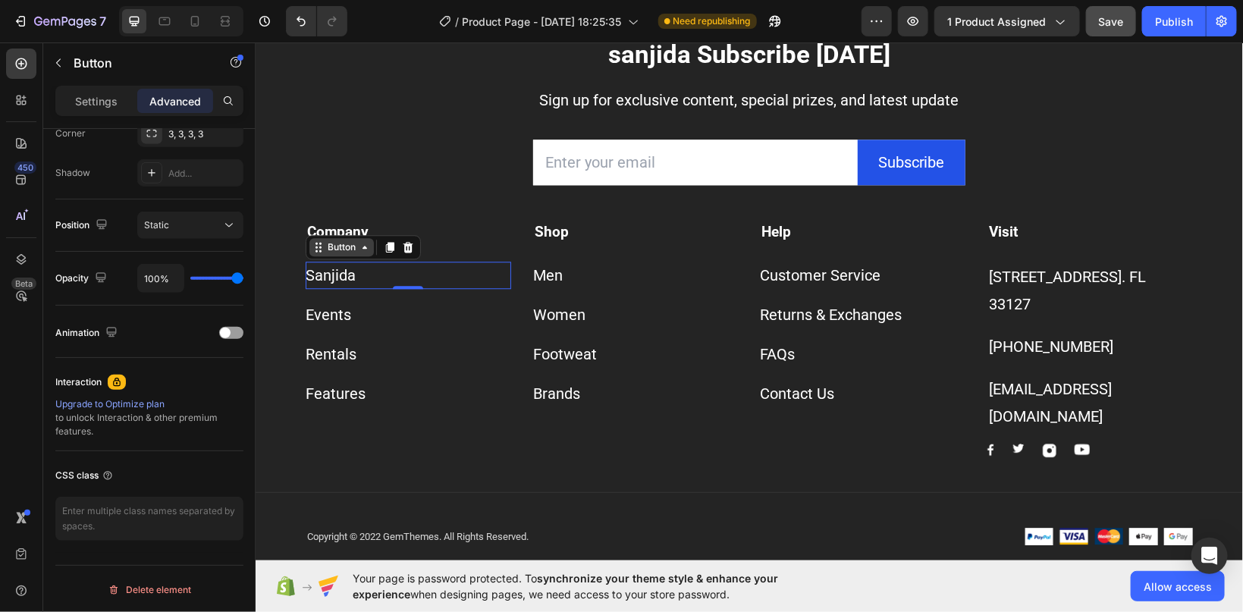
click at [332, 253] on div "Button" at bounding box center [341, 246] width 64 height 18
click at [366, 254] on div "Button" at bounding box center [341, 246] width 64 height 18
click at [357, 278] on div "Sanjida Button Row 4 cols Section 0" at bounding box center [408, 274] width 206 height 27
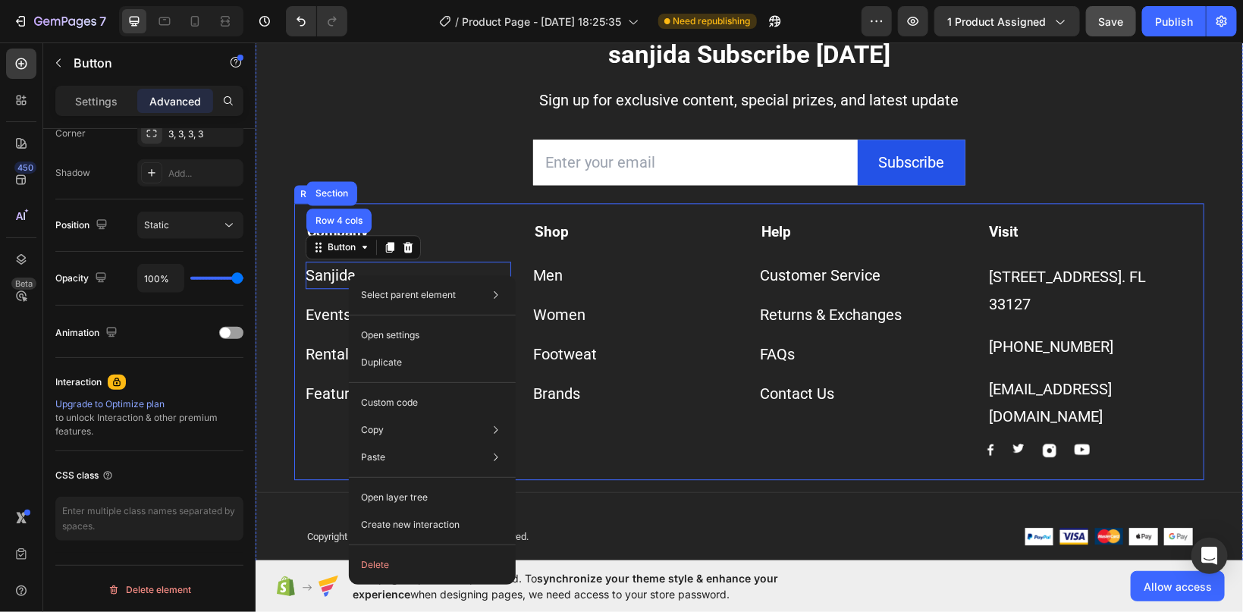
click at [644, 414] on div "Shop Text block Men Button Women Button Footweat Button Brands Button" at bounding box center [636, 339] width 206 height 236
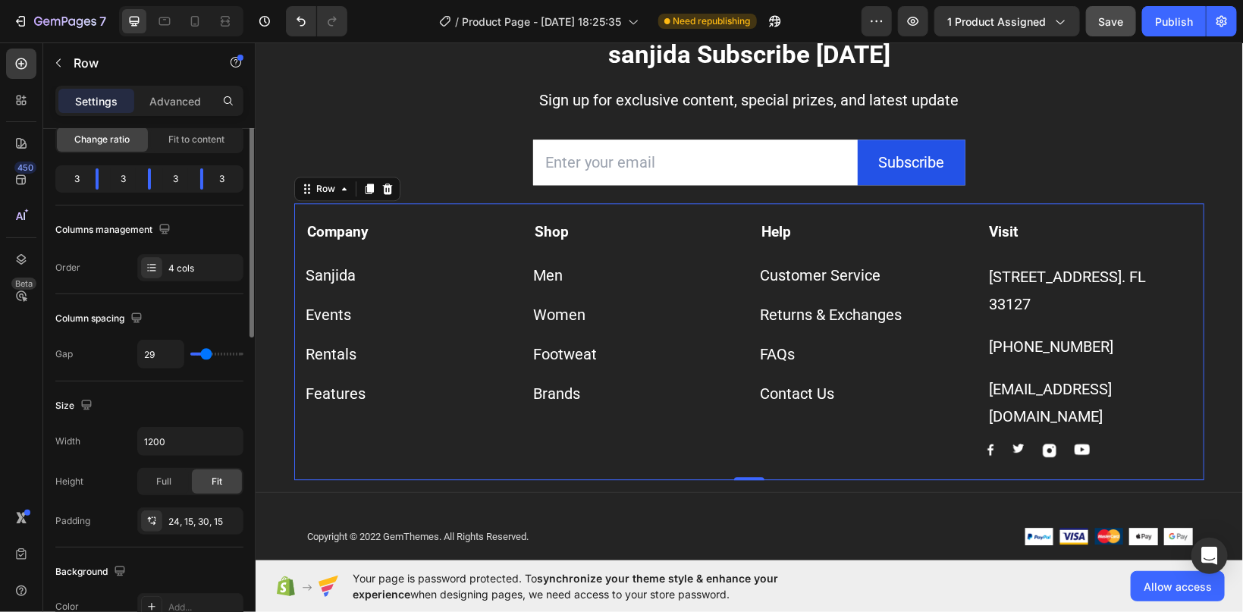
scroll to position [0, 0]
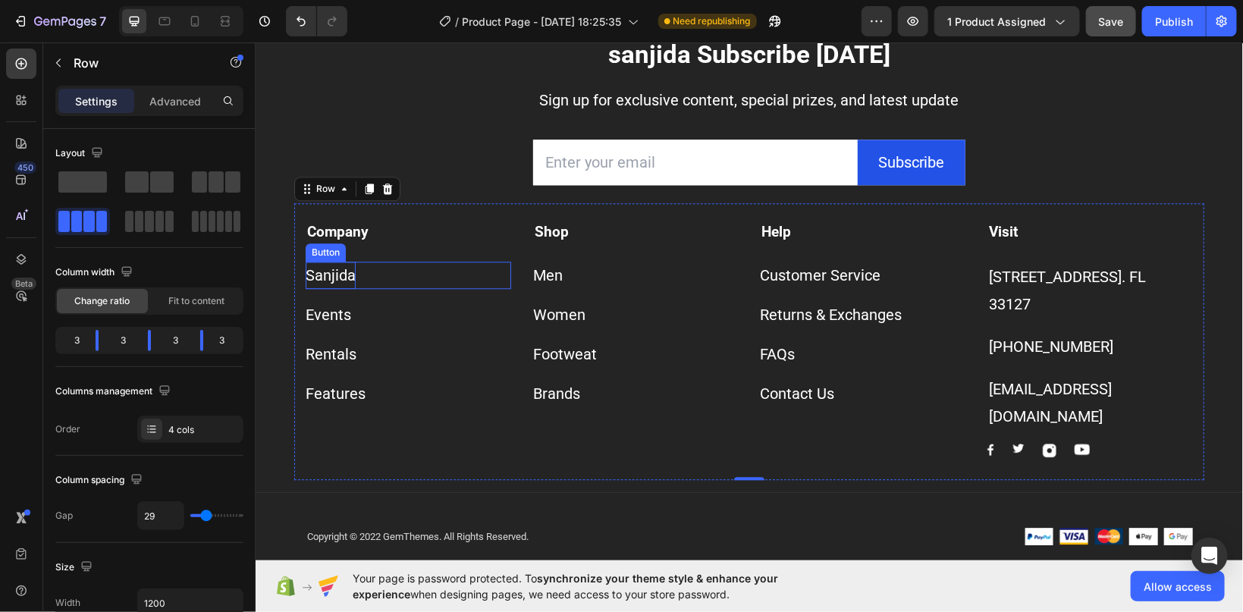
click at [330, 272] on p "Sanjida" at bounding box center [330, 274] width 50 height 27
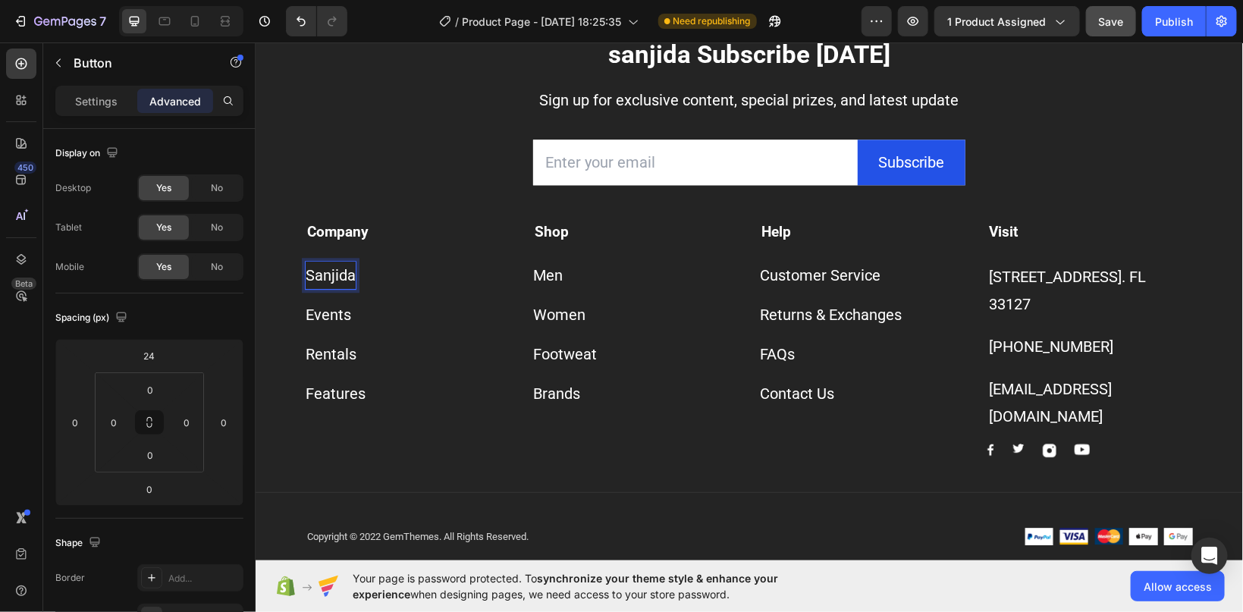
click at [339, 275] on p "Sanjida" at bounding box center [330, 274] width 50 height 27
click at [339, 274] on p "Sanjida" at bounding box center [330, 274] width 50 height 27
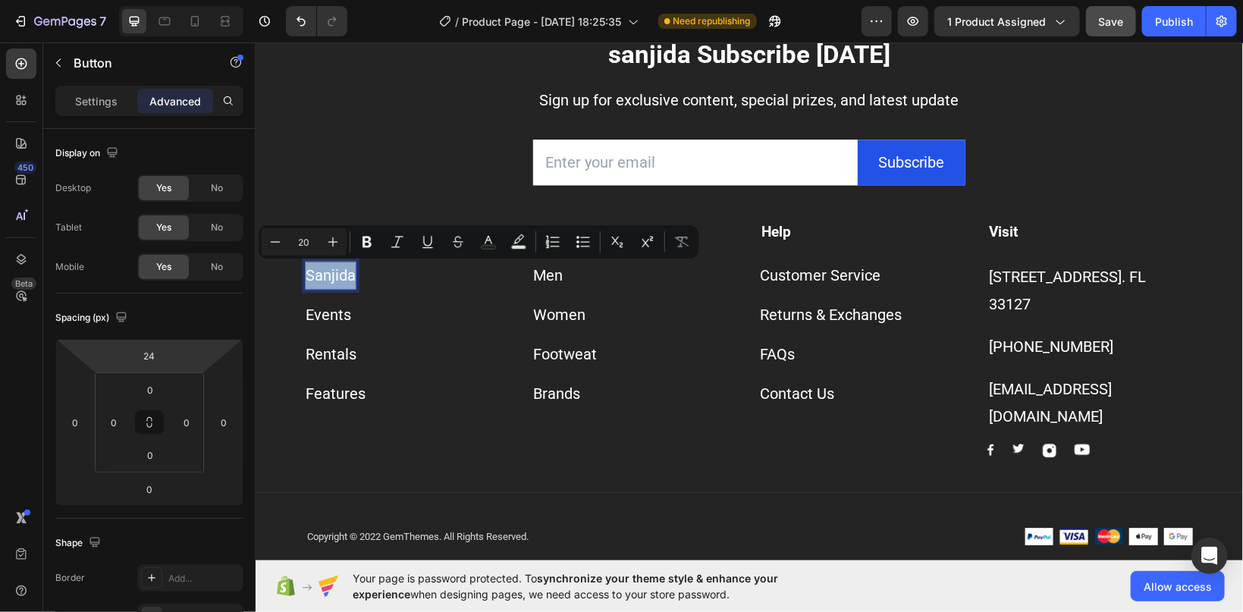
click at [321, 277] on p "Sanjida" at bounding box center [330, 274] width 50 height 27
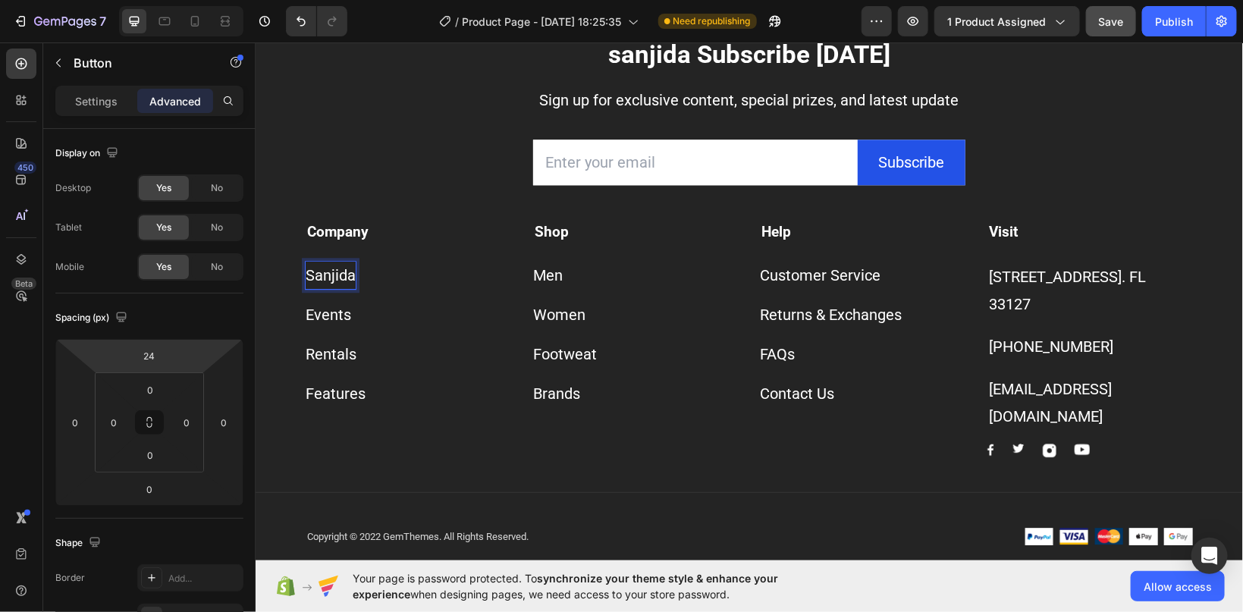
click at [321, 275] on p "Sanjida" at bounding box center [330, 274] width 50 height 27
click at [320, 275] on p "Sanjida" at bounding box center [330, 274] width 50 height 27
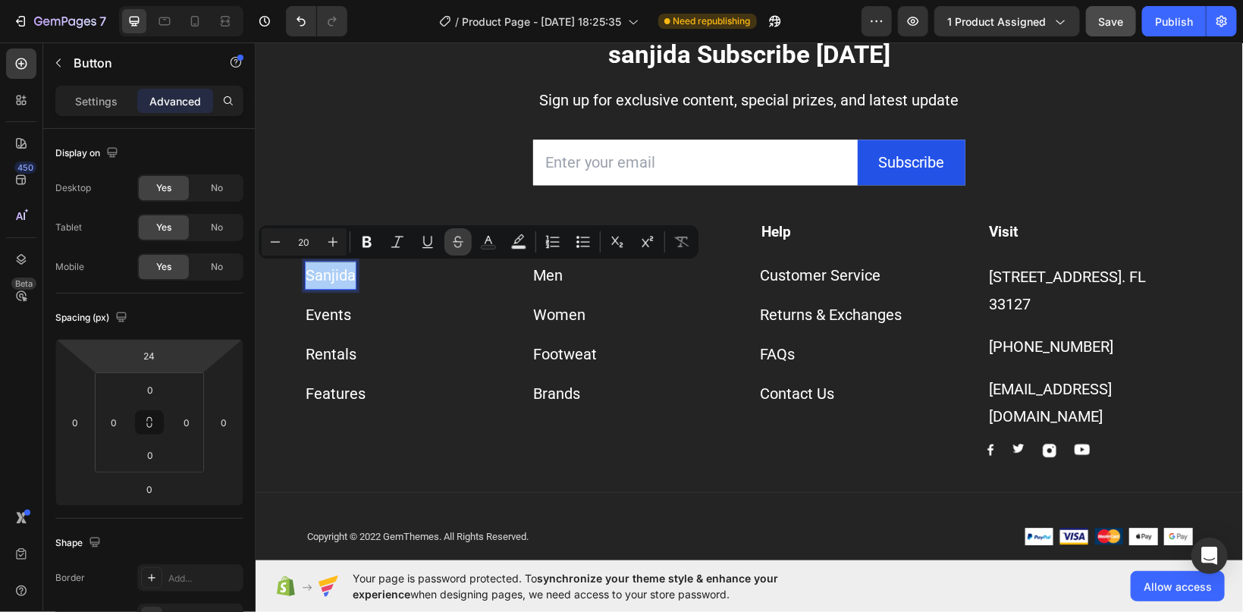
click at [452, 244] on icon "Editor contextual toolbar" at bounding box center [458, 241] width 15 height 15
click at [401, 242] on icon "Editor contextual toolbar" at bounding box center [397, 241] width 15 height 15
click at [461, 242] on icon "Editor contextual toolbar" at bounding box center [458, 239] width 11 height 6
click at [329, 244] on icon "Editor contextual toolbar" at bounding box center [332, 241] width 15 height 15
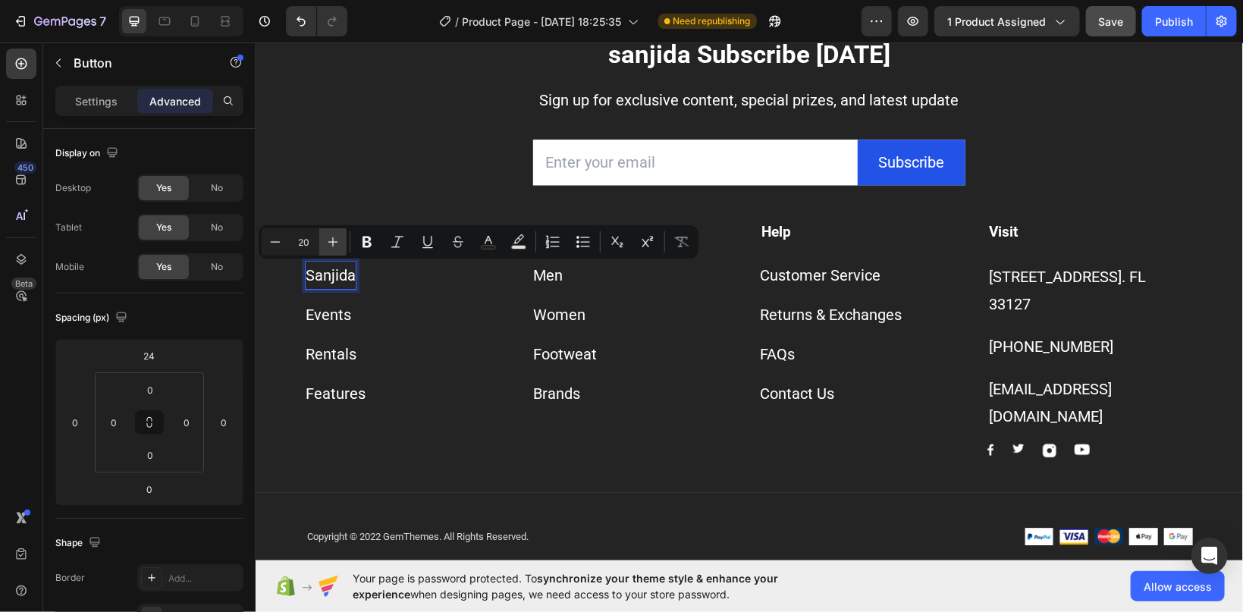
type input "21"
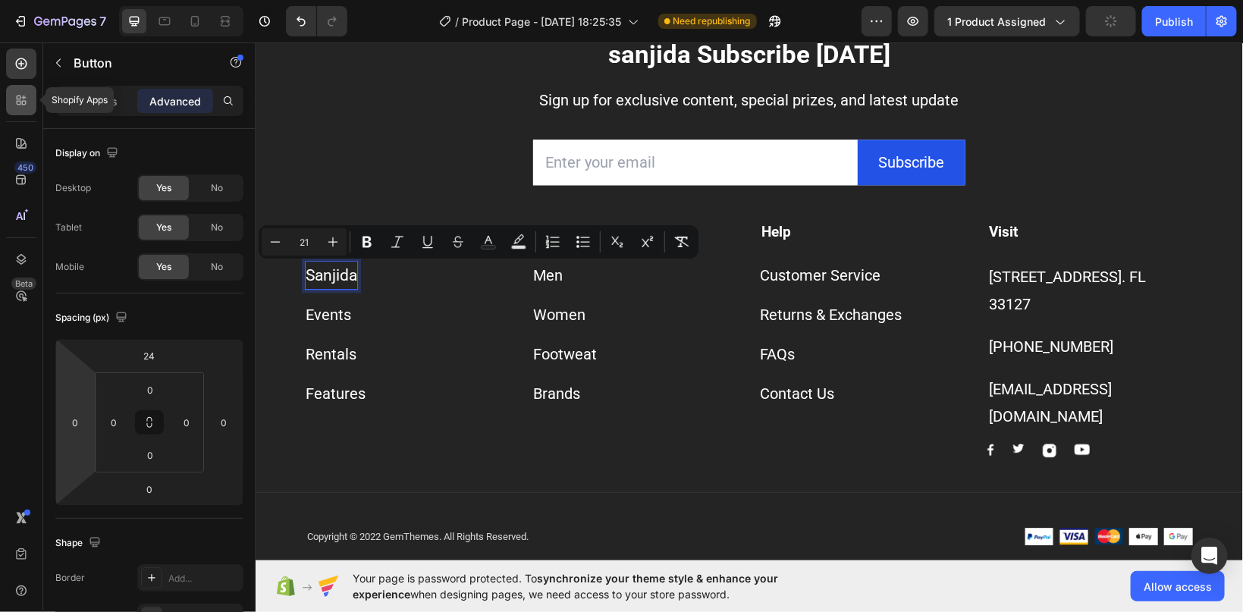
click at [24, 96] on icon at bounding box center [24, 98] width 5 height 5
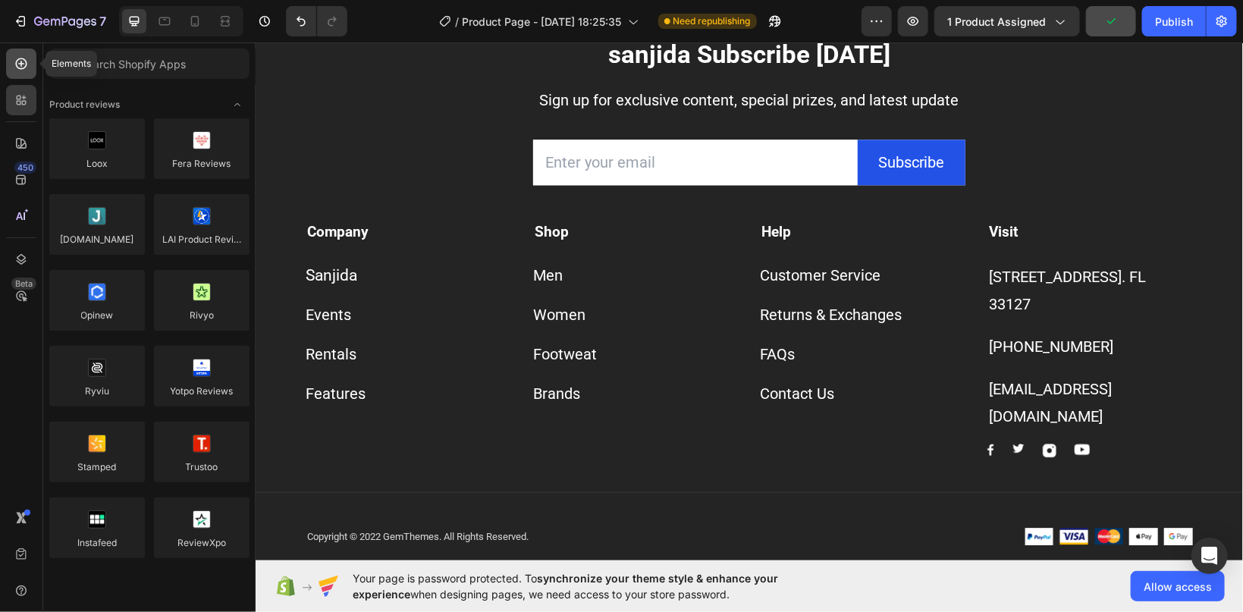
click at [21, 68] on icon at bounding box center [21, 63] width 15 height 15
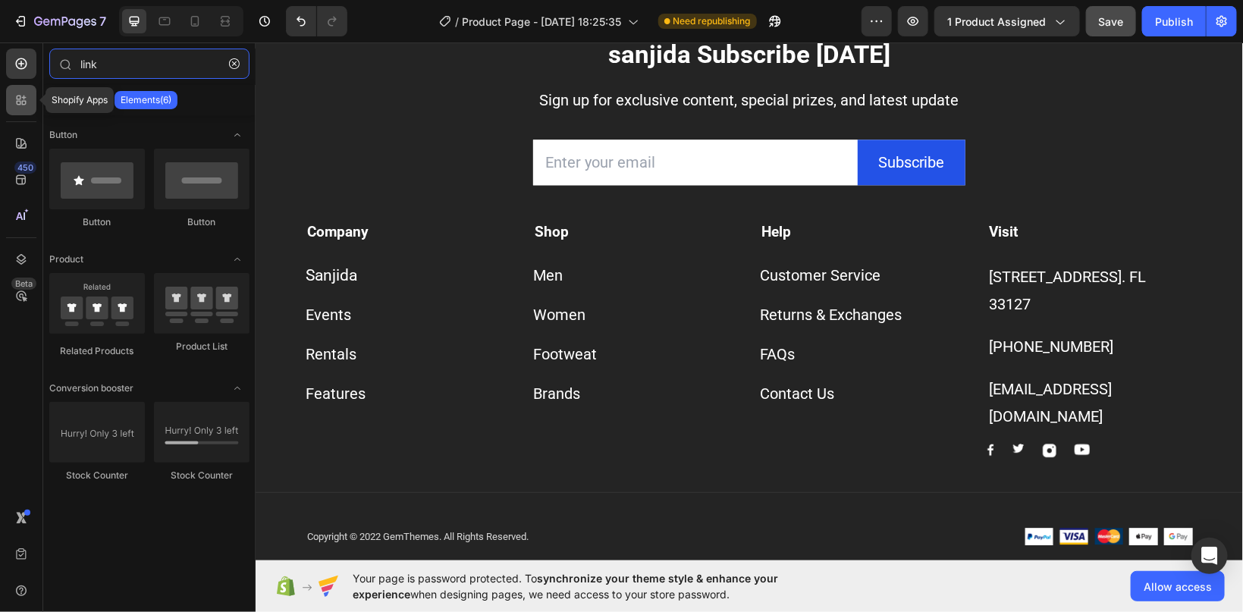
type input "link"
click at [21, 104] on icon at bounding box center [21, 100] width 15 height 15
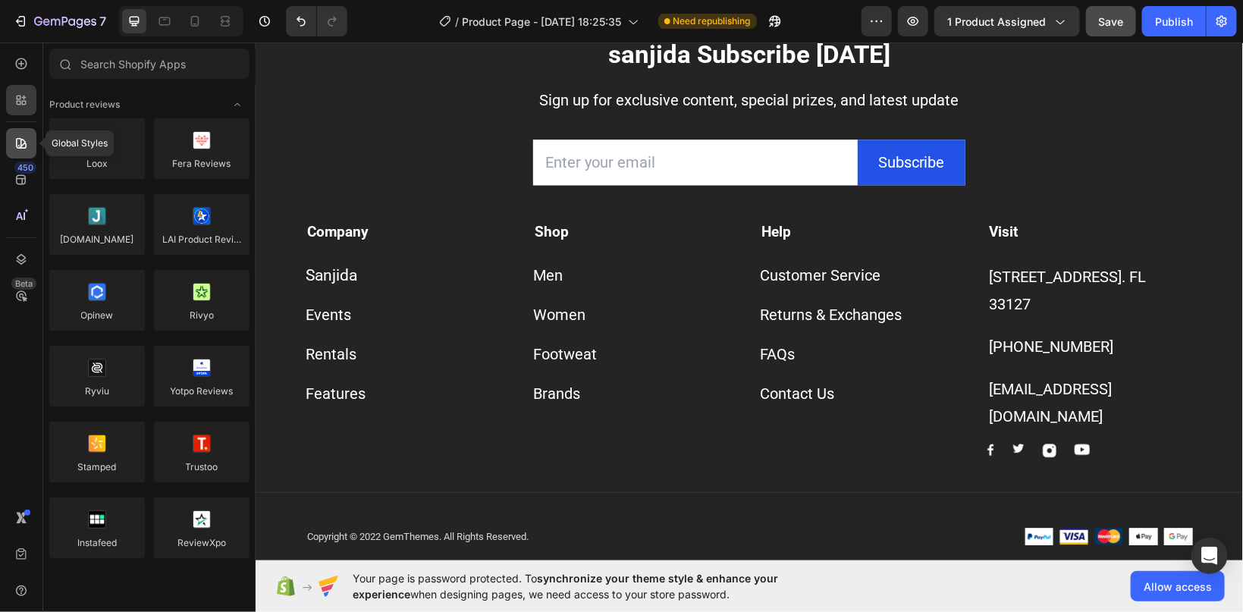
click at [17, 143] on icon at bounding box center [21, 143] width 15 height 15
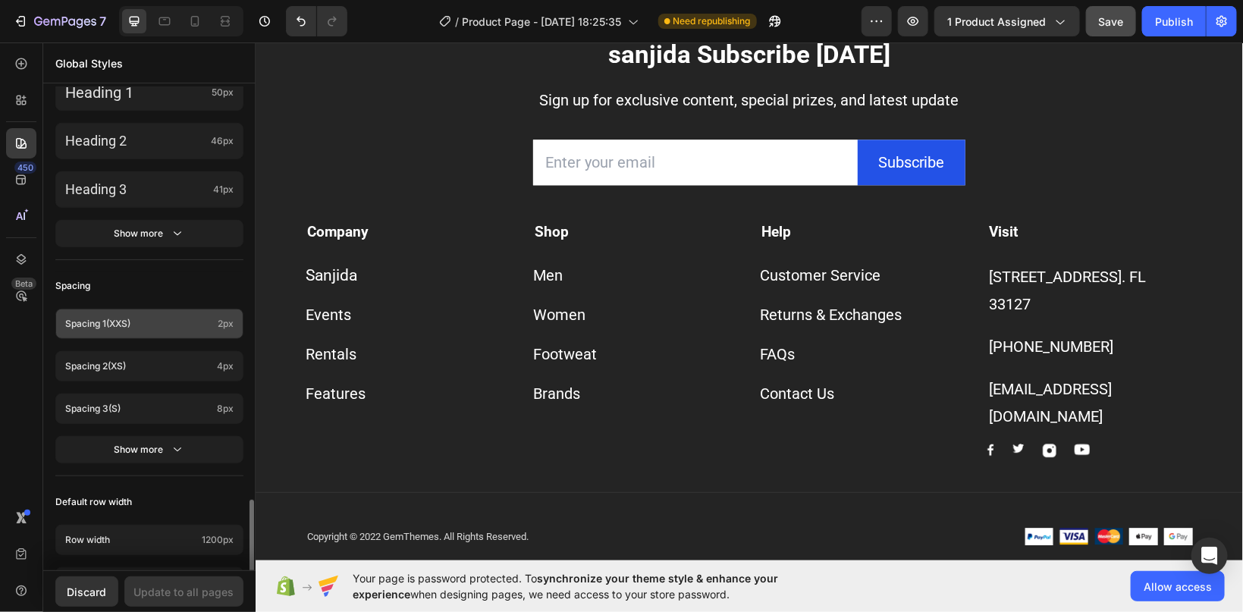
scroll to position [626, 0]
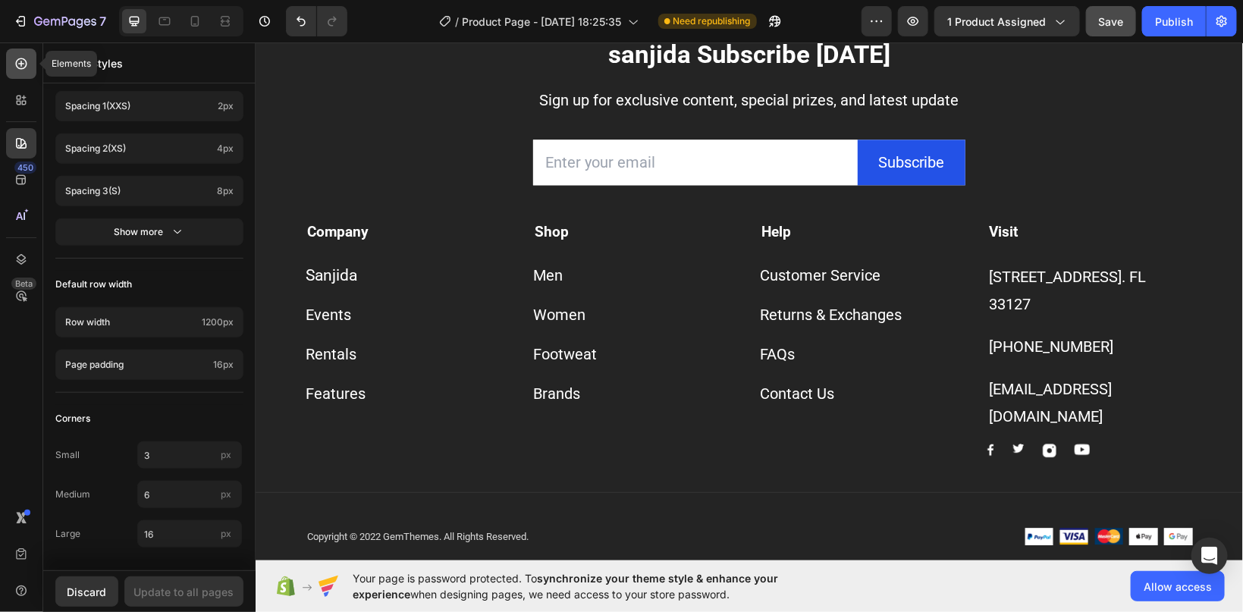
click at [20, 58] on icon at bounding box center [21, 63] width 15 height 15
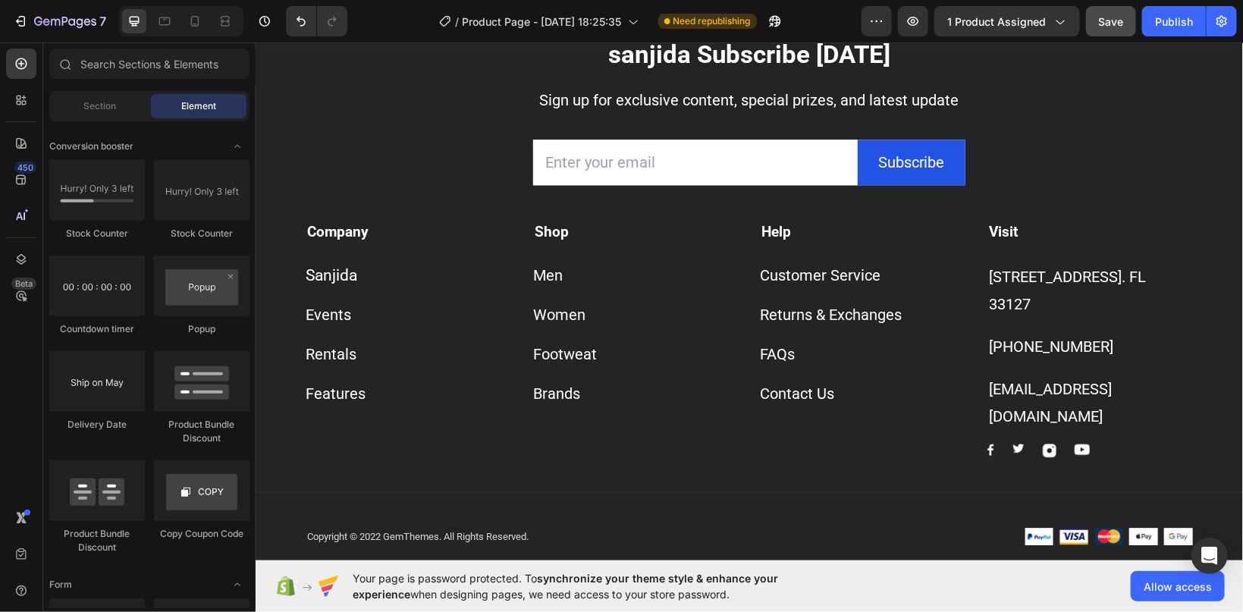
scroll to position [3270, 0]
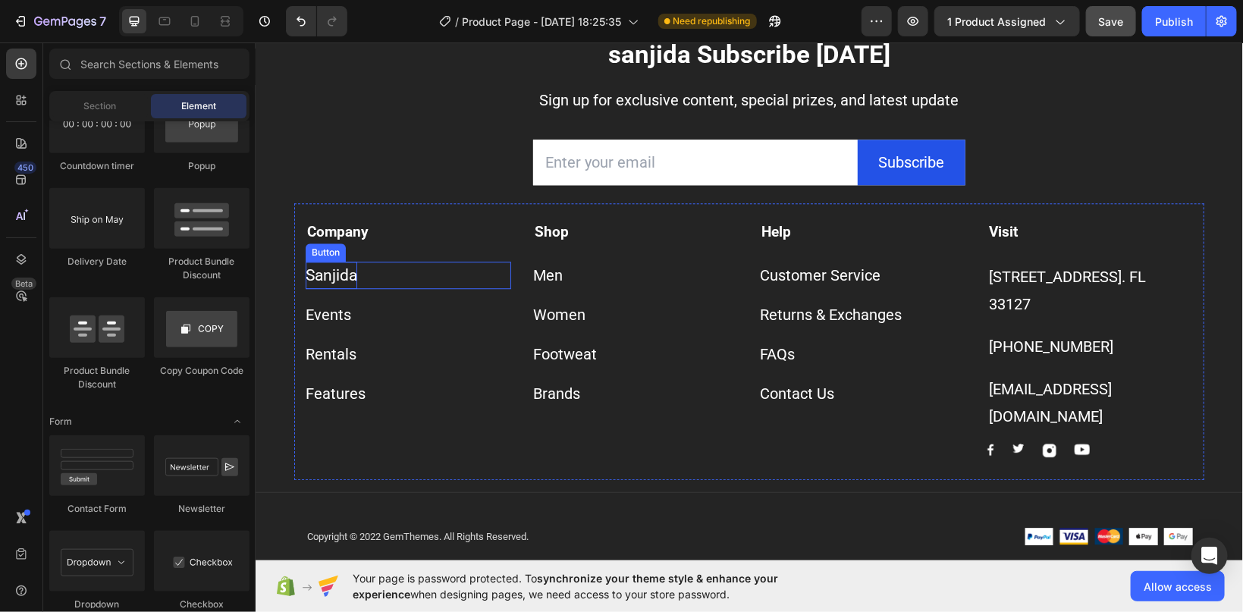
click at [329, 275] on span "Sanjida" at bounding box center [331, 275] width 52 height 18
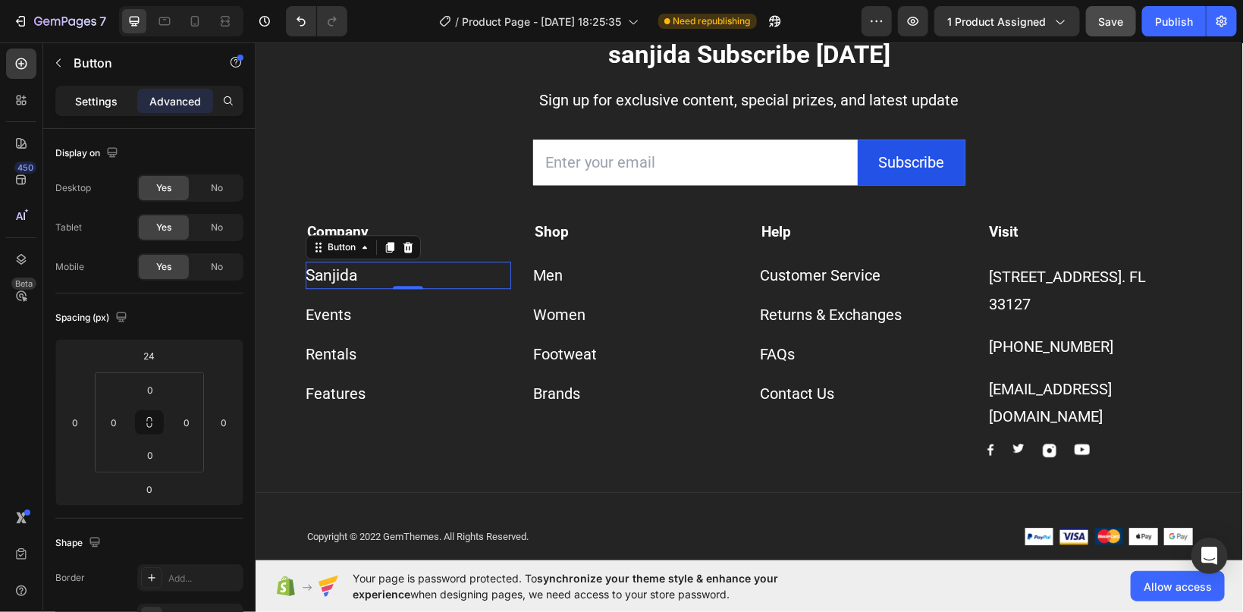
click at [80, 105] on p "Settings" at bounding box center [96, 101] width 42 height 16
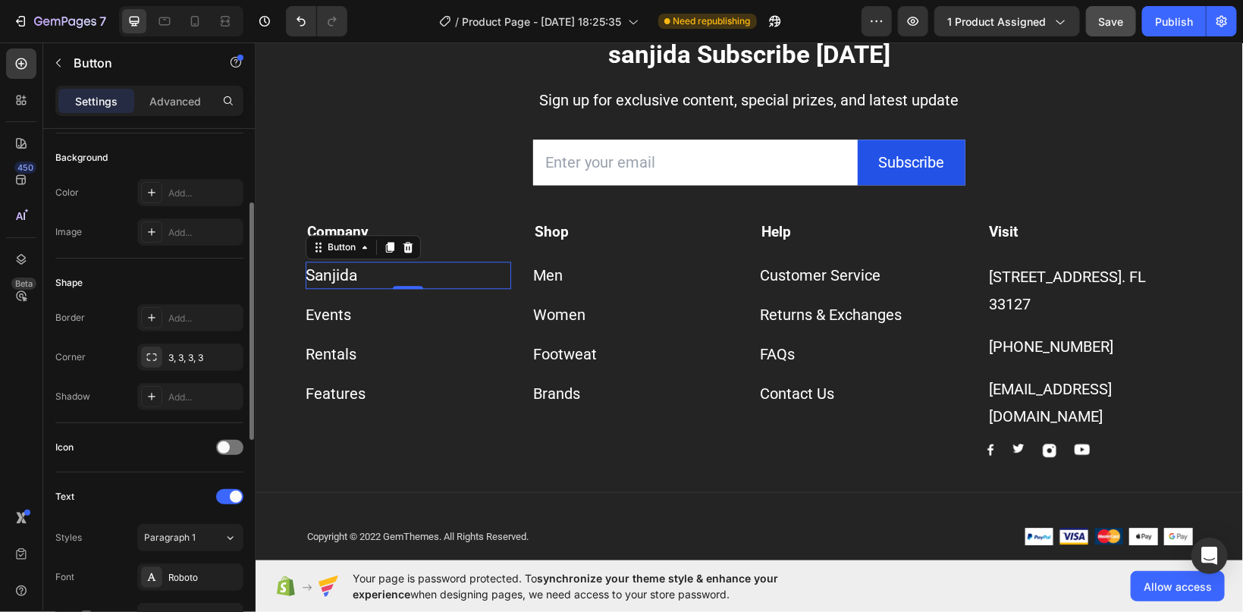
scroll to position [327, 0]
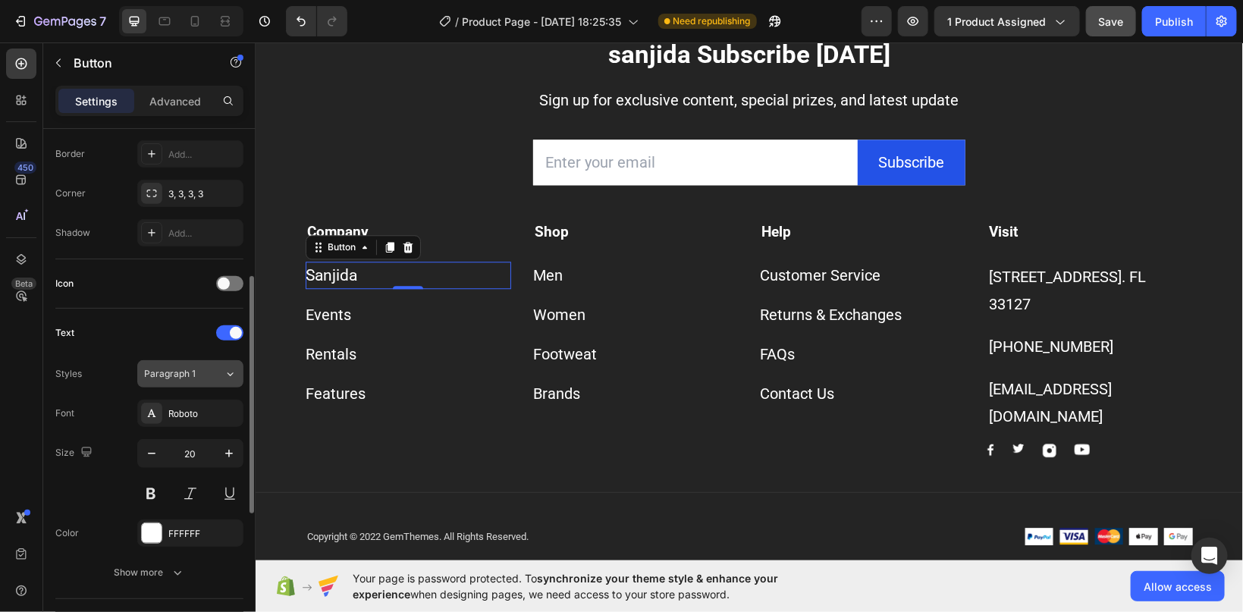
click at [225, 374] on icon at bounding box center [230, 373] width 13 height 15
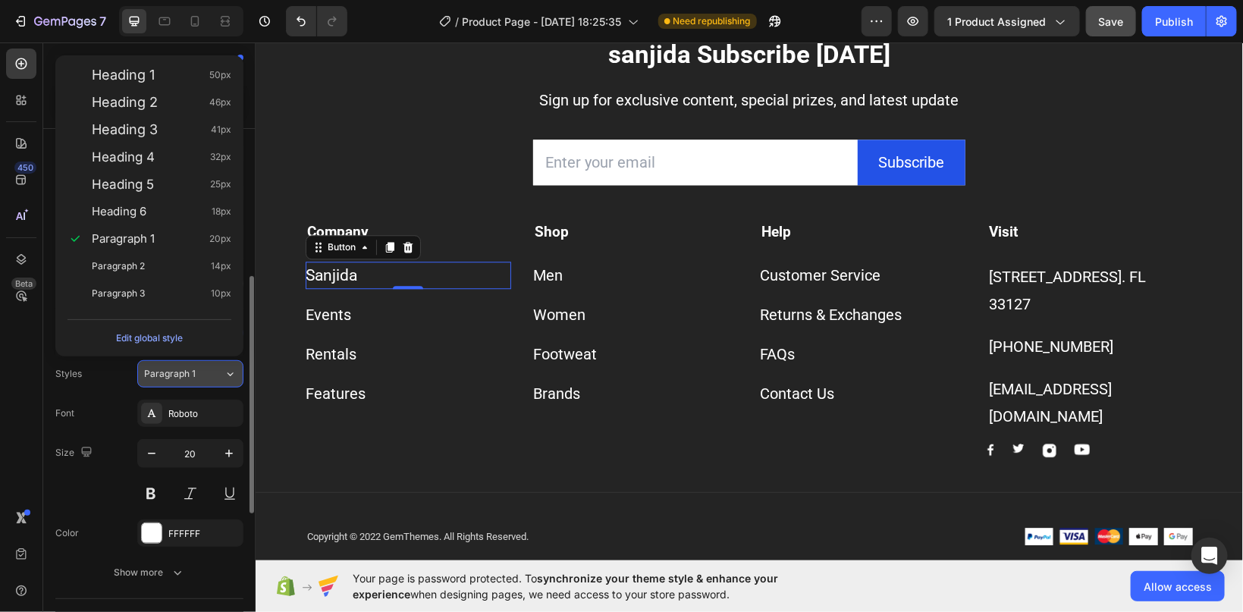
click at [225, 374] on icon at bounding box center [230, 373] width 13 height 15
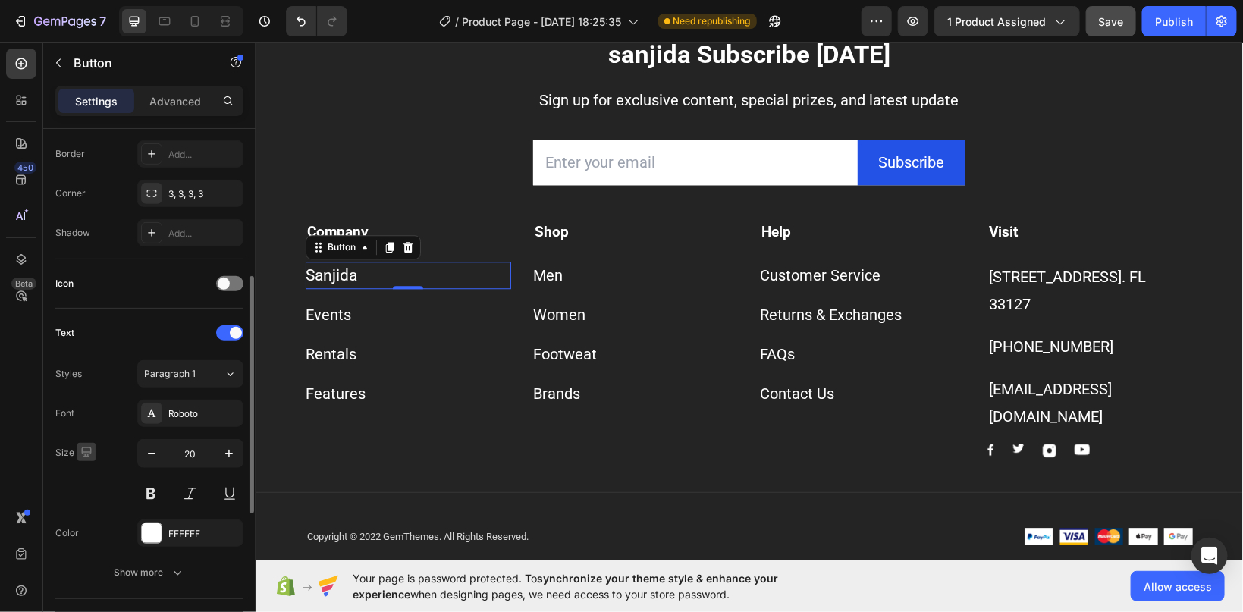
scroll to position [408, 0]
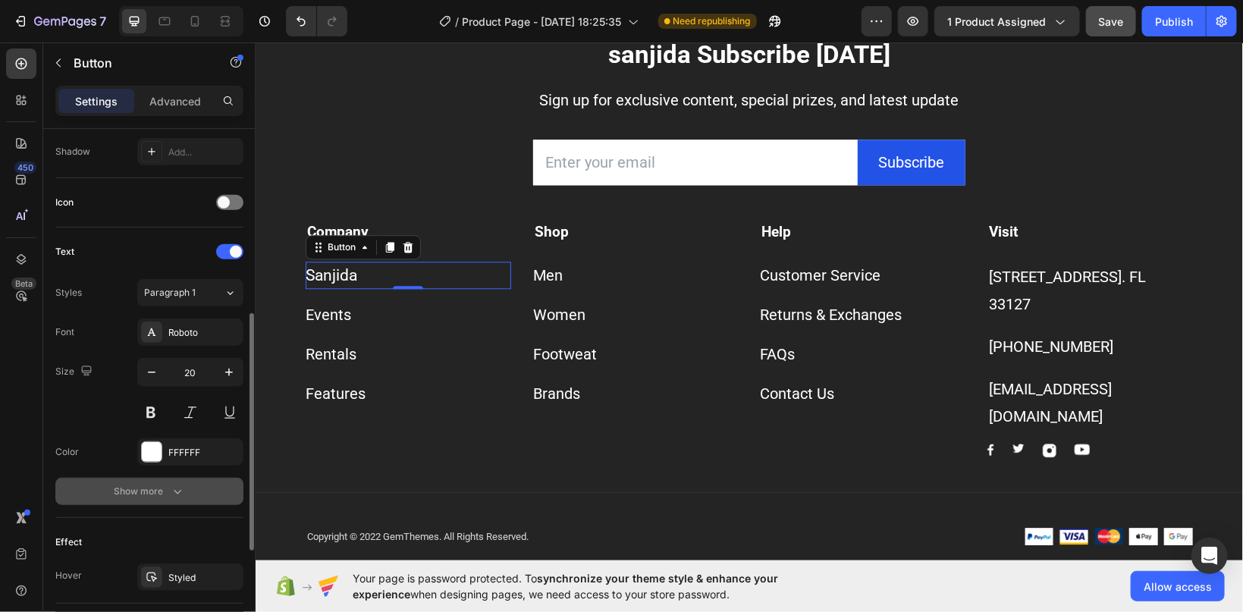
click at [183, 494] on icon "button" at bounding box center [177, 491] width 15 height 15
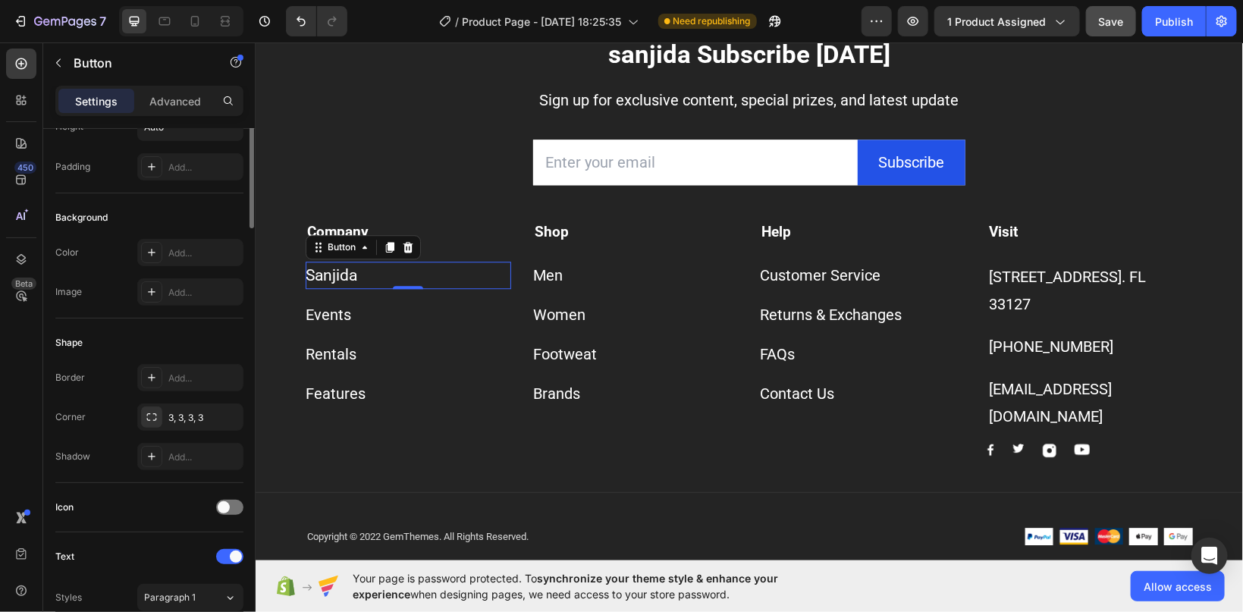
scroll to position [0, 0]
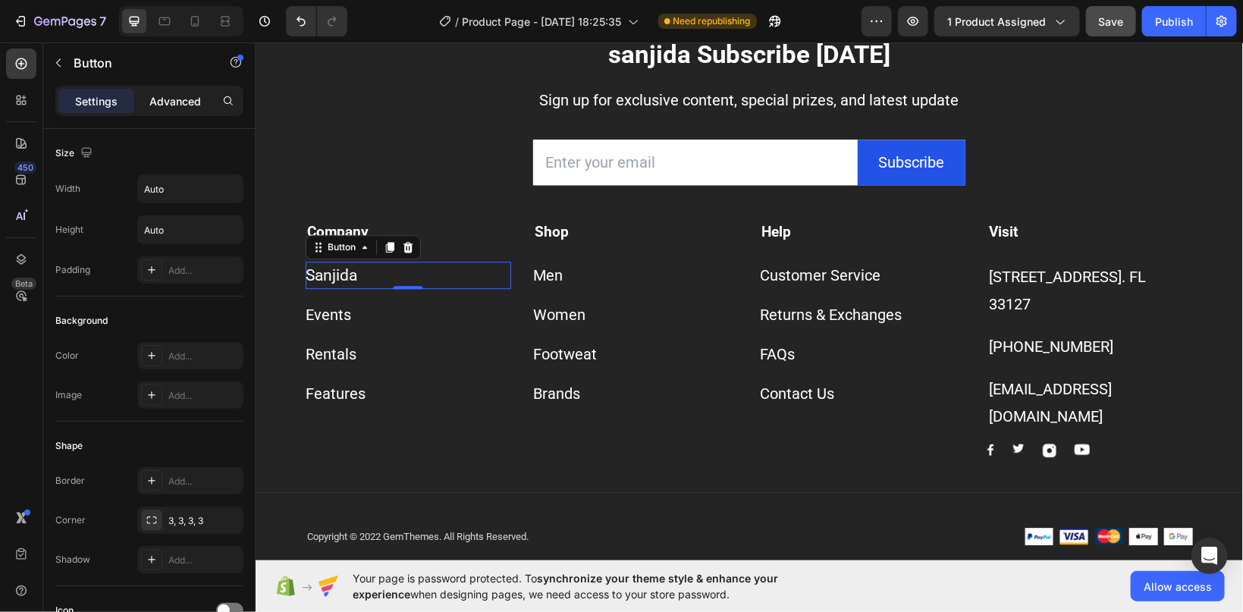
click at [187, 96] on p "Advanced" at bounding box center [175, 101] width 52 height 16
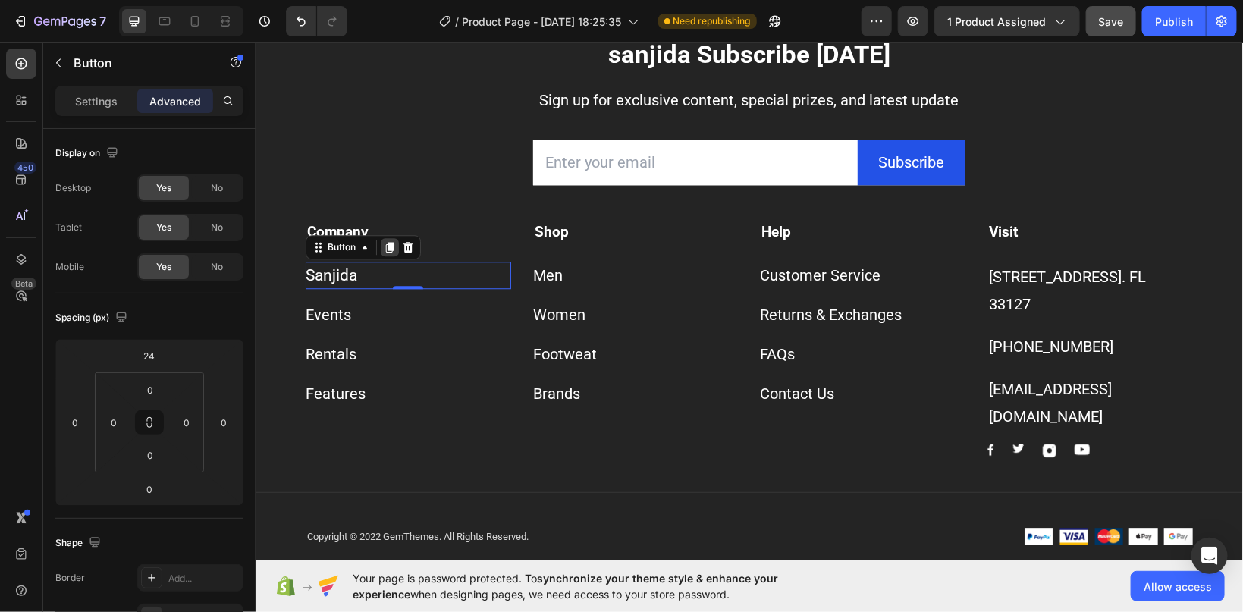
click at [394, 244] on icon at bounding box center [389, 246] width 8 height 11
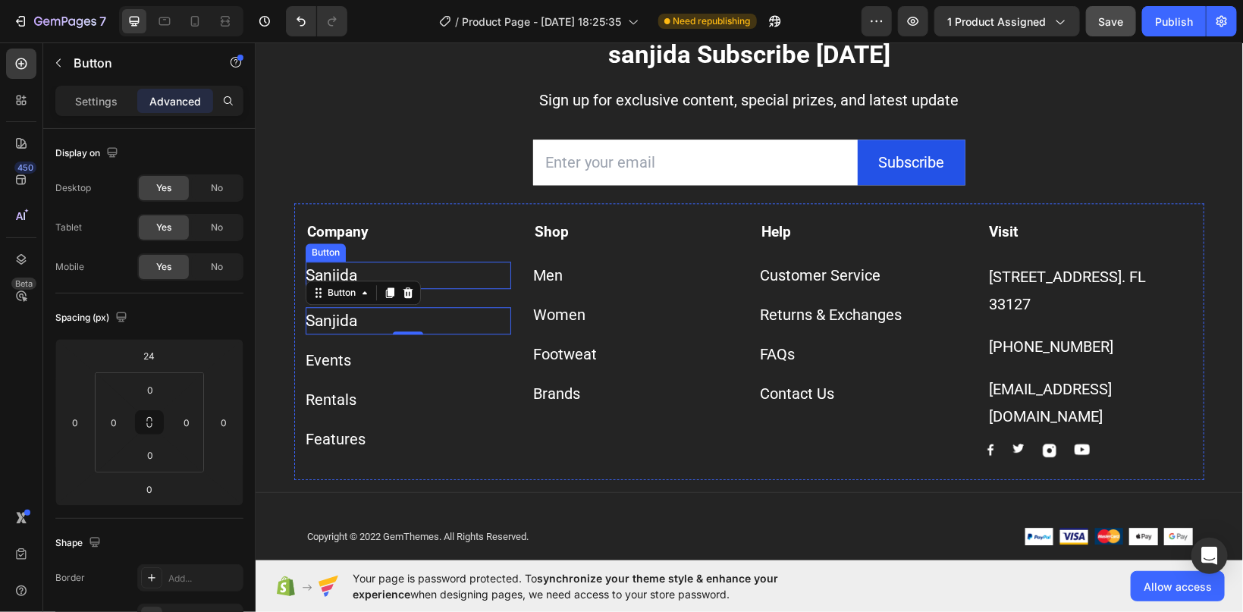
click at [434, 271] on div "Sanjida Button" at bounding box center [408, 274] width 206 height 27
click at [401, 278] on div "Sanjida Button 0" at bounding box center [408, 274] width 206 height 27
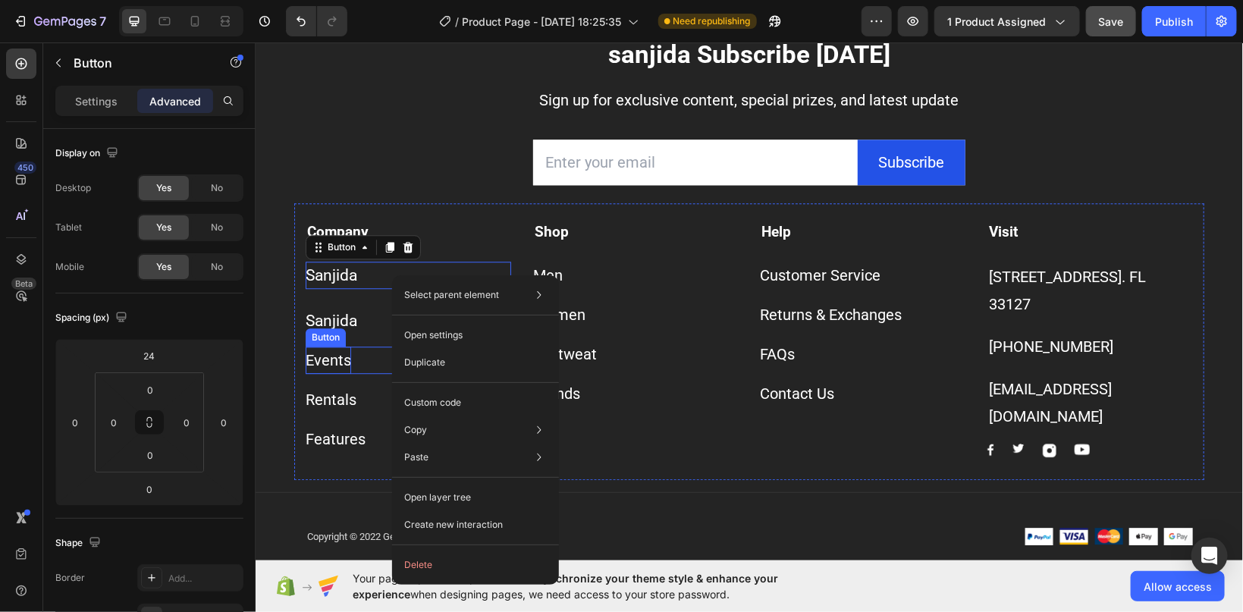
click at [327, 358] on div "Events" at bounding box center [328, 359] width 46 height 27
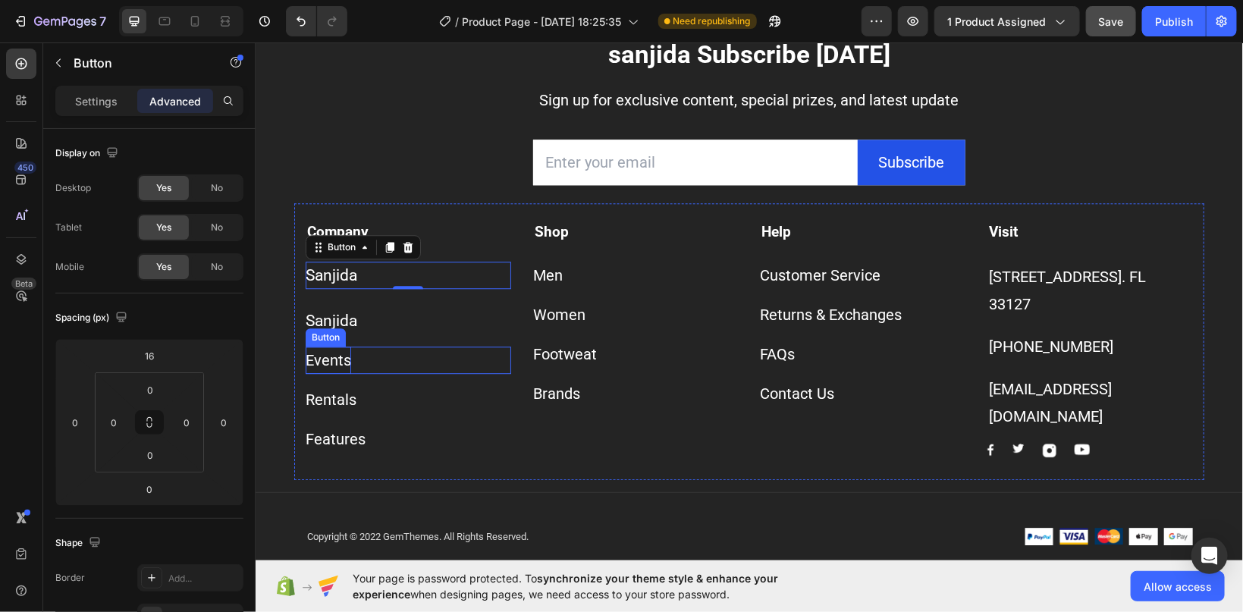
click at [327, 357] on div "Events" at bounding box center [328, 359] width 46 height 27
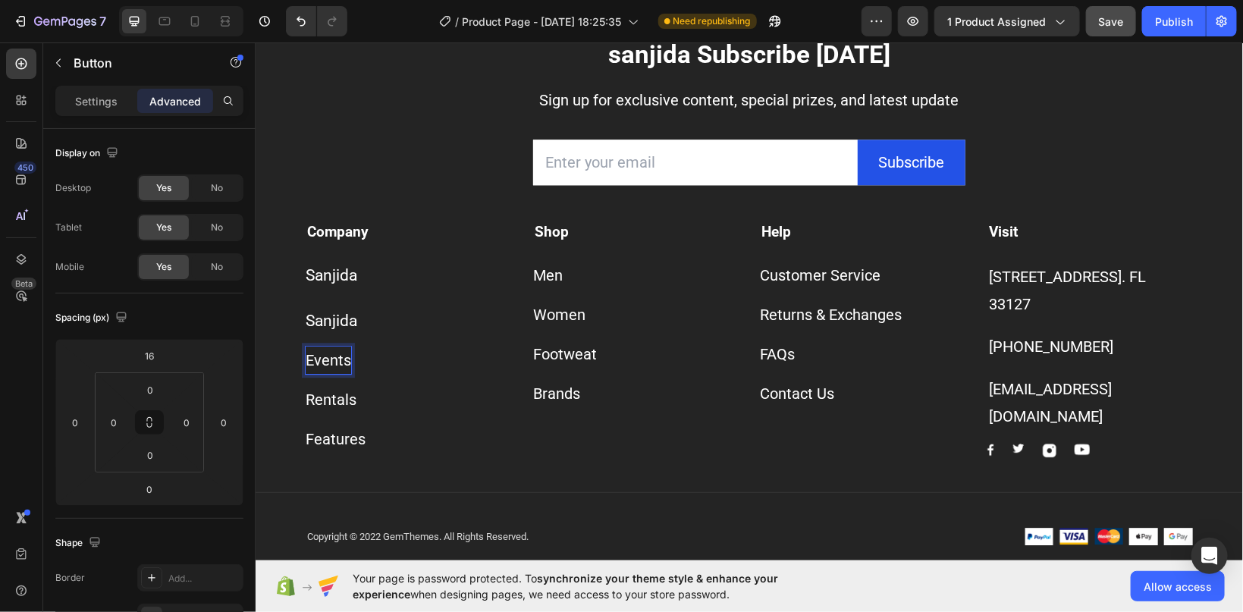
click at [166, 98] on p "Advanced" at bounding box center [175, 101] width 52 height 16
click at [88, 100] on p "Settings" at bounding box center [96, 101] width 42 height 16
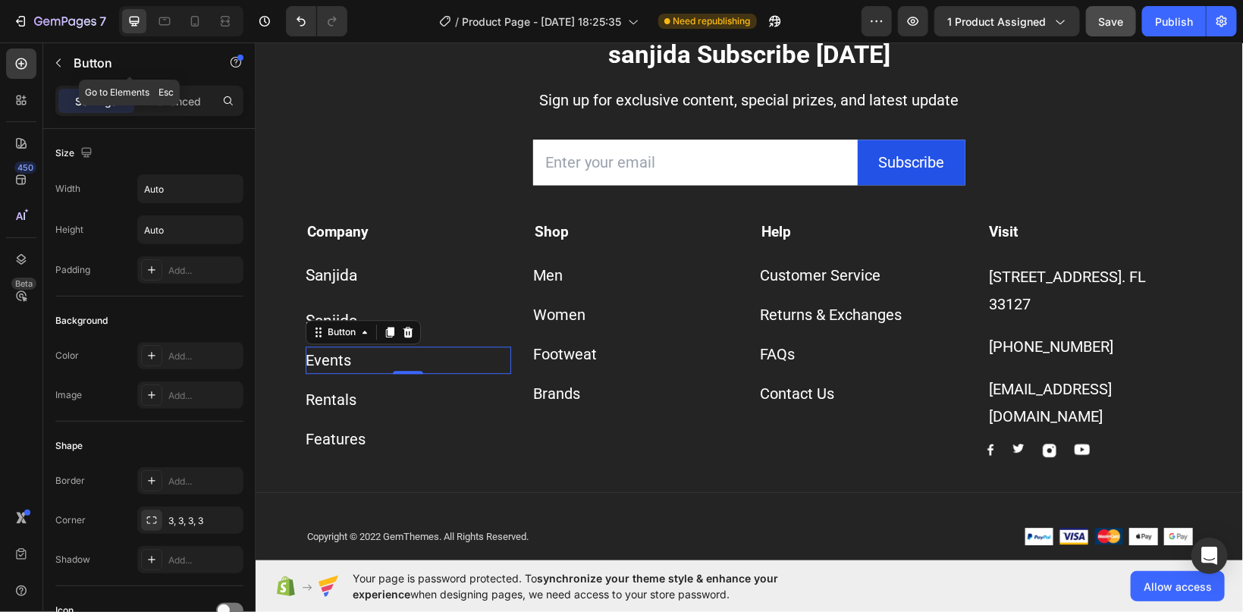
click at [149, 62] on p "Button" at bounding box center [138, 63] width 129 height 18
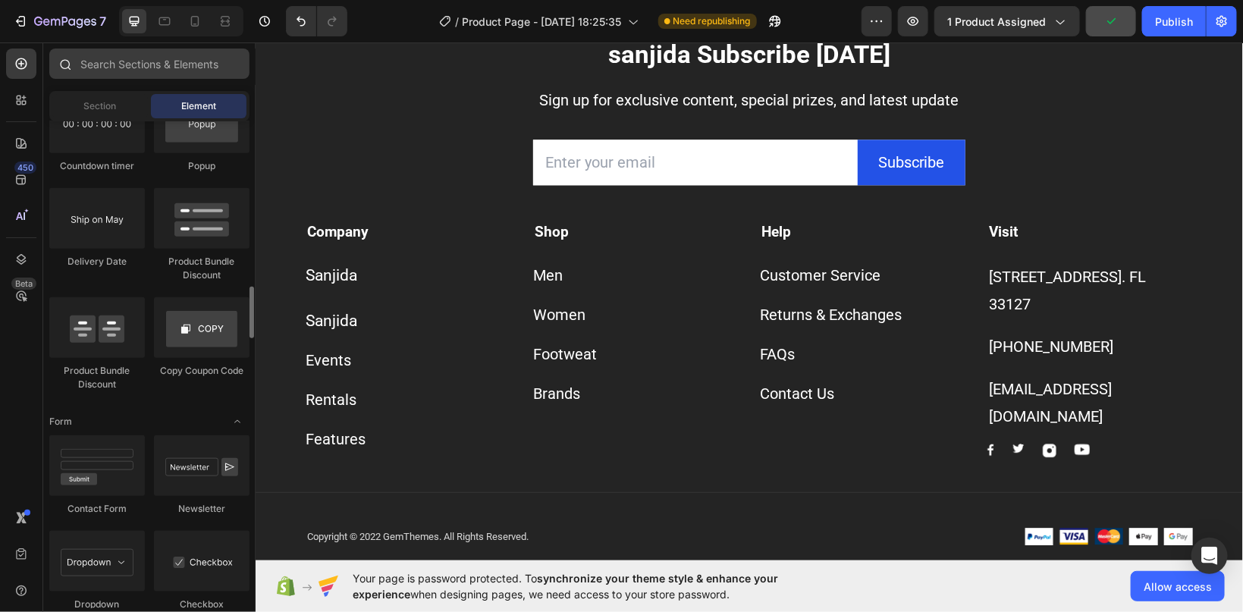
scroll to position [3025, 0]
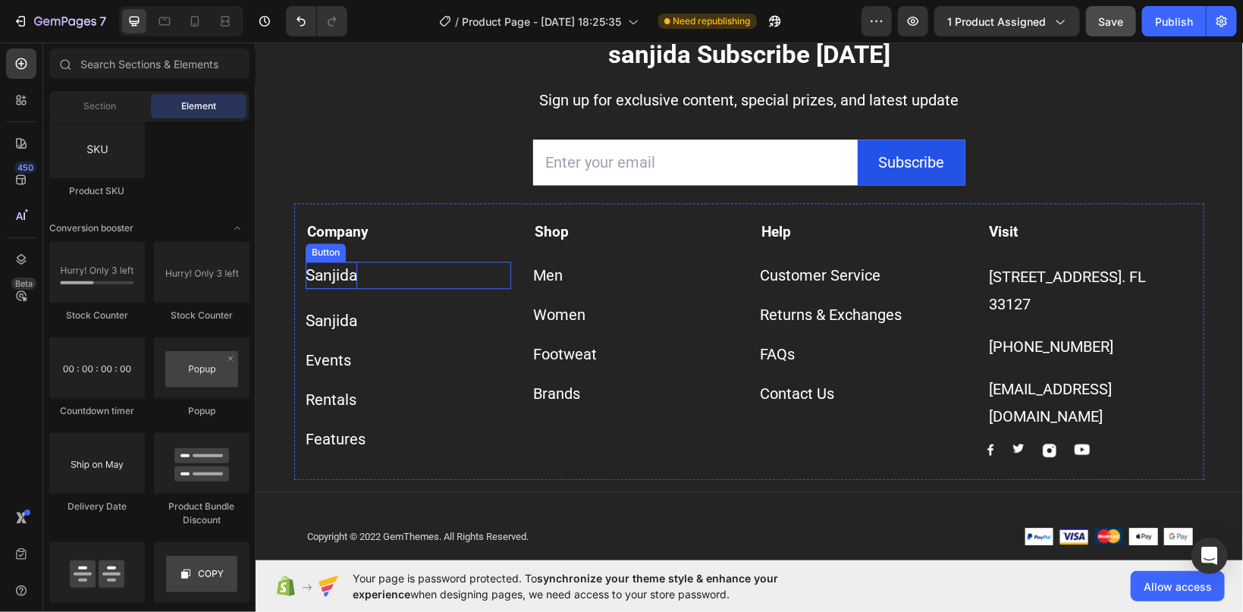
click at [343, 278] on span "Sanjida" at bounding box center [331, 275] width 52 height 18
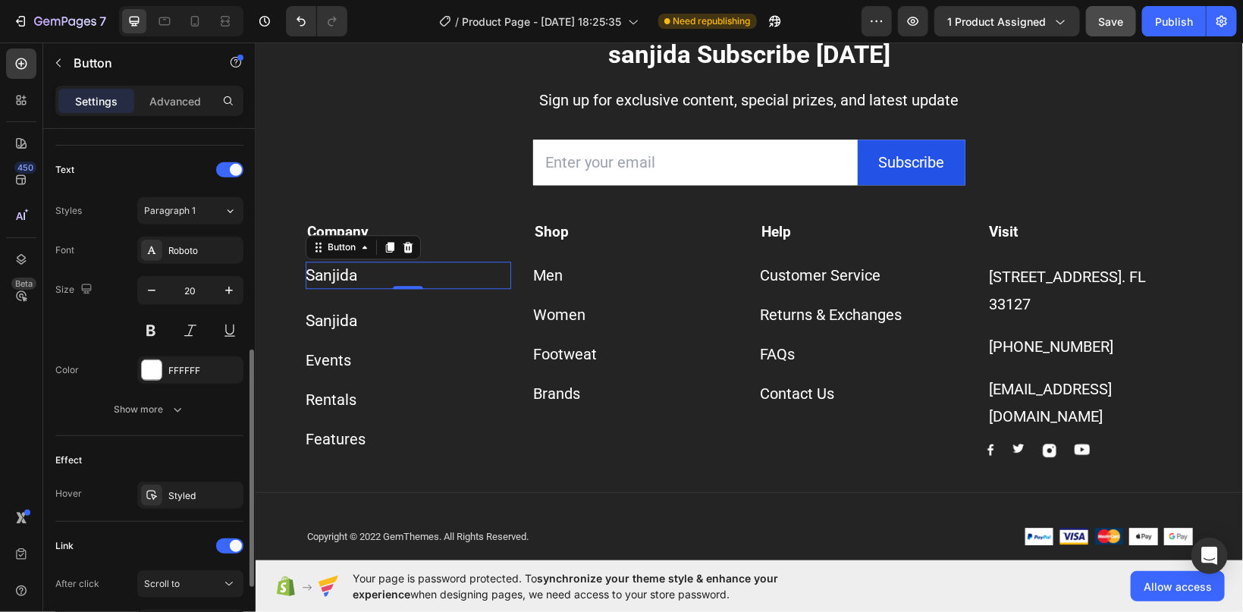
scroll to position [639, 0]
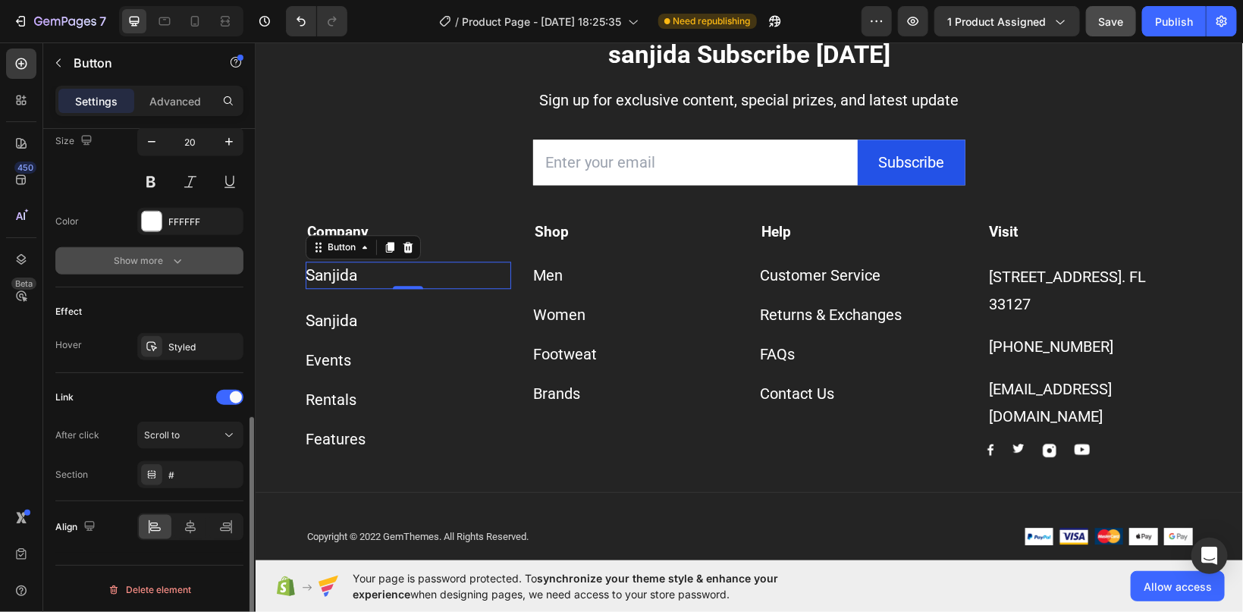
click at [175, 262] on icon "button" at bounding box center [177, 260] width 15 height 15
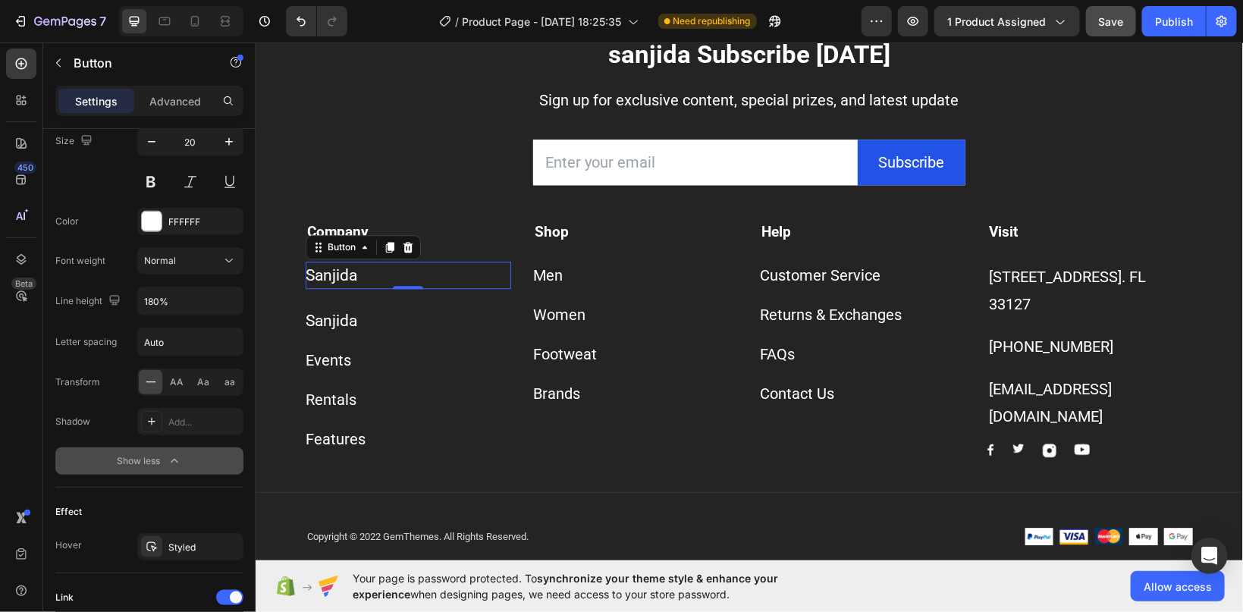
scroll to position [838, 0]
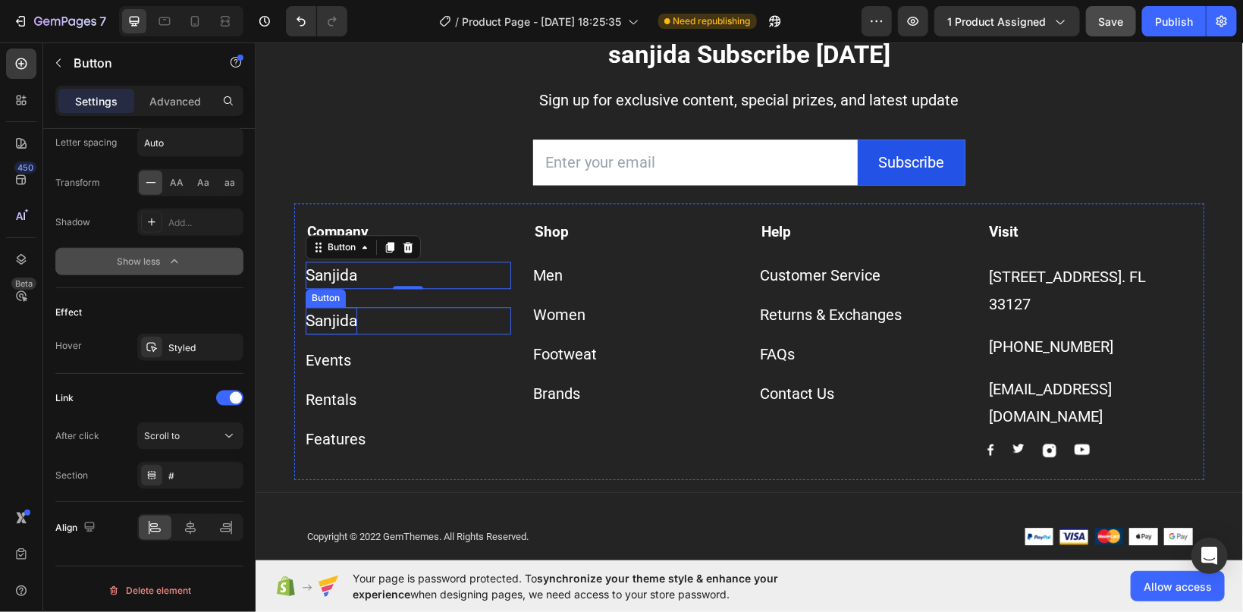
click at [320, 324] on span "Sanjida" at bounding box center [331, 320] width 52 height 18
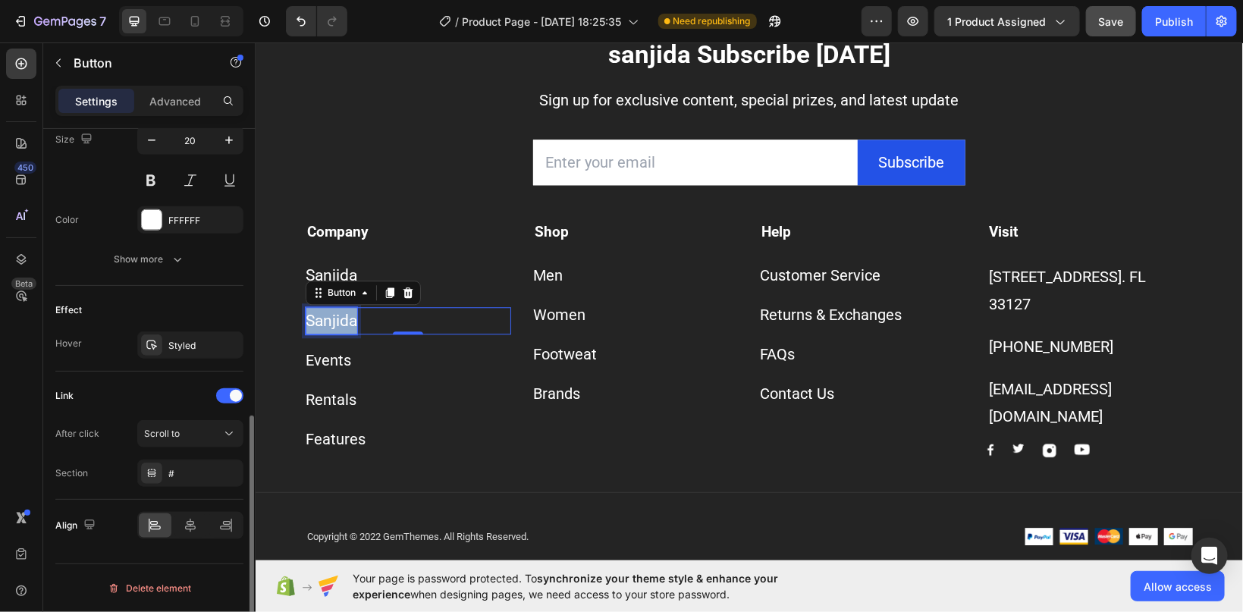
scroll to position [639, 0]
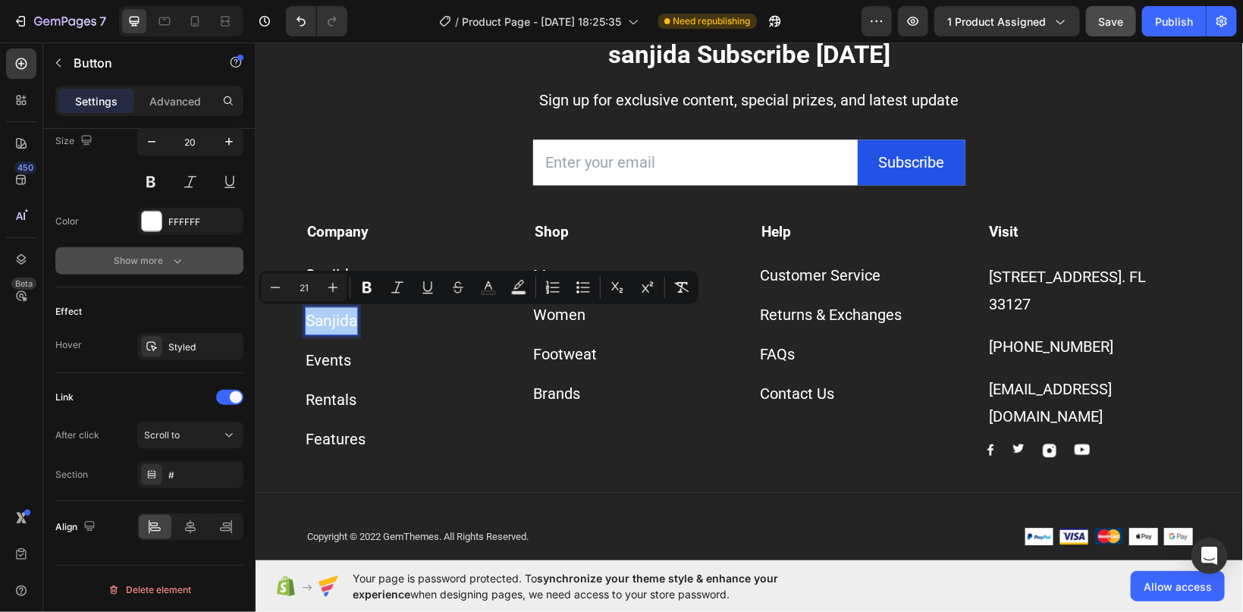
click at [174, 262] on icon "button" at bounding box center [177, 260] width 15 height 15
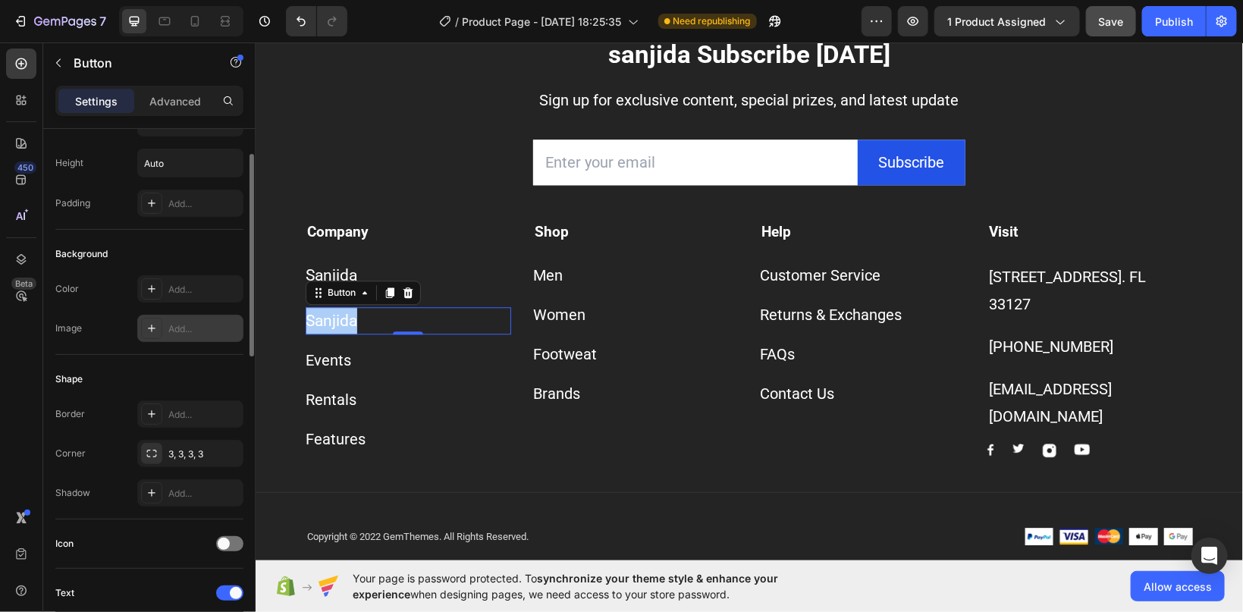
scroll to position [0, 0]
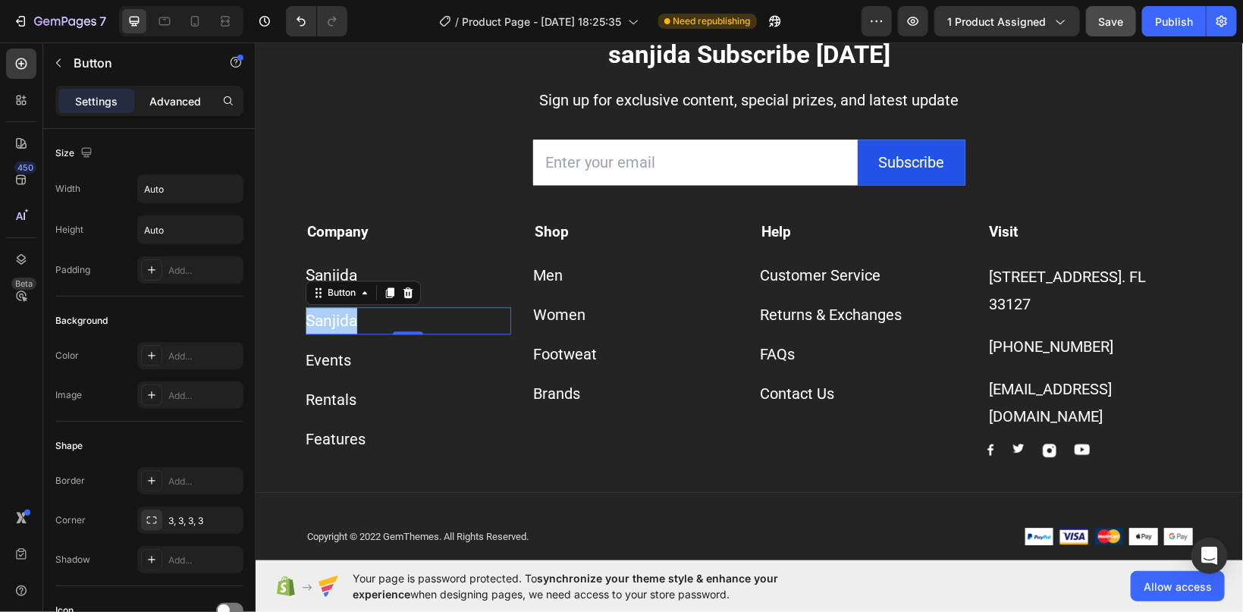
click at [175, 105] on p "Advanced" at bounding box center [175, 101] width 52 height 16
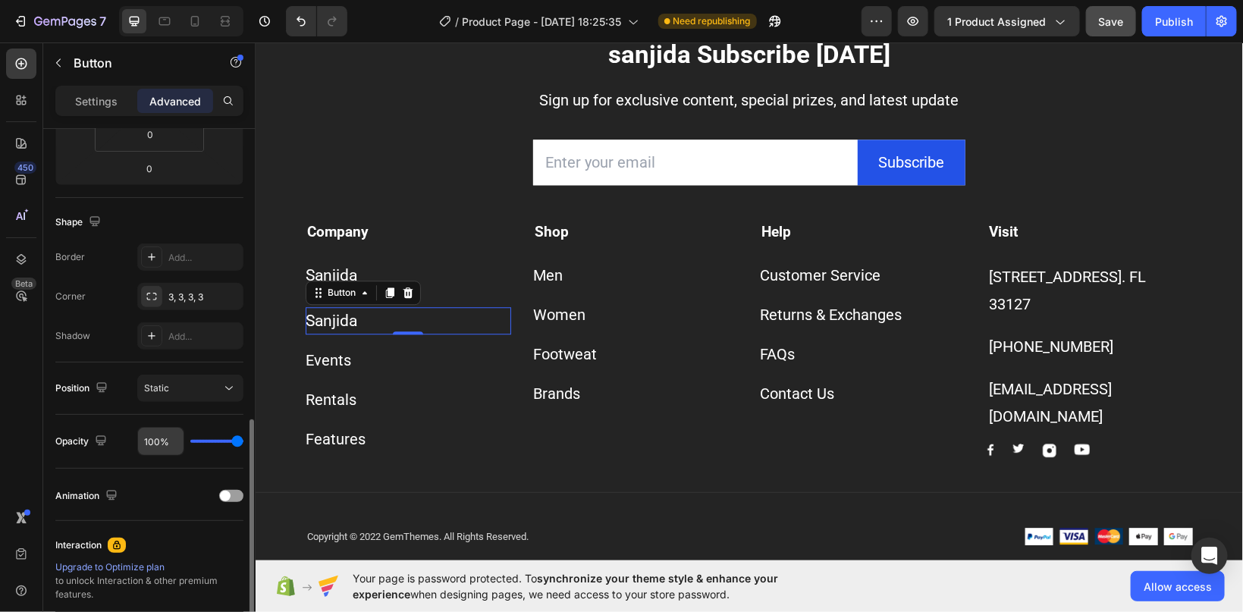
scroll to position [484, 0]
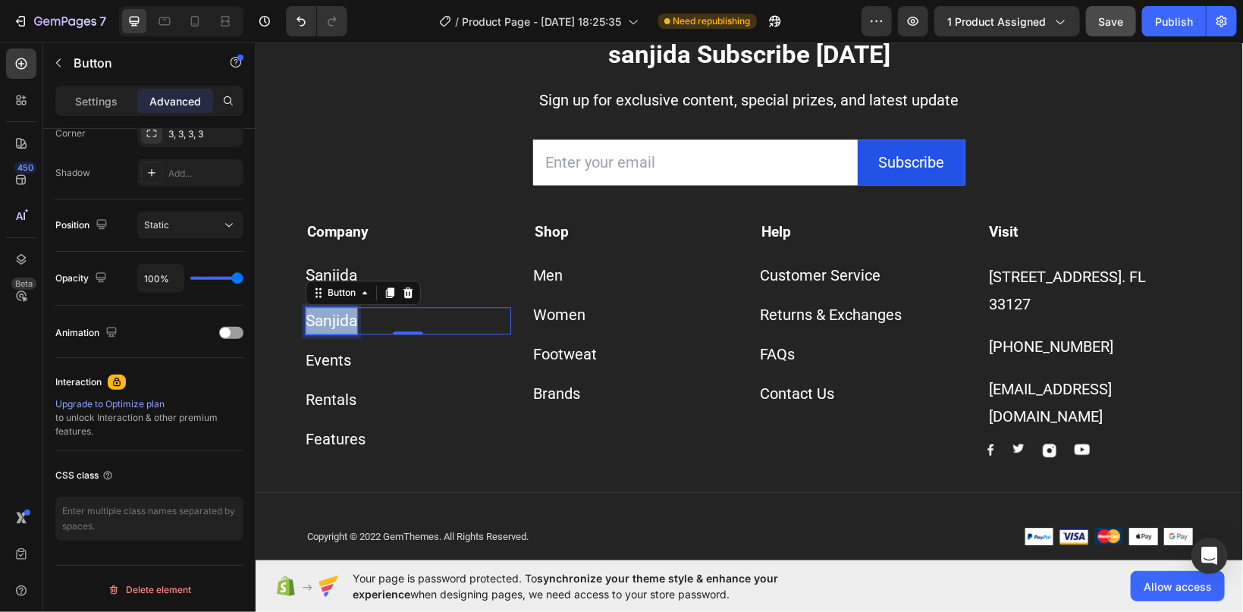
click at [332, 323] on span "Sanjida" at bounding box center [331, 320] width 52 height 18
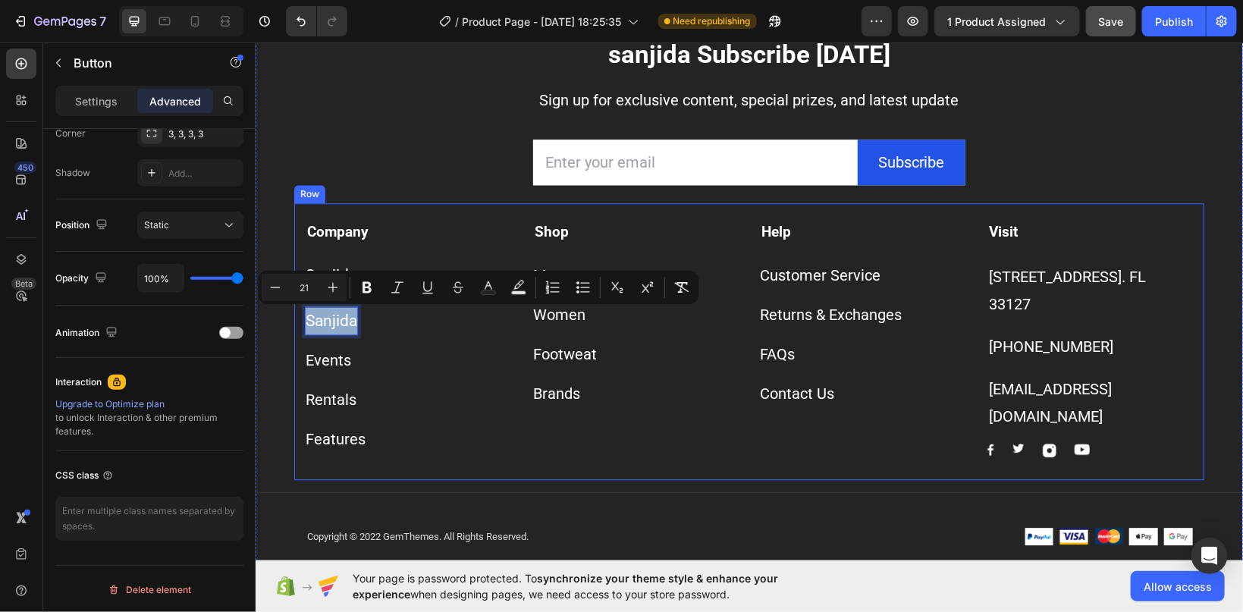
click at [304, 222] on div "Company Text block Sanjida Button Sanjida Button 0 Events Button Rentals Button…" at bounding box center [749, 341] width 910 height 277
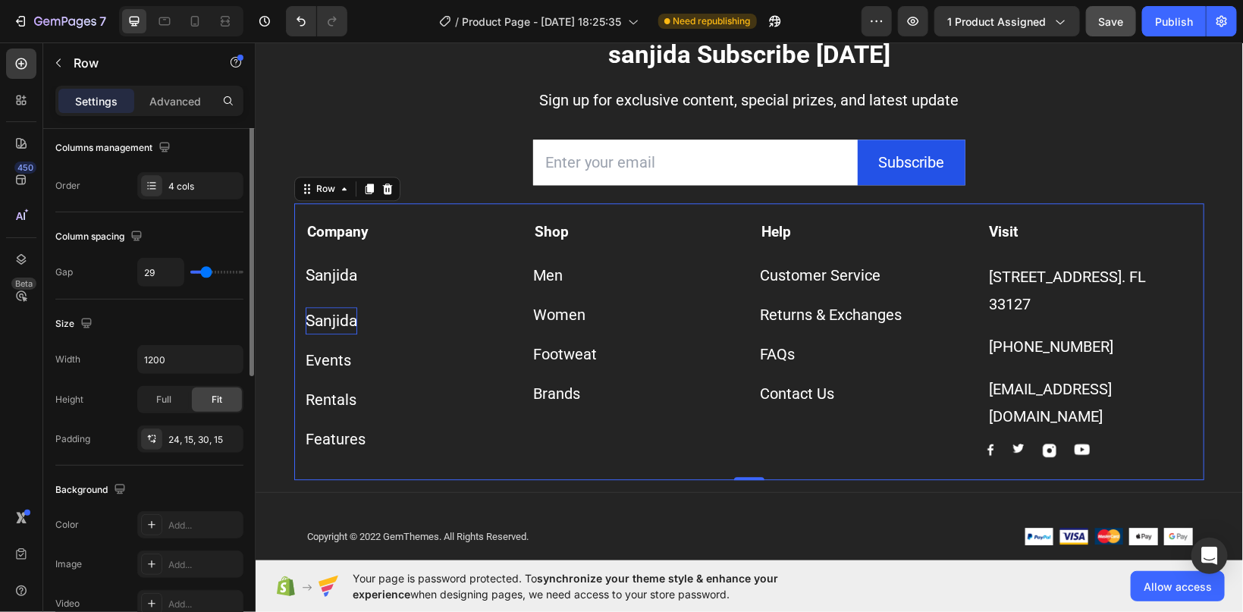
scroll to position [0, 0]
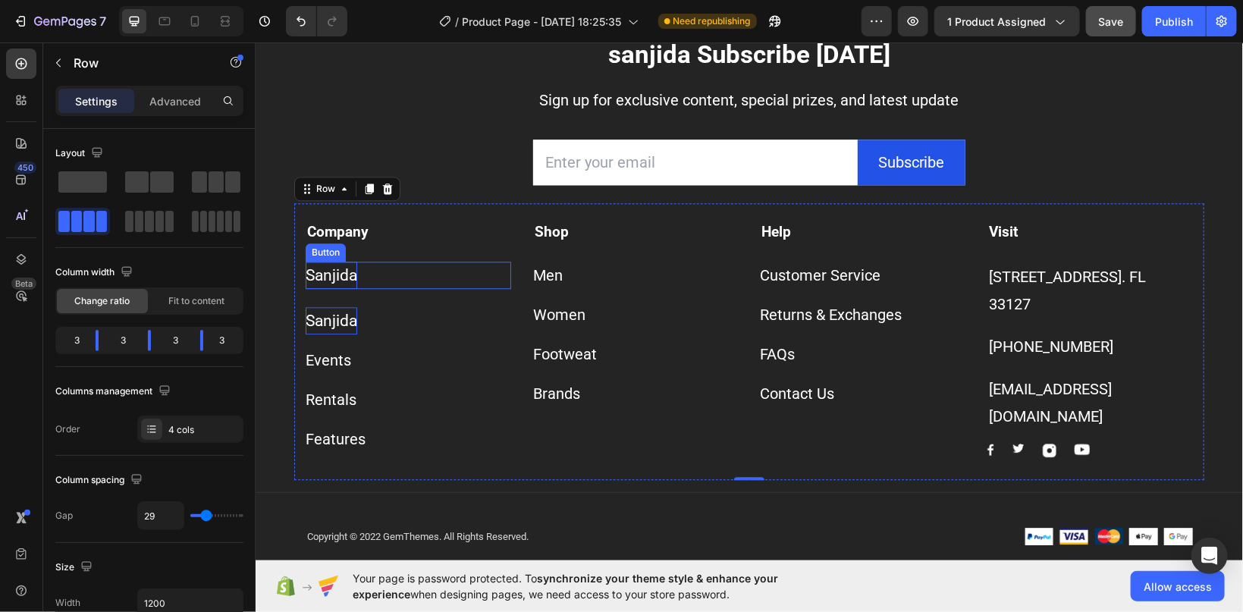
click at [344, 280] on span "Sanjida" at bounding box center [331, 275] width 52 height 18
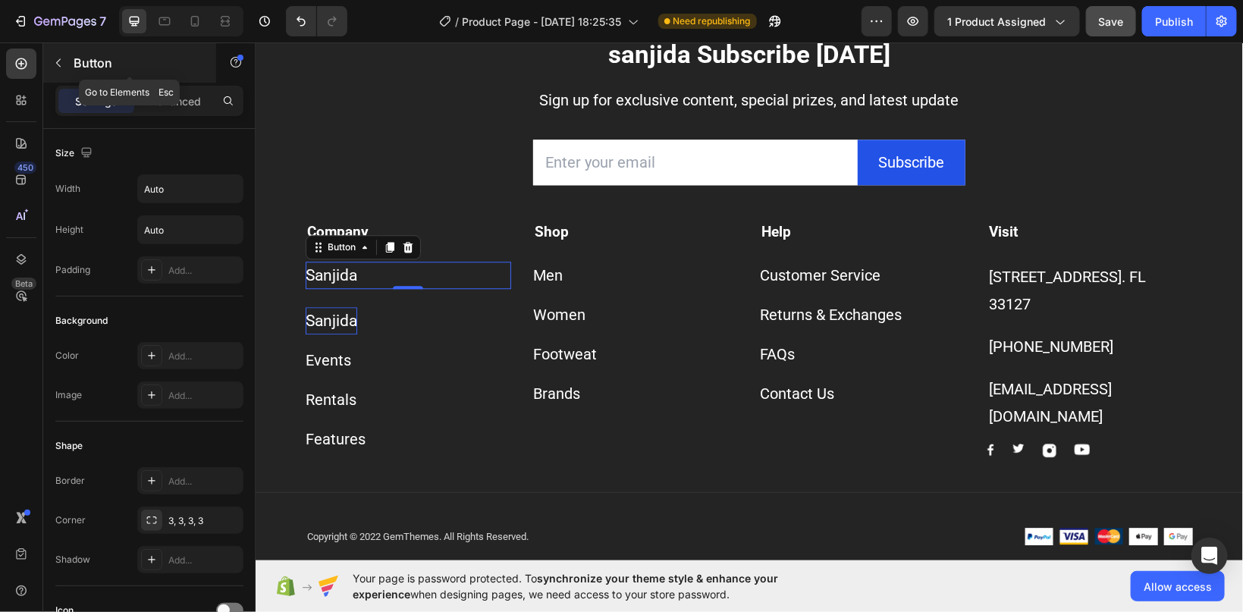
click at [61, 60] on icon "button" at bounding box center [58, 63] width 12 height 12
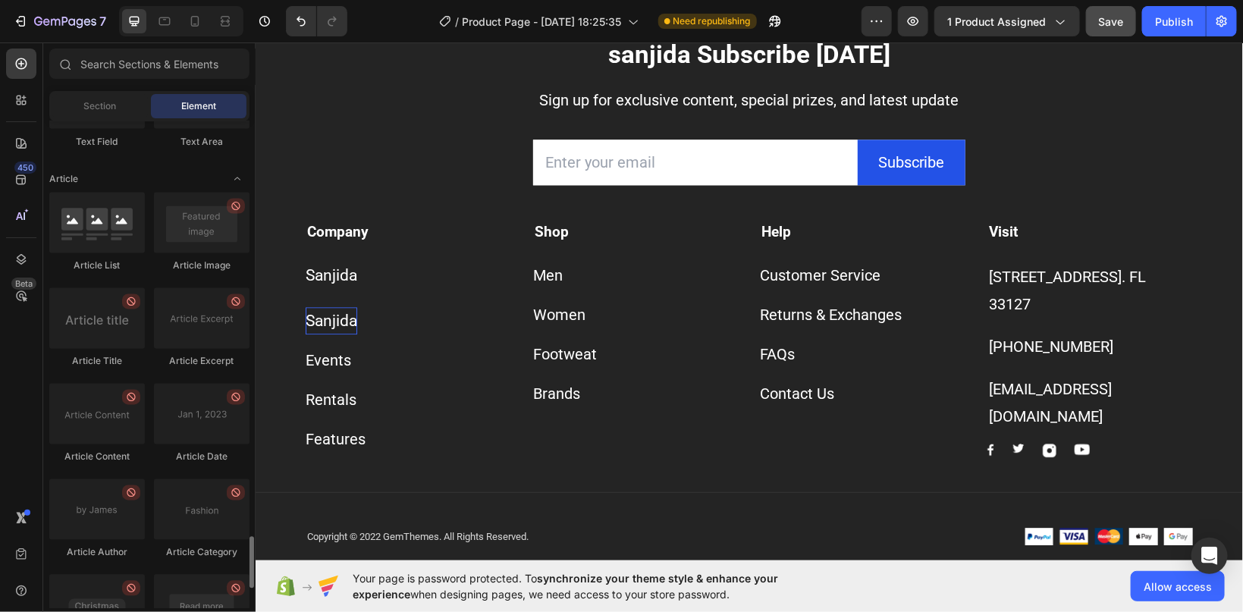
scroll to position [4108, 0]
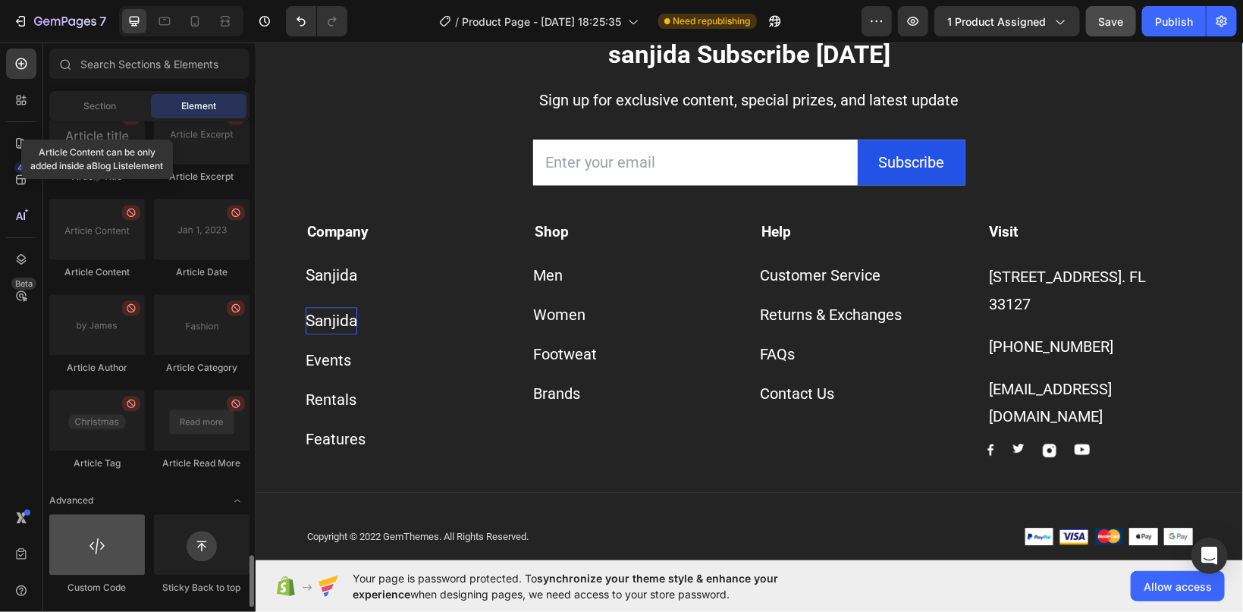
click at [122, 549] on div at bounding box center [97, 545] width 96 height 61
click at [114, 549] on div at bounding box center [97, 545] width 96 height 61
click at [113, 549] on div at bounding box center [97, 545] width 96 height 61
click at [112, 548] on div at bounding box center [97, 545] width 96 height 61
click at [95, 561] on div at bounding box center [97, 545] width 96 height 61
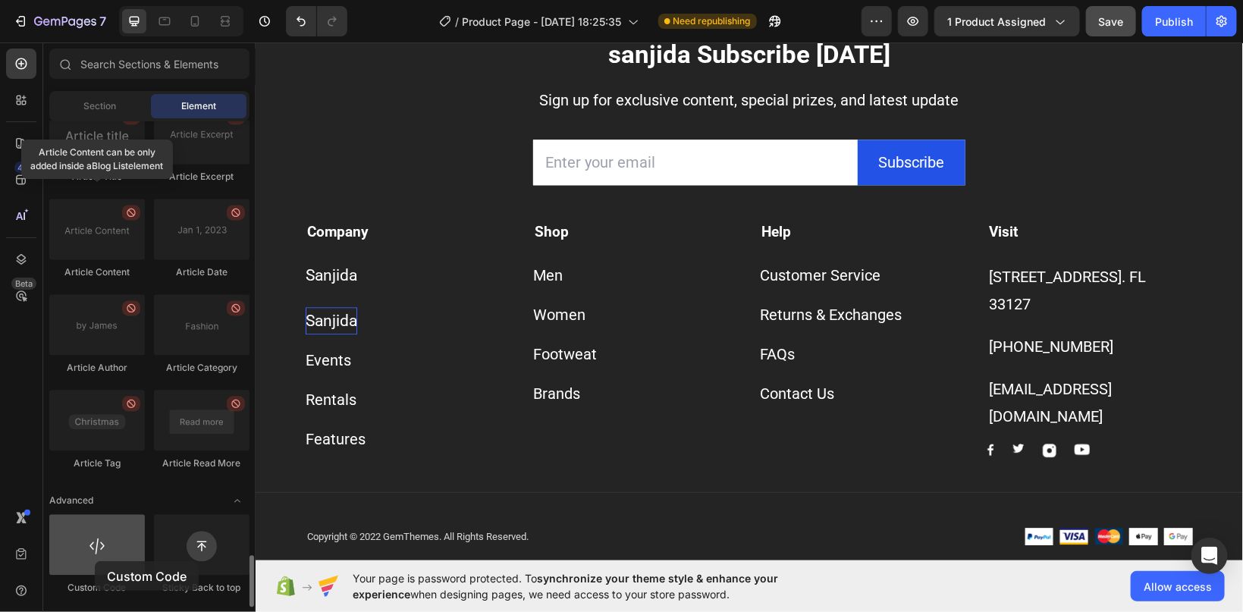
click at [95, 561] on div at bounding box center [97, 545] width 96 height 61
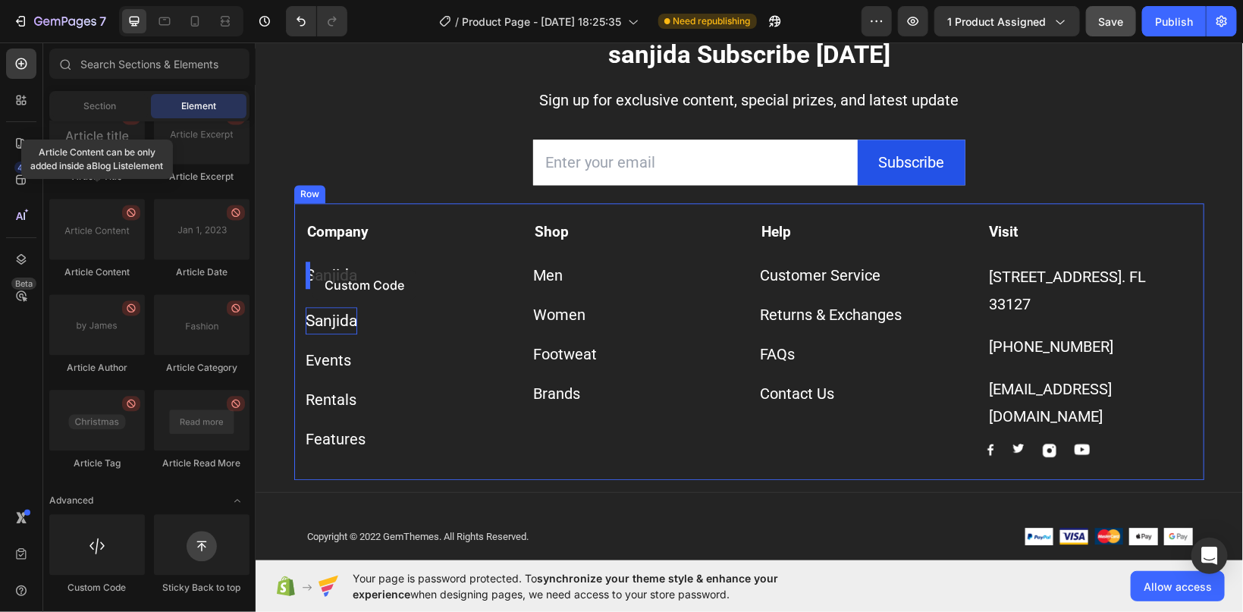
drag, startPoint x: 350, startPoint y: 603, endPoint x: 312, endPoint y: 269, distance: 336.0
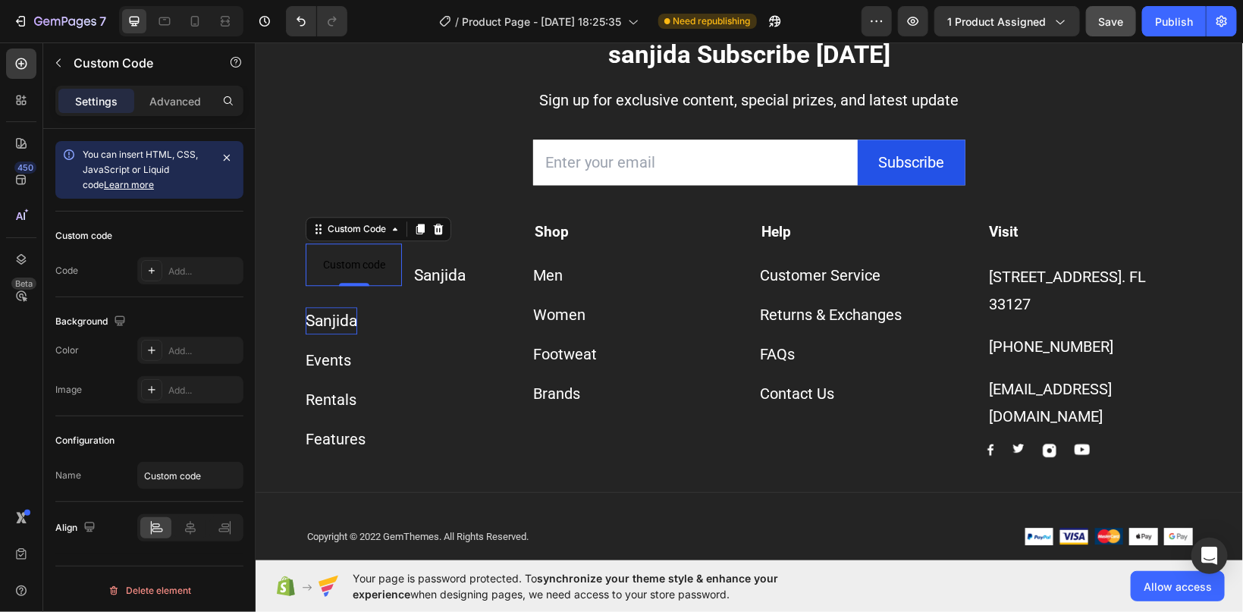
click at [332, 264] on span "Custom code" at bounding box center [353, 264] width 96 height 18
click at [382, 268] on span "Custom code" at bounding box center [353, 264] width 96 height 18
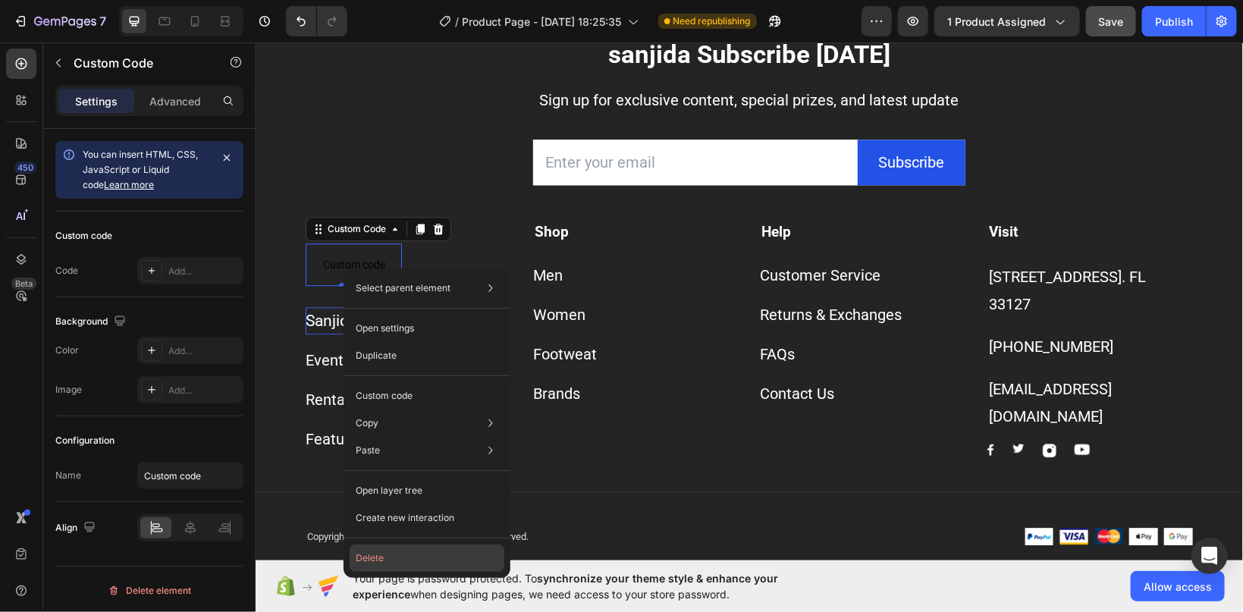
click at [369, 558] on button "Delete" at bounding box center [427, 558] width 155 height 27
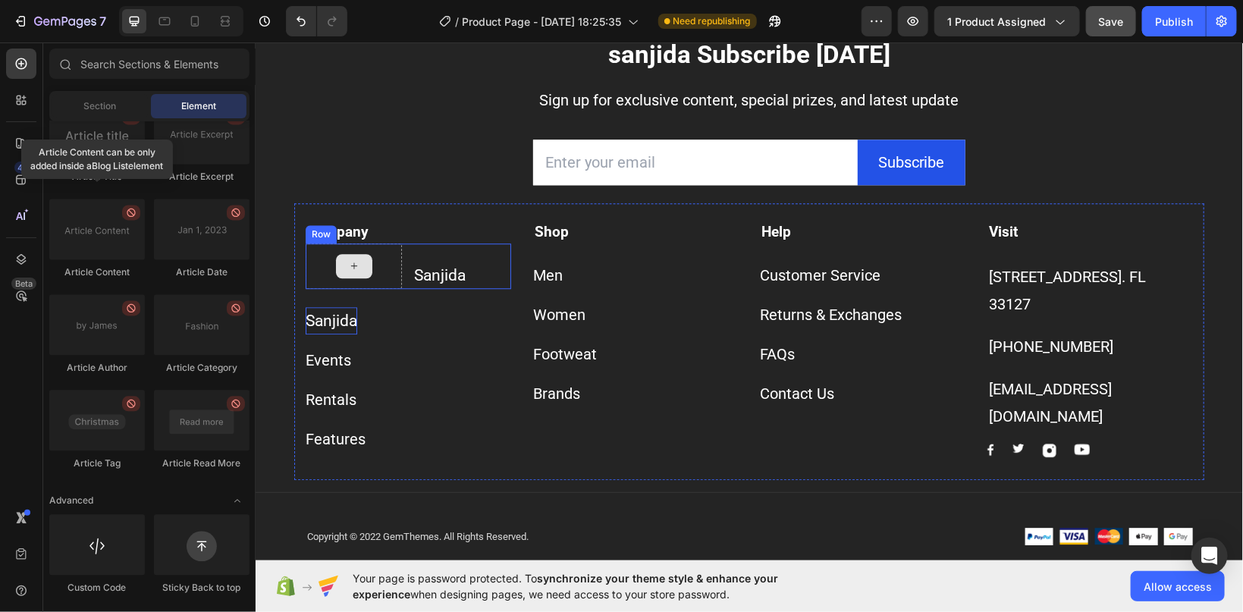
click at [352, 266] on icon at bounding box center [353, 265] width 6 height 6
click at [364, 269] on div at bounding box center [353, 265] width 36 height 24
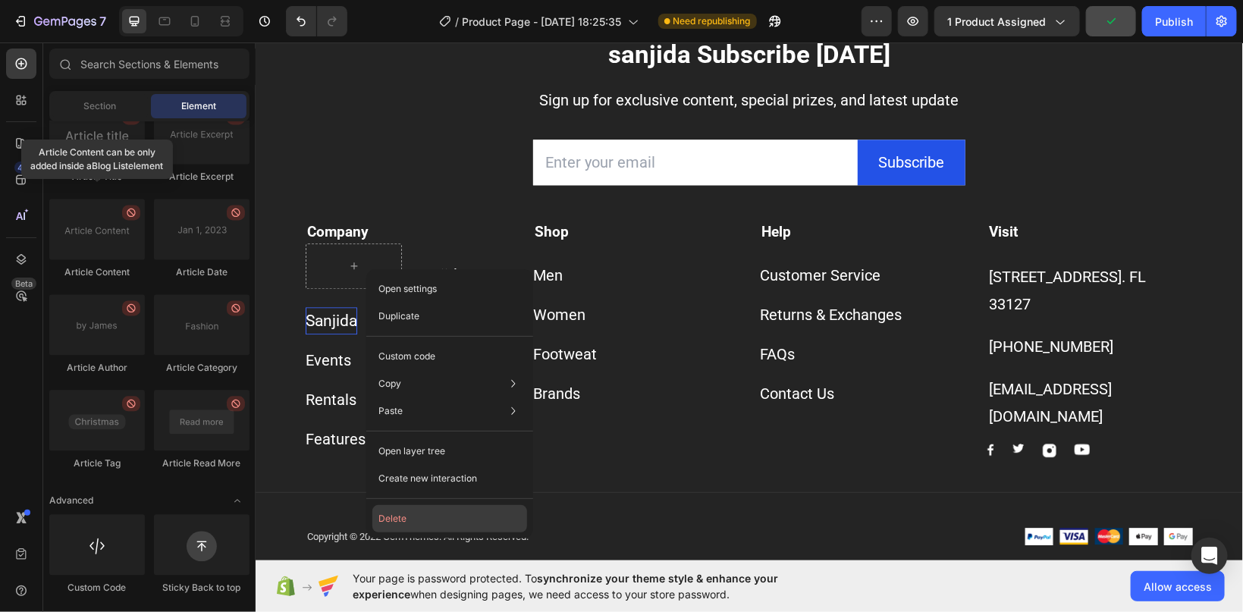
click at [388, 524] on button "Delete" at bounding box center [450, 518] width 155 height 27
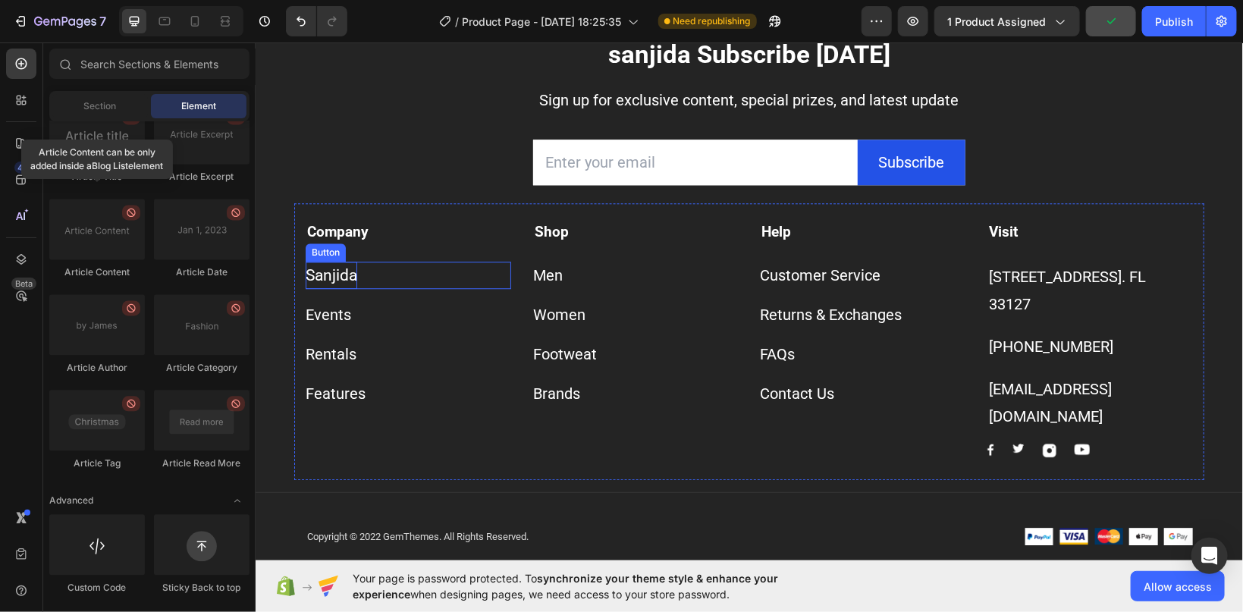
click at [325, 278] on span "Sanjida" at bounding box center [331, 275] width 52 height 18
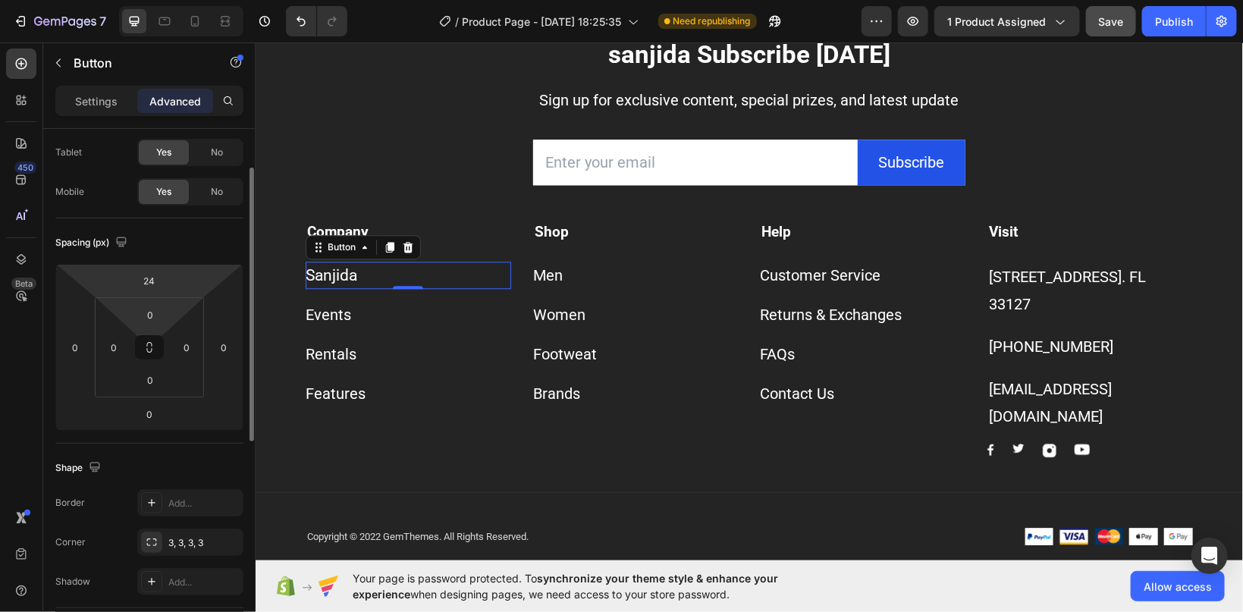
scroll to position [0, 0]
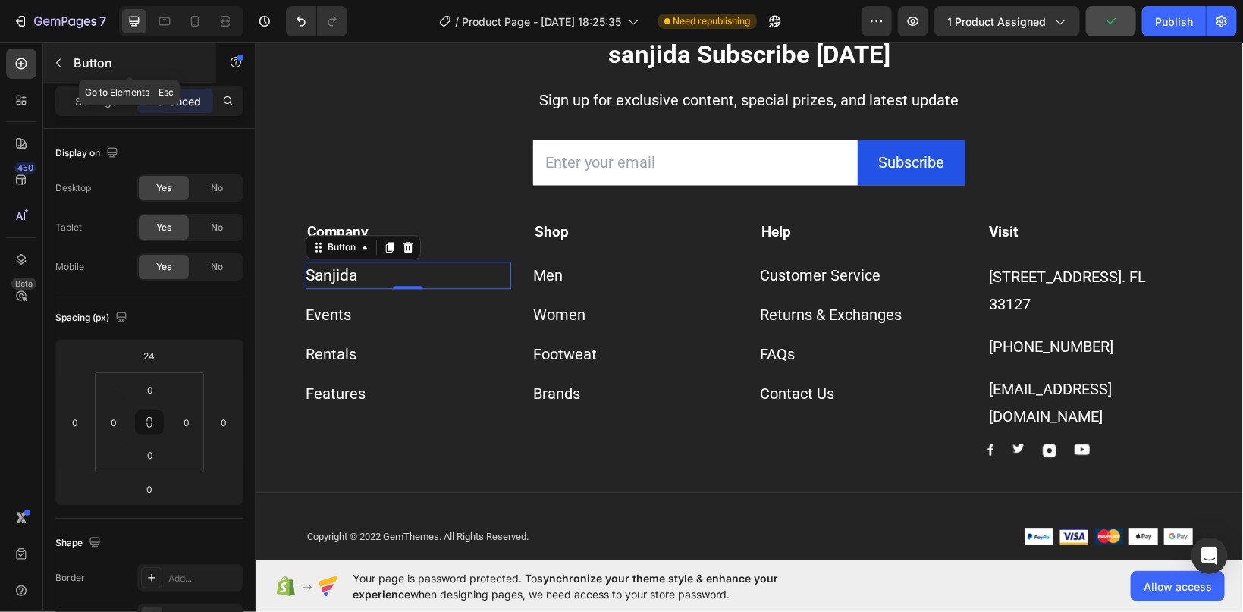
click at [53, 64] on icon "button" at bounding box center [58, 63] width 12 height 12
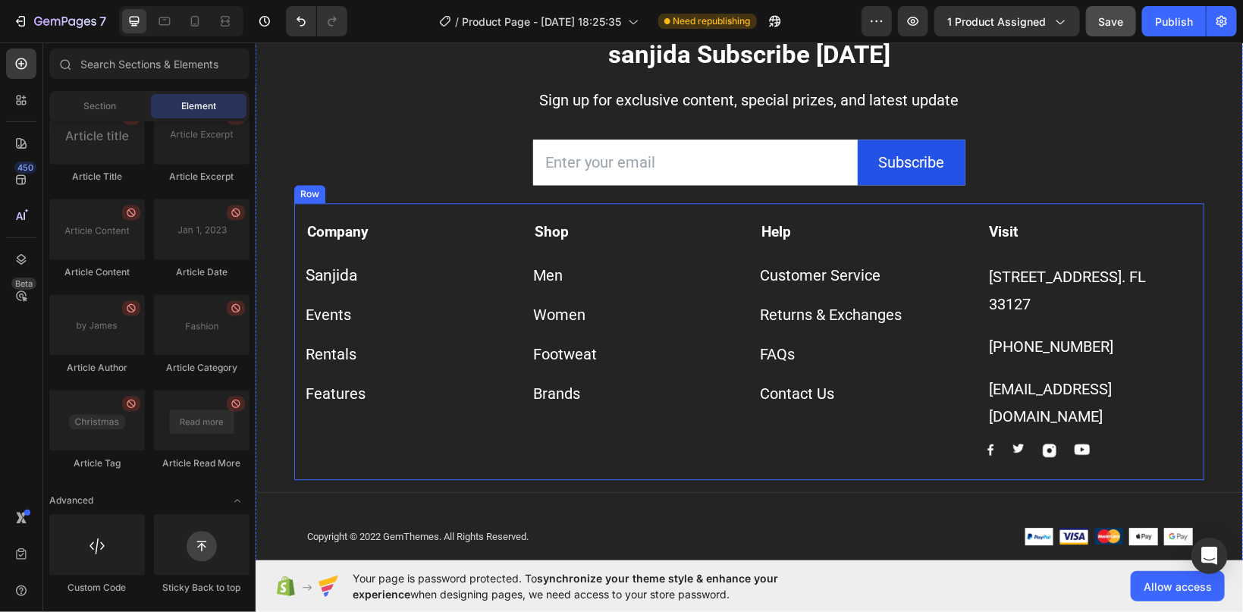
click at [563, 234] on strong "Shop" at bounding box center [551, 230] width 34 height 17
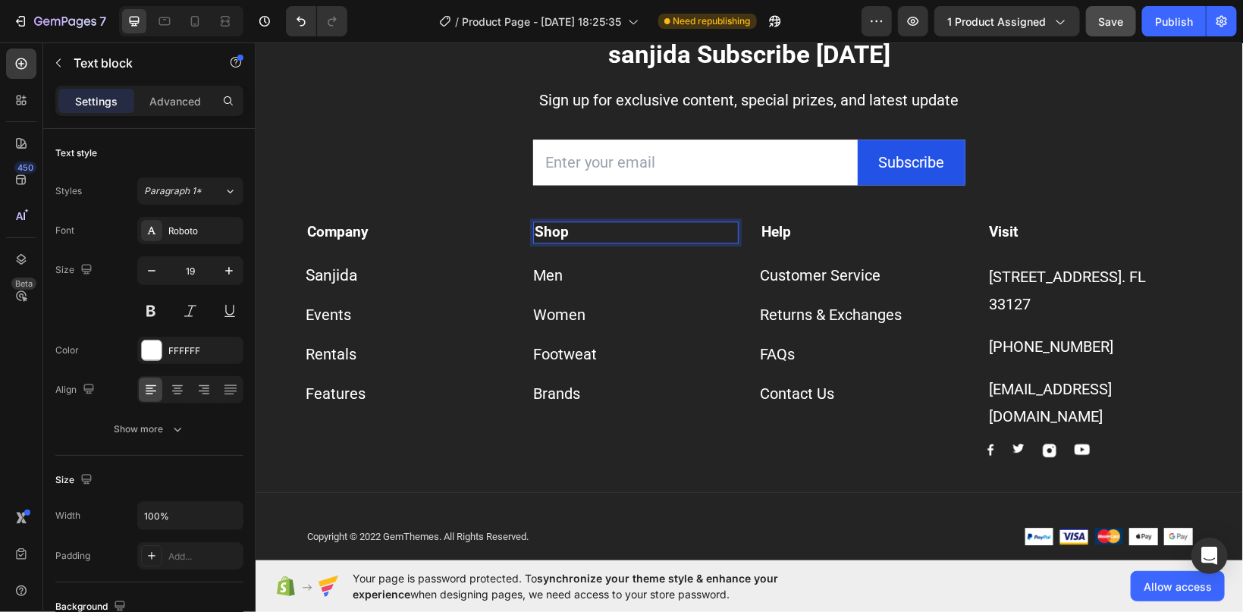
click at [558, 234] on strong "Shop" at bounding box center [551, 230] width 34 height 17
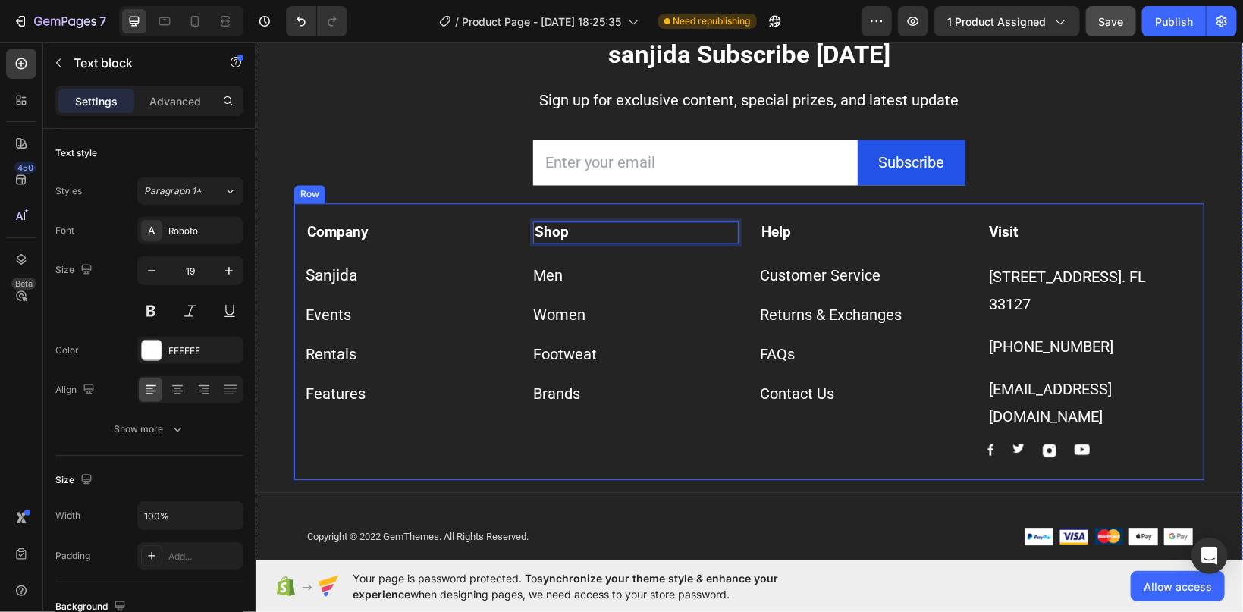
click at [538, 288] on div "Women Button" at bounding box center [636, 307] width 206 height 39
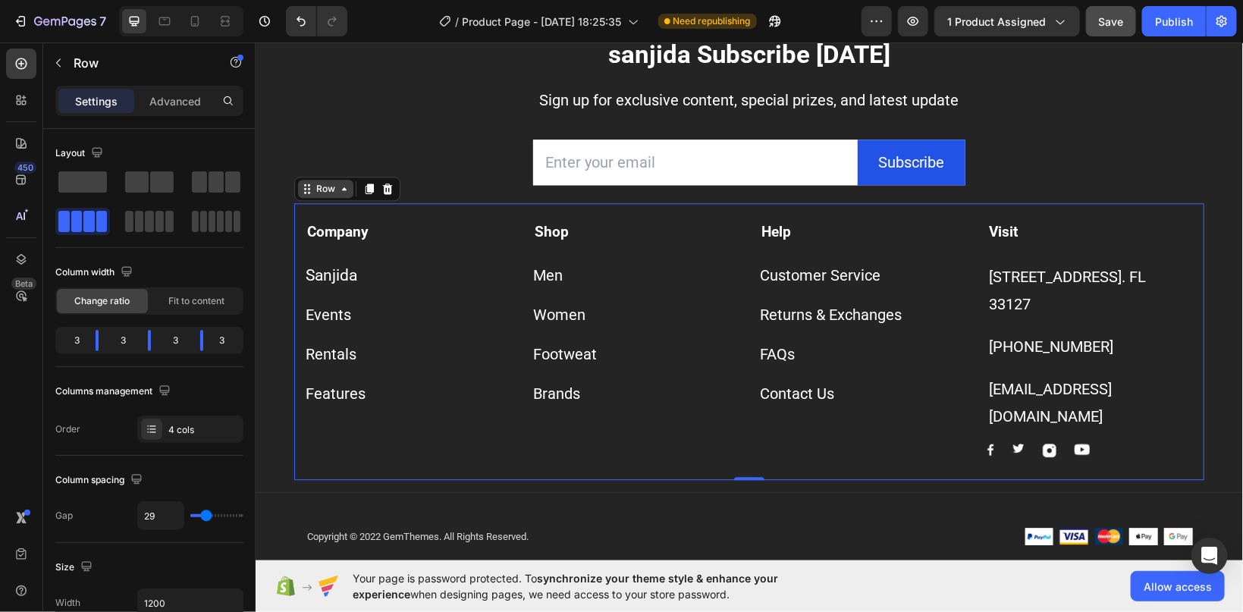
click at [345, 189] on icon at bounding box center [343, 188] width 5 height 3
click at [344, 258] on div "Sanjida Button" at bounding box center [408, 266] width 206 height 46
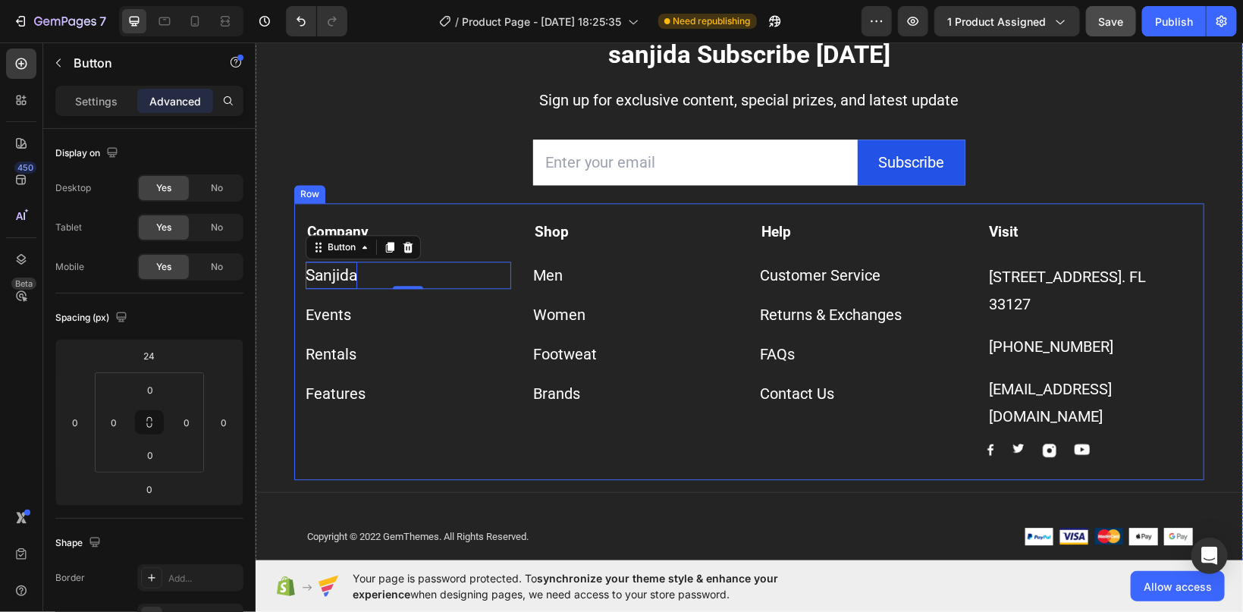
click at [341, 275] on div "Company Text block Sanjida Button 0 Events Button Rentals Button Features Butto…" at bounding box center [749, 341] width 910 height 277
click at [345, 272] on div "Company Text block Sanjida Button 0 Events Button Rentals Button Features Butto…" at bounding box center [749, 341] width 910 height 277
click at [350, 479] on div "Title Line" at bounding box center [749, 491] width 988 height 25
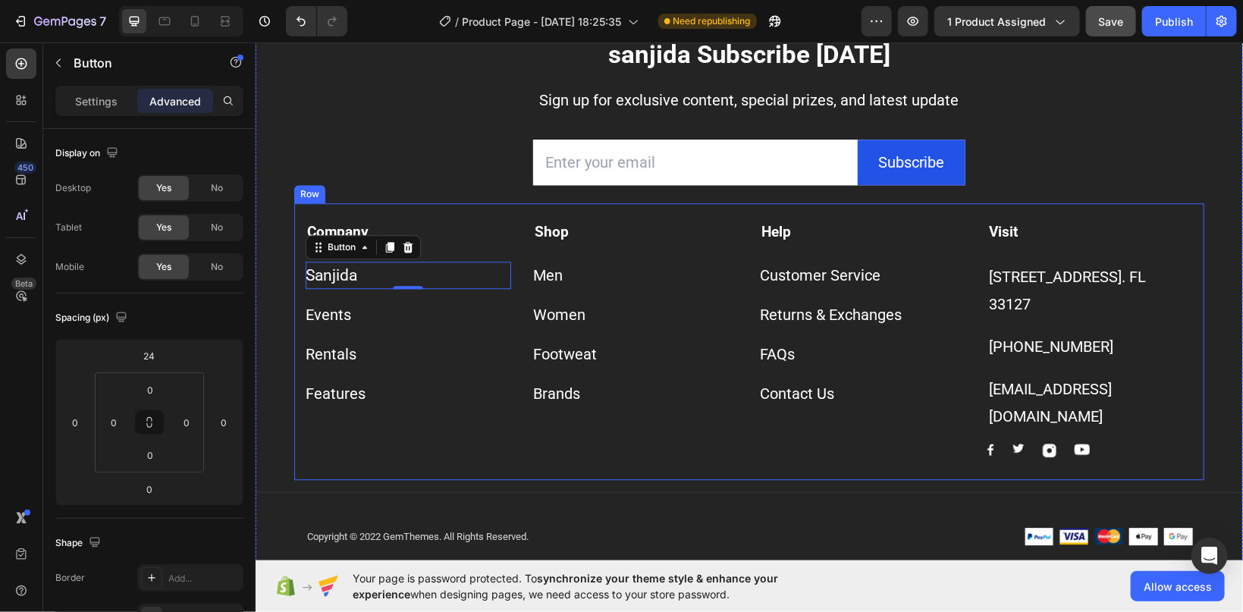
click at [345, 505] on div "Copyright © 2022 GemThemes. All Rights Reserved. Text block Image Image Image I…" at bounding box center [749, 537] width 910 height 64
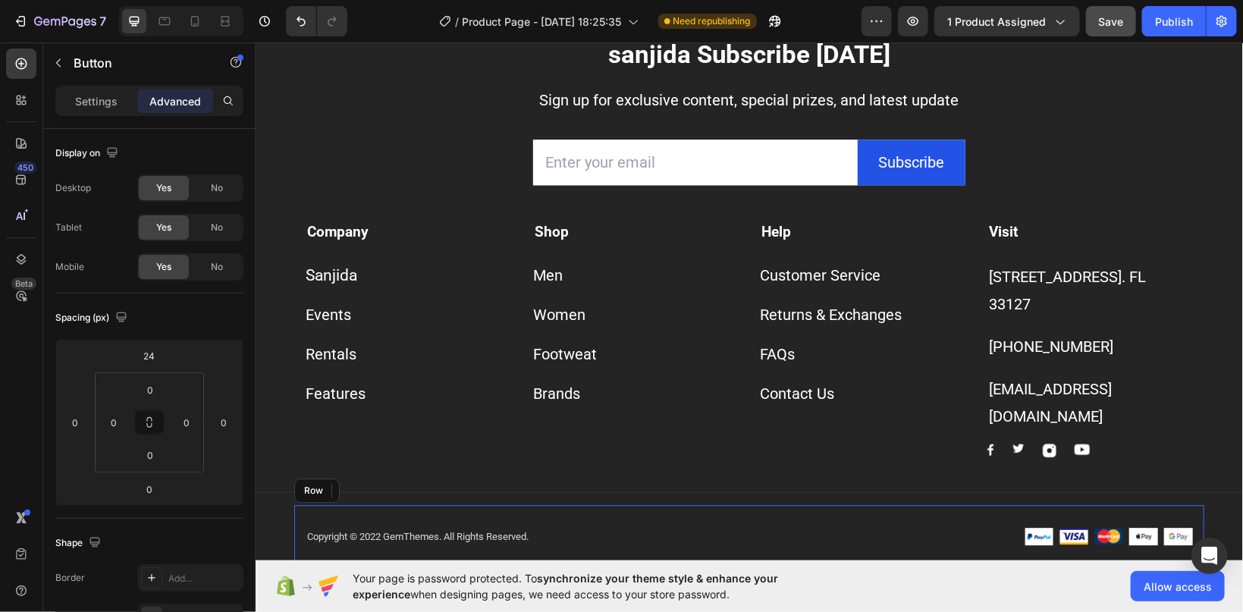
click at [345, 505] on div "Copyright © 2022 GemThemes. All Rights Reserved. Text block Image Image Image I…" at bounding box center [749, 537] width 910 height 64
click at [328, 266] on span "Sanjida" at bounding box center [331, 275] width 52 height 18
click at [368, 261] on div "Sanjida Button 0" at bounding box center [408, 274] width 206 height 27
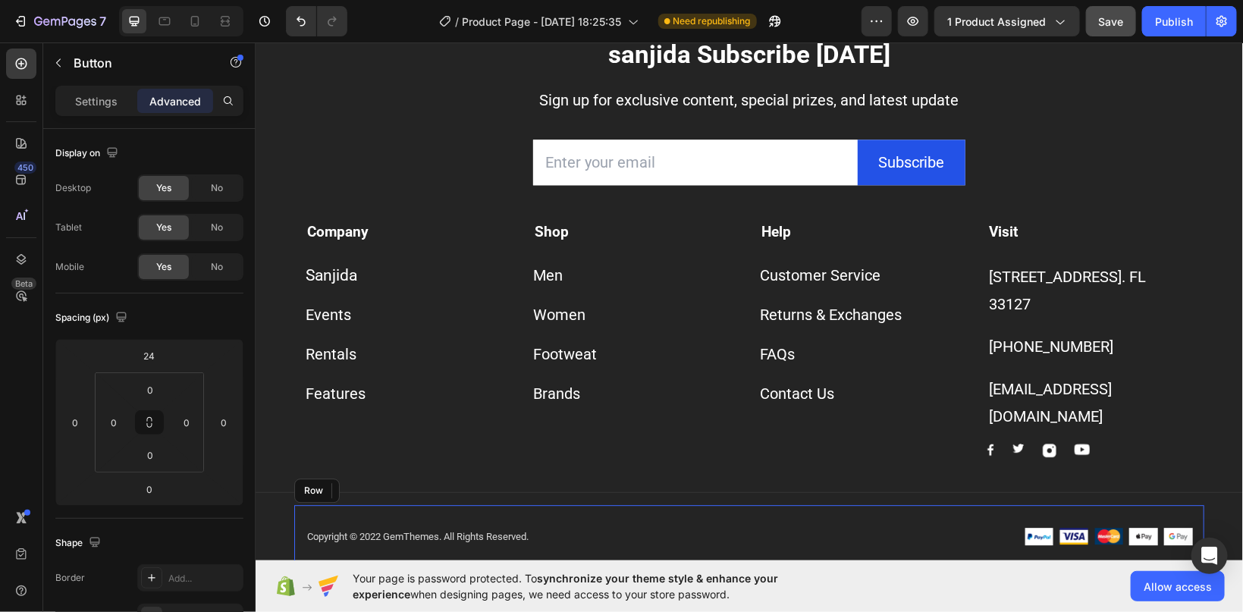
click at [370, 261] on div "Sanjida Button 0" at bounding box center [408, 274] width 206 height 27
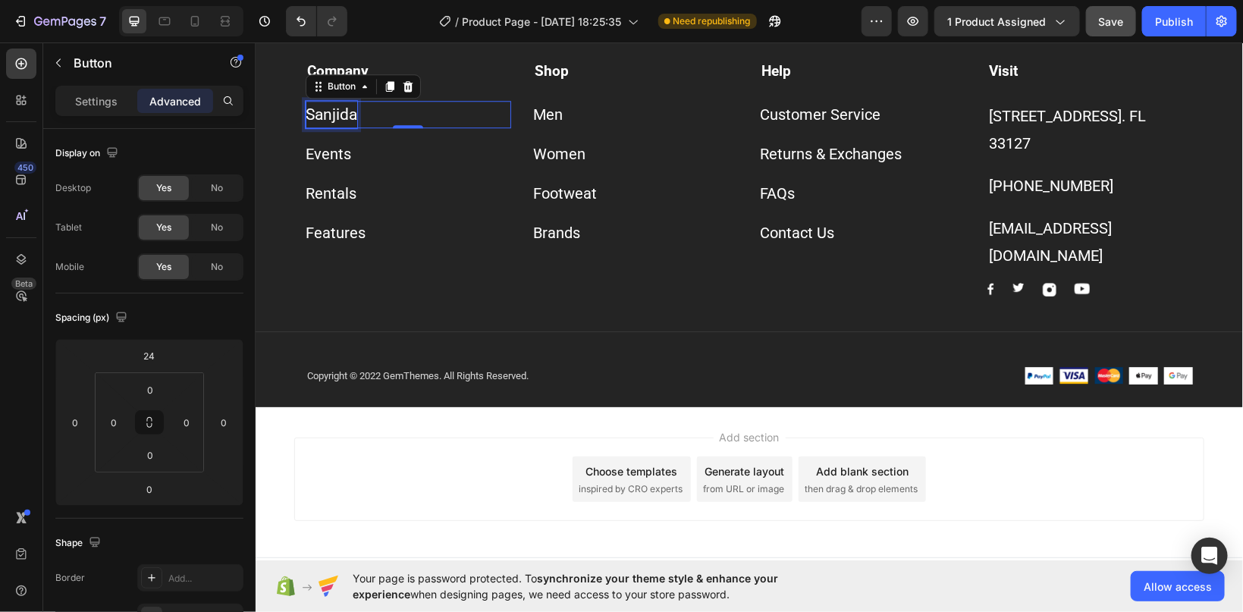
click at [345, 112] on span "Sanjida" at bounding box center [331, 114] width 52 height 18
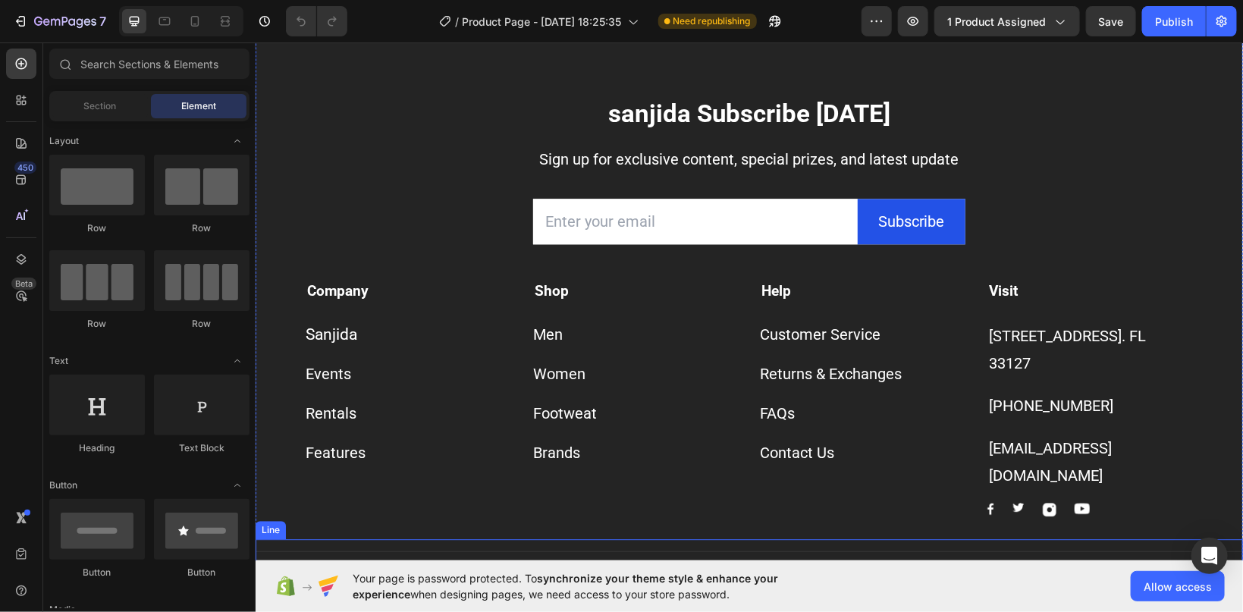
scroll to position [1661, 0]
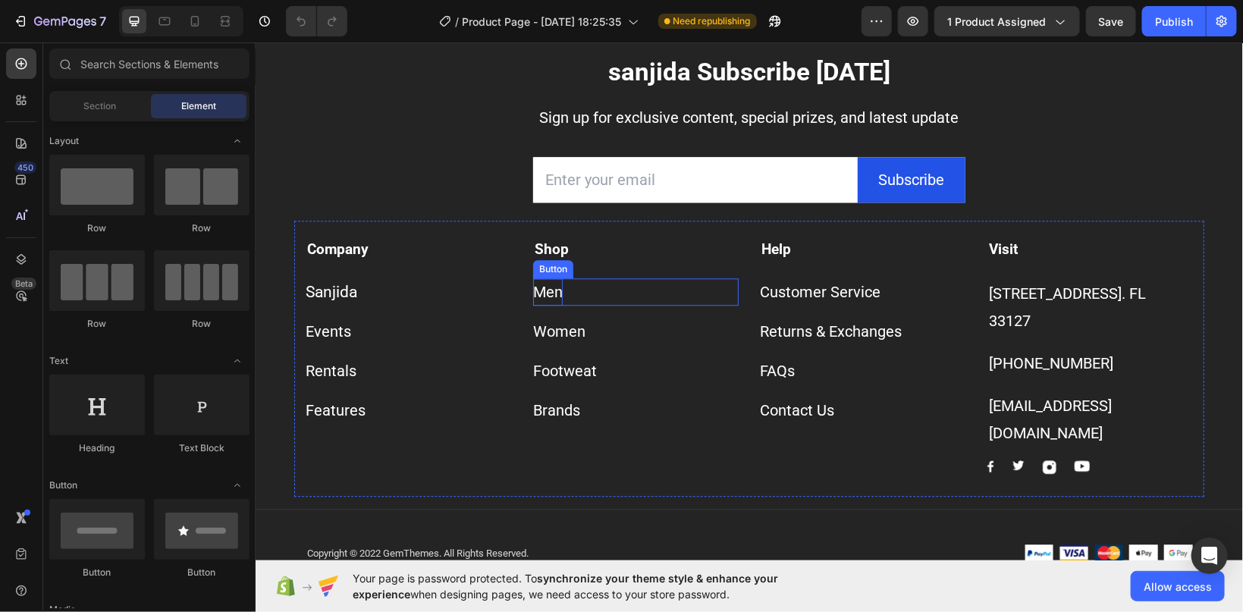
click at [552, 305] on div "Men" at bounding box center [548, 291] width 30 height 27
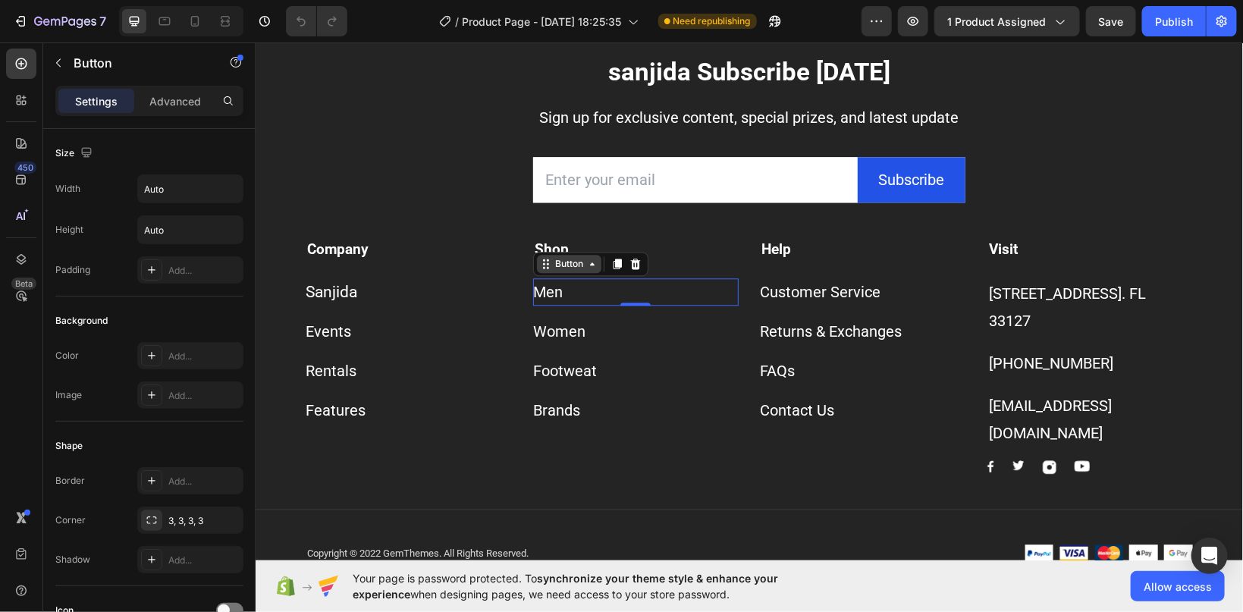
click at [549, 269] on icon at bounding box center [545, 263] width 12 height 12
click at [649, 305] on div "Men Button 0" at bounding box center [636, 282] width 206 height 46
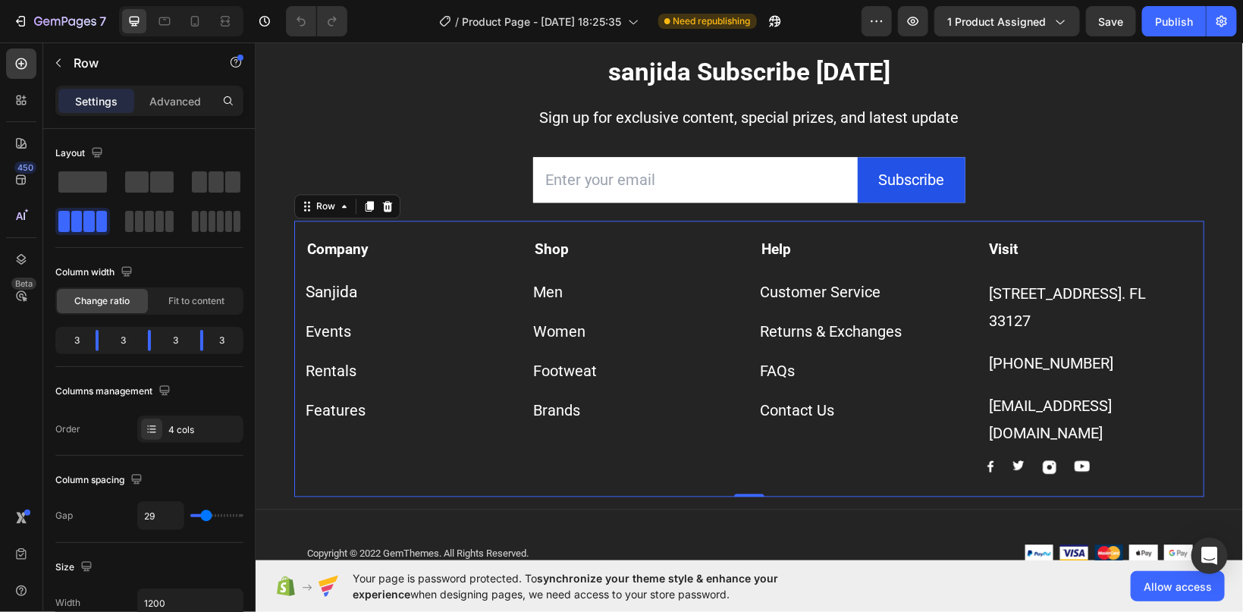
click at [547, 305] on div "Men Button" at bounding box center [636, 282] width 206 height 46
click at [546, 305] on div "Men" at bounding box center [548, 291] width 30 height 27
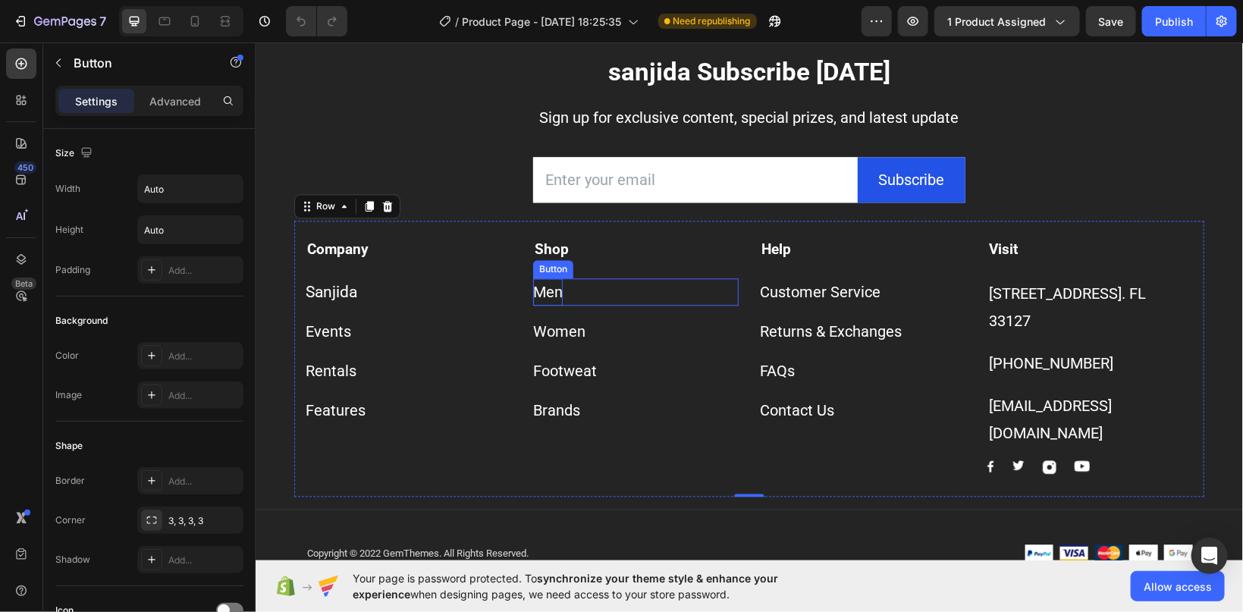
click at [546, 305] on div "Men" at bounding box center [548, 291] width 30 height 27
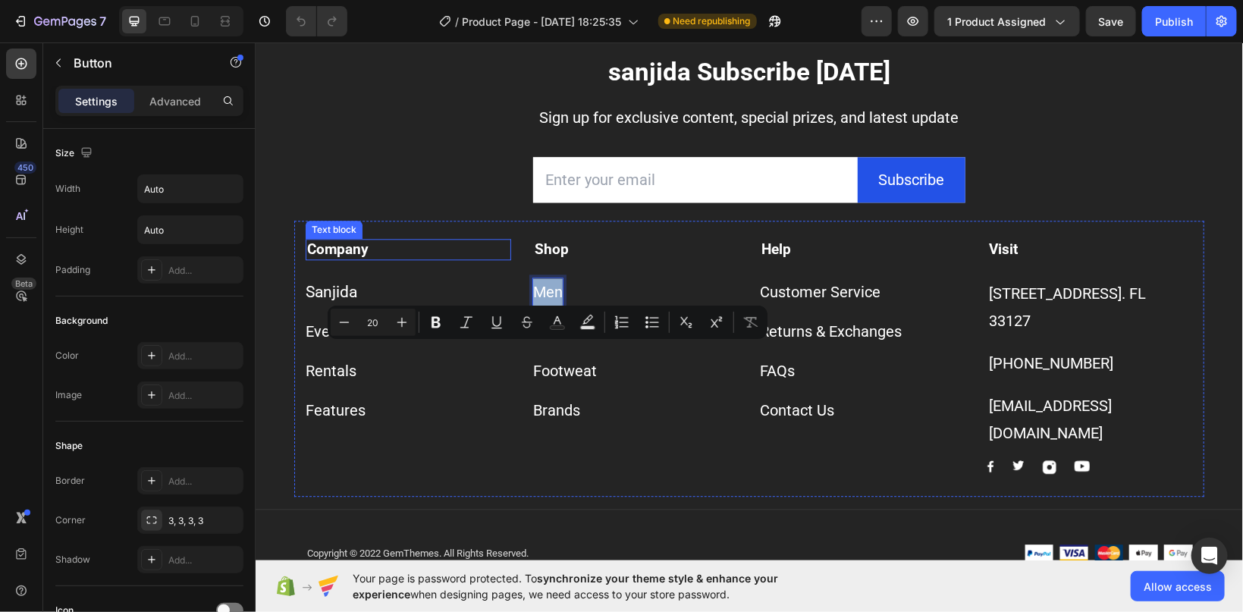
click at [311, 238] on div "Text block" at bounding box center [333, 229] width 57 height 18
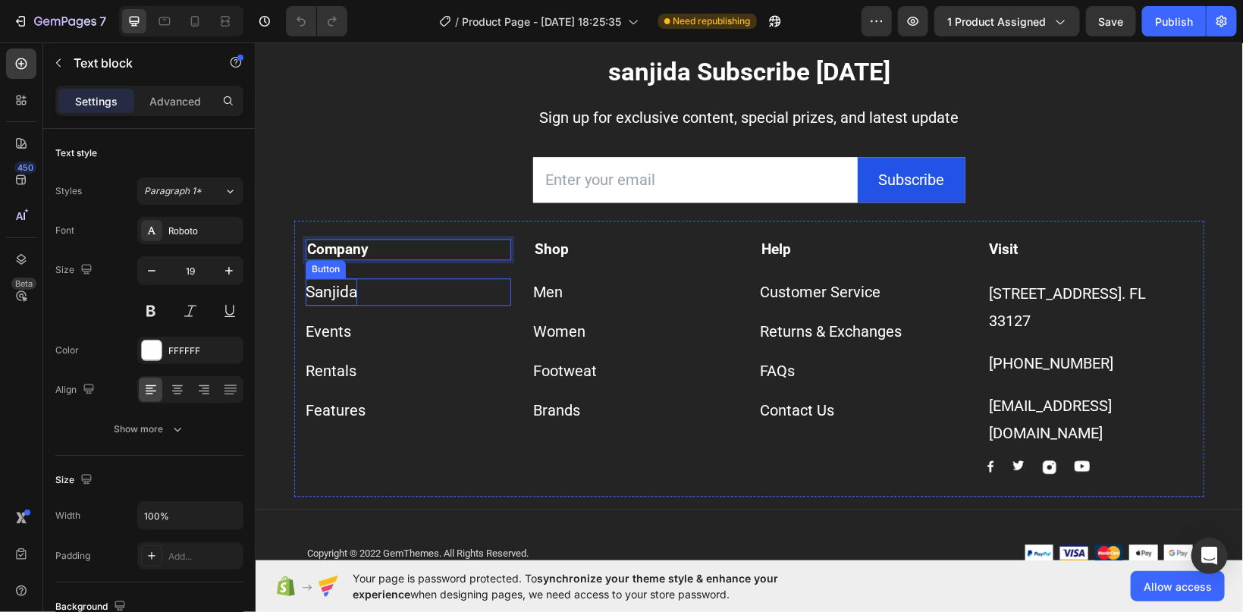
click at [335, 300] on span "Sanjida" at bounding box center [331, 291] width 52 height 18
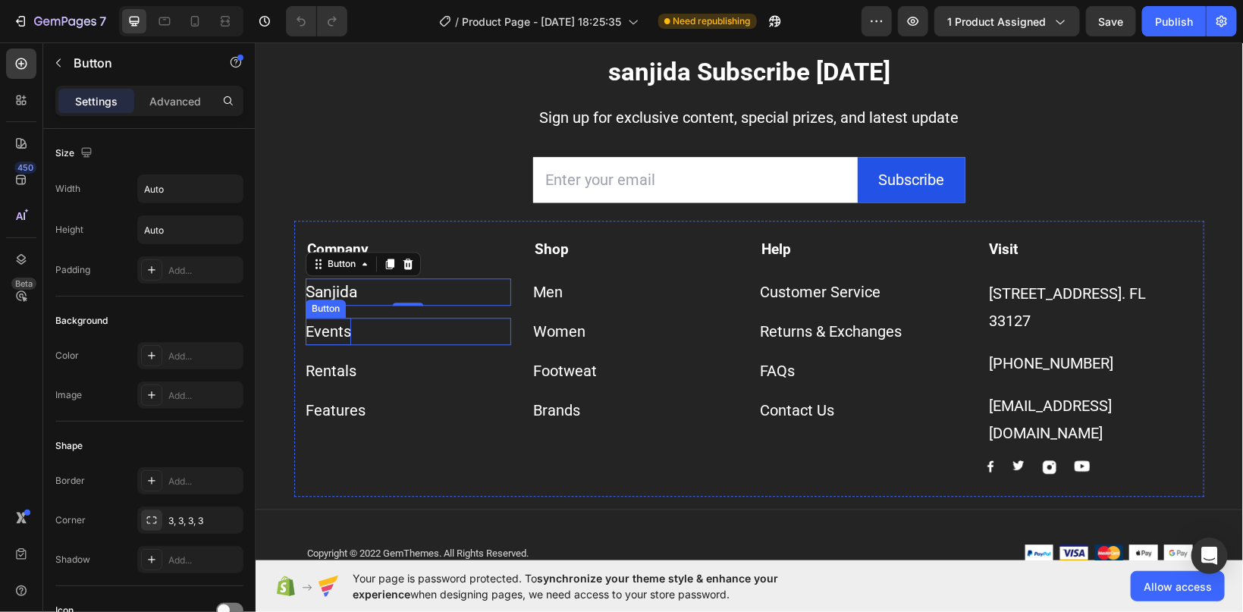
click at [345, 344] on div "Events" at bounding box center [328, 330] width 46 height 27
click at [461, 344] on div "Events Button 0" at bounding box center [408, 330] width 206 height 27
click at [473, 344] on div "Events Button 0" at bounding box center [408, 330] width 206 height 27
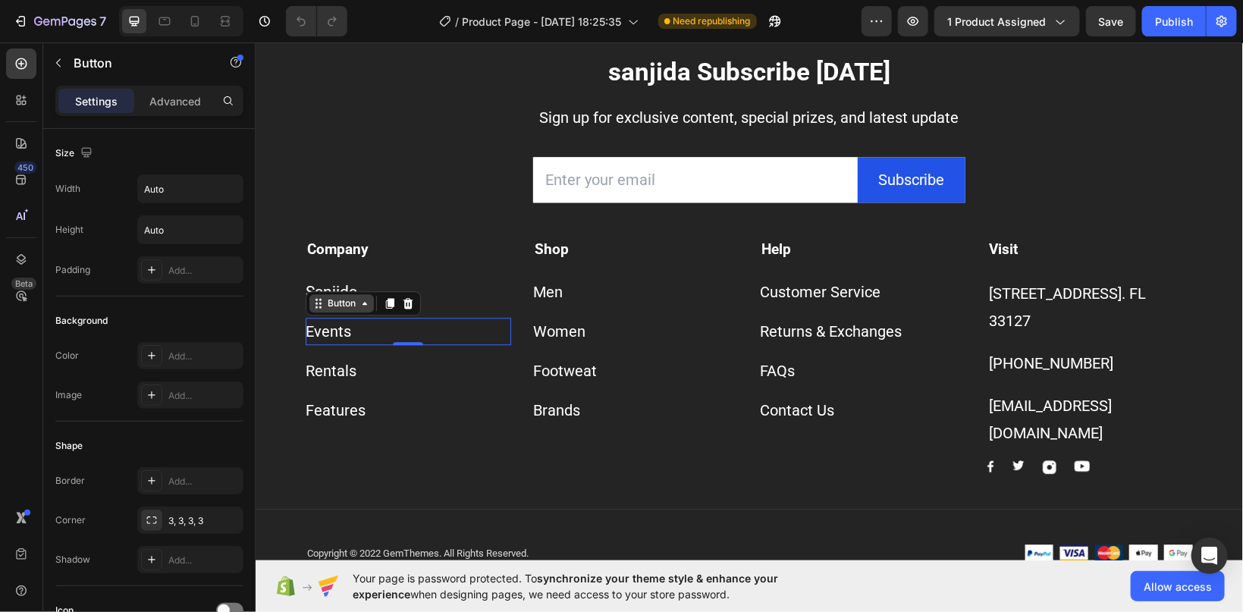
click at [317, 309] on icon at bounding box center [318, 303] width 12 height 12
click at [415, 344] on div "Events Button 0" at bounding box center [408, 330] width 206 height 27
click at [417, 344] on div "Events Button 0" at bounding box center [408, 330] width 206 height 27
click at [370, 309] on icon at bounding box center [364, 303] width 12 height 12
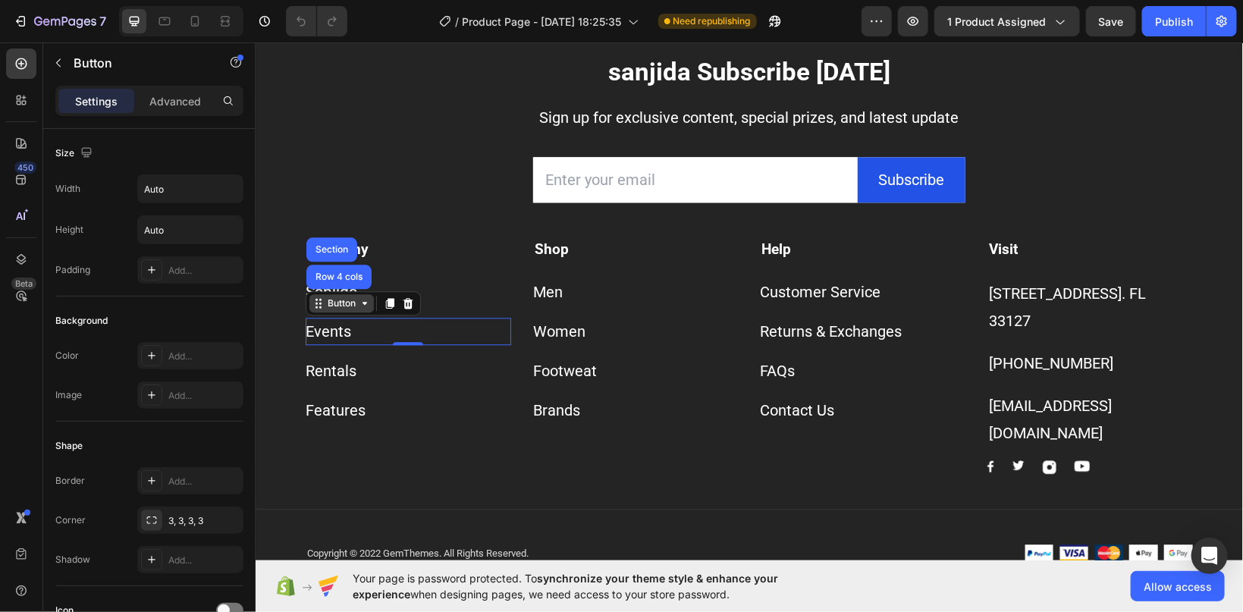
click at [347, 344] on div "Events Button Row 4 cols Section 0" at bounding box center [408, 324] width 206 height 39
click at [351, 310] on div "Button" at bounding box center [341, 303] width 34 height 14
click at [377, 344] on div "Events Button 0" at bounding box center [408, 330] width 206 height 27
click at [380, 344] on div "Events Button 0" at bounding box center [408, 330] width 206 height 27
click at [383, 344] on div "Events Button 0" at bounding box center [408, 330] width 206 height 27
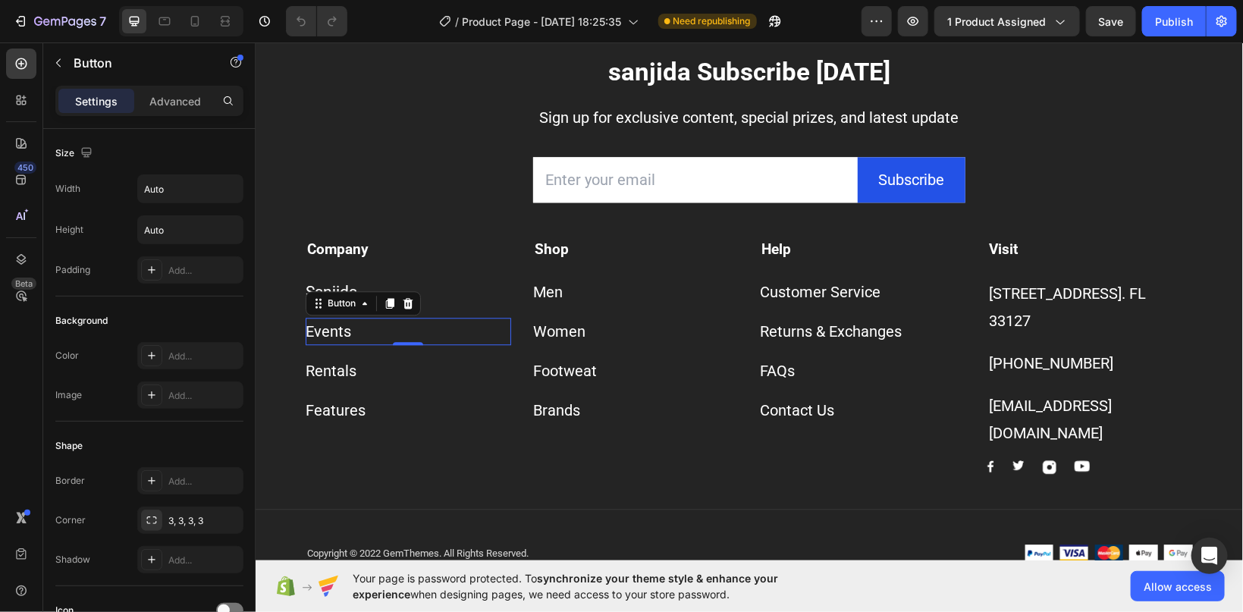
click at [387, 344] on div "Events Button 0" at bounding box center [408, 330] width 206 height 27
drag, startPoint x: 391, startPoint y: 398, endPoint x: 443, endPoint y: 404, distance: 51.9
click at [392, 344] on div "Events Button 0" at bounding box center [408, 330] width 206 height 27
click at [538, 384] on div "Footweat" at bounding box center [565, 370] width 64 height 27
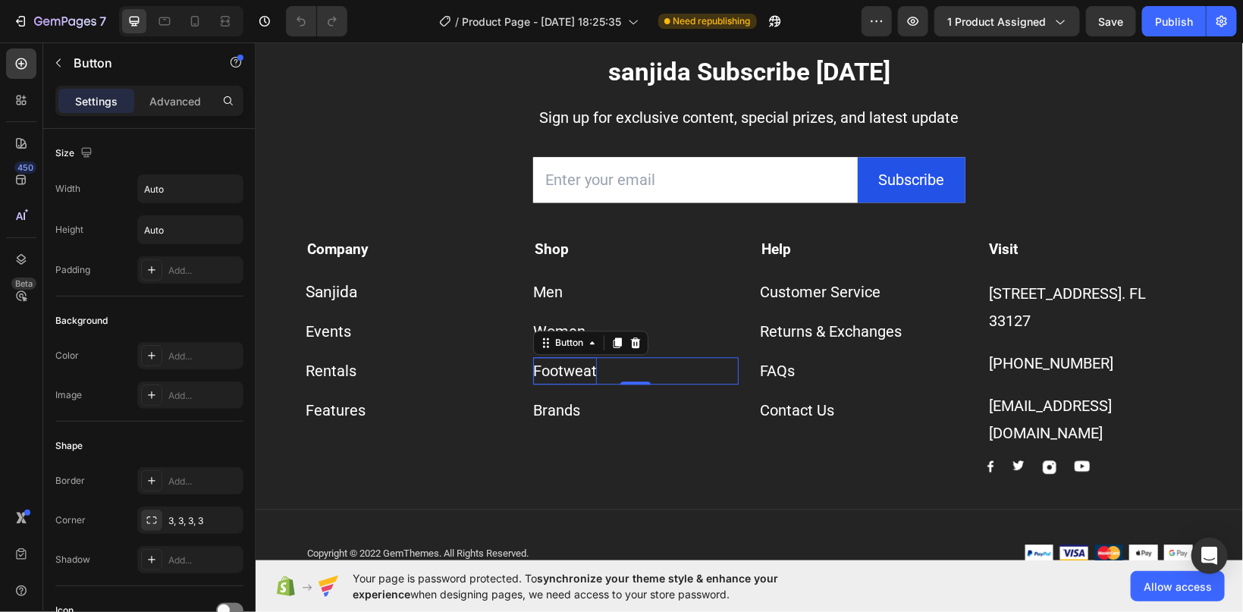
click at [540, 384] on div "Footweat" at bounding box center [565, 370] width 64 height 27
click at [541, 384] on p "Footweat" at bounding box center [565, 370] width 64 height 27
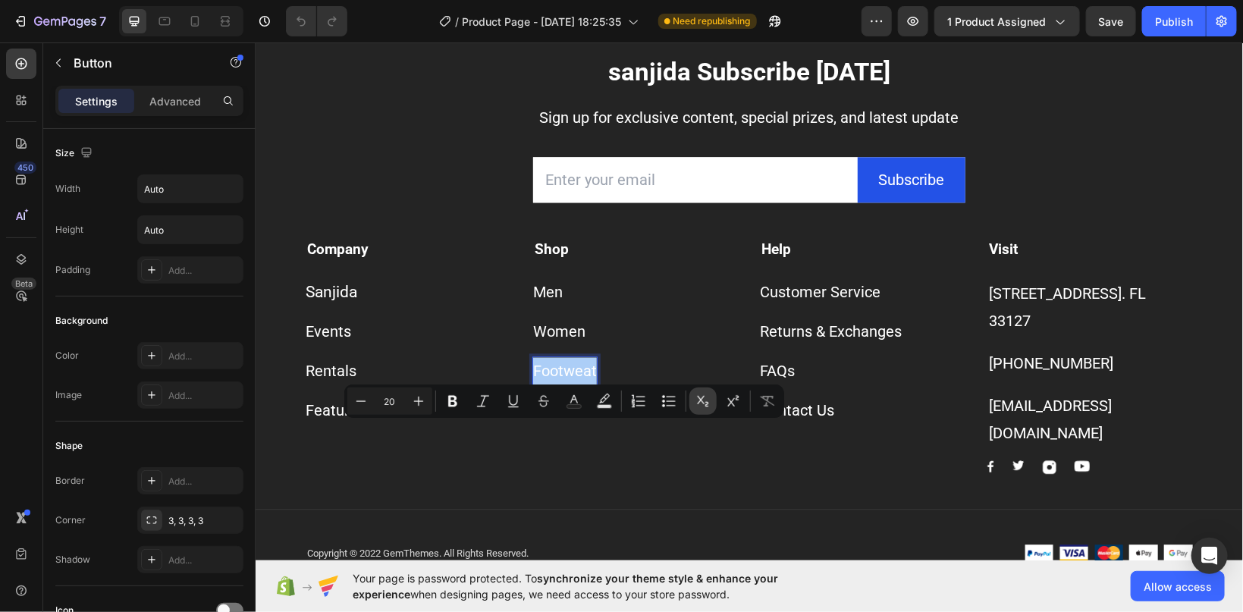
click at [696, 402] on icon "Editor contextual toolbar" at bounding box center [703, 401] width 15 height 15
click at [696, 401] on button "Subscript" at bounding box center [703, 401] width 27 height 27
click at [725, 401] on button "Superscript" at bounding box center [733, 401] width 27 height 27
click at [641, 399] on icon "Editor contextual toolbar" at bounding box center [638, 401] width 15 height 15
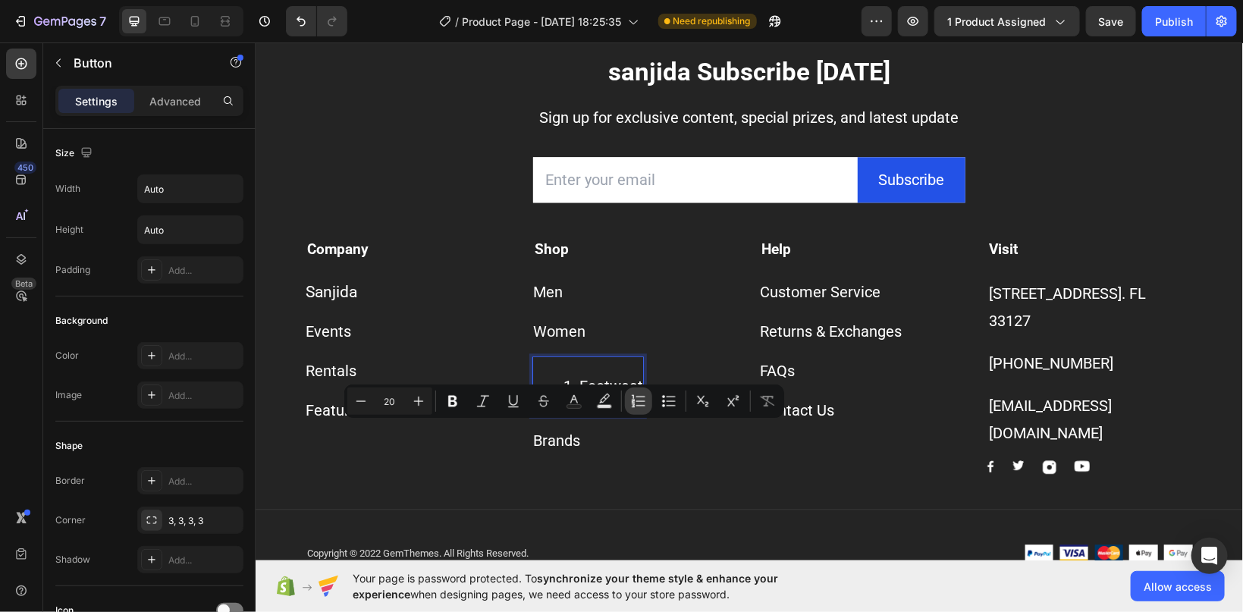
click at [641, 399] on icon "Editor contextual toolbar" at bounding box center [638, 401] width 15 height 15
click at [535, 401] on button "Strikethrough" at bounding box center [543, 401] width 27 height 27
click at [536, 401] on button "Strikethrough" at bounding box center [543, 401] width 27 height 27
click at [767, 404] on icon "Editor contextual toolbar" at bounding box center [768, 401] width 14 height 11
click at [539, 401] on icon "Editor contextual toolbar" at bounding box center [543, 401] width 15 height 15
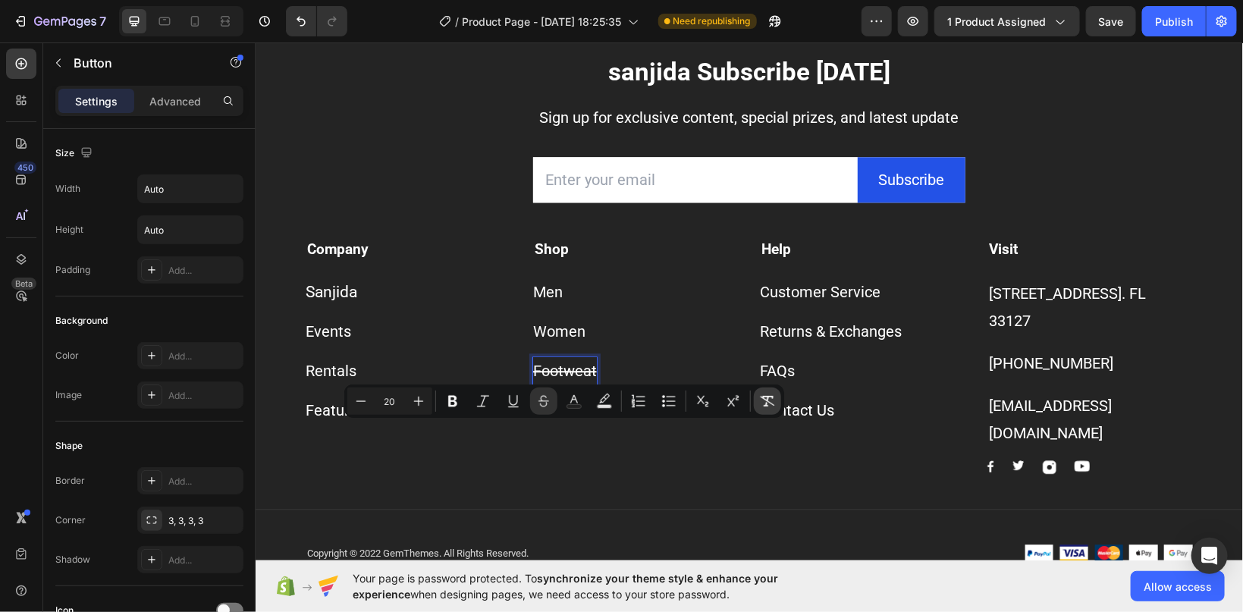
click at [766, 401] on icon "Editor contextual toolbar" at bounding box center [768, 401] width 14 height 11
click at [767, 401] on icon "Editor contextual toolbar" at bounding box center [768, 401] width 14 height 11
click at [772, 402] on icon "Editor contextual toolbar" at bounding box center [767, 401] width 15 height 15
click at [1048, 446] on p "[EMAIL_ADDRESS][DOMAIN_NAME]" at bounding box center [1090, 418] width 203 height 55
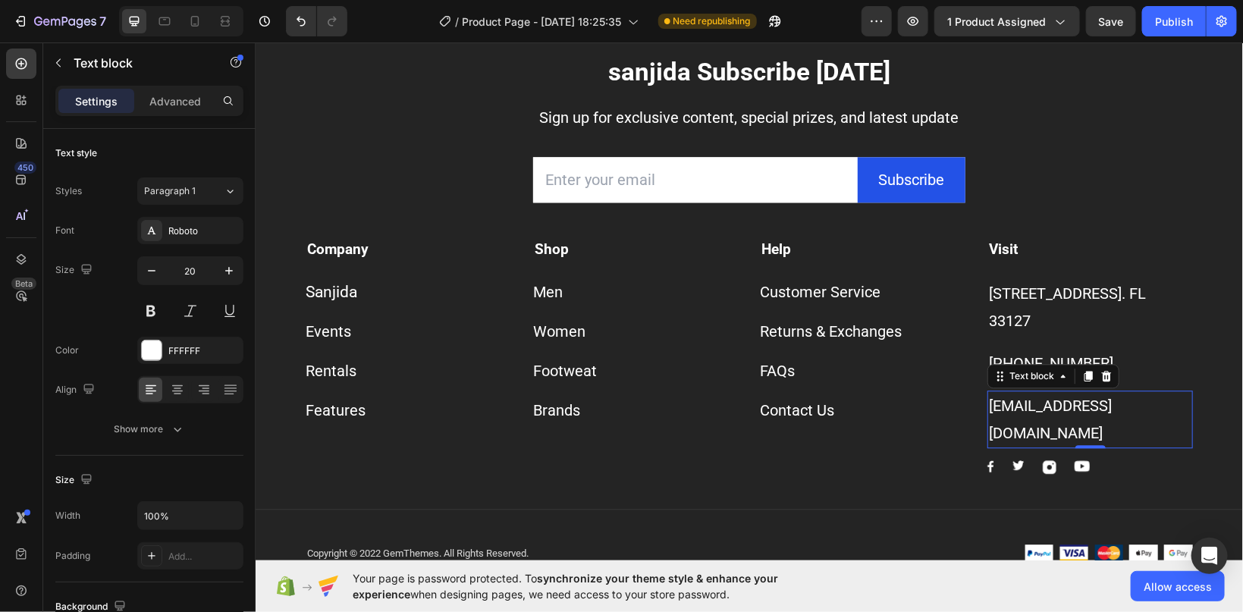
click at [1048, 446] on p "[EMAIL_ADDRESS][DOMAIN_NAME]" at bounding box center [1090, 418] width 203 height 55
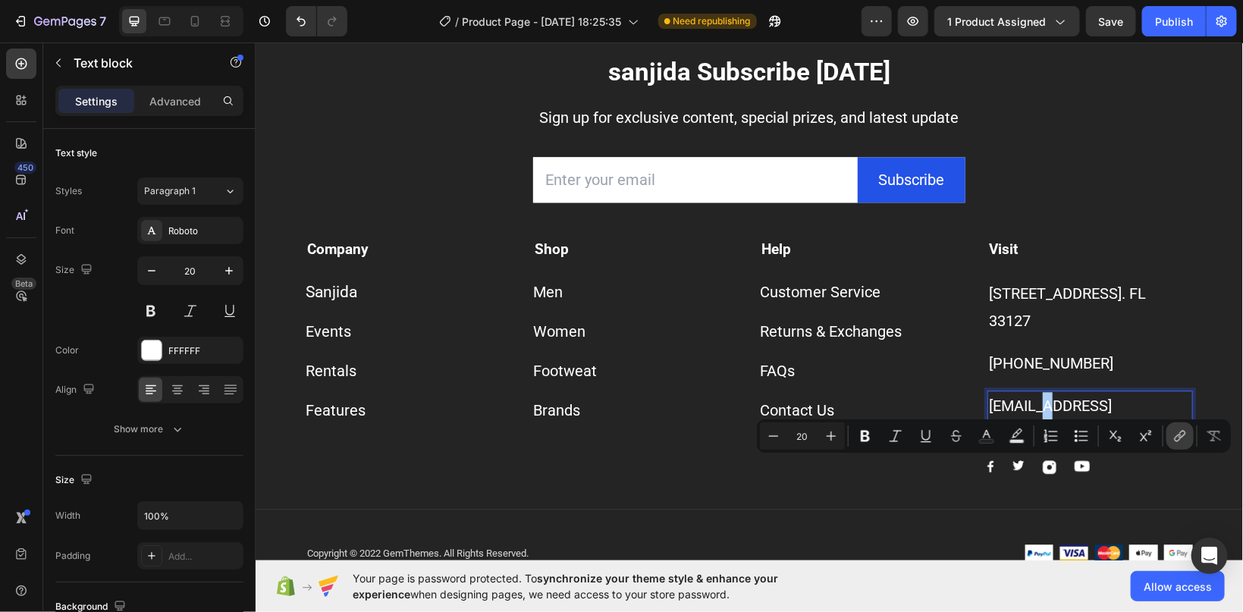
click at [1177, 439] on icon "Editor contextual toolbar" at bounding box center [1180, 436] width 15 height 15
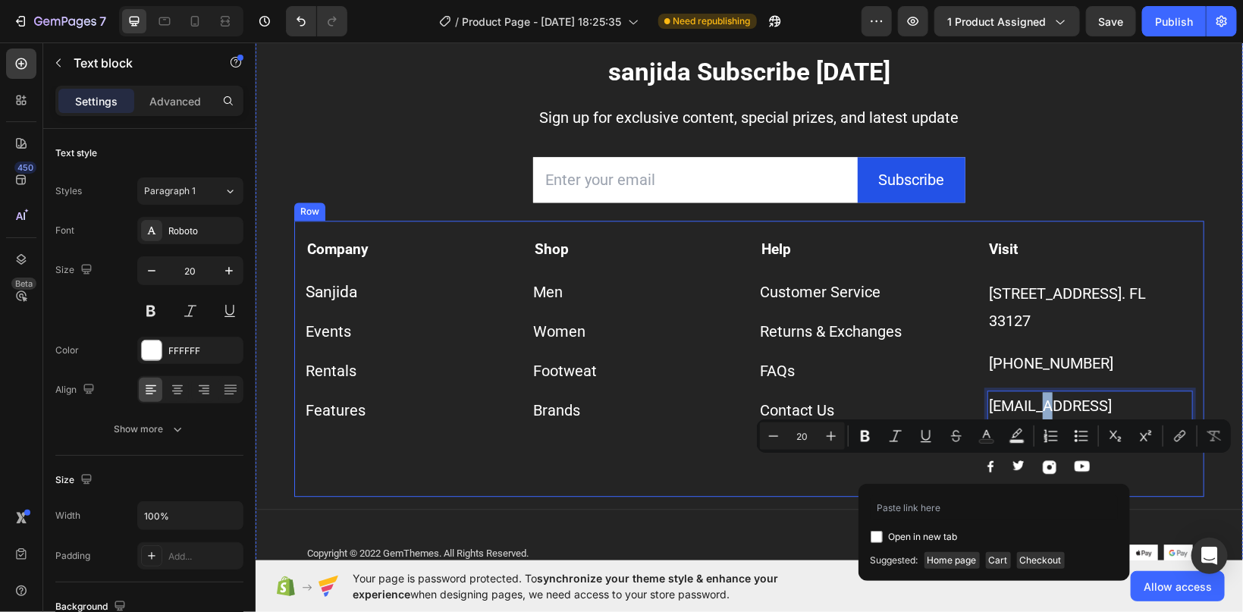
click at [673, 423] on div "Brands Button" at bounding box center [636, 409] width 206 height 27
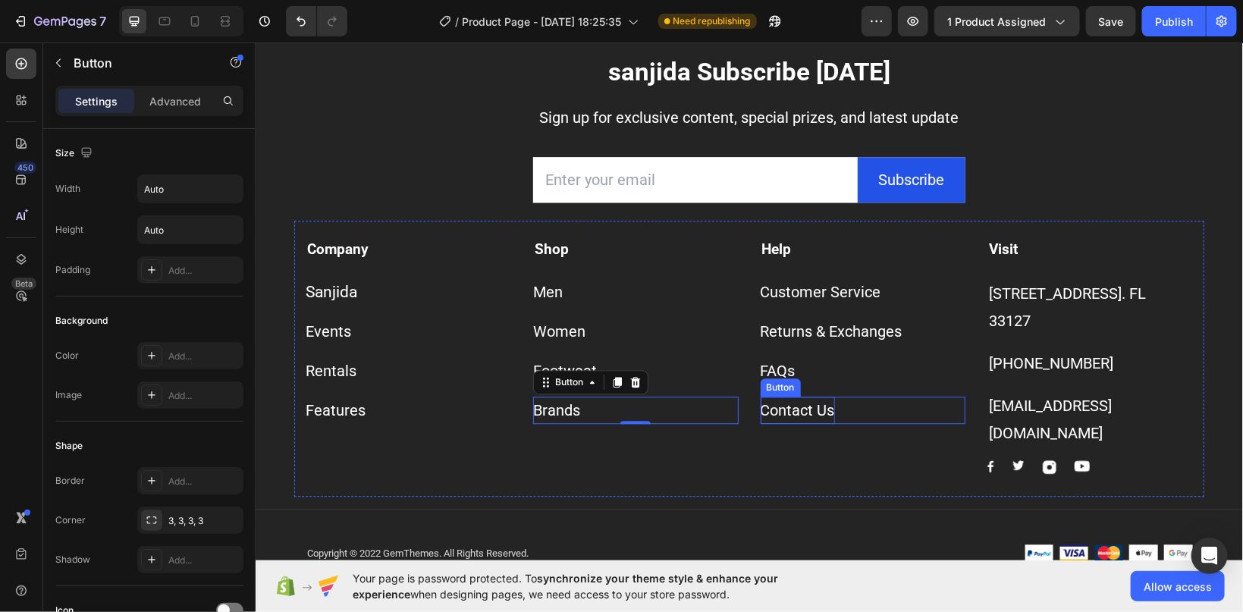
click at [800, 423] on div "Contact Us" at bounding box center [797, 409] width 74 height 27
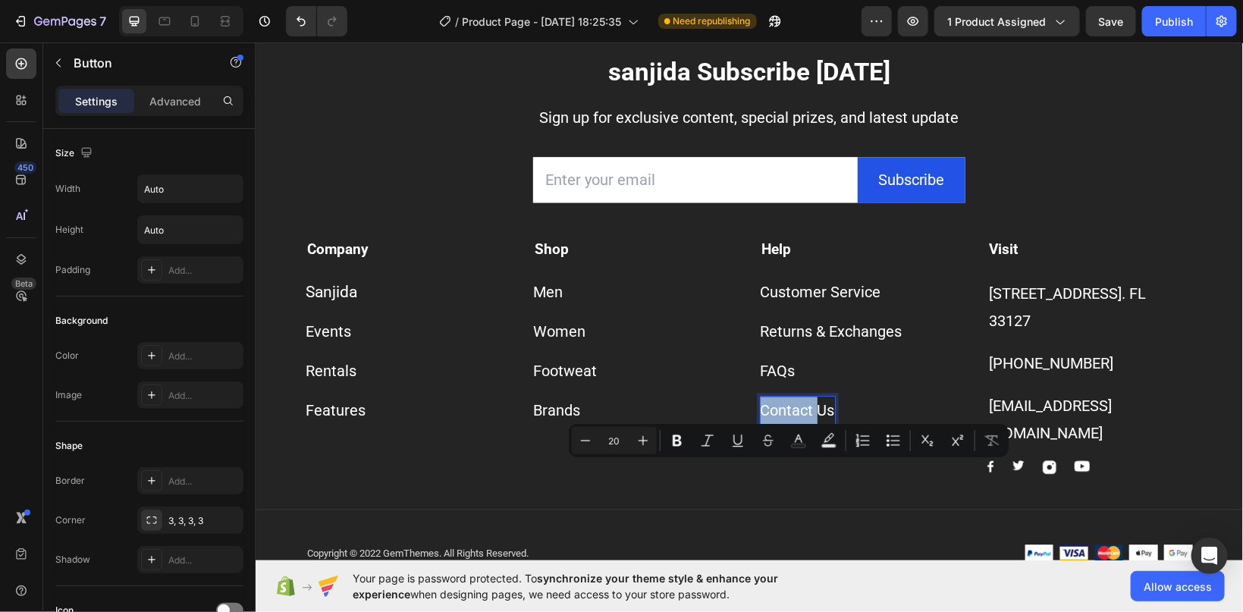
click at [800, 423] on p "Contact Us" at bounding box center [797, 409] width 74 height 27
click at [1001, 446] on p "[EMAIL_ADDRESS][DOMAIN_NAME]" at bounding box center [1090, 418] width 203 height 55
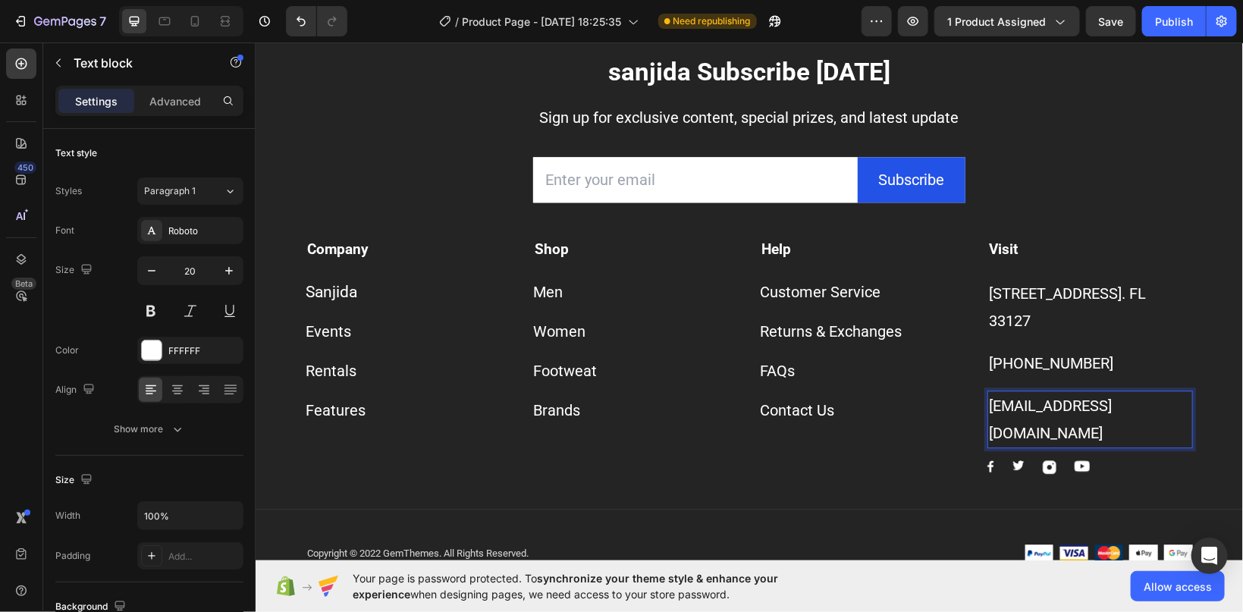
click at [1001, 446] on p "[EMAIL_ADDRESS][DOMAIN_NAME]" at bounding box center [1090, 418] width 203 height 55
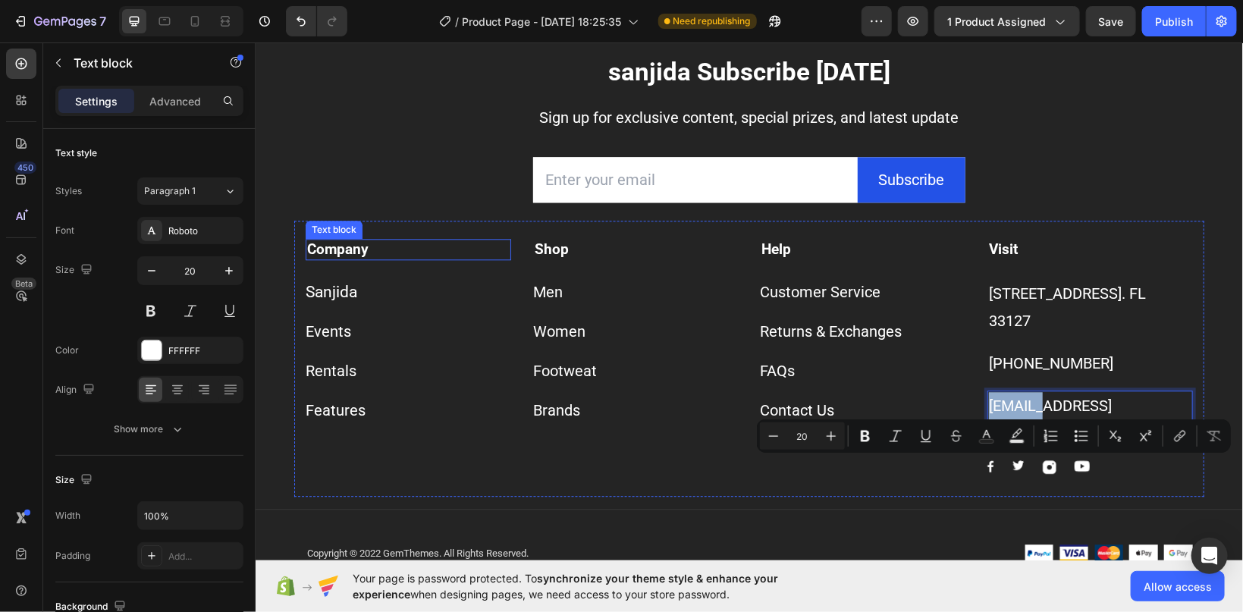
click at [340, 257] on strong "Company" at bounding box center [336, 248] width 61 height 17
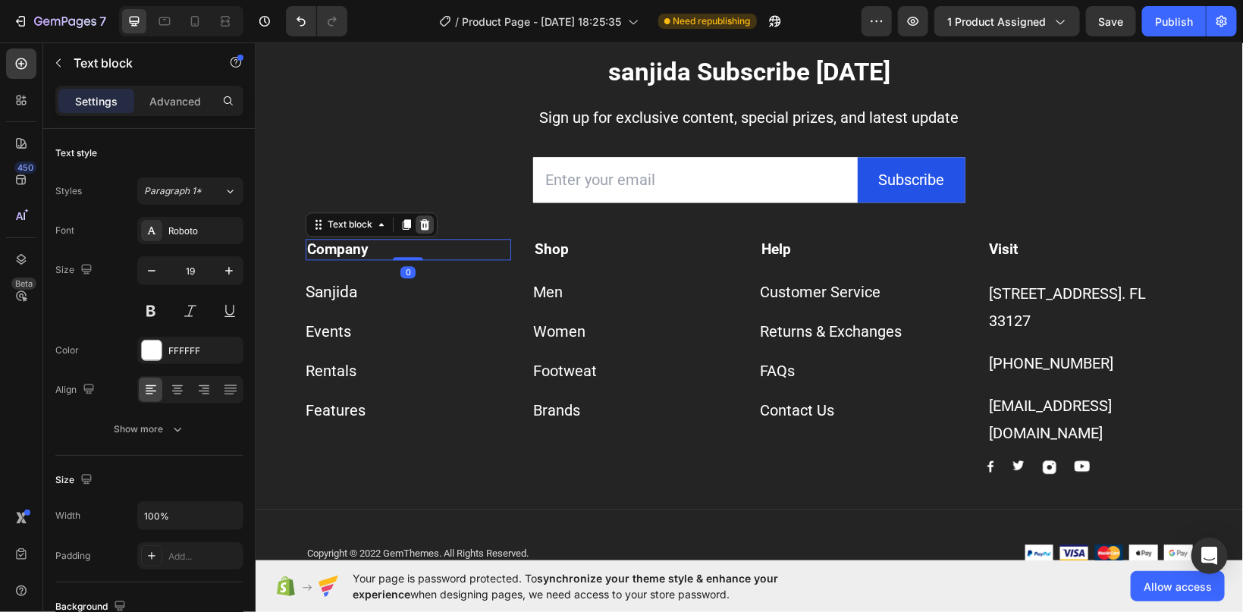
click at [423, 228] on icon at bounding box center [425, 223] width 10 height 11
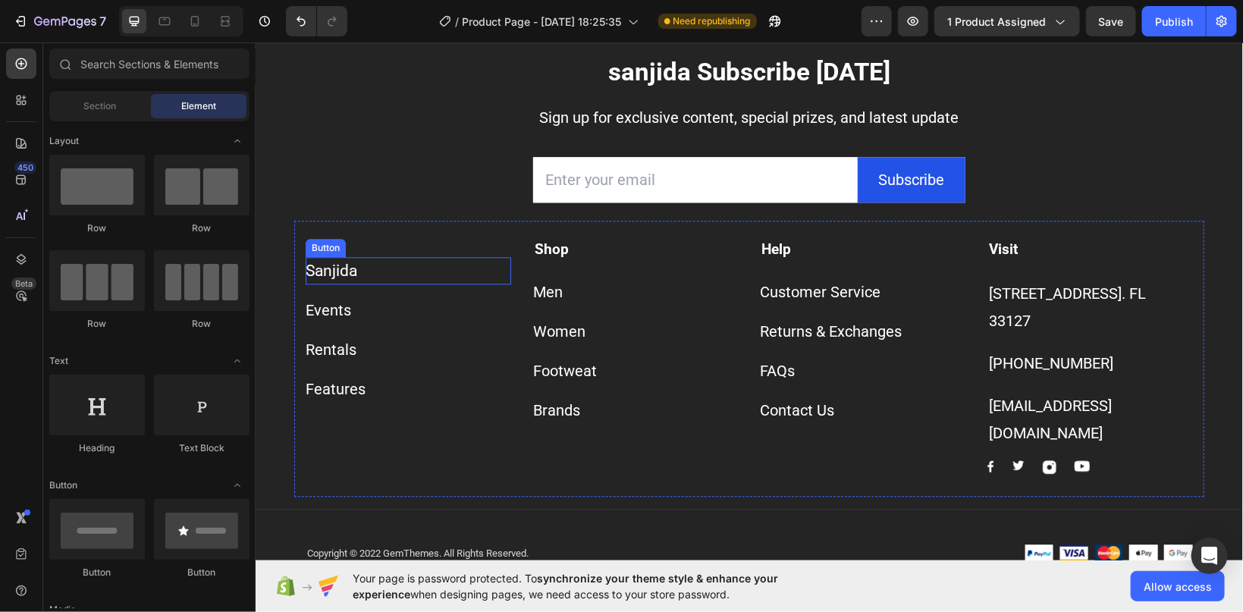
click at [352, 279] on span "Sanjida" at bounding box center [331, 270] width 52 height 18
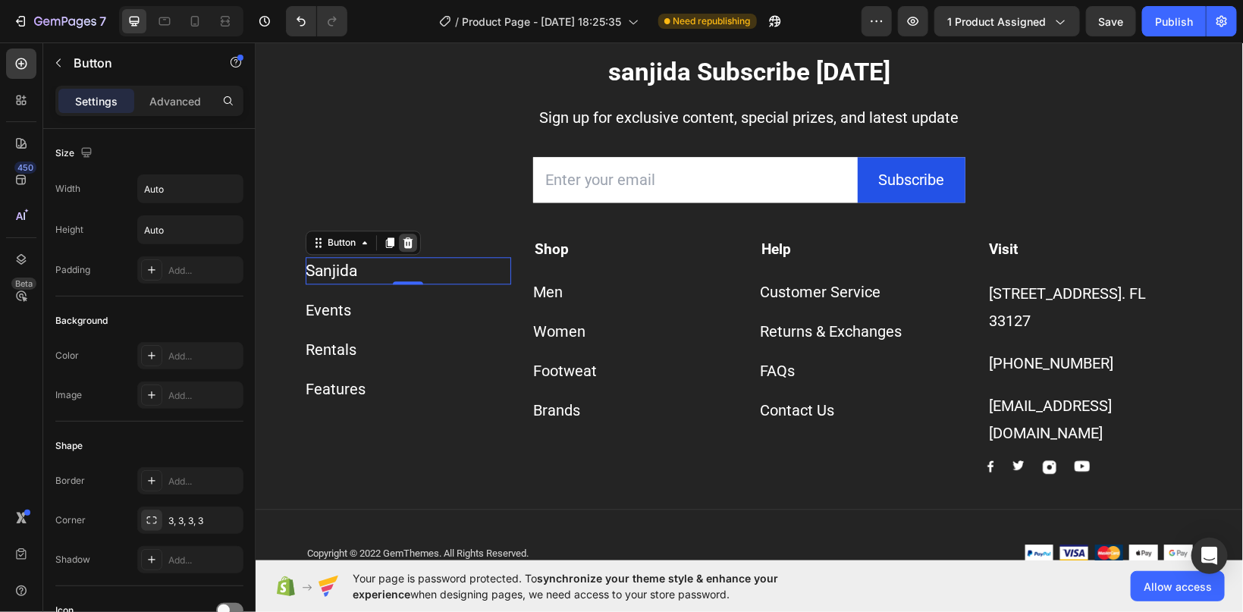
click at [410, 247] on icon at bounding box center [408, 241] width 10 height 11
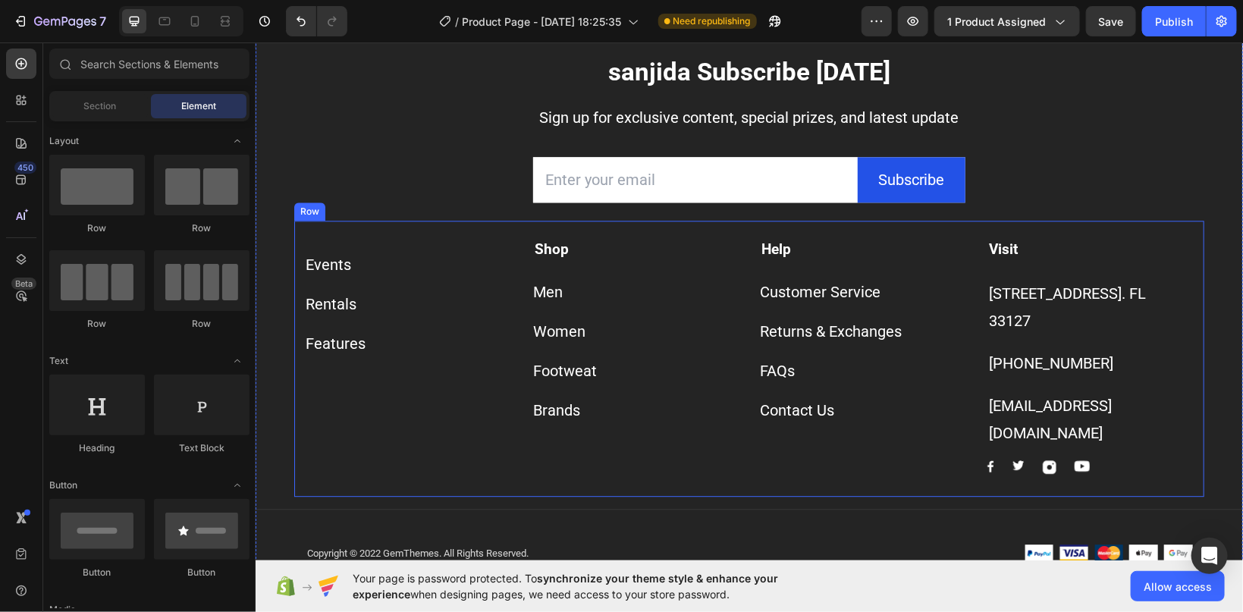
click at [341, 278] on div "Events" at bounding box center [328, 263] width 46 height 27
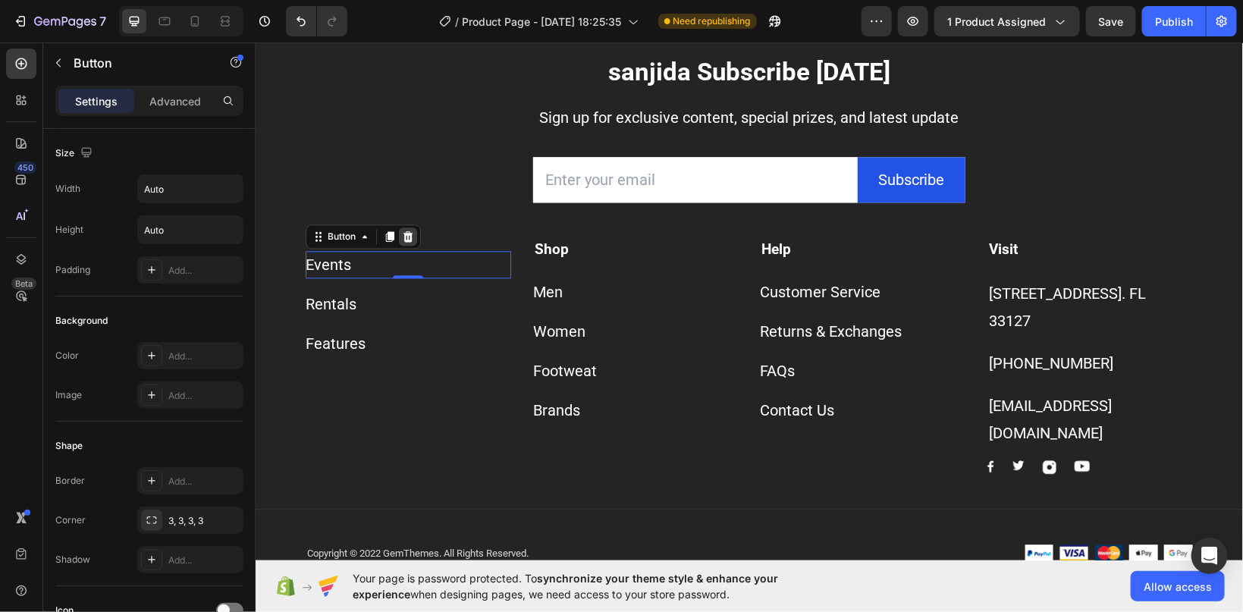
click at [404, 242] on icon at bounding box center [407, 236] width 12 height 12
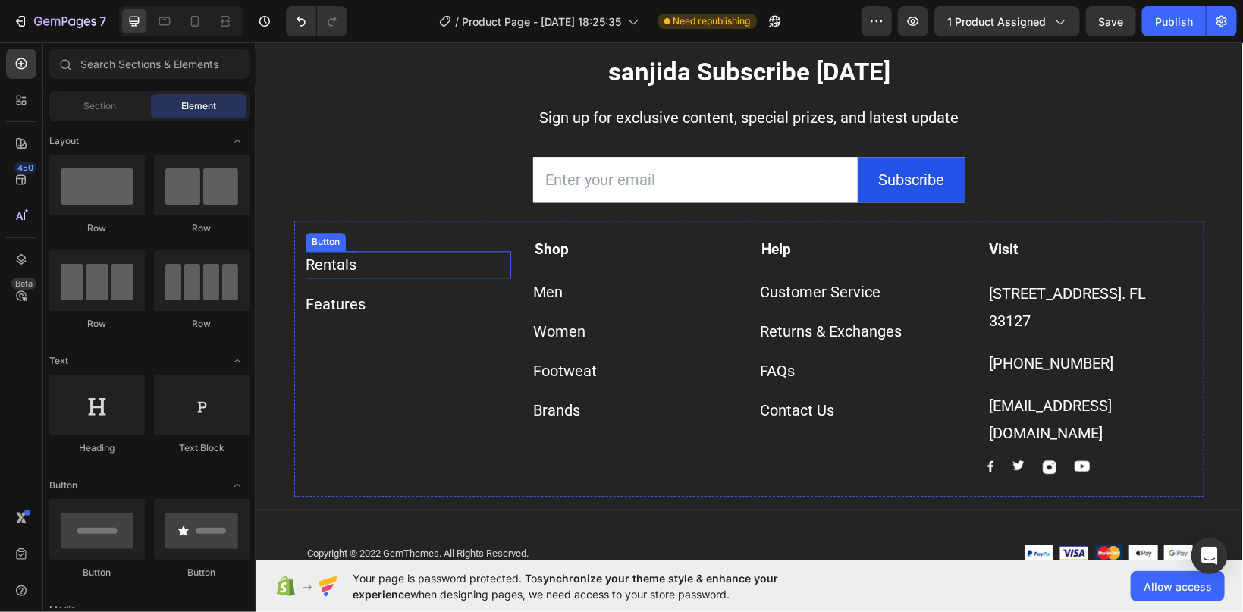
click at [340, 278] on div "Rentals" at bounding box center [330, 263] width 51 height 27
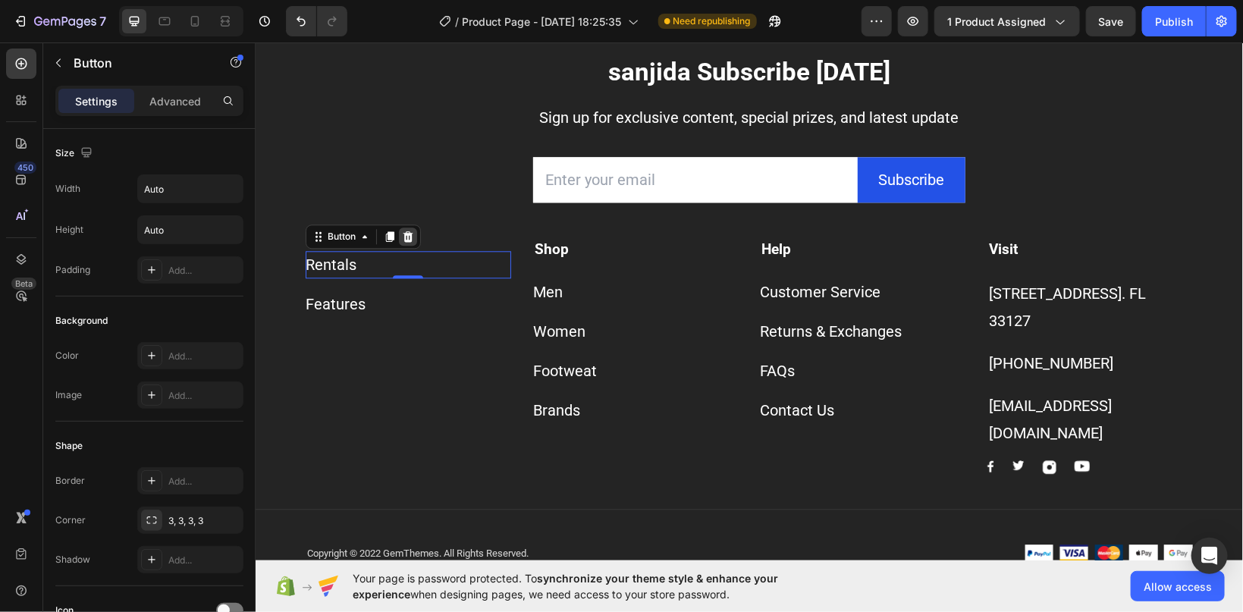
click at [407, 242] on icon at bounding box center [407, 236] width 12 height 12
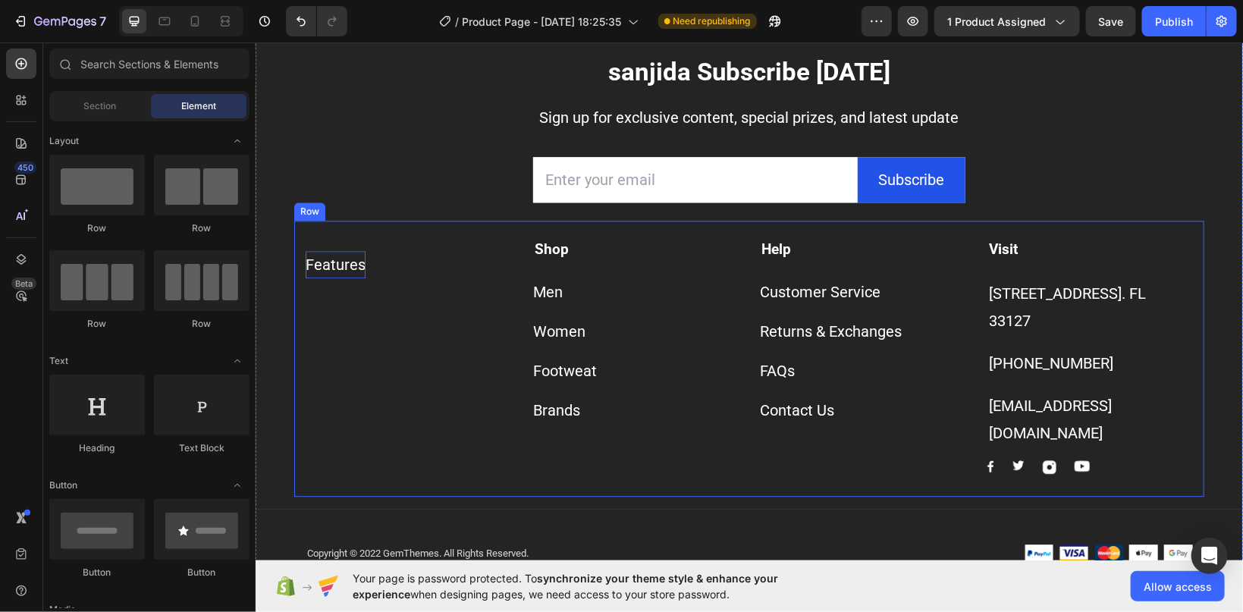
click at [332, 278] on div "Features" at bounding box center [335, 263] width 60 height 27
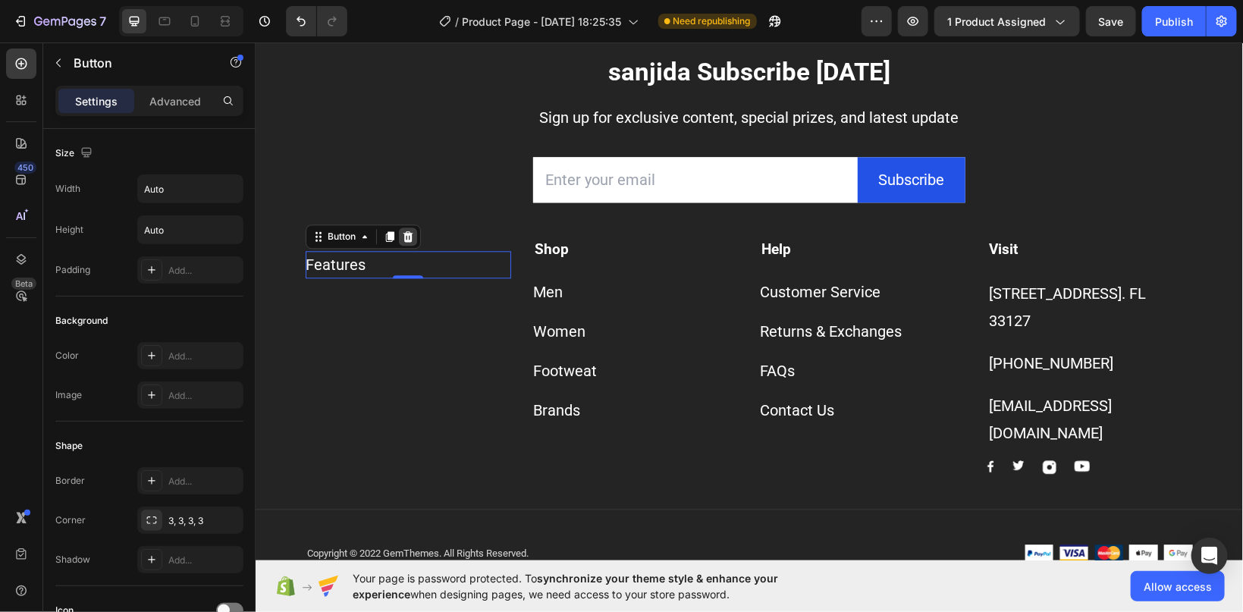
click at [410, 245] on div at bounding box center [407, 236] width 18 height 18
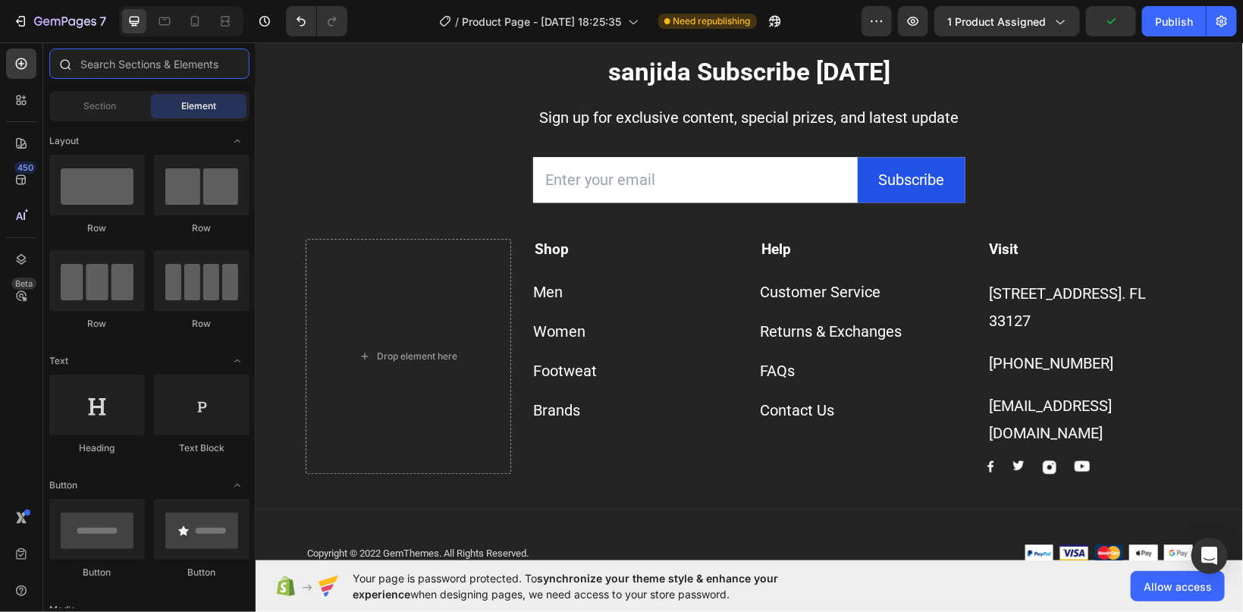
click at [110, 66] on input "text" at bounding box center [149, 64] width 200 height 30
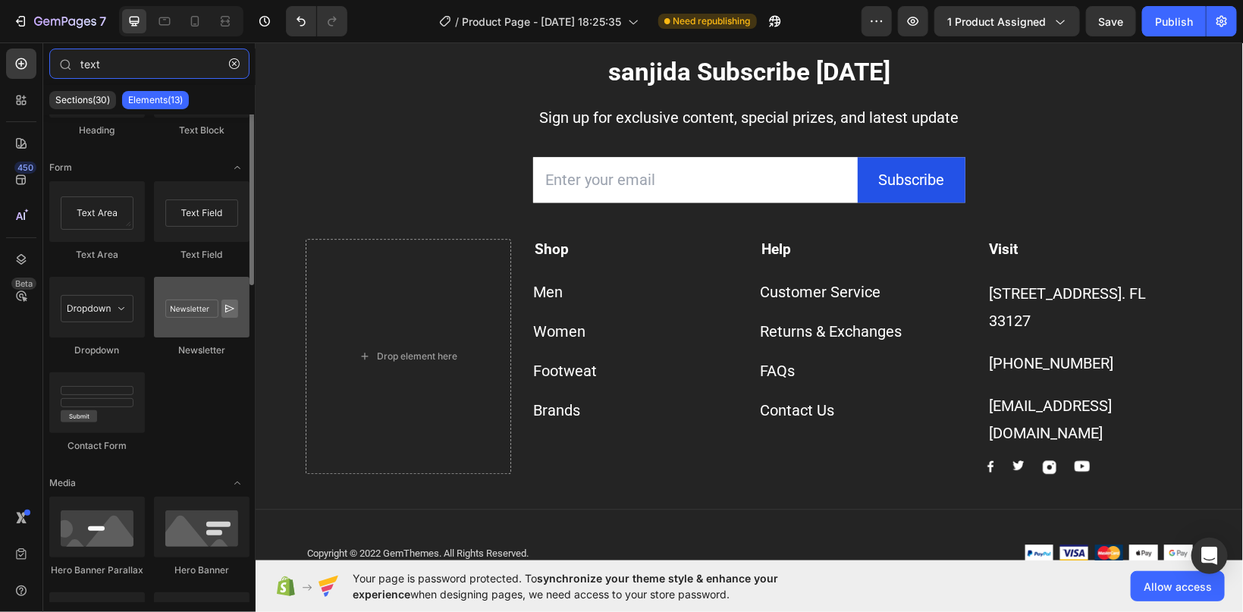
scroll to position [0, 0]
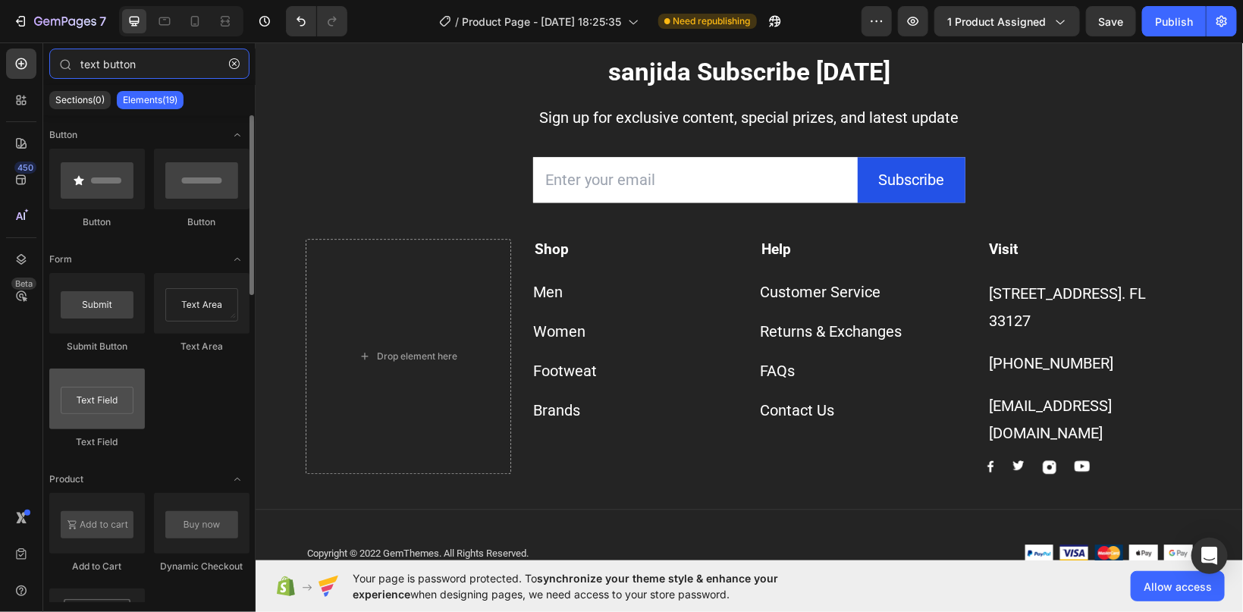
type input "text button"
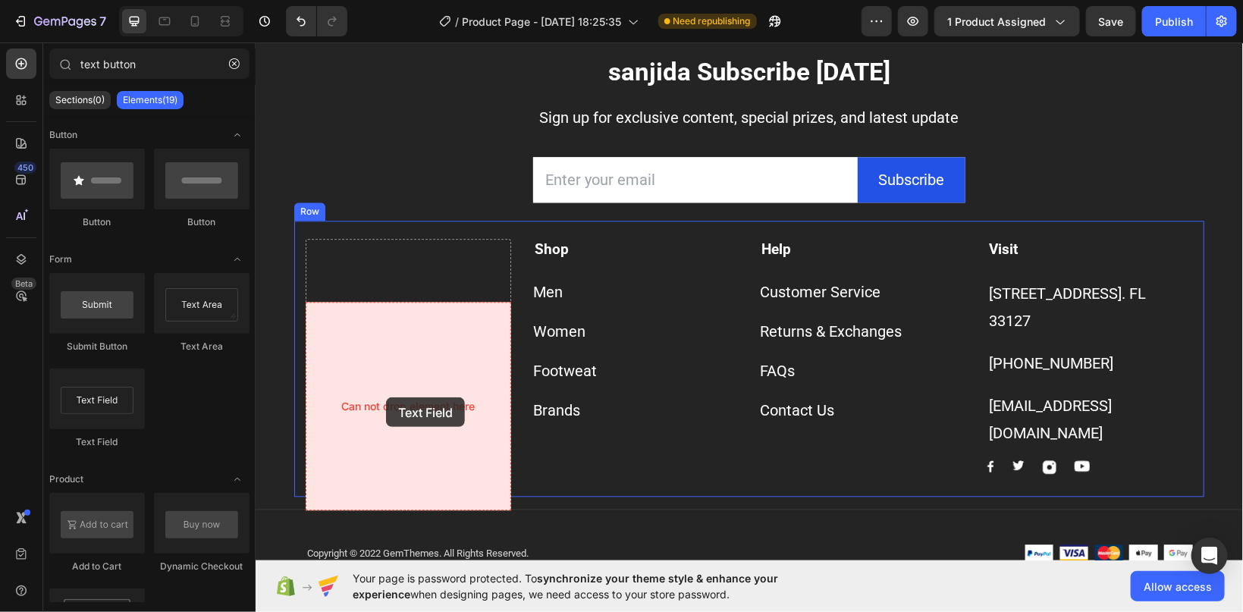
drag, startPoint x: 356, startPoint y: 446, endPoint x: 385, endPoint y: 397, distance: 57.5
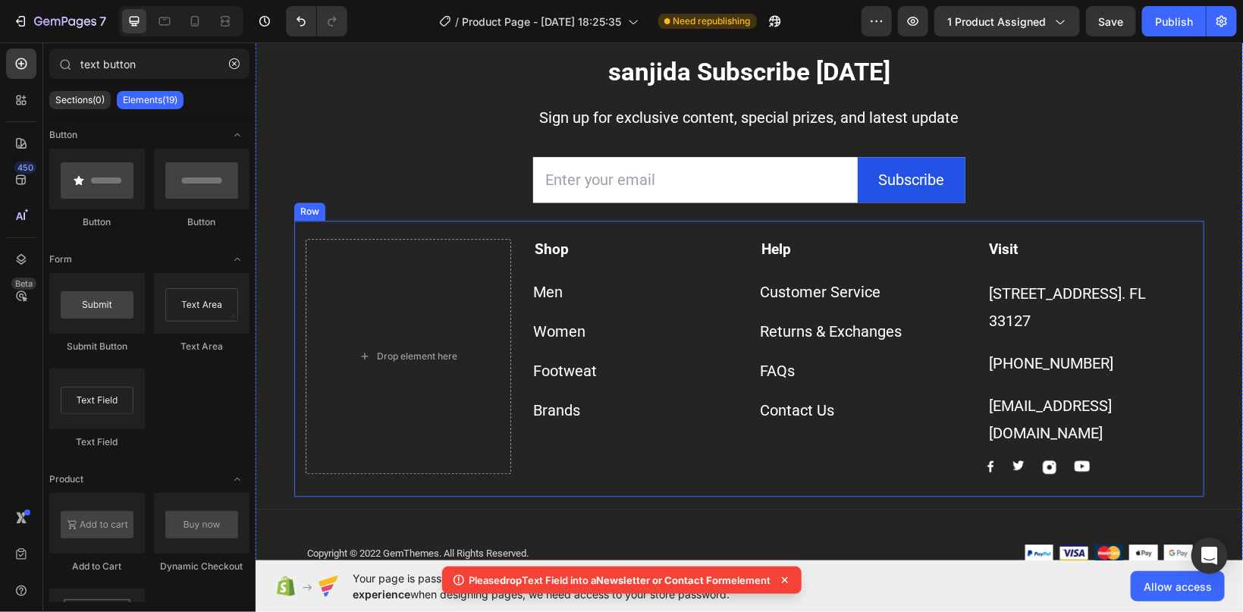
click at [383, 362] on div "Drop element here" at bounding box center [416, 356] width 80 height 12
click at [373, 427] on div "Drop element here" at bounding box center [408, 356] width 206 height 236
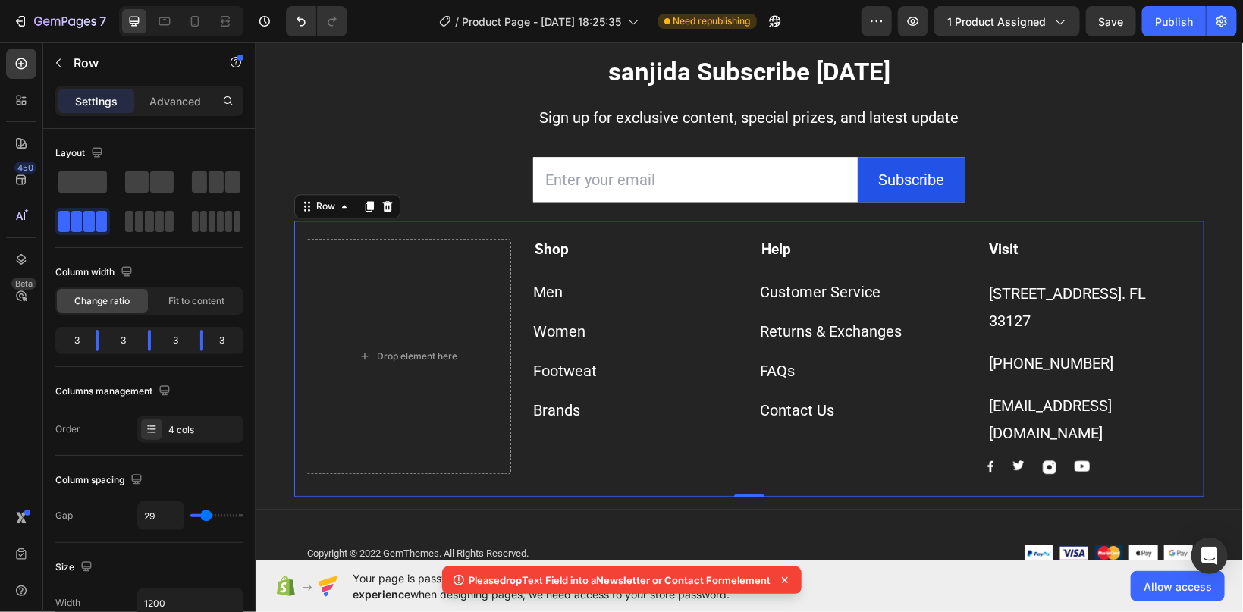
click at [376, 324] on div "Drop element here" at bounding box center [408, 356] width 206 height 236
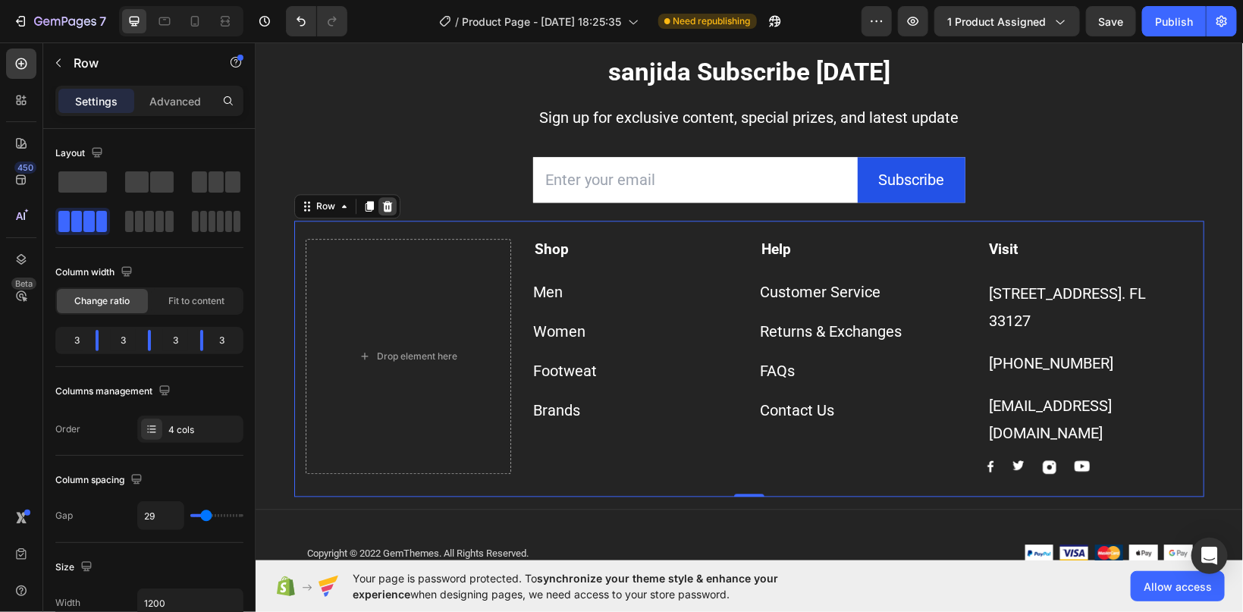
click at [388, 210] on icon at bounding box center [387, 205] width 10 height 11
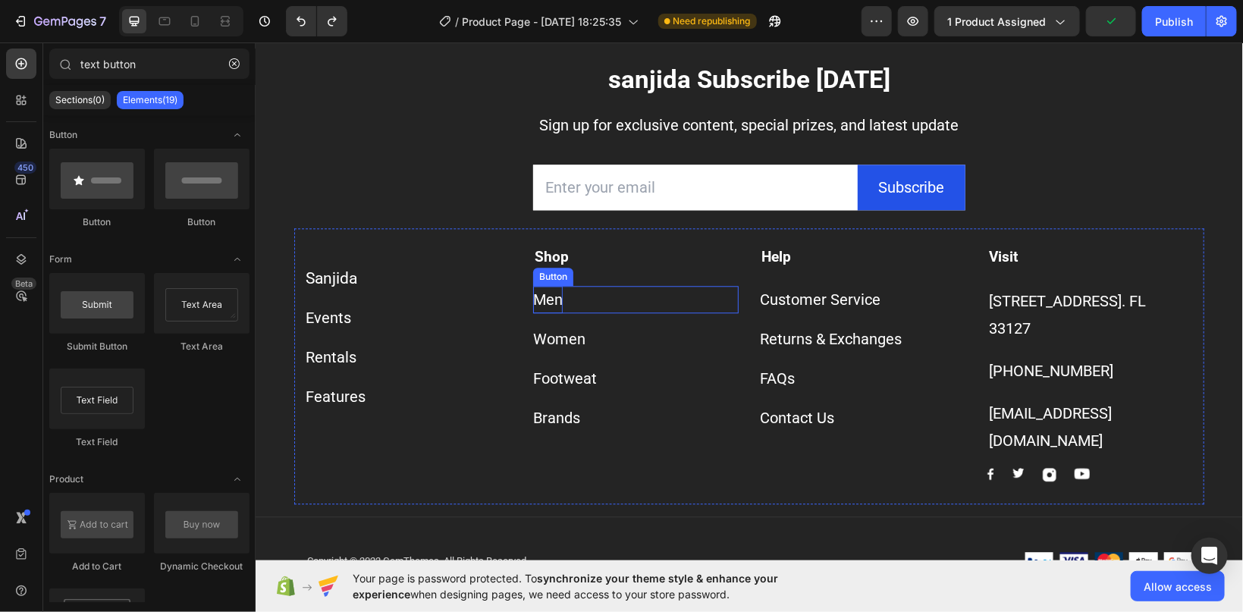
click at [545, 313] on div "Men" at bounding box center [548, 298] width 30 height 27
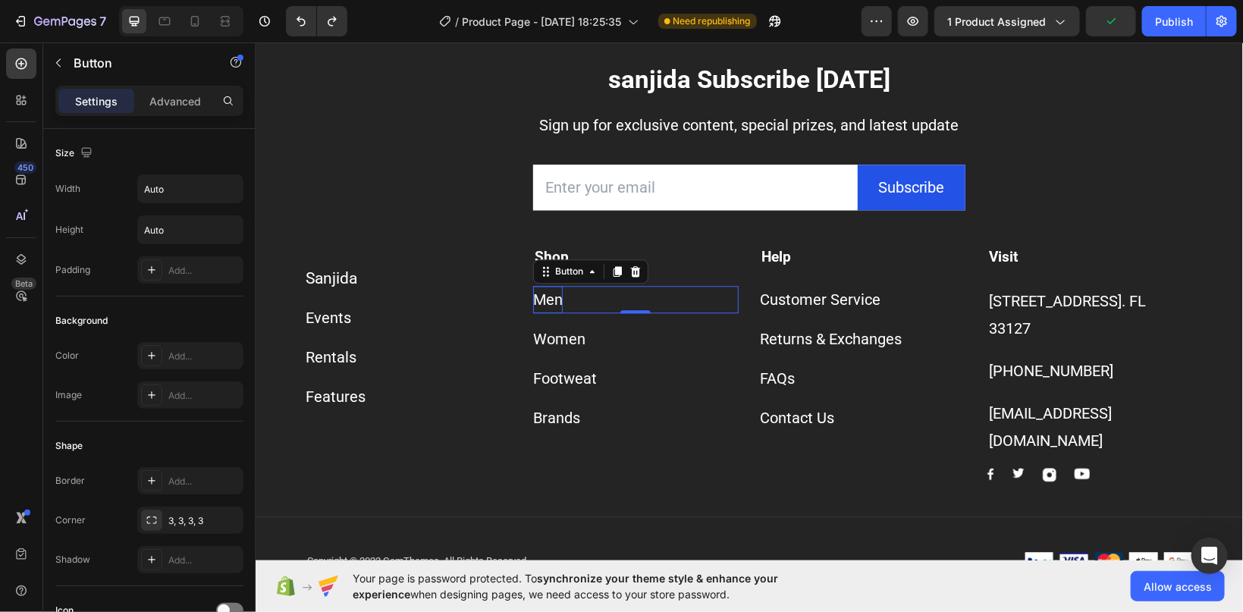
click at [552, 313] on div "Men" at bounding box center [548, 298] width 30 height 27
click at [552, 313] on p "Men" at bounding box center [548, 298] width 30 height 27
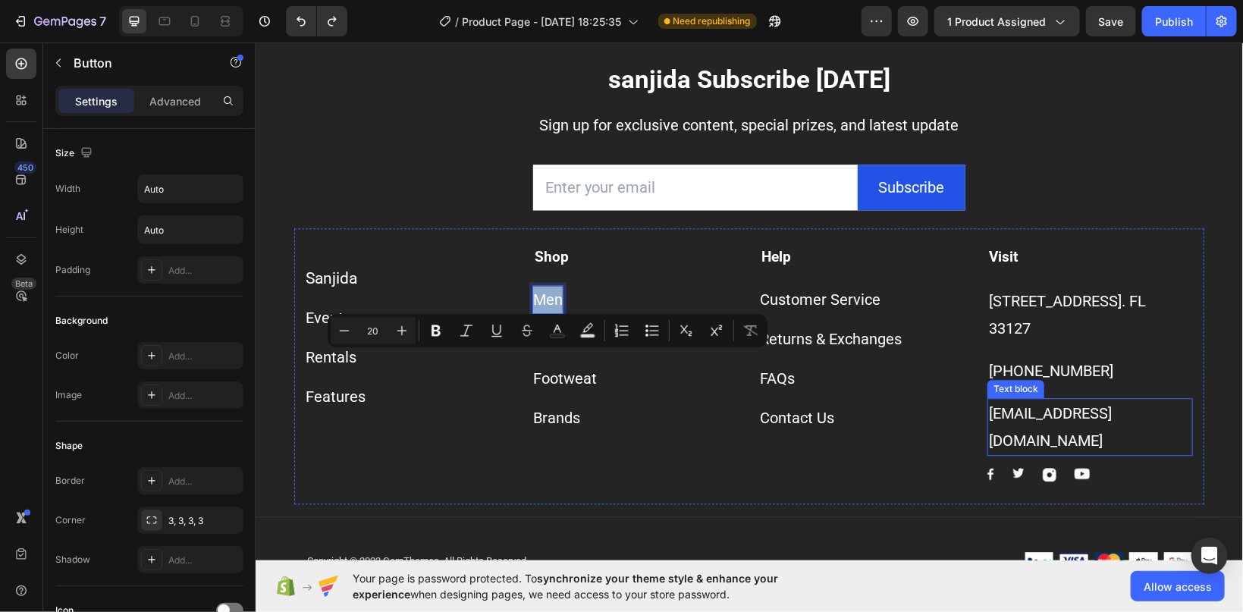
click at [1023, 454] on p "[EMAIL_ADDRESS][DOMAIN_NAME]" at bounding box center [1090, 426] width 203 height 55
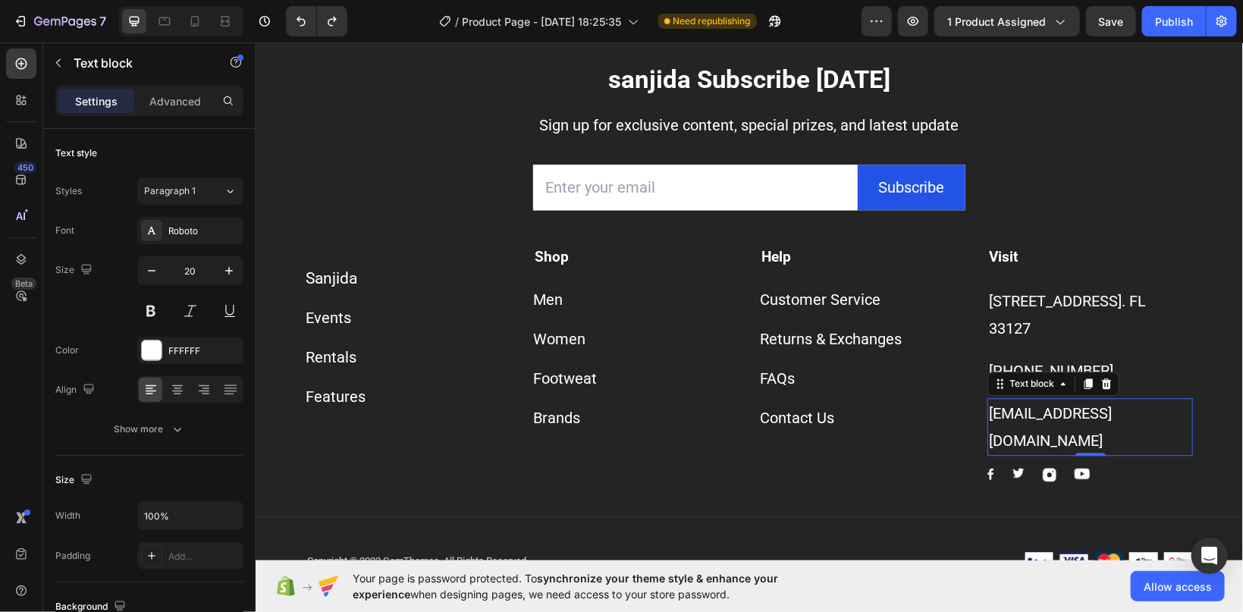
click at [1098, 454] on p "[EMAIL_ADDRESS][DOMAIN_NAME]" at bounding box center [1090, 426] width 203 height 55
click at [1099, 454] on p "[EMAIL_ADDRESS][DOMAIN_NAME]" at bounding box center [1090, 426] width 203 height 55
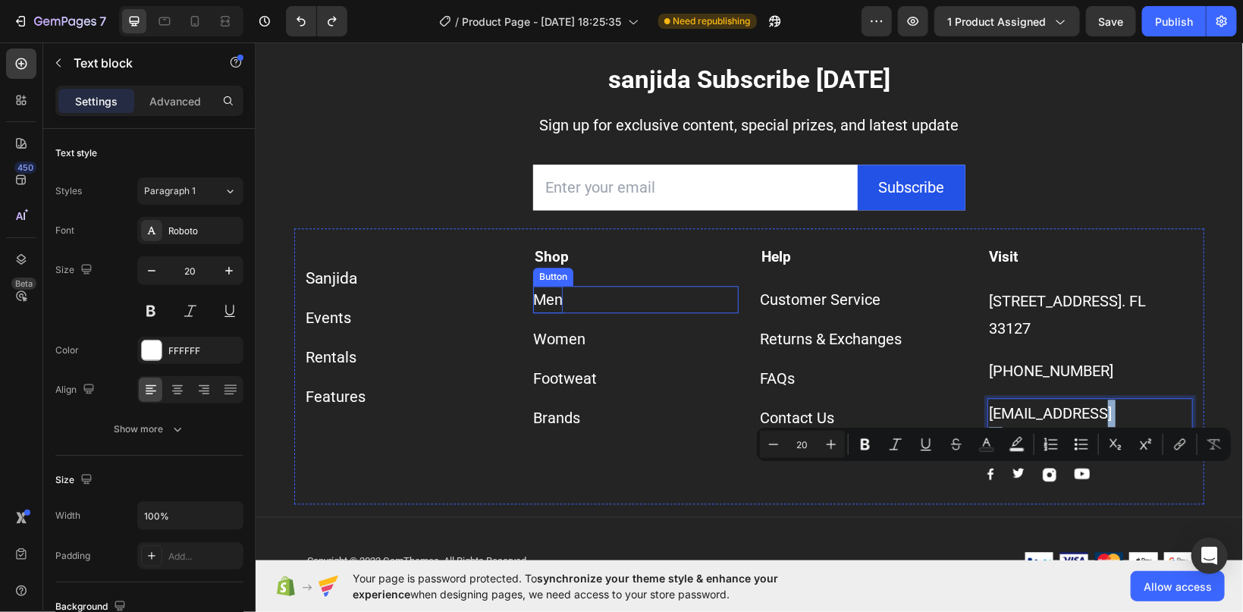
click at [552, 313] on p "Men" at bounding box center [548, 298] width 30 height 27
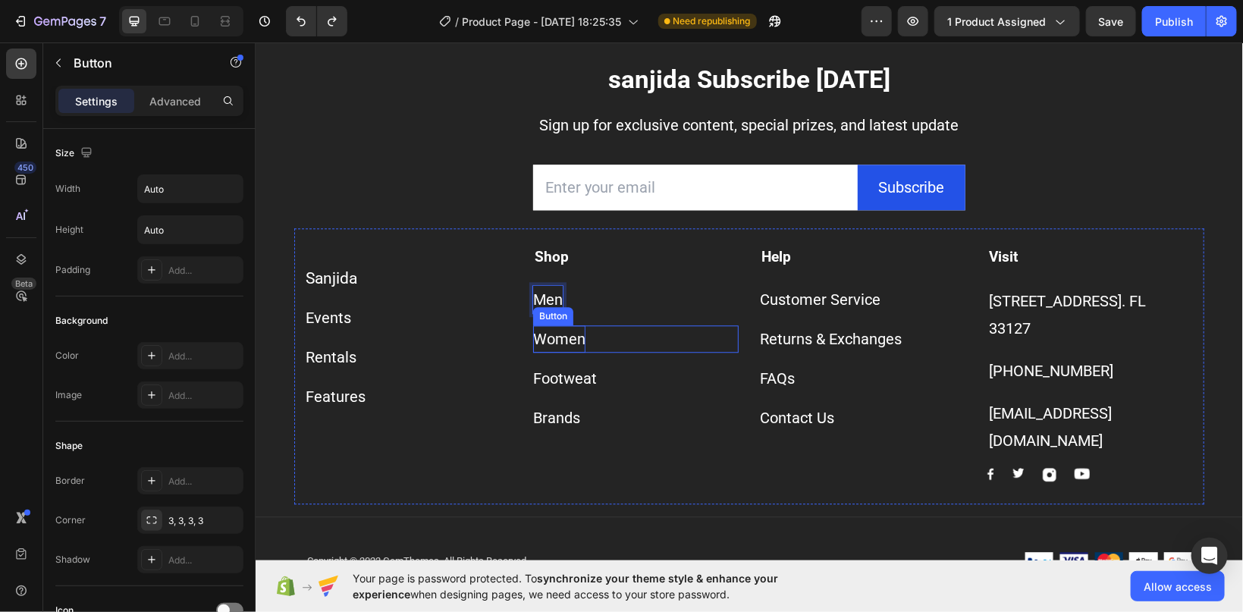
click at [570, 352] on div "Women" at bounding box center [559, 338] width 52 height 27
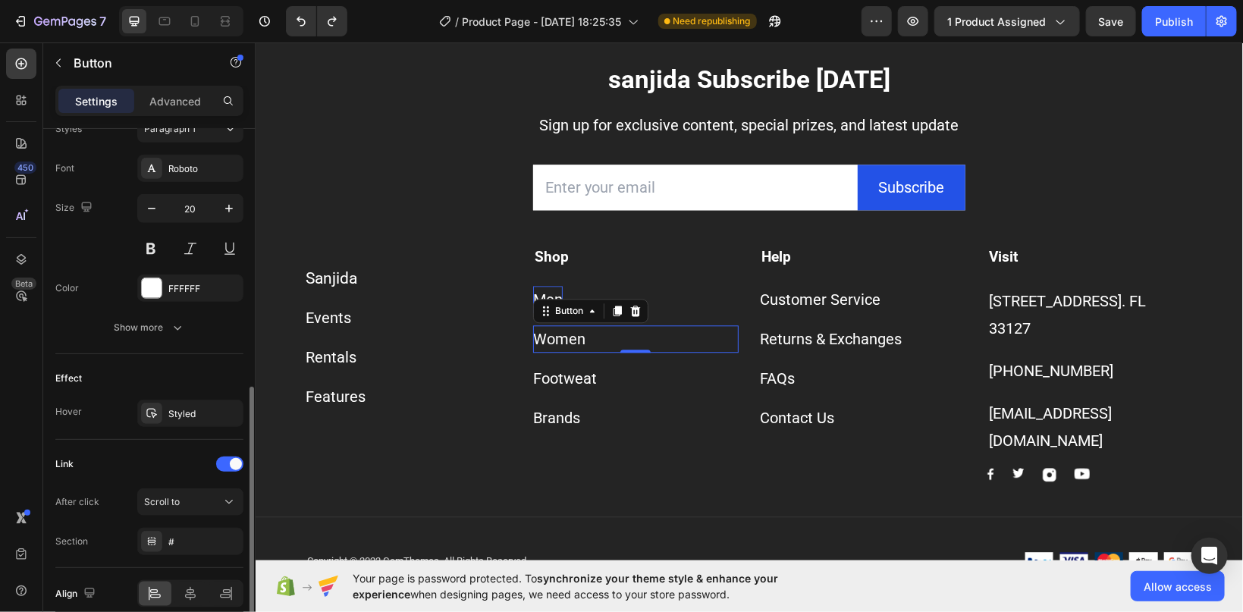
scroll to position [639, 0]
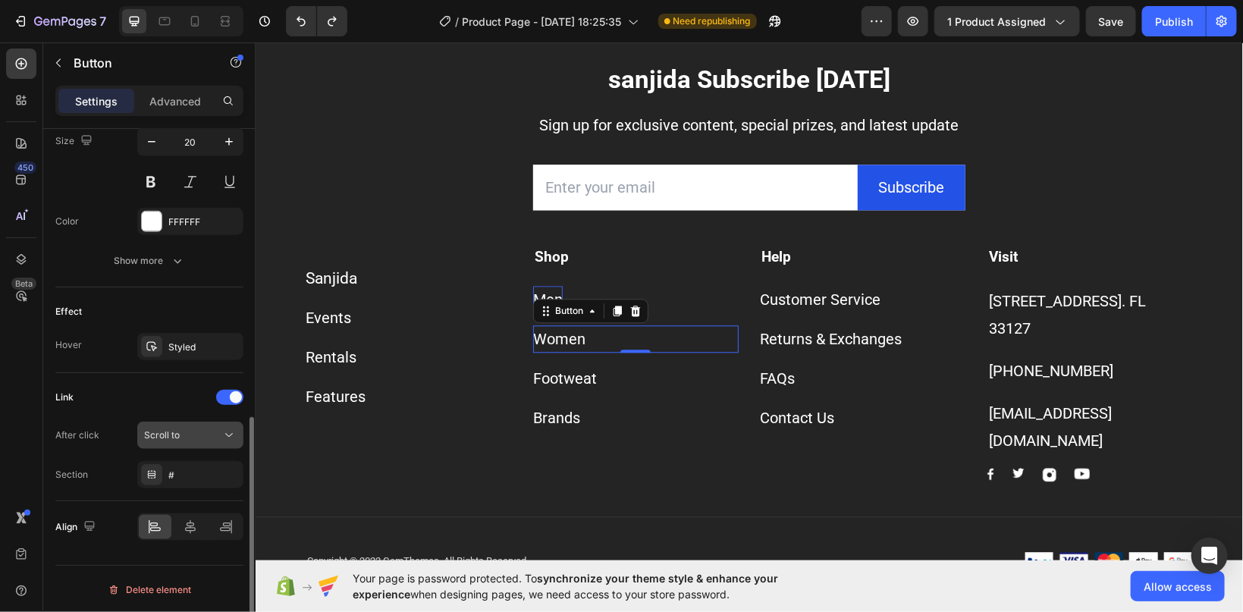
click at [212, 435] on div "Scroll to" at bounding box center [182, 436] width 77 height 14
click at [231, 398] on span at bounding box center [236, 397] width 12 height 12
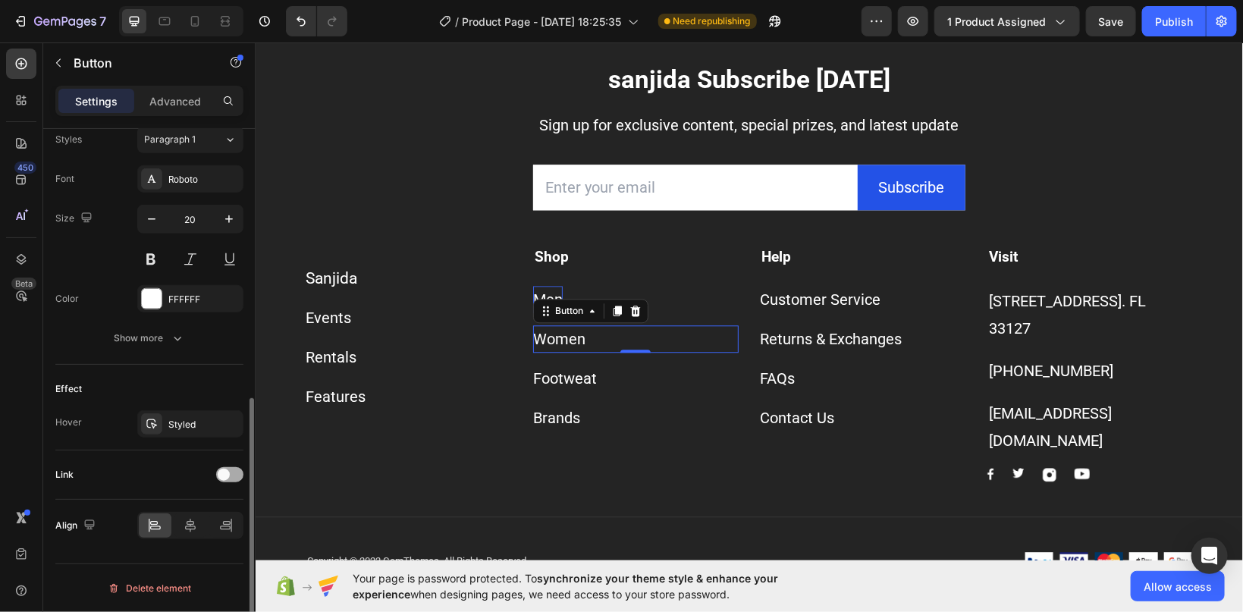
scroll to position [560, 0]
click at [221, 470] on div at bounding box center [229, 476] width 27 height 15
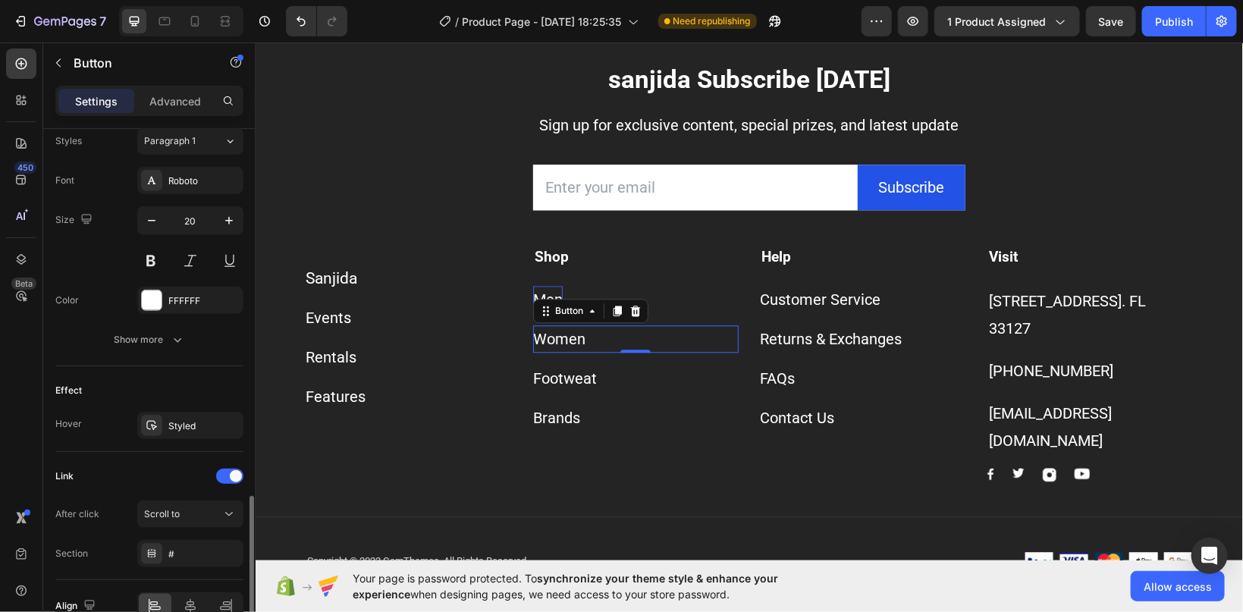
scroll to position [639, 0]
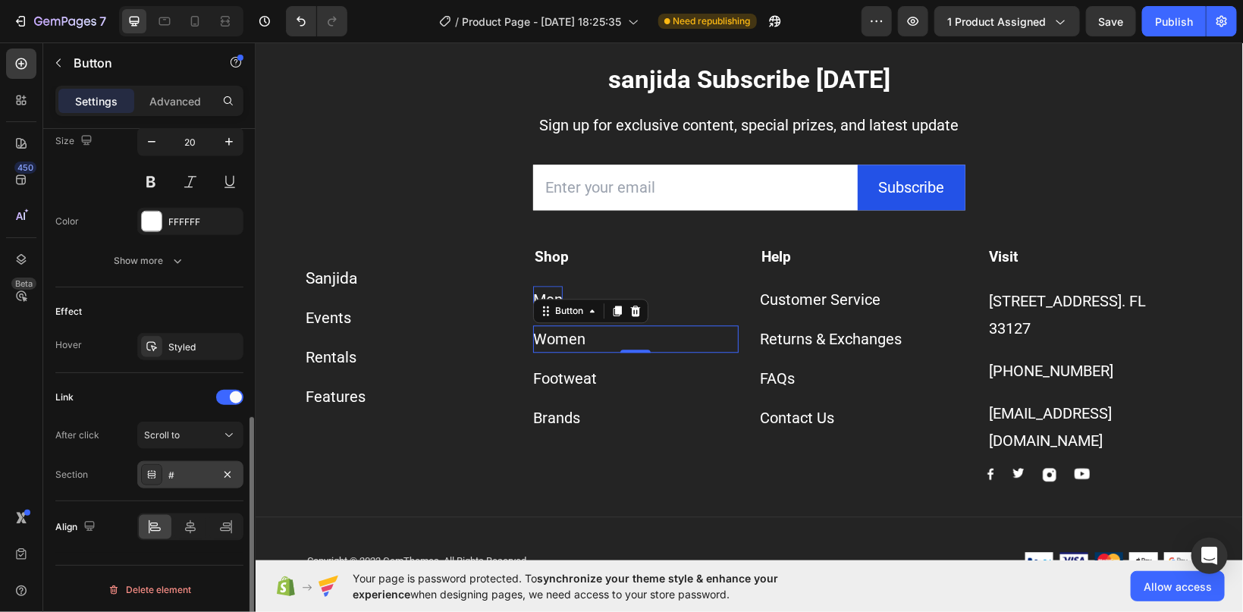
click at [181, 471] on div "#" at bounding box center [190, 476] width 44 height 14
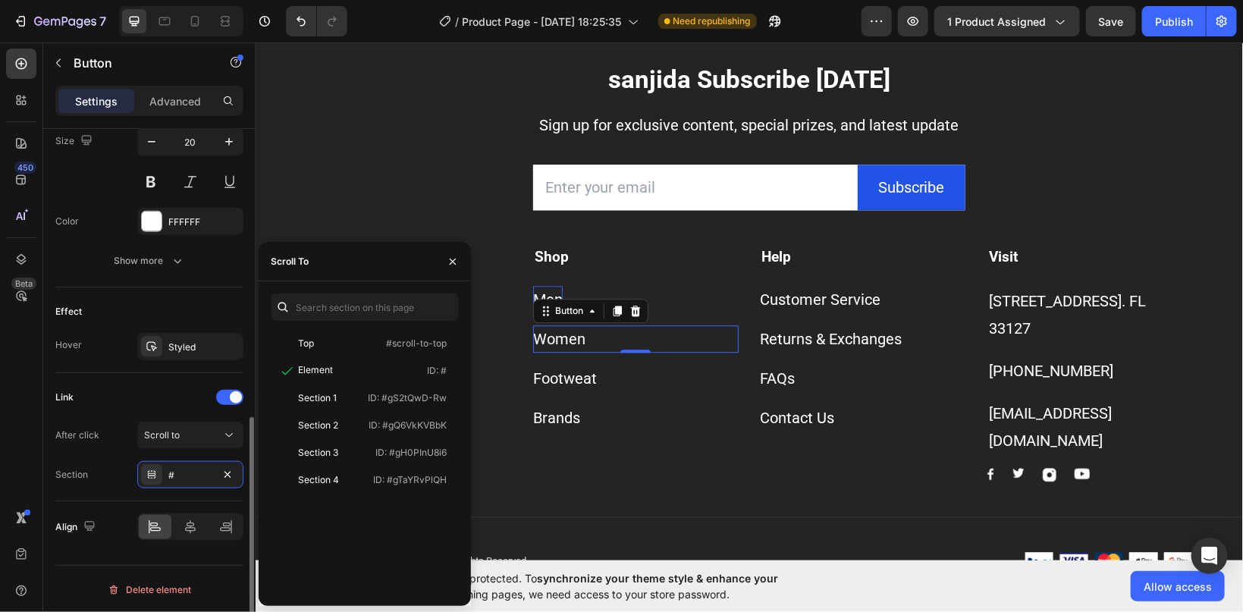
click at [229, 385] on div "Link" at bounding box center [149, 397] width 188 height 24
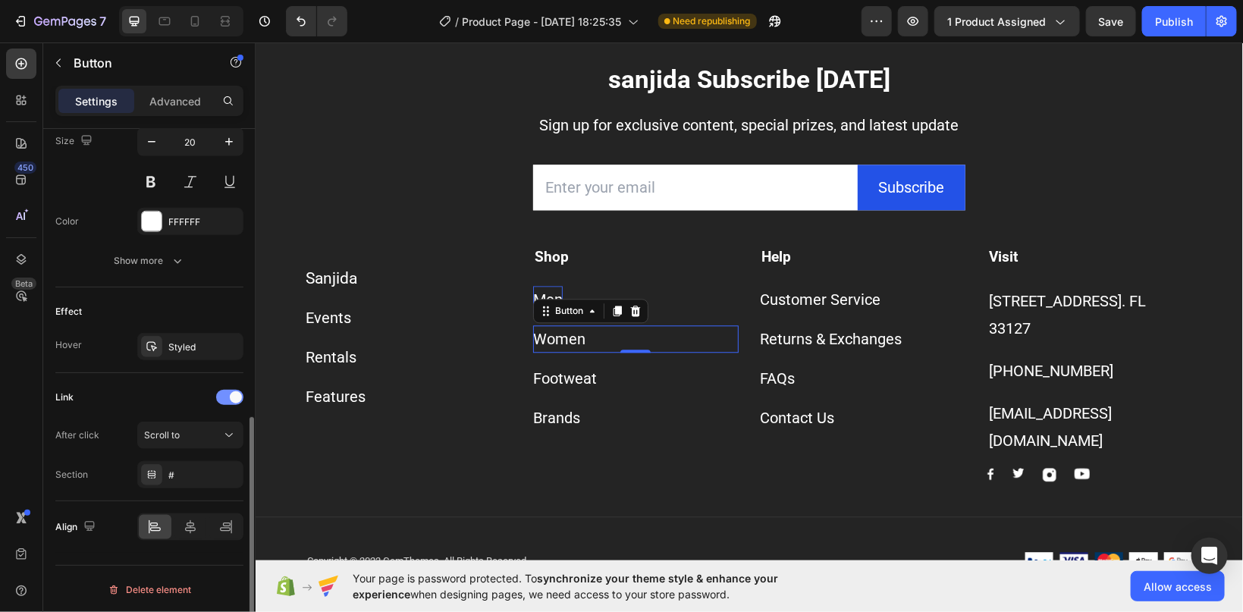
click at [230, 395] on div at bounding box center [229, 397] width 27 height 15
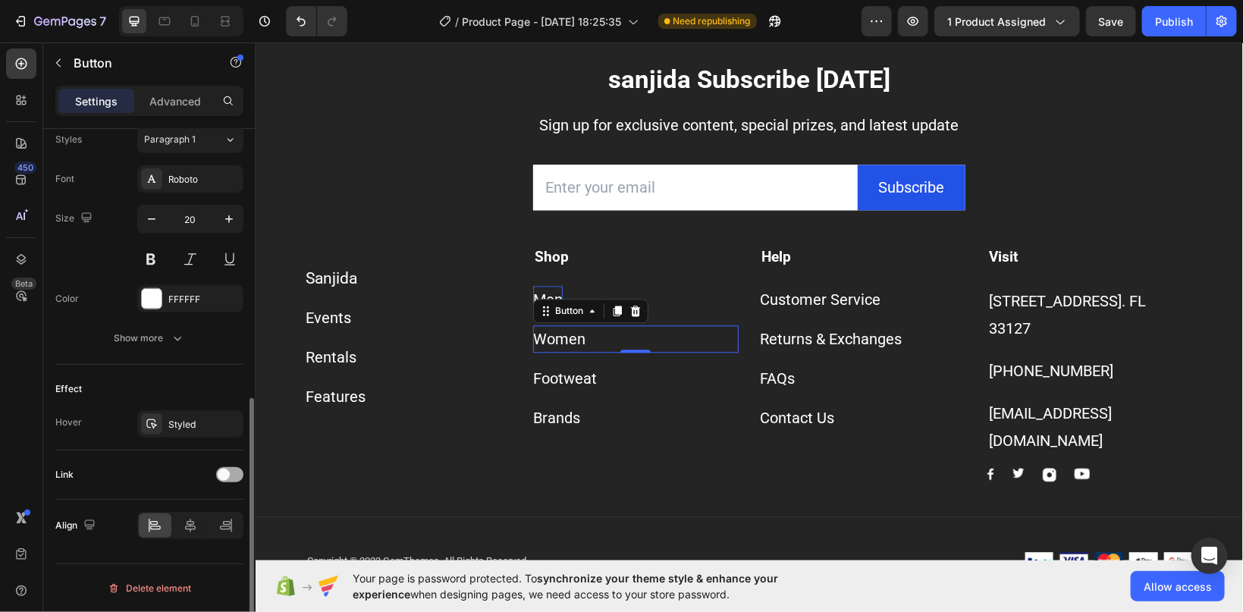
scroll to position [560, 0]
click at [580, 352] on div "Women" at bounding box center [559, 338] width 52 height 27
click at [580, 352] on p "Women" at bounding box center [559, 338] width 52 height 27
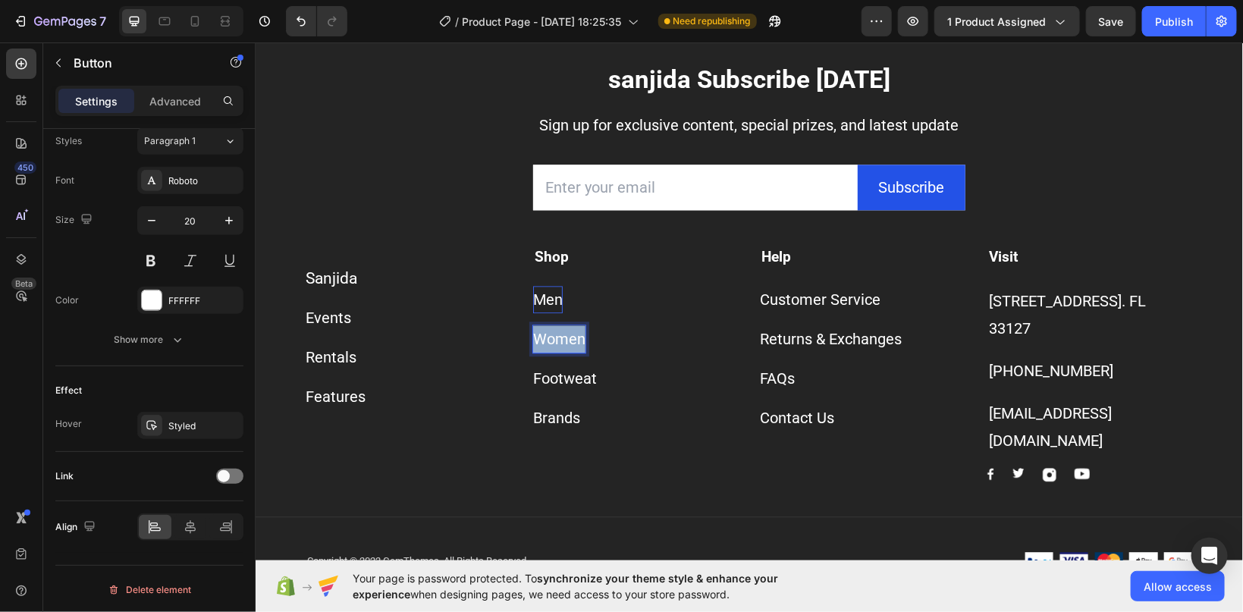
click at [580, 352] on p "Women" at bounding box center [559, 338] width 52 height 27
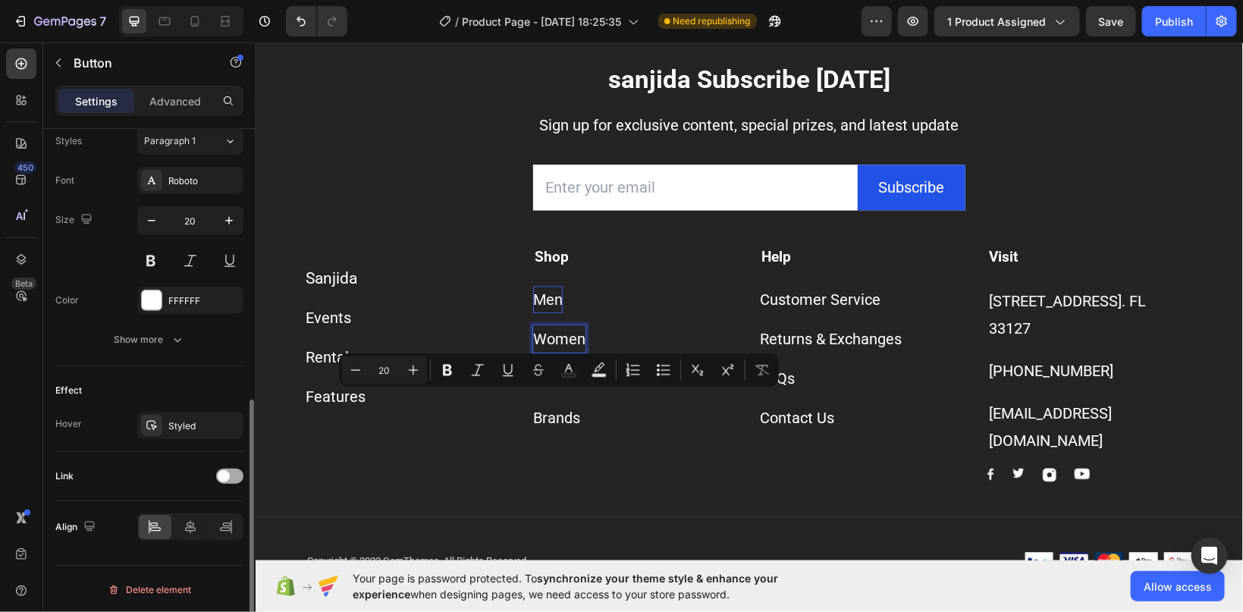
click at [230, 472] on div at bounding box center [229, 476] width 27 height 15
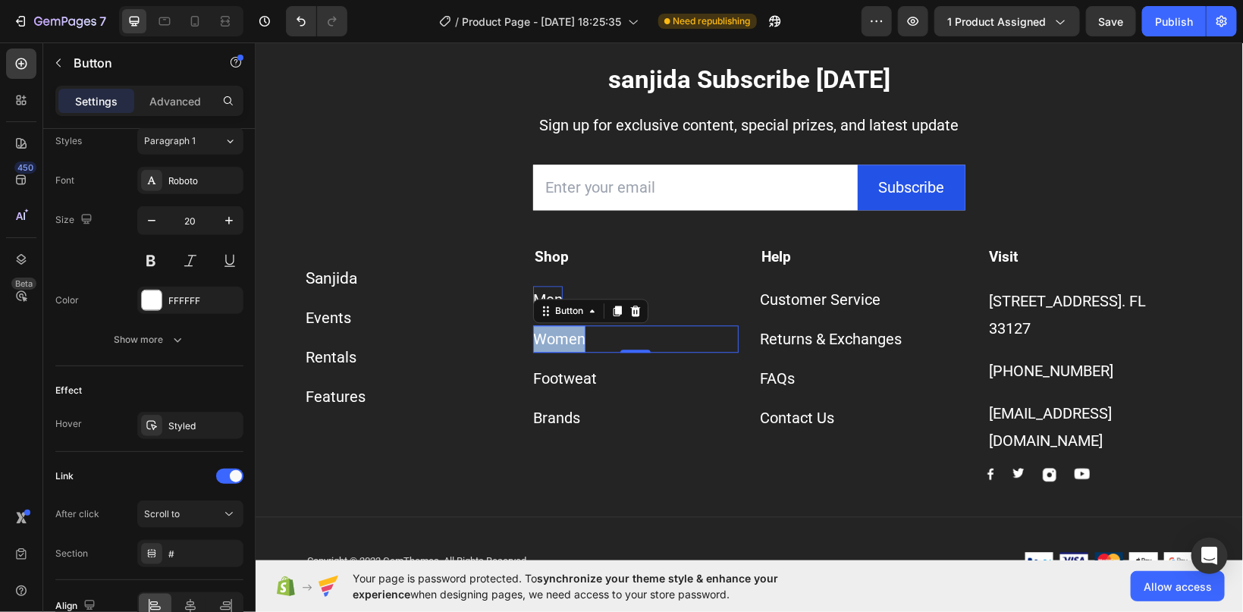
click at [575, 352] on p "Women" at bounding box center [559, 338] width 52 height 27
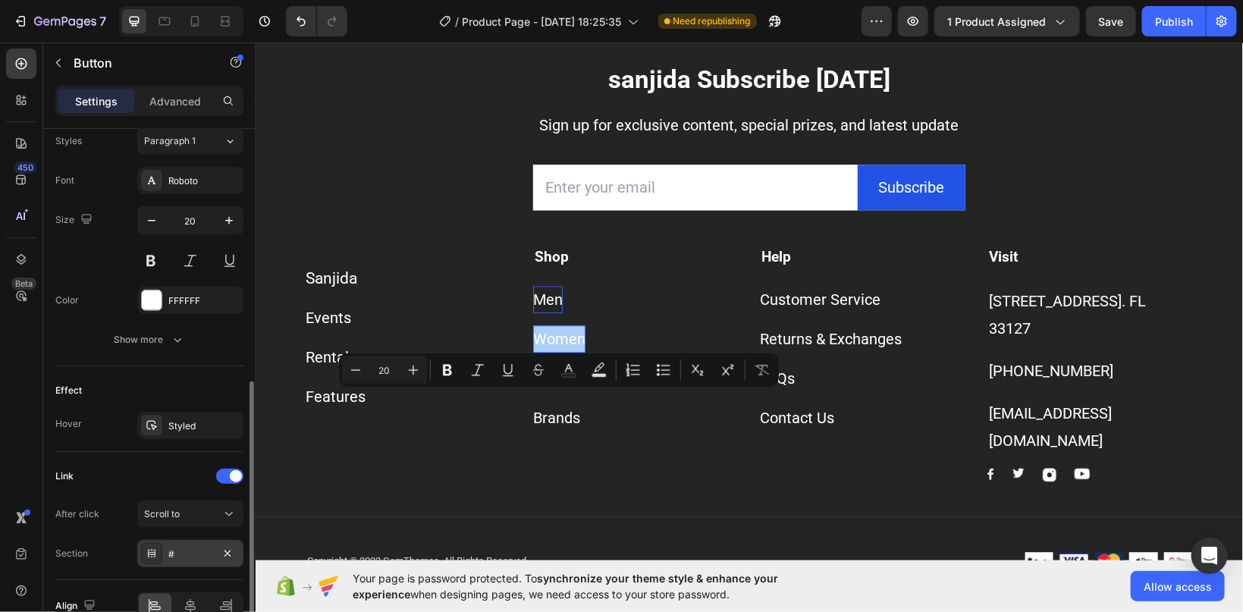
click at [202, 553] on div "#" at bounding box center [190, 555] width 44 height 14
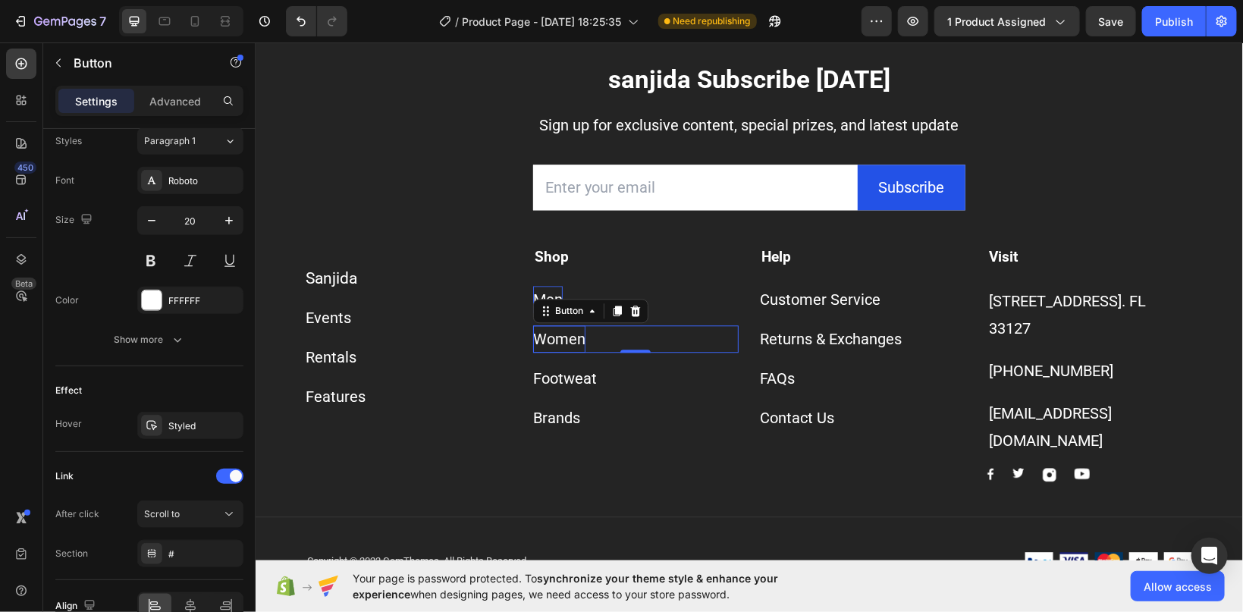
click at [604, 352] on div "Women Button 0" at bounding box center [636, 338] width 206 height 27
click at [155, 554] on icon at bounding box center [152, 553] width 8 height 3
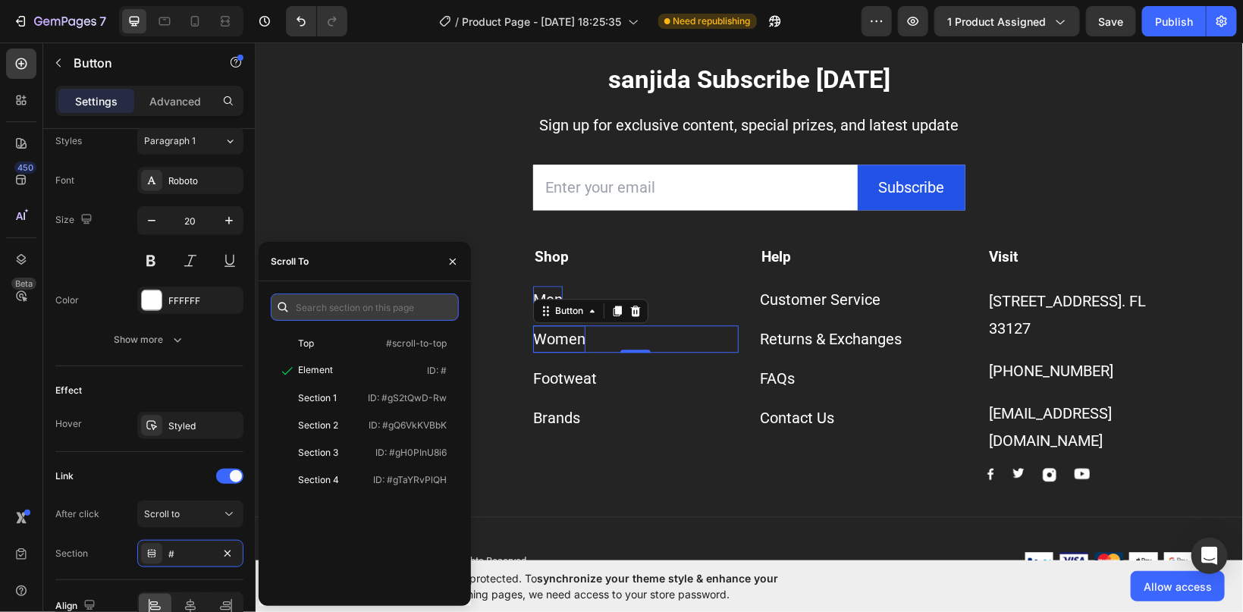
click at [335, 310] on input "text" at bounding box center [365, 307] width 188 height 27
type input "5% of your purchase is used to fund strategic anti-human trafficking operations…"
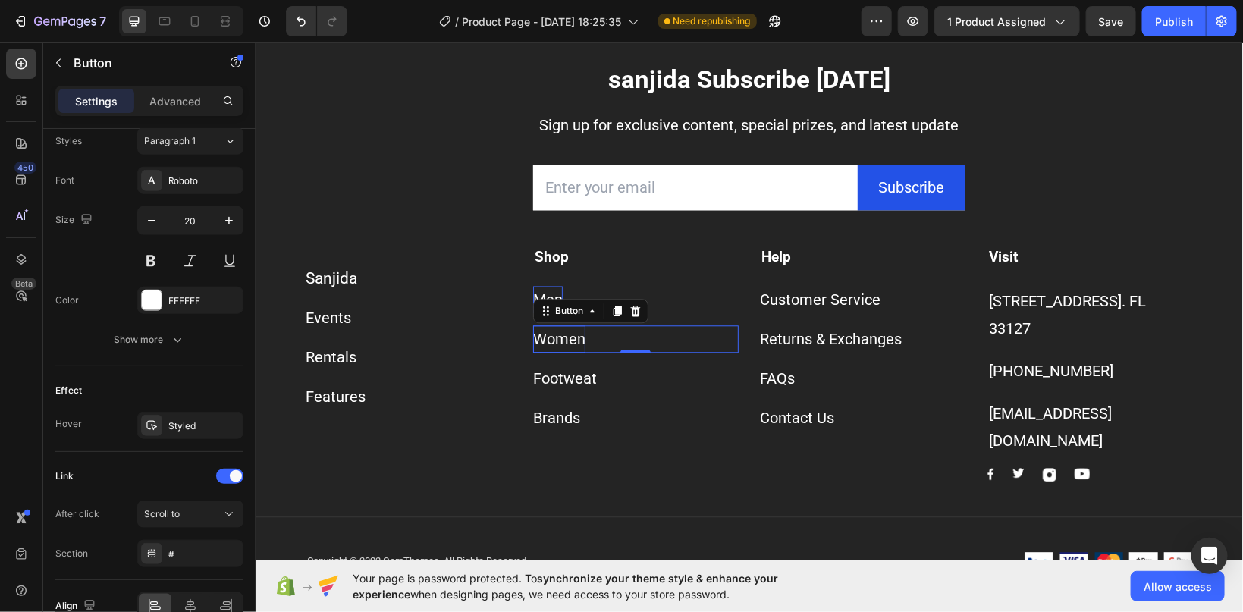
click at [598, 352] on div "Women Button 0" at bounding box center [636, 338] width 206 height 27
click at [216, 511] on div "Scroll to" at bounding box center [182, 515] width 77 height 14
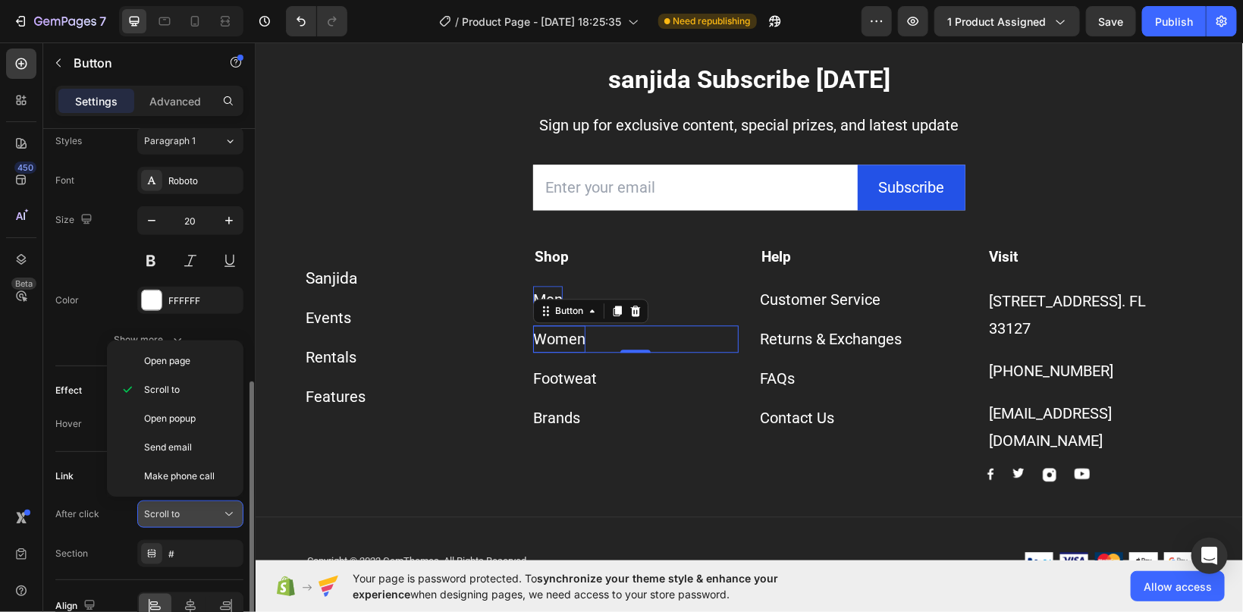
click at [180, 517] on div "Scroll to" at bounding box center [182, 515] width 77 height 14
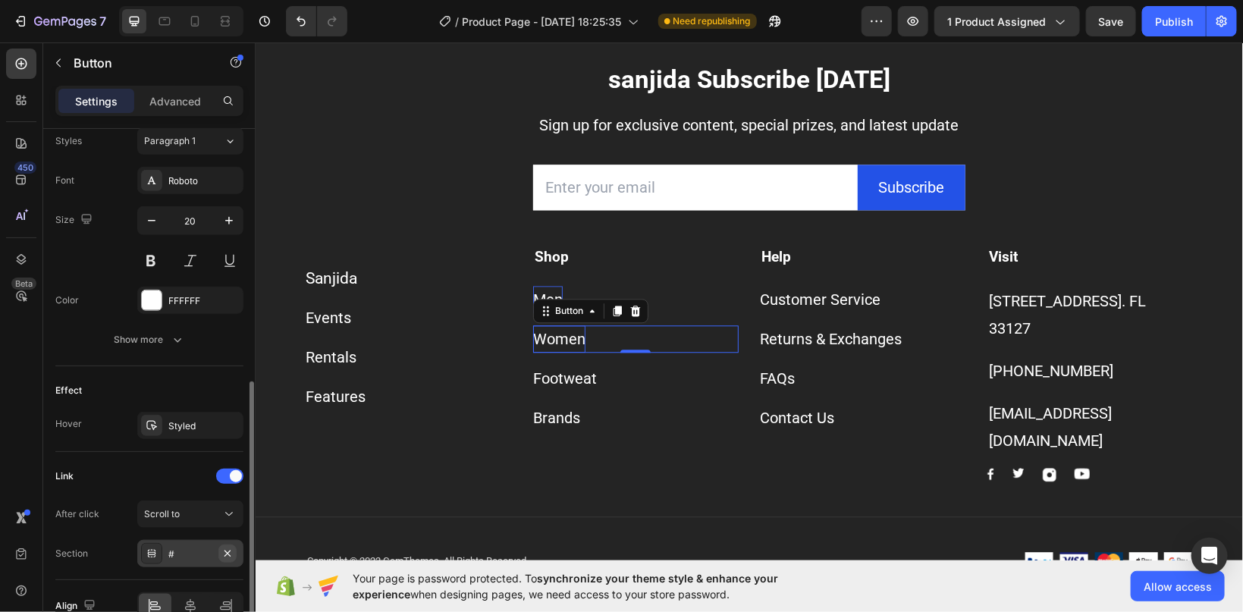
click at [231, 549] on icon "button" at bounding box center [228, 554] width 12 height 12
click at [149, 549] on icon at bounding box center [152, 554] width 12 height 12
click at [170, 517] on span "Scroll to" at bounding box center [162, 513] width 36 height 11
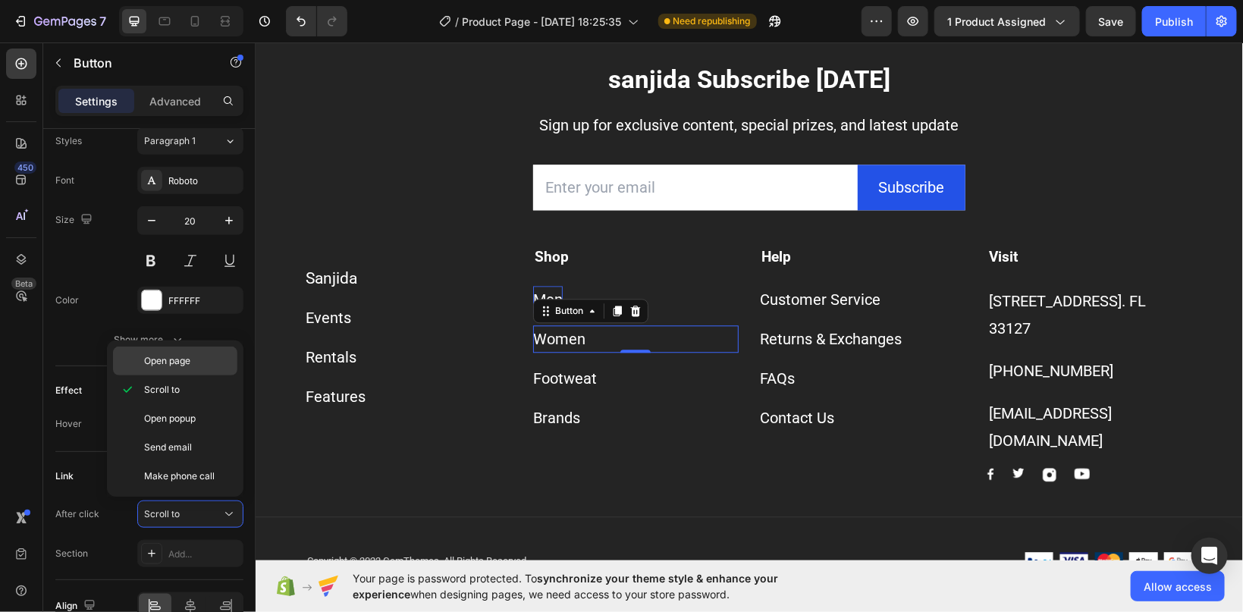
click at [182, 358] on span "Open page" at bounding box center [167, 361] width 46 height 14
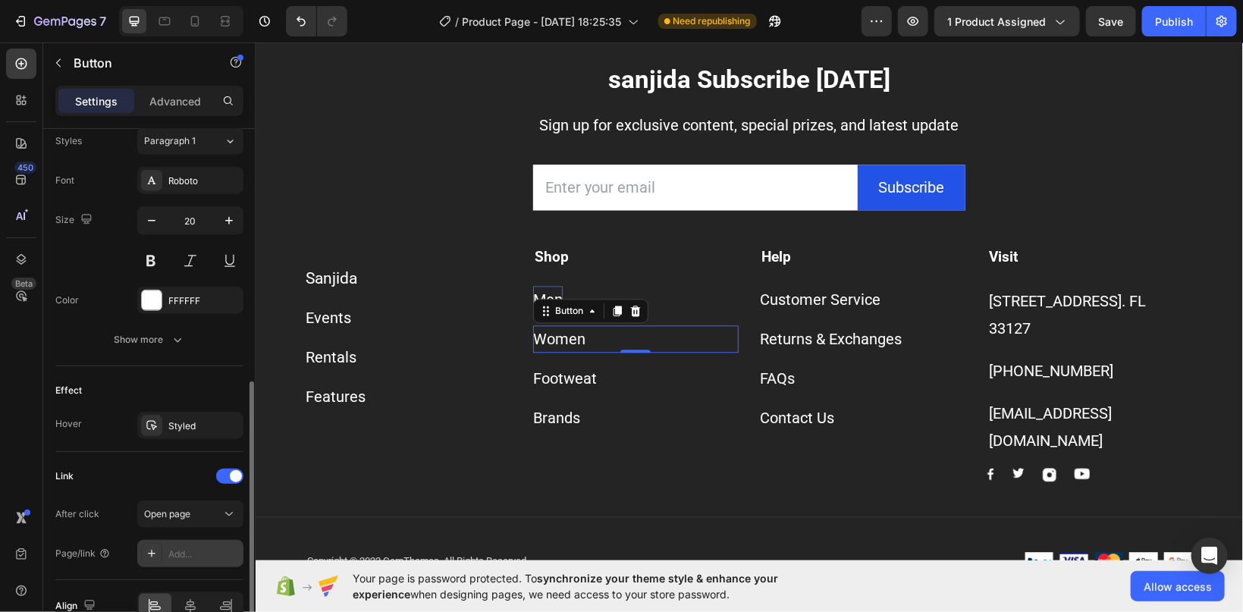
click at [184, 553] on div "Add..." at bounding box center [203, 555] width 71 height 14
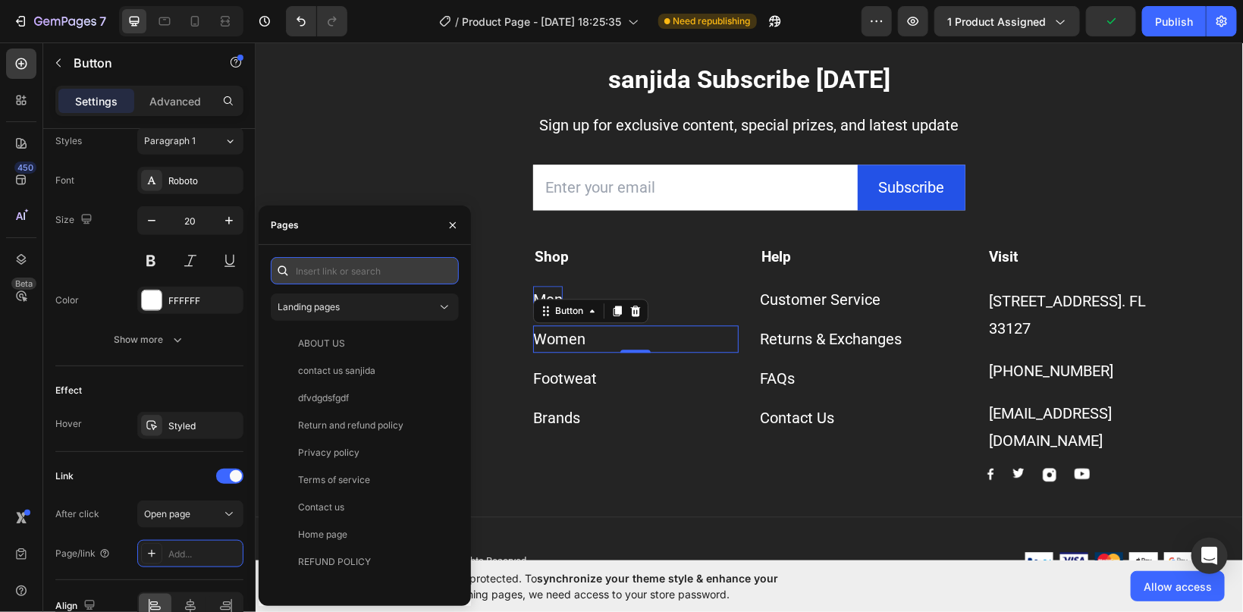
click at [316, 273] on input "text" at bounding box center [365, 270] width 188 height 27
paste input "[URL][DOMAIN_NAME]"
type input "[URL][DOMAIN_NAME]"
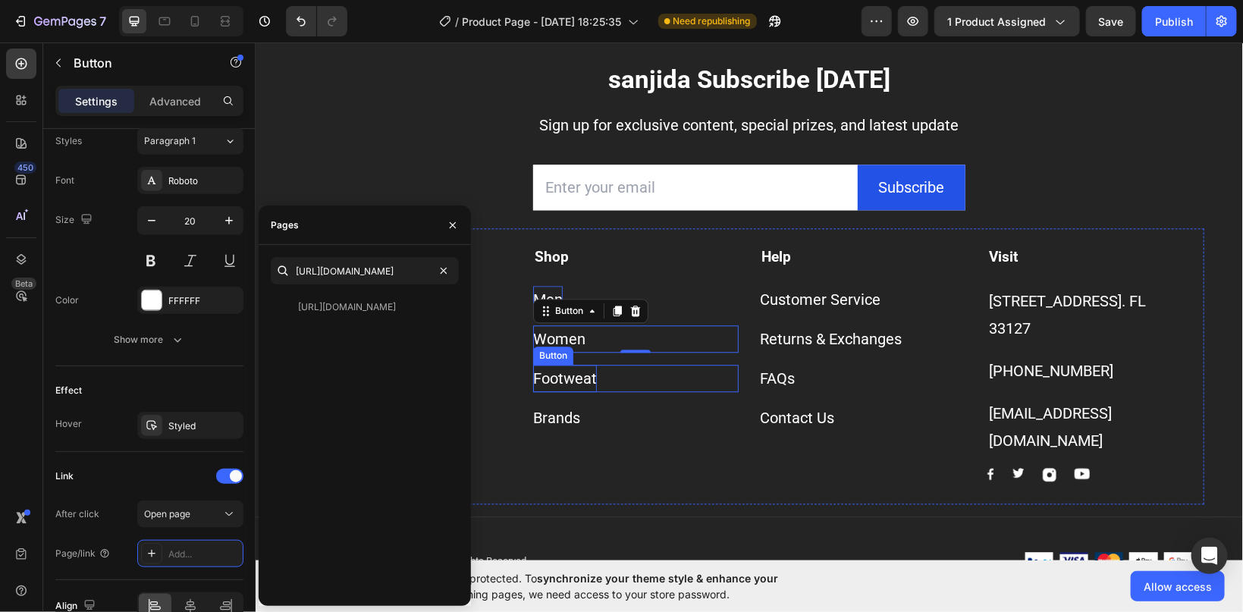
click at [589, 391] on p "Footweat" at bounding box center [565, 377] width 64 height 27
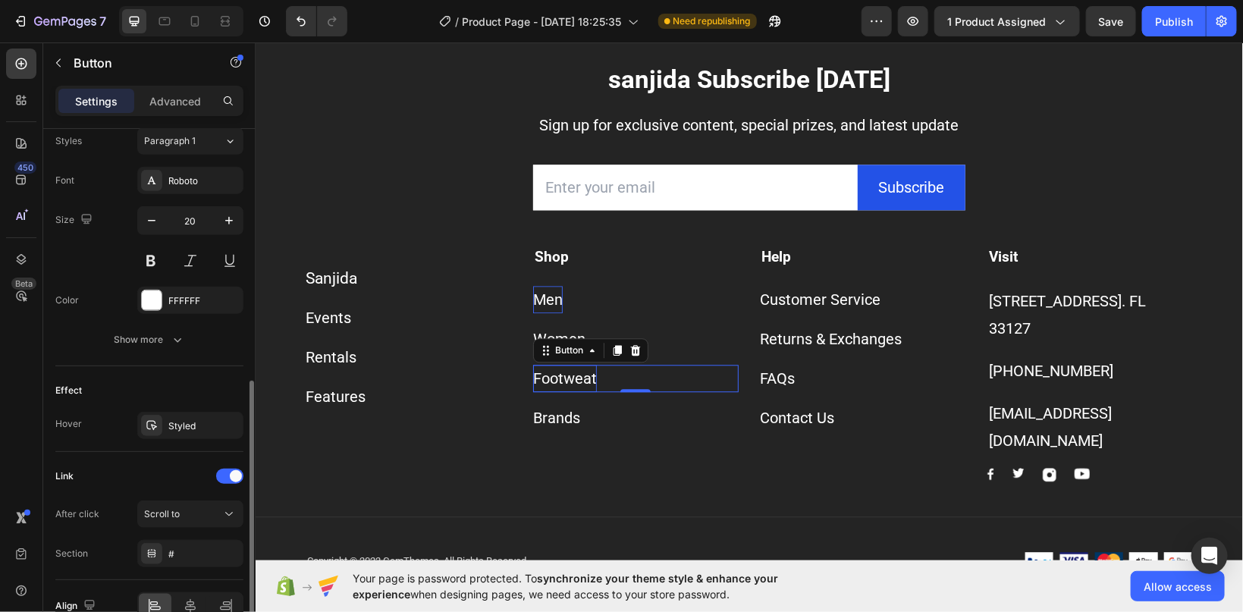
scroll to position [559, 0]
click at [589, 391] on p "Footweat" at bounding box center [565, 377] width 64 height 27
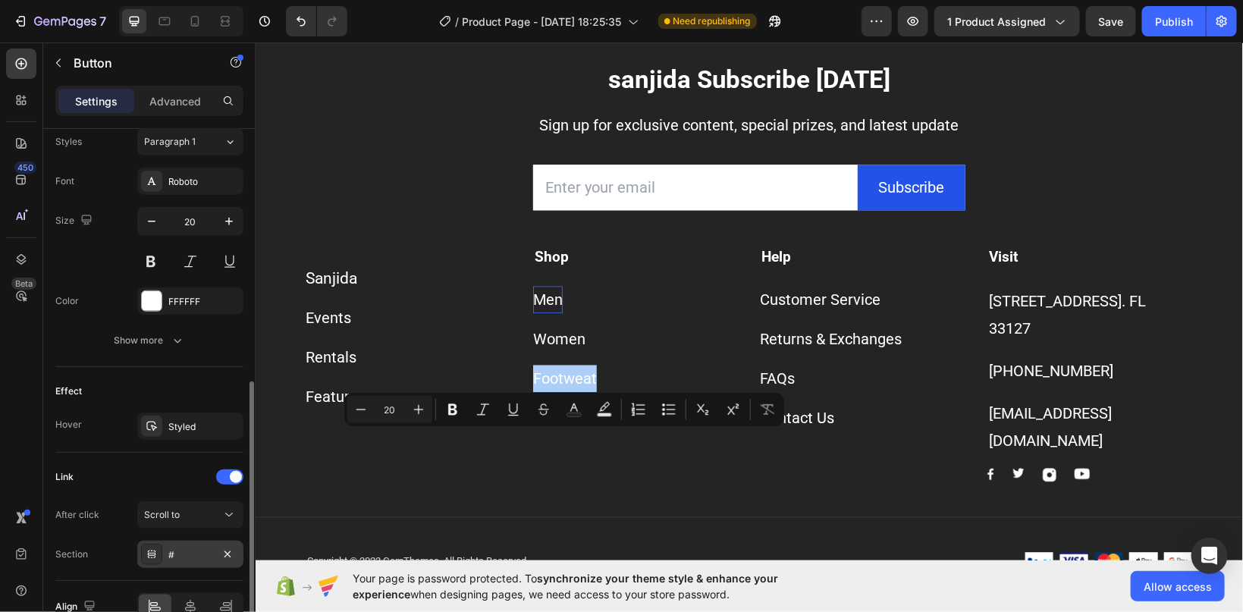
click at [202, 554] on div "#" at bounding box center [190, 556] width 44 height 14
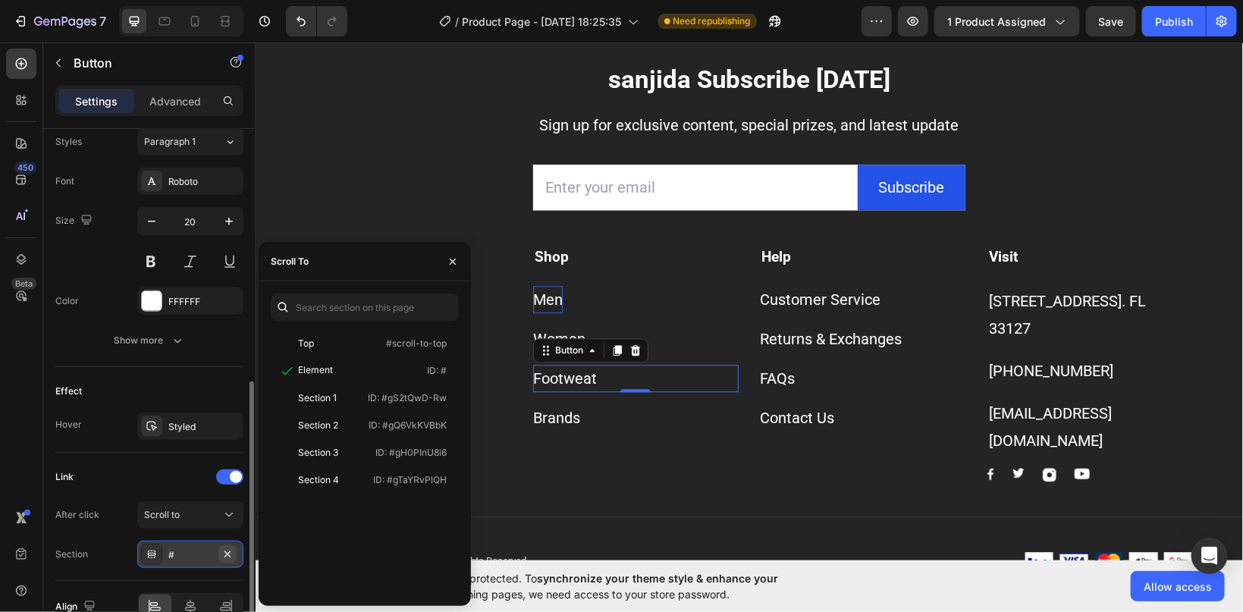
click at [227, 553] on icon "button" at bounding box center [228, 555] width 12 height 12
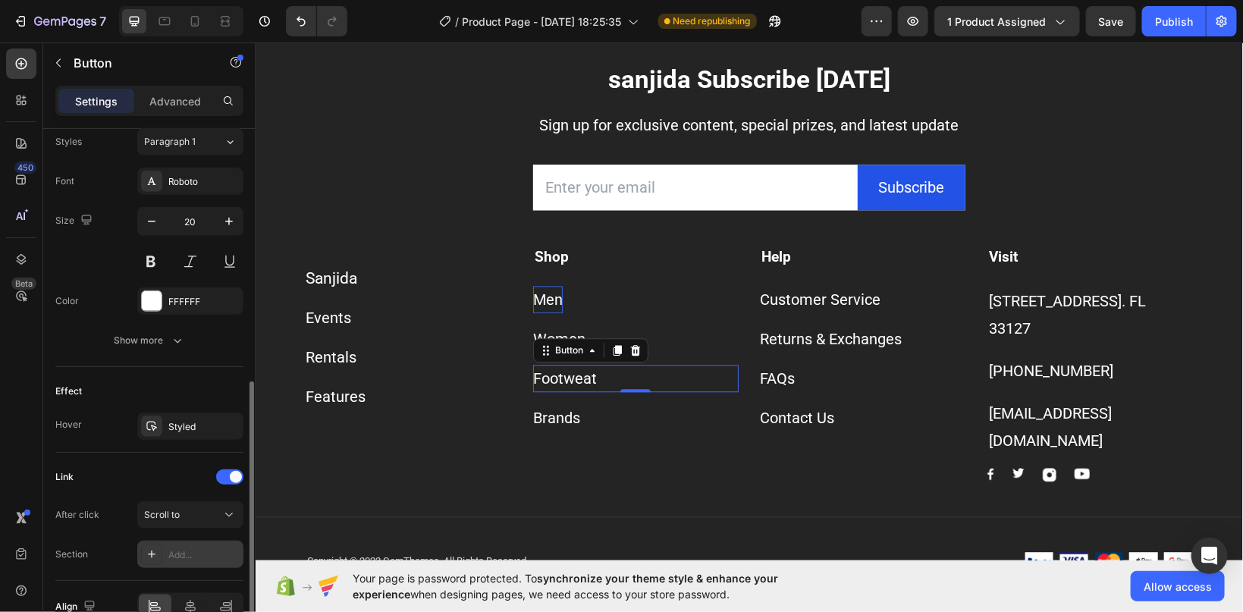
click at [190, 549] on div "Add..." at bounding box center [203, 556] width 71 height 14
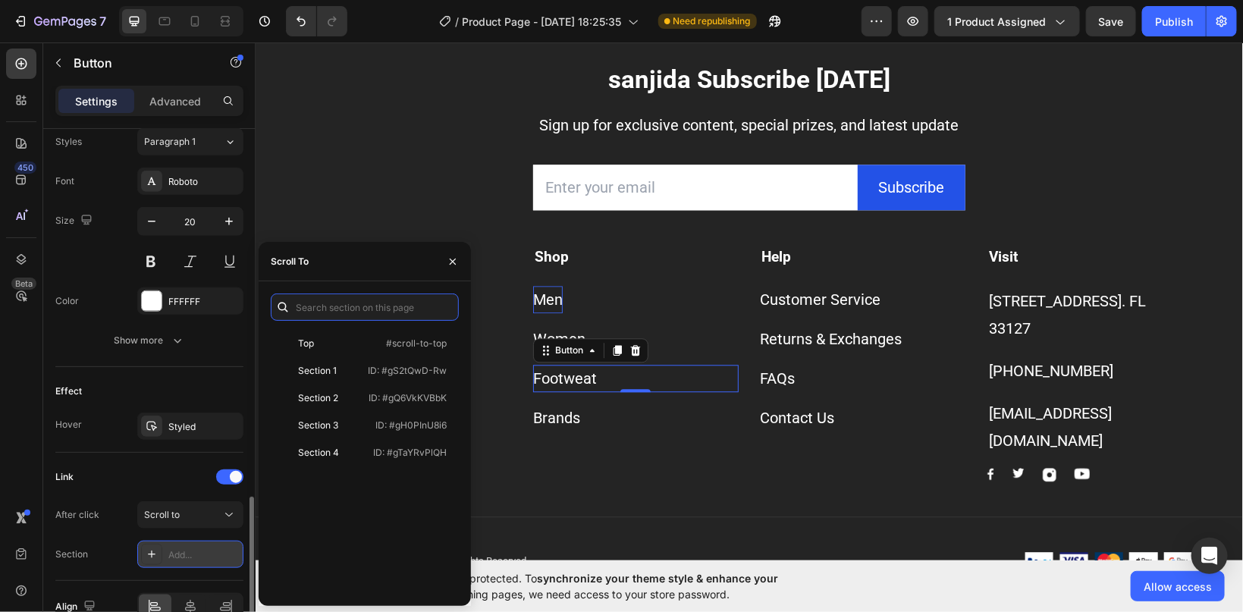
scroll to position [639, 0]
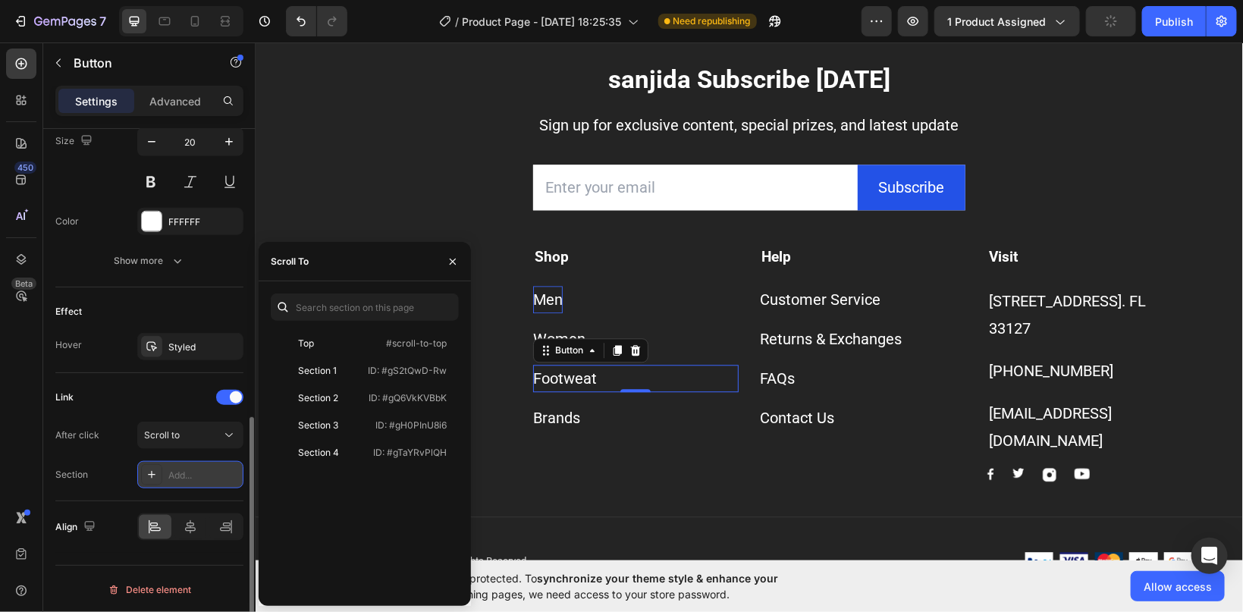
click at [152, 474] on icon at bounding box center [152, 475] width 12 height 12
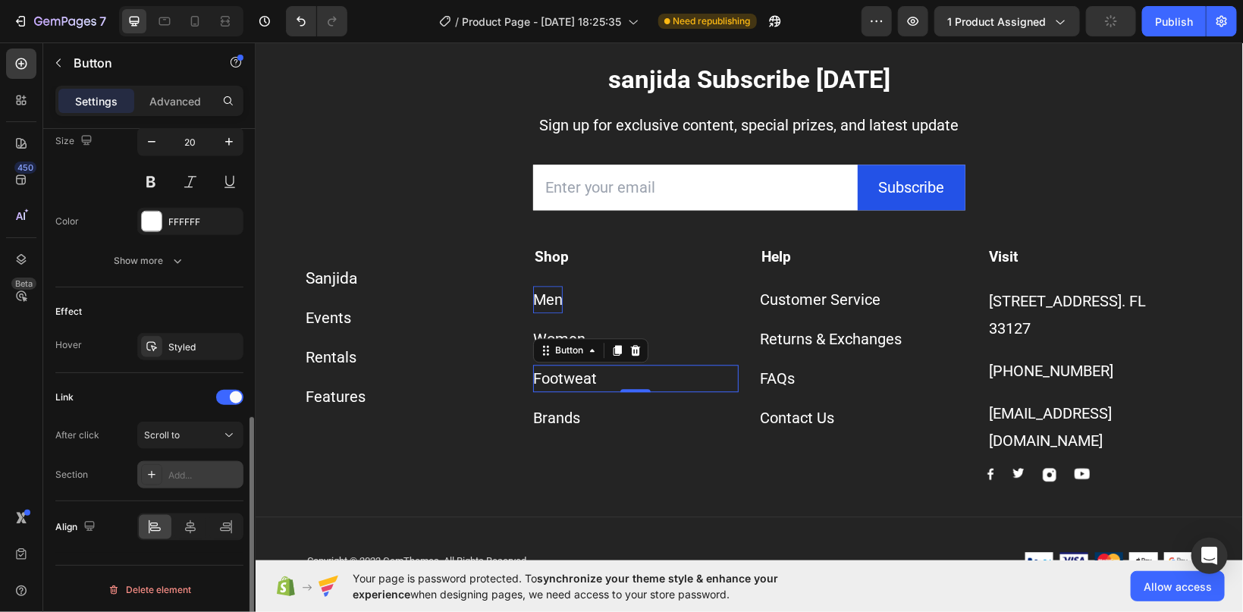
click at [152, 474] on icon at bounding box center [152, 475] width 12 height 12
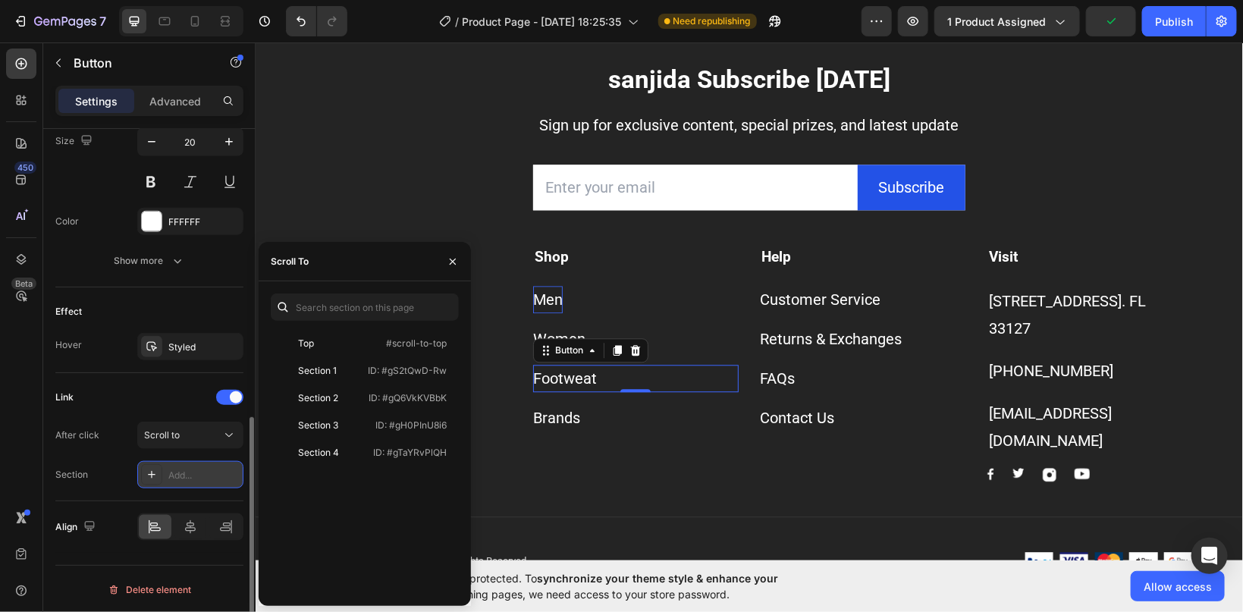
click at [181, 470] on div "Add..." at bounding box center [203, 476] width 71 height 14
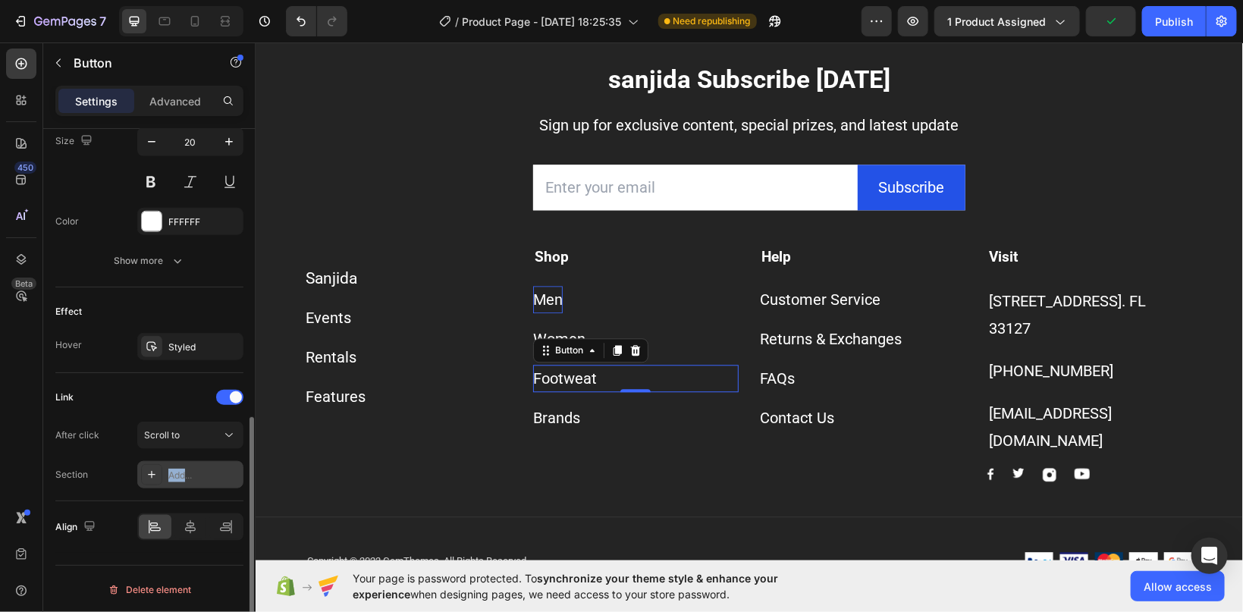
click at [181, 470] on div "Add..." at bounding box center [203, 476] width 71 height 14
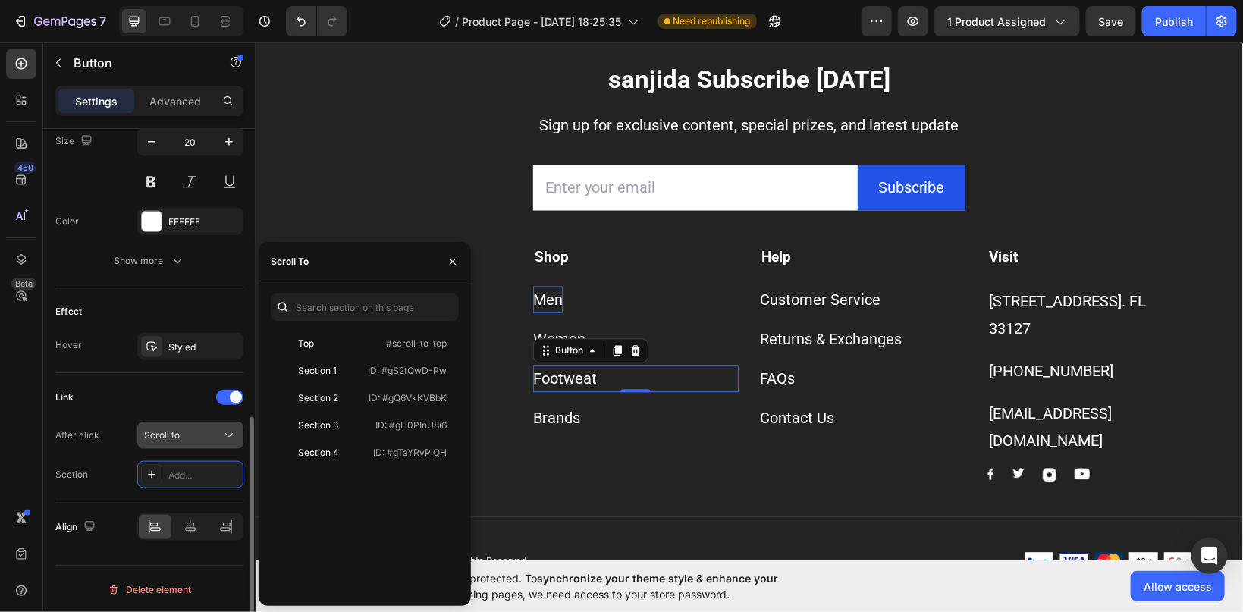
click at [215, 425] on button "Scroll to" at bounding box center [190, 435] width 106 height 27
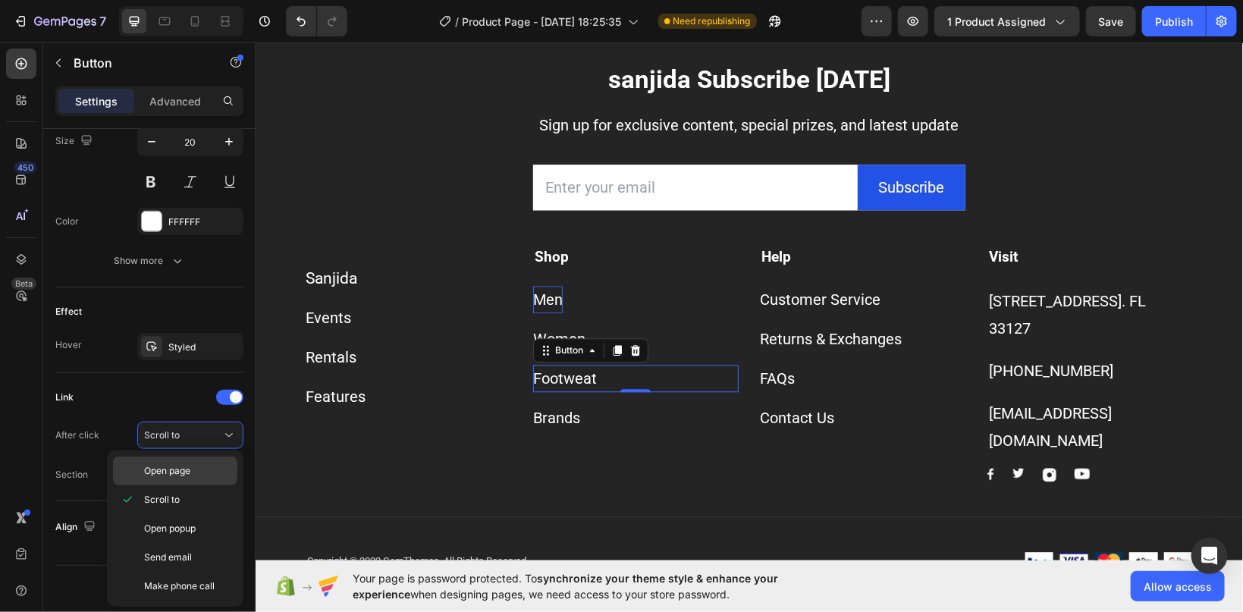
click at [183, 468] on span "Open page" at bounding box center [167, 471] width 46 height 14
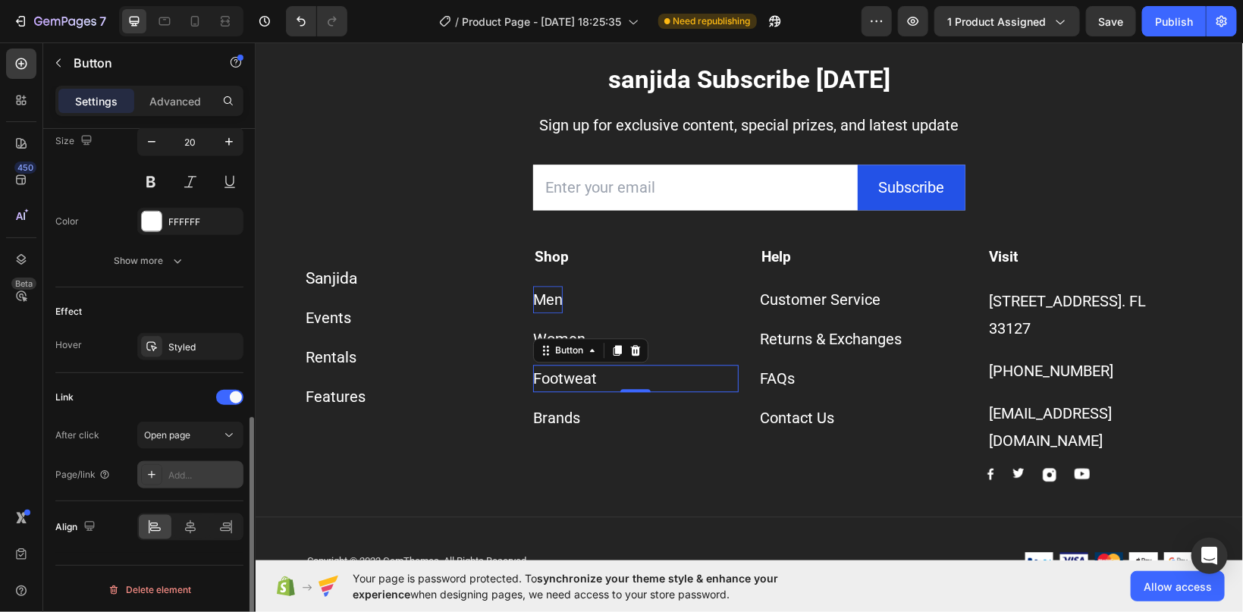
click at [181, 469] on div "Add..." at bounding box center [203, 476] width 71 height 14
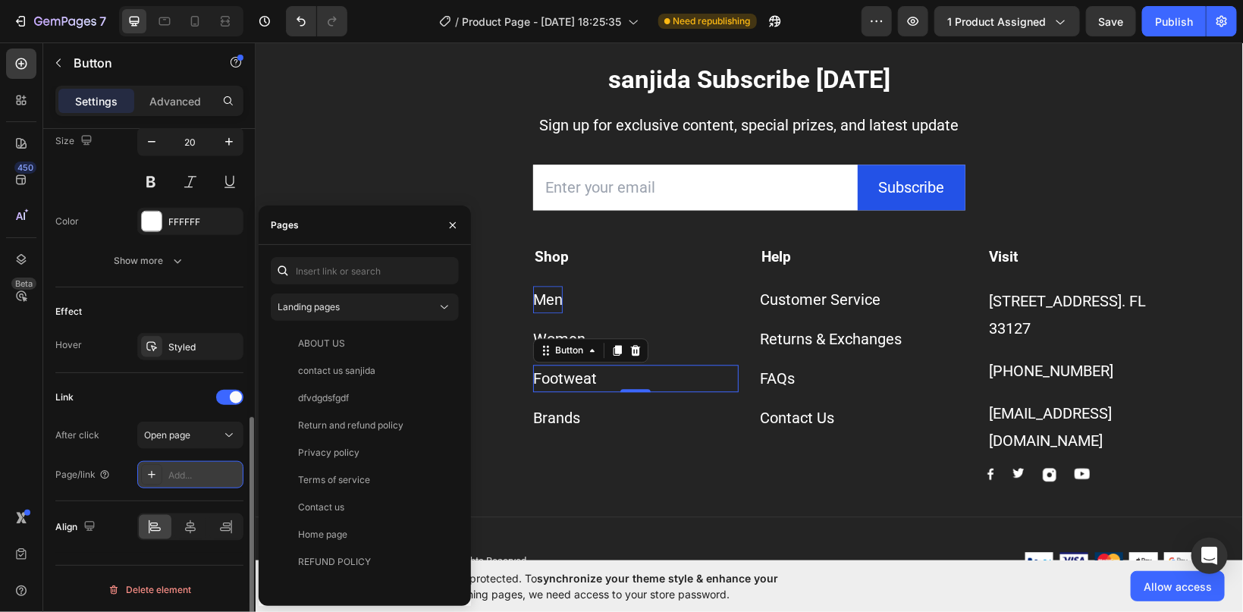
click at [148, 475] on icon at bounding box center [152, 475] width 12 height 12
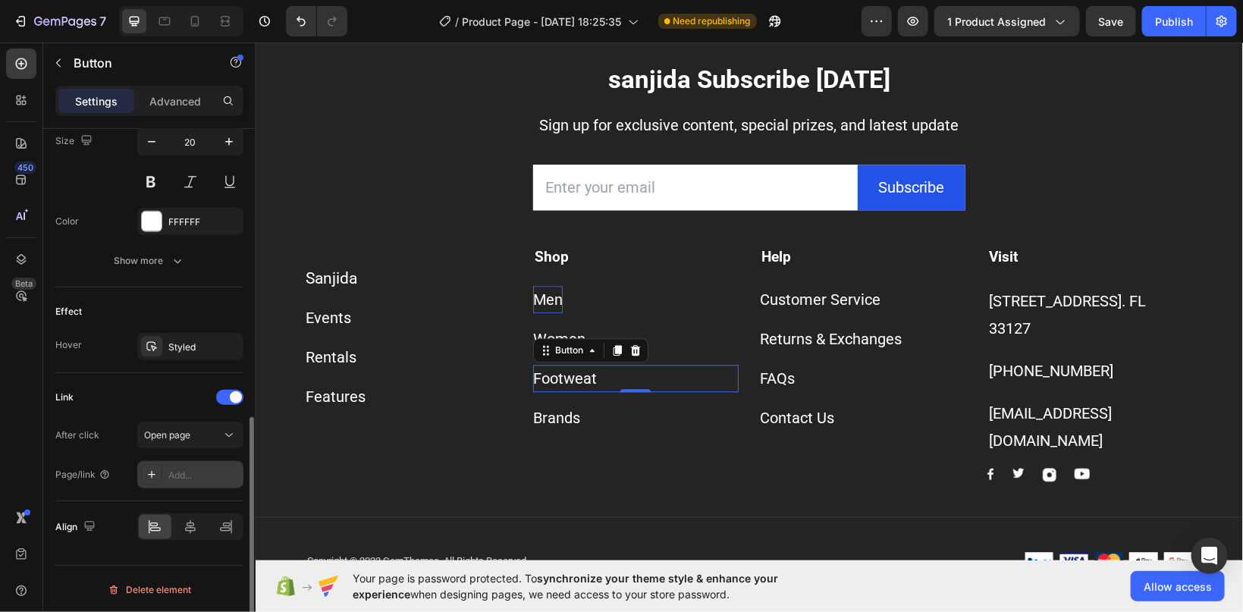
click at [163, 470] on div "Add..." at bounding box center [190, 474] width 106 height 27
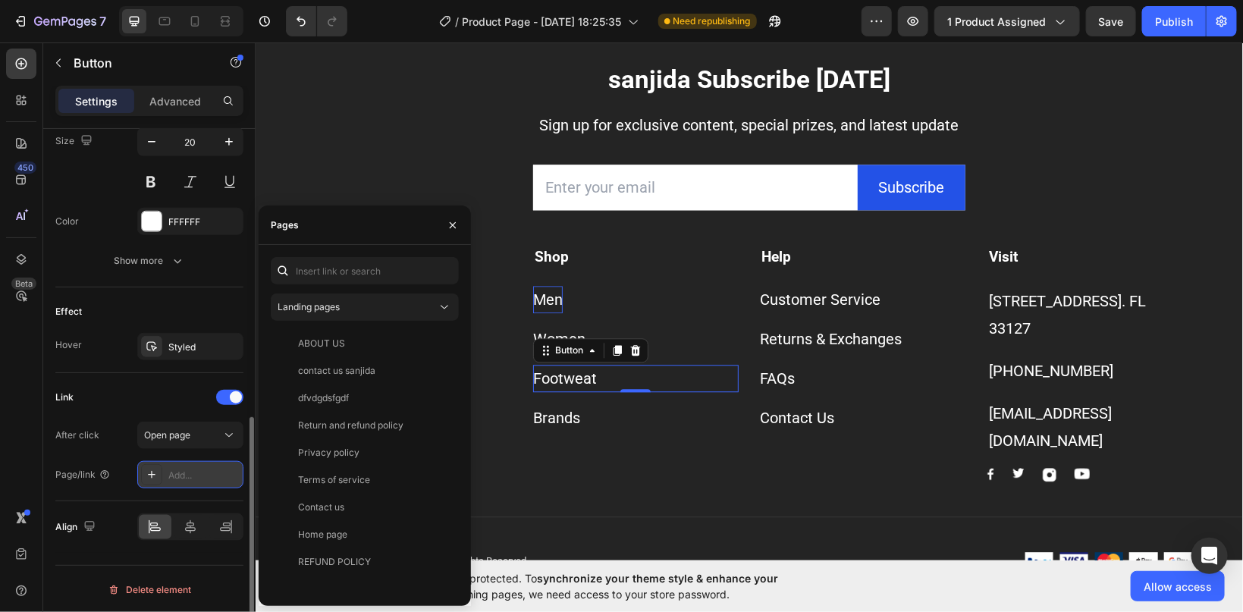
click at [180, 476] on div "Add..." at bounding box center [203, 476] width 71 height 14
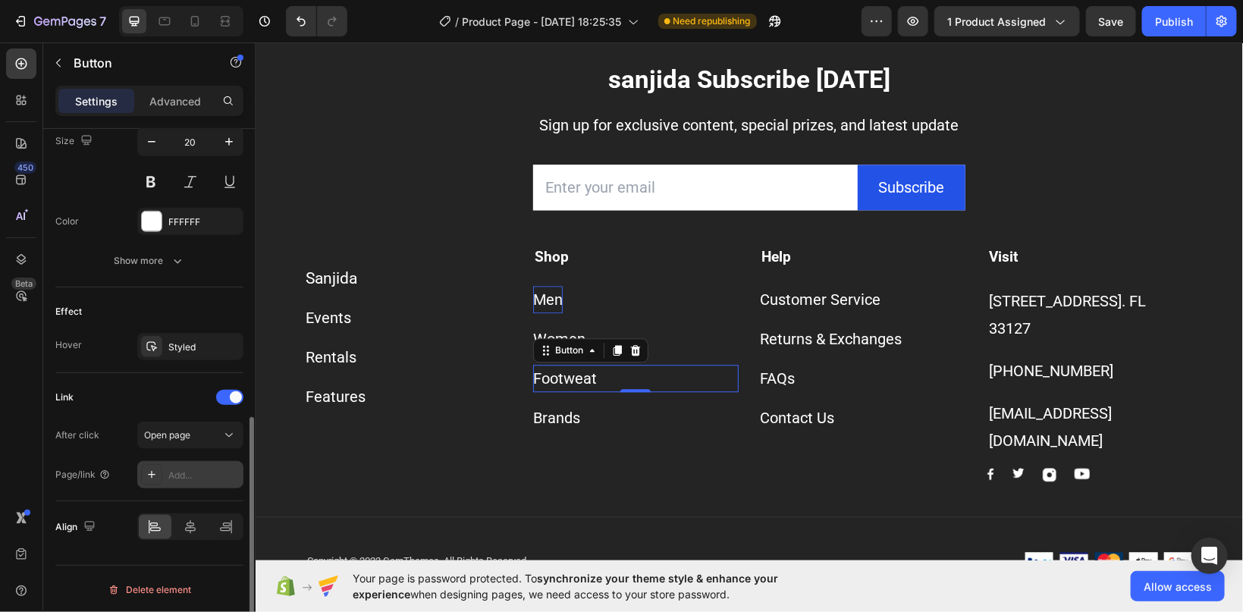
click at [179, 472] on div "Add..." at bounding box center [203, 476] width 71 height 14
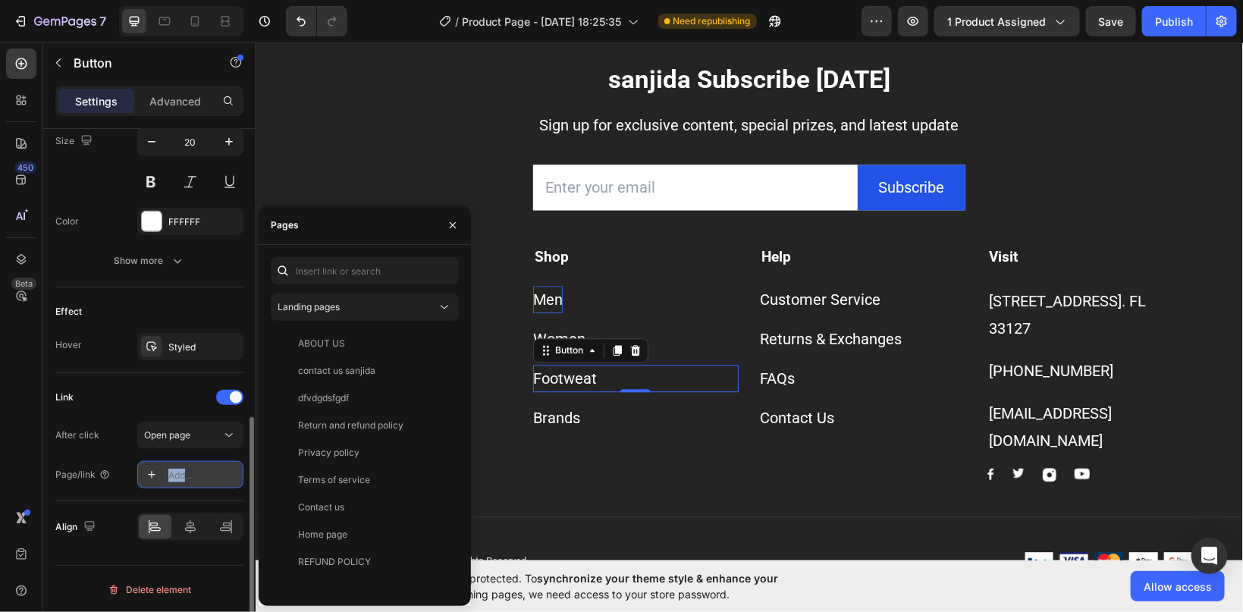
click at [179, 472] on div "Add..." at bounding box center [203, 476] width 71 height 14
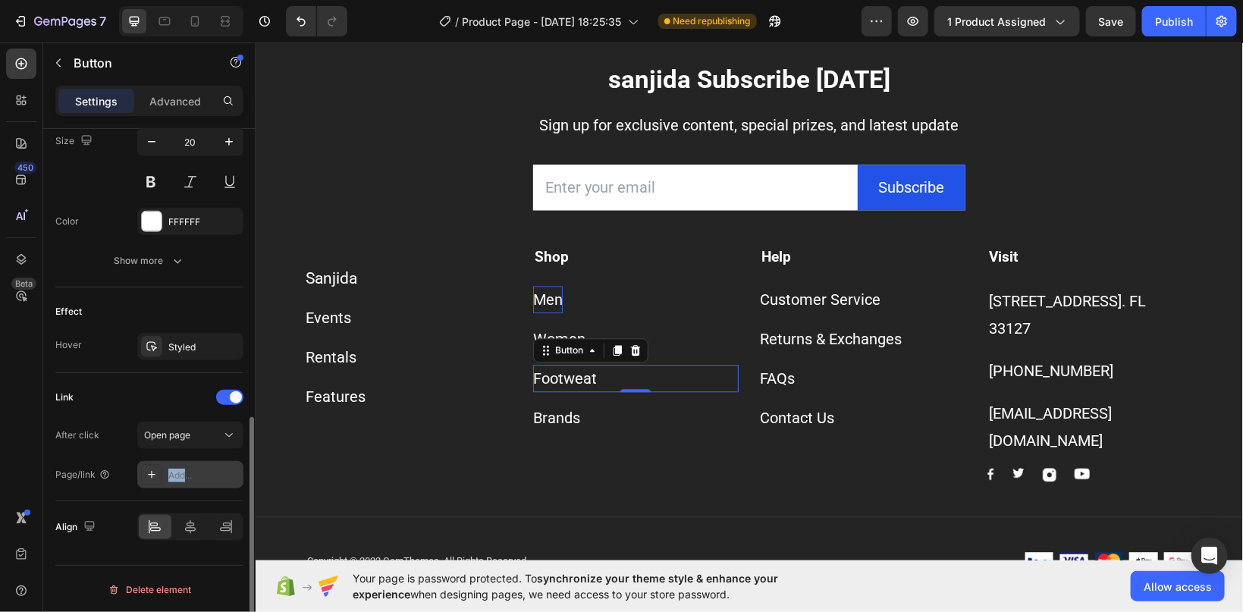
click at [179, 471] on div "Add..." at bounding box center [203, 476] width 71 height 14
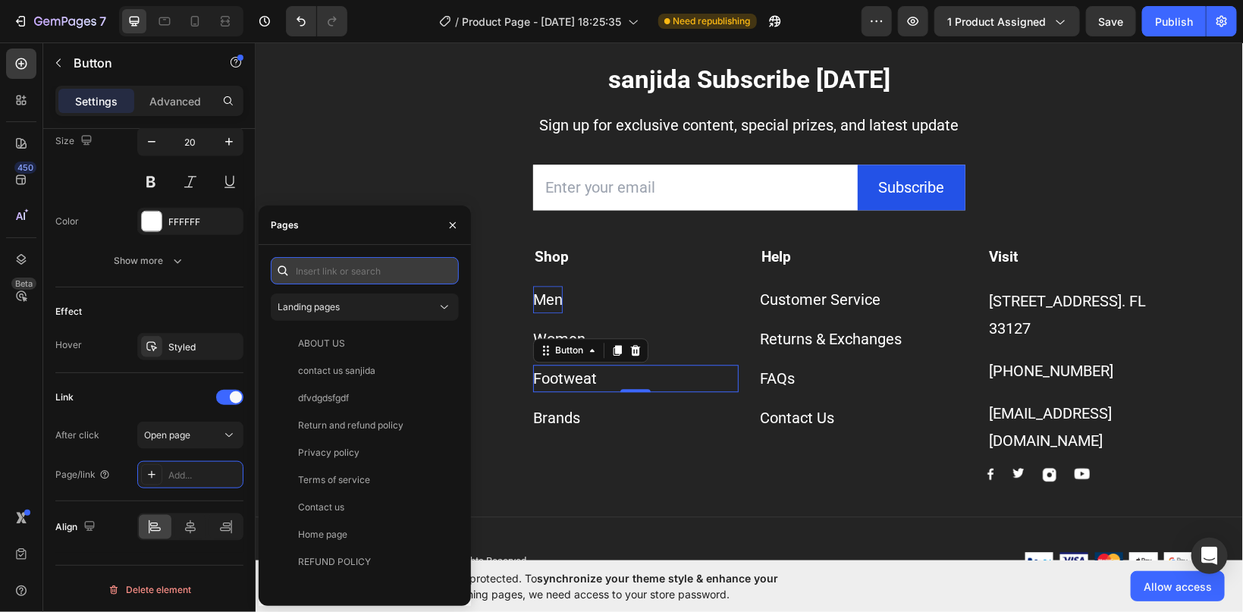
click at [313, 268] on input "text" at bounding box center [365, 270] width 188 height 27
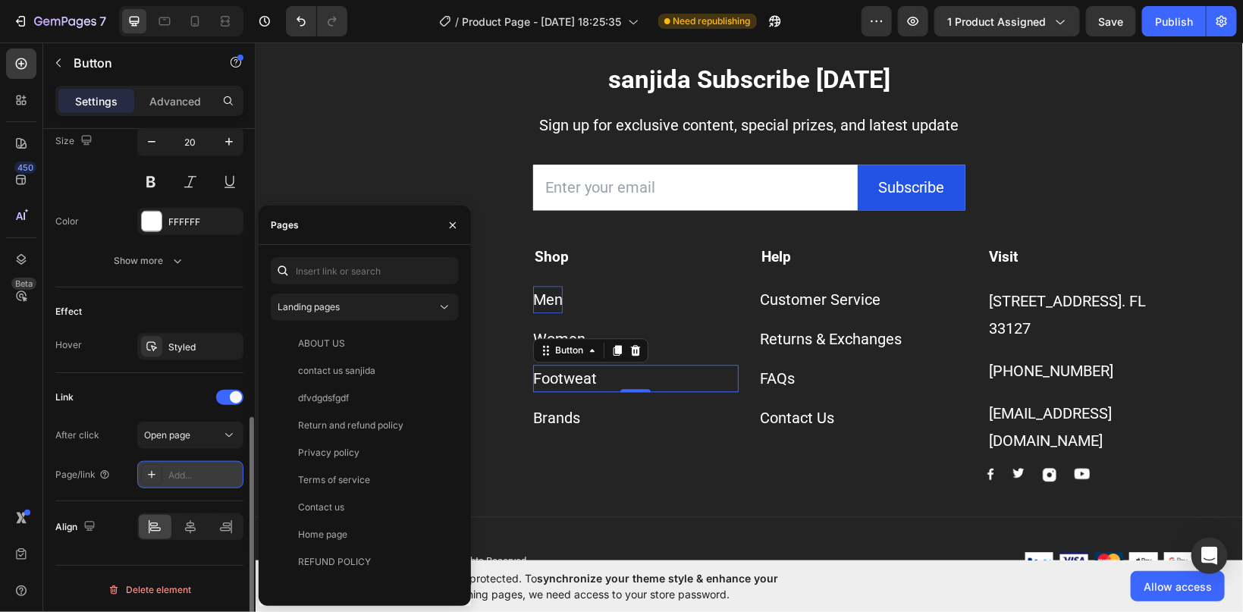
click at [189, 473] on div "Add..." at bounding box center [203, 476] width 71 height 14
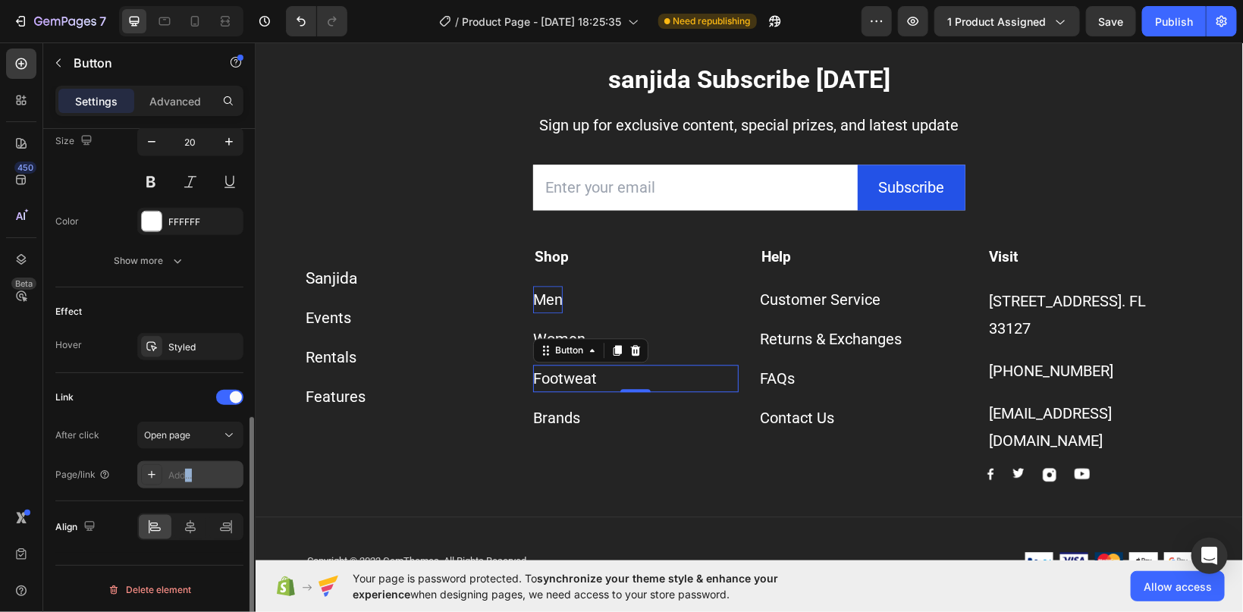
click at [189, 473] on div "Add..." at bounding box center [203, 476] width 71 height 14
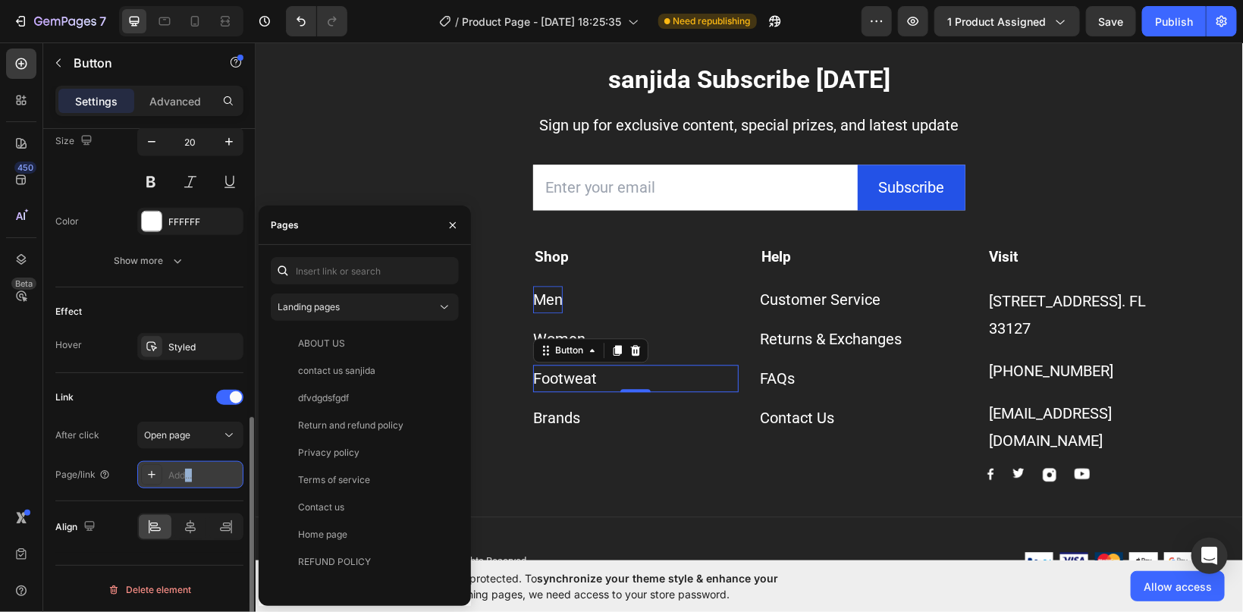
click at [189, 473] on div "Add..." at bounding box center [203, 476] width 71 height 14
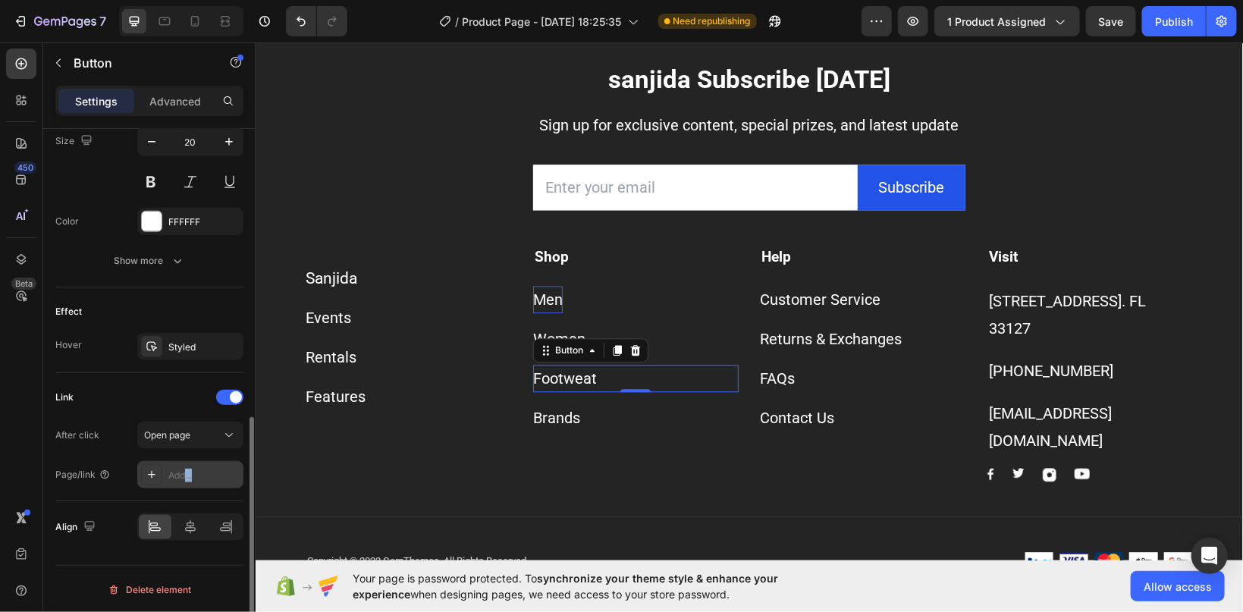
click at [189, 473] on div "Add..." at bounding box center [203, 476] width 71 height 14
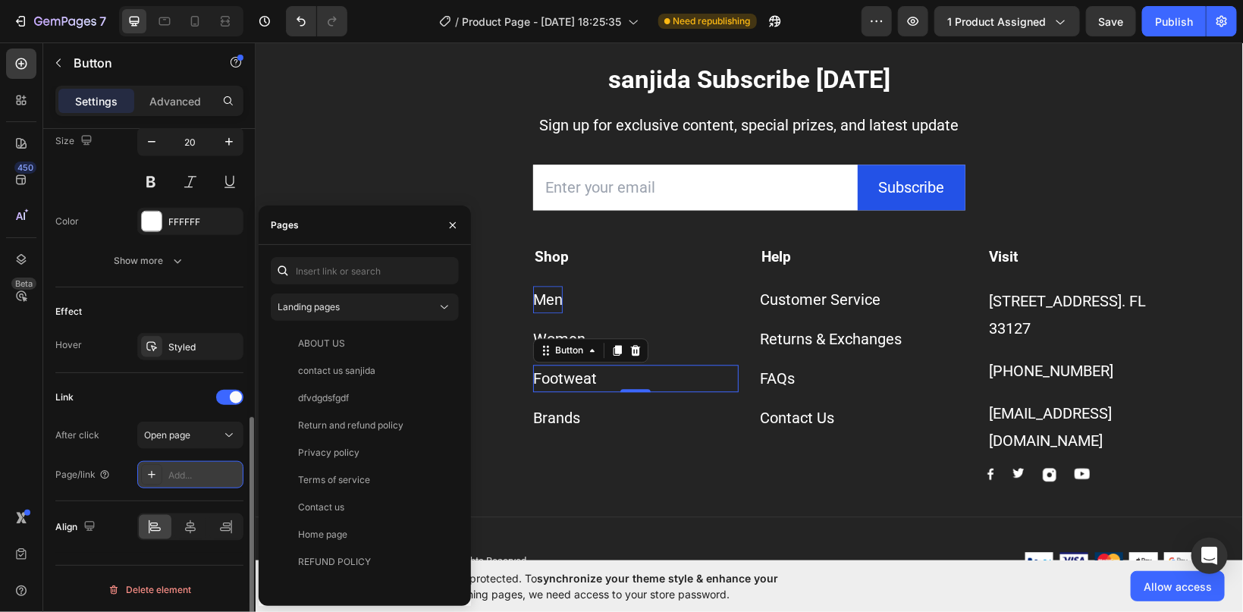
click at [169, 469] on div "Add..." at bounding box center [203, 476] width 71 height 14
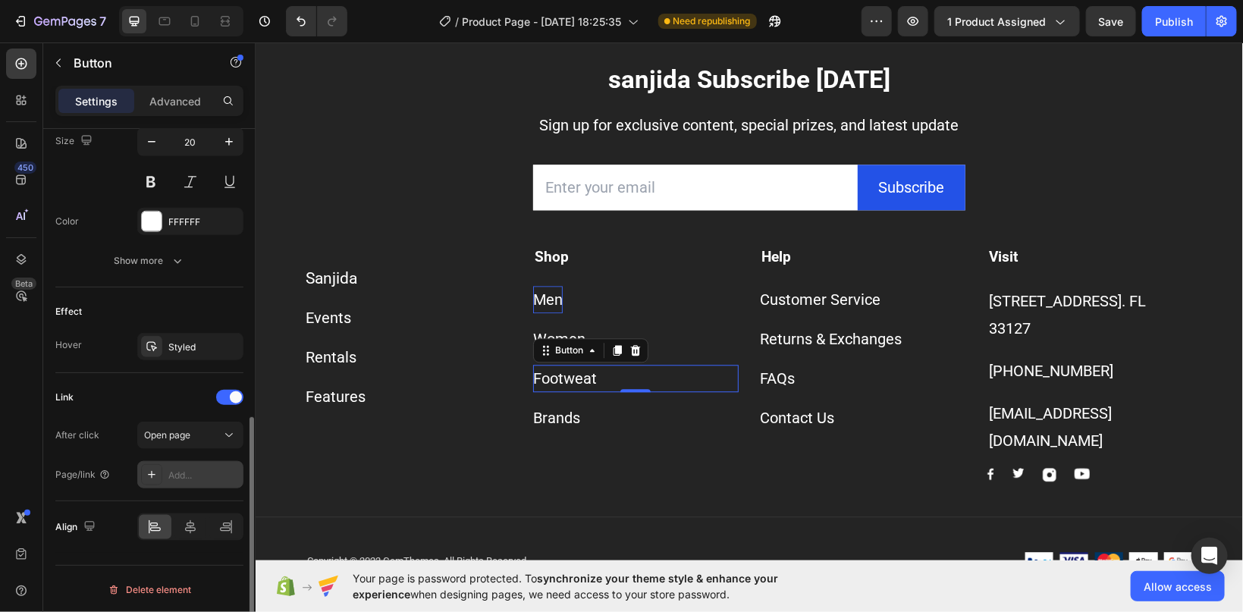
click at [169, 469] on div "Add..." at bounding box center [203, 476] width 71 height 14
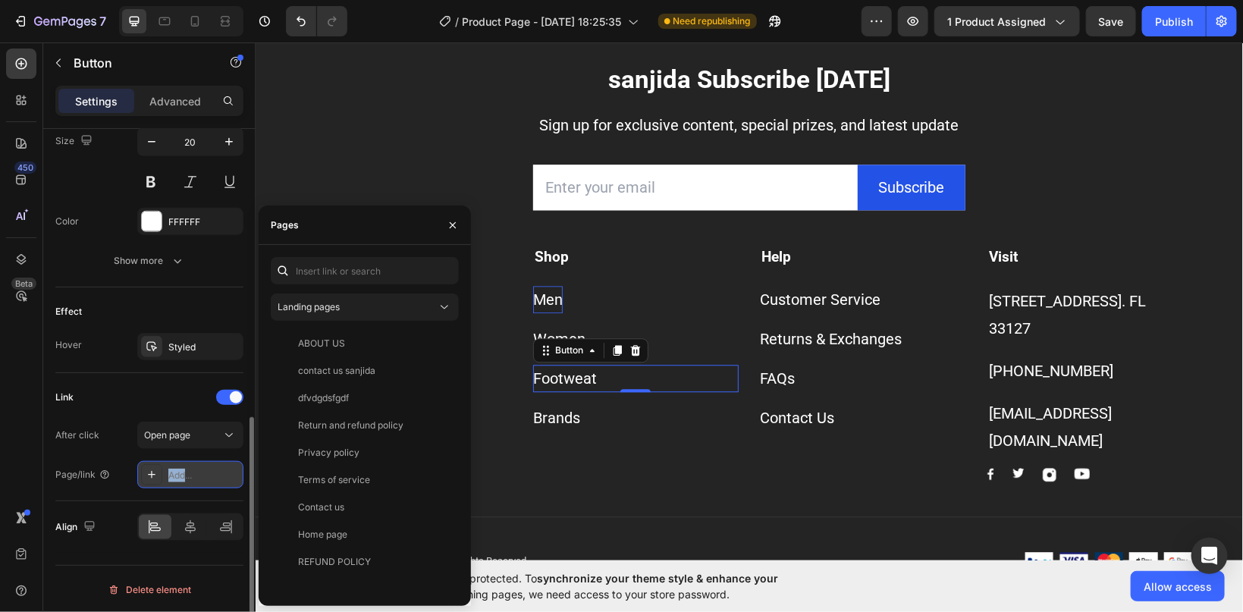
click at [169, 469] on div "Add..." at bounding box center [203, 476] width 71 height 14
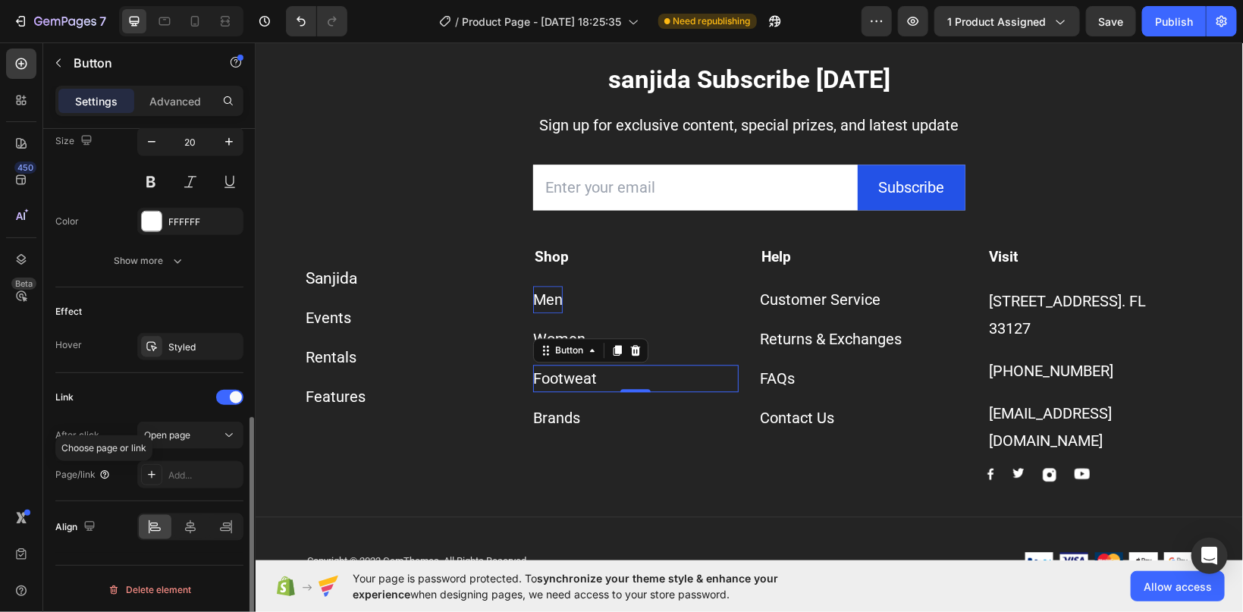
click at [102, 469] on icon at bounding box center [105, 475] width 12 height 12
click at [158, 474] on div at bounding box center [151, 474] width 21 height 21
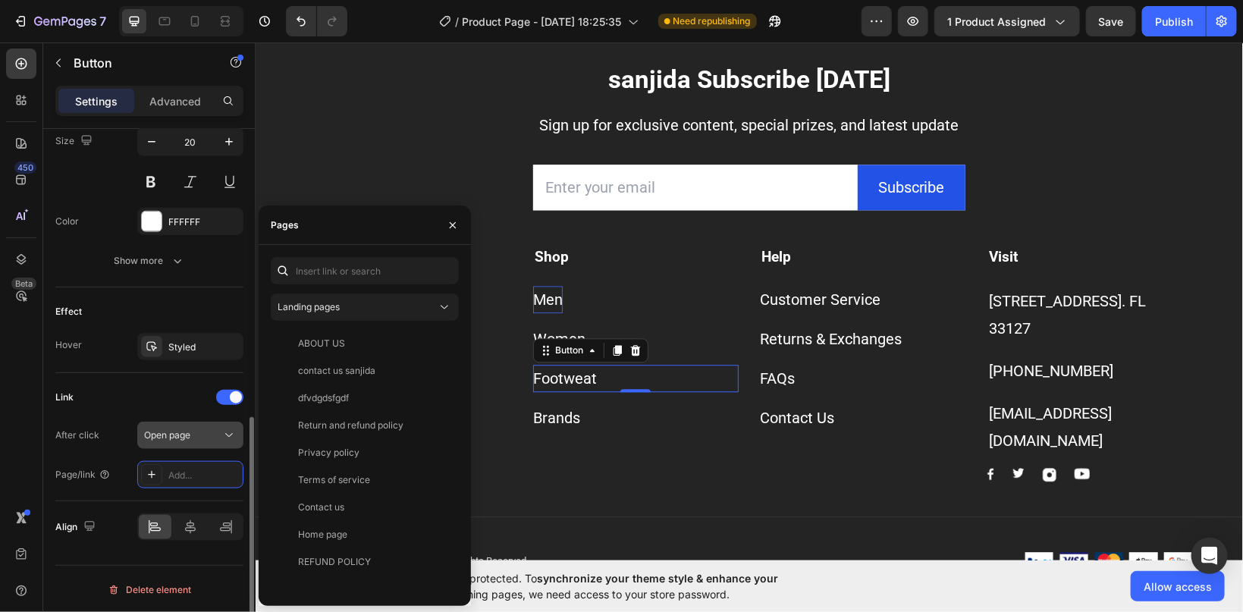
click at [206, 433] on div "Open page" at bounding box center [182, 436] width 77 height 14
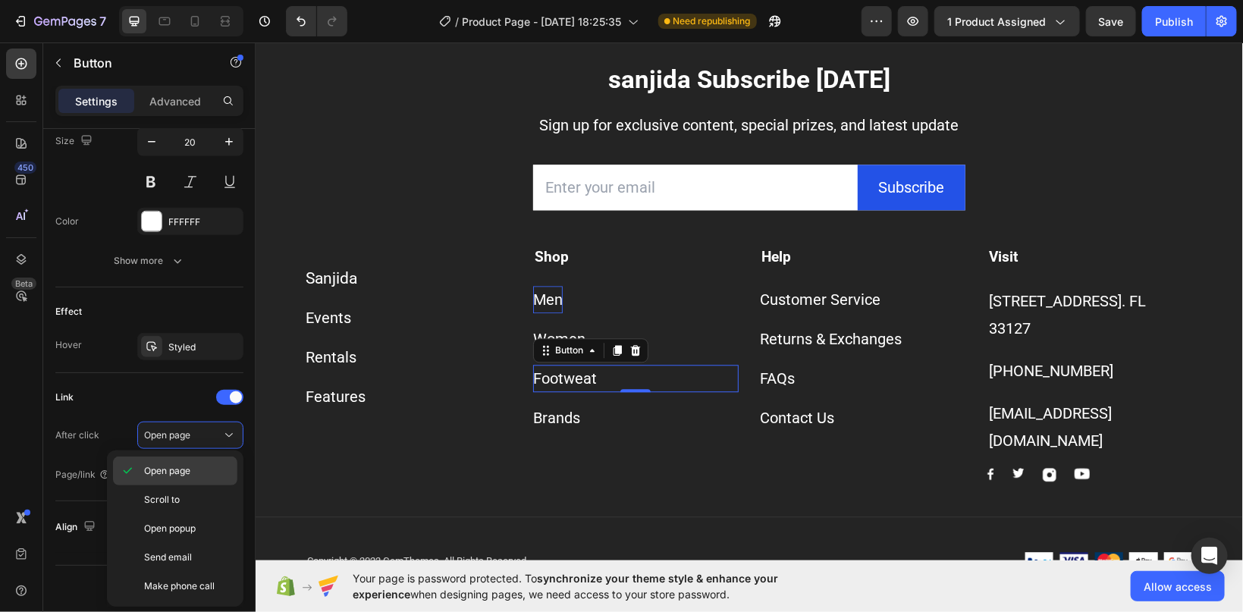
click at [190, 470] on span "Open page" at bounding box center [167, 471] width 46 height 14
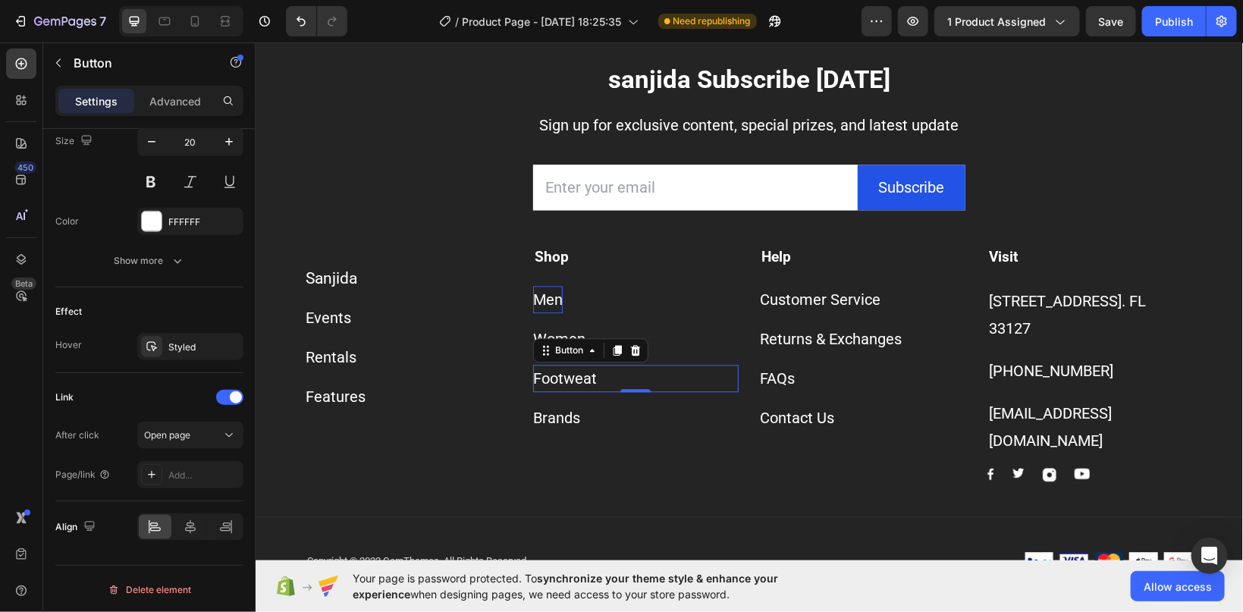
click at [190, 470] on div "Add..." at bounding box center [203, 476] width 71 height 14
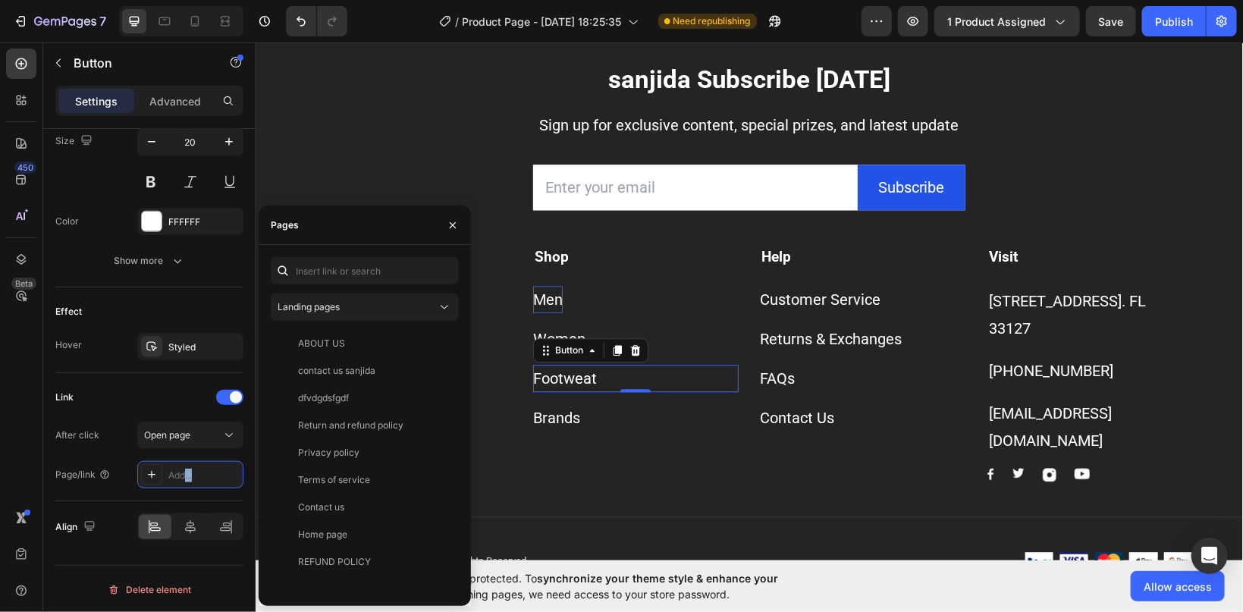
click at [190, 470] on div "Add..." at bounding box center [203, 476] width 71 height 14
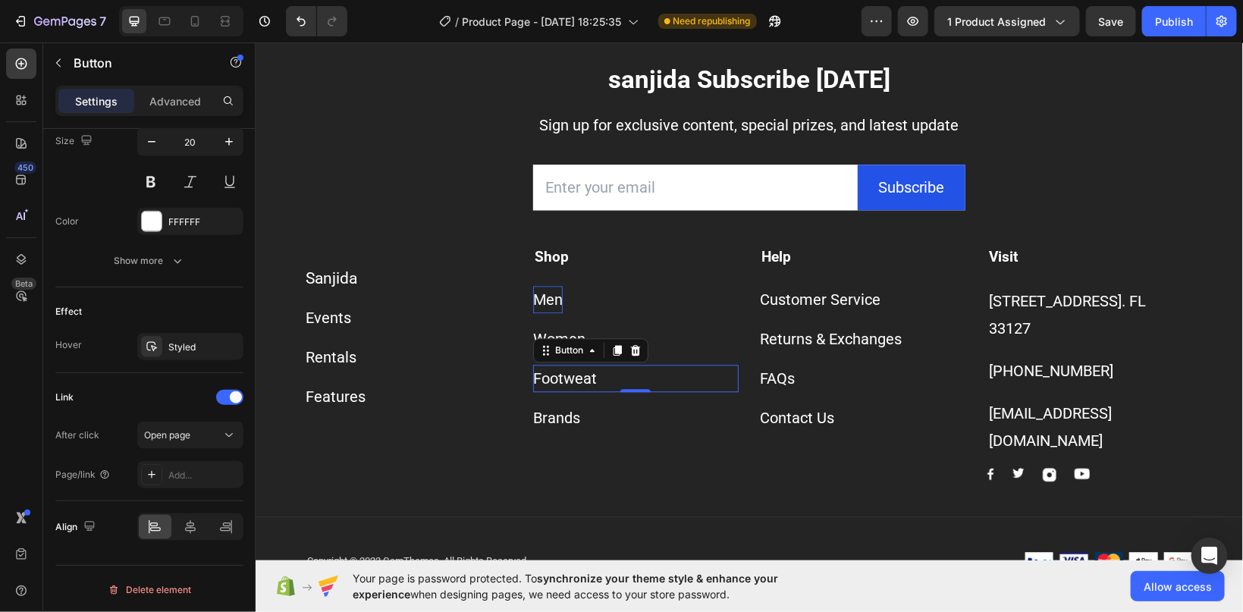
click at [190, 470] on div "Add..." at bounding box center [203, 476] width 71 height 14
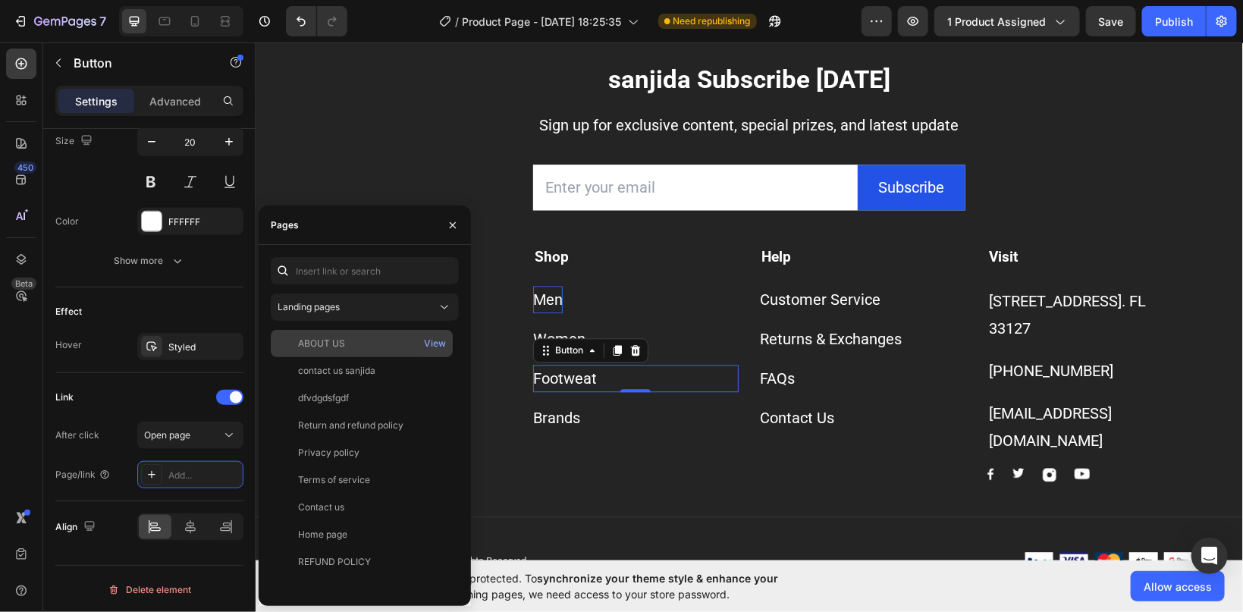
click at [330, 347] on div "ABOUT US" at bounding box center [321, 344] width 47 height 14
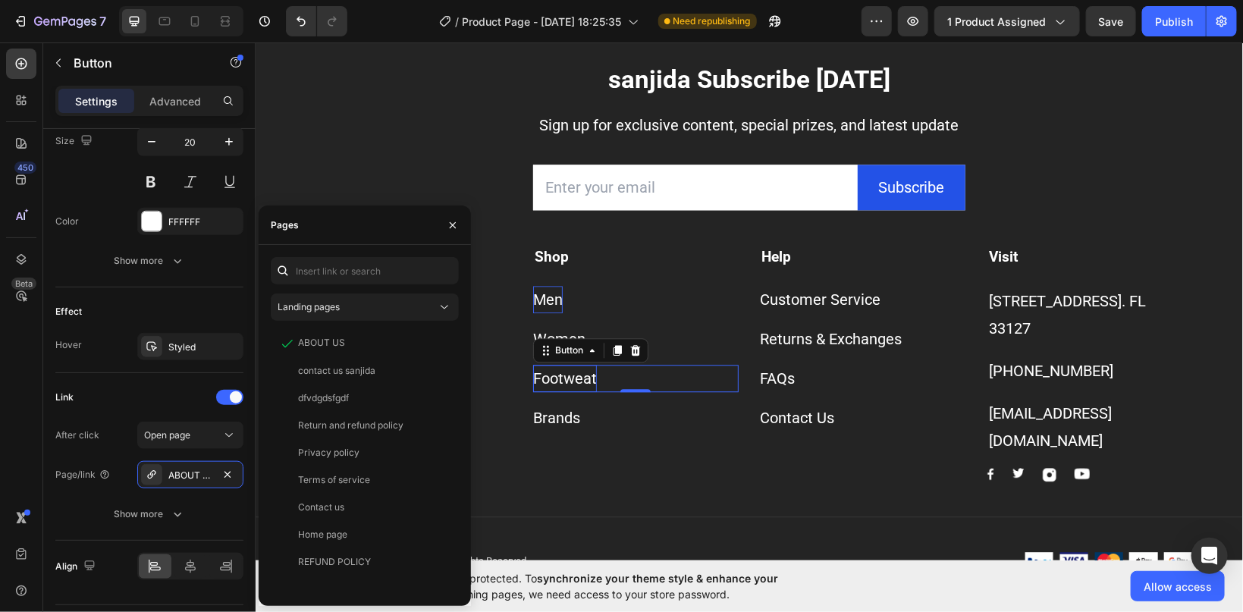
click at [576, 391] on p "Footweat" at bounding box center [565, 377] width 64 height 27
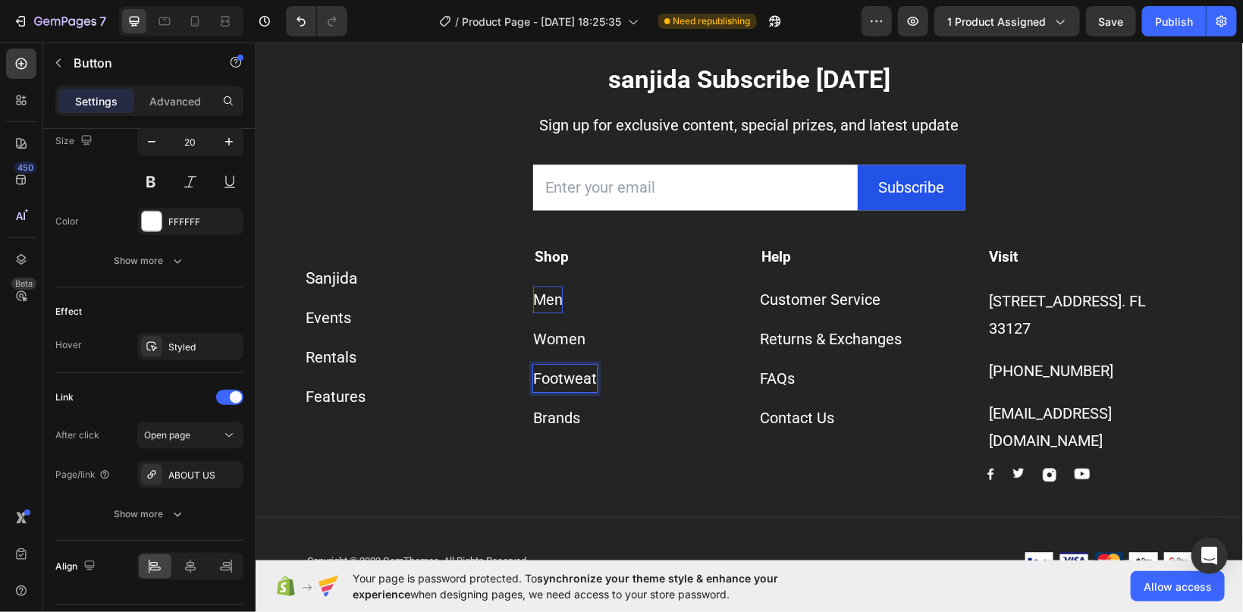
click at [576, 391] on p "Footweat" at bounding box center [565, 377] width 64 height 27
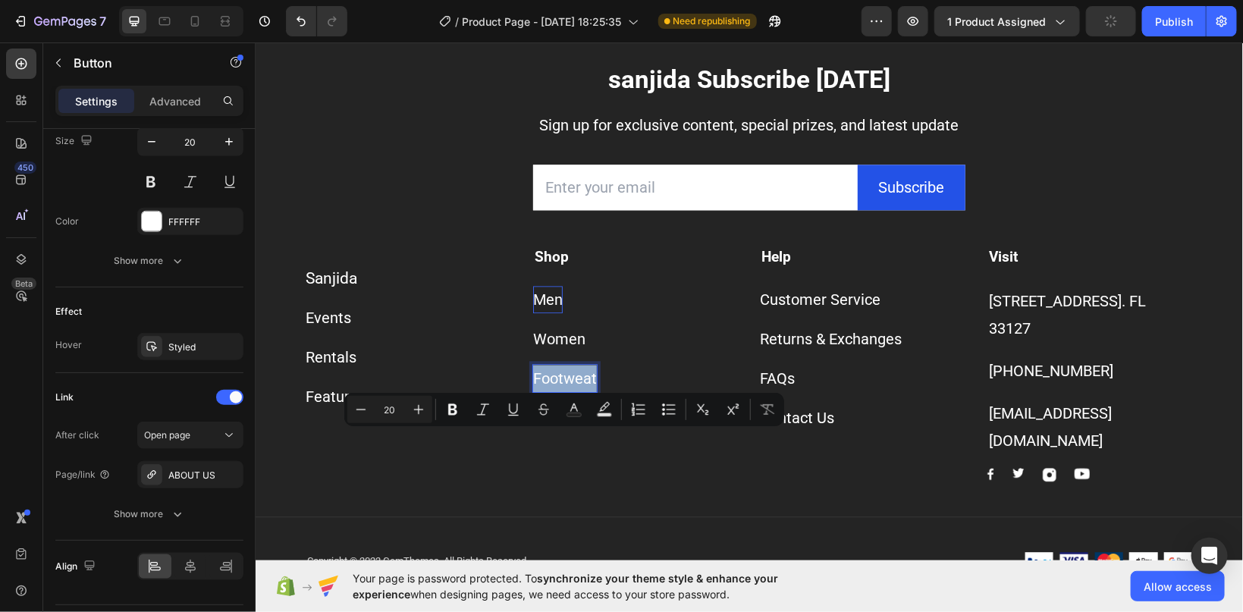
click at [576, 391] on p "Footweat" at bounding box center [565, 377] width 64 height 27
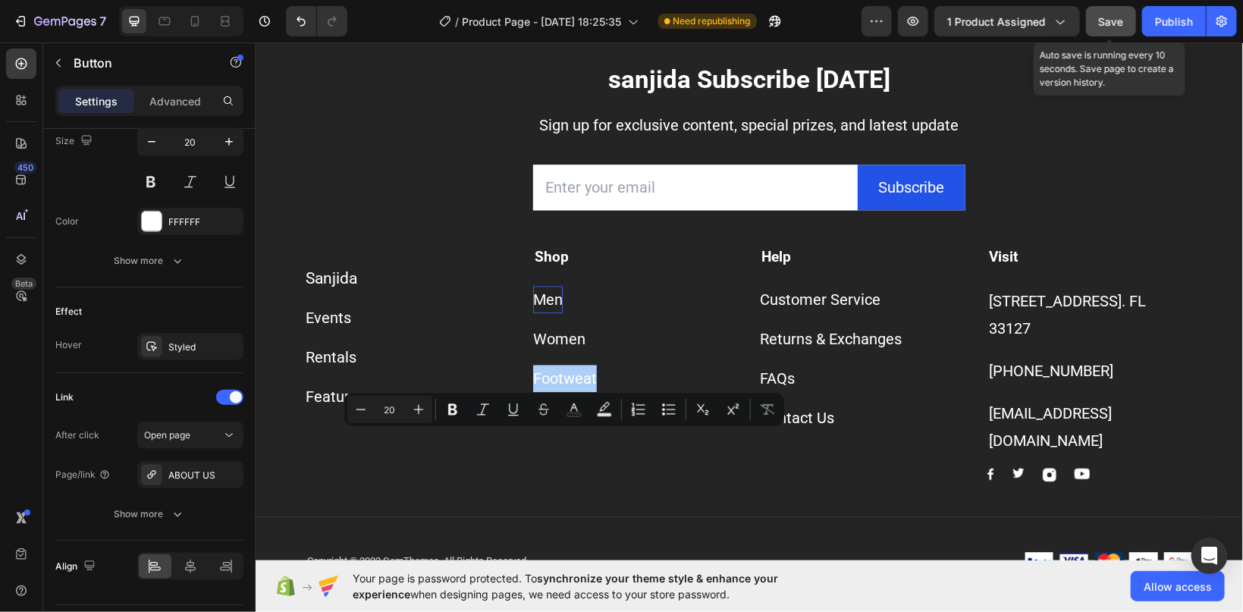
click at [1103, 21] on span "Save" at bounding box center [1111, 21] width 25 height 13
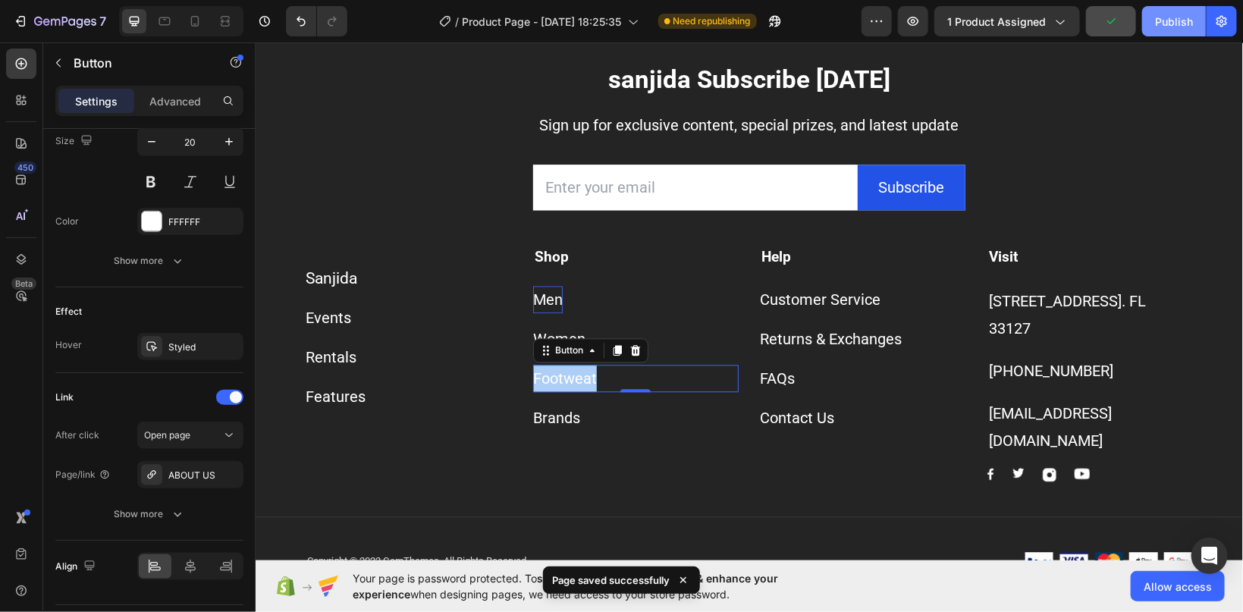
click at [1182, 20] on div "Publish" at bounding box center [1174, 22] width 38 height 16
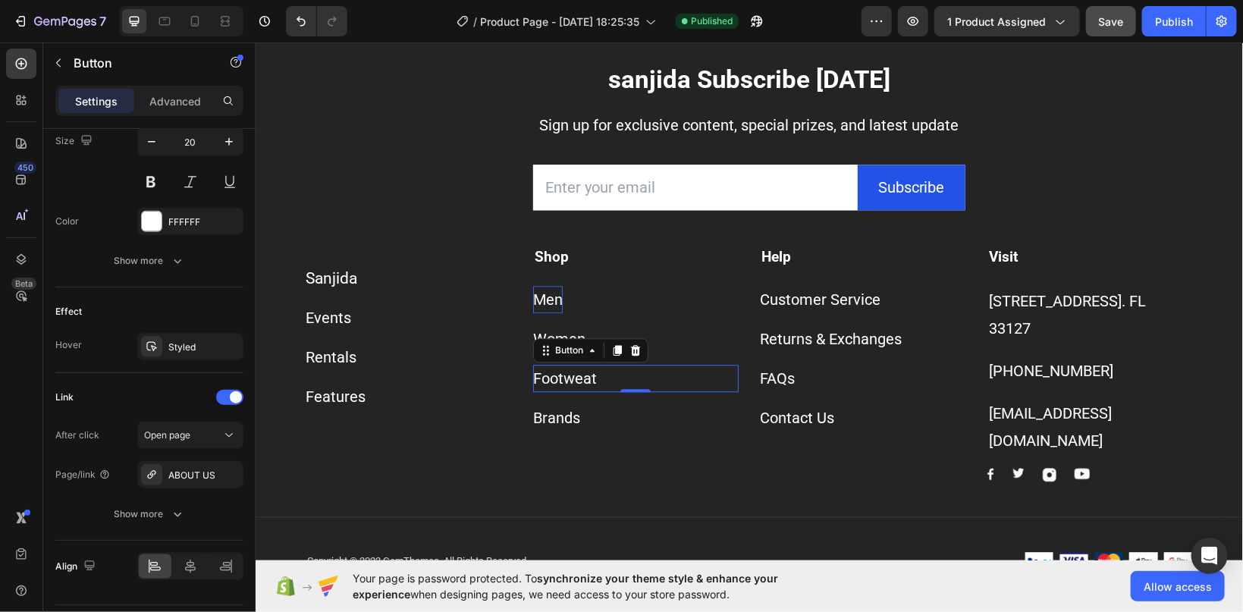
click at [1163, 26] on div "Publish" at bounding box center [1174, 22] width 38 height 16
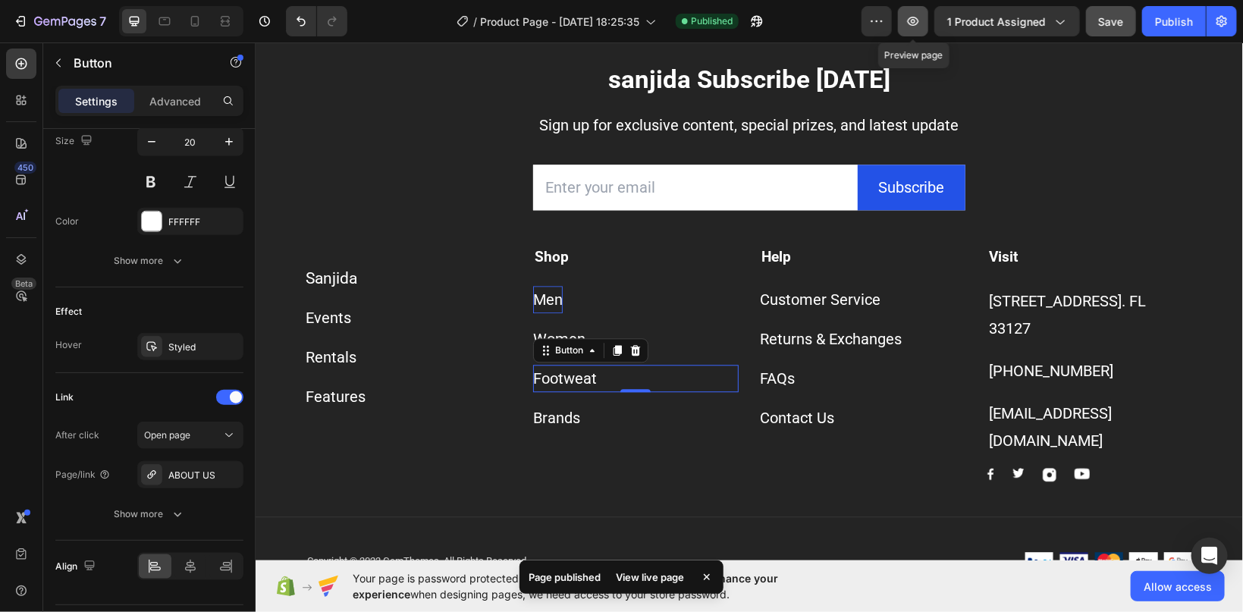
click at [911, 24] on icon "button" at bounding box center [913, 21] width 15 height 15
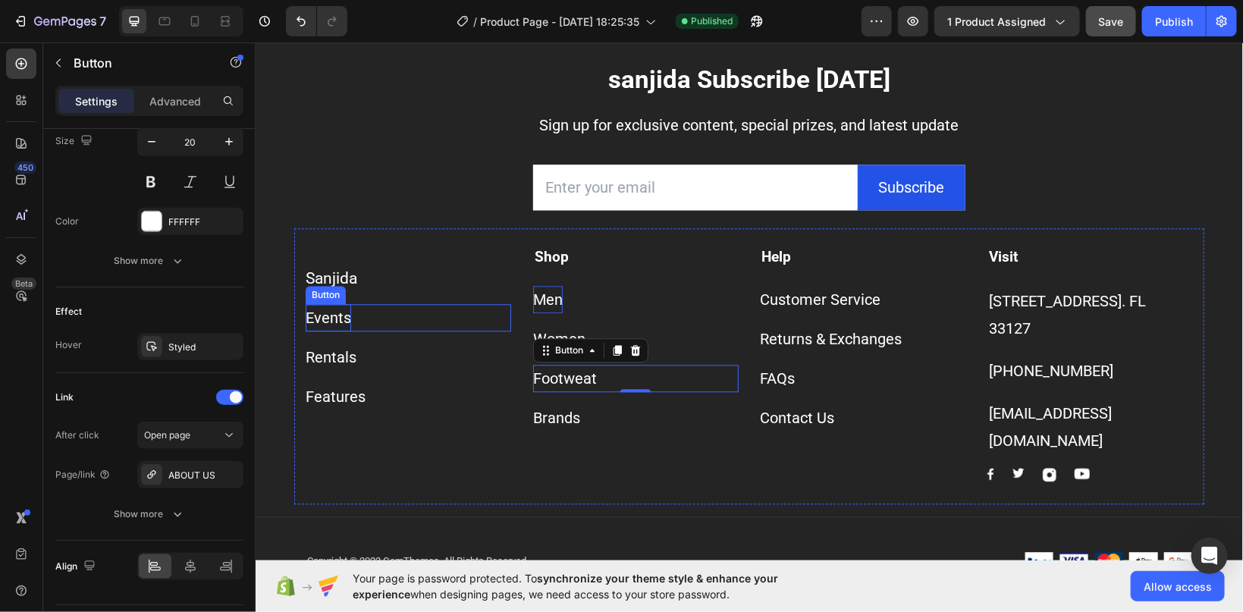
click at [322, 331] on div "Events" at bounding box center [328, 316] width 46 height 27
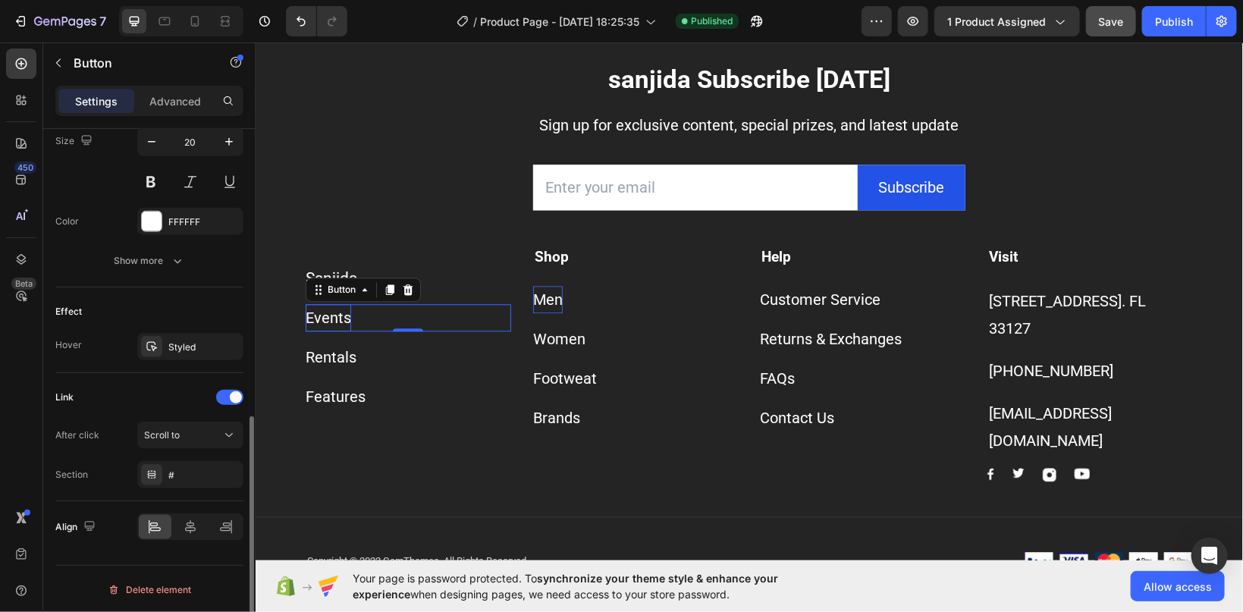
scroll to position [638, 0]
click at [325, 301] on div "Button" at bounding box center [362, 289] width 115 height 24
click at [407, 294] on icon at bounding box center [408, 288] width 10 height 11
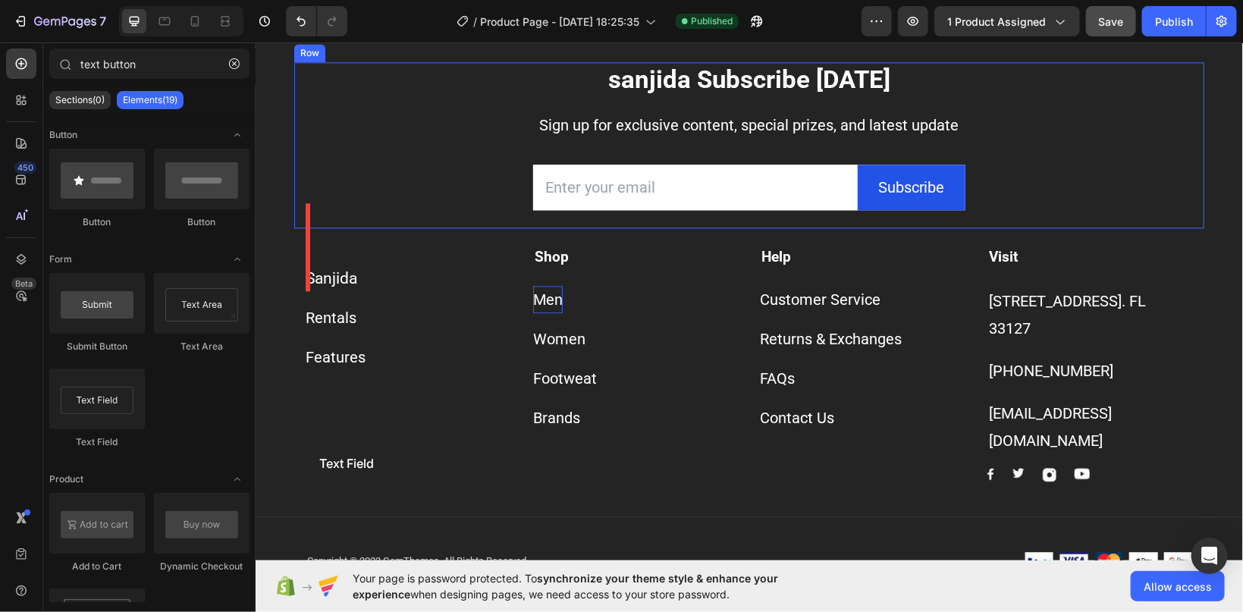
drag, startPoint x: 355, startPoint y: 450, endPoint x: 306, endPoint y: 448, distance: 48.6
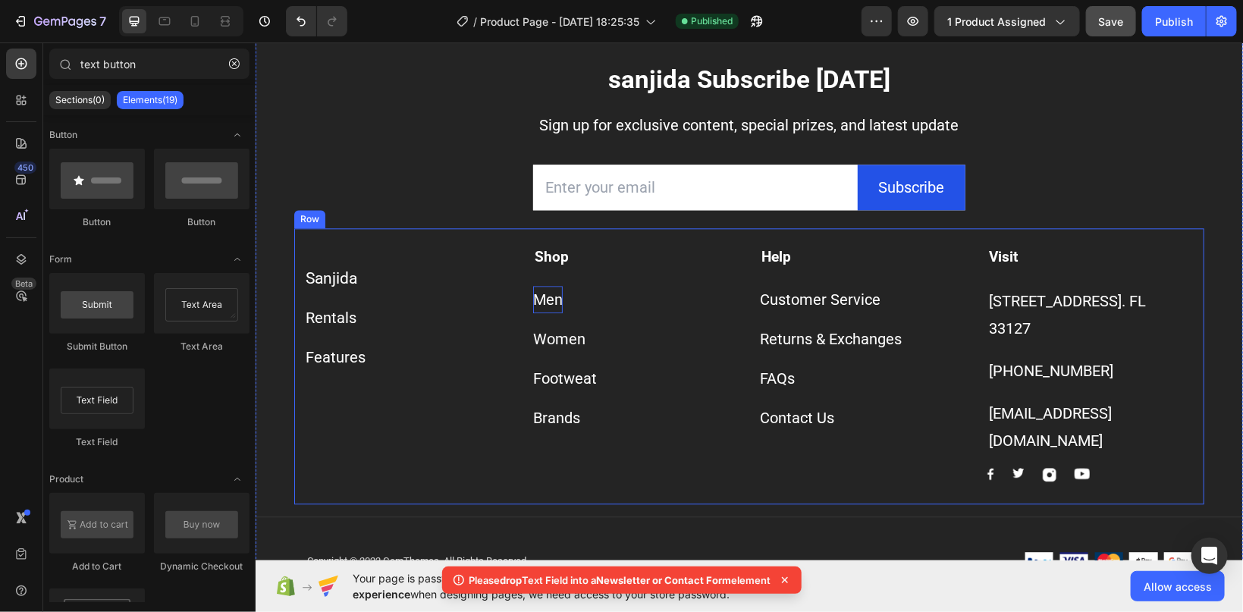
click at [328, 457] on div "Sanjida Button Rentals Button Features Button" at bounding box center [408, 364] width 206 height 236
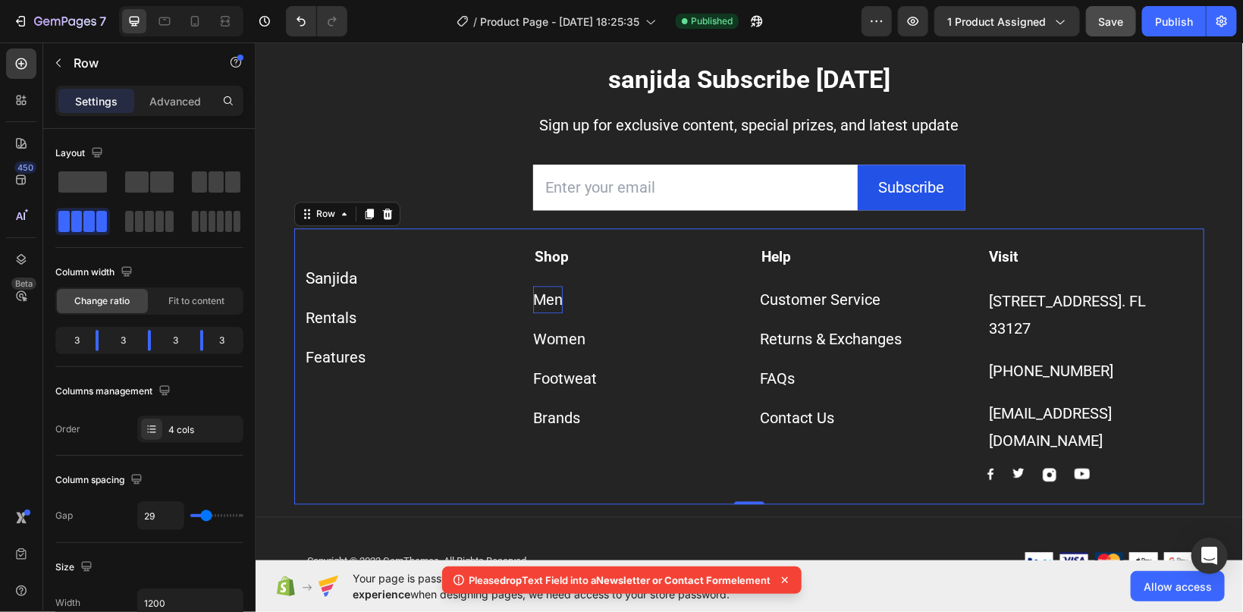
click at [328, 457] on div "Sanjida Button Rentals Button Features Button" at bounding box center [408, 364] width 206 height 236
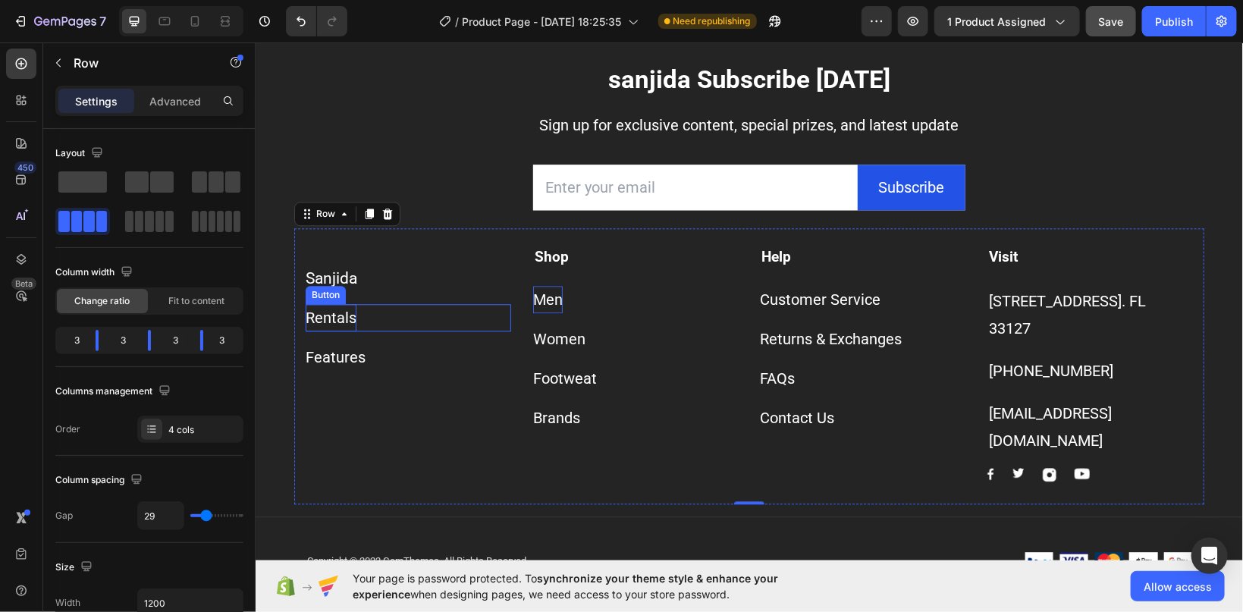
click at [348, 331] on div "Rentals" at bounding box center [330, 316] width 51 height 27
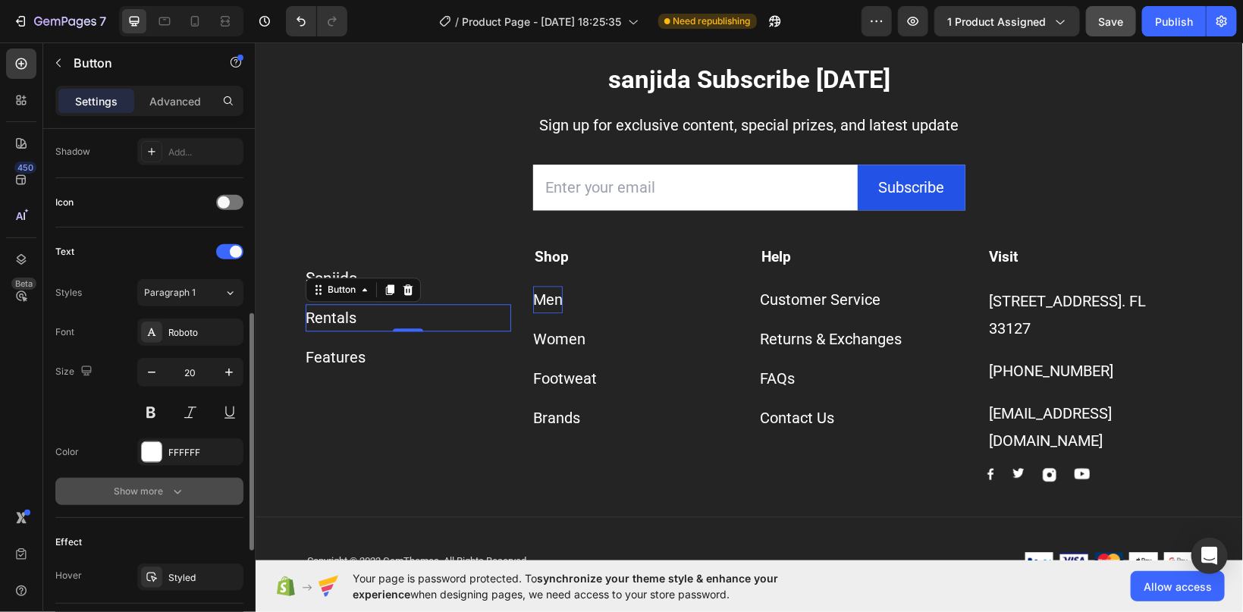
scroll to position [639, 0]
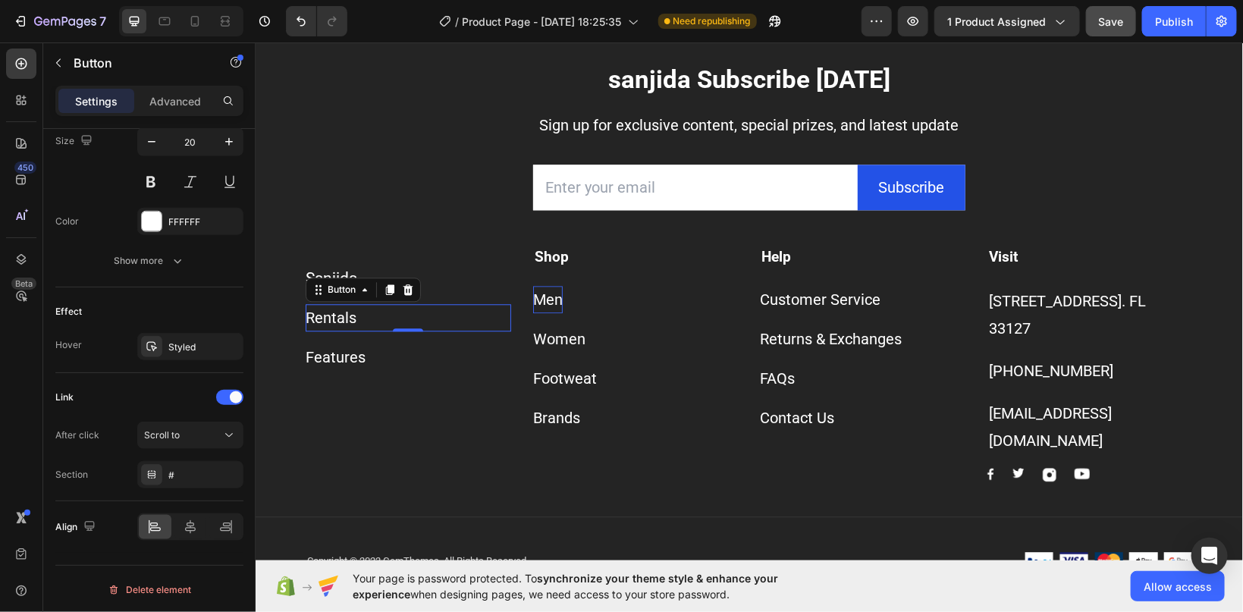
click at [360, 331] on div "Rentals Button 0" at bounding box center [408, 316] width 206 height 27
click at [222, 434] on icon at bounding box center [229, 435] width 15 height 15
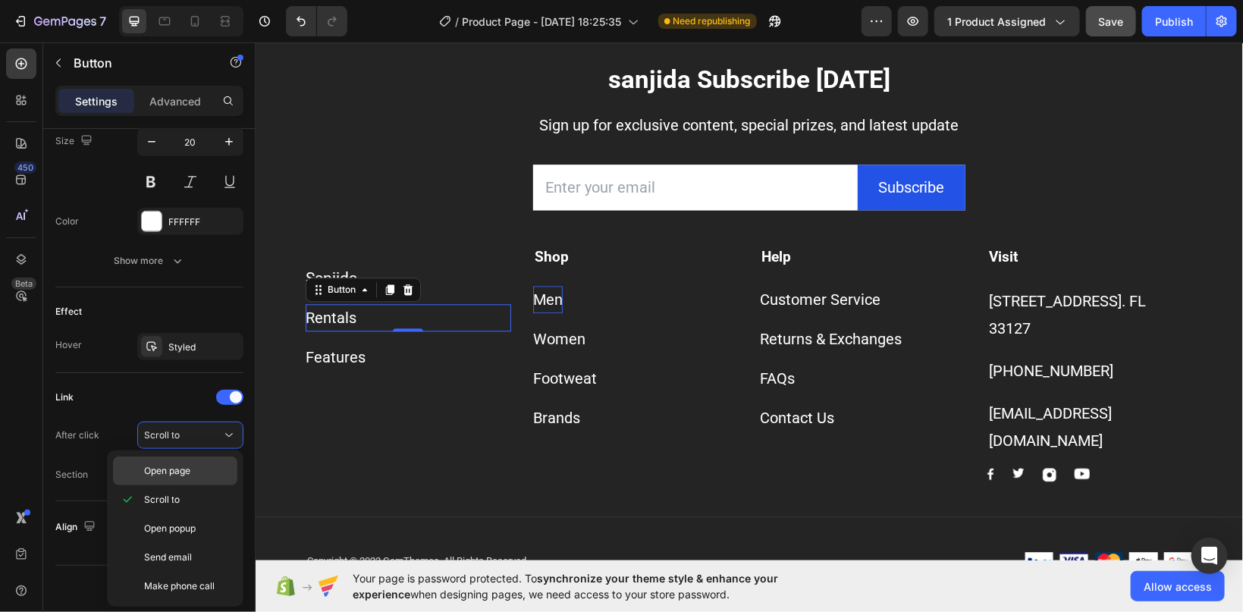
click at [191, 463] on div "Open page" at bounding box center [175, 471] width 124 height 29
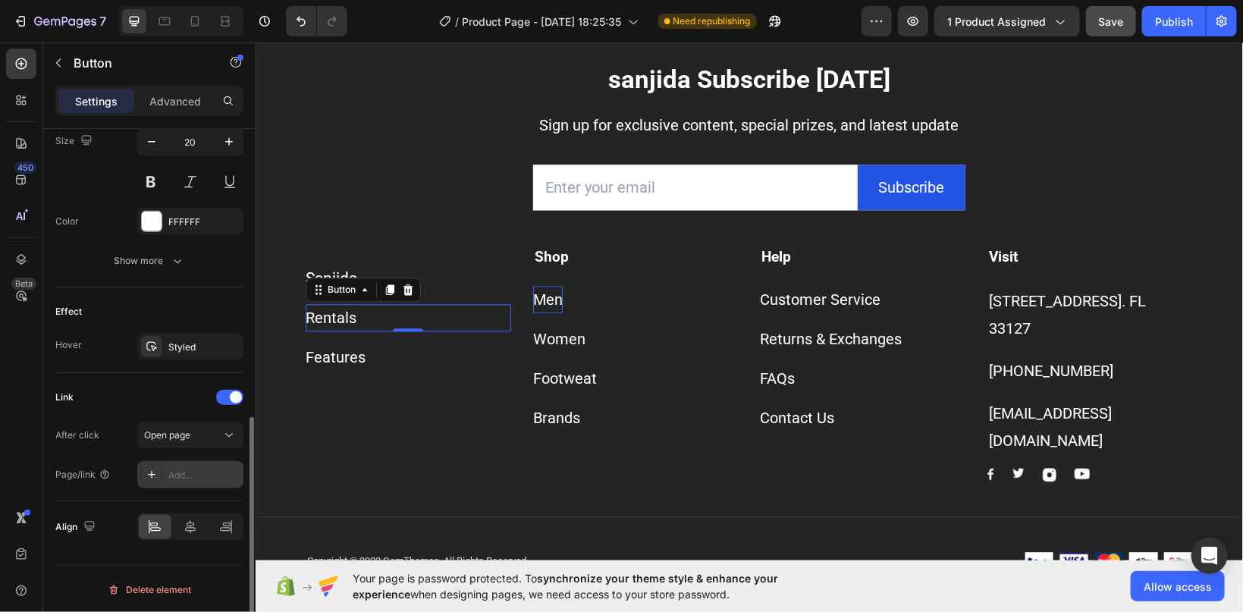
click at [187, 479] on div "Add..." at bounding box center [203, 476] width 71 height 14
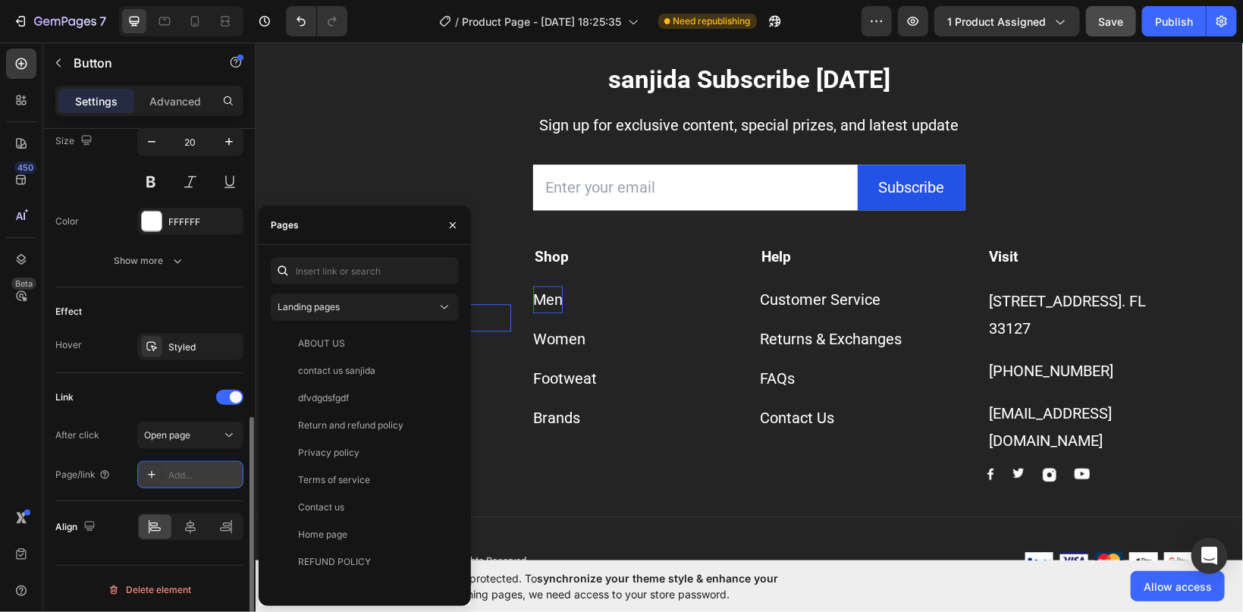
click at [182, 478] on div "Add..." at bounding box center [203, 476] width 71 height 14
click at [181, 477] on div "Add..." at bounding box center [203, 476] width 71 height 14
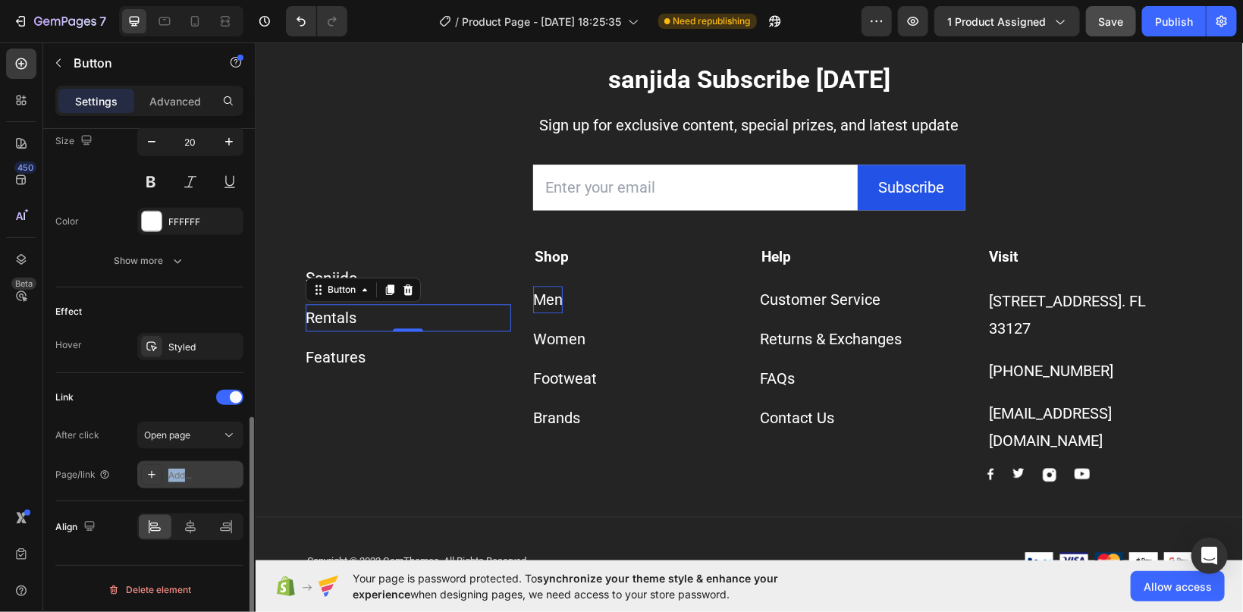
click at [181, 477] on div "Add..." at bounding box center [203, 476] width 71 height 14
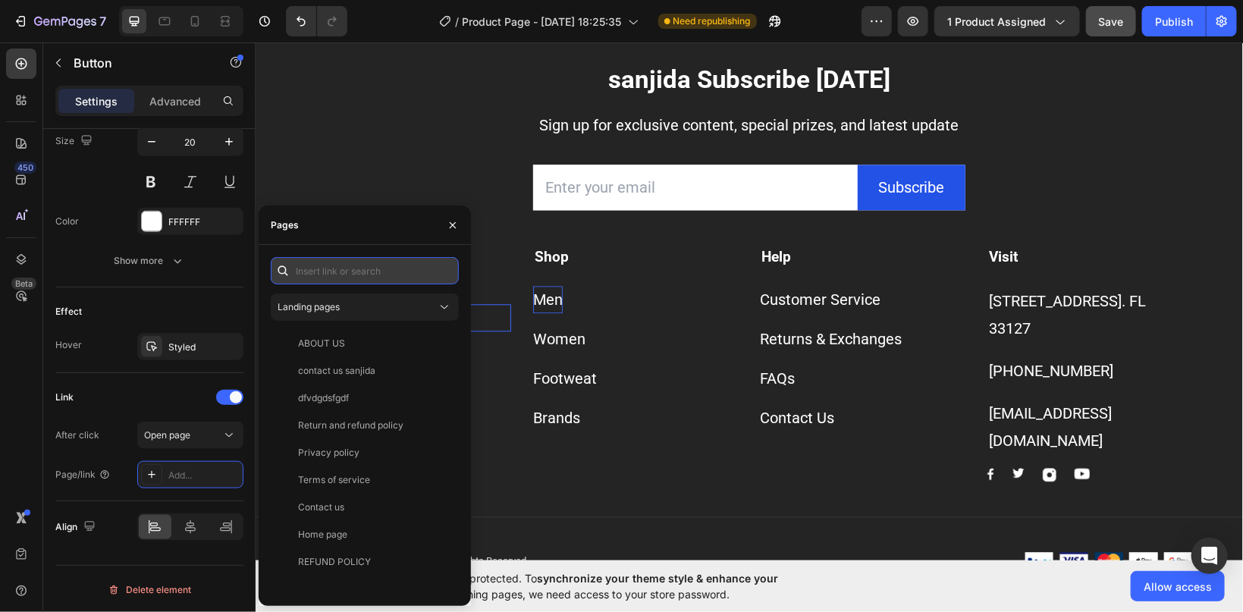
click at [339, 272] on input "text" at bounding box center [365, 270] width 188 height 27
paste input "[URL][DOMAIN_NAME]"
type input "[URL][DOMAIN_NAME]"
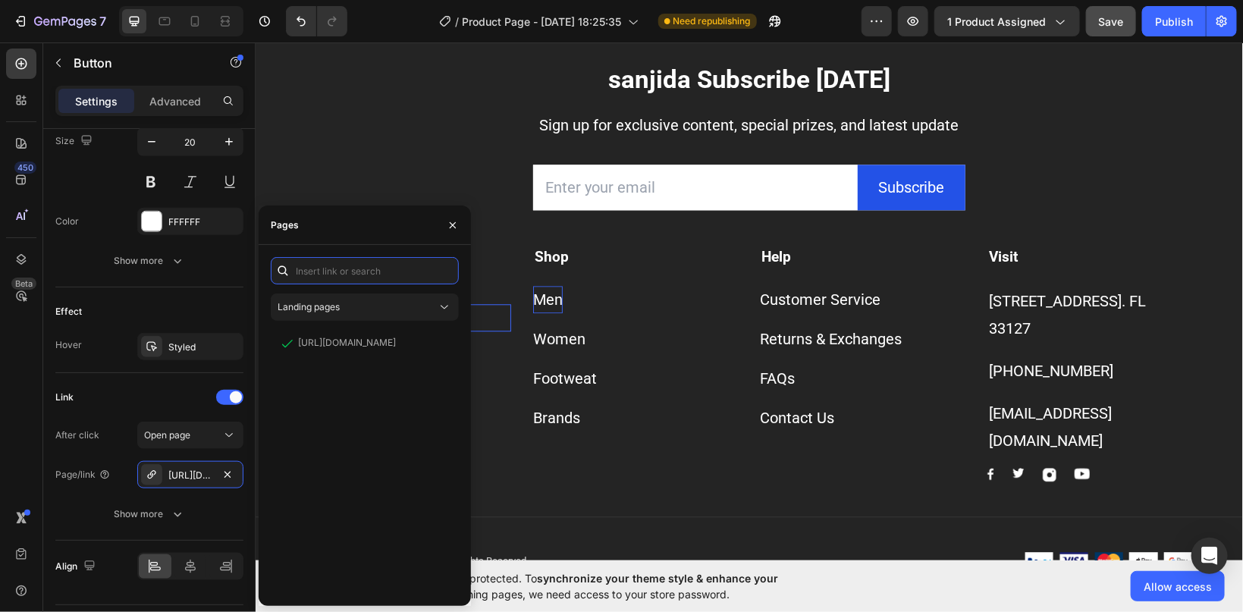
scroll to position [0, 0]
click at [638, 313] on div "Men Button" at bounding box center [636, 290] width 206 height 46
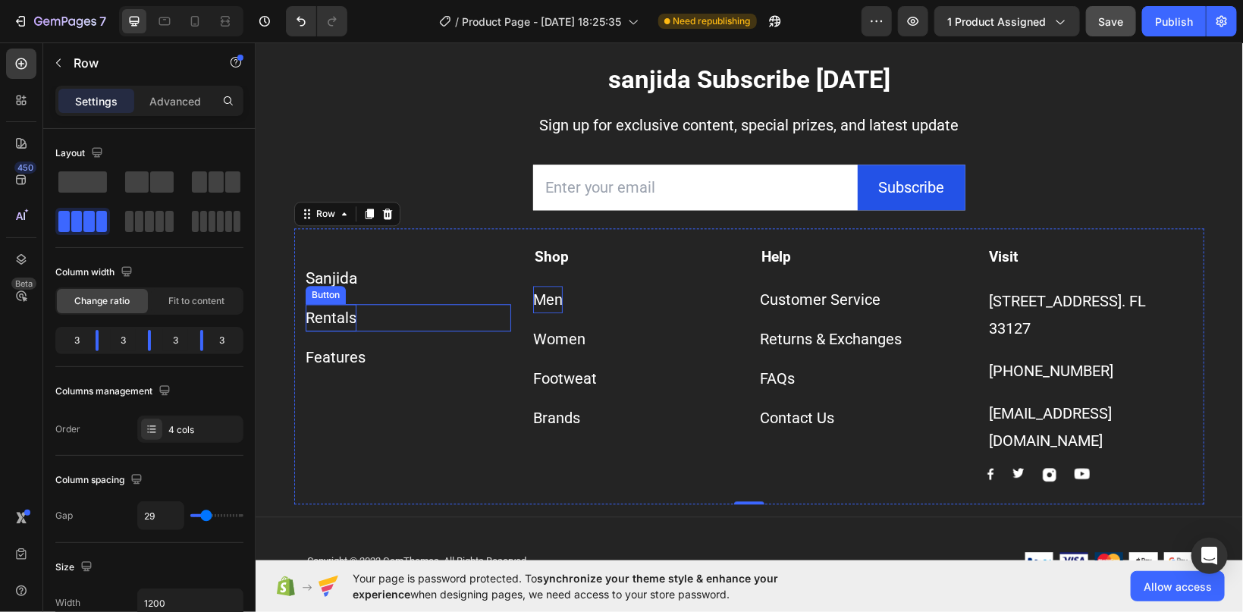
click at [349, 331] on div "Rentals" at bounding box center [330, 316] width 51 height 27
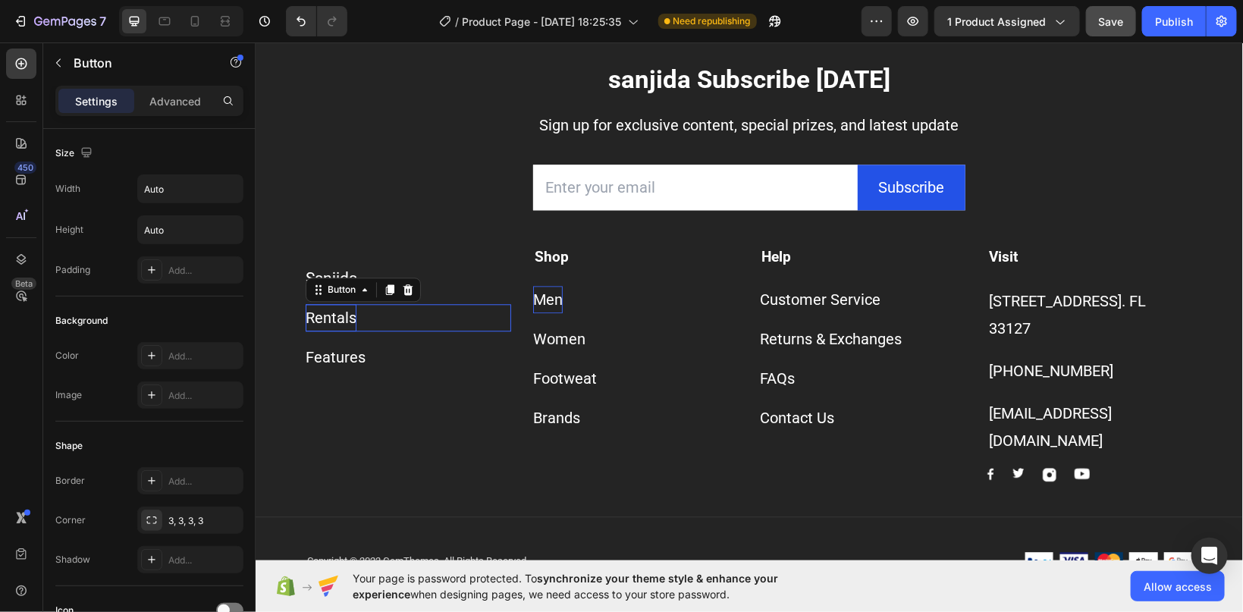
click at [349, 331] on div "Rentals" at bounding box center [330, 316] width 51 height 27
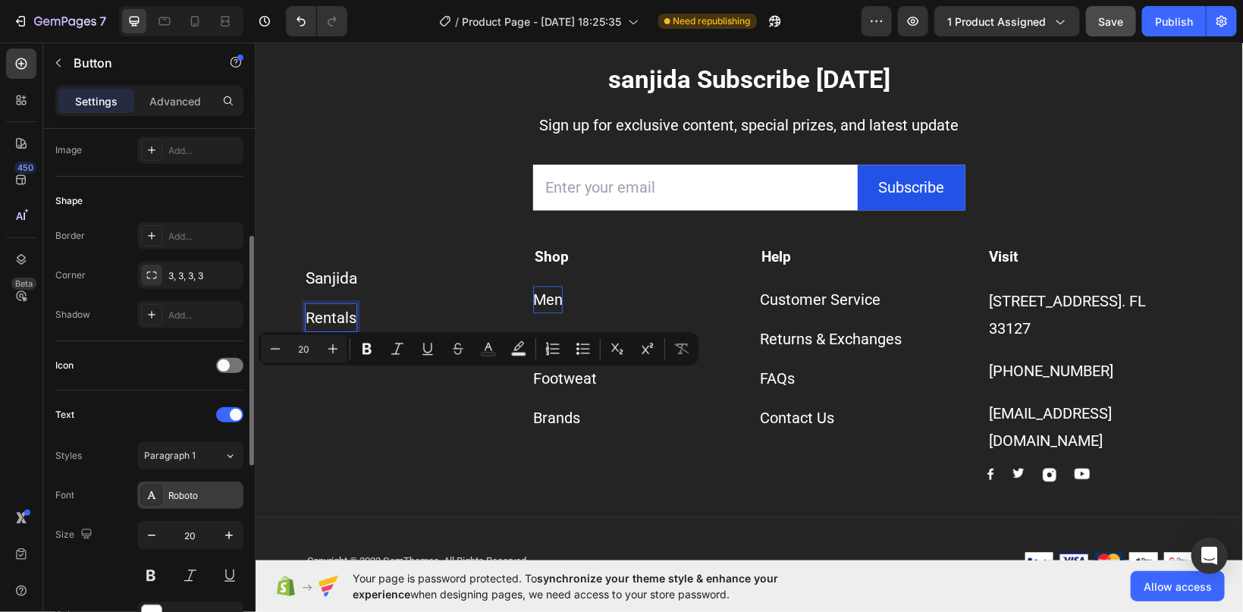
scroll to position [572, 0]
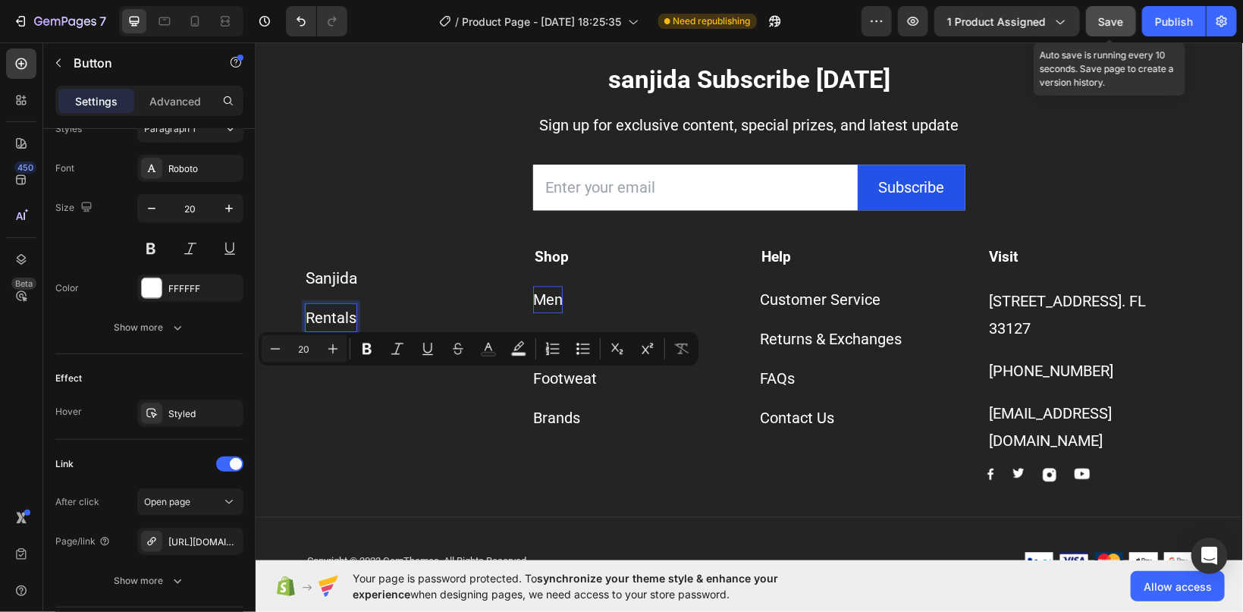
click at [1116, 23] on span "Save" at bounding box center [1111, 21] width 25 height 13
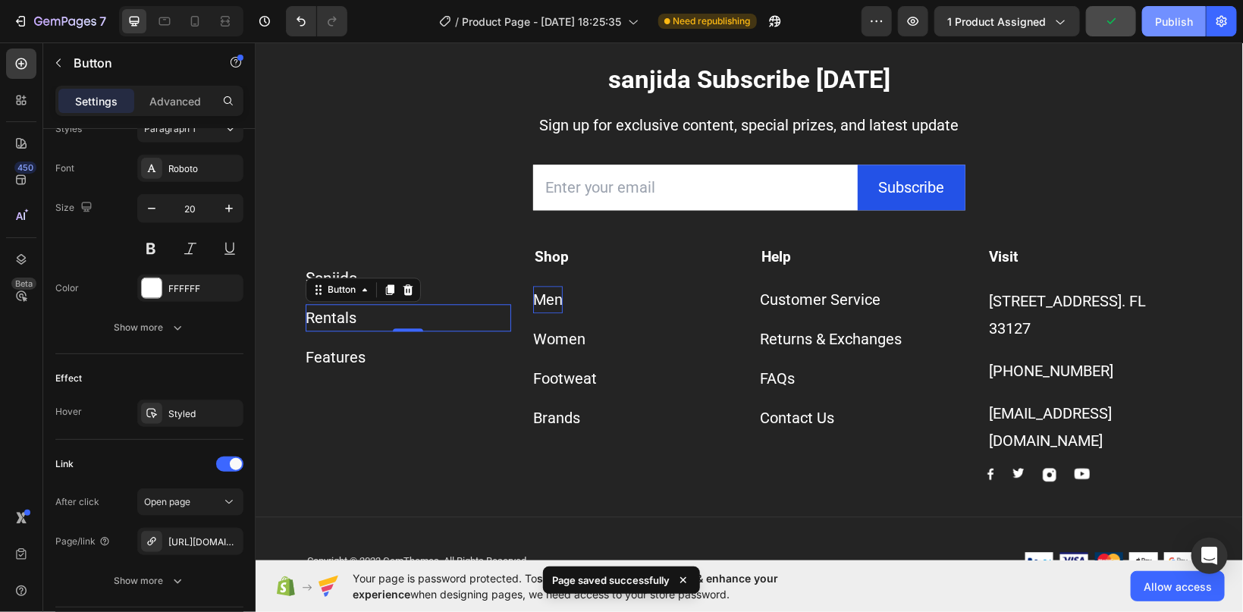
click at [1180, 22] on div "Publish" at bounding box center [1174, 22] width 38 height 16
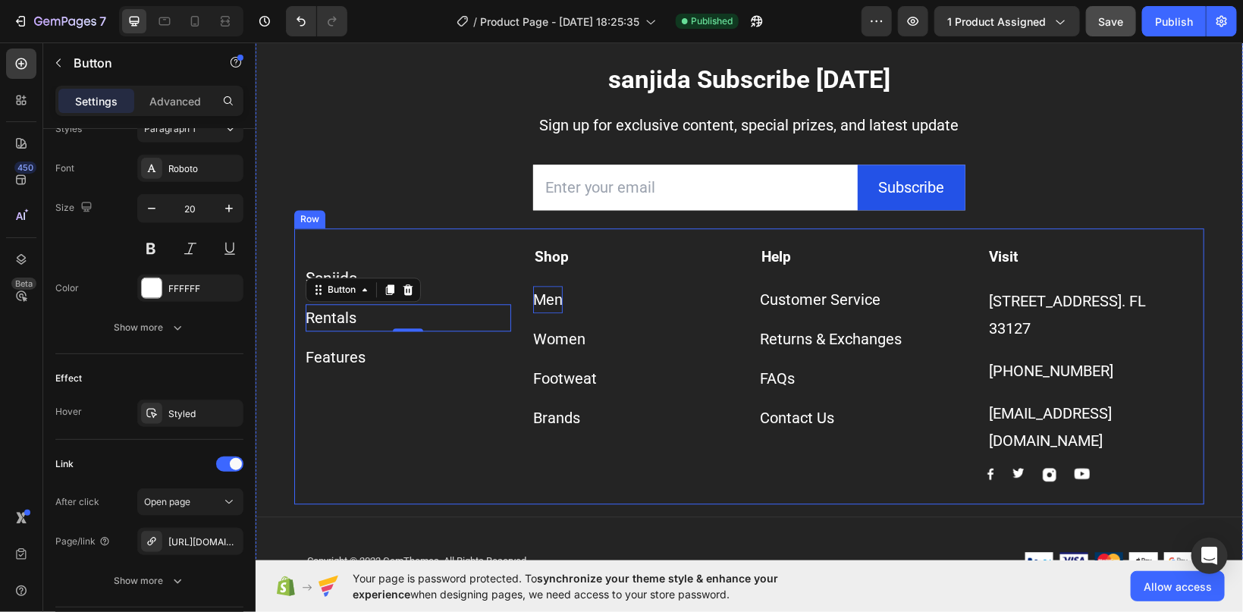
click at [313, 461] on div "Sanjida Button Rentals Button 0 Features Button" at bounding box center [408, 364] width 206 height 236
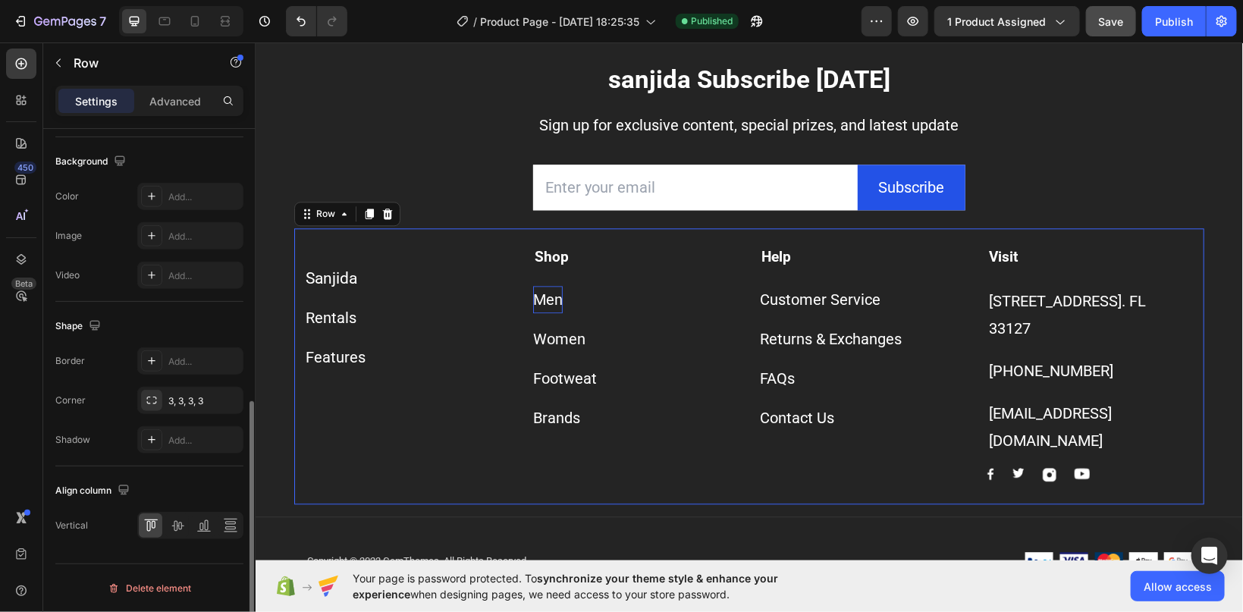
scroll to position [0, 0]
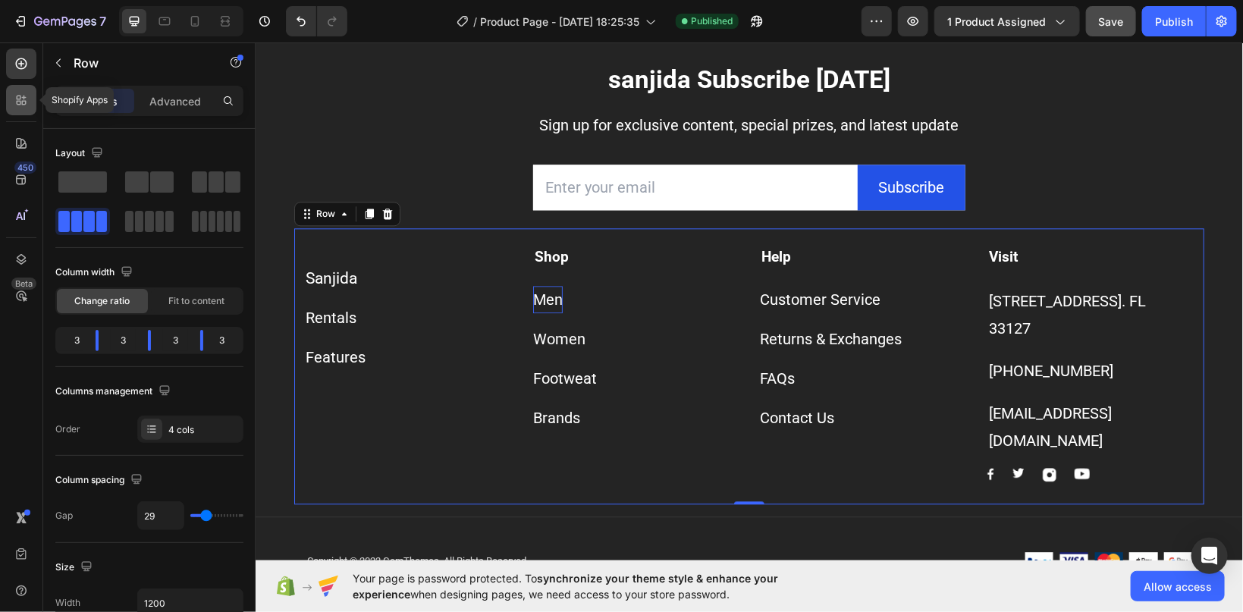
click at [33, 101] on div at bounding box center [21, 100] width 30 height 30
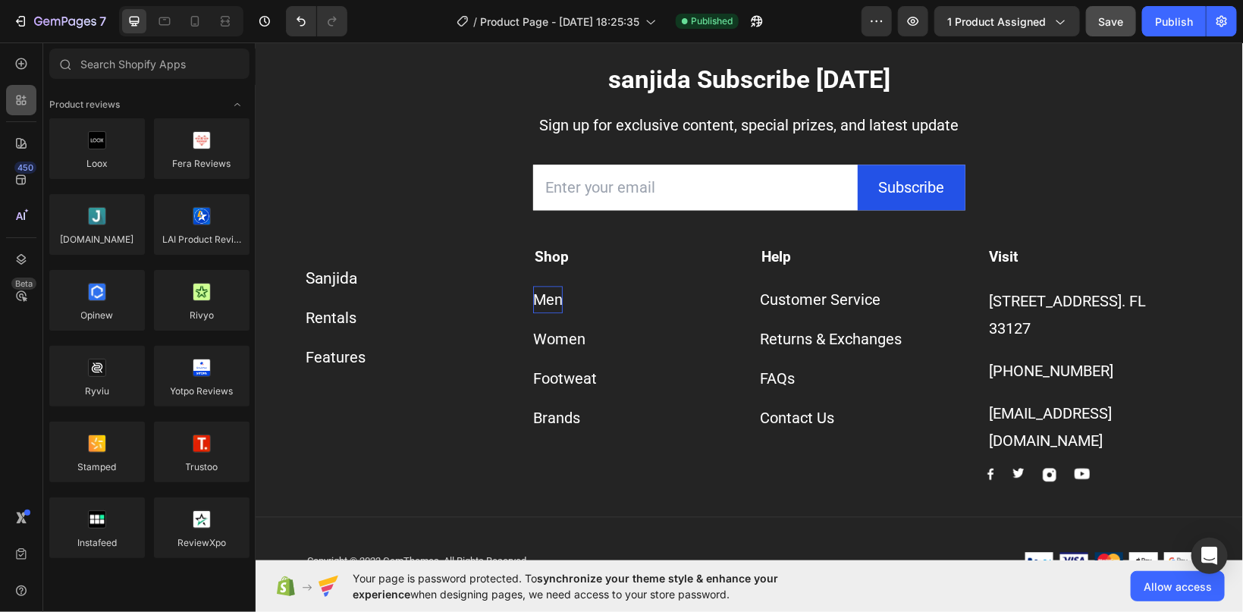
click at [24, 99] on icon at bounding box center [24, 98] width 5 height 5
click at [20, 65] on icon at bounding box center [21, 63] width 15 height 15
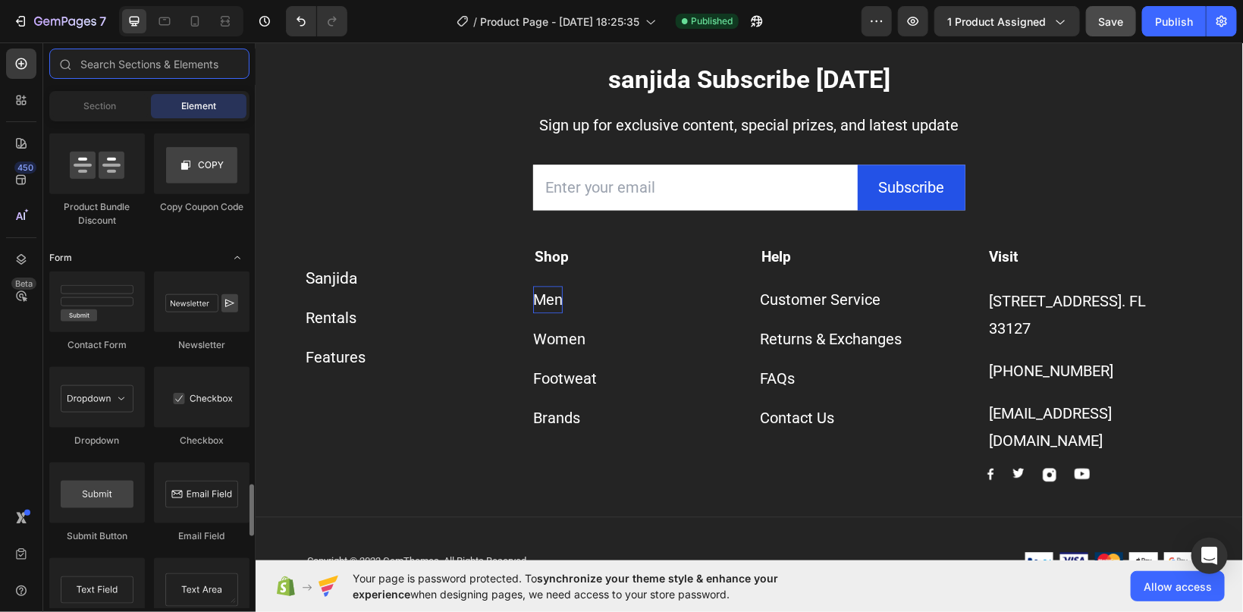
scroll to position [3761, 0]
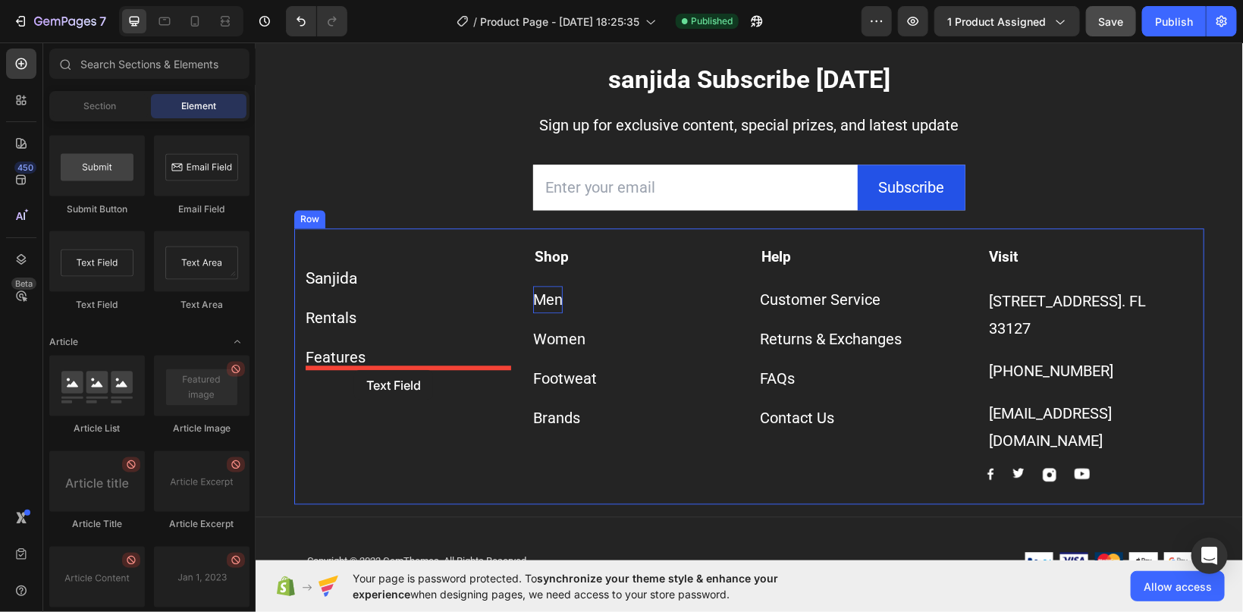
drag, startPoint x: 356, startPoint y: 310, endPoint x: 354, endPoint y: 369, distance: 59.2
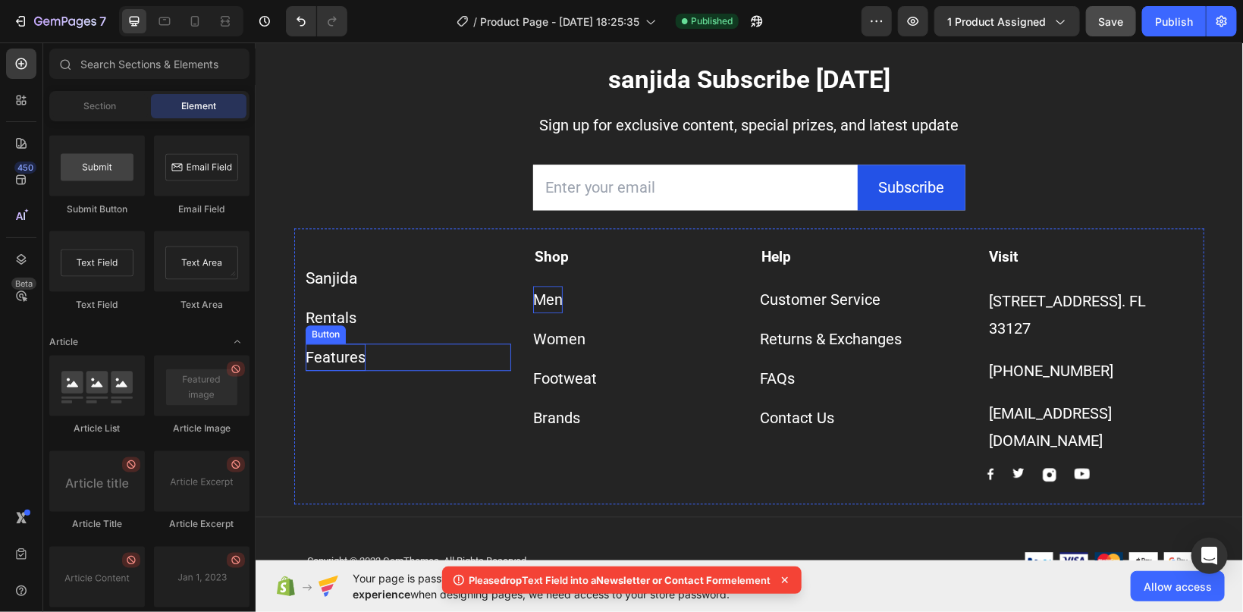
click at [347, 370] on div "Features" at bounding box center [335, 356] width 60 height 27
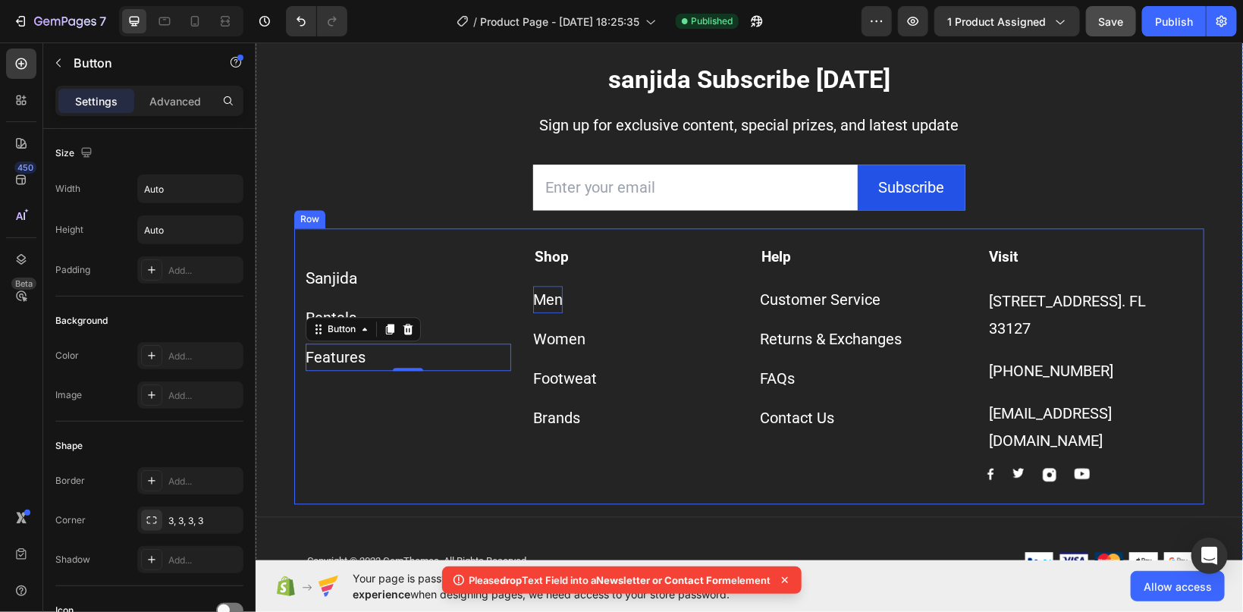
click at [347, 442] on div "Sanjida Button Rentals Button Features Button 0" at bounding box center [408, 364] width 206 height 236
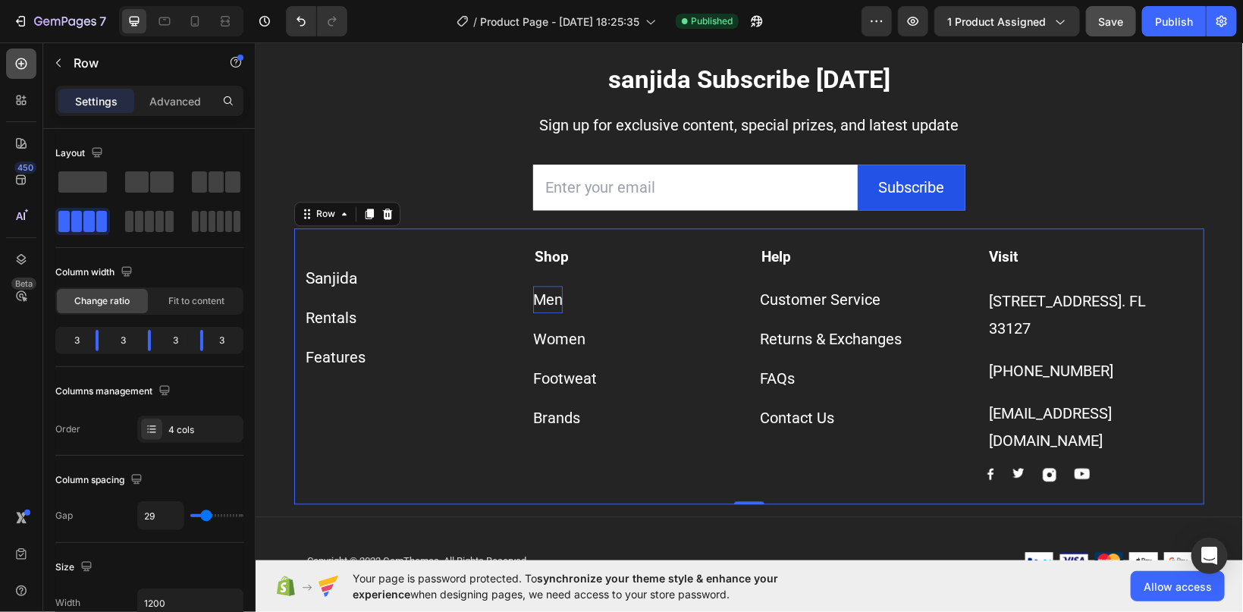
click at [24, 66] on icon at bounding box center [21, 63] width 15 height 15
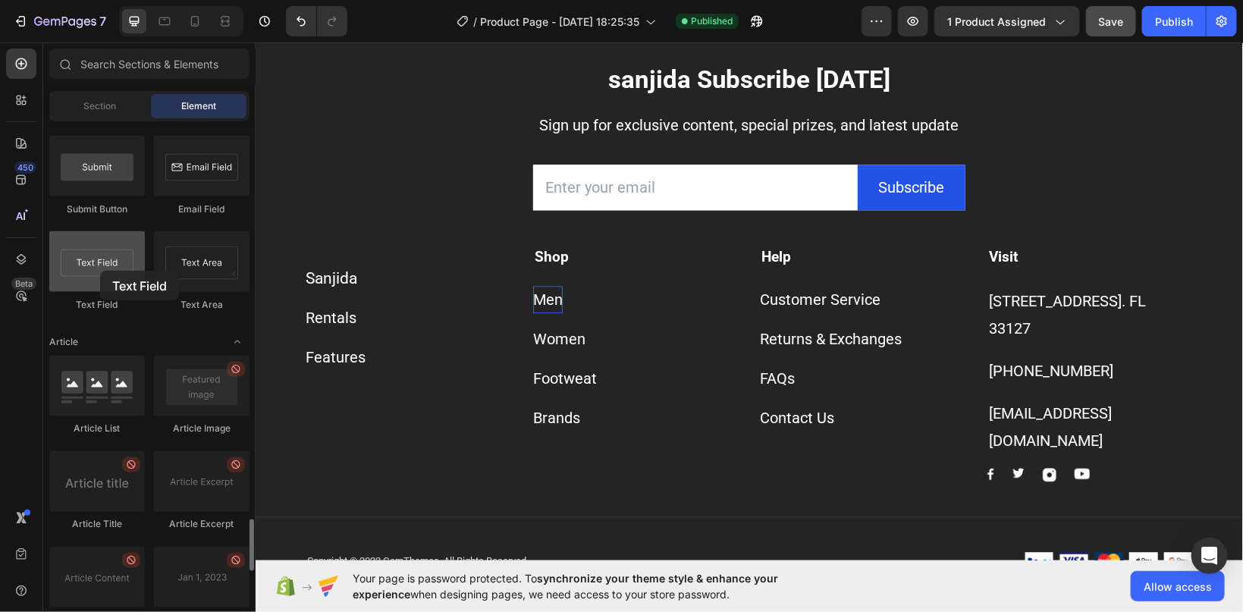
click at [100, 271] on div at bounding box center [97, 261] width 96 height 61
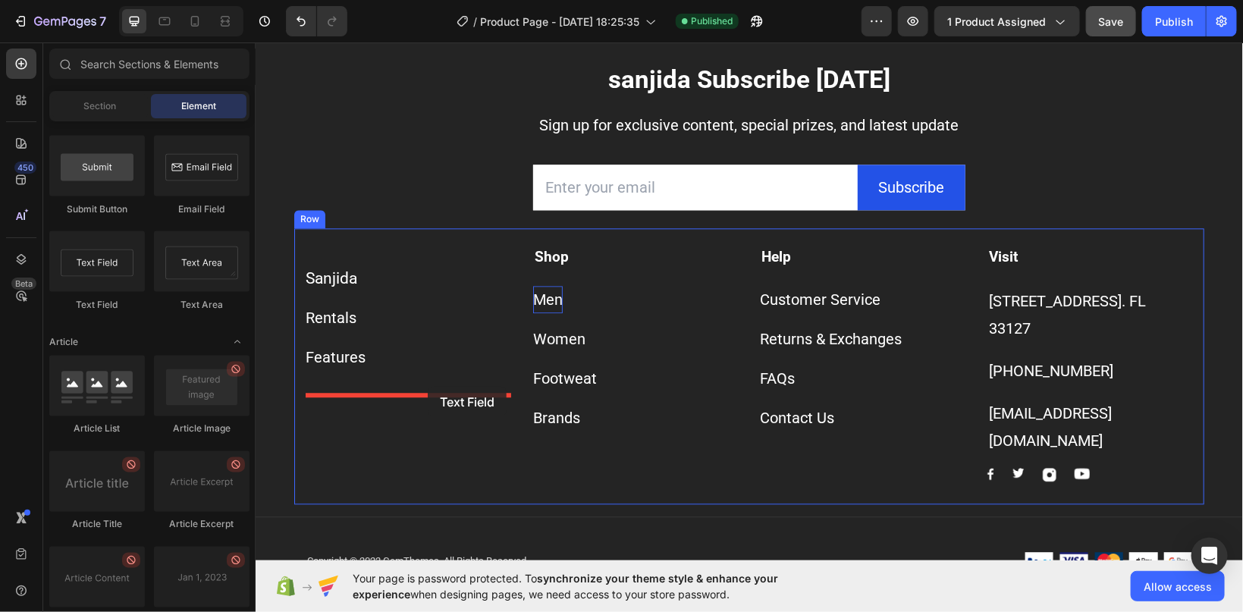
drag, startPoint x: 355, startPoint y: 313, endPoint x: 427, endPoint y: 386, distance: 103.0
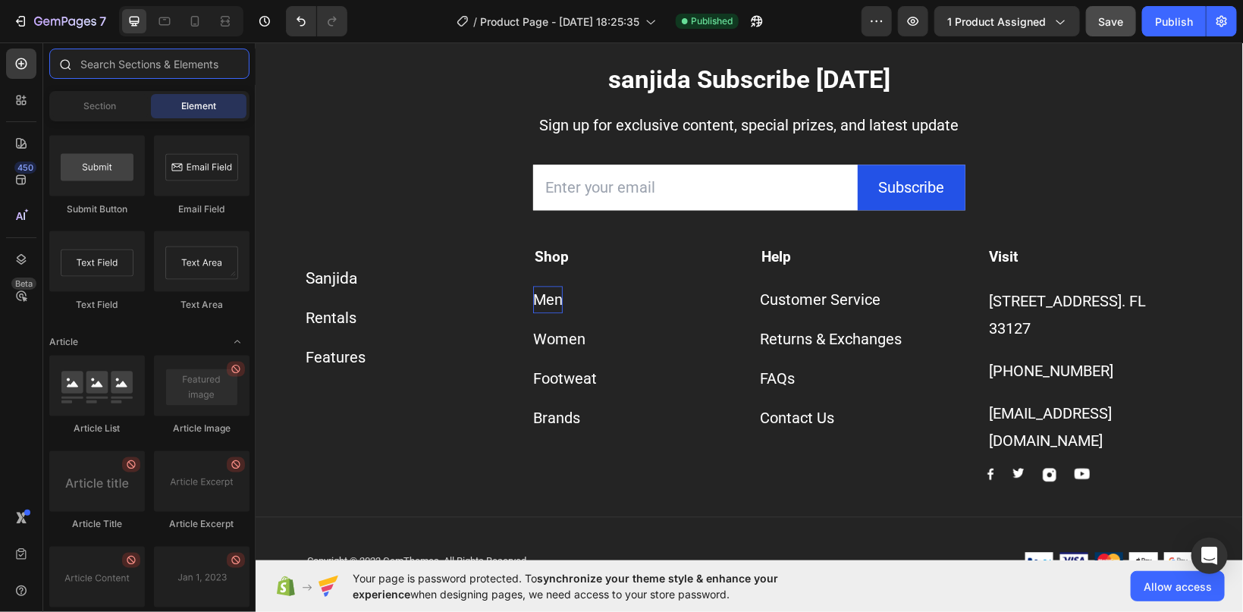
click at [118, 65] on input "text" at bounding box center [149, 64] width 200 height 30
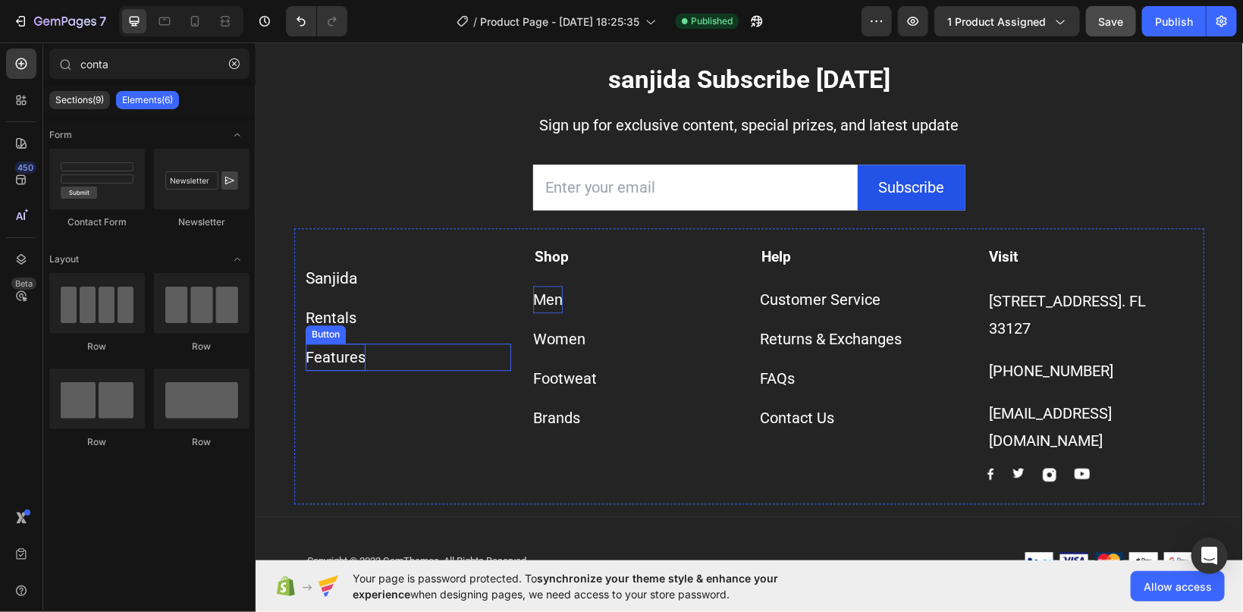
click at [337, 370] on div "Features" at bounding box center [335, 356] width 60 height 27
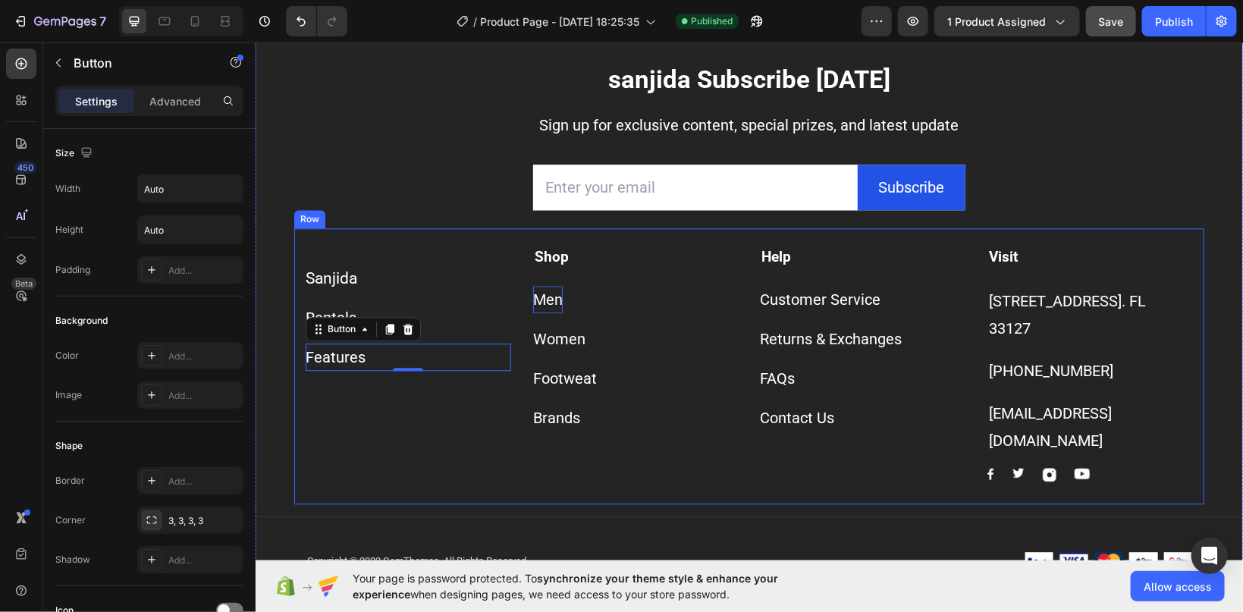
click at [360, 467] on div "Sanjida Button Rentals Button Features Button 0" at bounding box center [408, 364] width 206 height 236
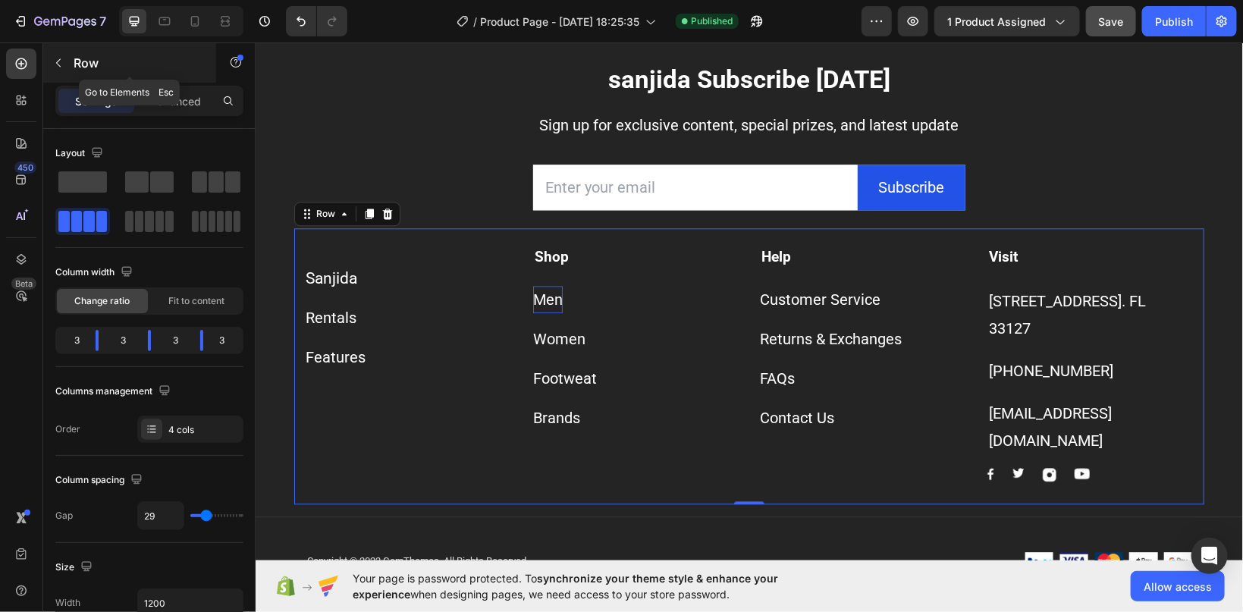
click at [101, 59] on p "Row" at bounding box center [138, 63] width 129 height 18
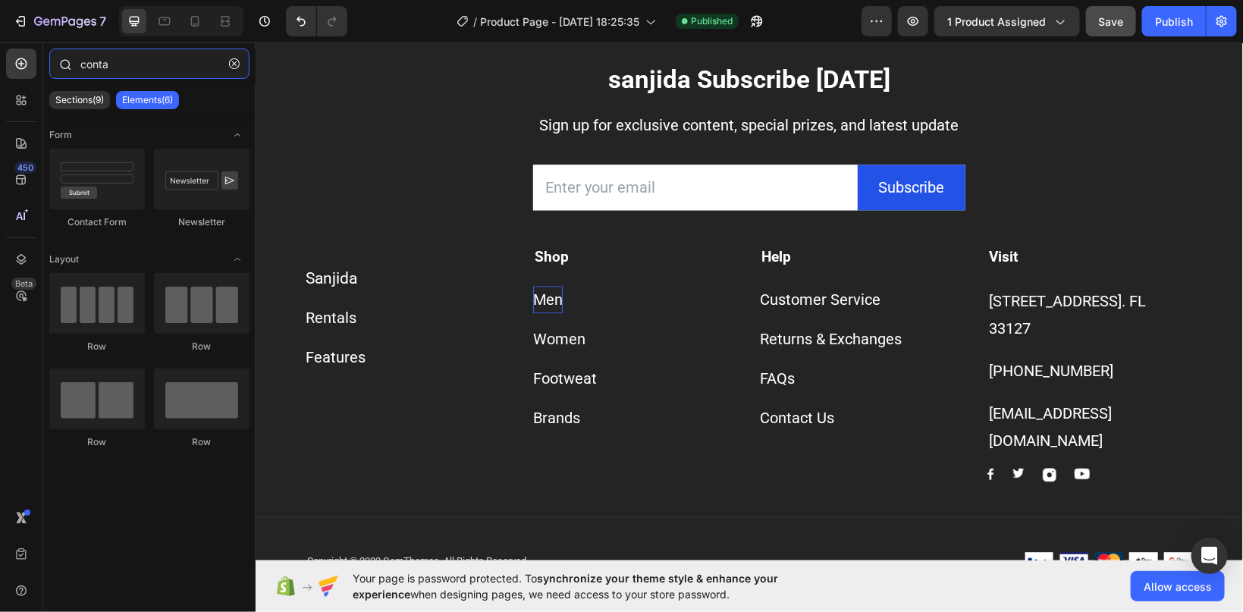
click at [84, 72] on input "conta" at bounding box center [149, 64] width 200 height 30
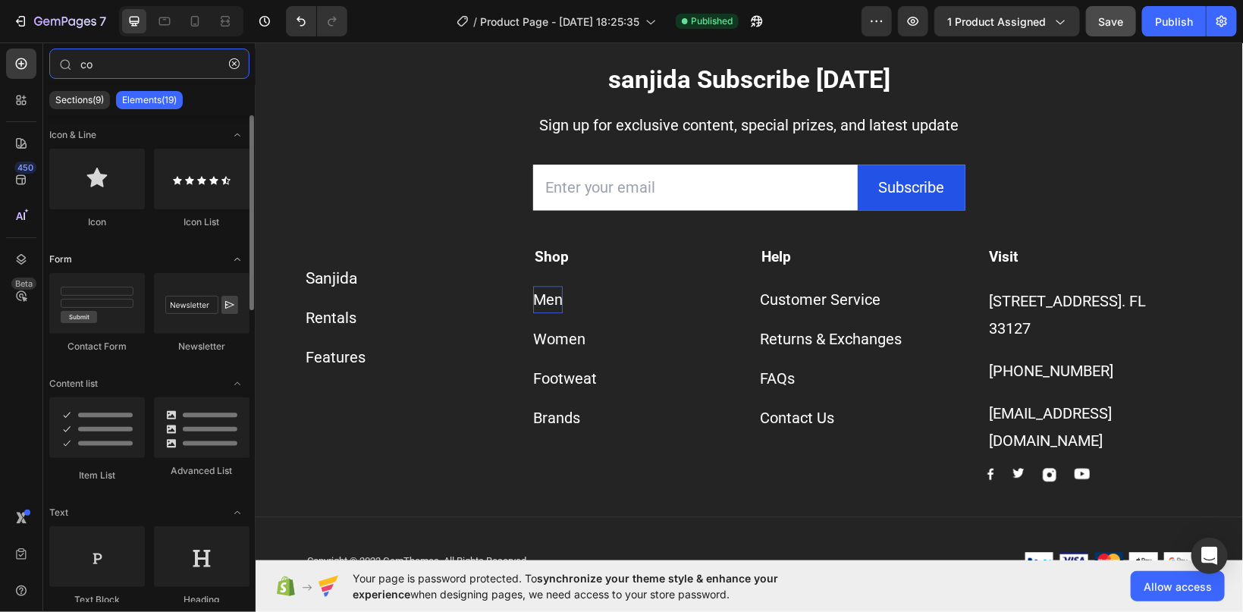
type input "c"
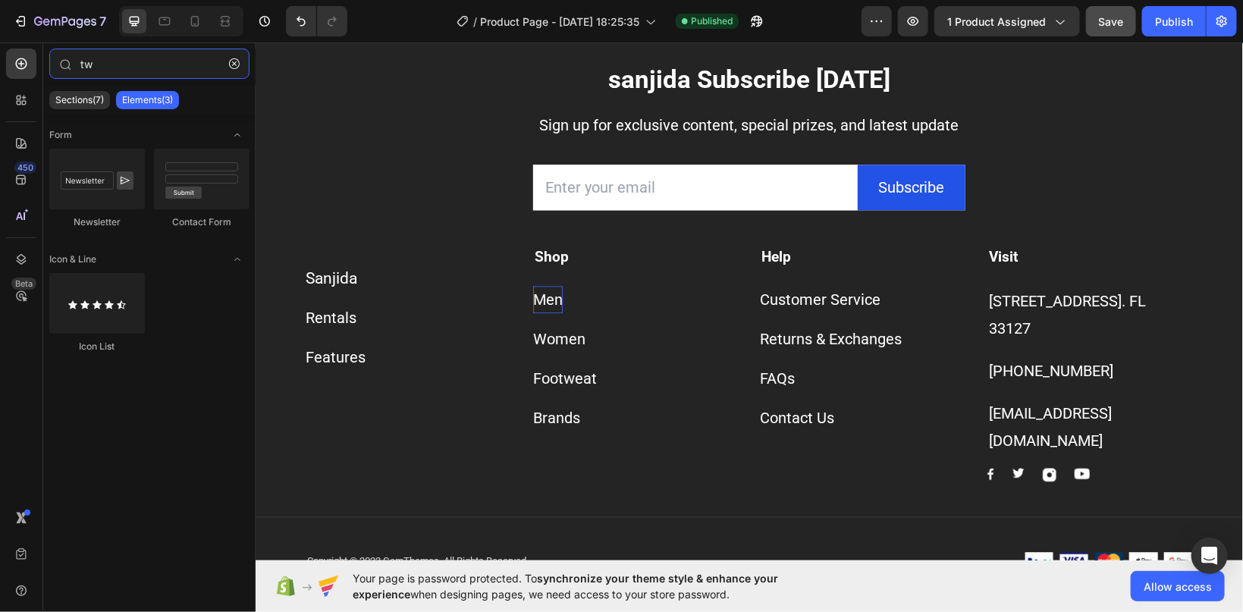
type input "t"
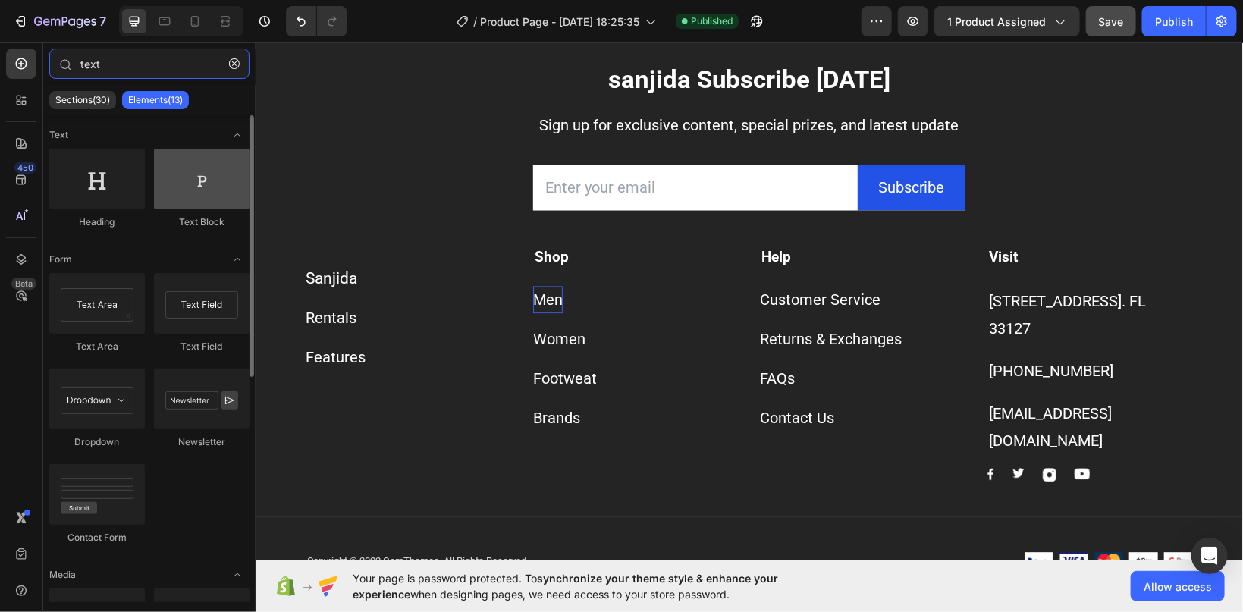
type input "text"
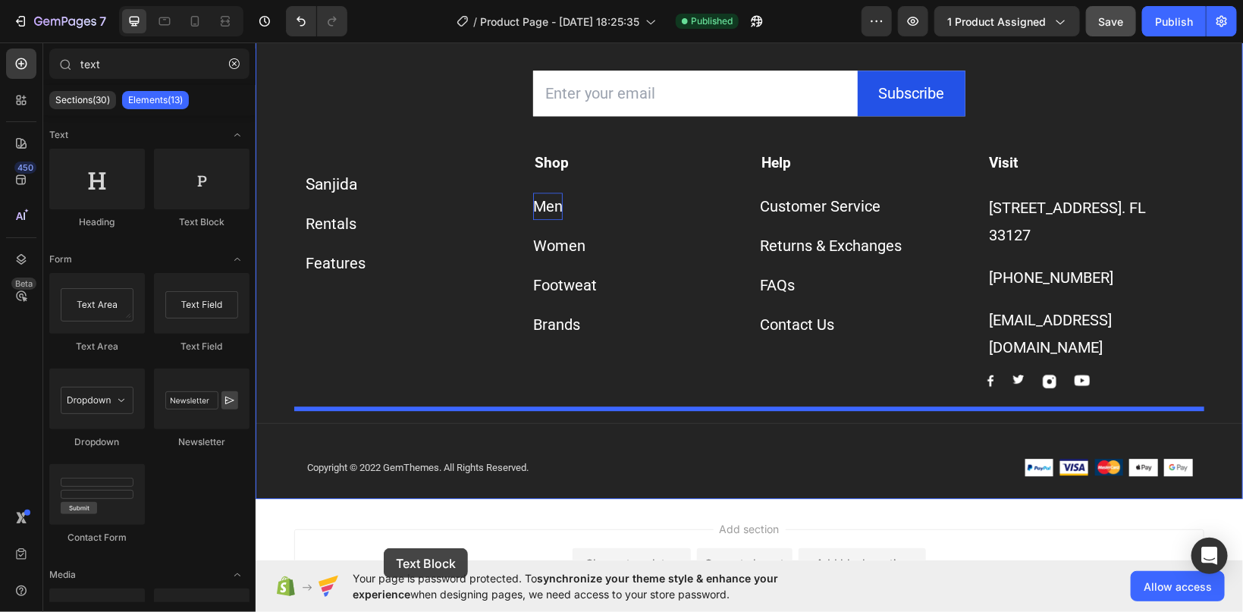
scroll to position [1828, 0]
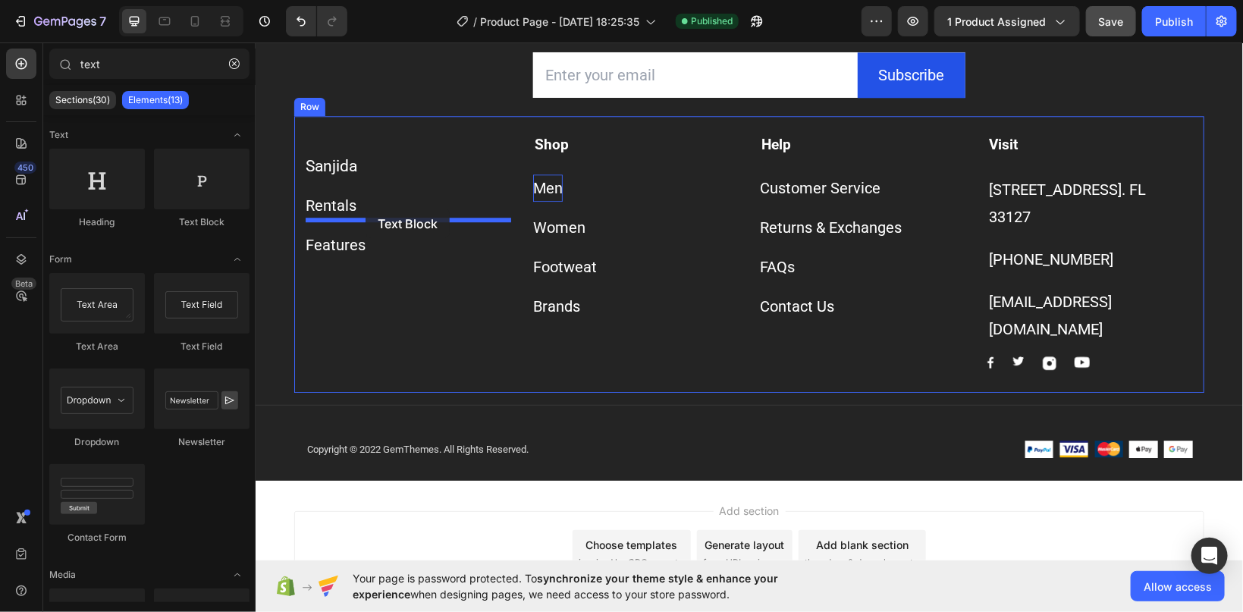
drag, startPoint x: 456, startPoint y: 234, endPoint x: 365, endPoint y: 208, distance: 94.8
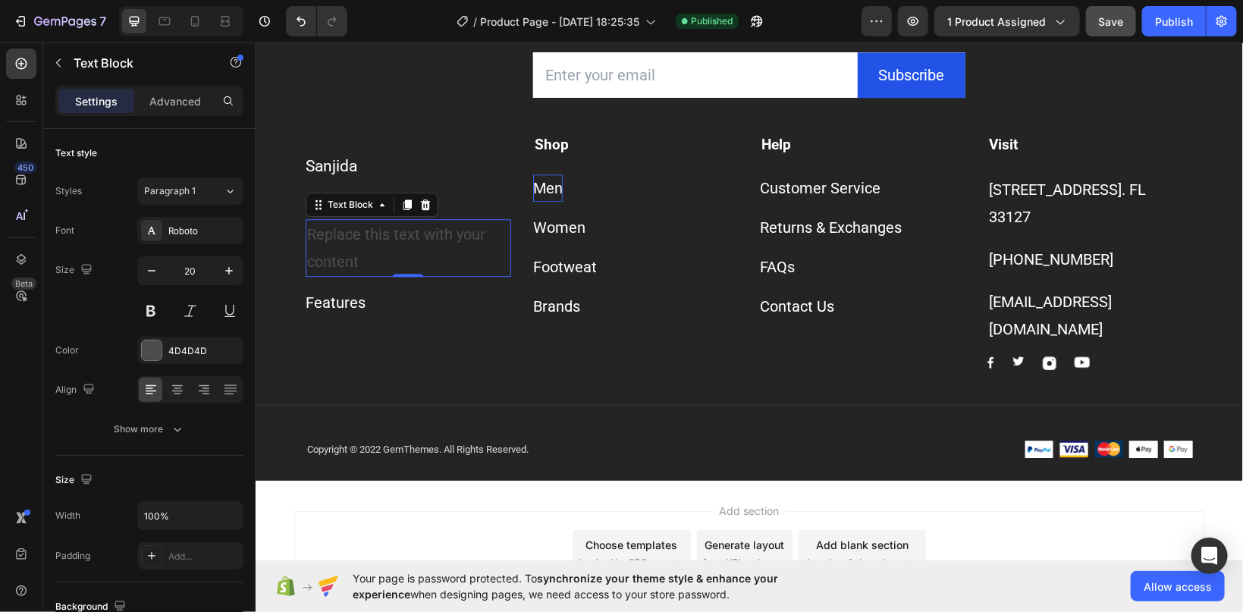
click at [363, 265] on div "Replace this text with your content" at bounding box center [408, 247] width 206 height 58
click at [365, 263] on p "Replace this text with your content" at bounding box center [407, 247] width 203 height 55
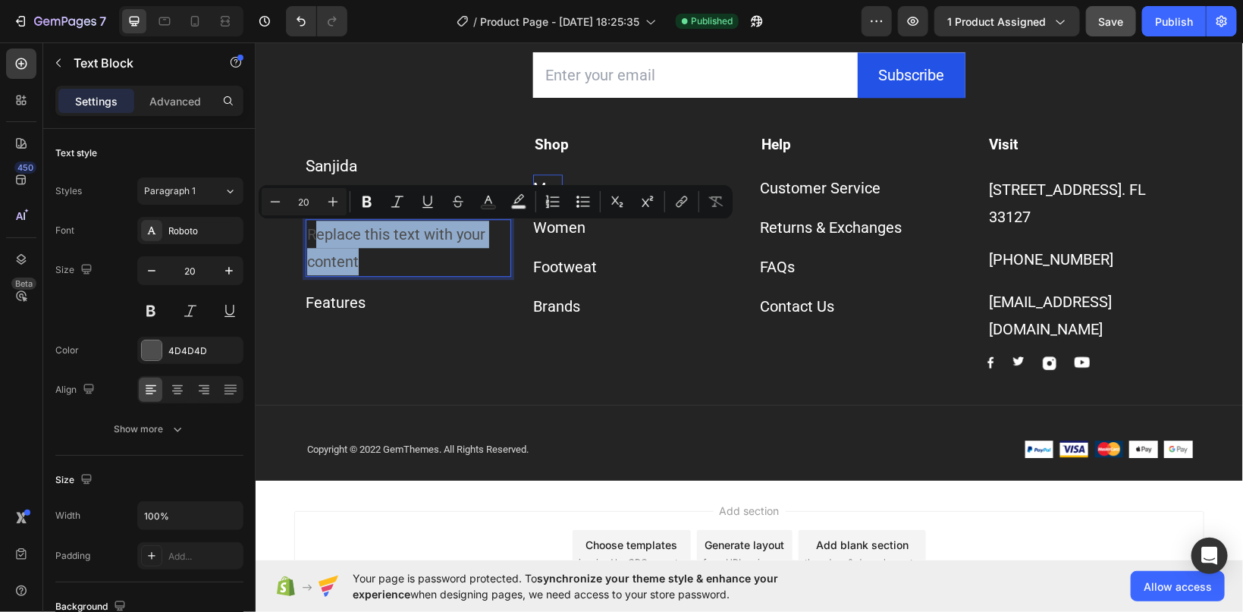
drag, startPoint x: 366, startPoint y: 261, endPoint x: 315, endPoint y: 231, distance: 58.8
click at [315, 231] on p "Replace this text with your content" at bounding box center [407, 247] width 203 height 55
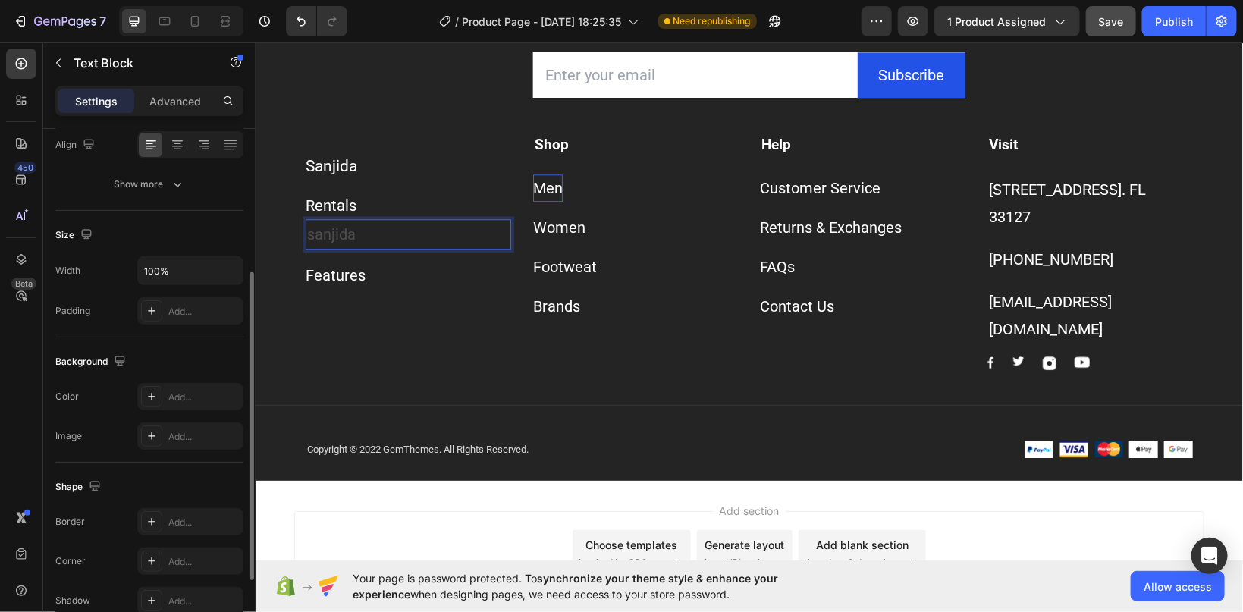
scroll to position [372, 0]
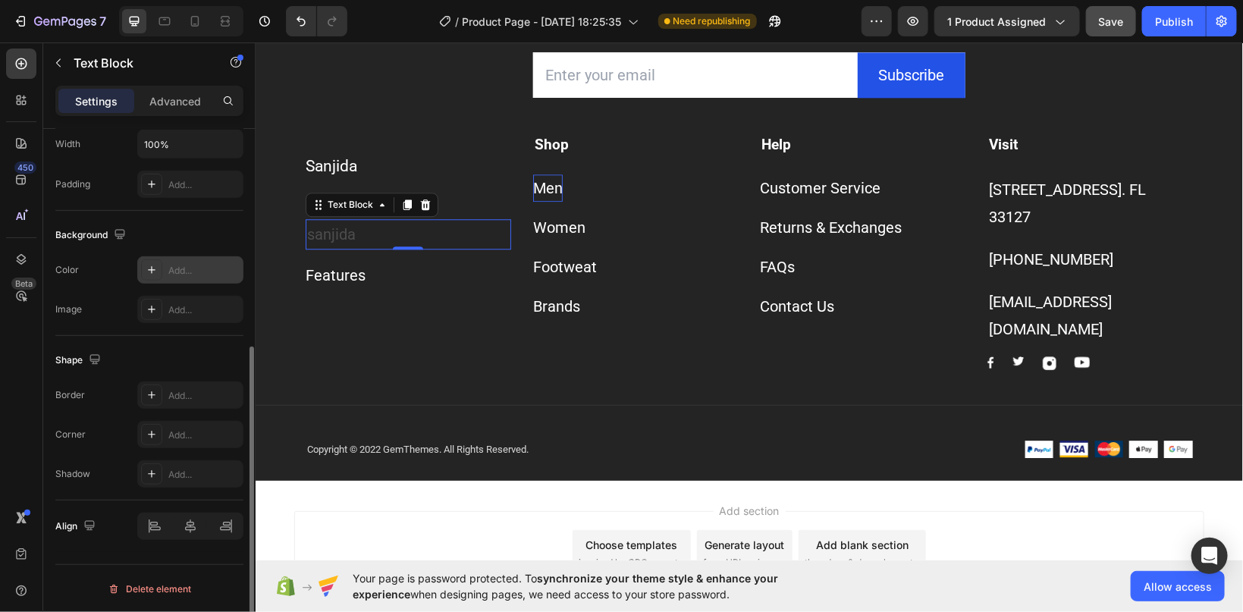
click at [178, 273] on div "Add..." at bounding box center [203, 271] width 71 height 14
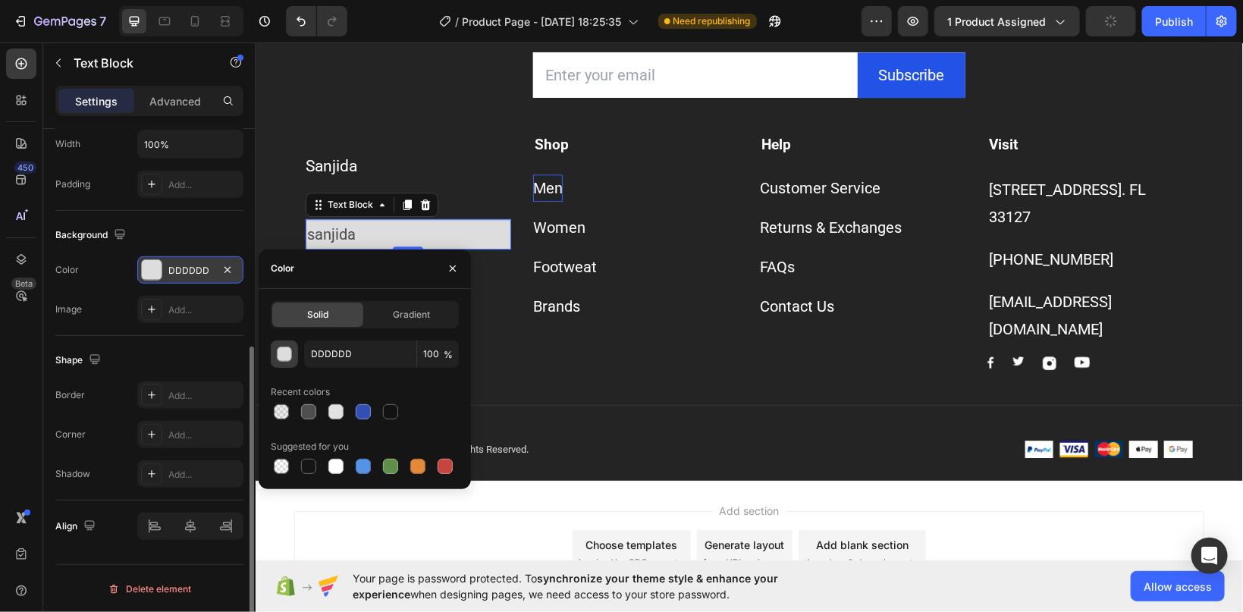
click at [281, 353] on div "button" at bounding box center [285, 354] width 15 height 15
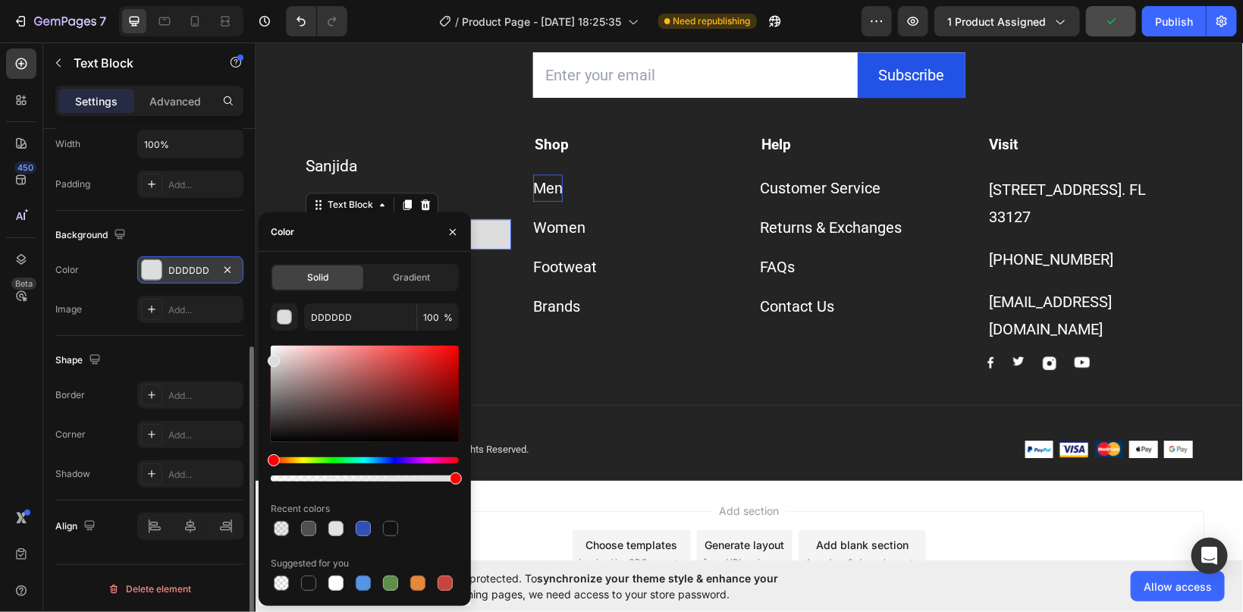
click at [607, 481] on div "Add section Choose templates inspired by CRO experts Generate layout from URL o…" at bounding box center [749, 555] width 988 height 150
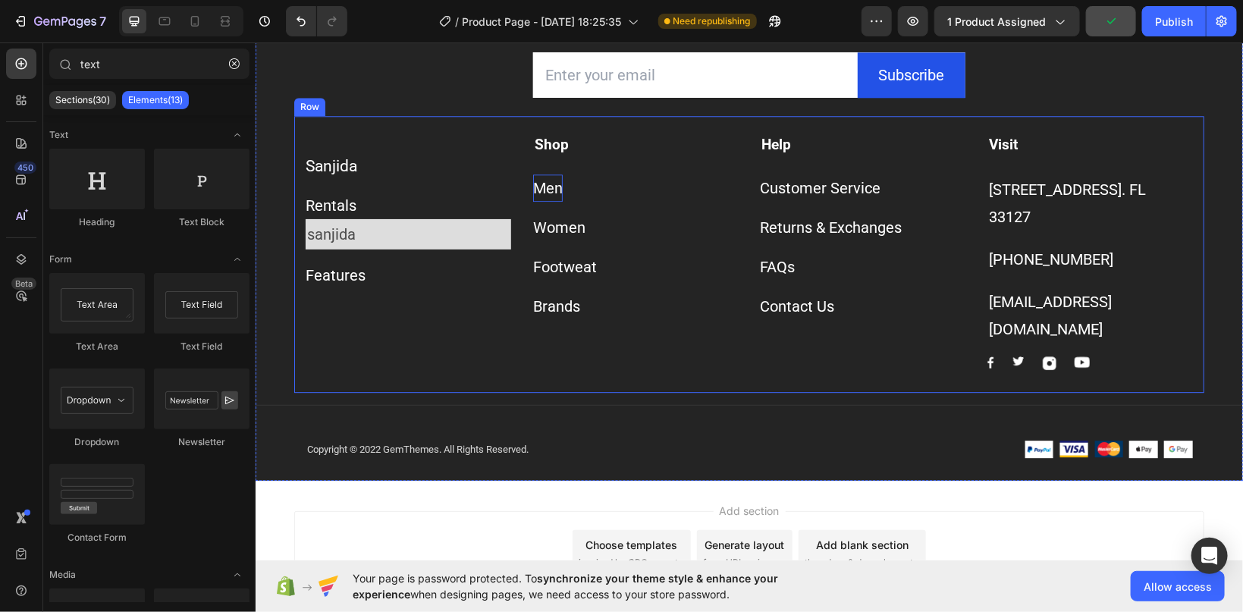
click at [428, 302] on div "Sanjida Button Rentals Button sanjida Text Block Features Button" at bounding box center [408, 252] width 206 height 236
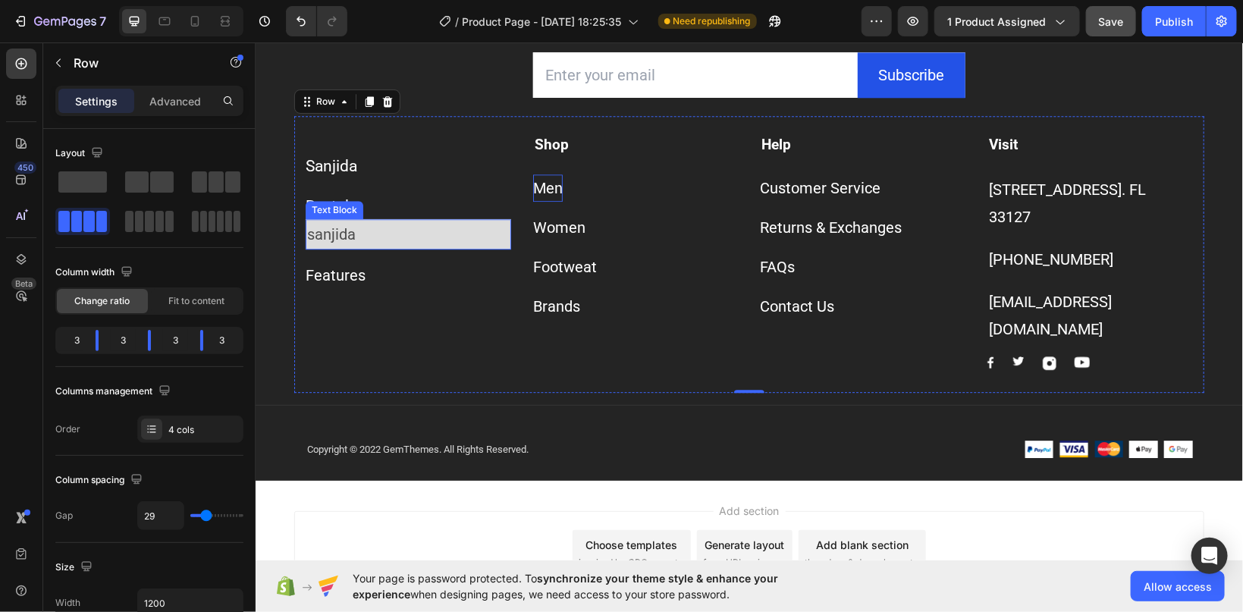
click at [358, 240] on p "sanjida" at bounding box center [407, 233] width 203 height 27
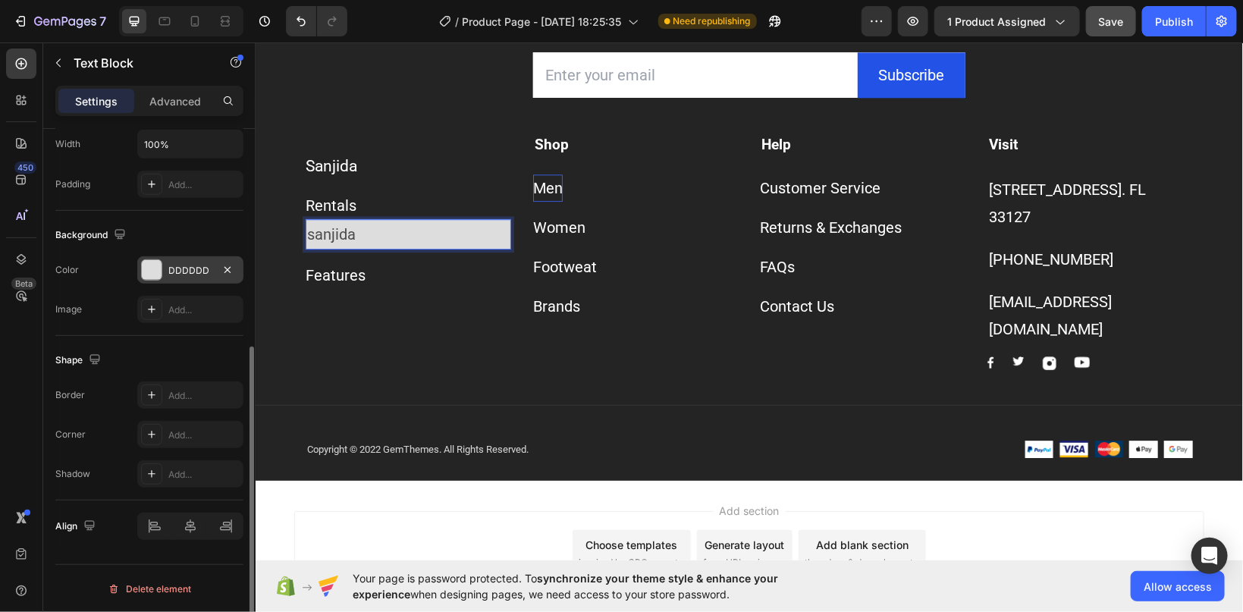
click at [148, 269] on div at bounding box center [152, 270] width 20 height 20
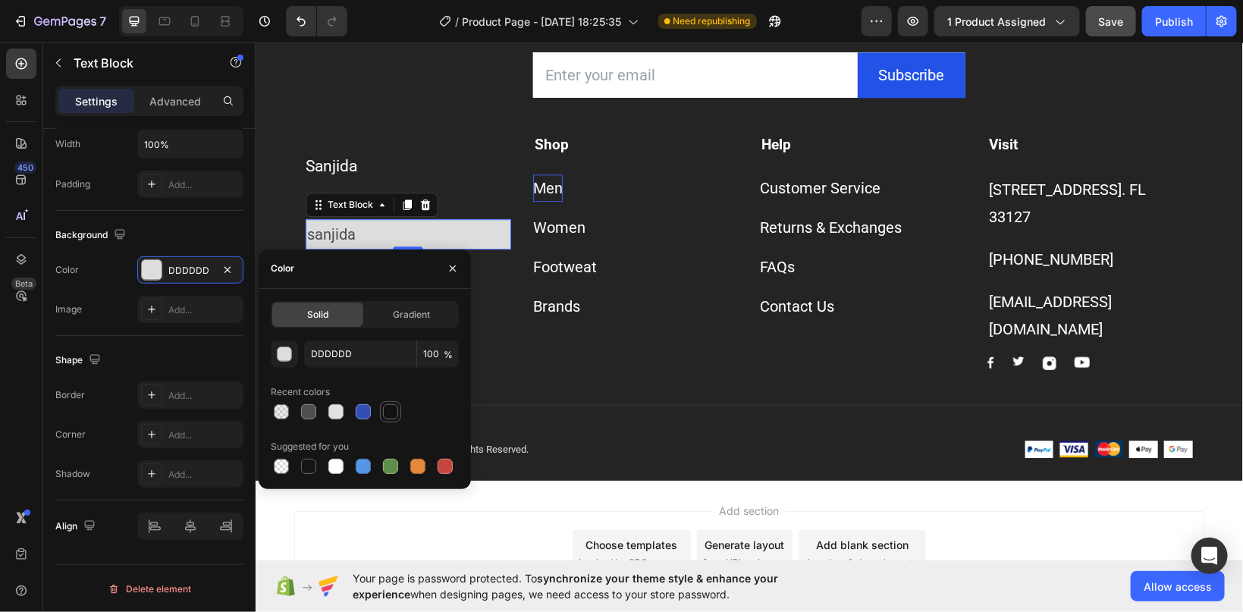
click at [394, 413] on div at bounding box center [390, 411] width 15 height 15
type input "121212"
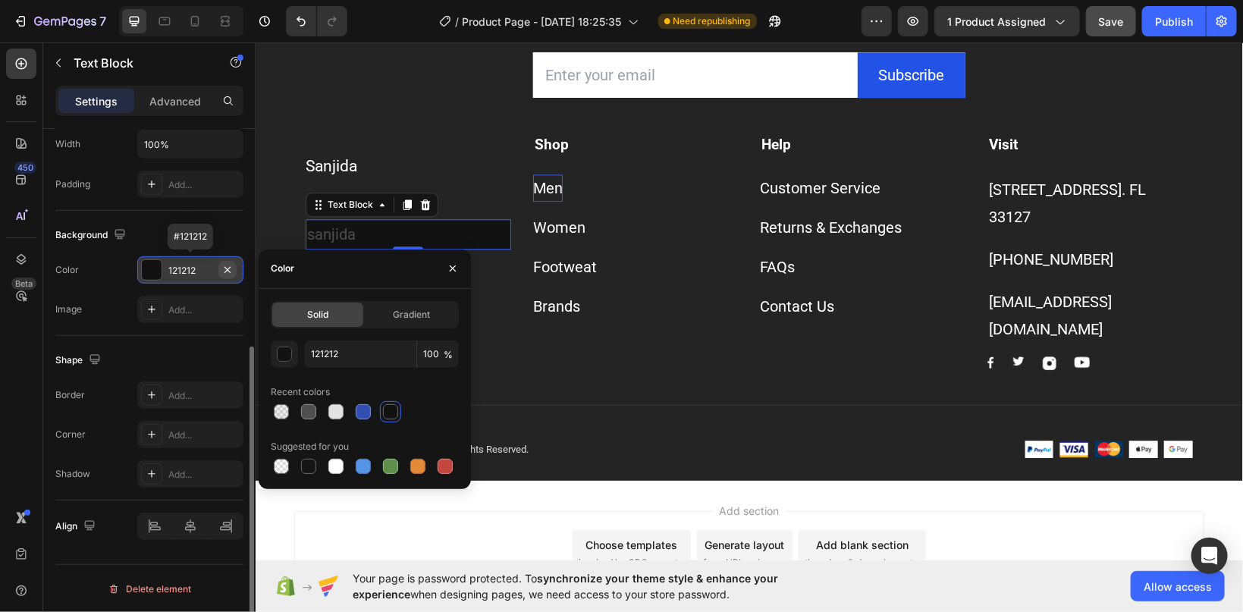
click at [227, 271] on icon "button" at bounding box center [228, 270] width 12 height 12
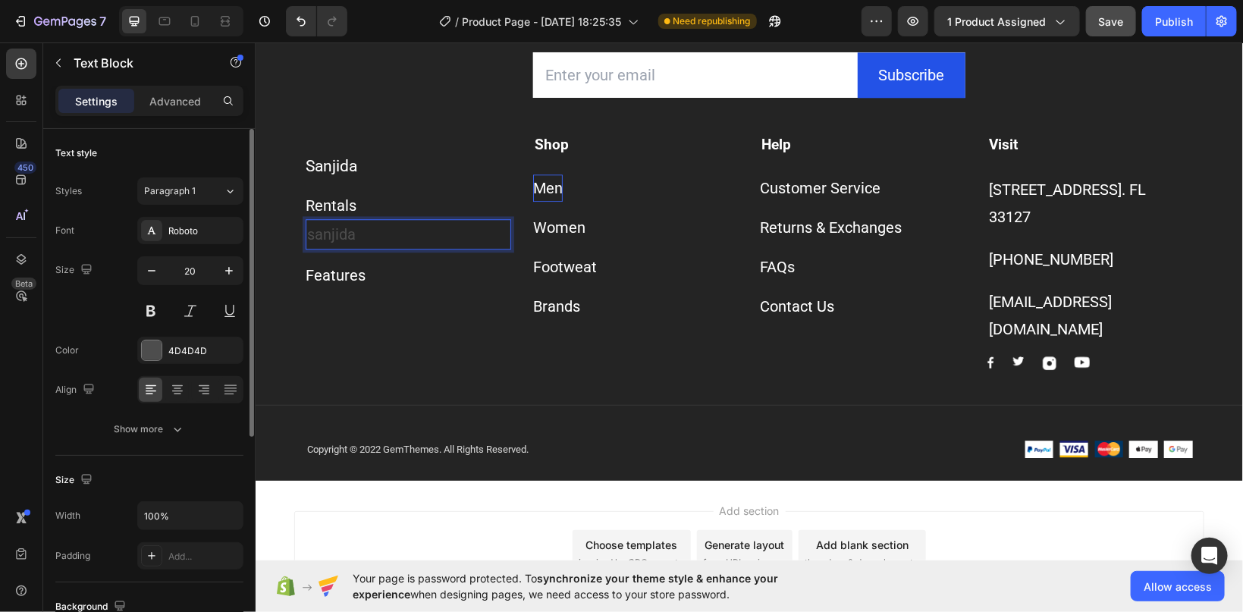
scroll to position [81, 0]
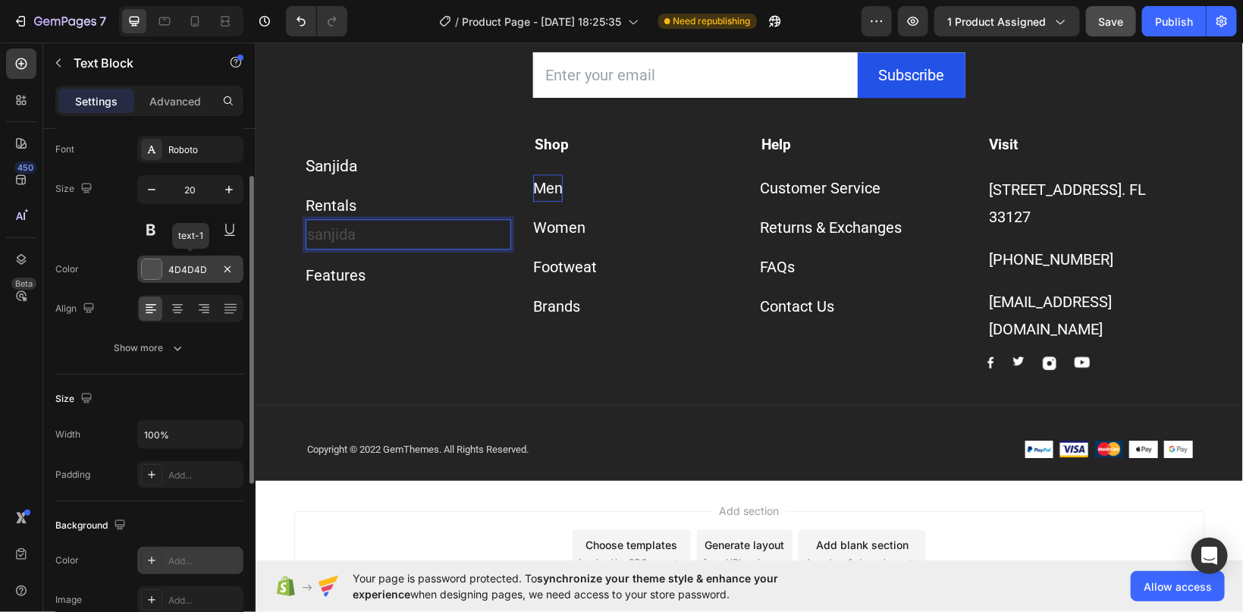
click at [155, 267] on div at bounding box center [152, 269] width 20 height 20
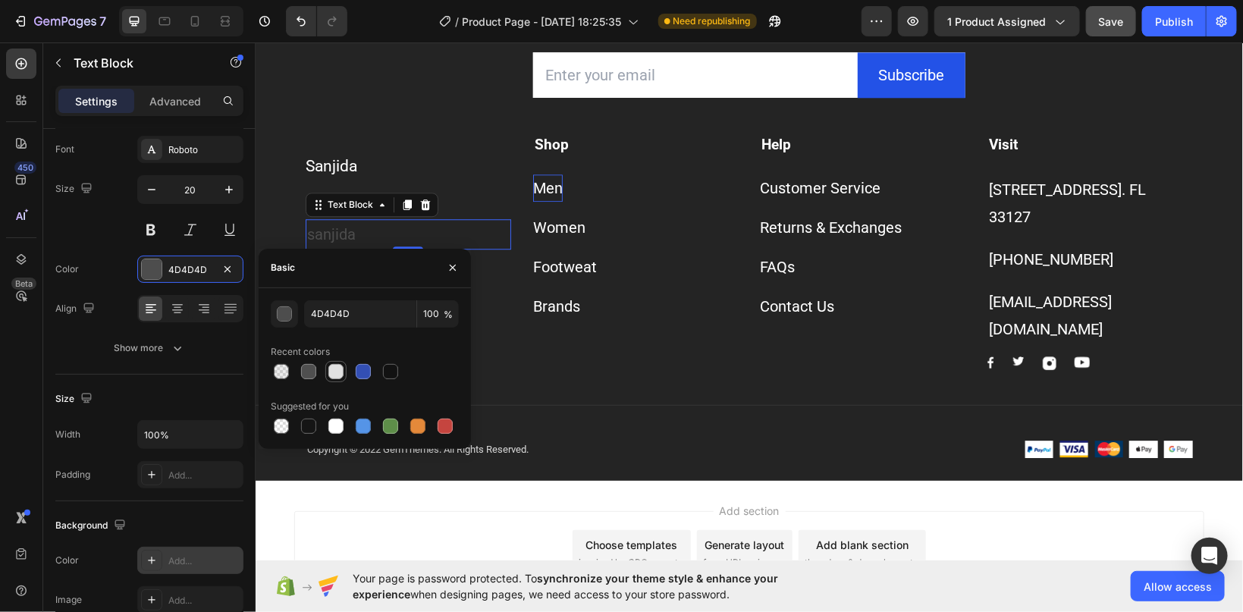
click at [337, 375] on div at bounding box center [336, 371] width 15 height 15
type input "E2E2E2"
click at [558, 311] on div "Brands" at bounding box center [556, 305] width 47 height 27
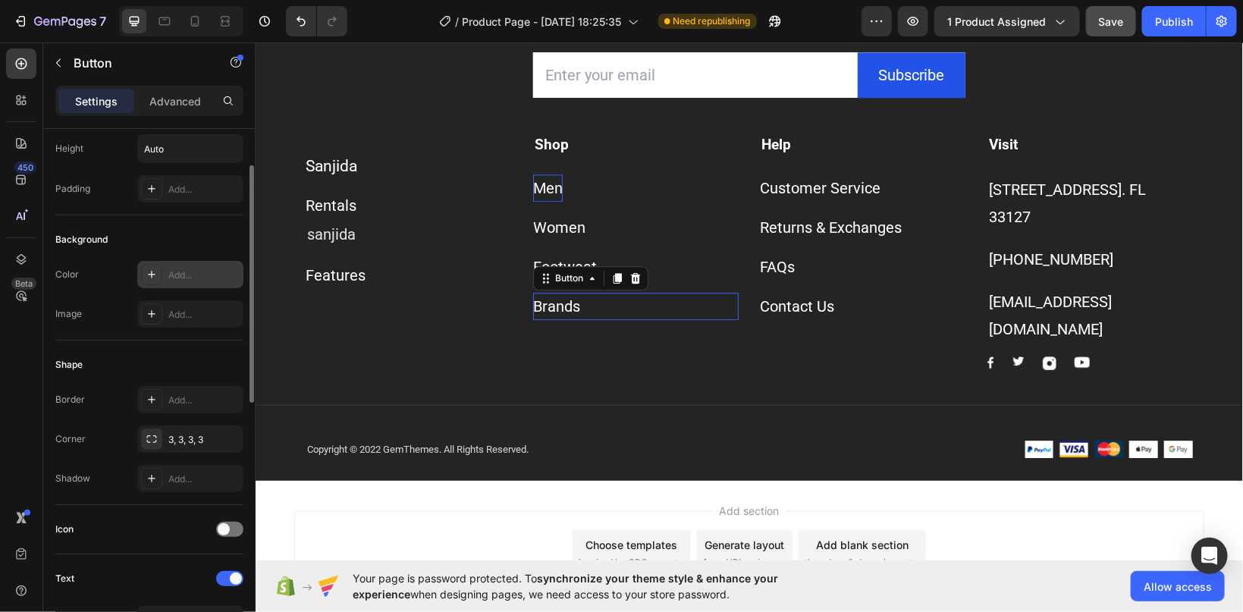
scroll to position [0, 0]
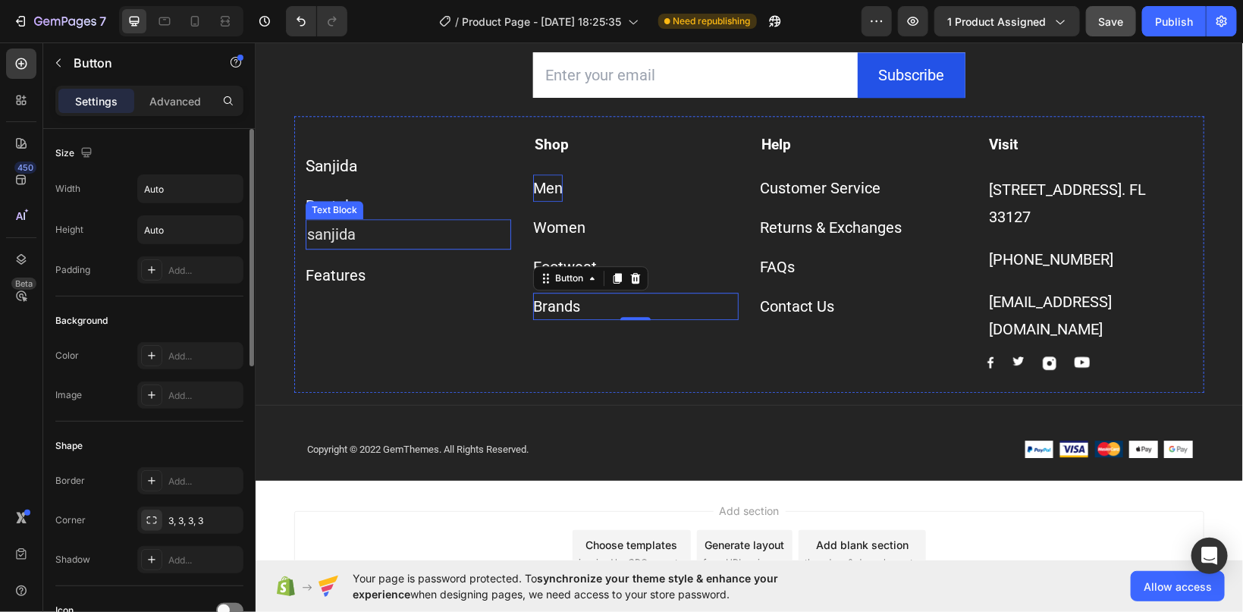
click at [357, 233] on p "sanjida" at bounding box center [407, 233] width 203 height 27
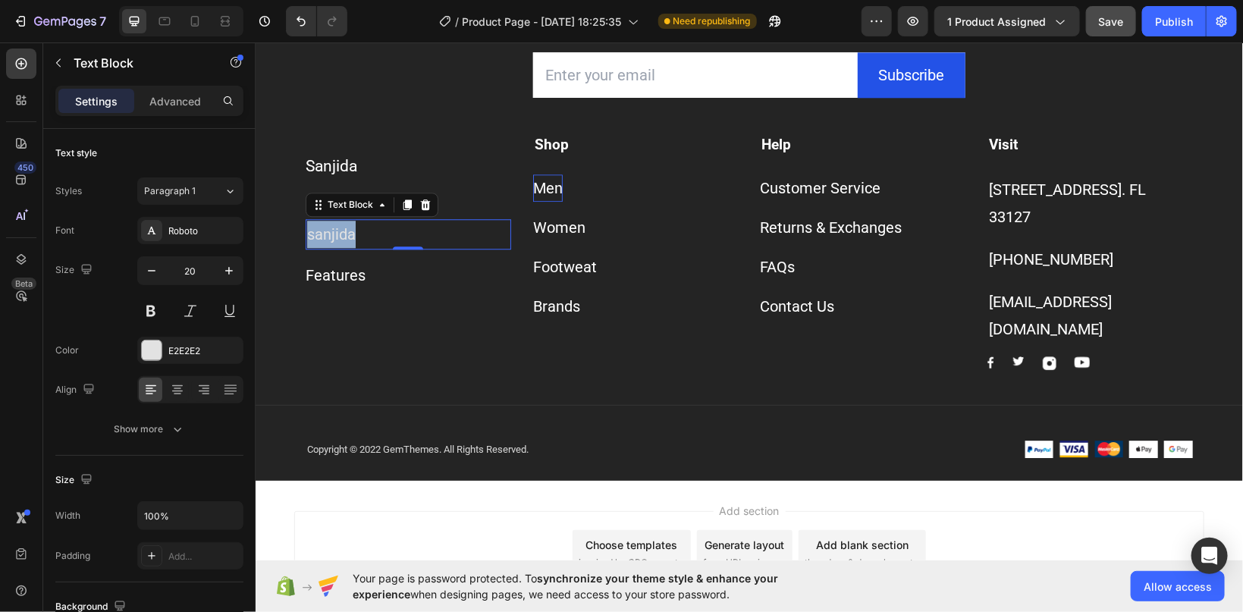
click at [380, 238] on p "sanjida" at bounding box center [407, 233] width 203 height 27
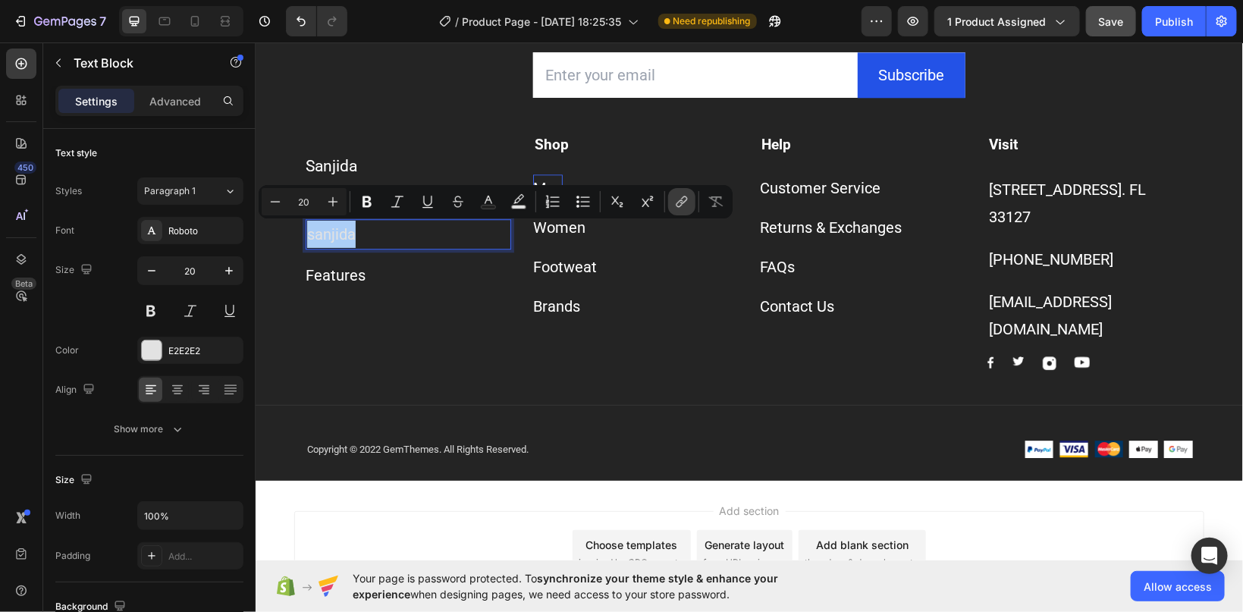
click at [679, 204] on icon "Editor contextual toolbar" at bounding box center [681, 201] width 15 height 15
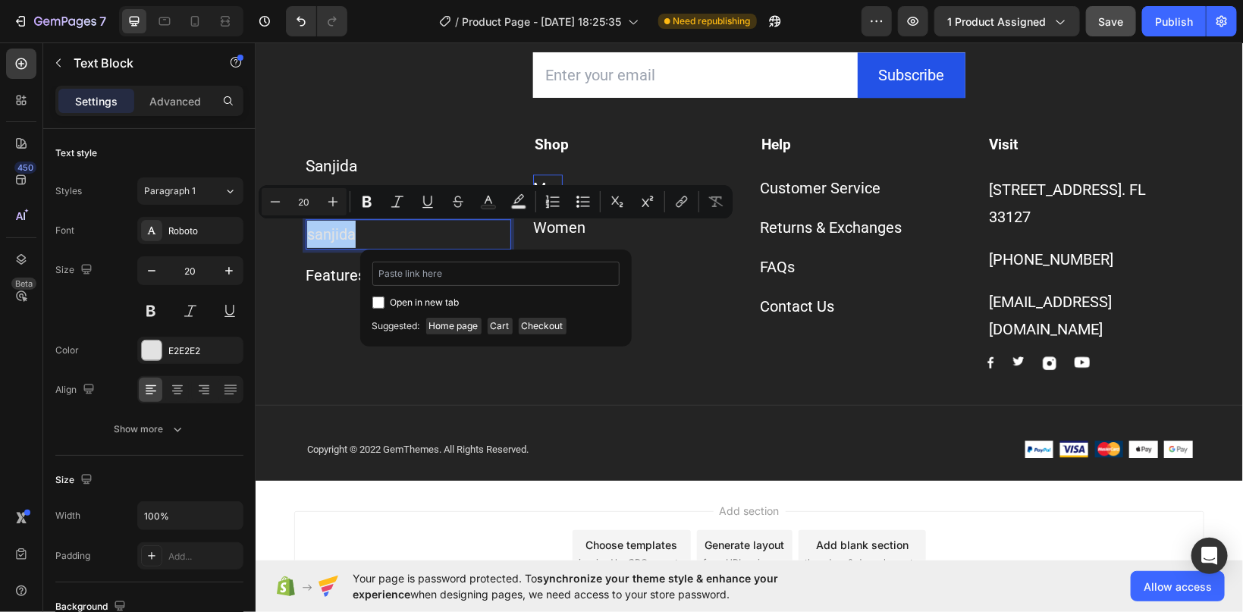
click at [398, 277] on input "Editor contextual toolbar" at bounding box center [496, 274] width 247 height 24
type input "[URL][DOMAIN_NAME]"
click at [395, 305] on span "Open in new tab" at bounding box center [425, 303] width 69 height 18
checkbox input "true"
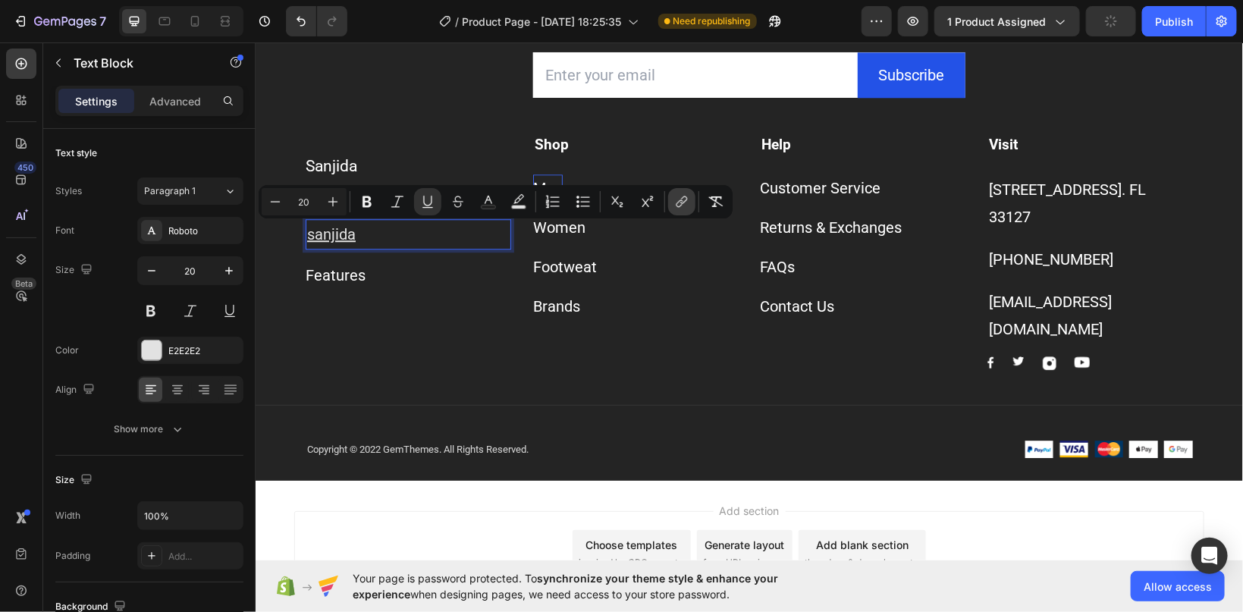
click at [684, 203] on icon "Editor contextual toolbar" at bounding box center [684, 200] width 7 height 8
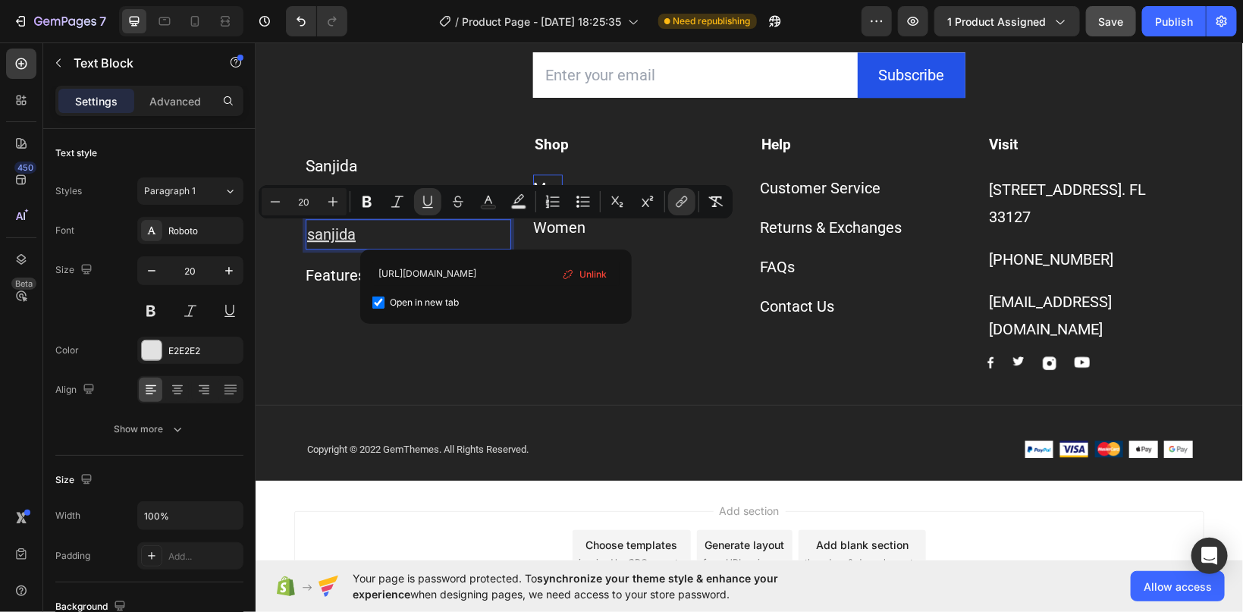
click at [674, 299] on div "Brands Button" at bounding box center [636, 305] width 206 height 27
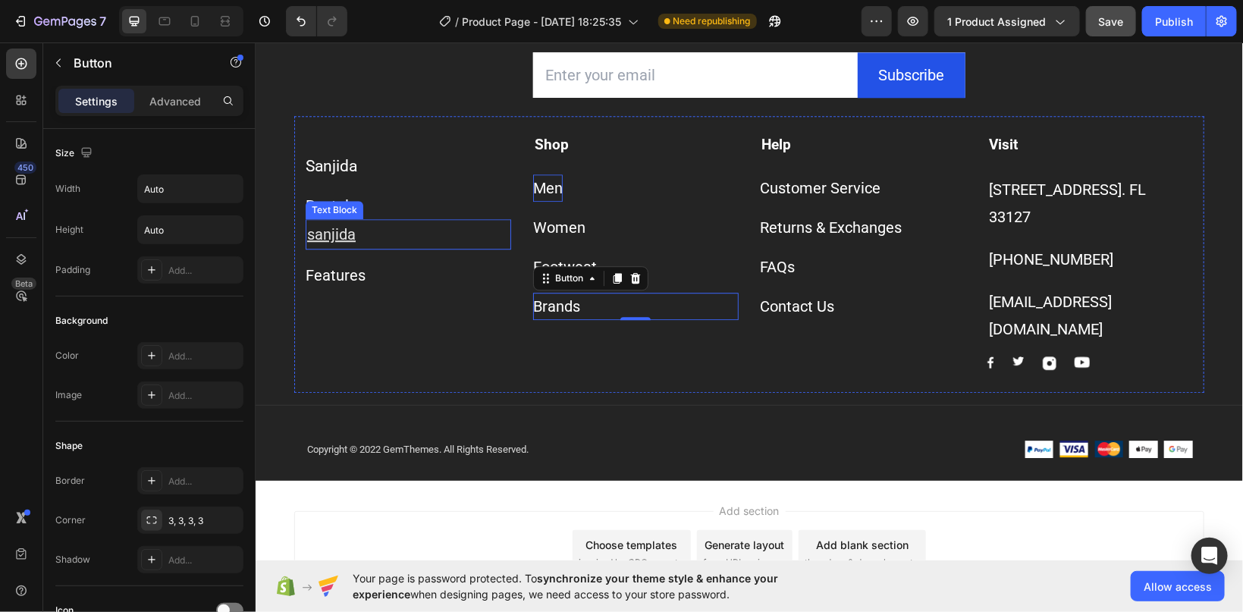
click at [341, 242] on u "sanjida" at bounding box center [330, 234] width 49 height 18
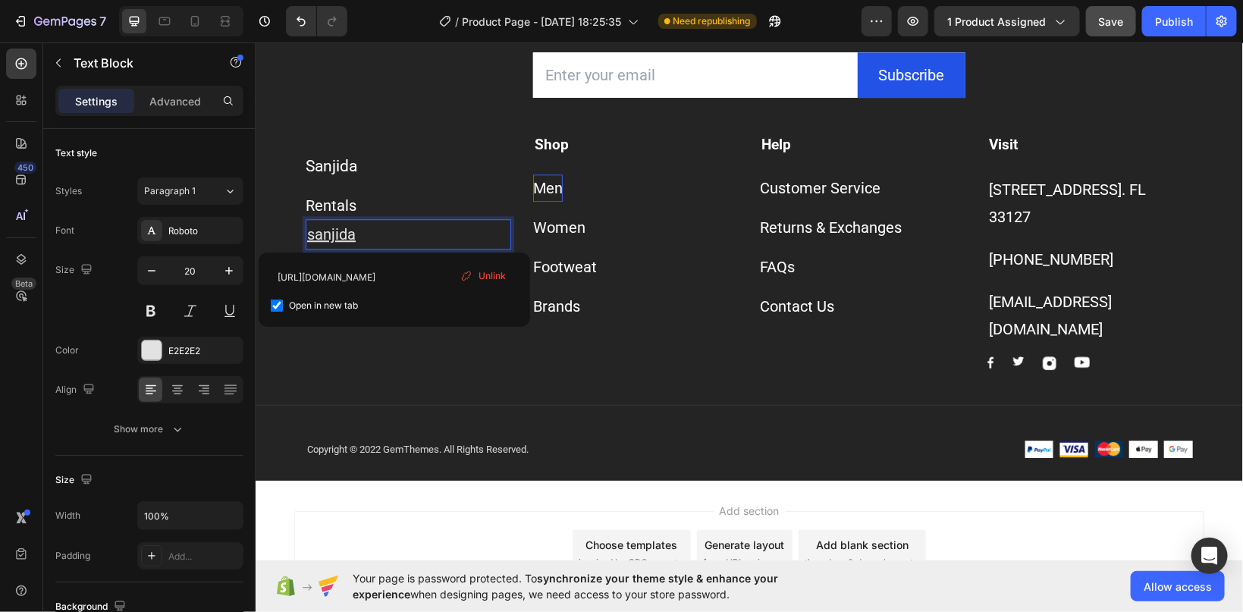
click at [378, 351] on div "Sanjida Button Rentals Button sanjida Text Block 0 Features Button Shop Text bl…" at bounding box center [749, 253] width 910 height 277
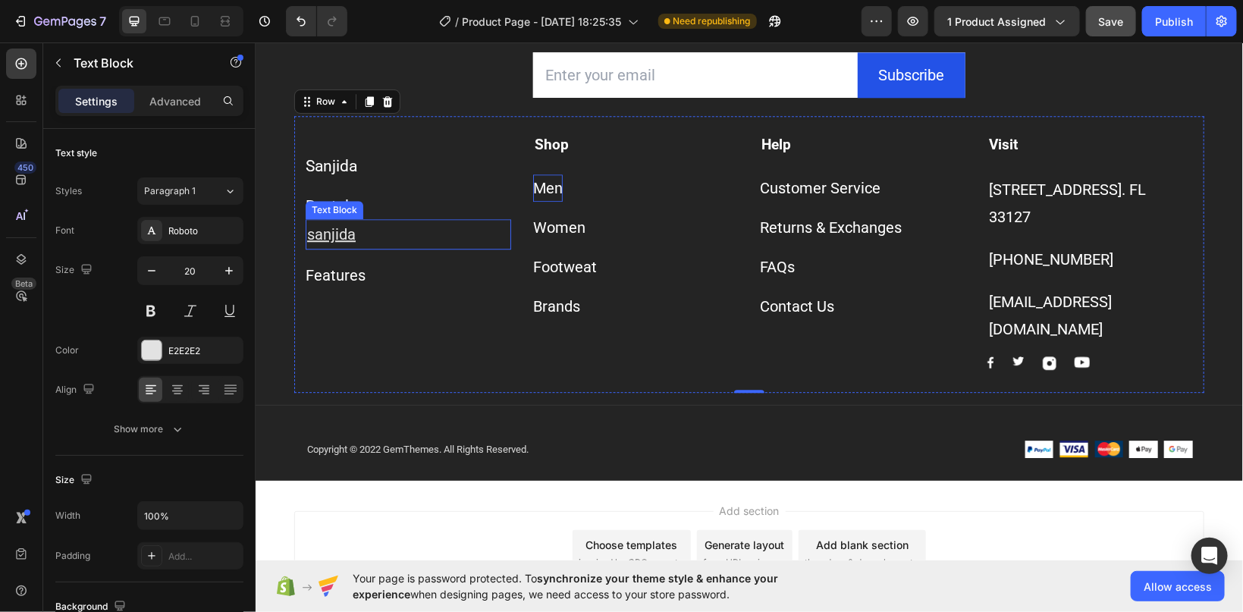
click at [339, 237] on u "sanjida" at bounding box center [330, 234] width 49 height 18
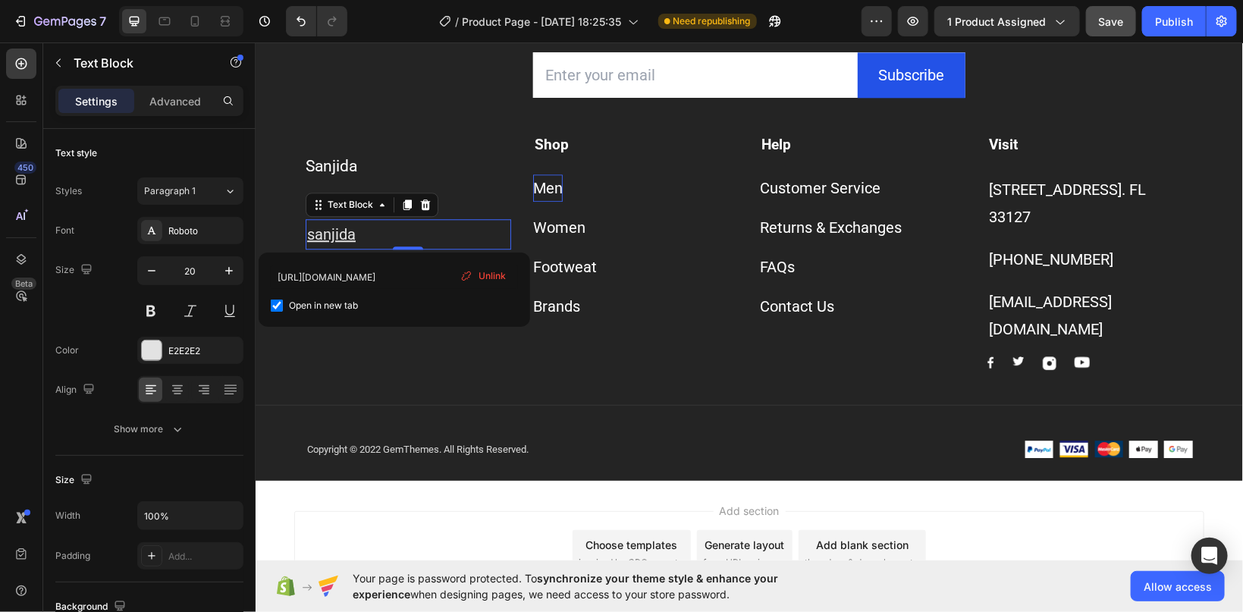
click at [339, 237] on u "sanjida" at bounding box center [330, 234] width 49 height 18
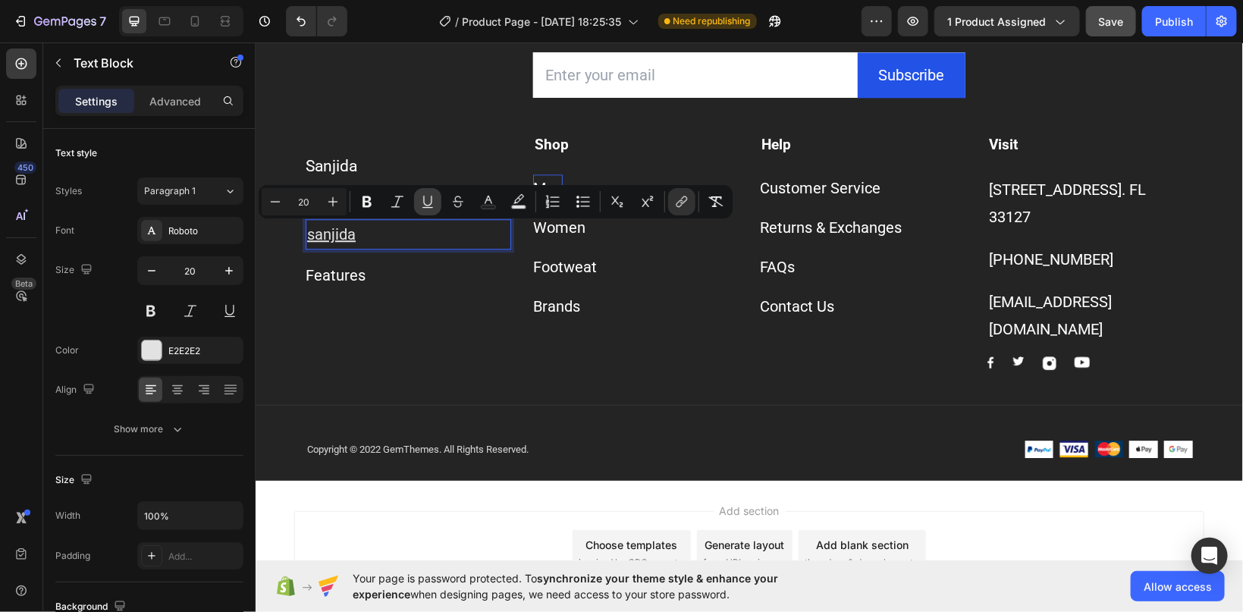
click at [429, 204] on icon "Editor contextual toolbar" at bounding box center [427, 201] width 15 height 15
click at [376, 332] on div "Sanjida Button Rentals Button sanjida Text Block 0 Features Button" at bounding box center [408, 252] width 206 height 236
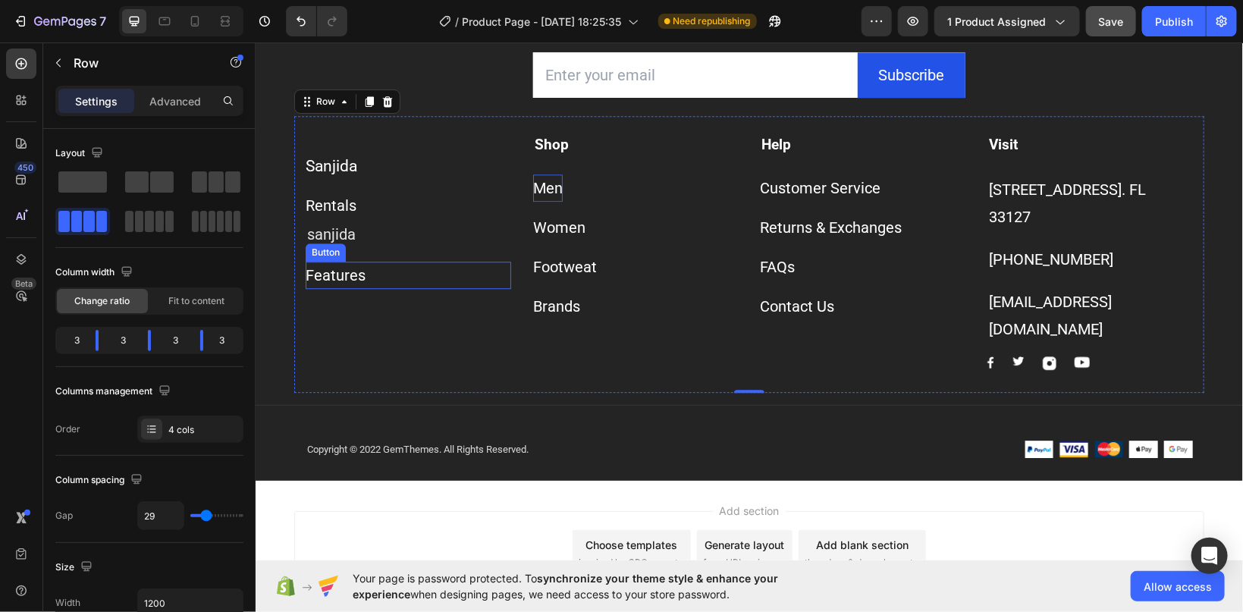
click at [344, 244] on div "Button" at bounding box center [325, 252] width 40 height 18
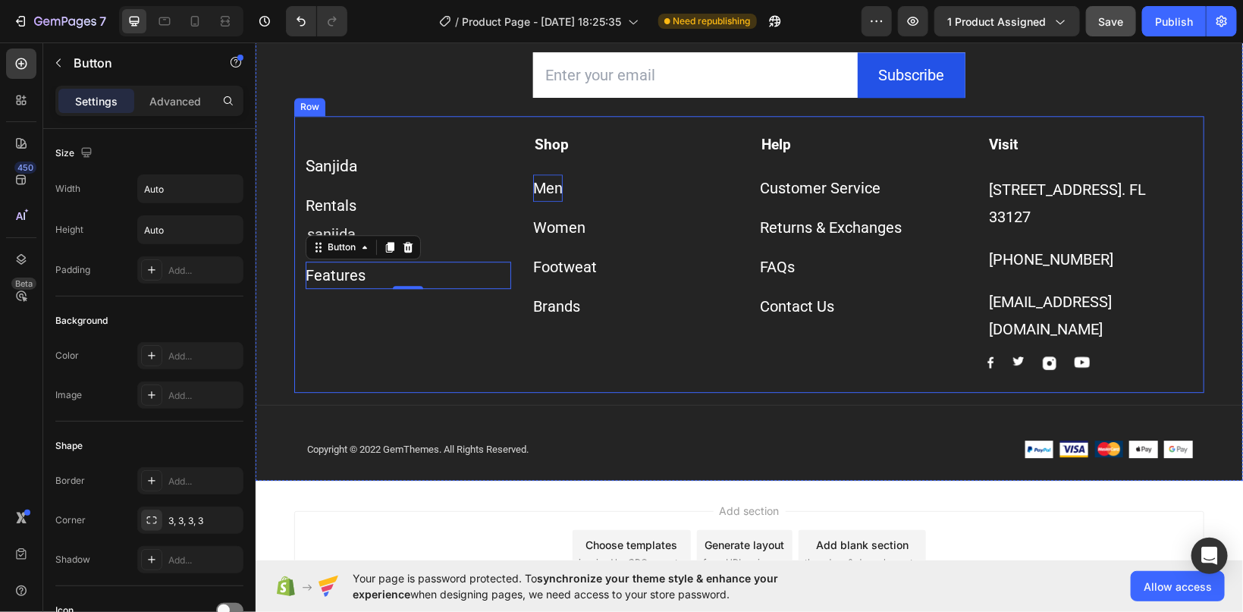
click at [340, 314] on div "Sanjida Button Rentals Button sanjida Text Block Features Button 0" at bounding box center [408, 252] width 206 height 236
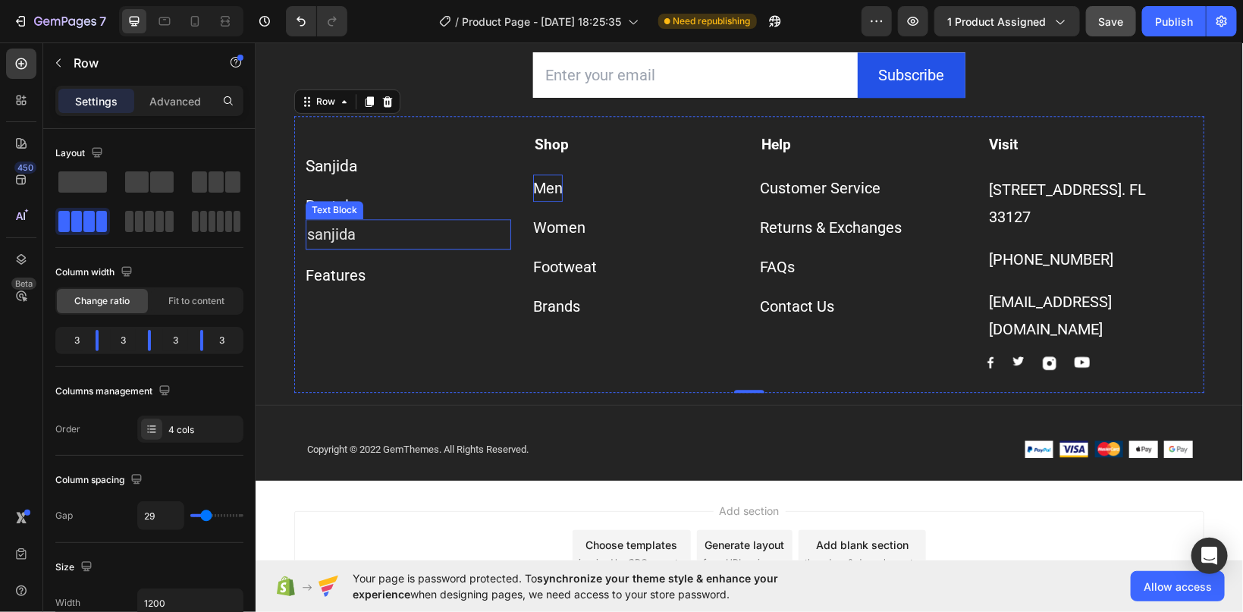
click at [328, 231] on link "sanjida" at bounding box center [330, 234] width 49 height 18
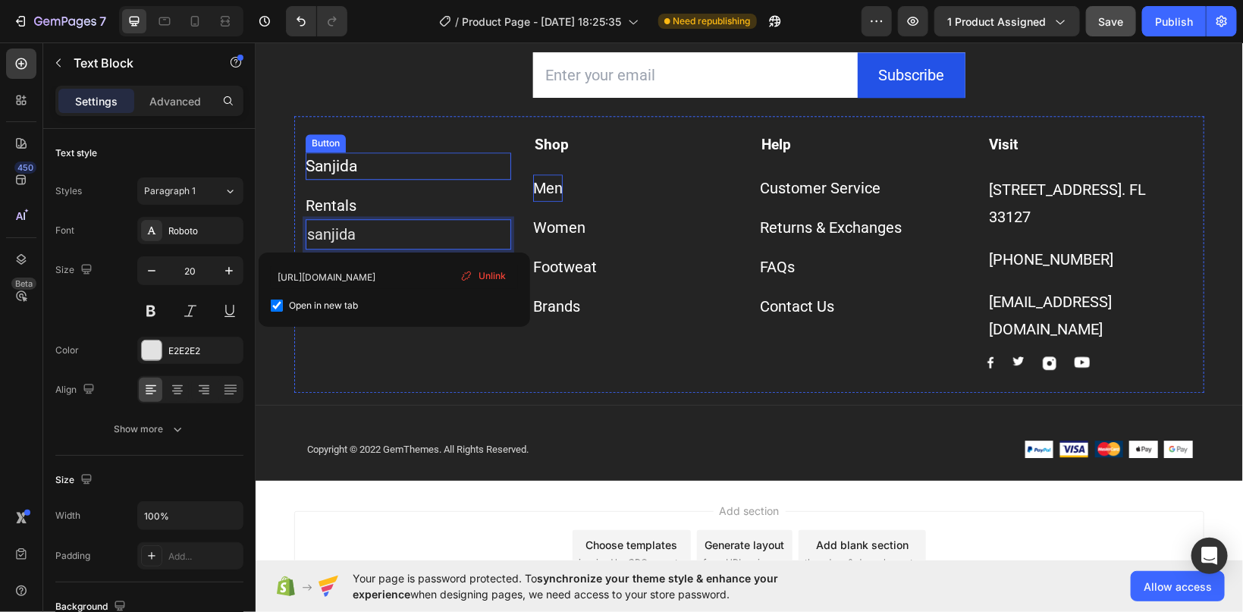
click at [409, 165] on div "Sanjida Button" at bounding box center [408, 165] width 206 height 27
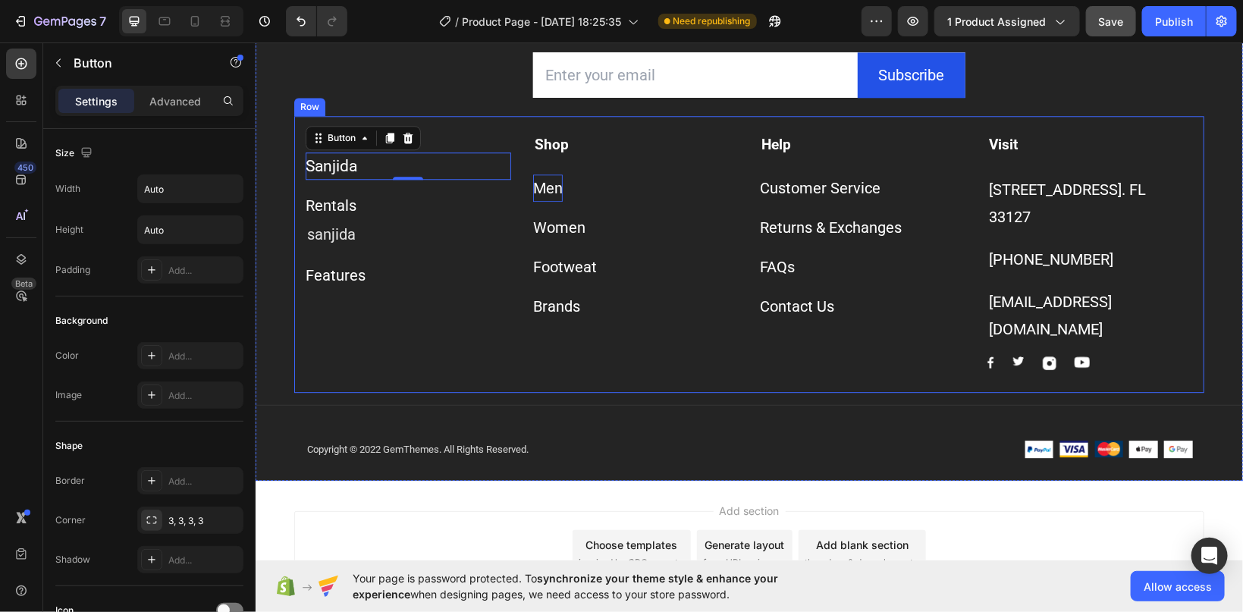
click at [416, 317] on div "Sanjida Button 0 Rentals Button sanjida Text Block Features Button" at bounding box center [408, 252] width 206 height 236
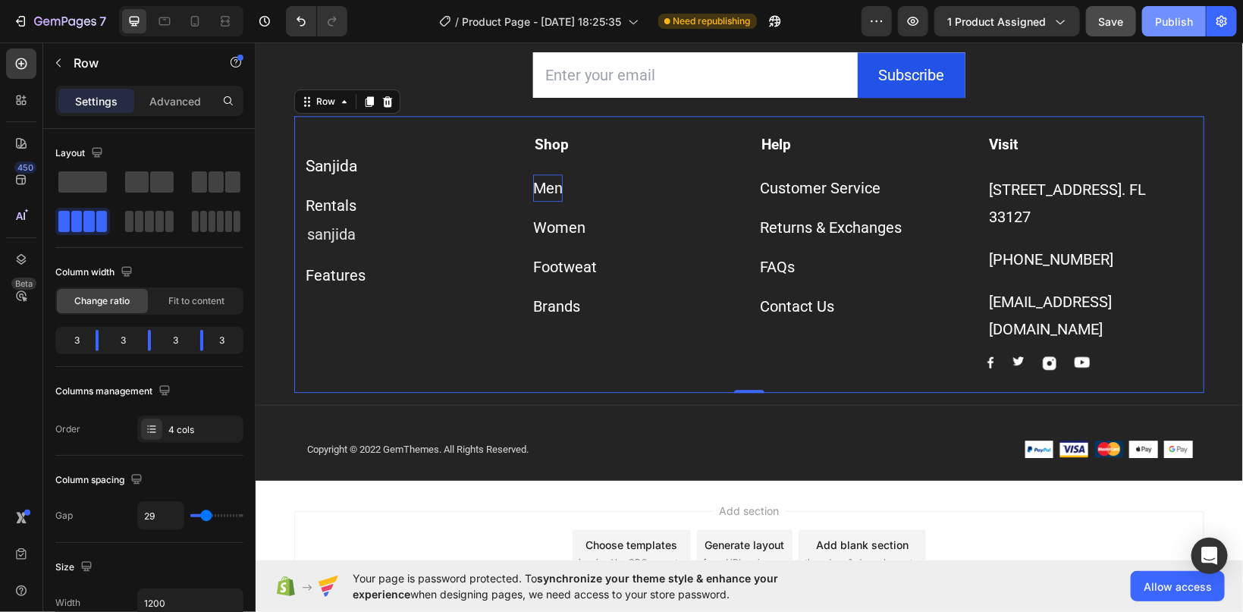
click at [1178, 13] on button "Publish" at bounding box center [1175, 21] width 64 height 30
